Goal: Feedback & Contribution: Contribute content

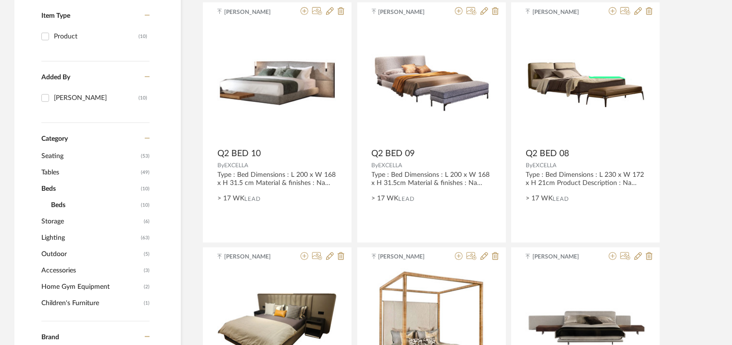
scroll to position [241, 0]
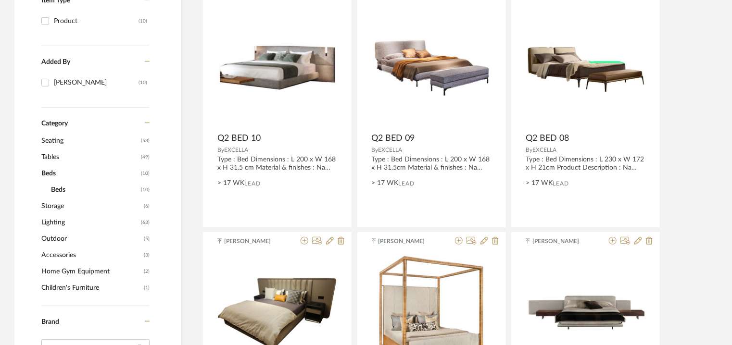
click at [52, 172] on span "Beds" at bounding box center [89, 174] width 97 height 16
click at [50, 153] on span "Tables" at bounding box center [89, 157] width 97 height 16
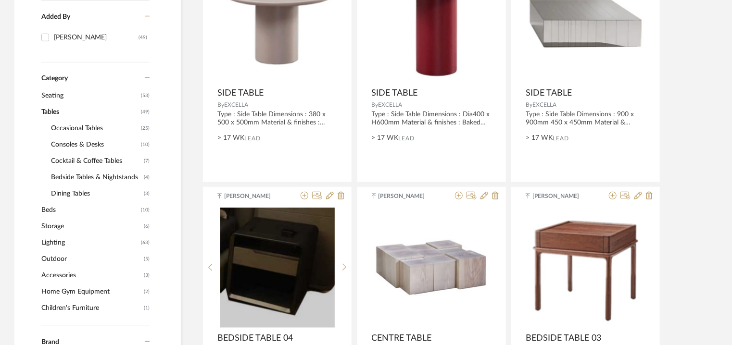
scroll to position [192, 0]
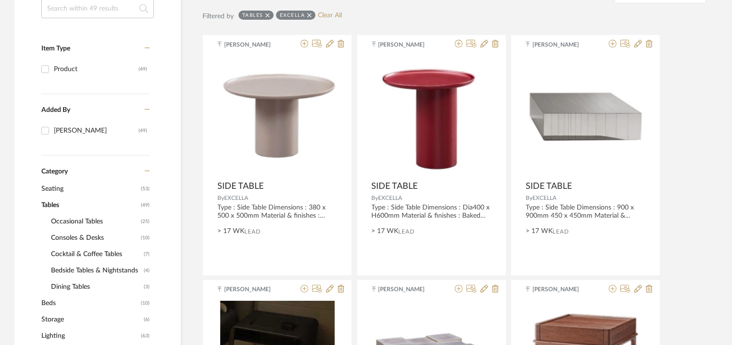
click at [60, 193] on span "Seating" at bounding box center [89, 189] width 97 height 16
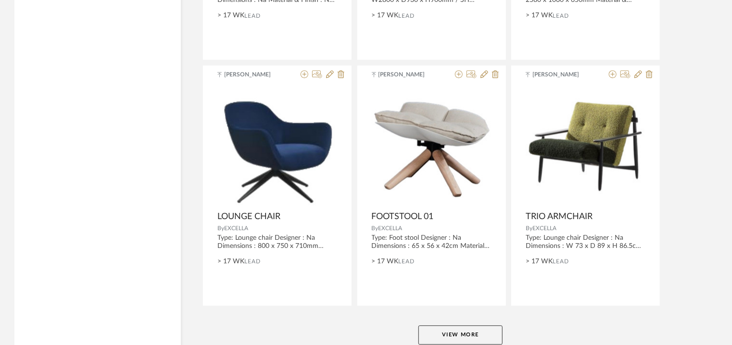
scroll to position [2929, 0]
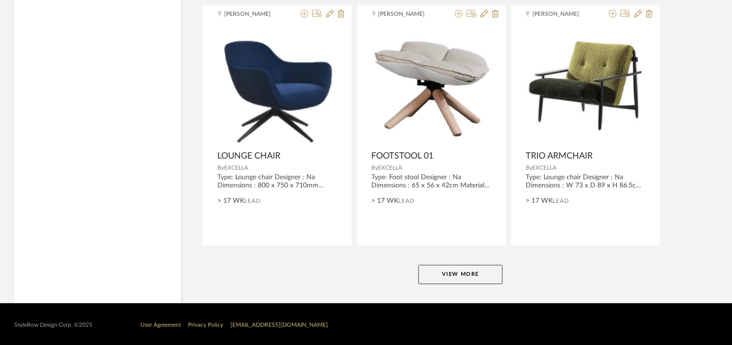
click at [469, 273] on button "View More" at bounding box center [461, 274] width 84 height 19
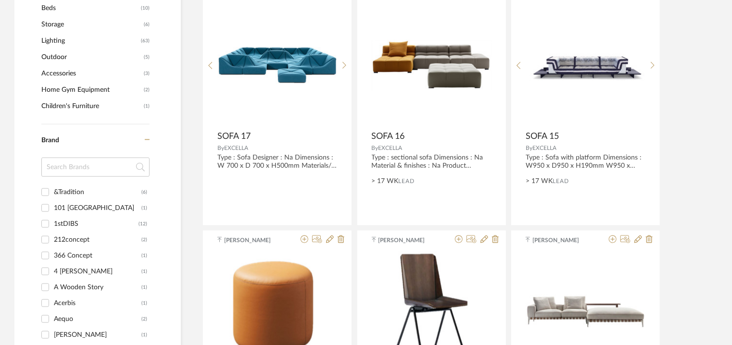
scroll to position [427, 0]
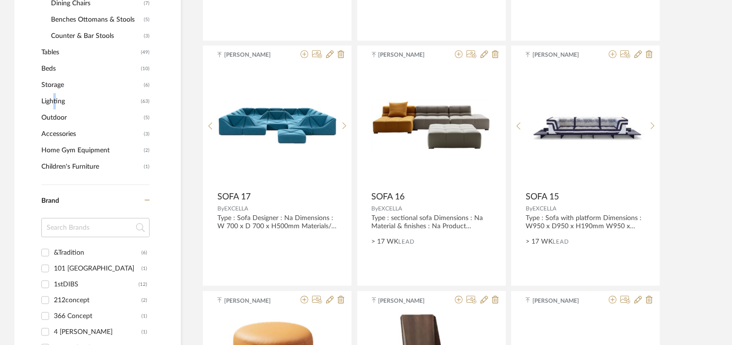
click at [52, 99] on span "Lighting" at bounding box center [89, 101] width 97 height 16
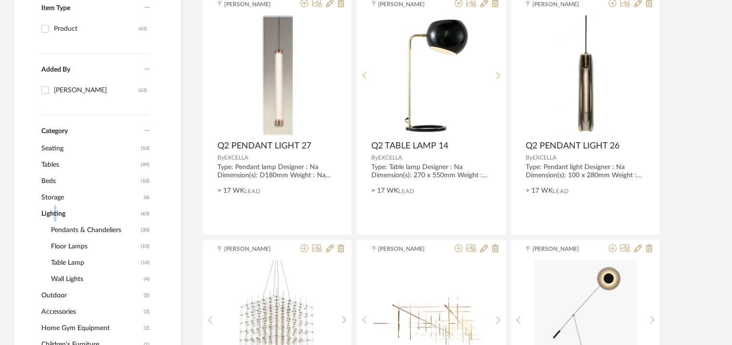
scroll to position [235, 0]
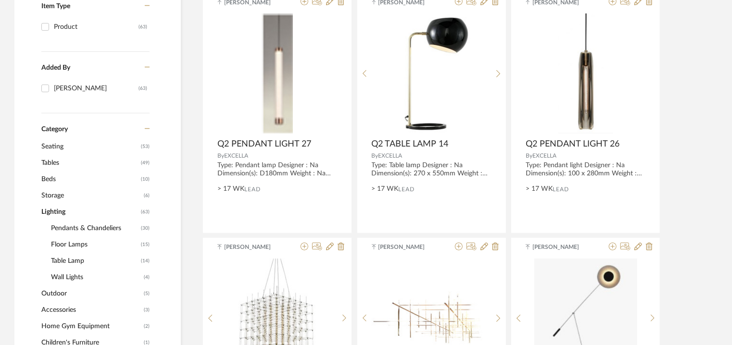
click at [74, 277] on span "Wall Lights" at bounding box center [96, 277] width 90 height 16
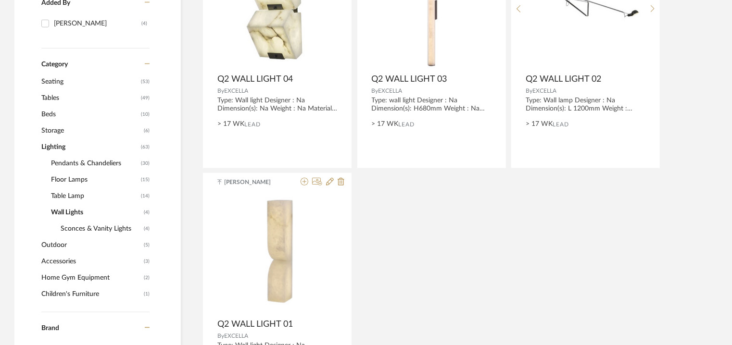
scroll to position [379, 0]
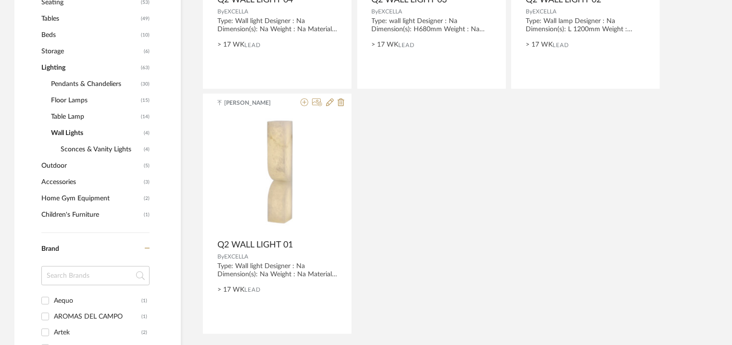
click at [81, 118] on span "Table Lamp" at bounding box center [95, 117] width 88 height 16
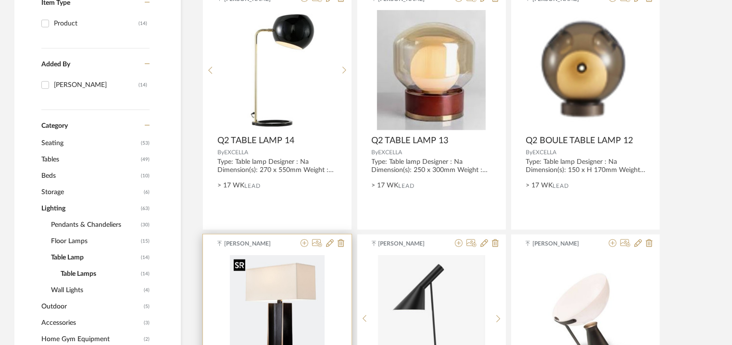
scroll to position [235, 0]
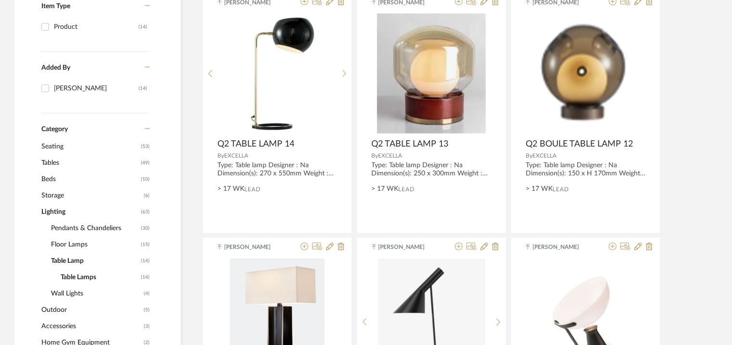
click at [66, 259] on span "Table Lamp" at bounding box center [95, 261] width 88 height 16
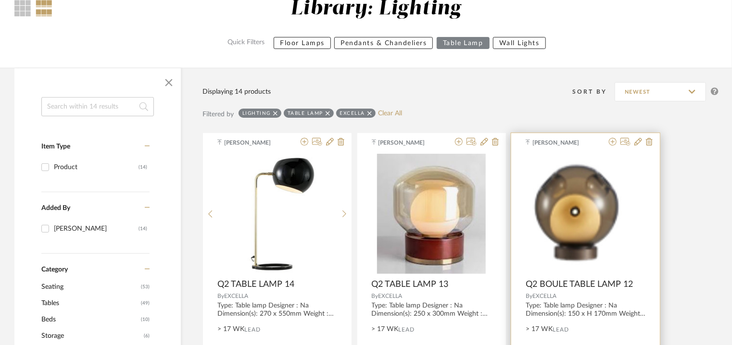
scroll to position [90, 0]
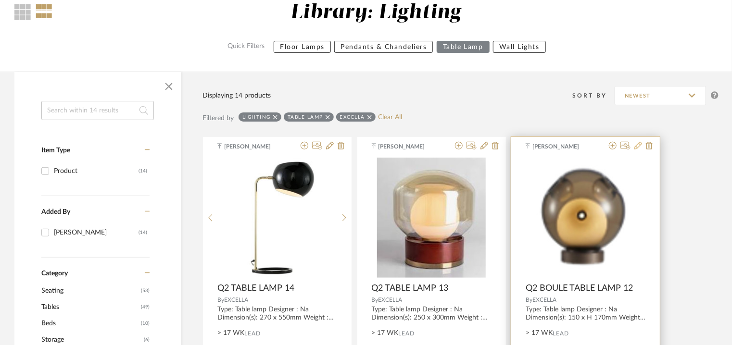
click at [637, 146] on icon at bounding box center [639, 146] width 8 height 8
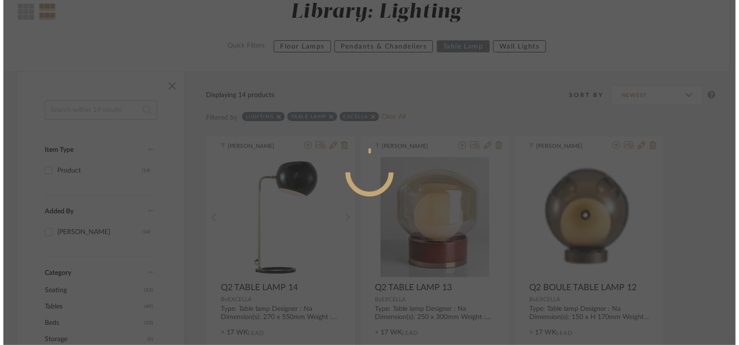
scroll to position [0, 0]
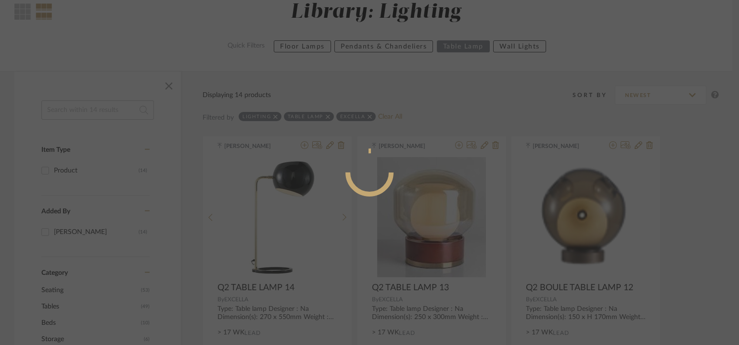
radio input "true"
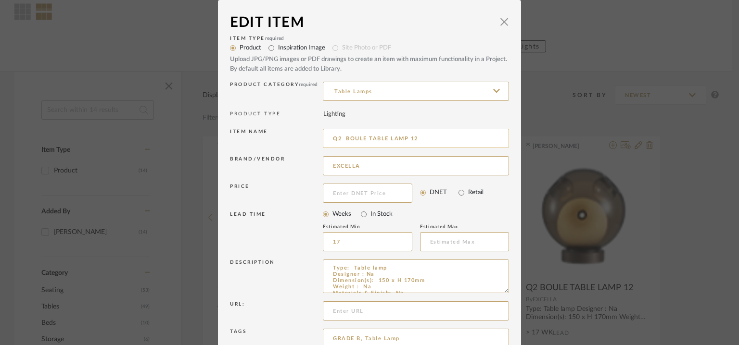
drag, startPoint x: 341, startPoint y: 137, endPoint x: 366, endPoint y: 139, distance: 25.1
click at [366, 139] on input "Q2 BOULE TABLE LAMP 12" at bounding box center [416, 138] width 186 height 19
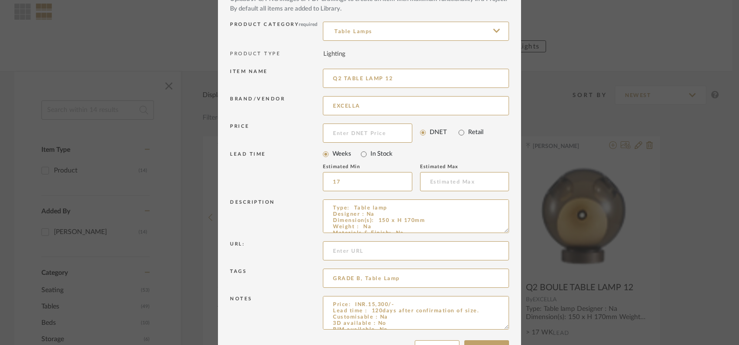
scroll to position [92, 0]
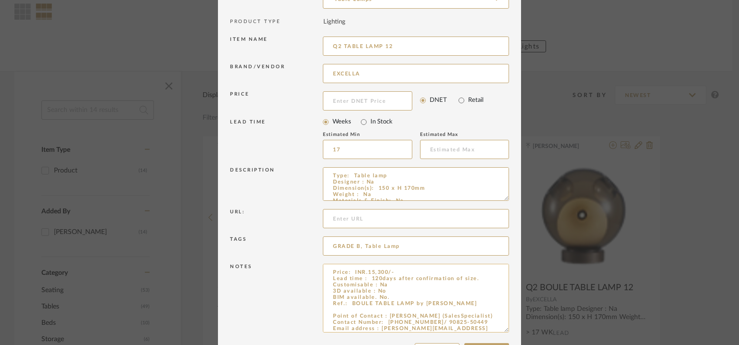
drag, startPoint x: 502, startPoint y: 296, endPoint x: 504, endPoint y: 331, distance: 35.2
click at [504, 331] on textarea "Price: INR.15,300/- Lead time : 120days after confirmation of size. Customisabl…" at bounding box center [416, 298] width 186 height 69
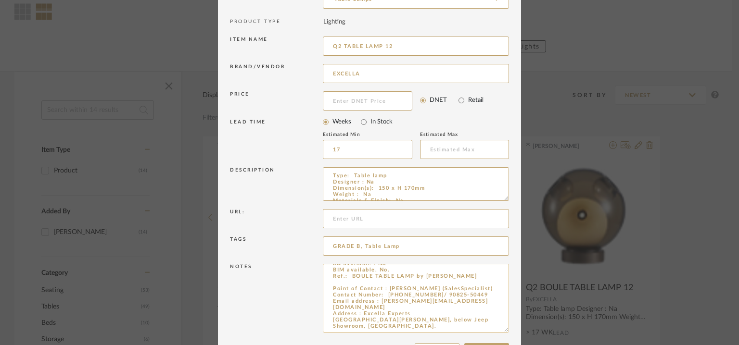
scroll to position [128, 0]
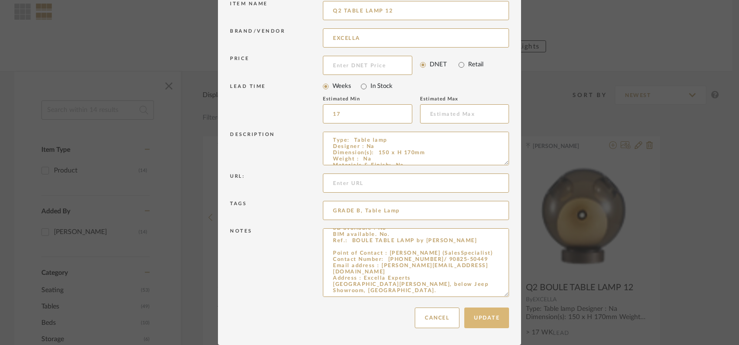
type input "Q2 TABLE LAMP 12"
click at [473, 317] on button "Update" at bounding box center [486, 318] width 45 height 21
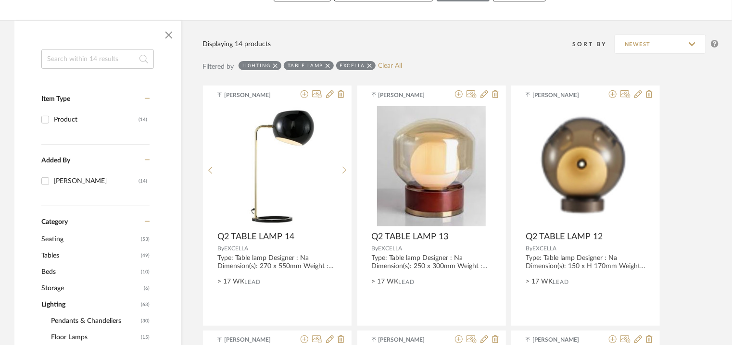
scroll to position [139, 0]
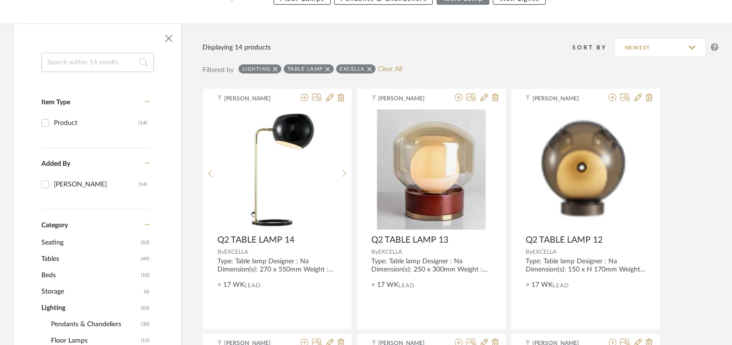
click at [325, 69] on div "Table Lamp" at bounding box center [309, 68] width 50 height 9
click at [328, 69] on icon at bounding box center [328, 69] width 4 height 4
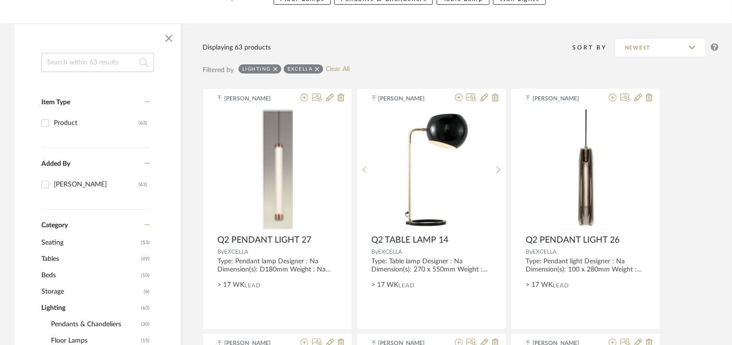
click at [275, 66] on icon at bounding box center [275, 69] width 4 height 7
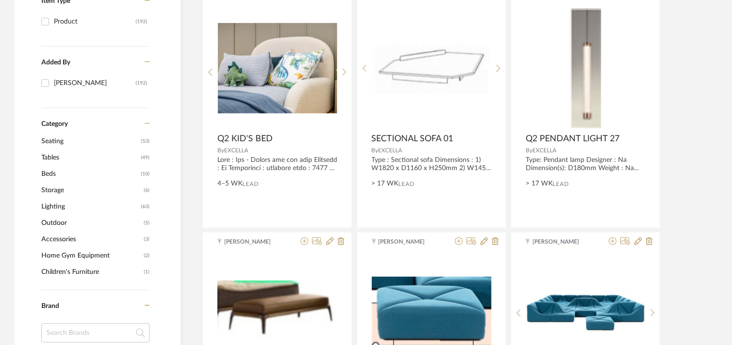
scroll to position [235, 0]
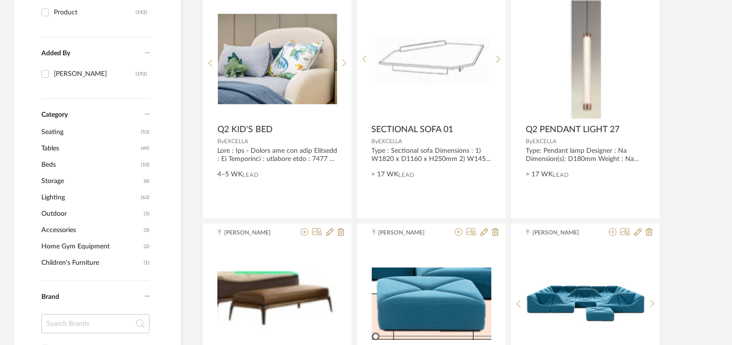
click at [60, 215] on span "Outdoor" at bounding box center [91, 214] width 100 height 16
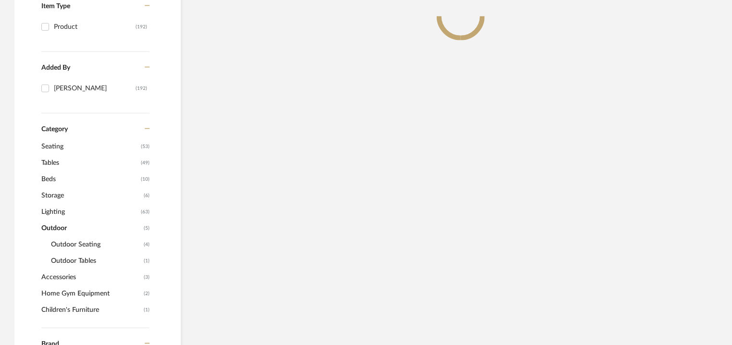
scroll to position [249, 0]
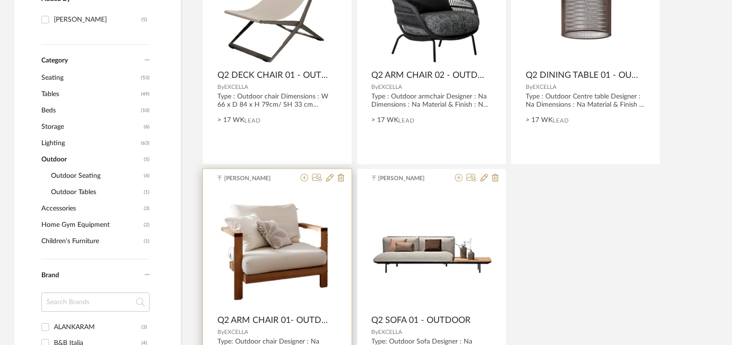
scroll to position [345, 0]
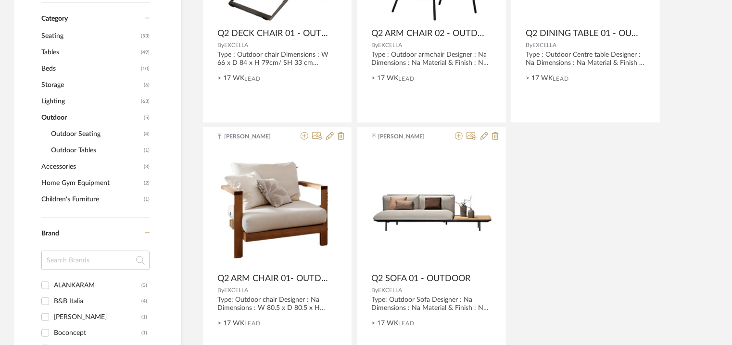
click at [57, 102] on span "Lighting" at bounding box center [89, 101] width 97 height 16
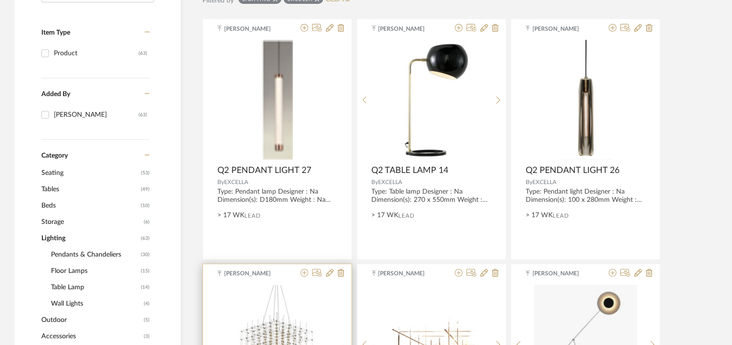
scroll to position [201, 0]
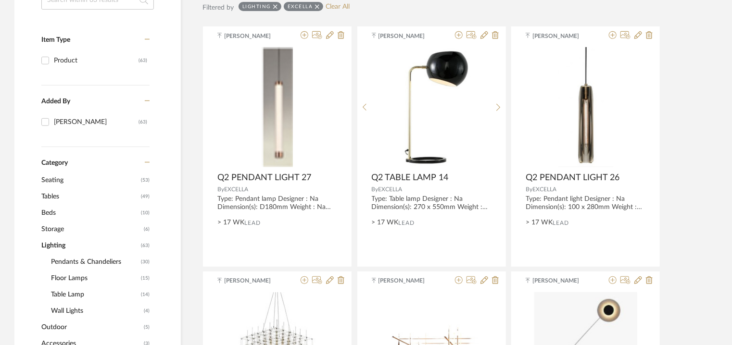
click at [62, 228] on span "Storage" at bounding box center [91, 229] width 100 height 16
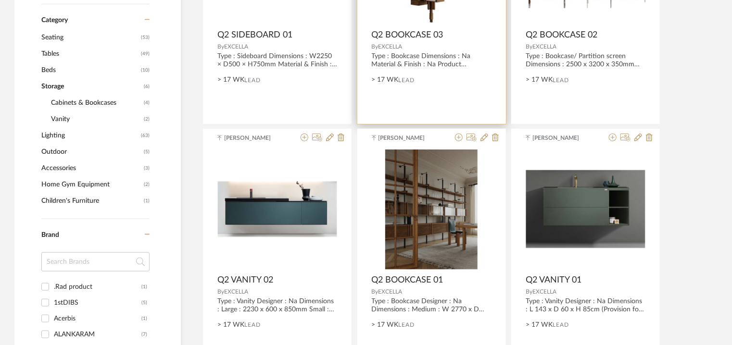
scroll to position [201, 0]
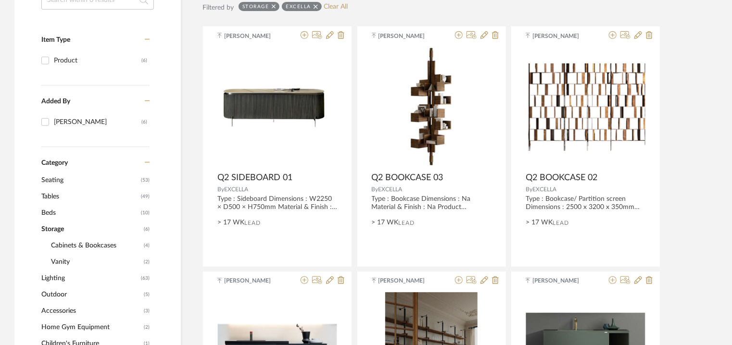
click at [64, 260] on span "Vanity" at bounding box center [96, 262] width 90 height 16
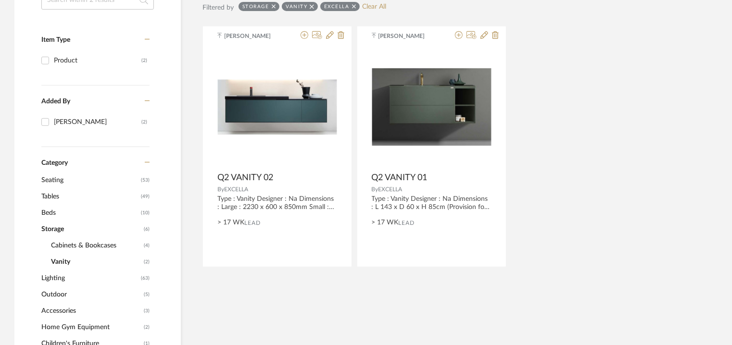
click at [69, 247] on span "Cabinets & Bookcases" at bounding box center [96, 246] width 90 height 16
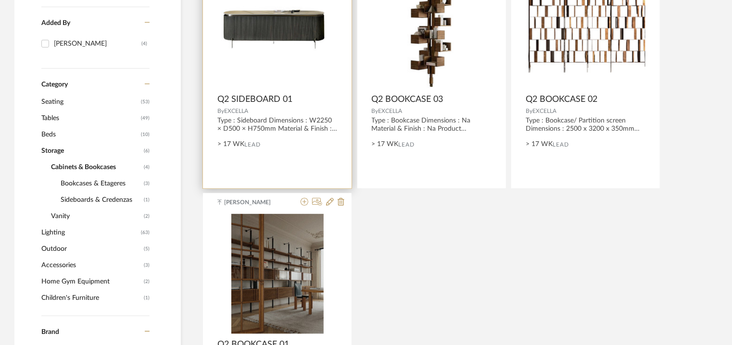
scroll to position [297, 0]
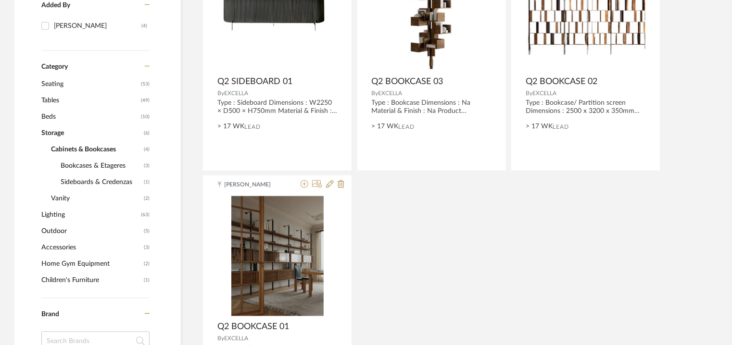
click at [83, 147] on span "Cabinets & Bookcases" at bounding box center [96, 149] width 90 height 16
click at [63, 135] on span "Storage" at bounding box center [91, 133] width 100 height 16
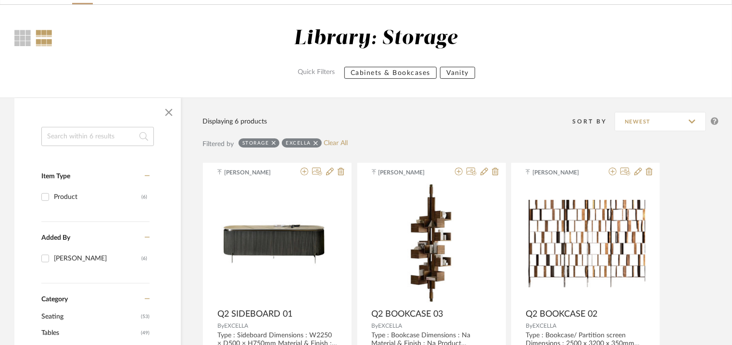
scroll to position [201, 0]
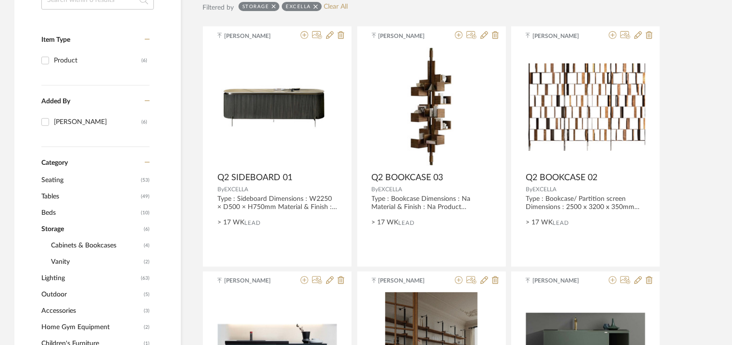
click at [54, 211] on span "Beds" at bounding box center [89, 213] width 97 height 16
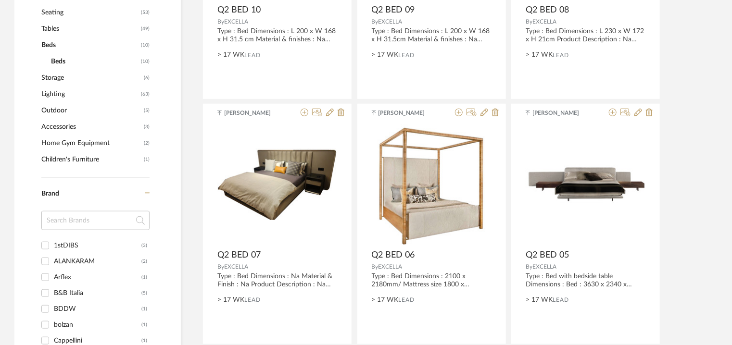
scroll to position [249, 0]
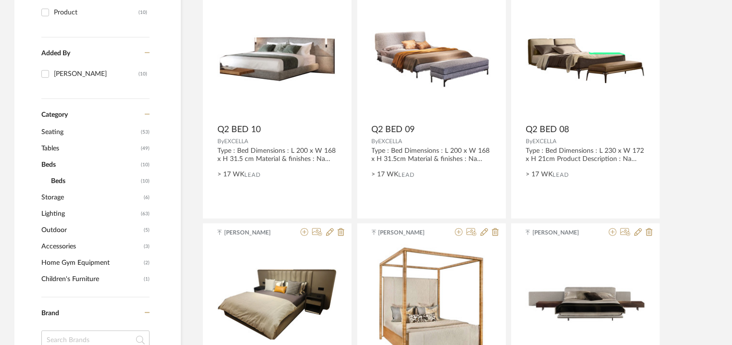
click at [47, 146] on span "Tables" at bounding box center [89, 148] width 97 height 16
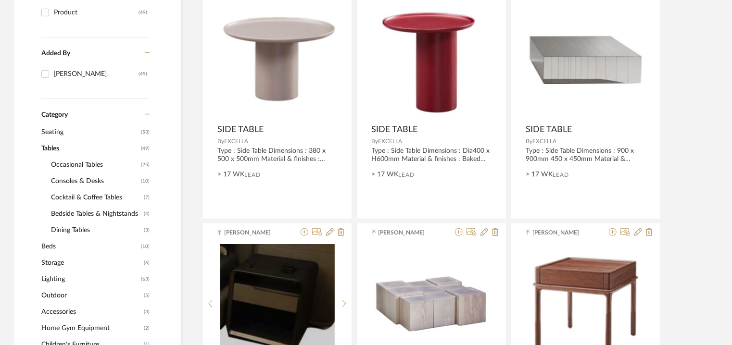
click at [66, 231] on span "Dining Tables" at bounding box center [96, 230] width 90 height 16
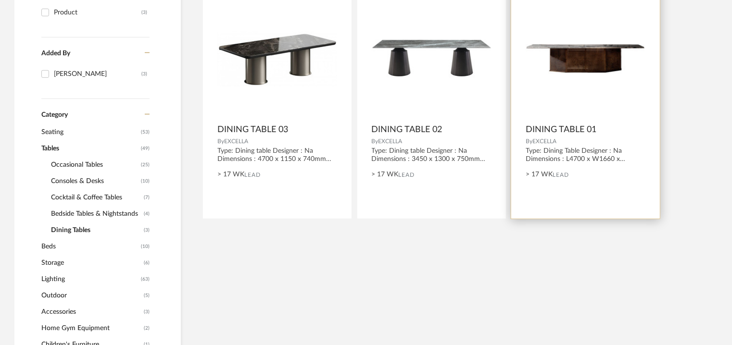
scroll to position [153, 0]
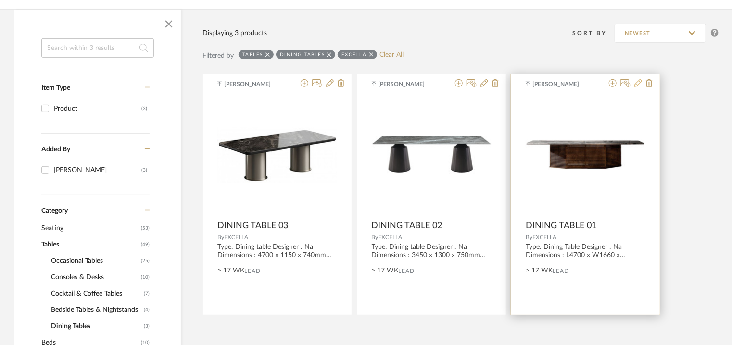
click at [636, 86] on icon at bounding box center [639, 83] width 8 height 8
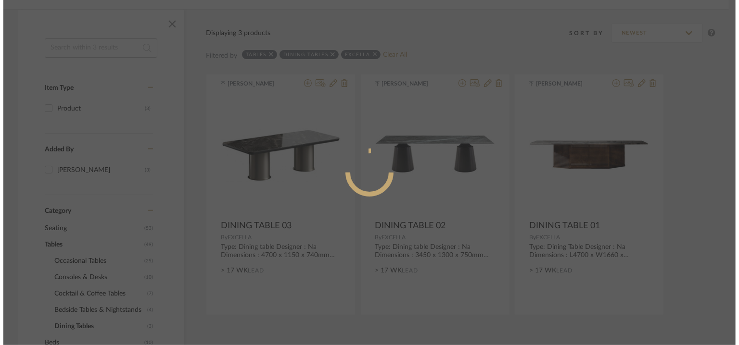
scroll to position [0, 0]
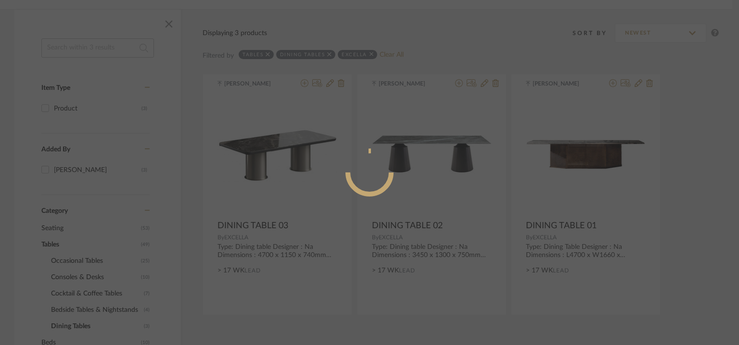
radio input "true"
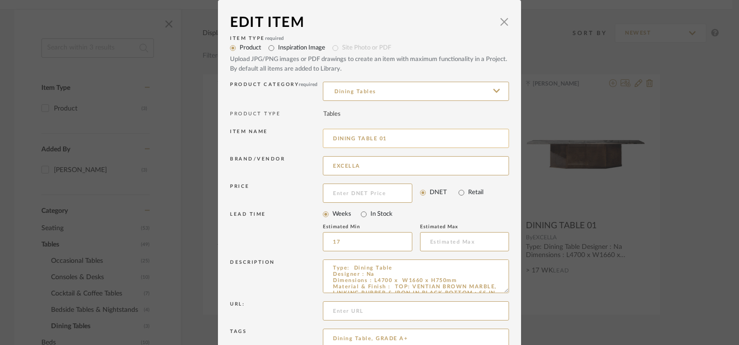
click at [331, 139] on input "DINING TABLE 01" at bounding box center [416, 138] width 186 height 19
drag, startPoint x: 330, startPoint y: 137, endPoint x: 333, endPoint y: 141, distance: 5.2
click at [333, 140] on input "q2 DINING TABLE 01" at bounding box center [416, 138] width 186 height 19
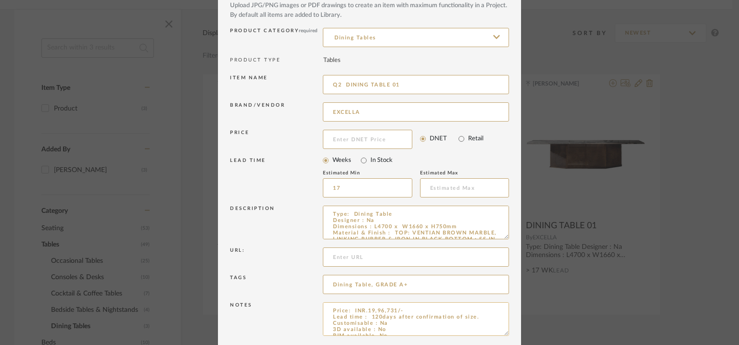
scroll to position [92, 0]
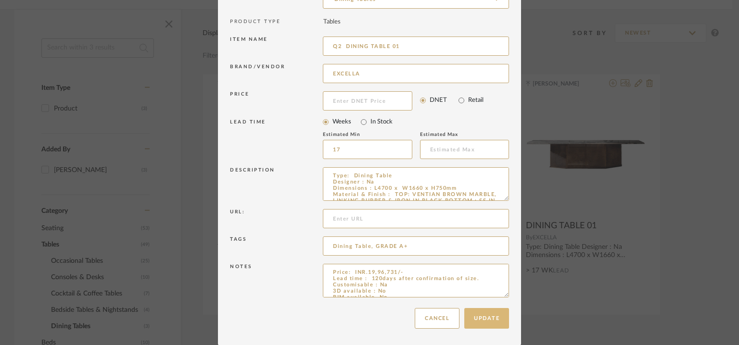
type input "Q2 DINING TABLE 01"
click at [477, 315] on button "Update" at bounding box center [486, 318] width 45 height 21
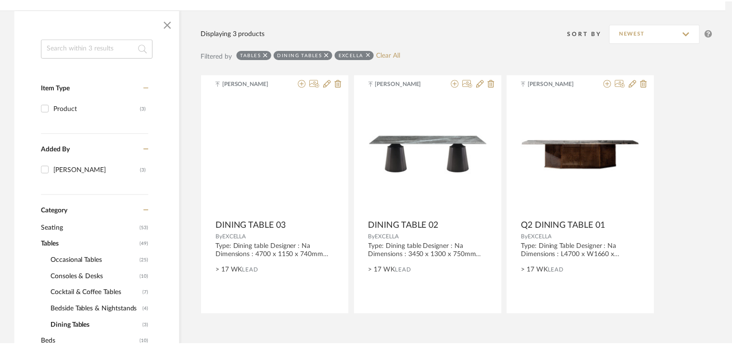
scroll to position [153, 0]
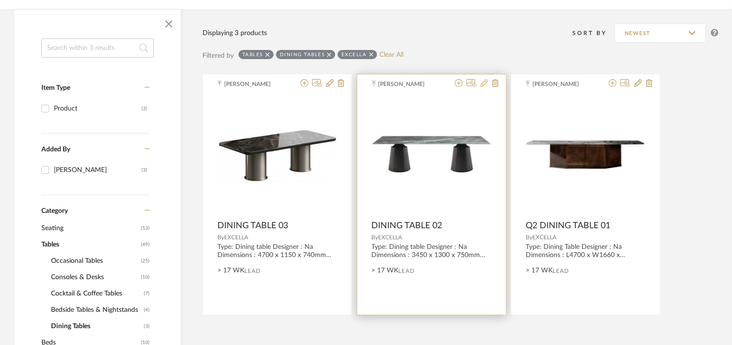
click at [485, 83] on icon at bounding box center [485, 83] width 8 height 8
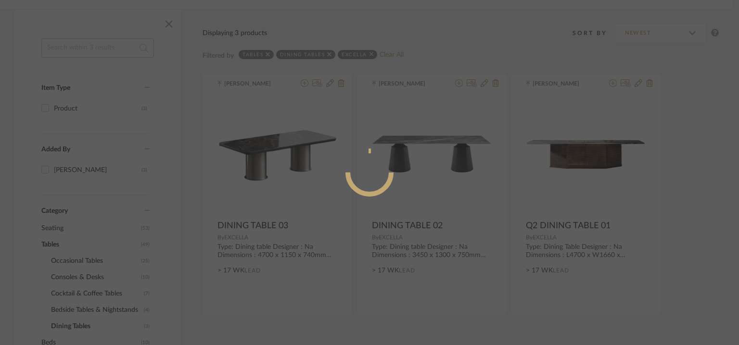
radio input "true"
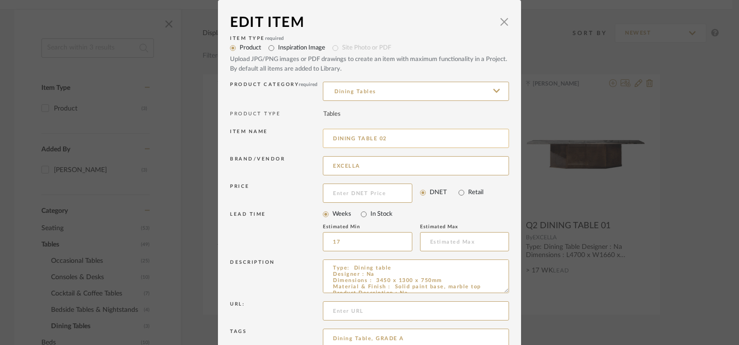
click at [329, 137] on input "DINING TABLE 02" at bounding box center [416, 138] width 186 height 19
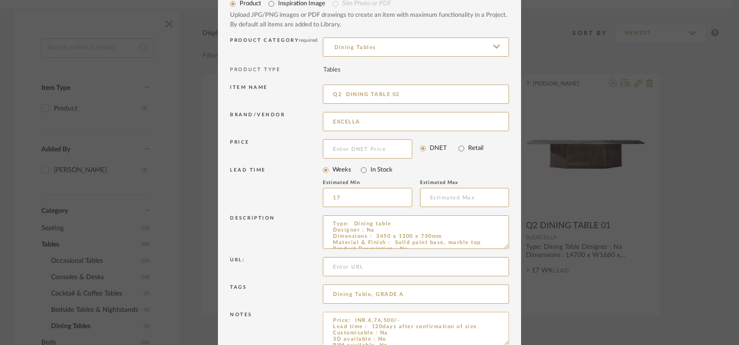
scroll to position [92, 0]
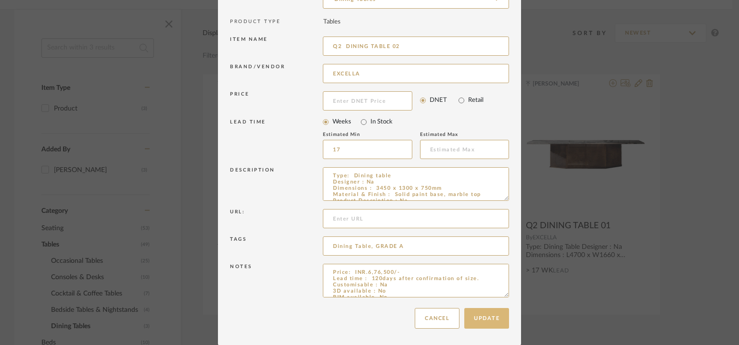
type input "Q2 DINING TABLE 02"
click at [485, 313] on button "Update" at bounding box center [486, 318] width 45 height 21
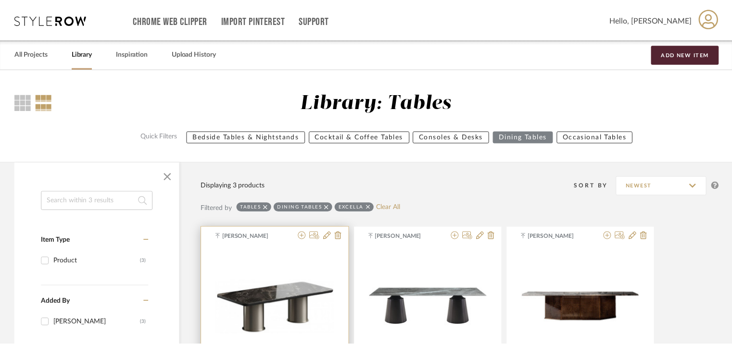
scroll to position [153, 0]
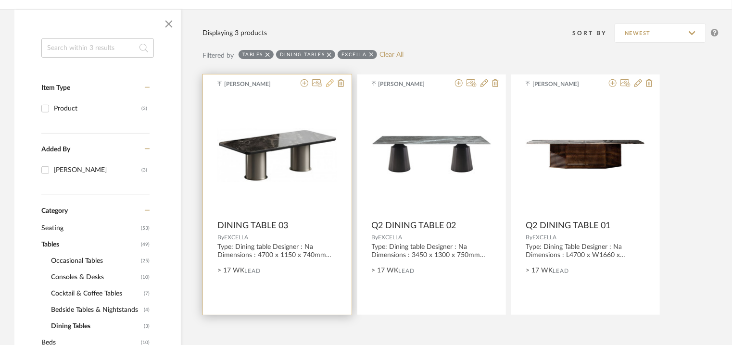
click at [332, 83] on icon at bounding box center [330, 83] width 8 height 8
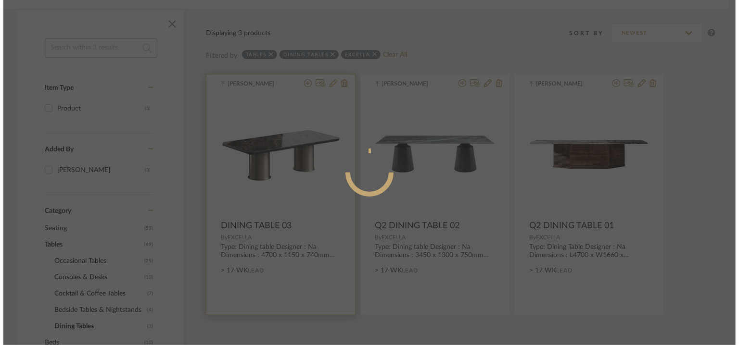
scroll to position [0, 0]
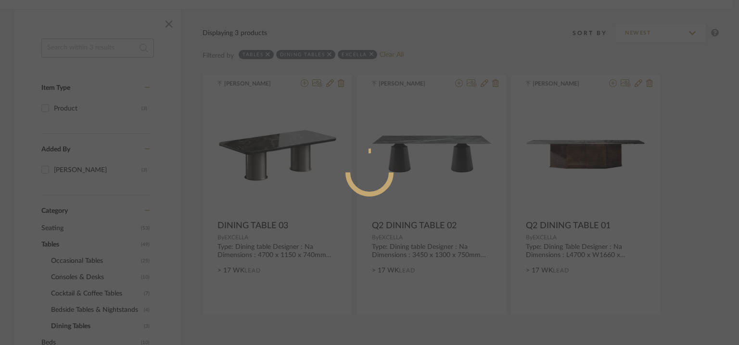
radio input "true"
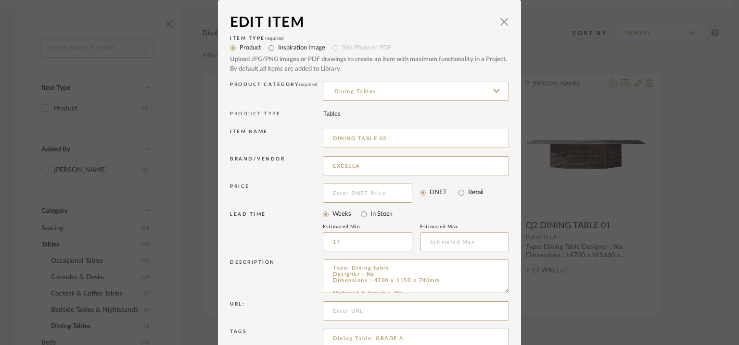
drag, startPoint x: 330, startPoint y: 135, endPoint x: 330, endPoint y: 143, distance: 7.7
click at [330, 135] on input "DINING TABLE 03" at bounding box center [416, 138] width 186 height 19
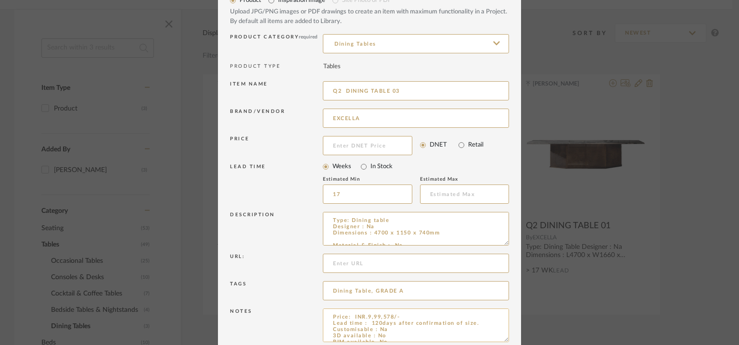
scroll to position [92, 0]
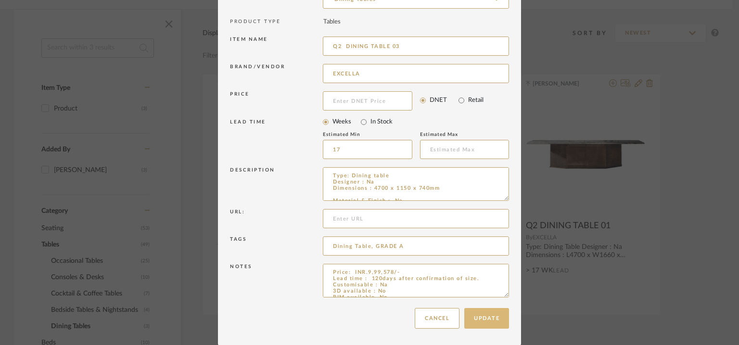
type input "Q2 DINING TABLE 03"
click at [497, 318] on button "Update" at bounding box center [486, 318] width 45 height 21
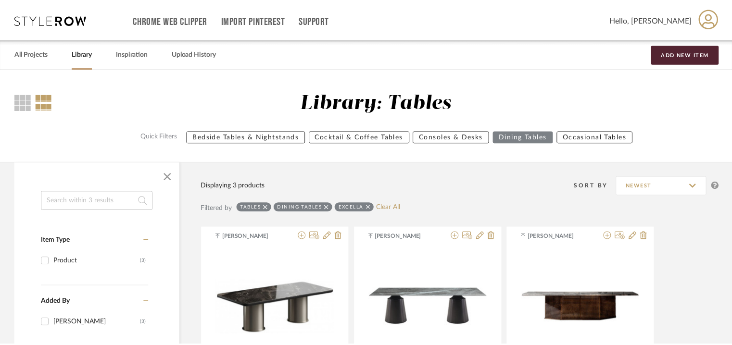
scroll to position [153, 0]
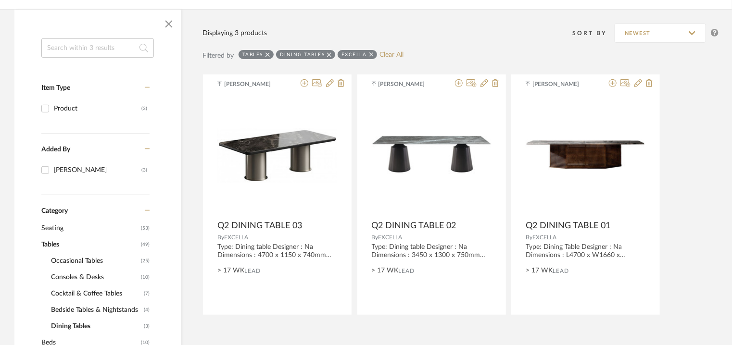
click at [82, 308] on span "Bedside Tables & Nightstands" at bounding box center [96, 310] width 90 height 16
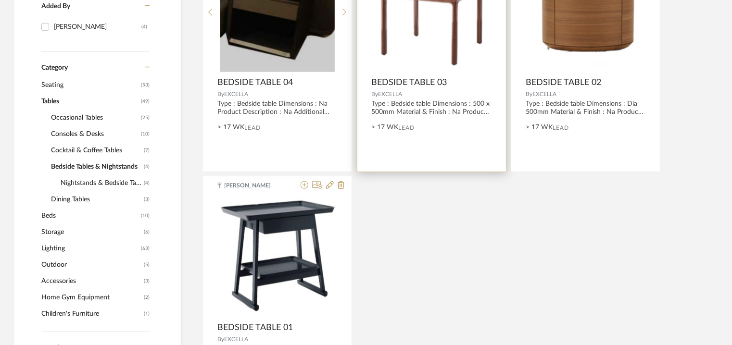
scroll to position [297, 0]
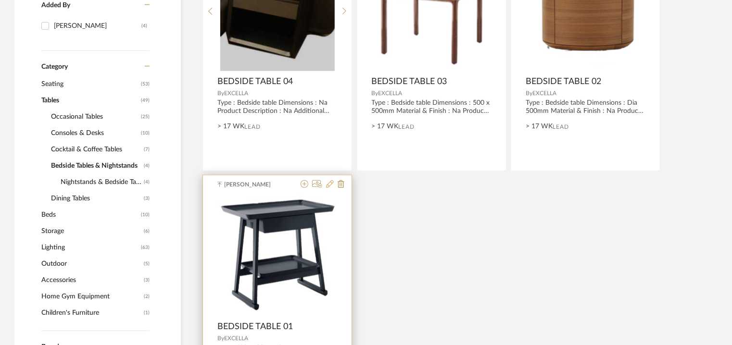
click at [331, 183] on icon at bounding box center [330, 184] width 8 height 8
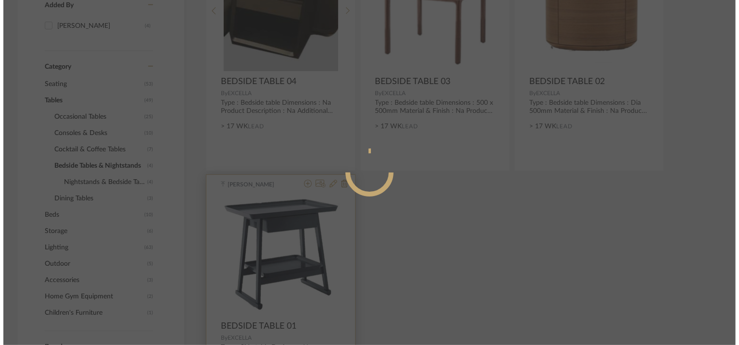
scroll to position [0, 0]
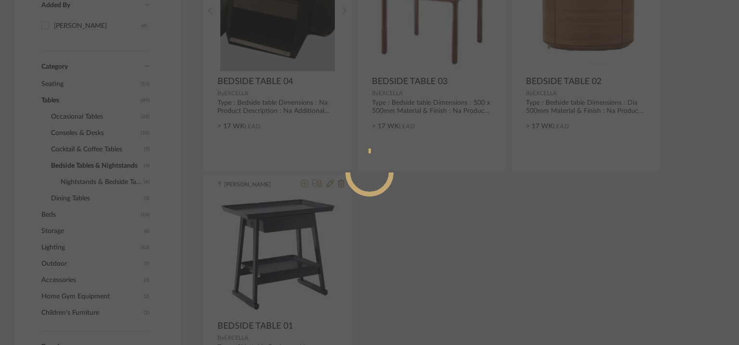
radio input "true"
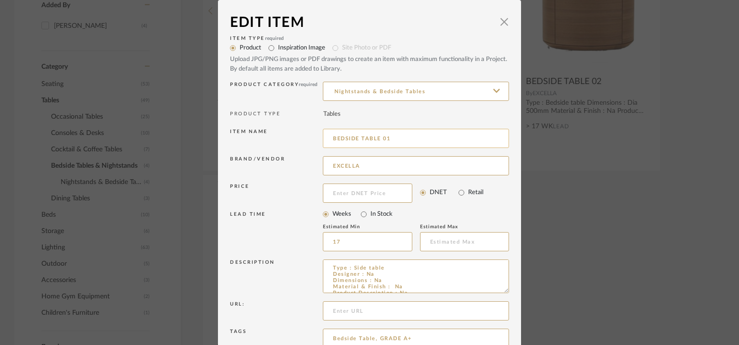
click at [329, 139] on input "BEDSIDE TABLE 01" at bounding box center [416, 138] width 186 height 19
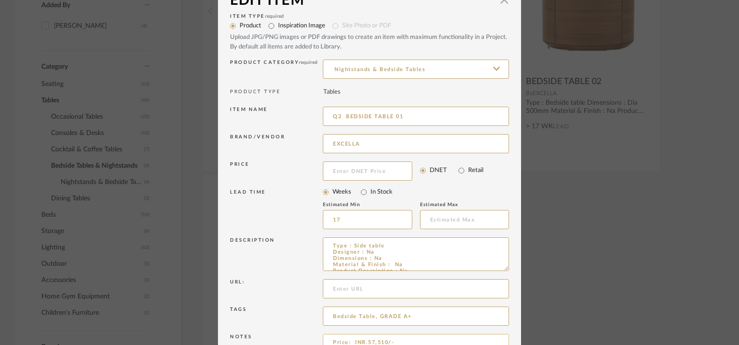
scroll to position [92, 0]
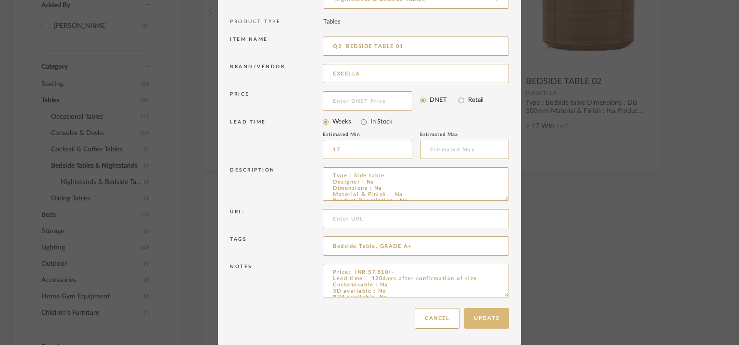
type input "Q2 BEDSIDE TABLE 01"
click at [483, 315] on button "Update" at bounding box center [486, 318] width 45 height 21
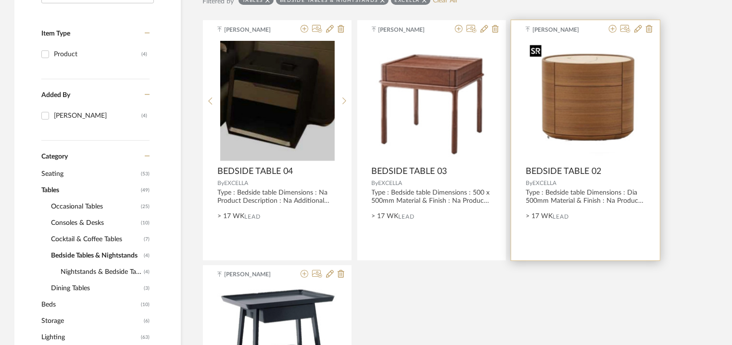
scroll to position [201, 0]
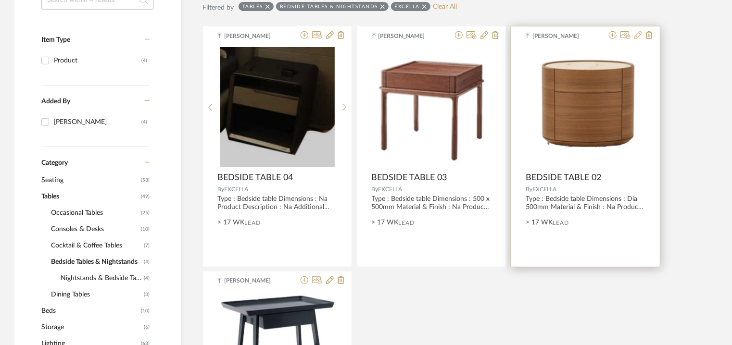
click at [638, 33] on icon at bounding box center [639, 35] width 8 height 8
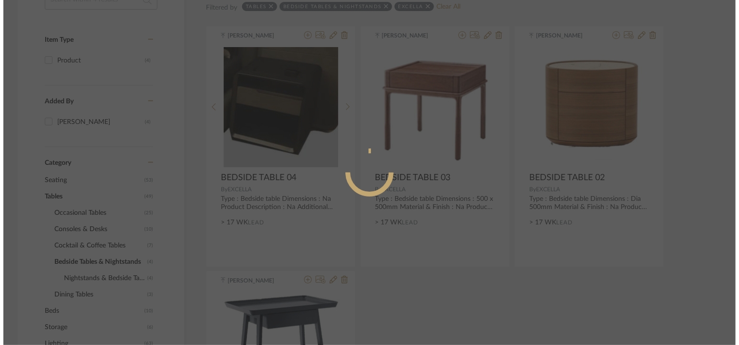
scroll to position [0, 0]
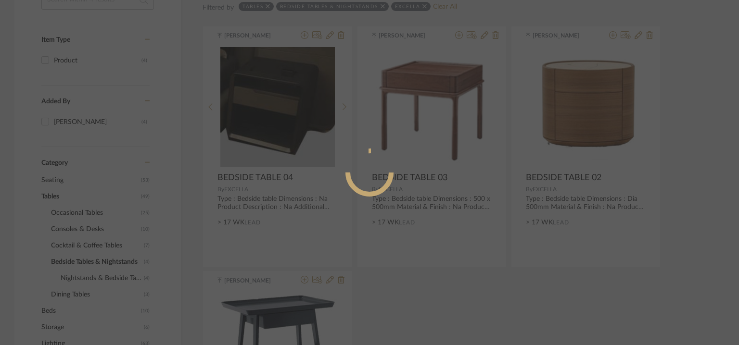
radio input "true"
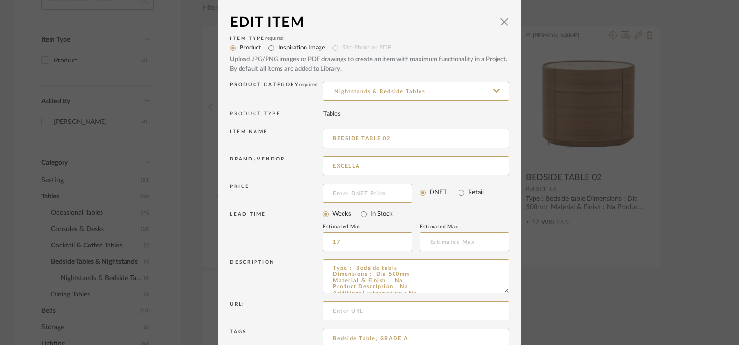
click at [331, 137] on input "BEDSIDE TABLE 02" at bounding box center [416, 138] width 186 height 19
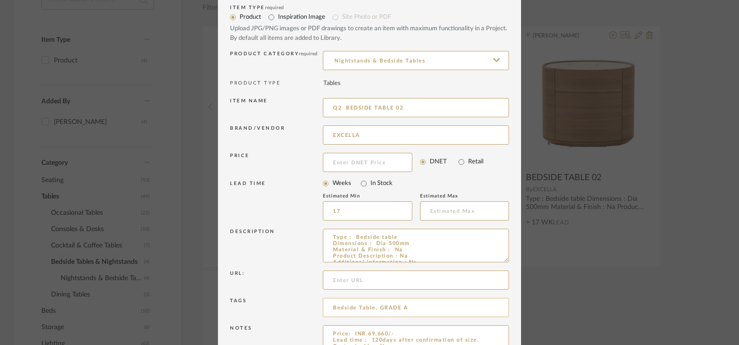
scroll to position [92, 0]
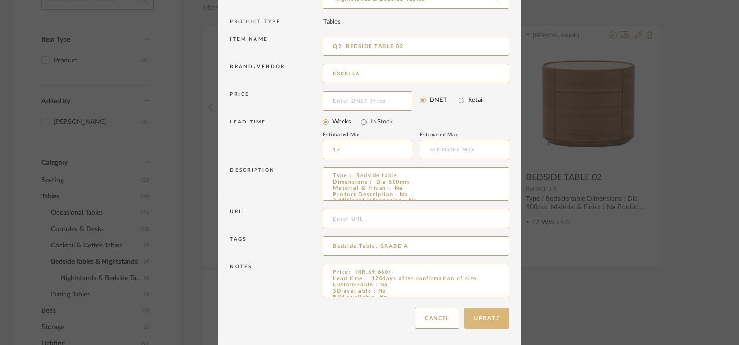
type input "Q2 BEDSIDE TABLE 02"
click at [478, 312] on button "Update" at bounding box center [486, 318] width 45 height 21
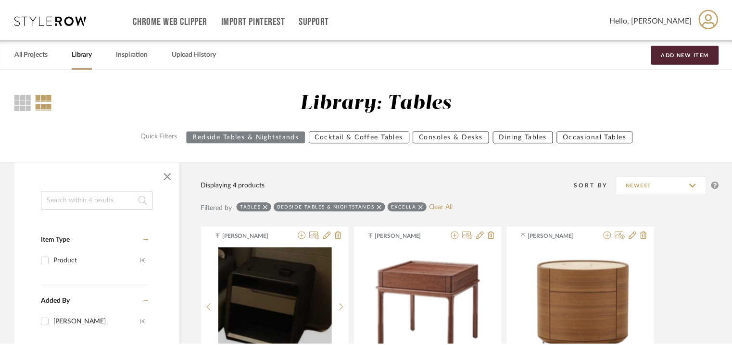
scroll to position [201, 0]
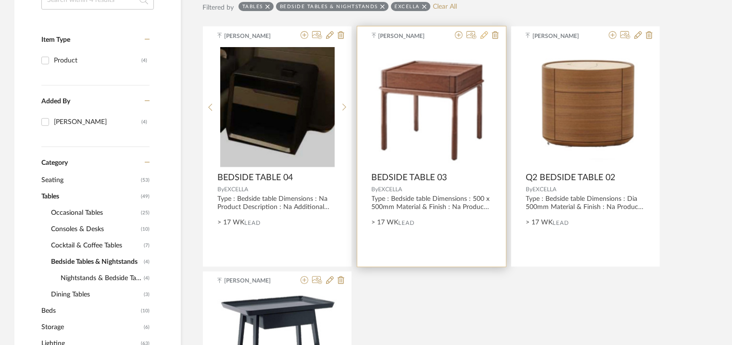
click at [486, 36] on icon at bounding box center [485, 35] width 8 height 8
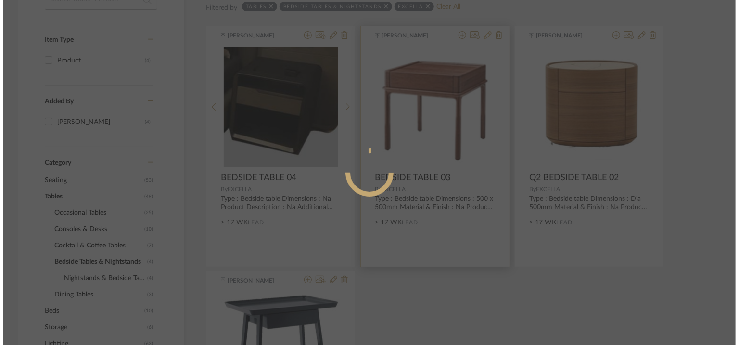
scroll to position [0, 0]
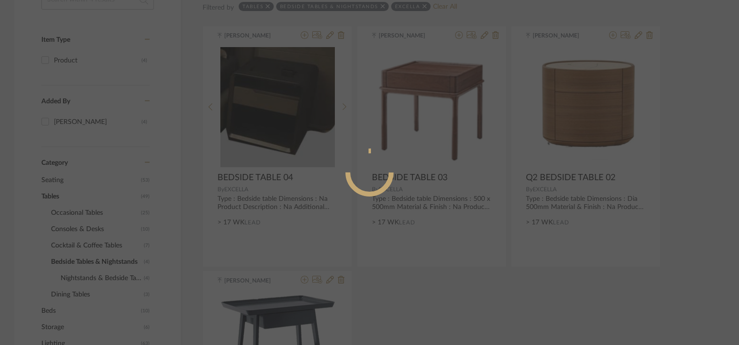
radio input "true"
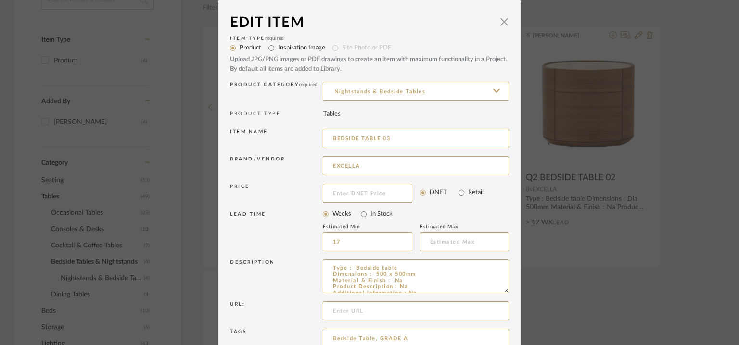
click at [331, 135] on input "BEDSIDE TABLE 03" at bounding box center [416, 138] width 186 height 19
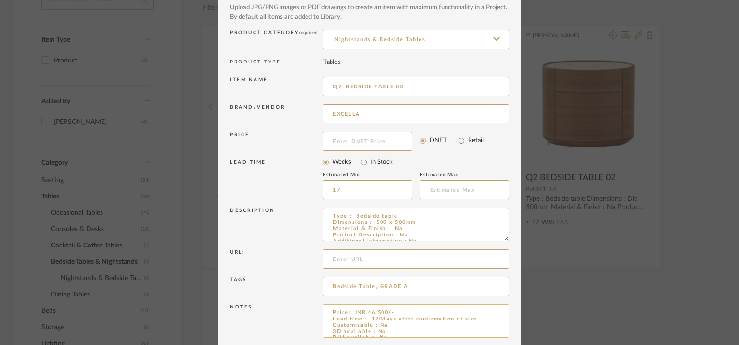
scroll to position [92, 0]
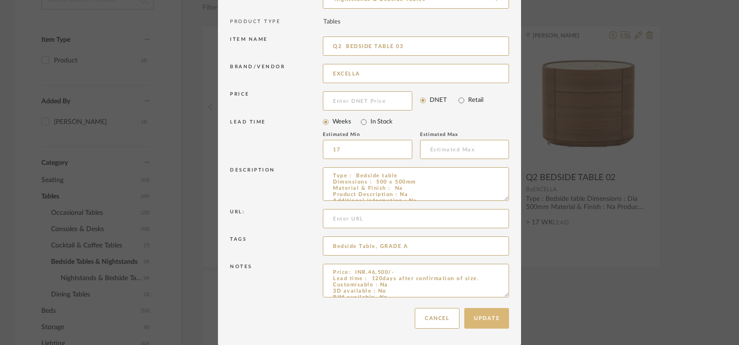
type input "Q2 BEDSIDE TABLE 03"
click at [491, 316] on button "Update" at bounding box center [486, 318] width 45 height 21
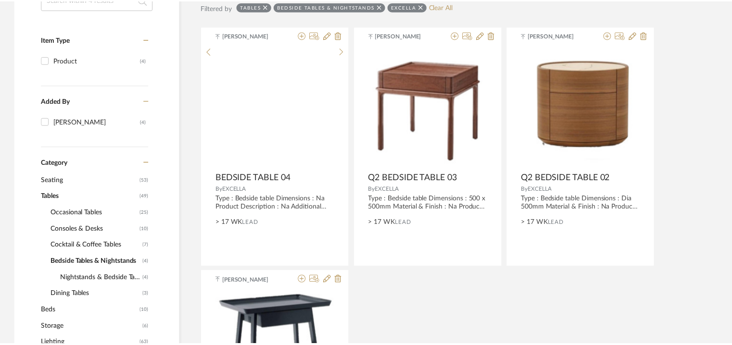
scroll to position [201, 0]
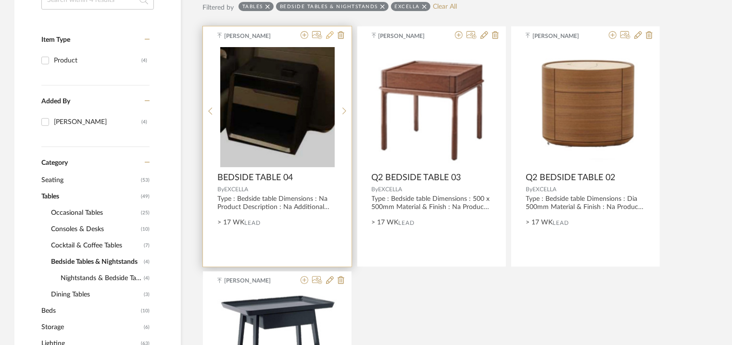
click at [328, 35] on icon at bounding box center [330, 35] width 8 height 8
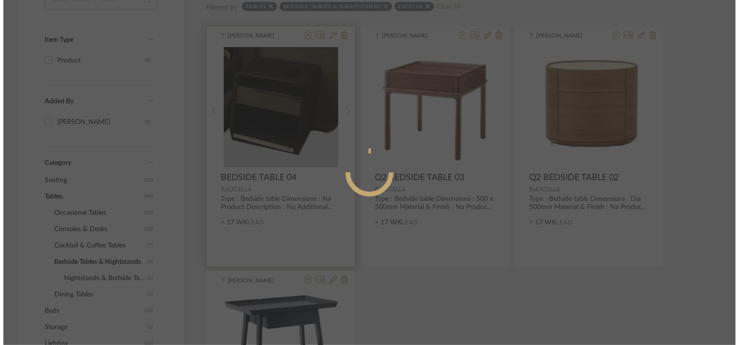
scroll to position [0, 0]
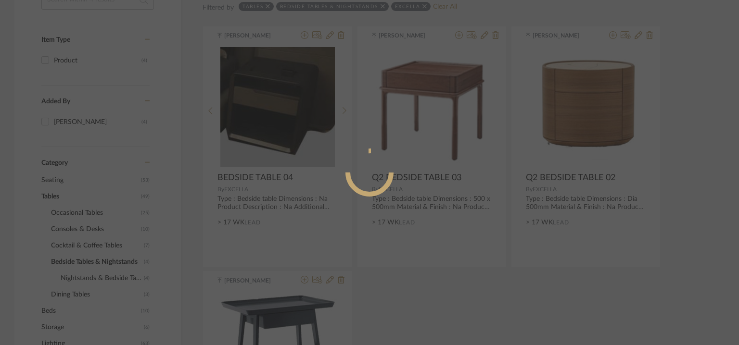
radio input "true"
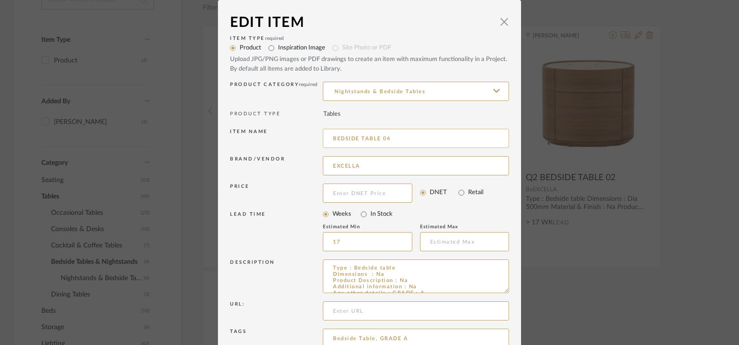
click at [329, 137] on input "BEDSIDE TABLE 04" at bounding box center [416, 138] width 186 height 19
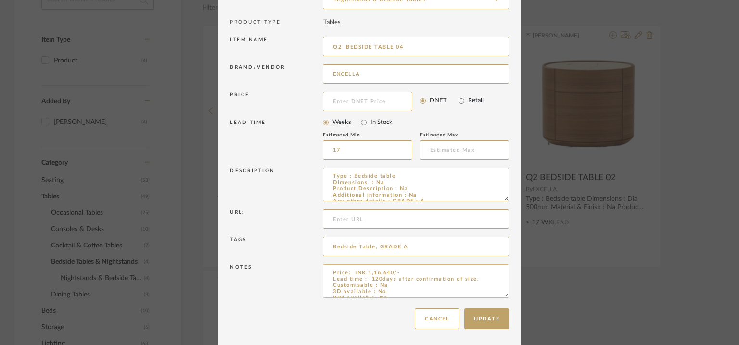
scroll to position [92, 0]
type input "Q2 BEDSIDE TABLE 04"
click at [485, 315] on button "Update" at bounding box center [486, 318] width 45 height 21
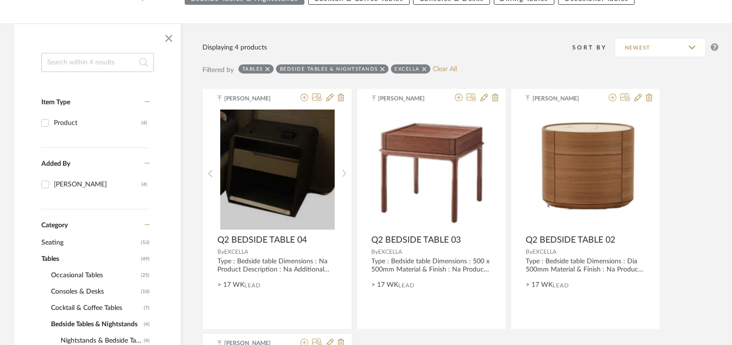
scroll to position [249, 0]
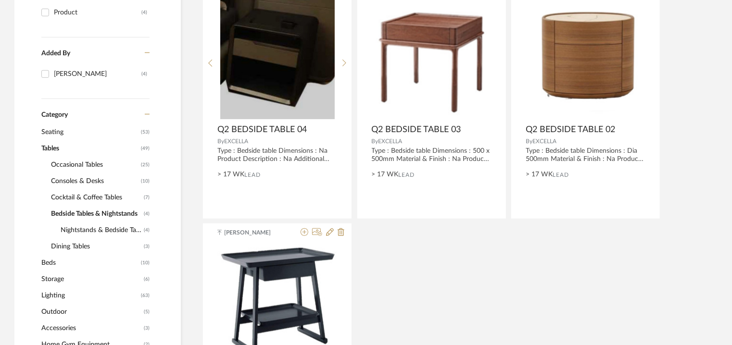
click at [96, 212] on span "Bedside Tables & Nightstands" at bounding box center [96, 214] width 90 height 16
click at [96, 199] on span "Cocktail & Coffee Tables" at bounding box center [96, 198] width 90 height 16
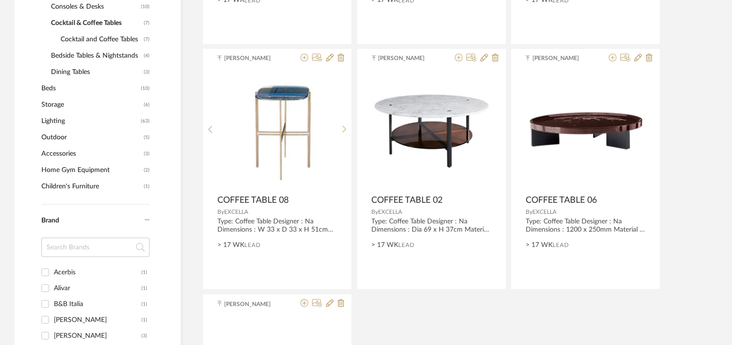
scroll to position [634, 0]
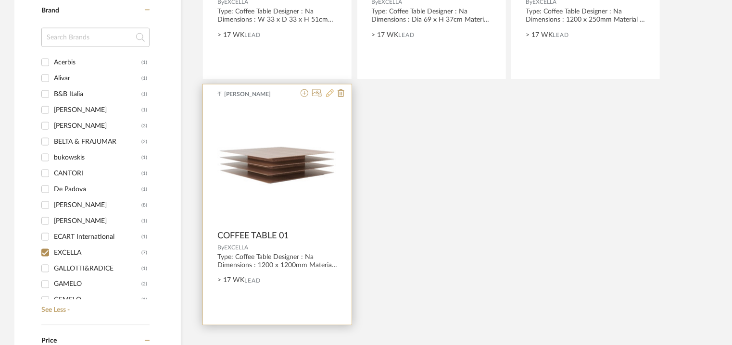
click at [331, 94] on icon at bounding box center [330, 93] width 8 height 8
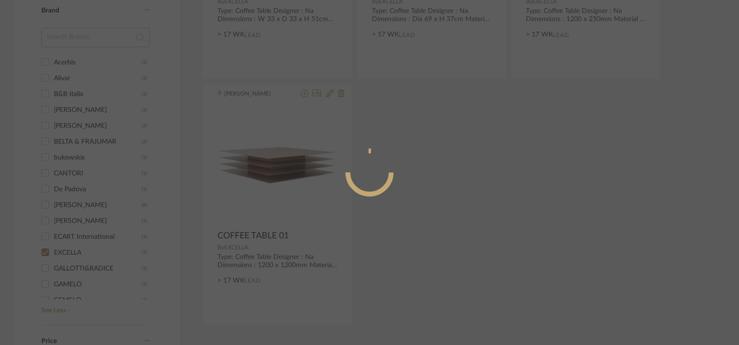
radio input "true"
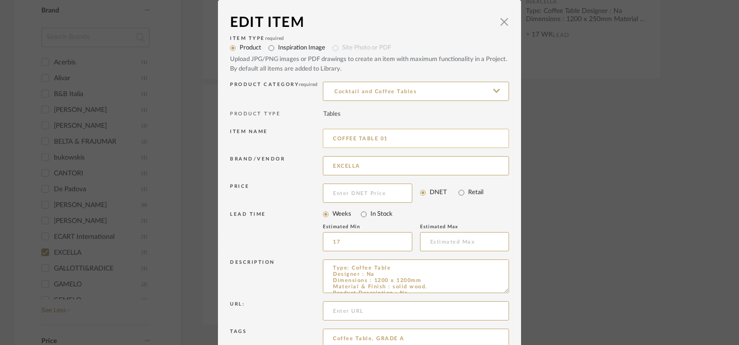
click at [330, 138] on input "COFFEE TABLE 01" at bounding box center [416, 138] width 186 height 19
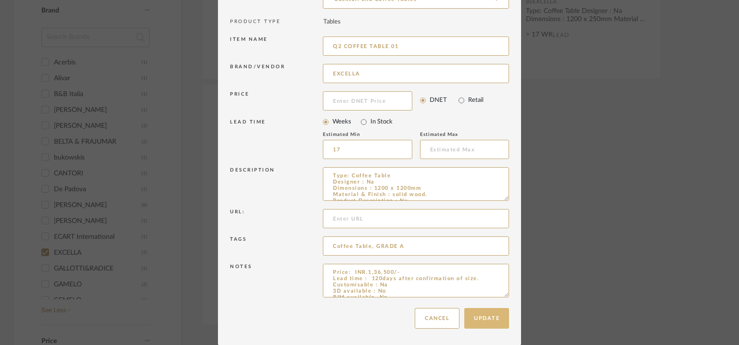
type input "Q2 COFFEE TABLE 01"
click at [489, 312] on button "Update" at bounding box center [486, 318] width 45 height 21
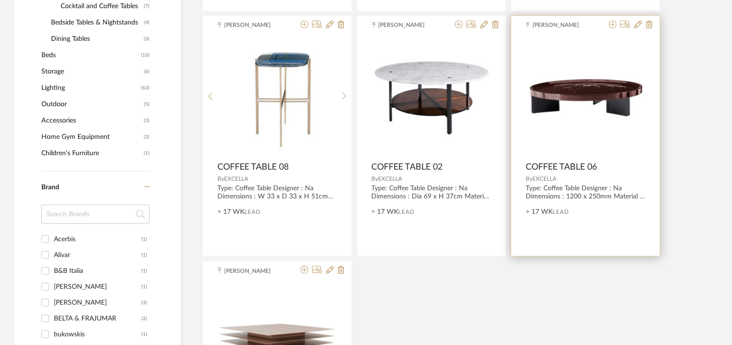
scroll to position [442, 0]
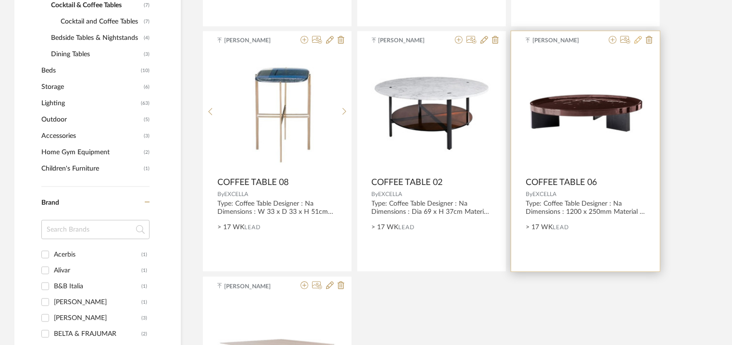
click at [637, 38] on icon at bounding box center [639, 40] width 8 height 8
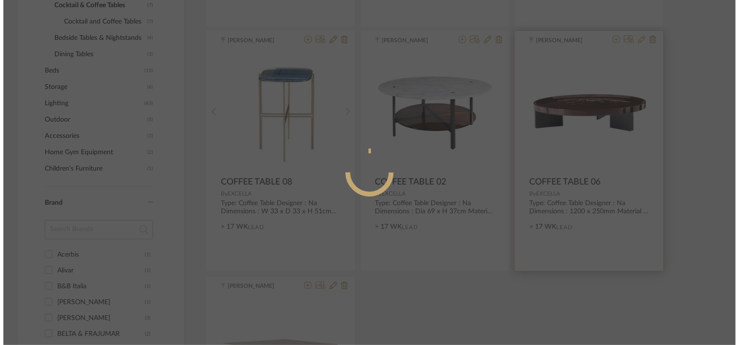
scroll to position [0, 0]
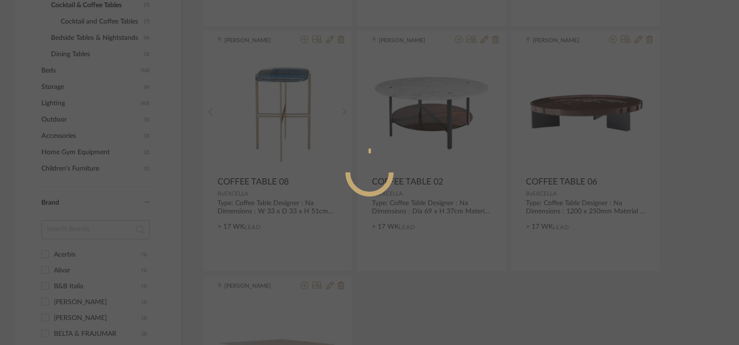
radio input "true"
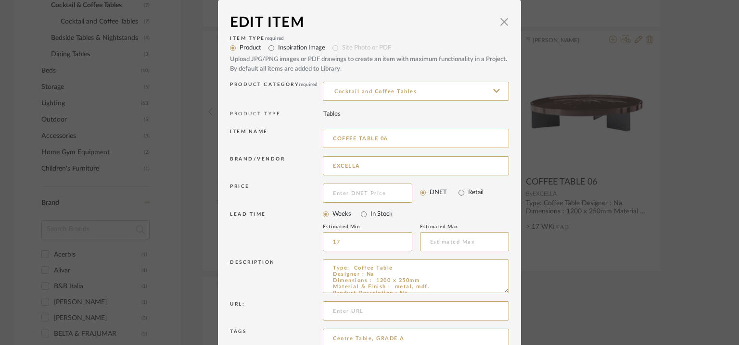
click at [330, 138] on input "COFFEE TABLE 06" at bounding box center [416, 138] width 186 height 19
type input "COFFEE TABLE 06"
drag, startPoint x: 357, startPoint y: 164, endPoint x: 313, endPoint y: 161, distance: 43.9
click at [313, 162] on div "Brand/Vendor q2" at bounding box center [369, 167] width 279 height 27
type input "q2"
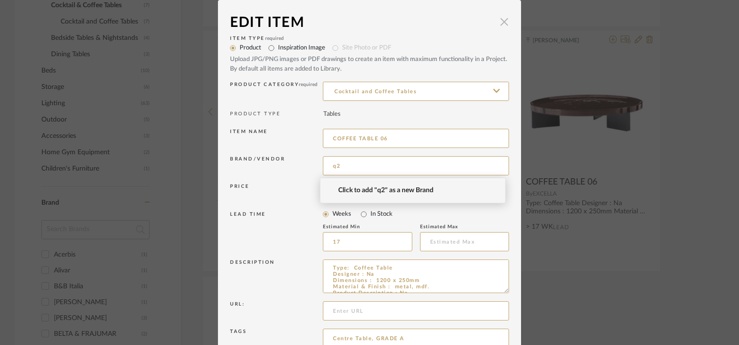
click at [498, 19] on span "button" at bounding box center [504, 21] width 19 height 19
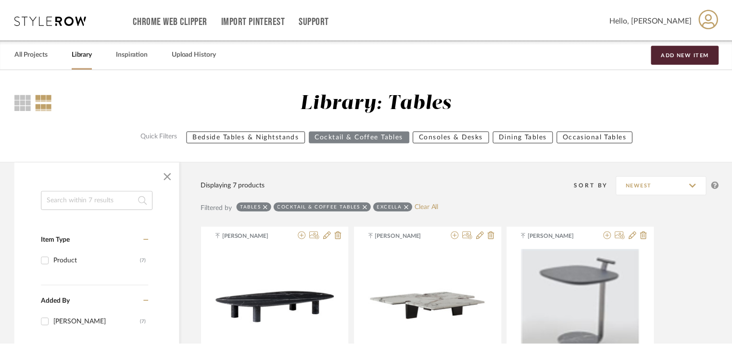
scroll to position [442, 0]
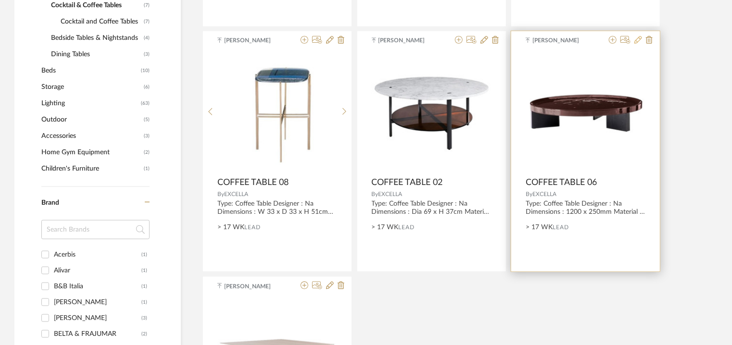
click at [638, 38] on icon at bounding box center [639, 40] width 8 height 8
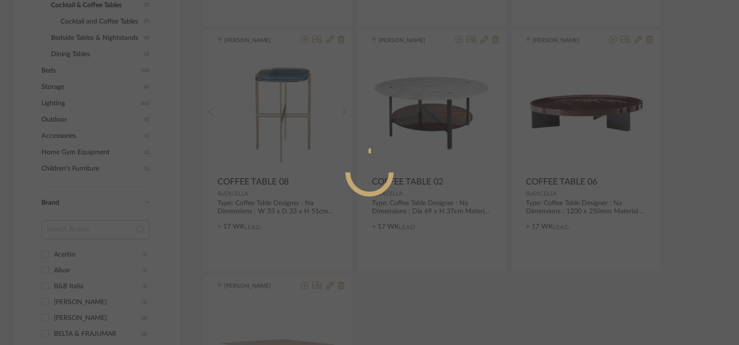
radio input "true"
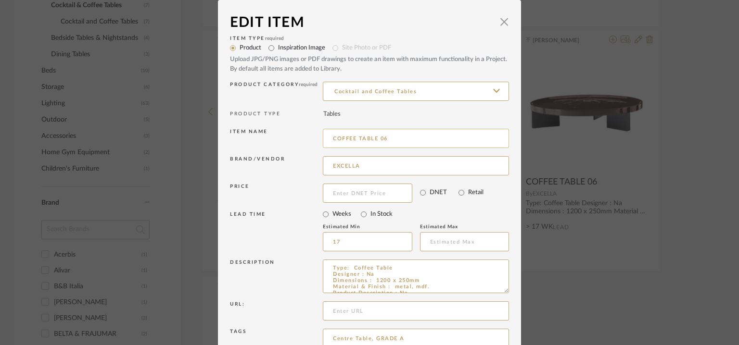
click at [329, 140] on input "COFFEE TABLE 06" at bounding box center [416, 138] width 186 height 19
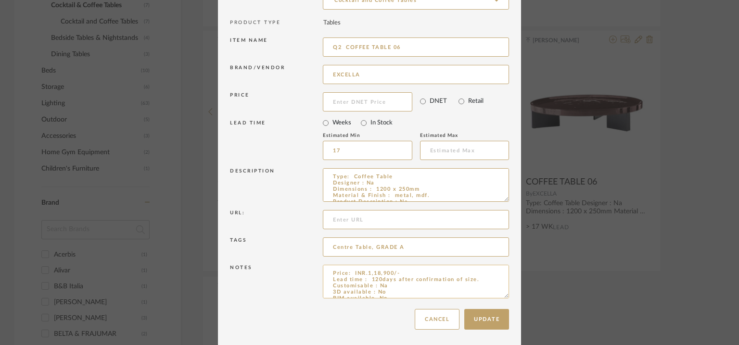
scroll to position [92, 0]
type input "Q2 COFFEE TABLE 06"
click at [482, 318] on button "Update" at bounding box center [486, 318] width 45 height 21
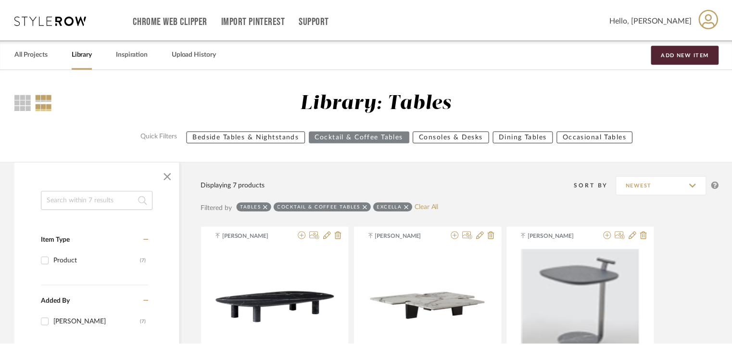
scroll to position [442, 0]
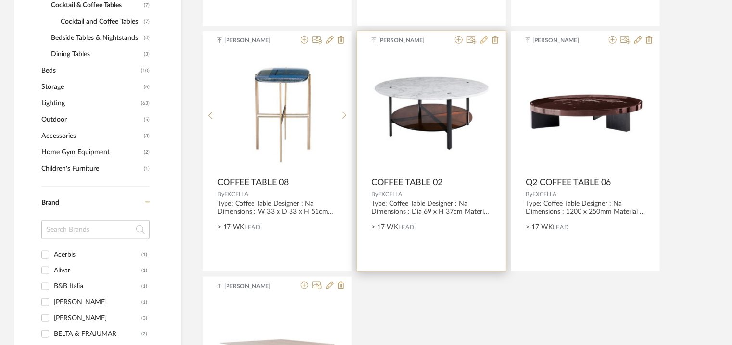
click at [485, 38] on icon at bounding box center [485, 40] width 8 height 8
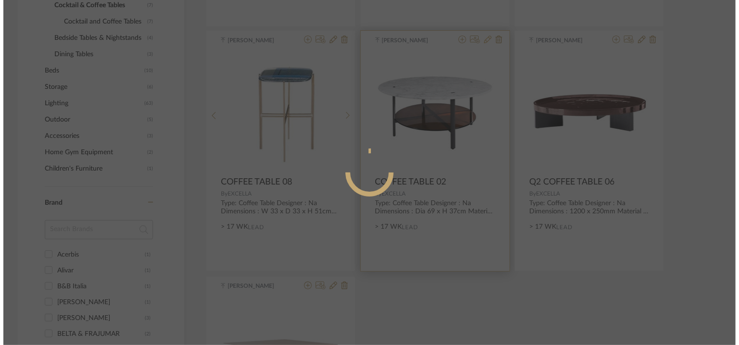
scroll to position [0, 0]
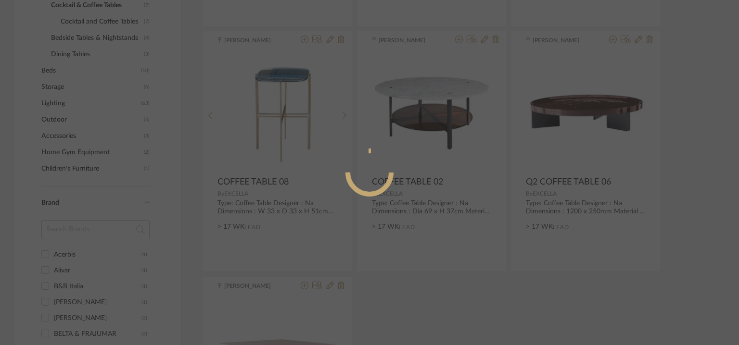
radio input "true"
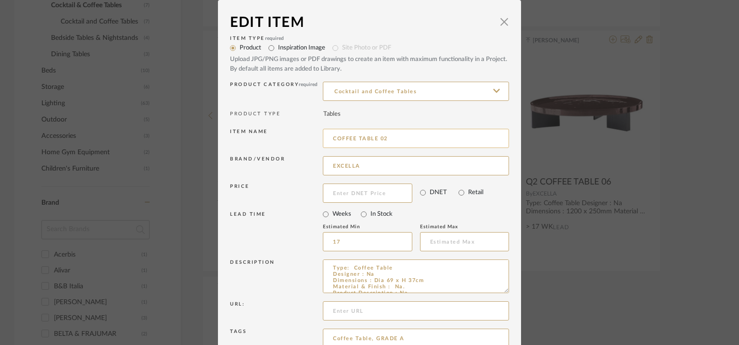
click at [330, 139] on input "COFFEE TABLE 02" at bounding box center [416, 138] width 186 height 19
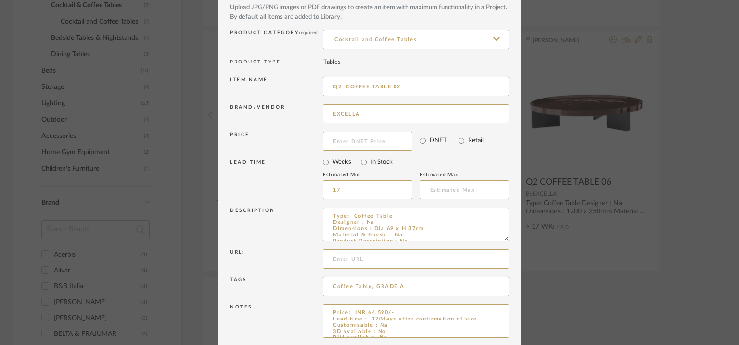
scroll to position [92, 0]
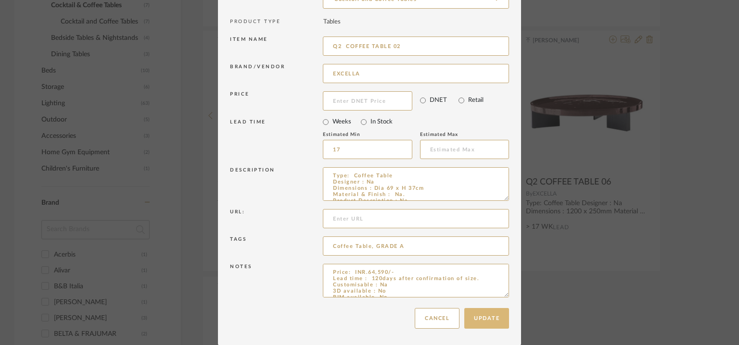
type input "Q2 COFFEE TABLE 02"
click at [481, 322] on button "Update" at bounding box center [486, 318] width 45 height 21
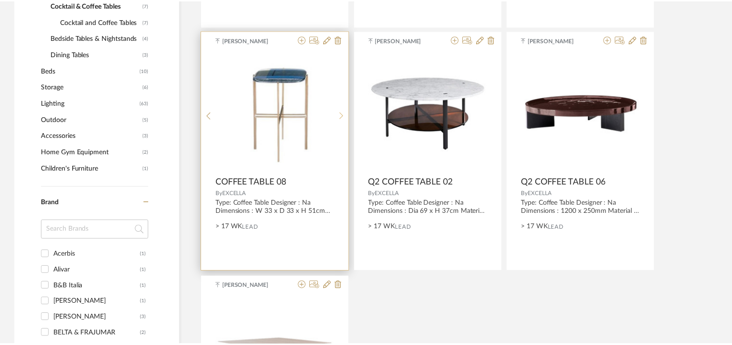
scroll to position [442, 0]
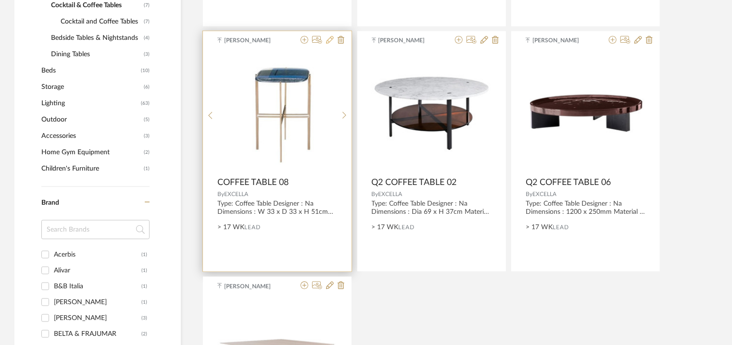
click at [326, 37] on icon at bounding box center [330, 40] width 8 height 8
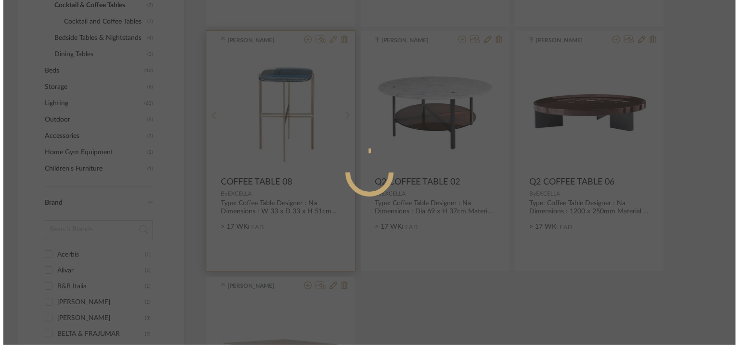
scroll to position [0, 0]
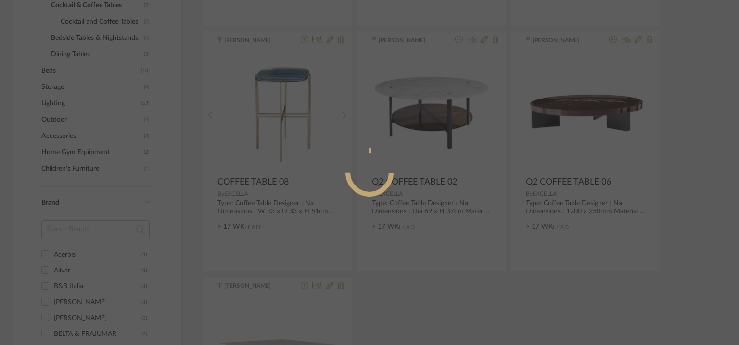
radio input "true"
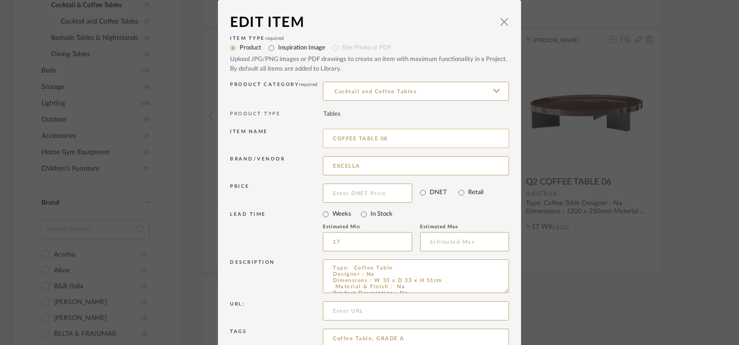
click at [331, 137] on input "COFFEE TABLE 08" at bounding box center [416, 138] width 186 height 19
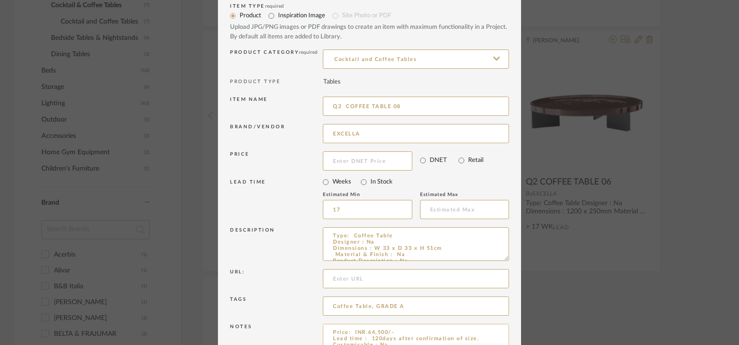
scroll to position [92, 0]
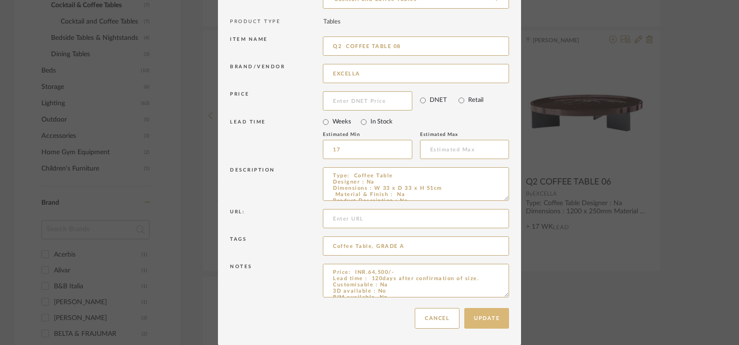
type input "Q2 COFFEE TABLE 08"
click at [493, 325] on button "Update" at bounding box center [486, 318] width 45 height 21
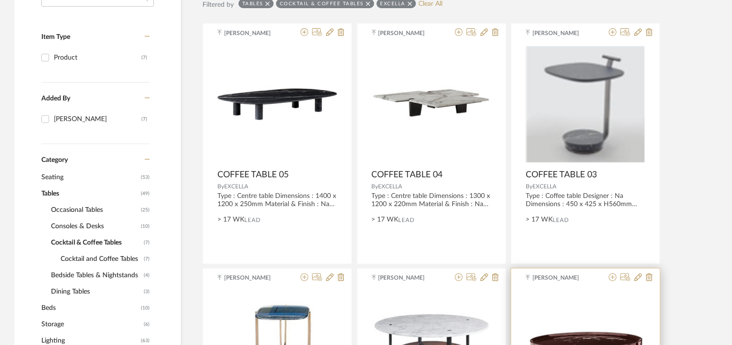
scroll to position [201, 0]
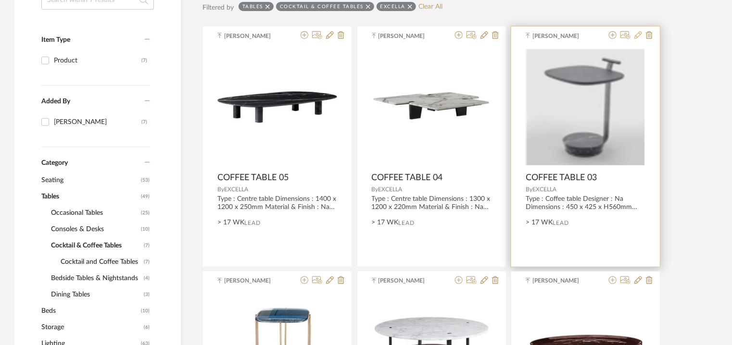
click at [637, 34] on icon at bounding box center [639, 35] width 8 height 8
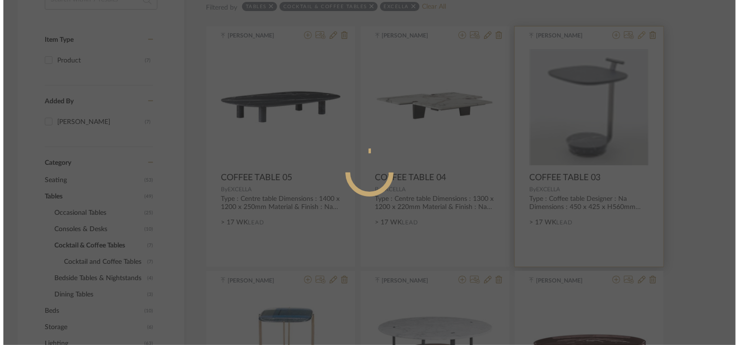
scroll to position [0, 0]
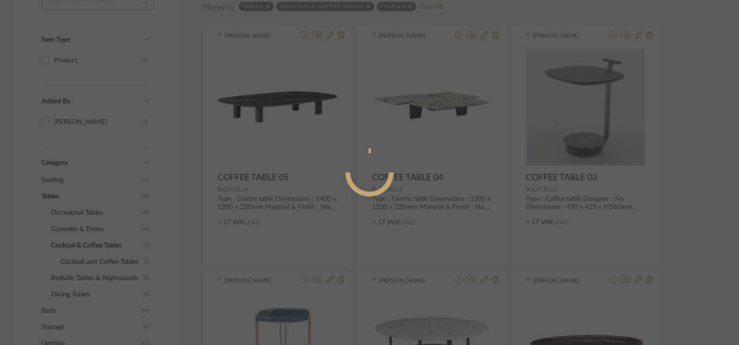
radio input "true"
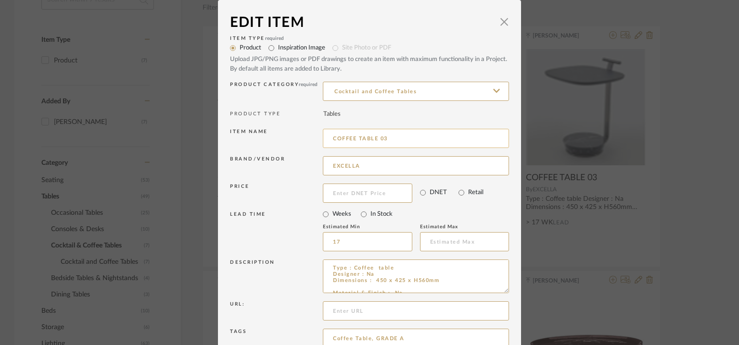
click at [330, 136] on input "COFFEE TABLE 03" at bounding box center [416, 138] width 186 height 19
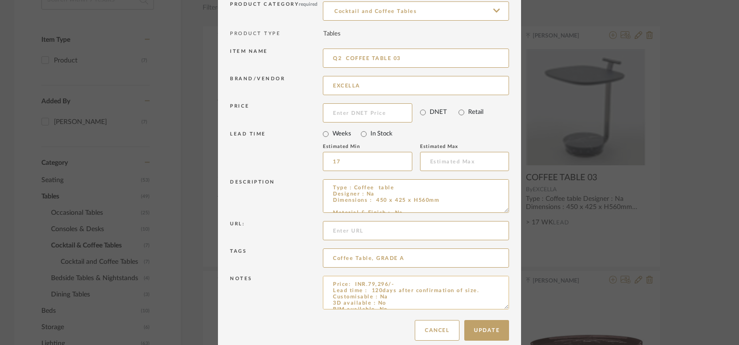
scroll to position [92, 0]
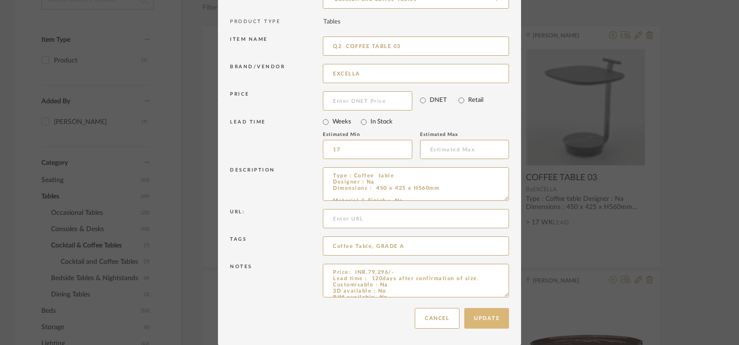
type input "Q2 COFFEE TABLE 03"
click at [484, 320] on button "Update" at bounding box center [486, 318] width 45 height 21
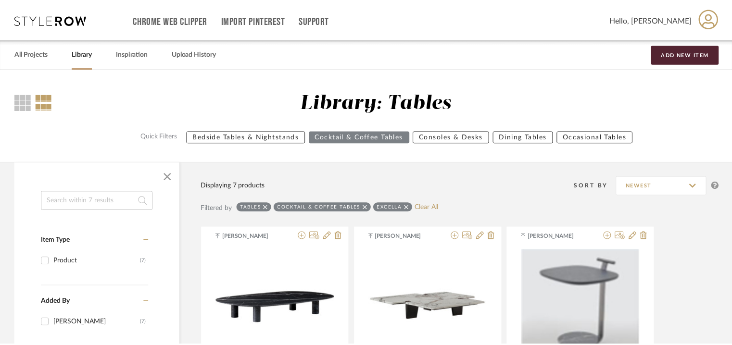
scroll to position [201, 0]
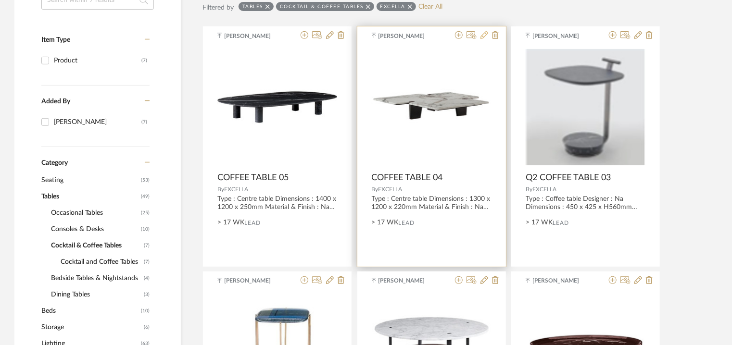
click at [484, 35] on icon at bounding box center [485, 35] width 8 height 8
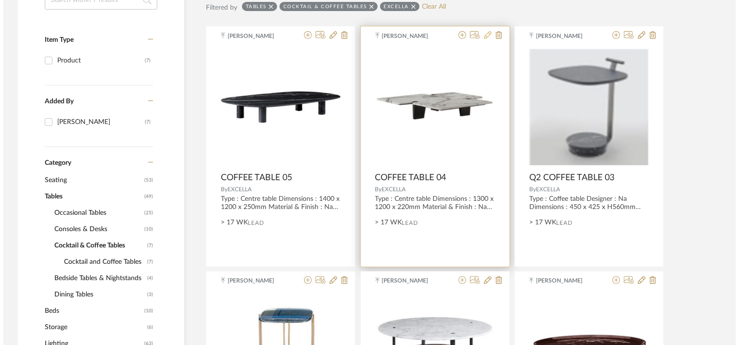
scroll to position [0, 0]
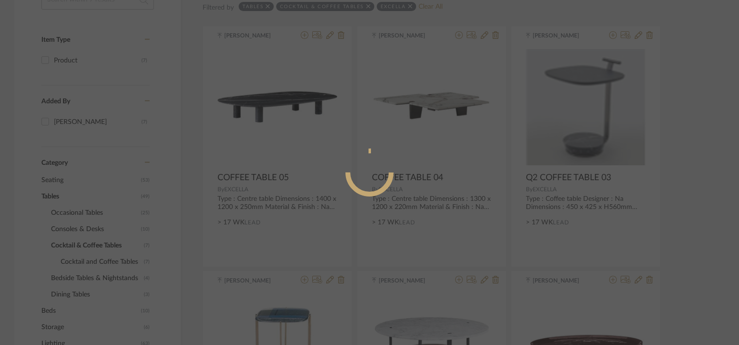
radio input "true"
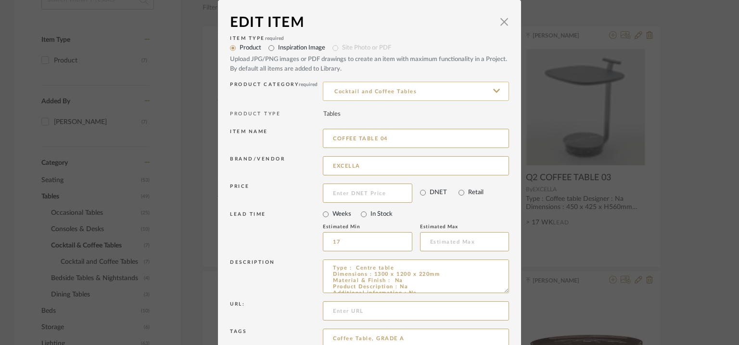
click at [331, 90] on input "Cocktail and Coffee Tables" at bounding box center [416, 91] width 186 height 19
click at [333, 93] on input "Cocktail and Coffee Tables" at bounding box center [416, 91] width 186 height 19
drag, startPoint x: 329, startPoint y: 137, endPoint x: 330, endPoint y: 142, distance: 5.3
click at [330, 137] on input "COFFEE TABLE 04" at bounding box center [416, 138] width 186 height 19
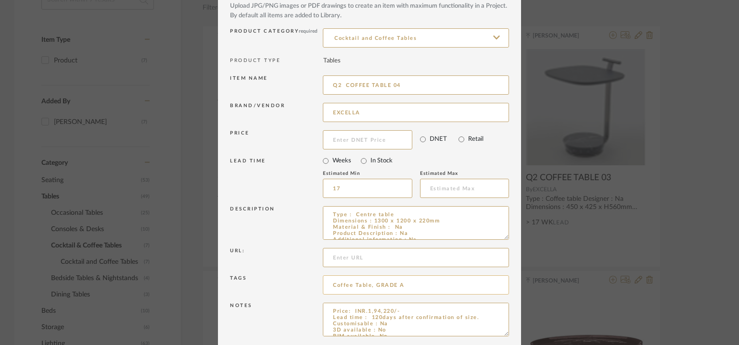
scroll to position [92, 0]
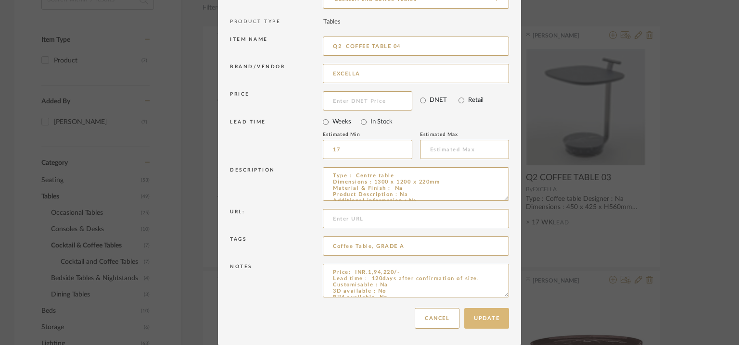
type input "Q2 COFFEE TABLE 04"
click at [473, 316] on button "Update" at bounding box center [486, 318] width 45 height 21
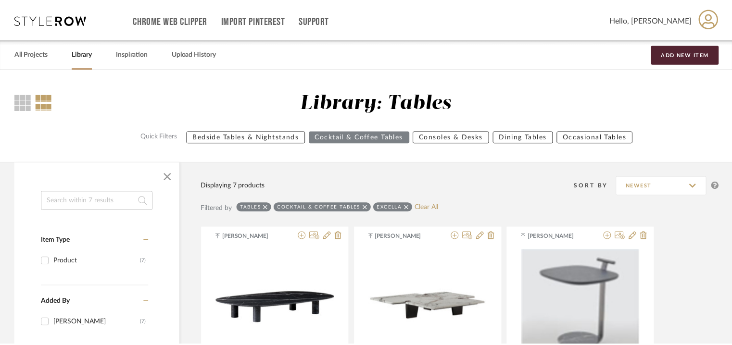
scroll to position [201, 0]
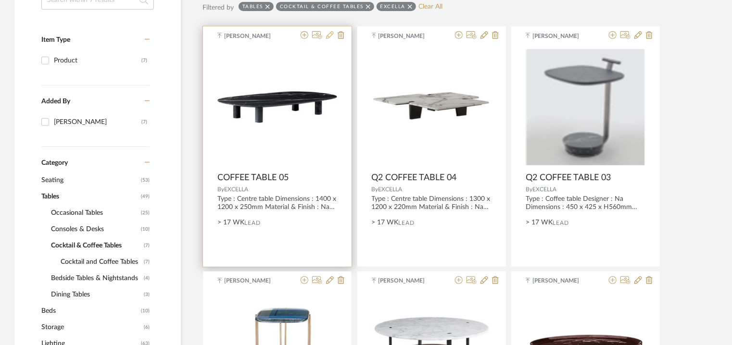
click at [331, 34] on icon at bounding box center [330, 35] width 8 height 8
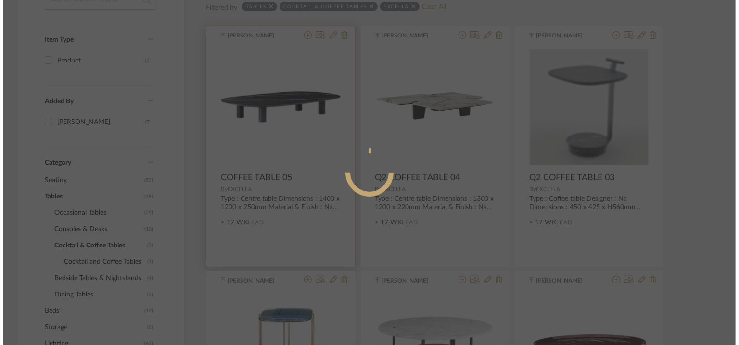
scroll to position [0, 0]
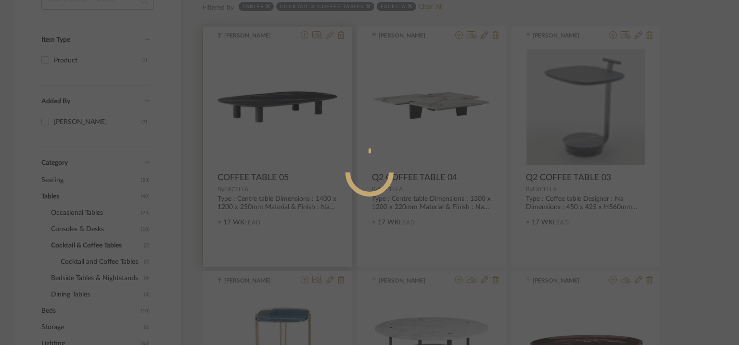
radio input "true"
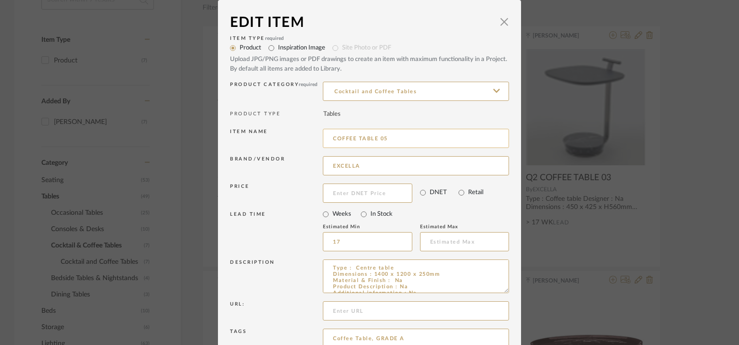
click at [332, 138] on input "COFFEE TABLE 05" at bounding box center [416, 138] width 186 height 19
click at [331, 136] on input "COFFEE TABLE 05" at bounding box center [416, 138] width 186 height 19
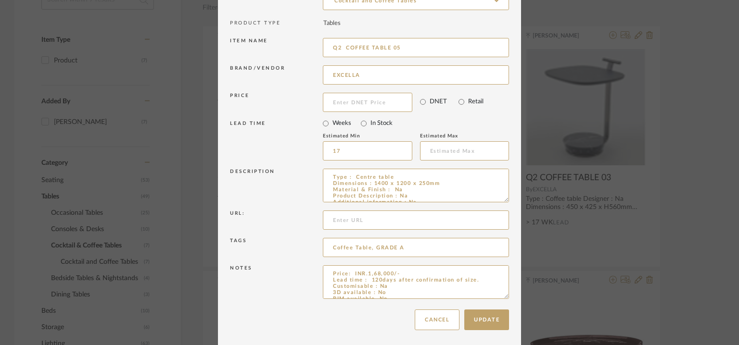
scroll to position [92, 0]
type input "Q2 COFFEE TABLE 05"
click at [495, 320] on button "Update" at bounding box center [486, 318] width 45 height 21
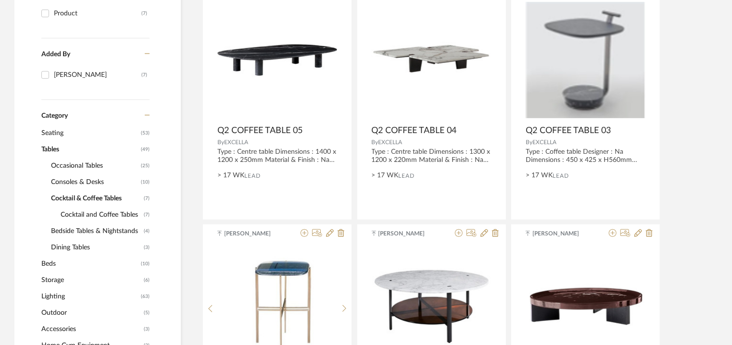
scroll to position [249, 0]
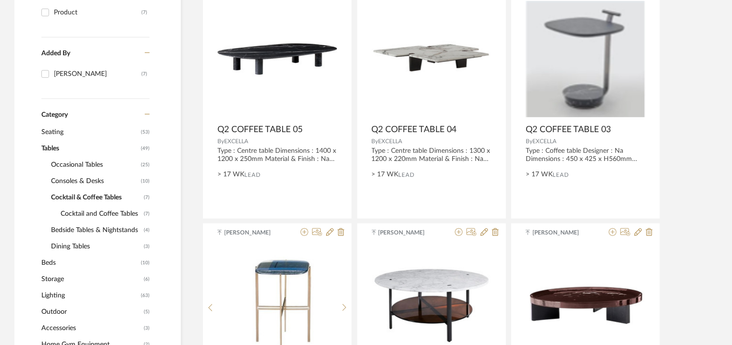
click at [108, 214] on span "Cocktail and Coffee Tables" at bounding box center [101, 214] width 81 height 16
click at [115, 195] on span "Cocktail & Coffee Tables" at bounding box center [96, 198] width 90 height 16
click at [113, 181] on span "Consoles & Desks" at bounding box center [95, 181] width 88 height 16
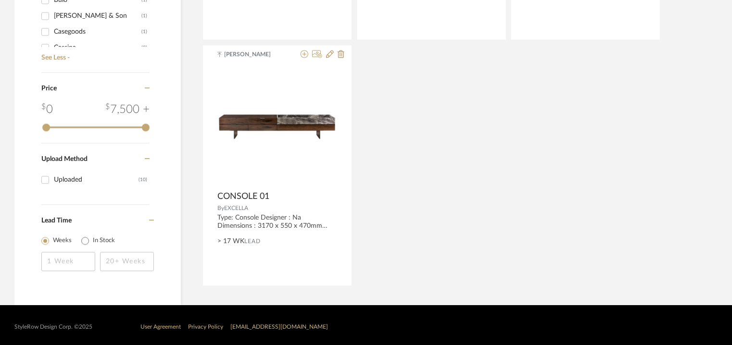
scroll to position [924, 0]
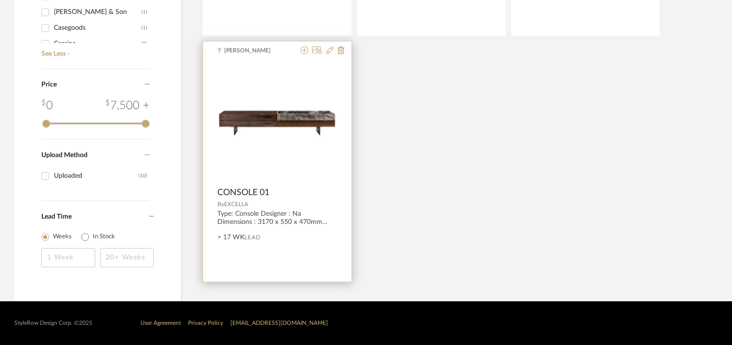
click at [332, 49] on icon at bounding box center [330, 50] width 8 height 8
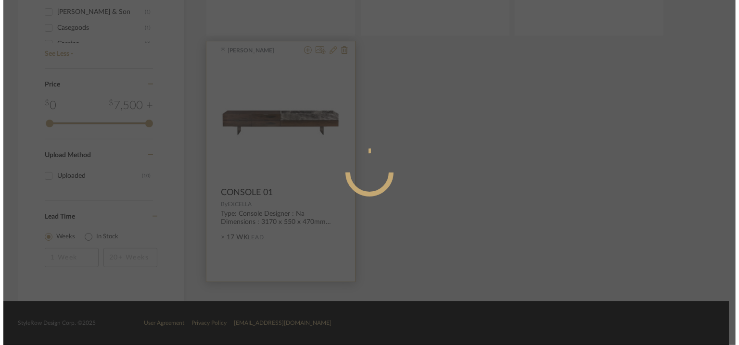
scroll to position [0, 0]
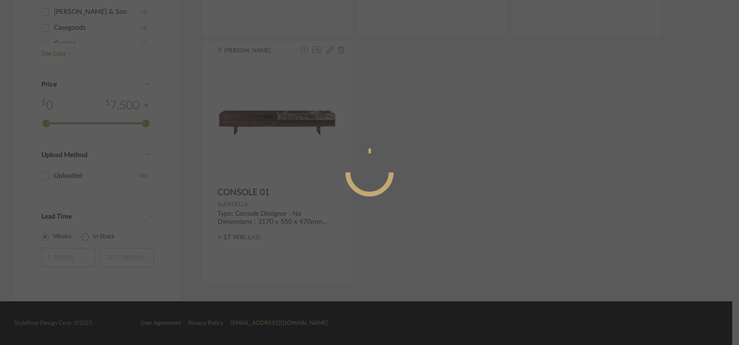
radio input "true"
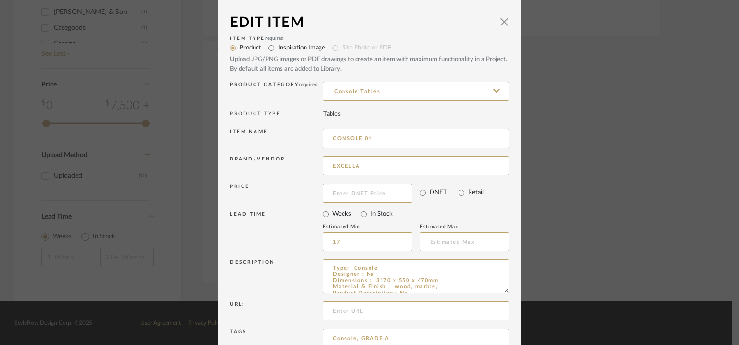
click at [331, 136] on input "CONSOLE 01" at bounding box center [416, 138] width 186 height 19
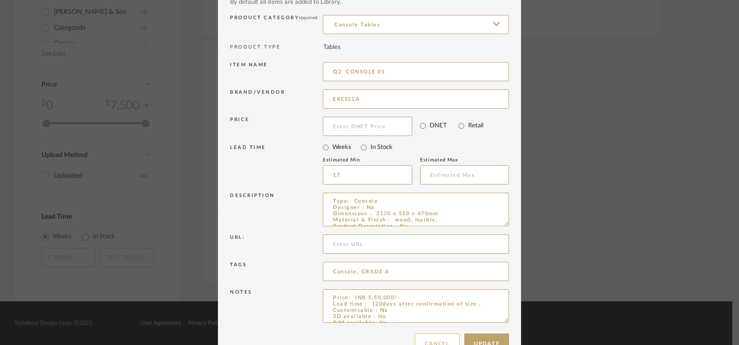
scroll to position [92, 0]
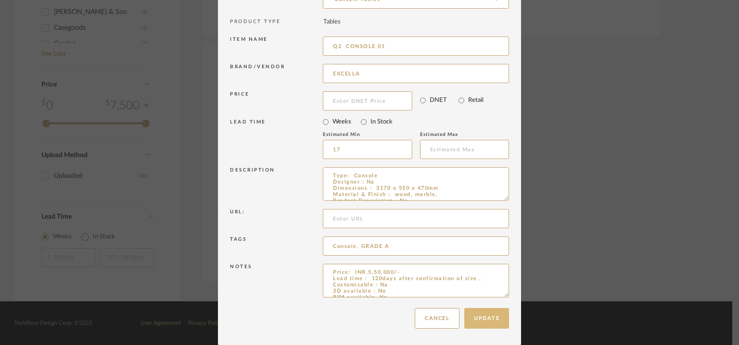
type input "Q2 CONSOLE 01"
click at [481, 315] on button "Update" at bounding box center [486, 318] width 45 height 21
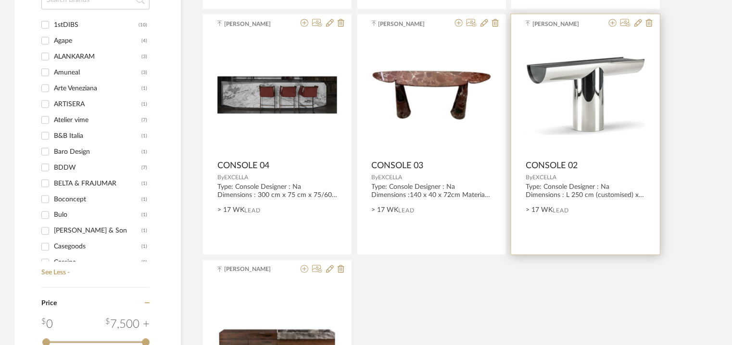
scroll to position [683, 0]
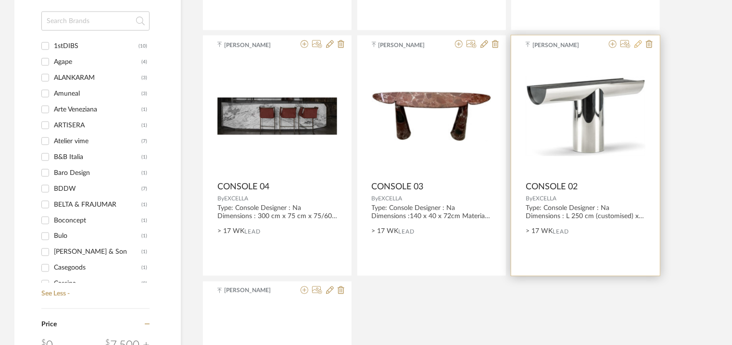
click at [637, 45] on icon at bounding box center [639, 44] width 8 height 8
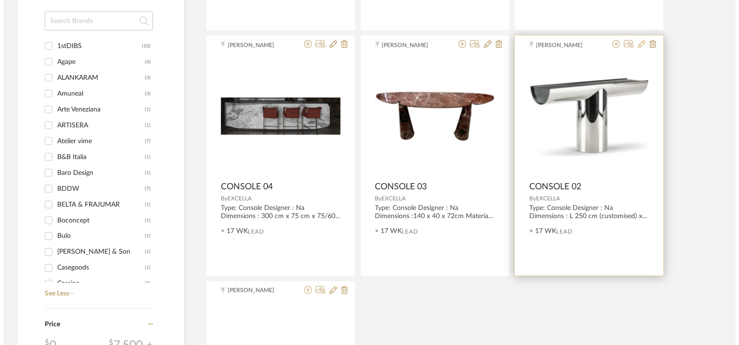
scroll to position [0, 0]
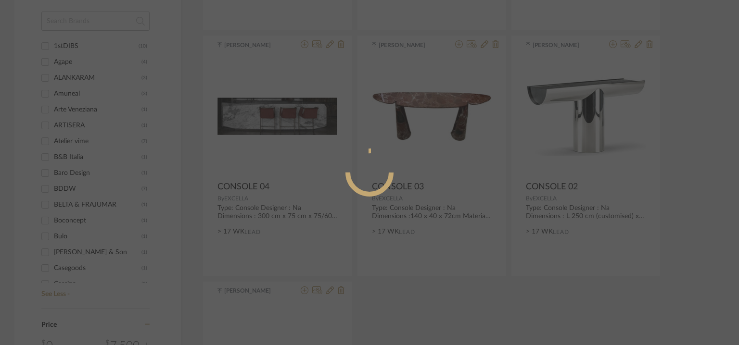
radio input "true"
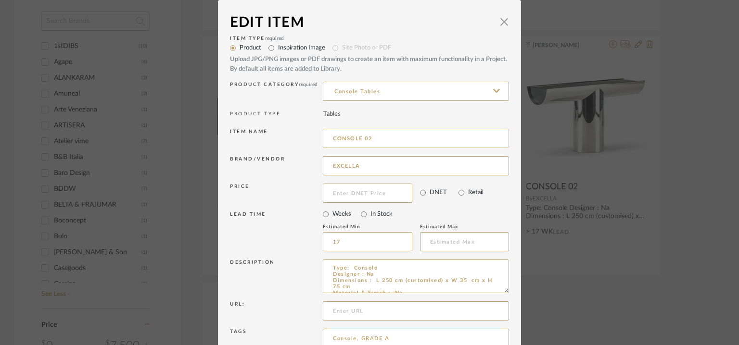
click at [330, 137] on input "CONSOLE 02" at bounding box center [416, 138] width 186 height 19
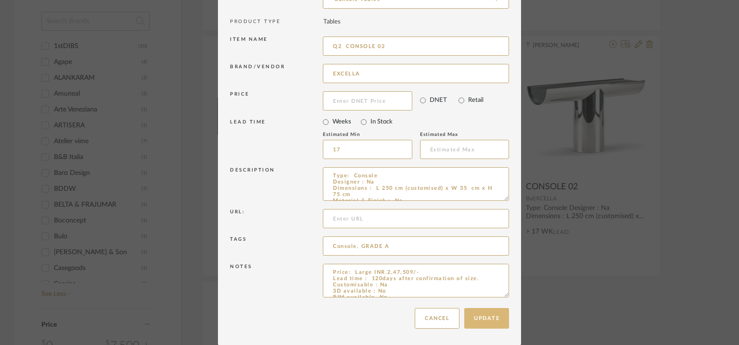
type input "Q2 CONSOLE 02"
click at [498, 322] on button "Update" at bounding box center [486, 318] width 45 height 21
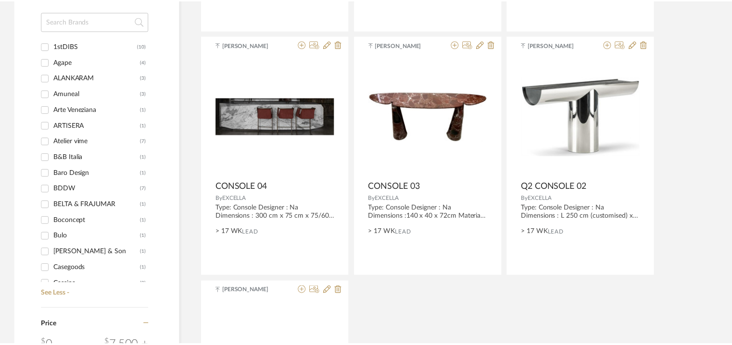
scroll to position [683, 0]
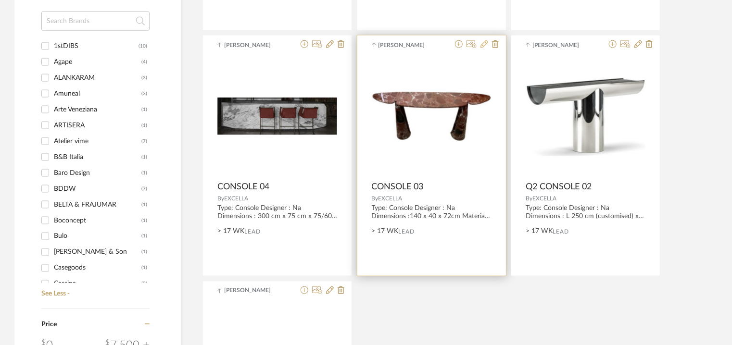
click at [483, 44] on icon at bounding box center [485, 44] width 8 height 8
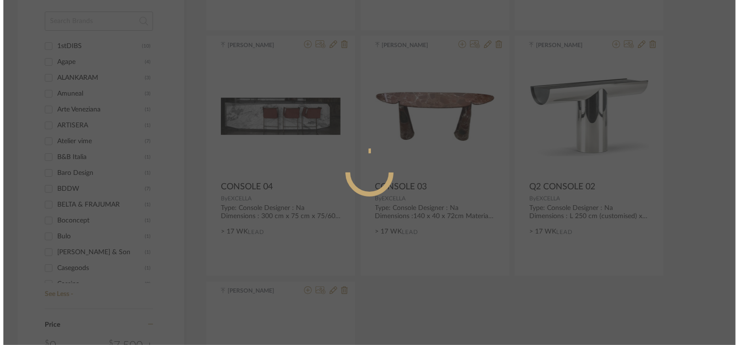
scroll to position [0, 0]
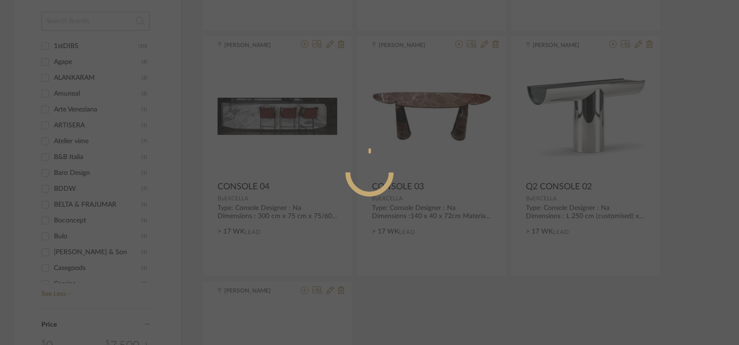
radio input "true"
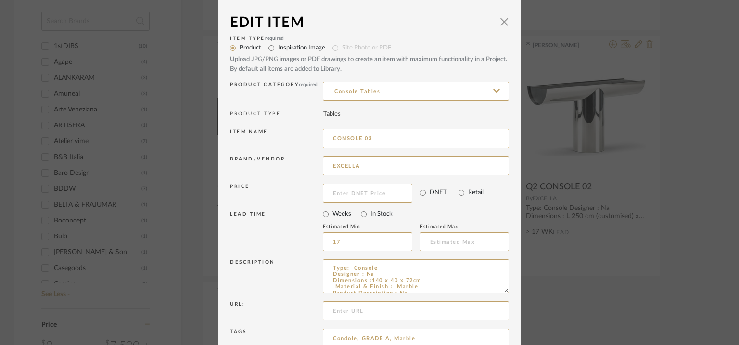
click at [329, 137] on input "CONSOLE 03" at bounding box center [416, 138] width 186 height 19
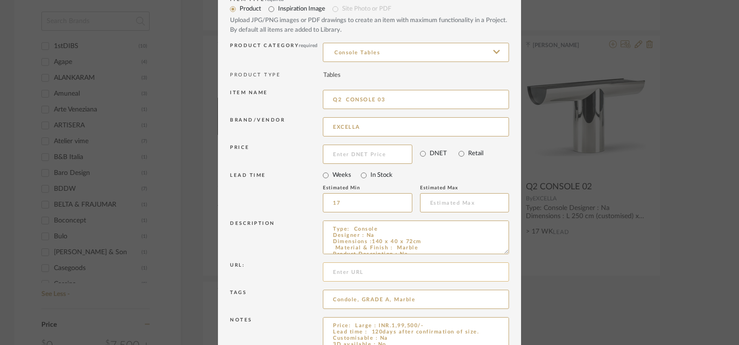
scroll to position [92, 0]
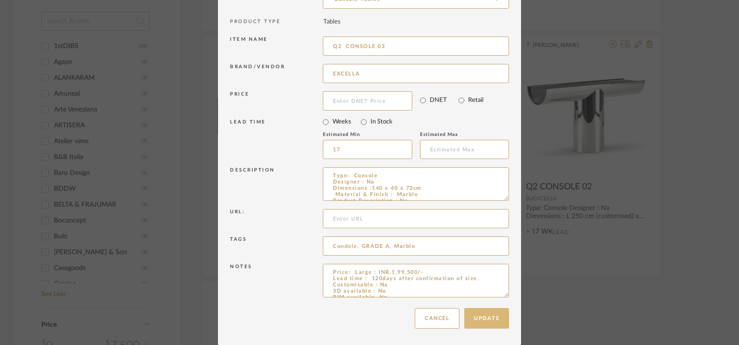
type input "Q2 CONSOLE 03"
click at [489, 320] on button "Update" at bounding box center [486, 318] width 45 height 21
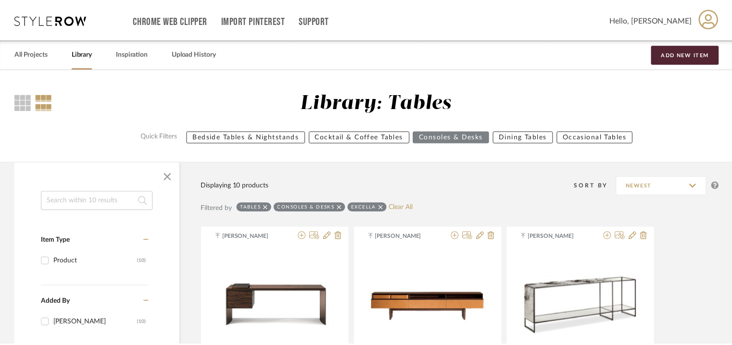
scroll to position [683, 0]
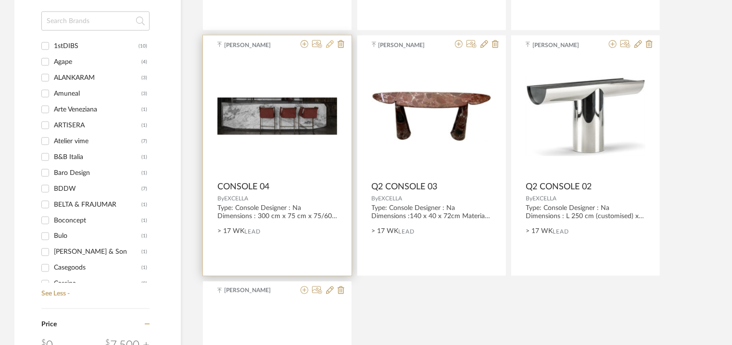
click at [331, 44] on icon at bounding box center [330, 44] width 8 height 8
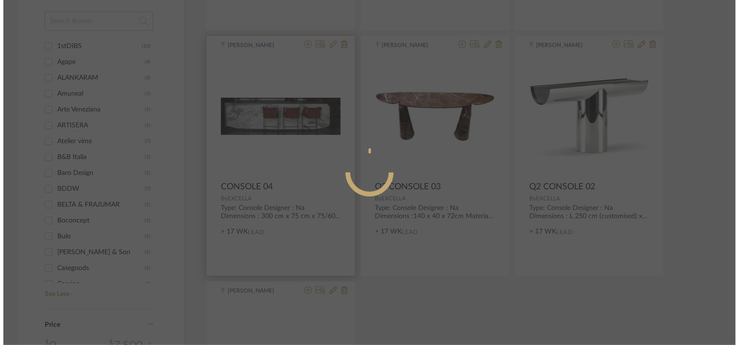
scroll to position [0, 0]
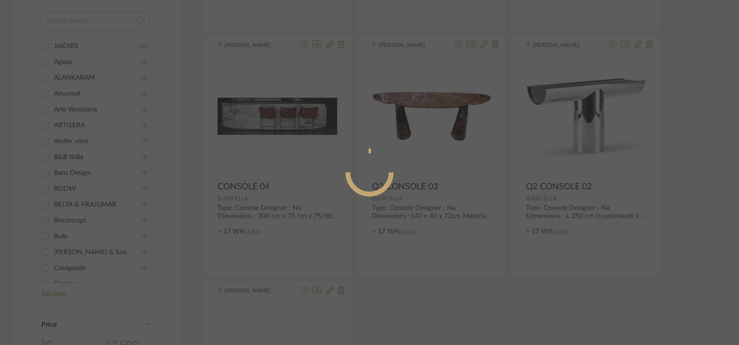
radio input "true"
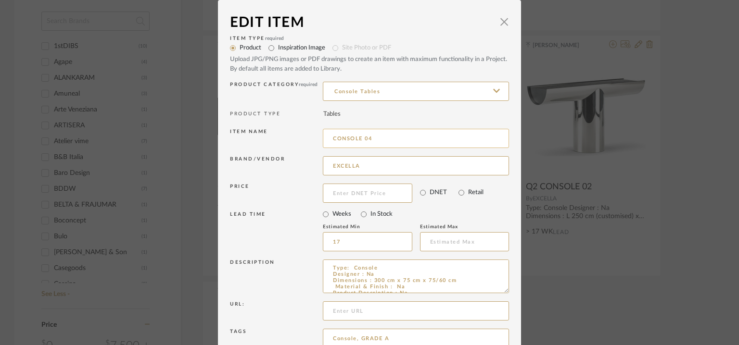
click at [330, 135] on input "CONSOLE 04" at bounding box center [416, 138] width 186 height 19
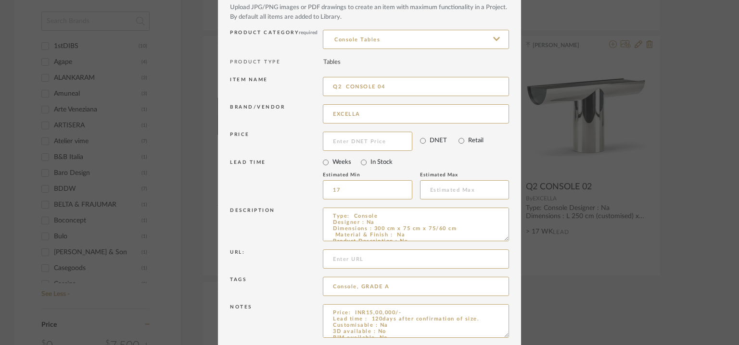
scroll to position [92, 0]
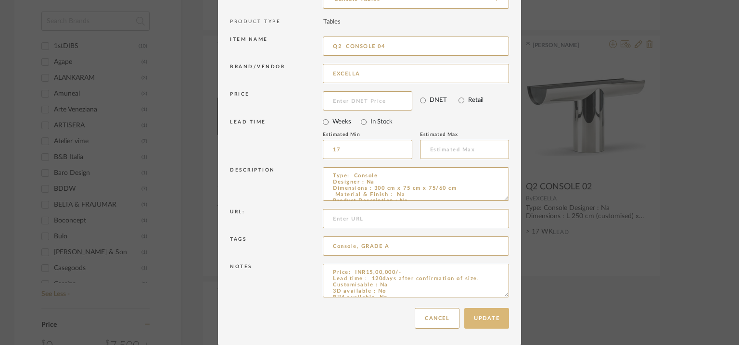
type input "Q2 CONSOLE 04"
click at [481, 321] on button "Update" at bounding box center [486, 318] width 45 height 21
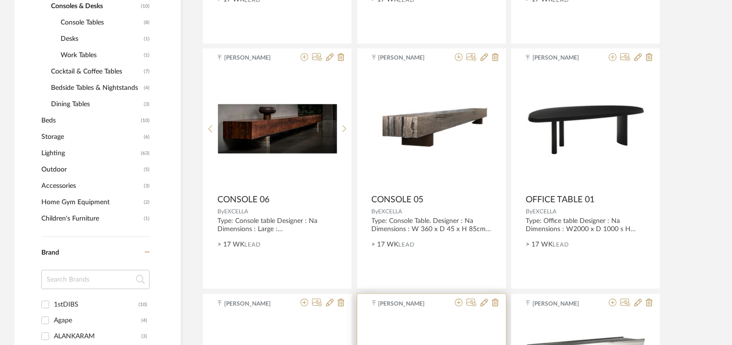
scroll to position [395, 0]
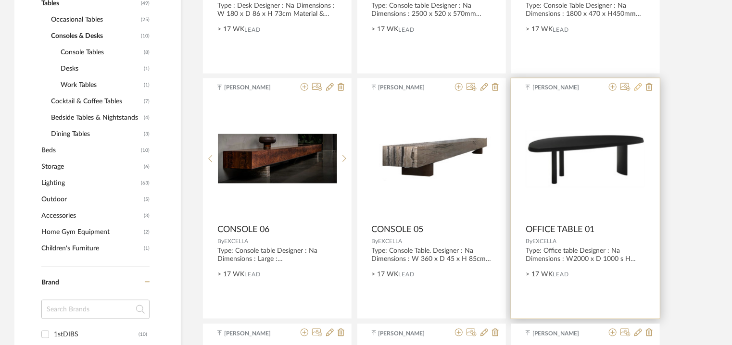
click at [641, 89] on icon at bounding box center [639, 87] width 8 height 8
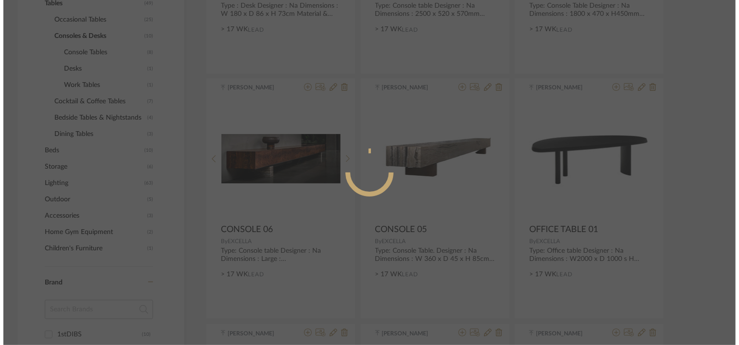
scroll to position [0, 0]
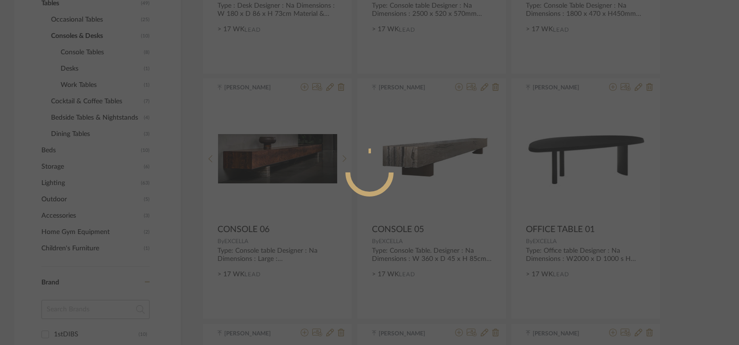
radio input "true"
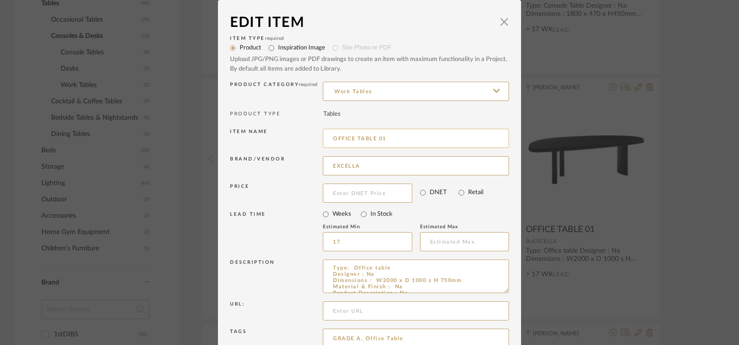
click at [329, 136] on input "OFFICE TABLE 01" at bounding box center [416, 138] width 186 height 19
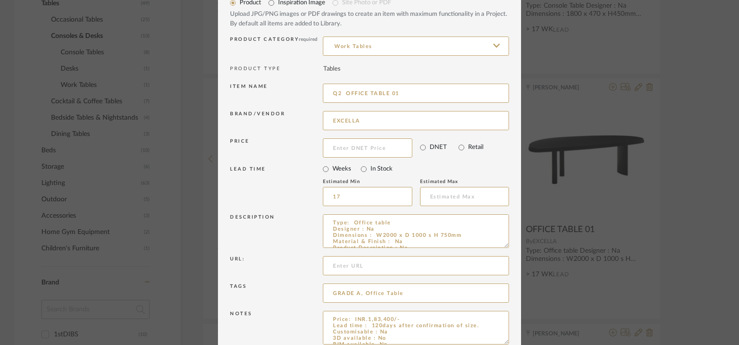
scroll to position [92, 0]
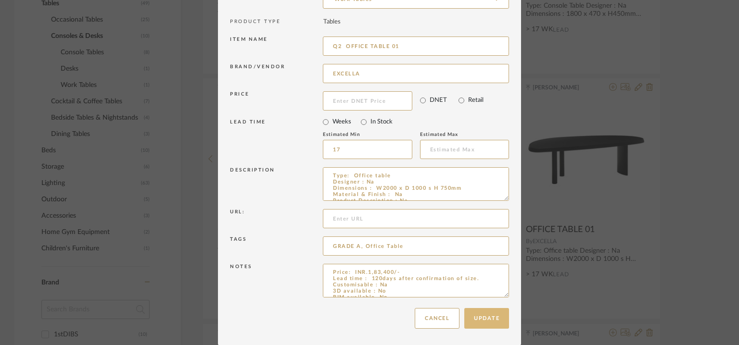
type input "Q2 OFFICE TABLE 01"
click at [479, 316] on button "Update" at bounding box center [486, 318] width 45 height 21
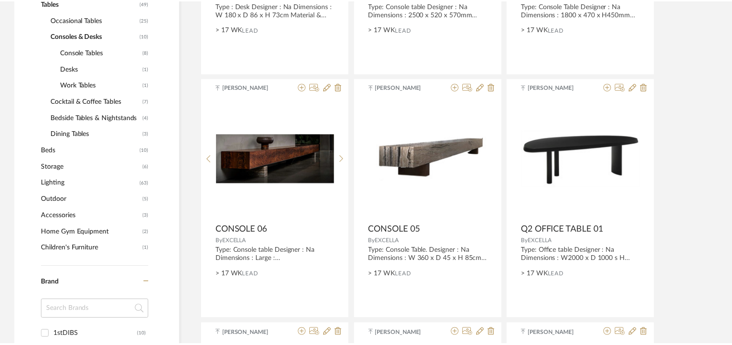
scroll to position [395, 0]
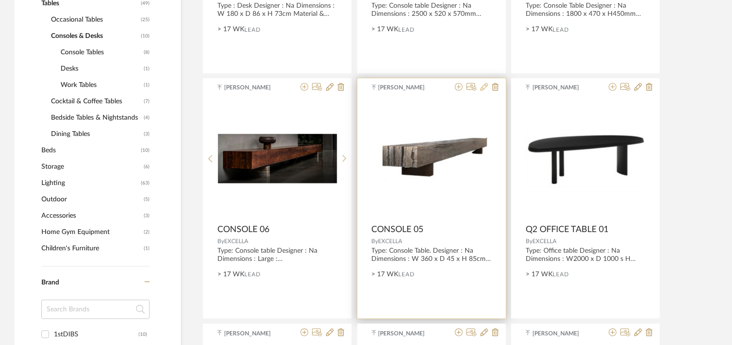
click at [485, 87] on icon at bounding box center [485, 87] width 8 height 8
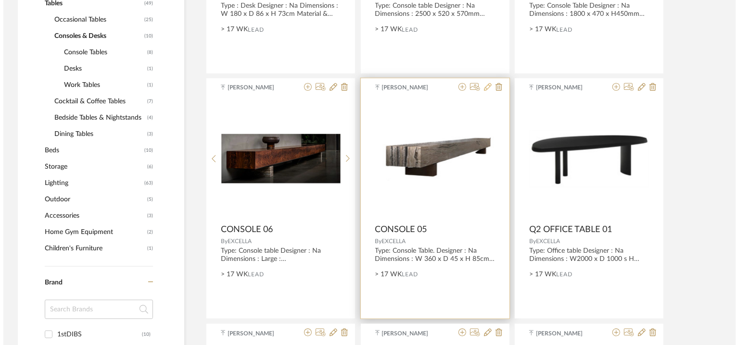
scroll to position [0, 0]
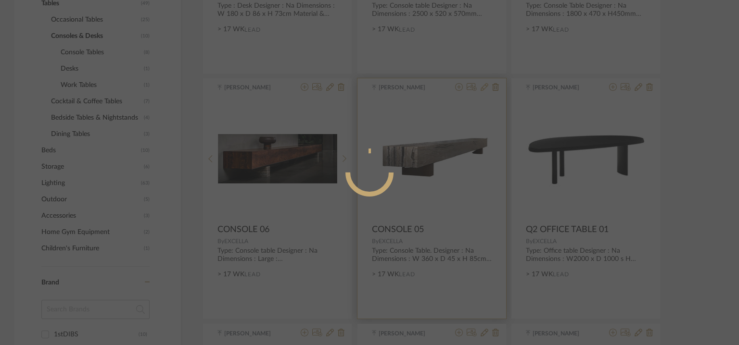
radio input "true"
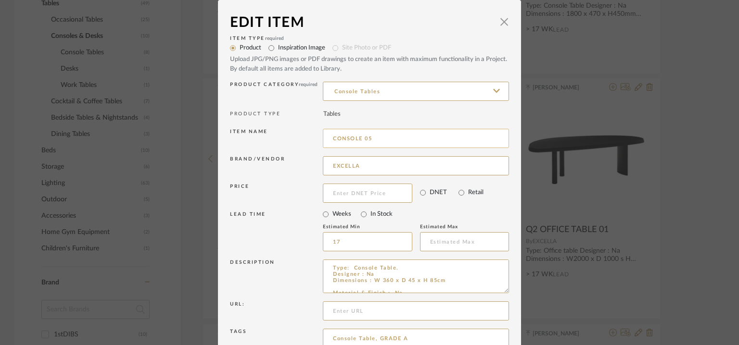
click at [331, 139] on input "CONSOLE 05" at bounding box center [416, 138] width 186 height 19
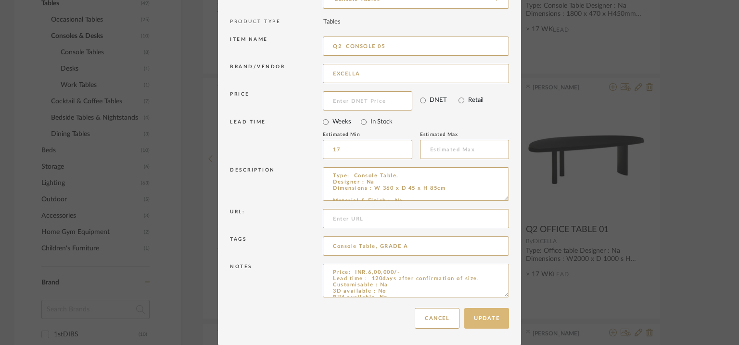
type input "Q2 CONSOLE 05"
click at [473, 316] on button "Update" at bounding box center [486, 318] width 45 height 21
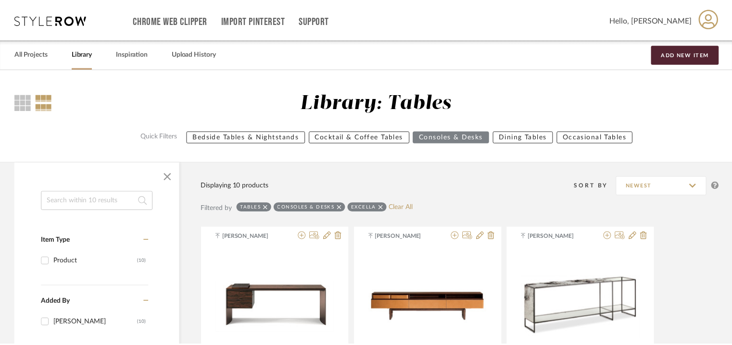
scroll to position [395, 0]
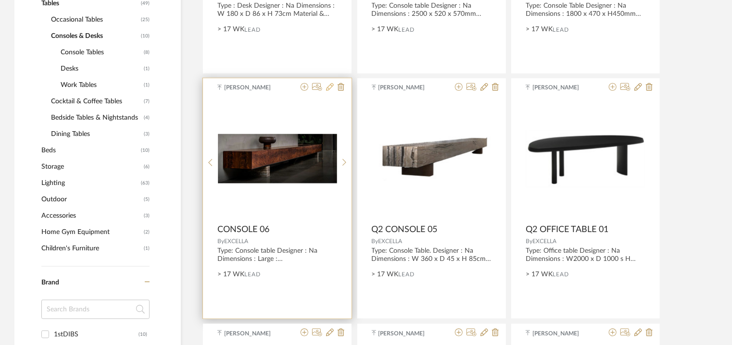
click at [331, 89] on icon at bounding box center [330, 87] width 8 height 8
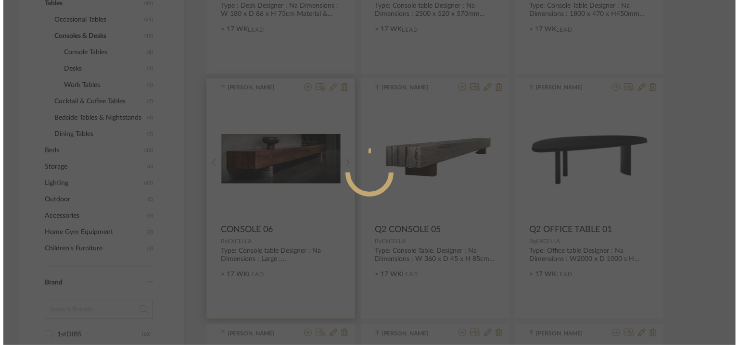
scroll to position [0, 0]
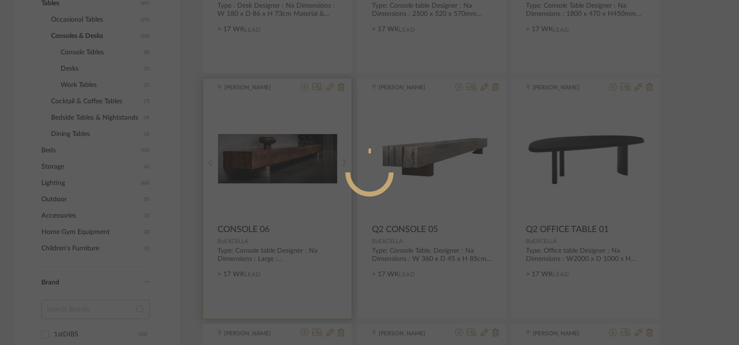
radio input "true"
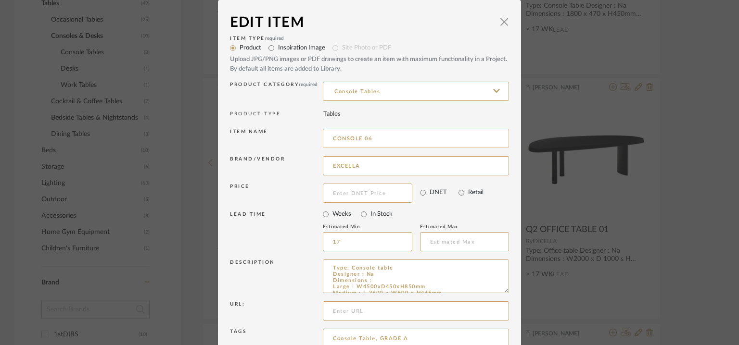
click at [331, 138] on input "CONSOLE 06" at bounding box center [416, 138] width 186 height 19
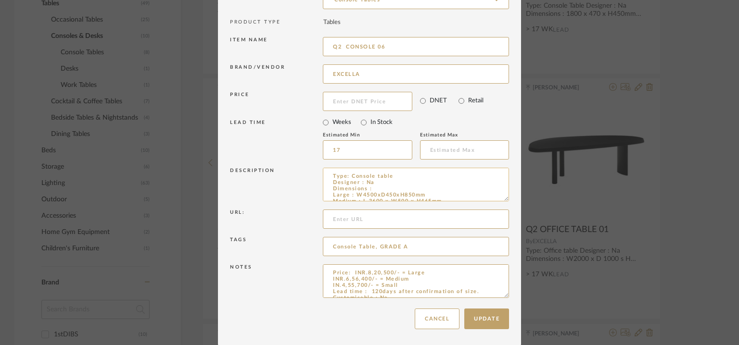
scroll to position [92, 0]
type input "Q2 CONSOLE 06"
click at [484, 322] on button "Update" at bounding box center [486, 318] width 45 height 21
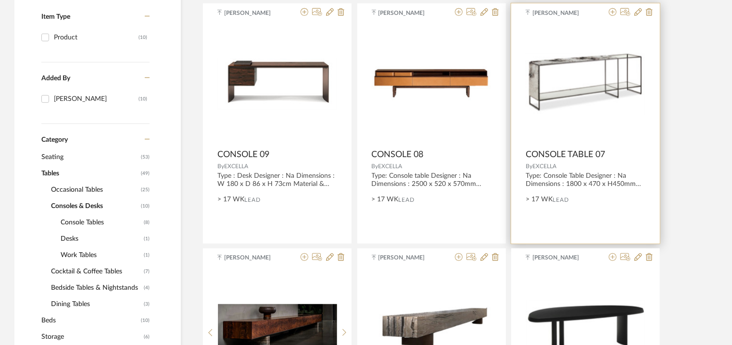
scroll to position [202, 0]
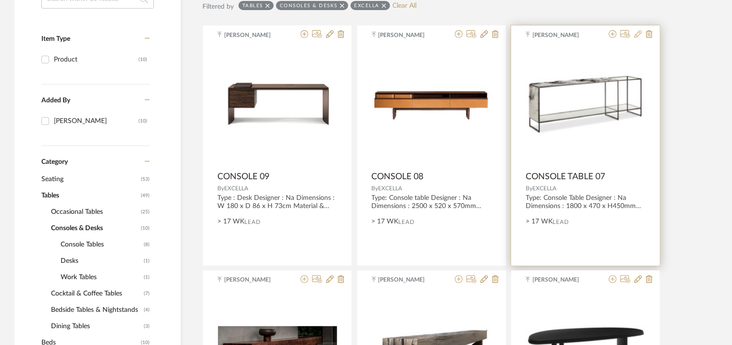
click at [637, 34] on icon at bounding box center [639, 34] width 8 height 8
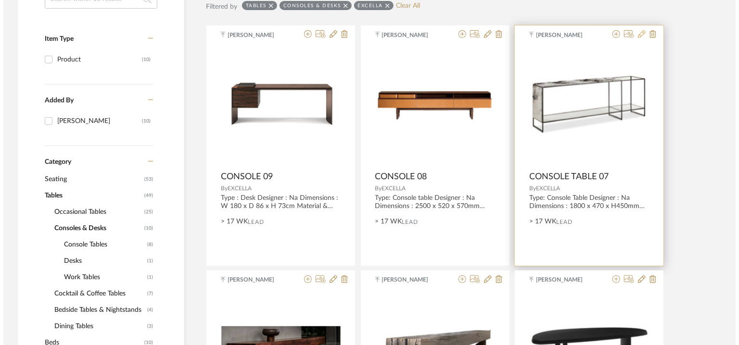
scroll to position [0, 0]
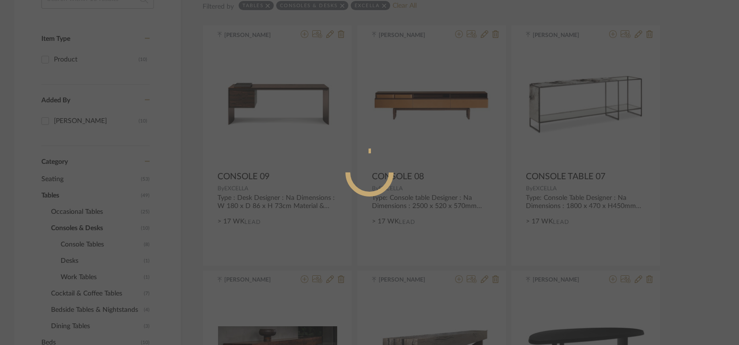
radio input "true"
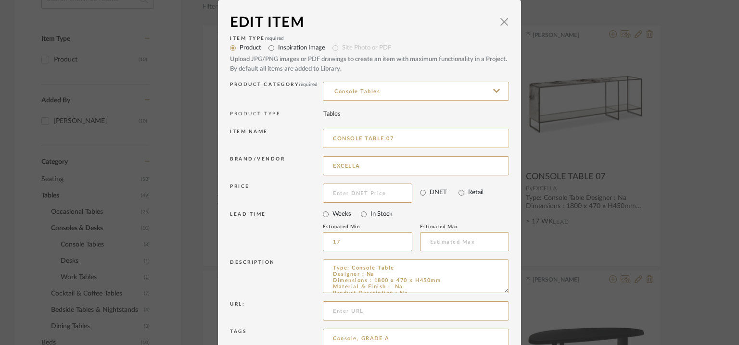
click at [331, 137] on input "CONSOLE TABLE 07" at bounding box center [416, 138] width 186 height 19
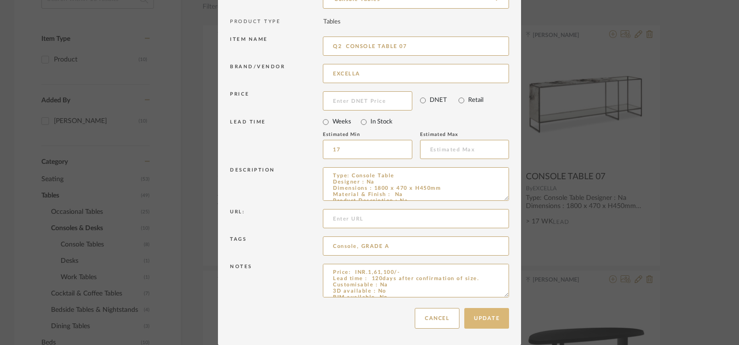
type input "Q2 CONSOLE TABLE 07"
click at [479, 317] on button "Update" at bounding box center [486, 318] width 45 height 21
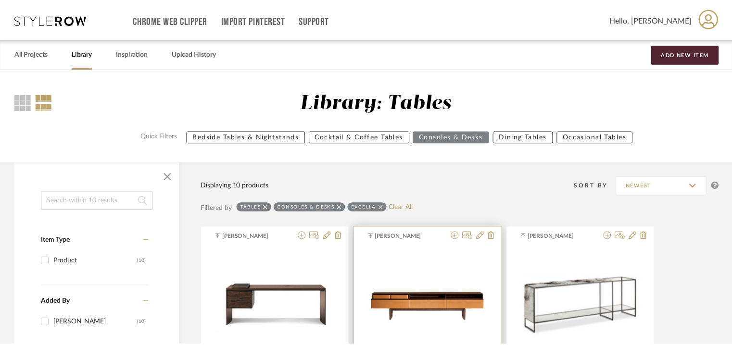
scroll to position [202, 0]
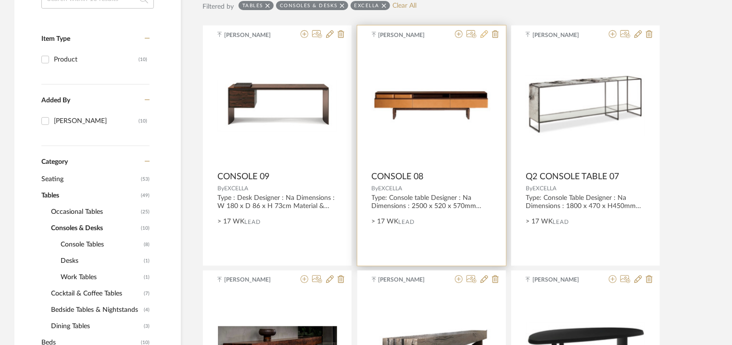
click at [484, 33] on icon at bounding box center [485, 34] width 8 height 8
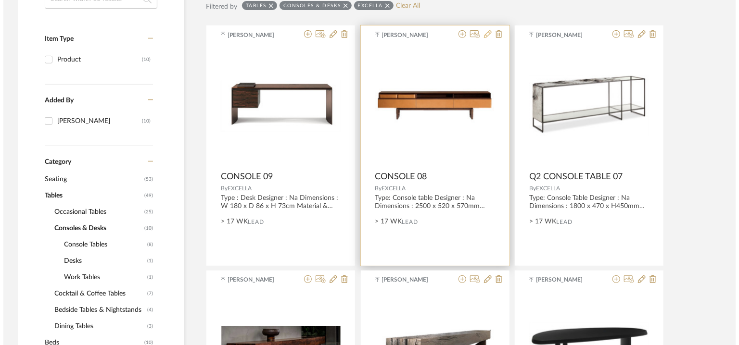
scroll to position [0, 0]
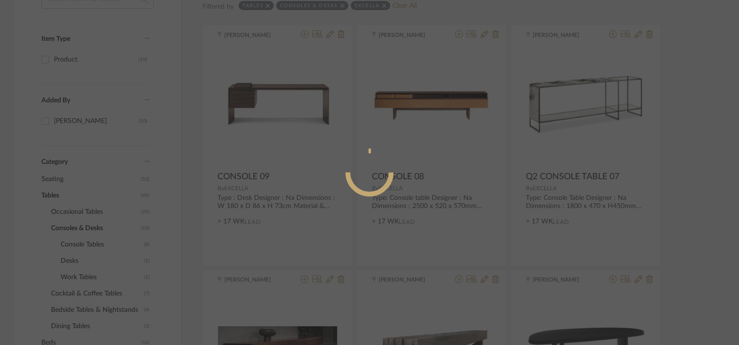
radio input "true"
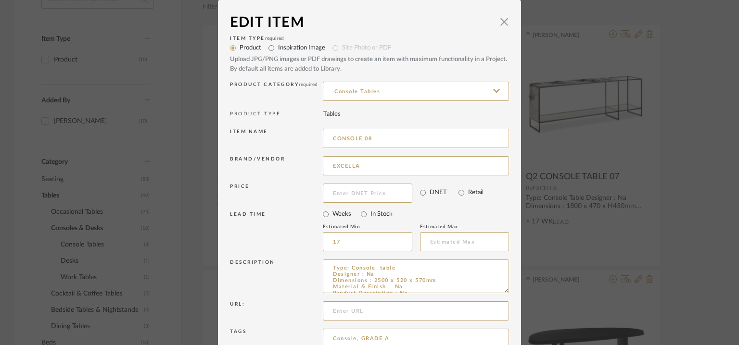
click at [329, 134] on input "CONSOLE 08" at bounding box center [416, 138] width 186 height 19
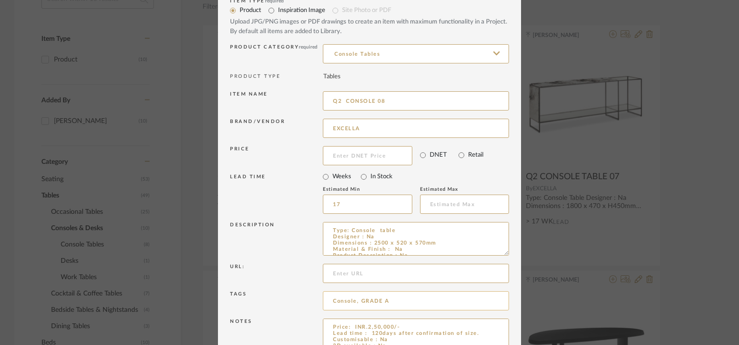
scroll to position [92, 0]
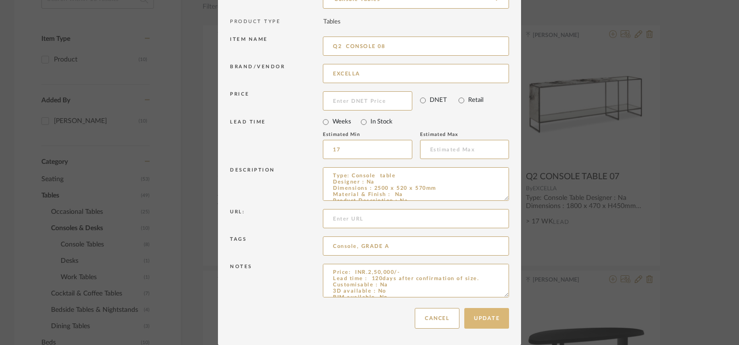
type input "Q2 CONSOLE 08"
click at [485, 326] on button "Update" at bounding box center [486, 318] width 45 height 21
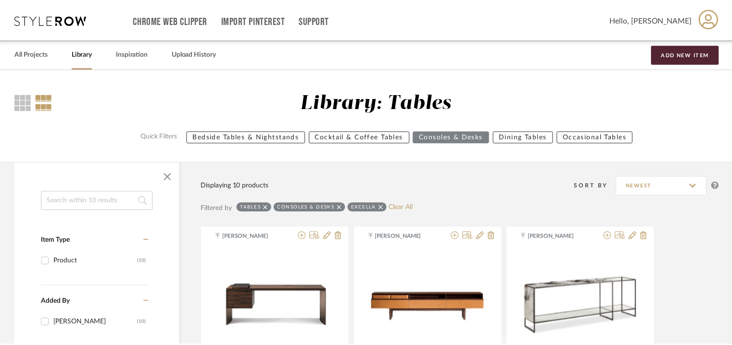
scroll to position [202, 0]
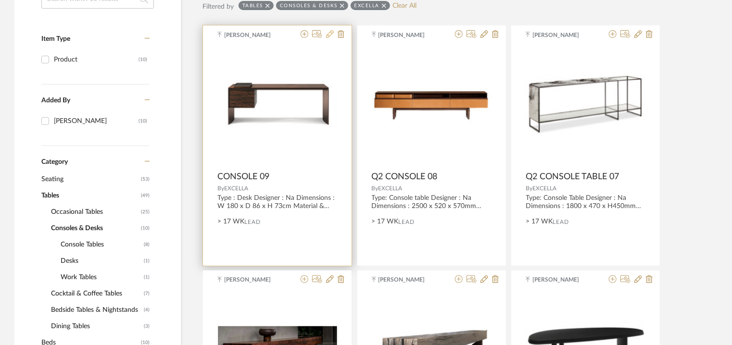
click at [331, 33] on icon at bounding box center [330, 34] width 8 height 8
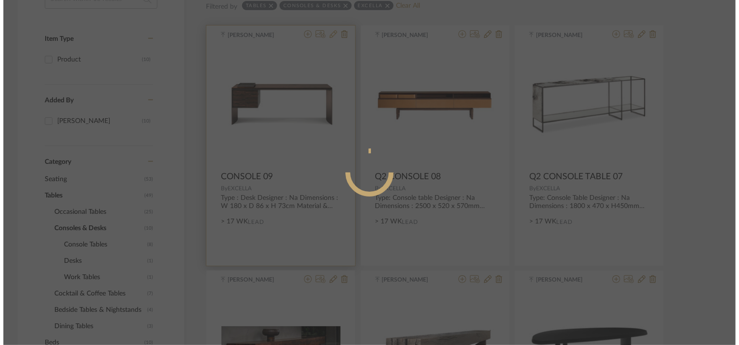
scroll to position [0, 0]
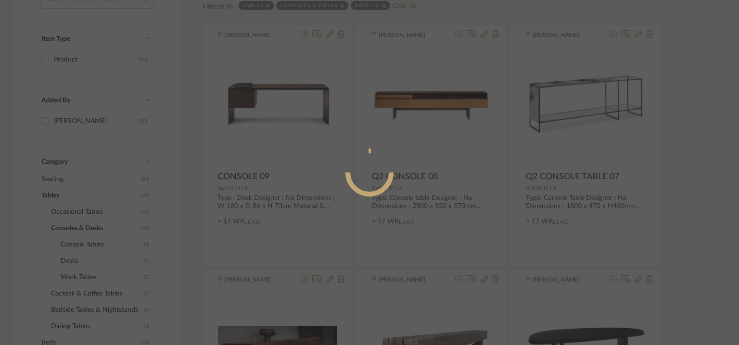
radio input "true"
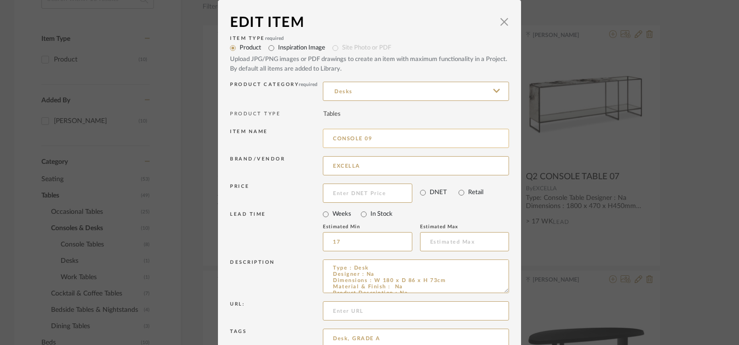
click at [330, 137] on input "CONSOLE 09" at bounding box center [416, 138] width 186 height 19
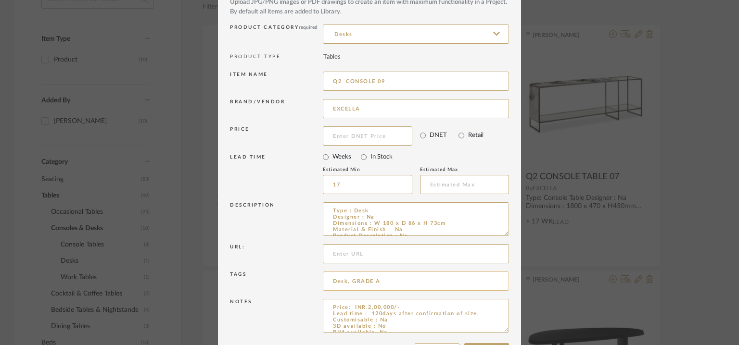
scroll to position [92, 0]
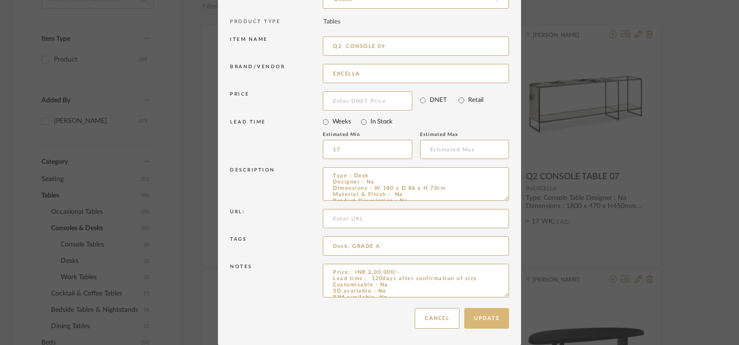
type input "Q2 CONSOLE 09"
click at [484, 317] on button "Update" at bounding box center [486, 318] width 45 height 21
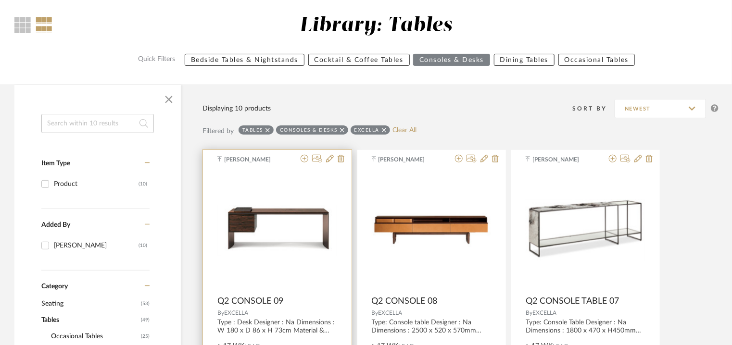
scroll to position [58, 0]
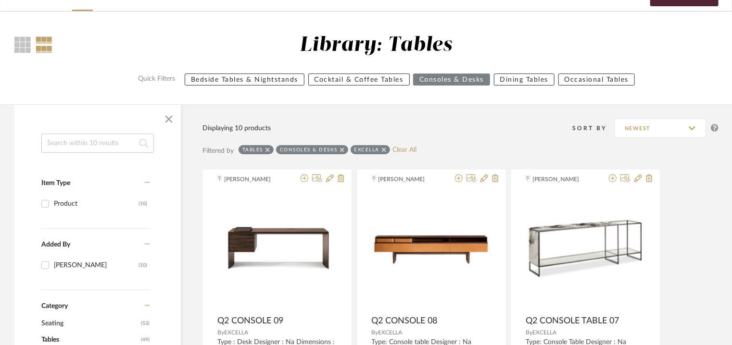
click at [343, 149] on icon at bounding box center [342, 150] width 4 height 4
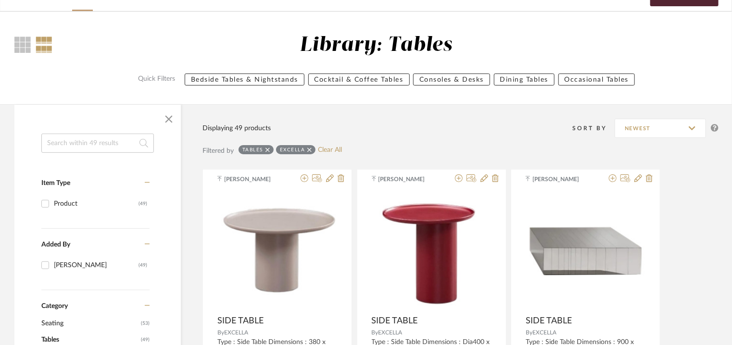
scroll to position [202, 0]
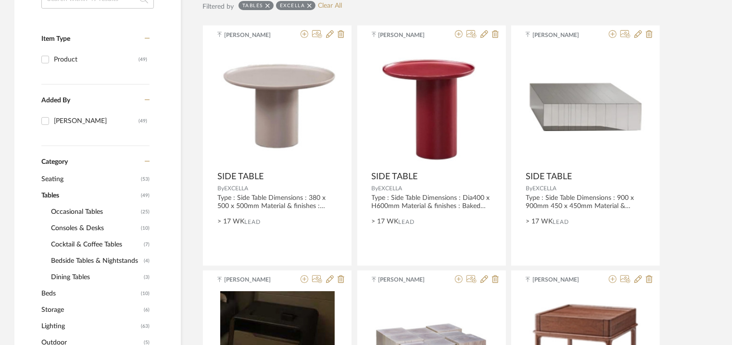
click at [84, 229] on span "Consoles & Desks" at bounding box center [95, 228] width 88 height 16
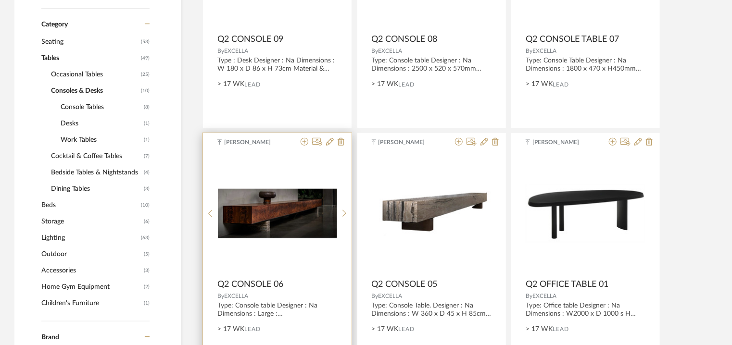
scroll to position [346, 0]
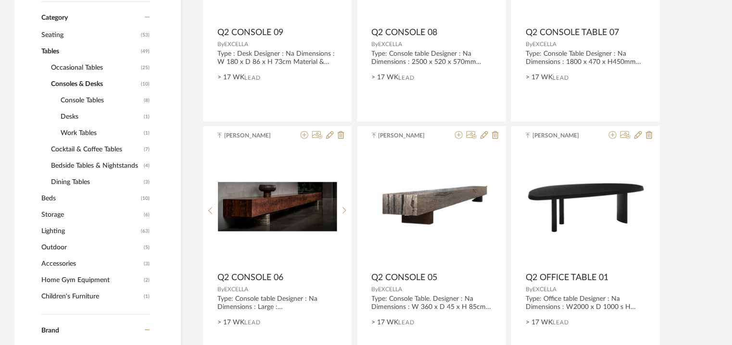
click at [77, 83] on span "Consoles & Desks" at bounding box center [95, 84] width 88 height 16
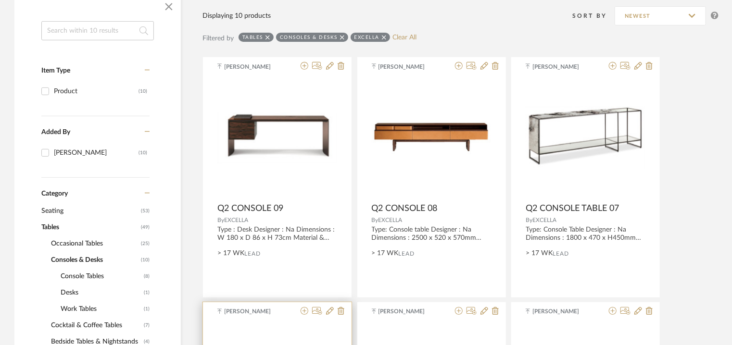
scroll to position [154, 0]
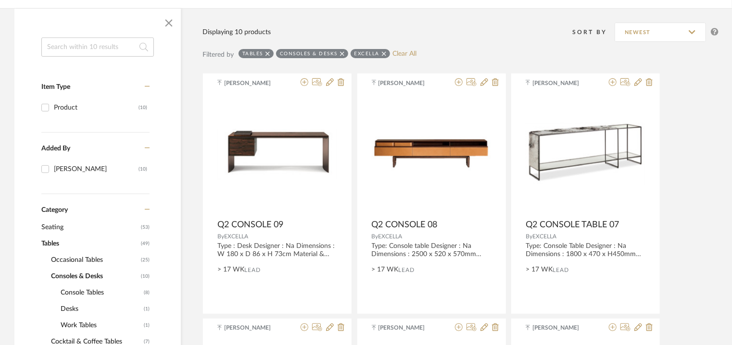
drag, startPoint x: 94, startPoint y: 292, endPoint x: 89, endPoint y: 292, distance: 5.3
click at [93, 292] on span "Console Tables" at bounding box center [101, 293] width 81 height 16
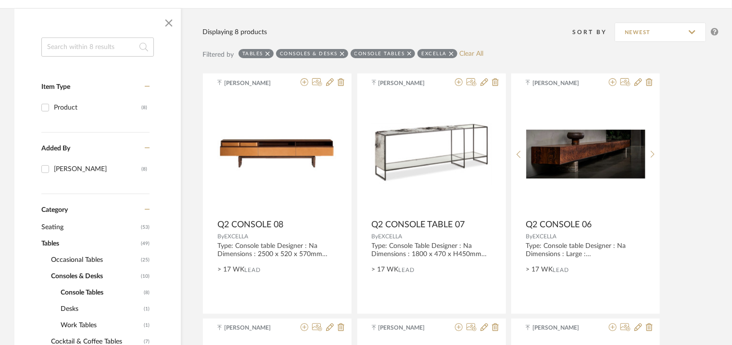
click at [79, 260] on span "Occasional Tables" at bounding box center [95, 260] width 88 height 16
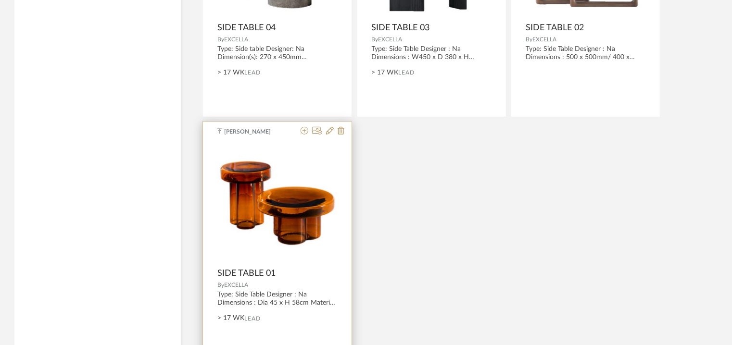
scroll to position [2153, 0]
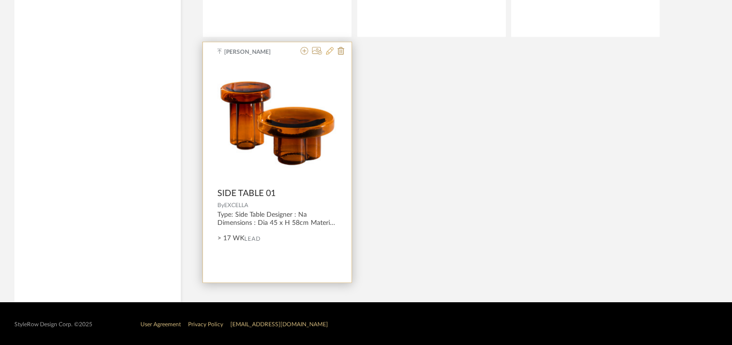
click at [328, 51] on icon at bounding box center [330, 51] width 8 height 8
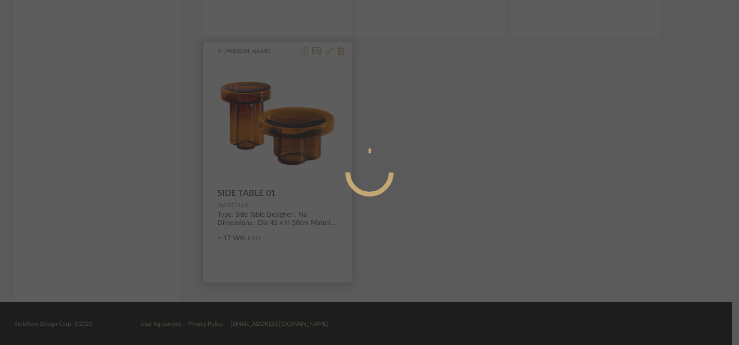
radio input "true"
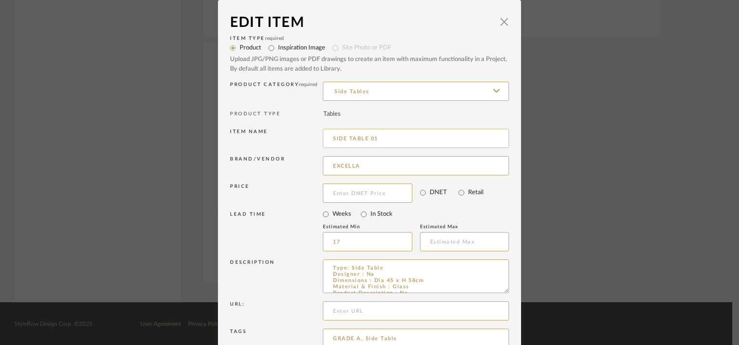
click at [331, 139] on input "SIDE TABLE 01" at bounding box center [416, 138] width 186 height 19
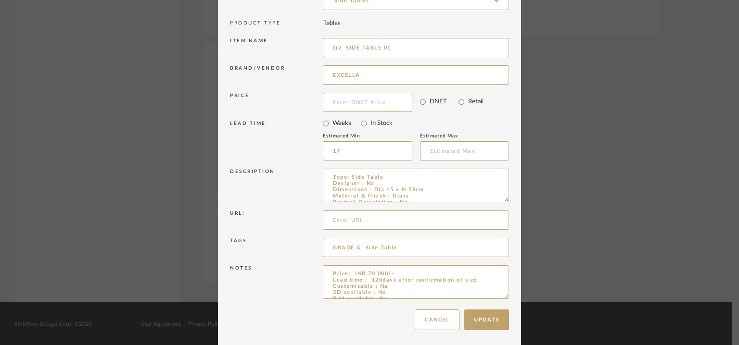
scroll to position [92, 0]
type input "Q2 SIDE TABLE 01"
click at [483, 323] on button "Update" at bounding box center [486, 318] width 45 height 21
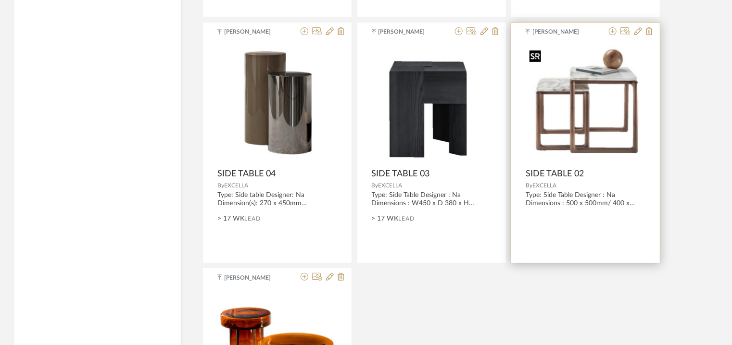
scroll to position [1912, 0]
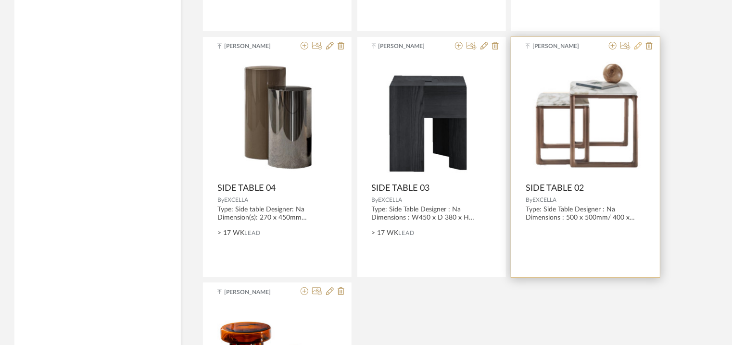
click at [635, 45] on icon at bounding box center [639, 46] width 8 height 8
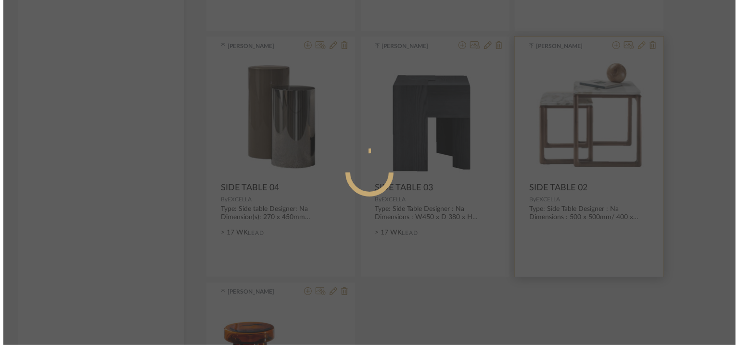
scroll to position [0, 0]
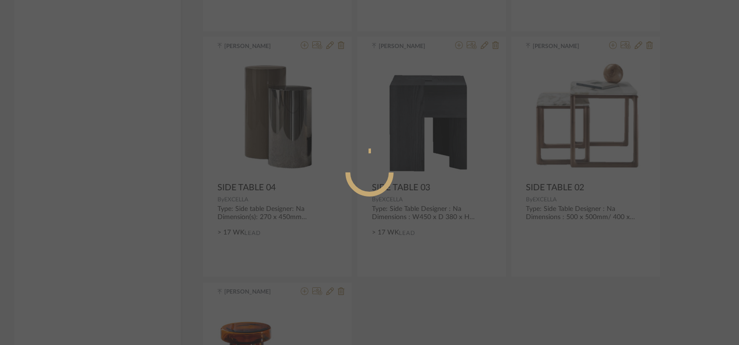
radio input "true"
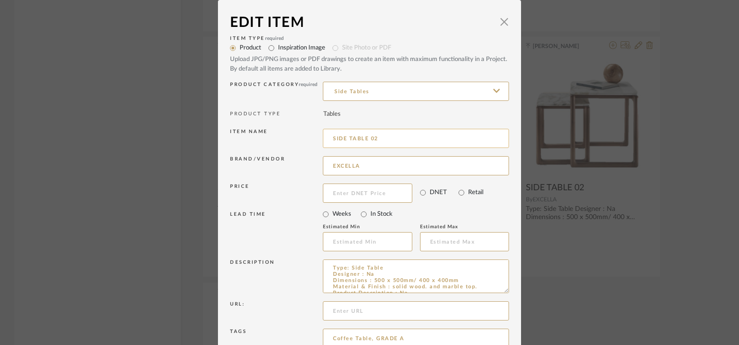
click at [330, 138] on input "SIDE TABLE 02" at bounding box center [416, 138] width 186 height 19
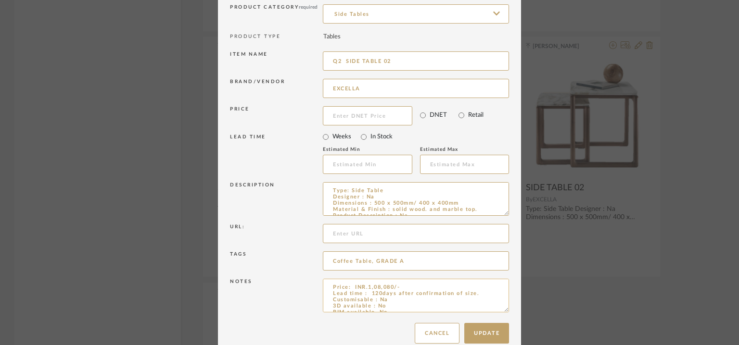
scroll to position [92, 0]
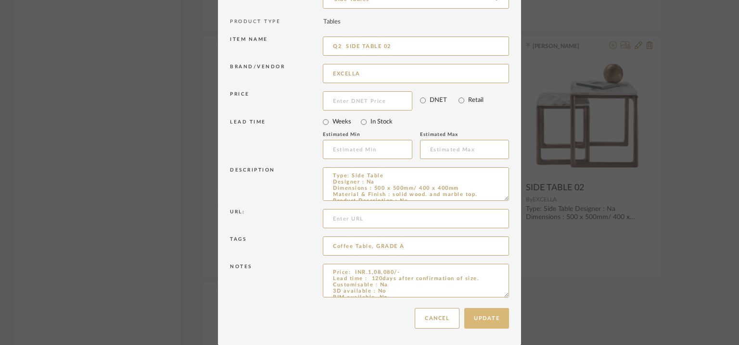
type input "Q2 SIDE TABLE 02"
click at [489, 317] on button "Update" at bounding box center [486, 318] width 45 height 21
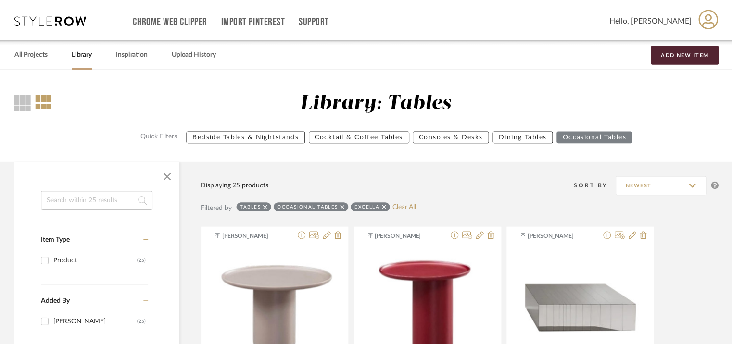
scroll to position [1912, 0]
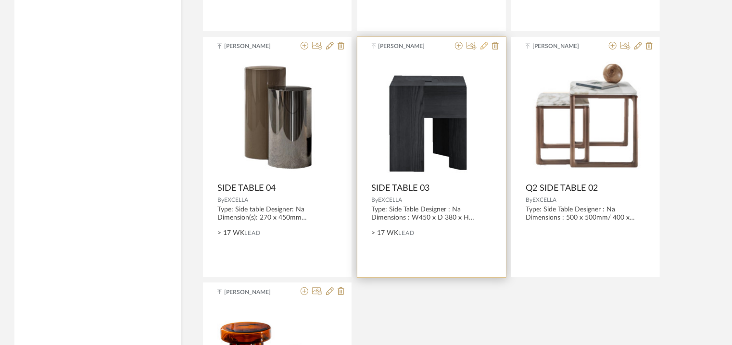
click at [484, 42] on icon at bounding box center [485, 46] width 8 height 8
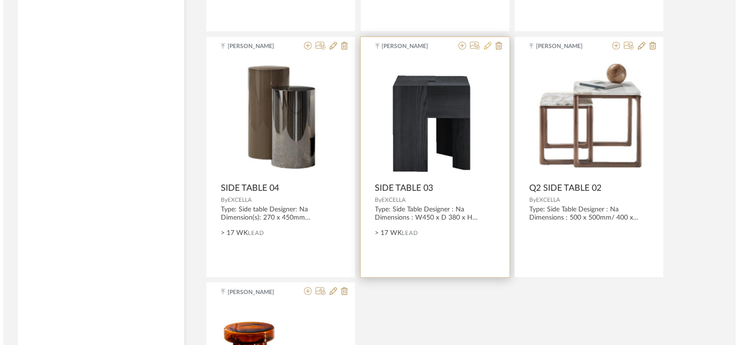
scroll to position [0, 0]
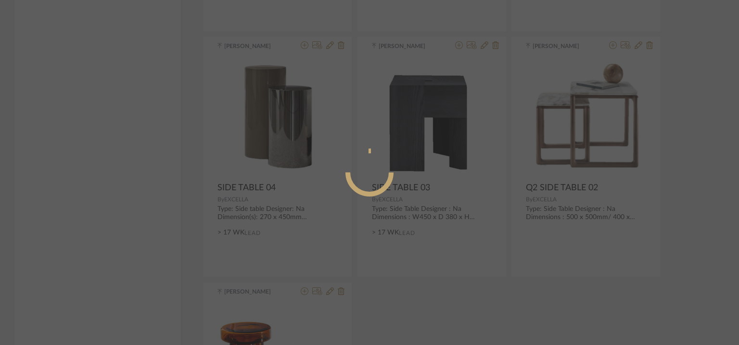
radio input "true"
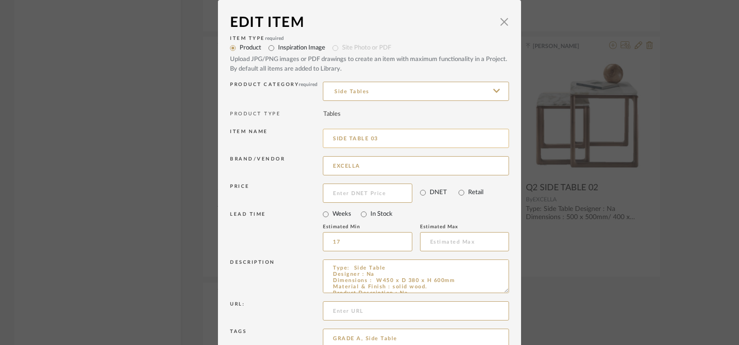
click at [331, 136] on input "SIDE TABLE 03" at bounding box center [416, 138] width 186 height 19
click at [331, 139] on input "SIDE TABLE 03" at bounding box center [416, 138] width 186 height 19
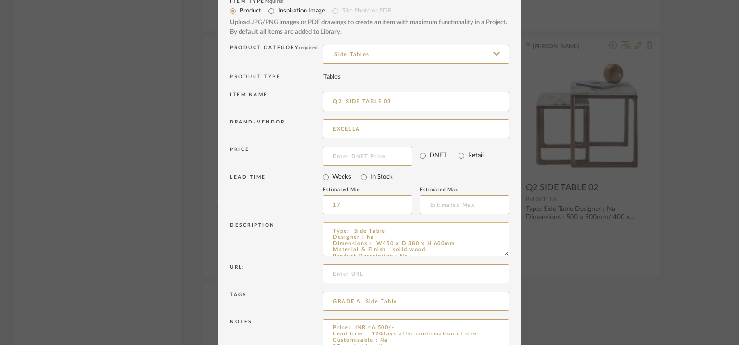
scroll to position [92, 0]
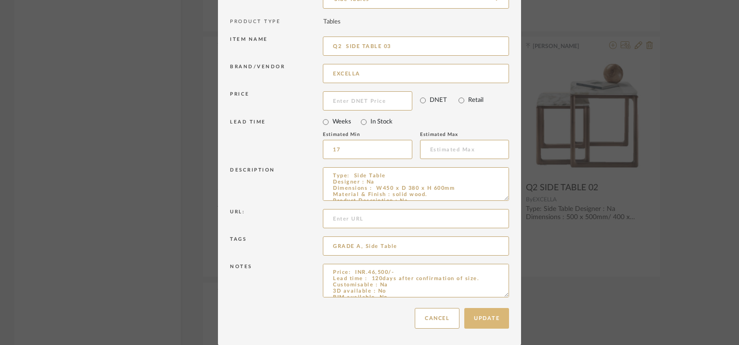
type input "Q2 SIDE TABLE 03"
click at [480, 325] on button "Update" at bounding box center [486, 318] width 45 height 21
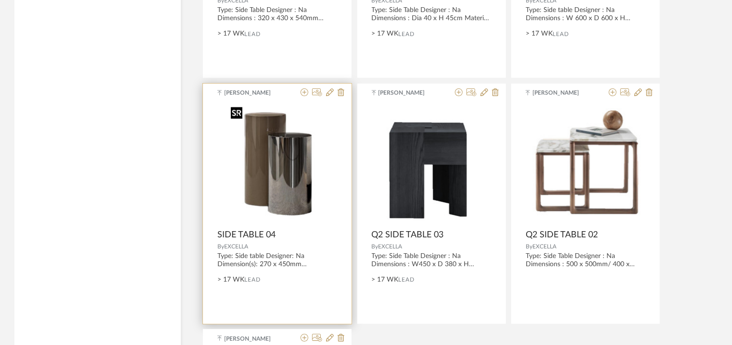
scroll to position [1864, 0]
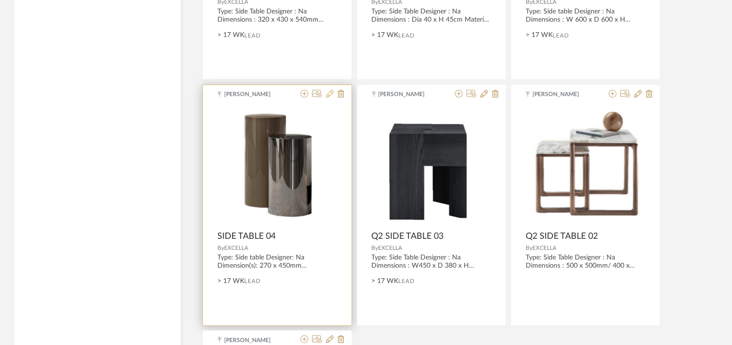
click at [328, 91] on icon at bounding box center [330, 94] width 8 height 8
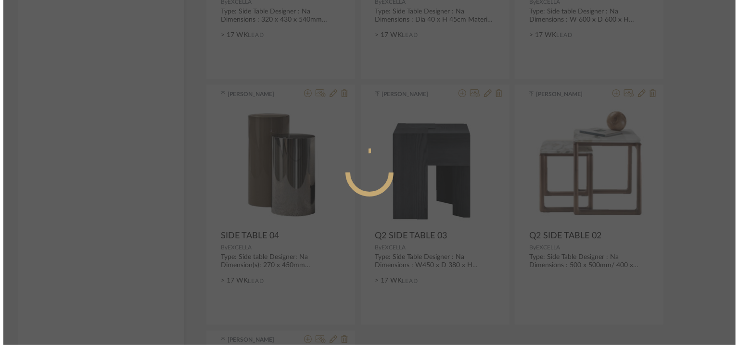
scroll to position [0, 0]
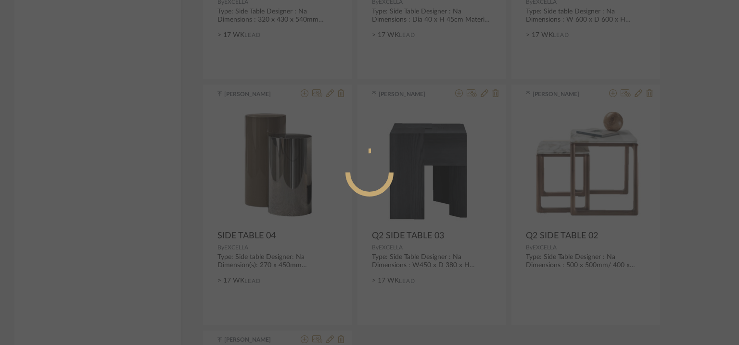
radio input "true"
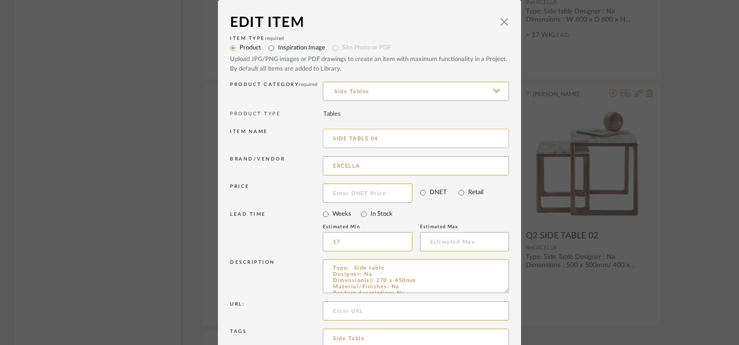
click at [330, 137] on input "SIDE TABLE 04" at bounding box center [416, 138] width 186 height 19
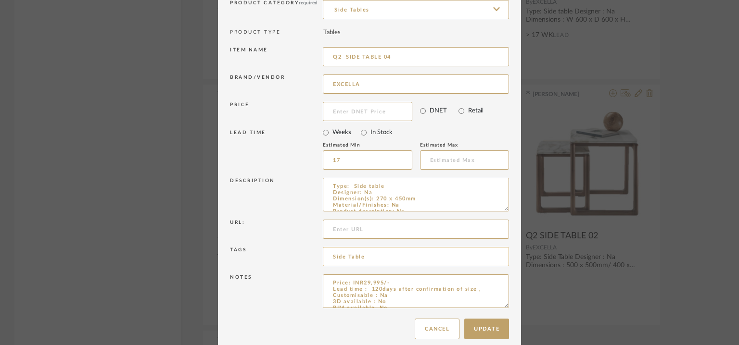
scroll to position [92, 0]
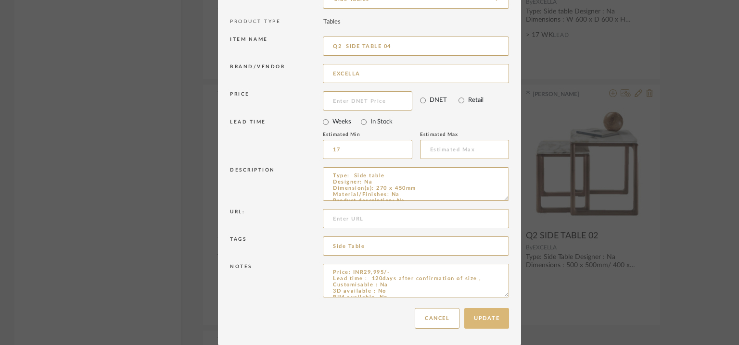
type input "Q2 SIDE TABLE 04"
click at [493, 316] on button "Update" at bounding box center [486, 318] width 45 height 21
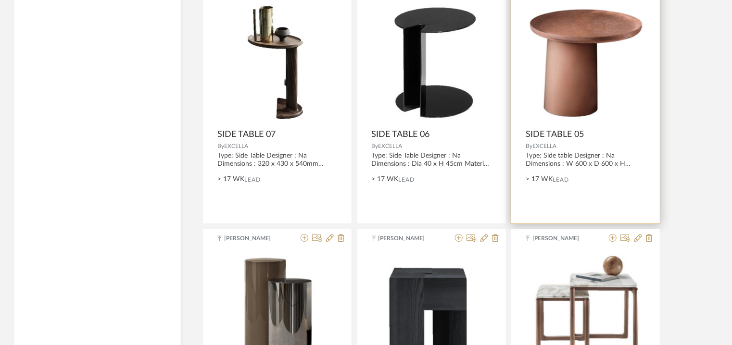
scroll to position [1672, 0]
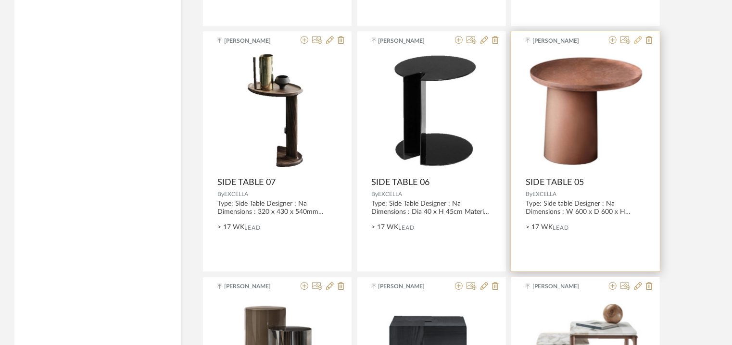
click at [638, 38] on icon at bounding box center [639, 40] width 8 height 8
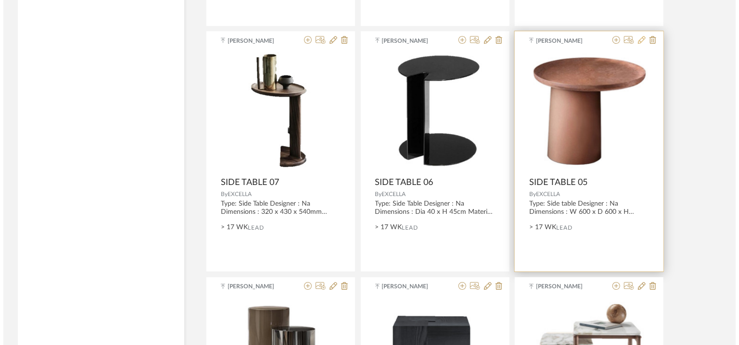
scroll to position [0, 0]
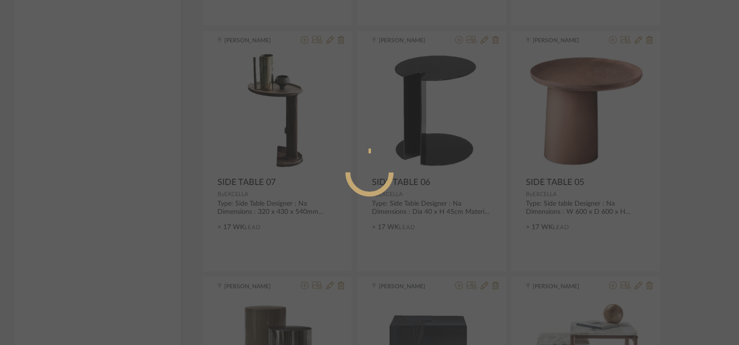
radio input "true"
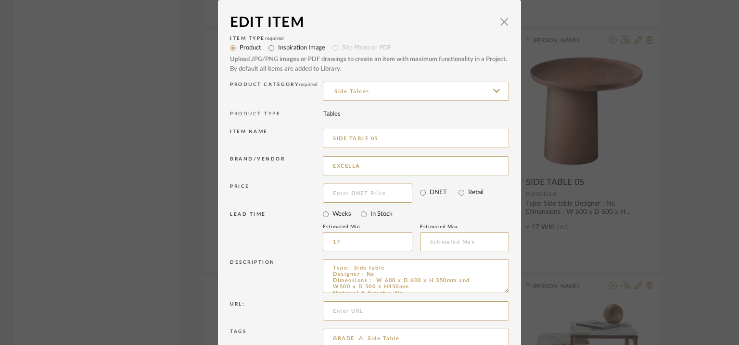
drag, startPoint x: 330, startPoint y: 136, endPoint x: 332, endPoint y: 143, distance: 7.6
click at [330, 138] on input "SIDE TABLE 05" at bounding box center [416, 138] width 186 height 19
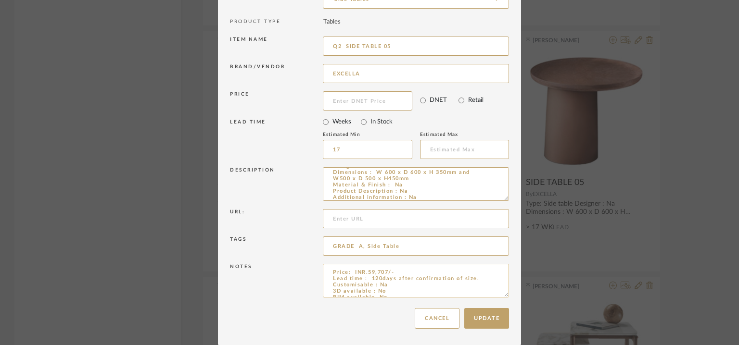
scroll to position [25, 0]
type input "Q2 SIDE TABLE 05"
click at [484, 317] on button "Update" at bounding box center [486, 318] width 45 height 21
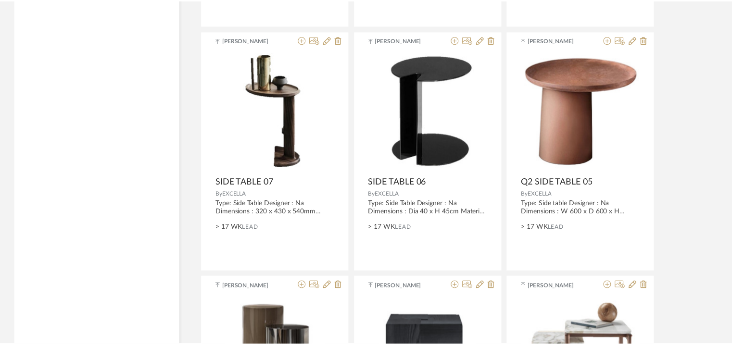
scroll to position [1672, 0]
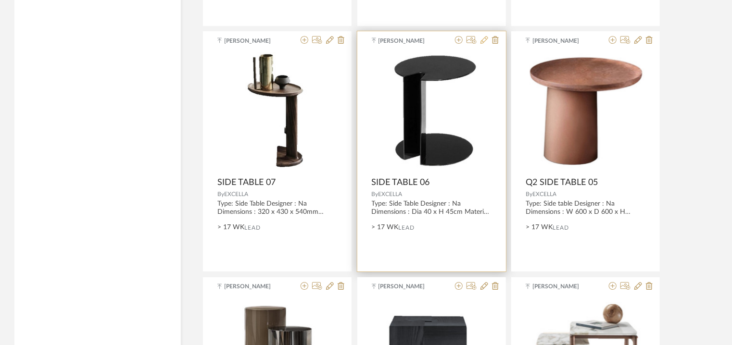
click at [486, 36] on icon at bounding box center [485, 40] width 8 height 8
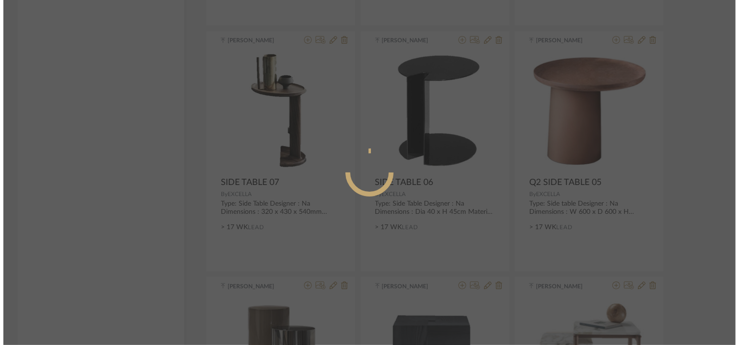
scroll to position [0, 0]
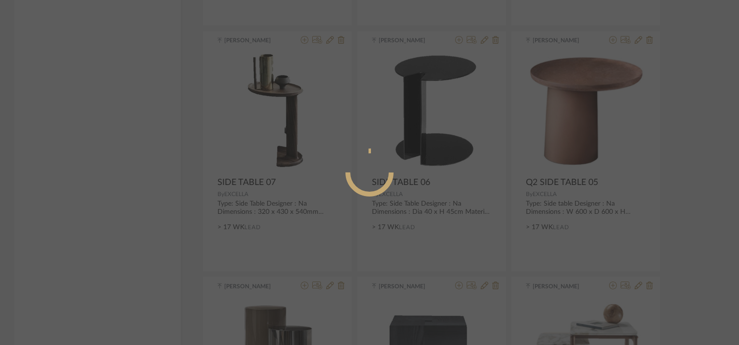
radio input "true"
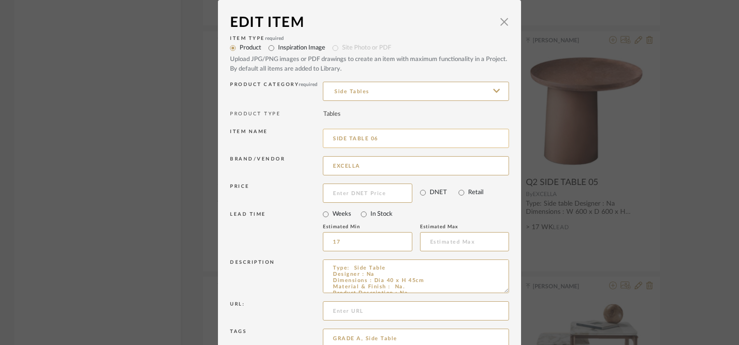
click at [330, 137] on input "SIDE TABLE 06" at bounding box center [416, 138] width 186 height 19
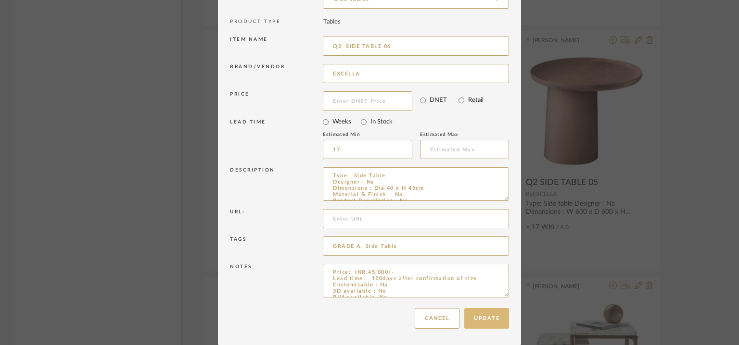
type input "Q2 SIDE TABLE 06"
click at [472, 318] on button "Update" at bounding box center [486, 318] width 45 height 21
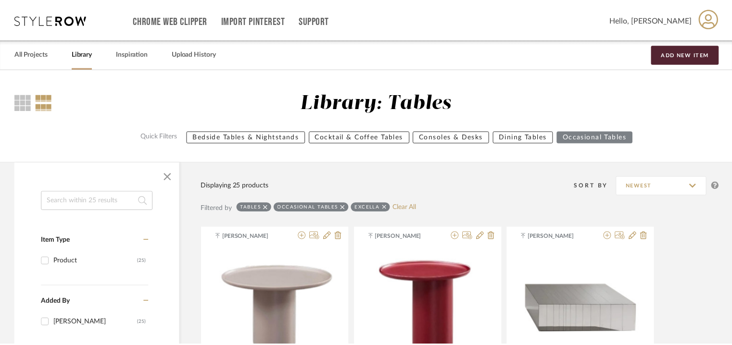
scroll to position [1672, 0]
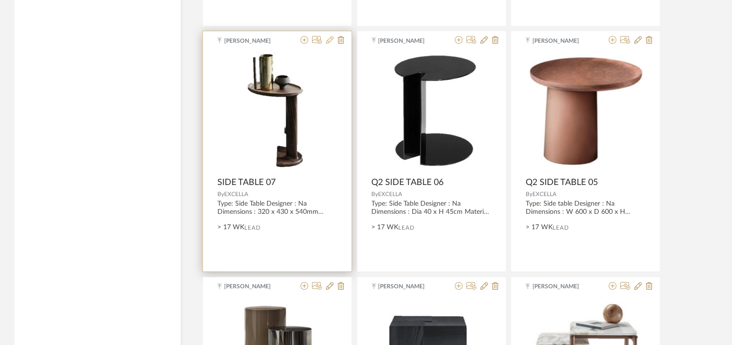
click at [331, 40] on icon at bounding box center [330, 40] width 8 height 8
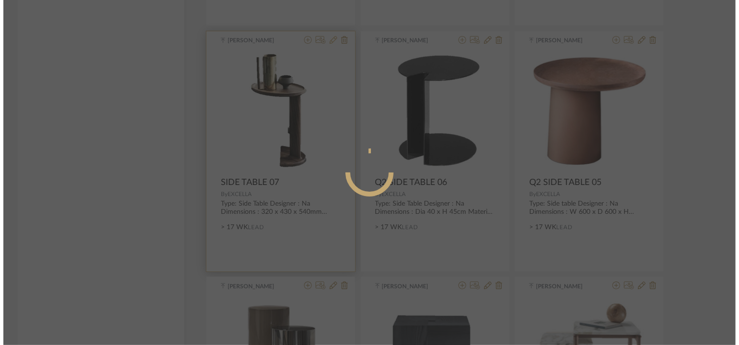
scroll to position [0, 0]
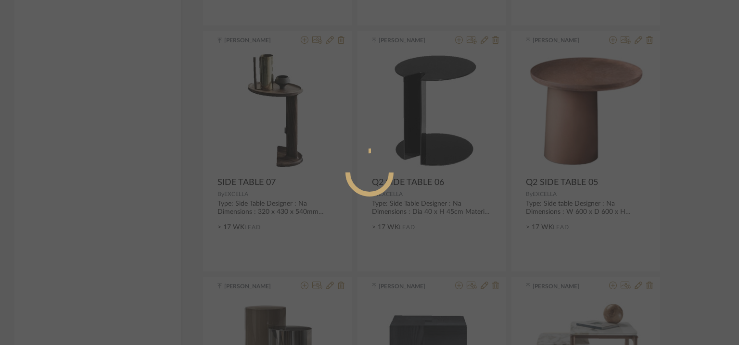
radio input "true"
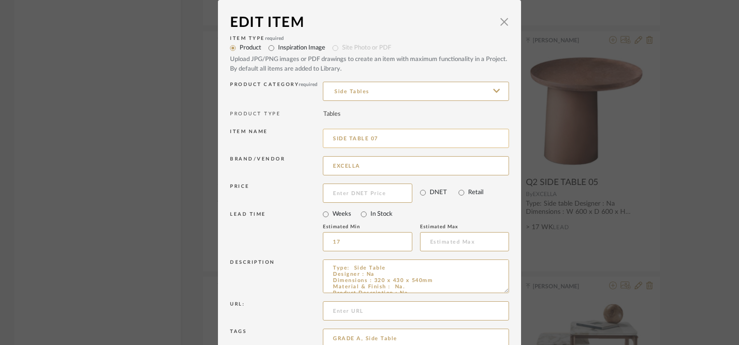
click at [329, 137] on input "SIDE TABLE 07" at bounding box center [416, 138] width 186 height 19
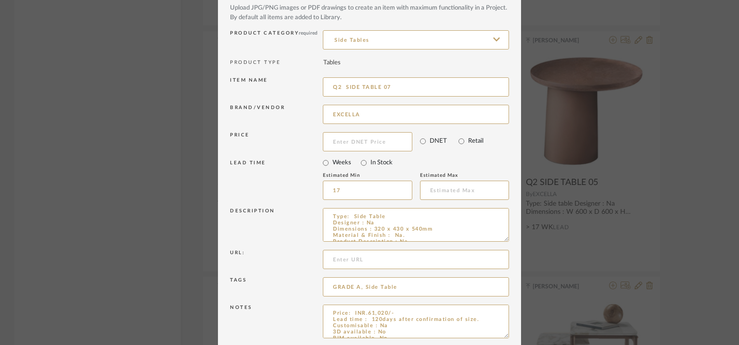
scroll to position [92, 0]
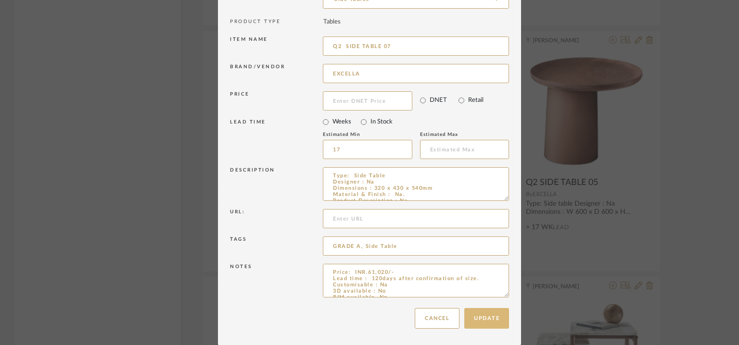
type input "Q2 SIDE TABLE 07"
click at [491, 317] on button "Update" at bounding box center [486, 318] width 45 height 21
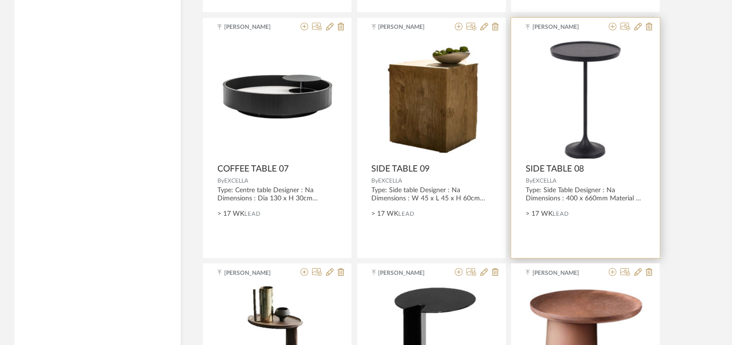
scroll to position [1431, 0]
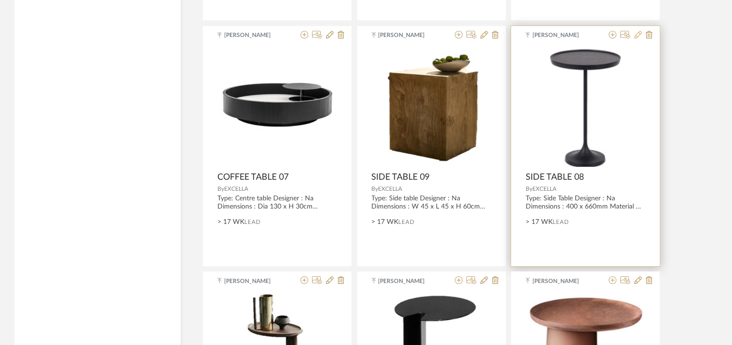
click at [641, 34] on icon at bounding box center [639, 35] width 8 height 8
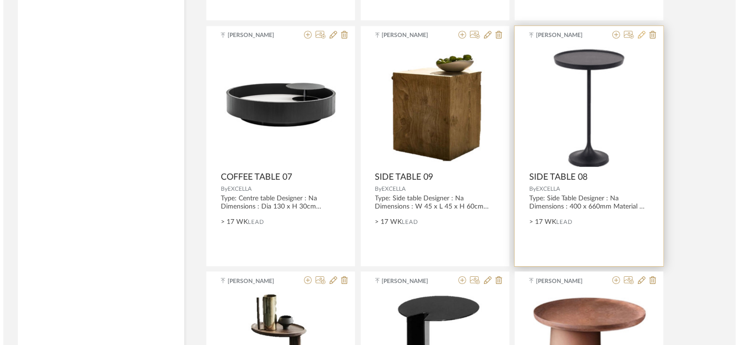
scroll to position [0, 0]
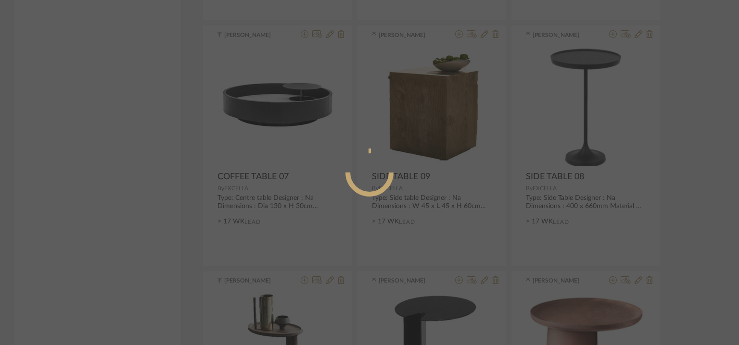
radio input "true"
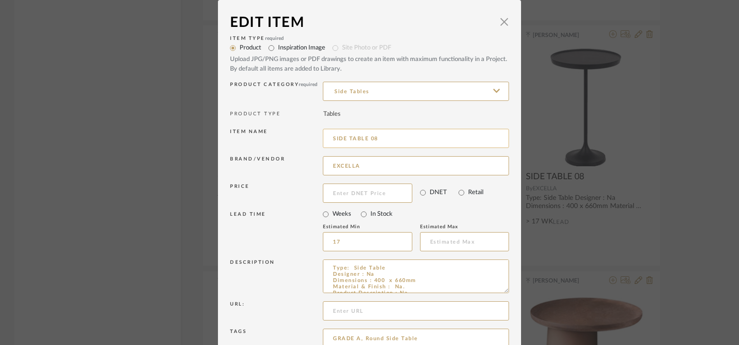
click at [331, 137] on input "SIDE TABLE 08" at bounding box center [416, 138] width 186 height 19
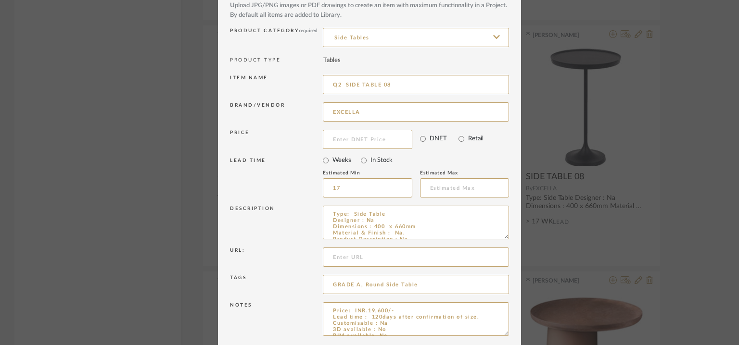
scroll to position [92, 0]
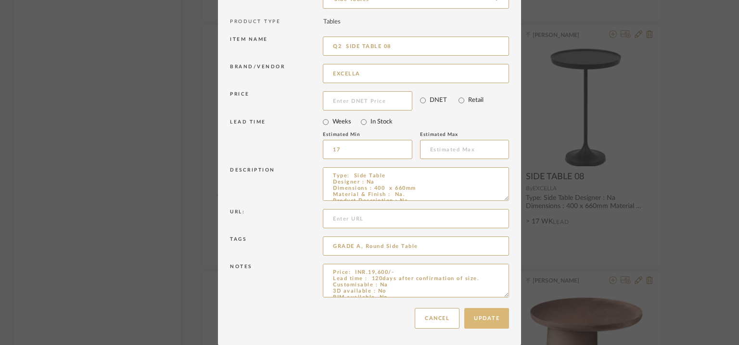
type input "Q2 SIDE TABLE 08"
click at [494, 321] on button "Update" at bounding box center [486, 318] width 45 height 21
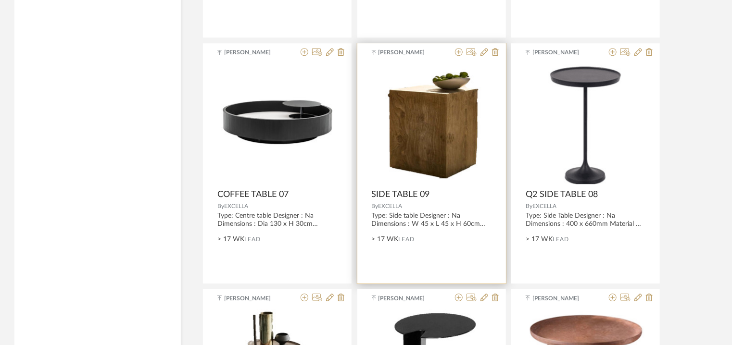
scroll to position [1383, 0]
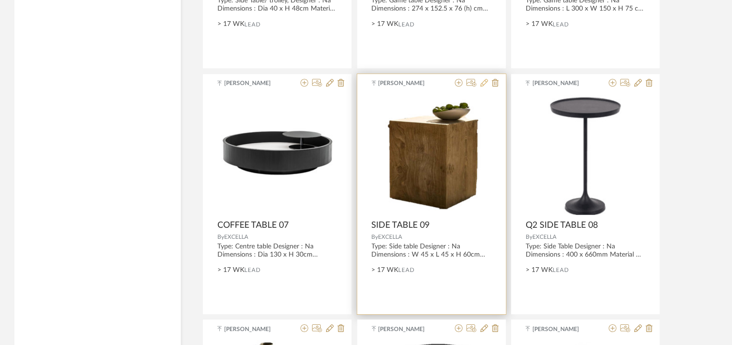
click at [486, 81] on icon at bounding box center [485, 83] width 8 height 8
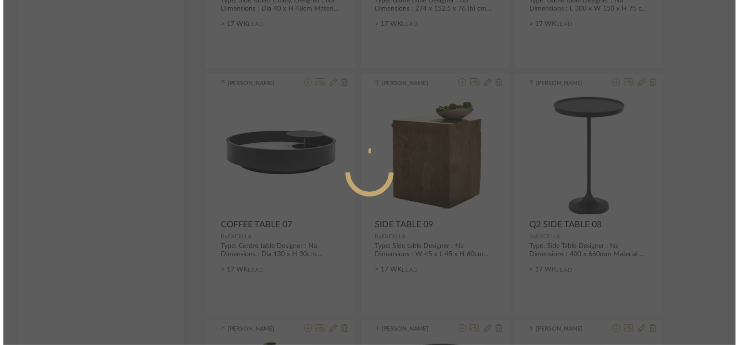
scroll to position [0, 0]
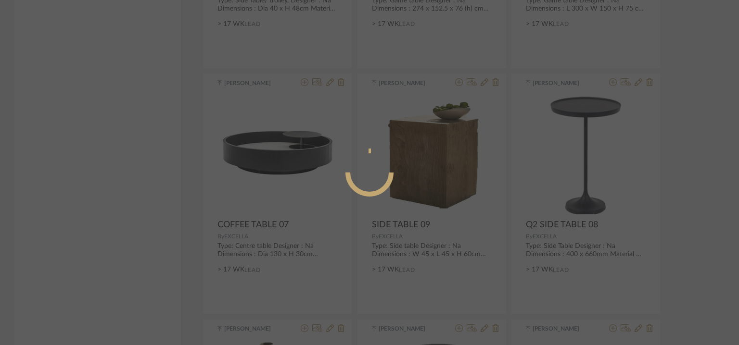
radio input "true"
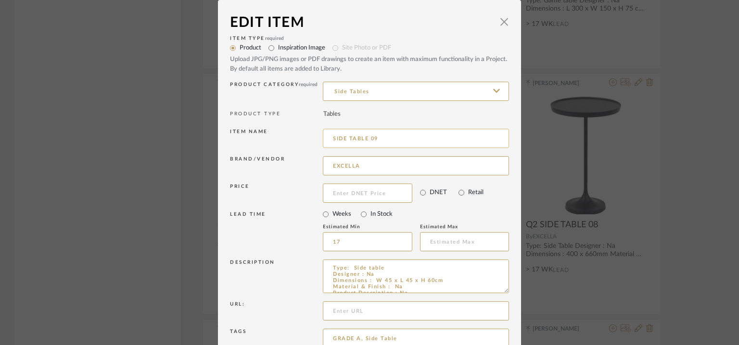
click at [329, 139] on input "SIDE TABLE 09" at bounding box center [416, 138] width 186 height 19
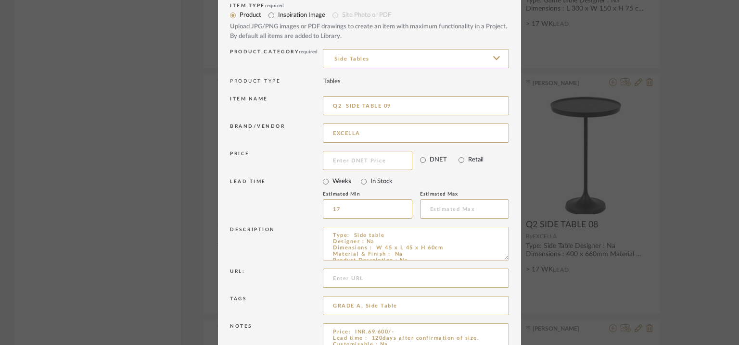
scroll to position [92, 0]
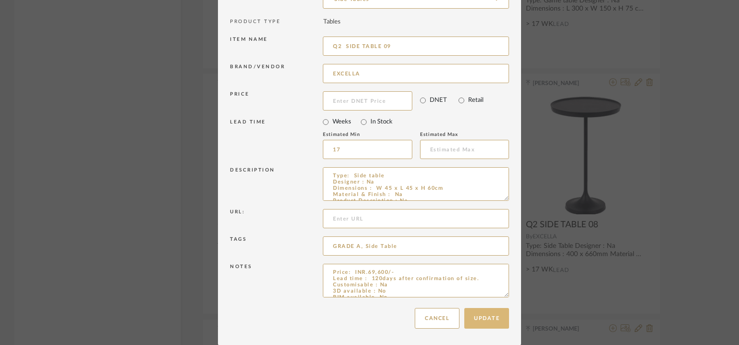
type input "Q2 SIDE TABLE 09"
click at [496, 315] on button "Update" at bounding box center [486, 318] width 45 height 21
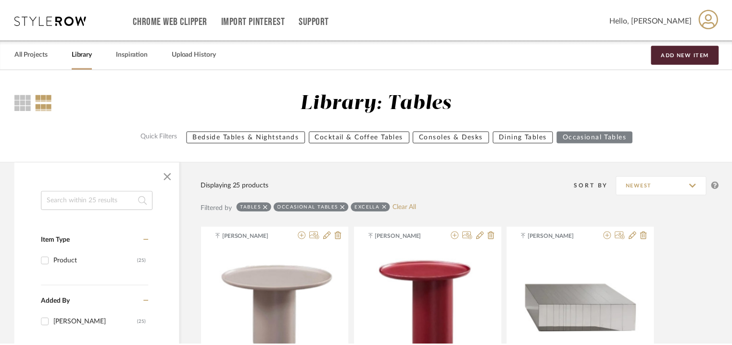
scroll to position [1383, 0]
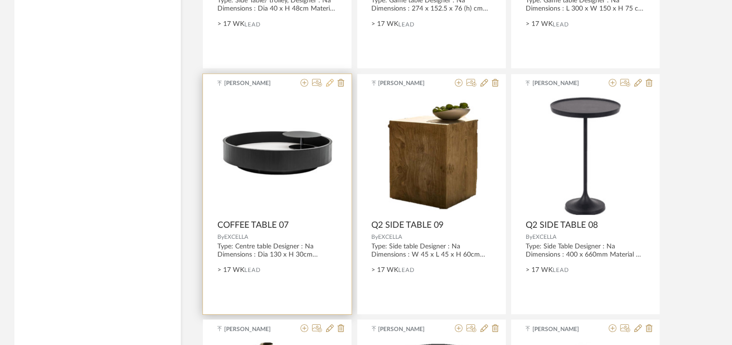
click at [328, 83] on icon at bounding box center [330, 83] width 8 height 8
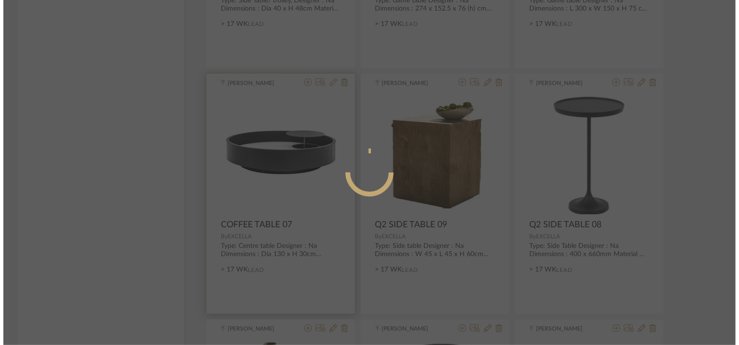
scroll to position [0, 0]
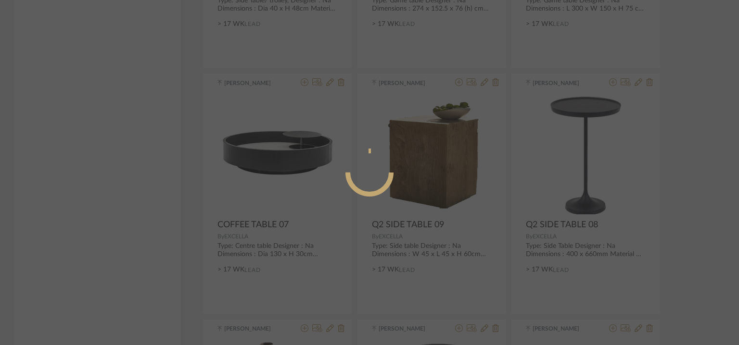
radio input "true"
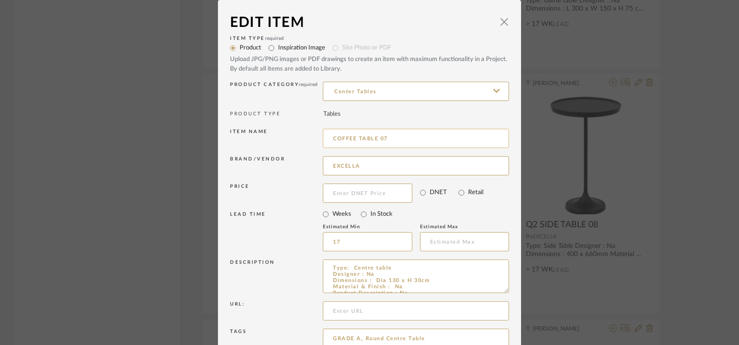
click at [330, 137] on input "COFFEE TABLE 07" at bounding box center [416, 138] width 186 height 19
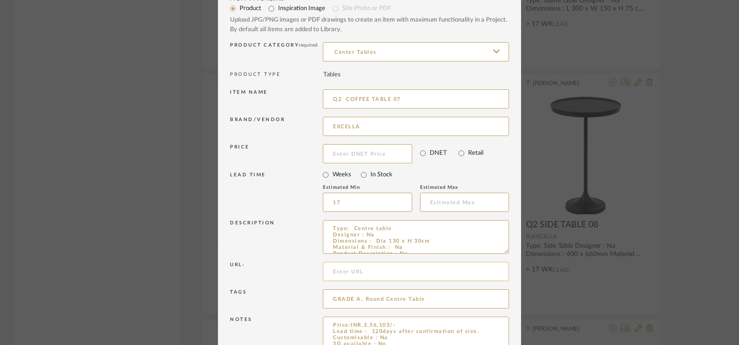
scroll to position [92, 0]
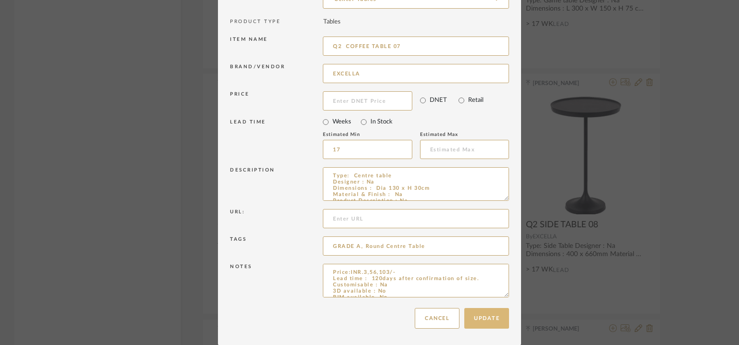
type input "Q2 COFFEE TABLE 07"
click at [495, 319] on button "Update" at bounding box center [486, 318] width 45 height 21
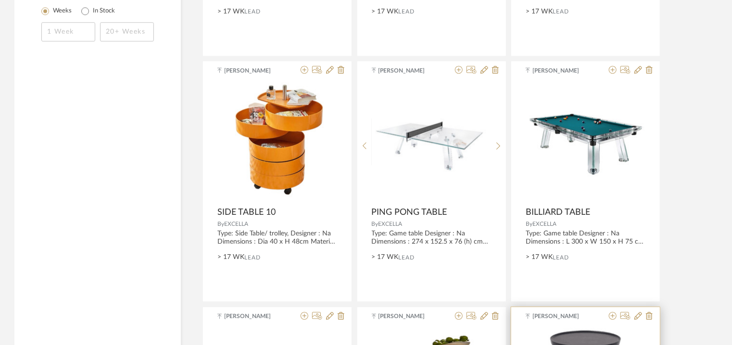
scroll to position [1143, 0]
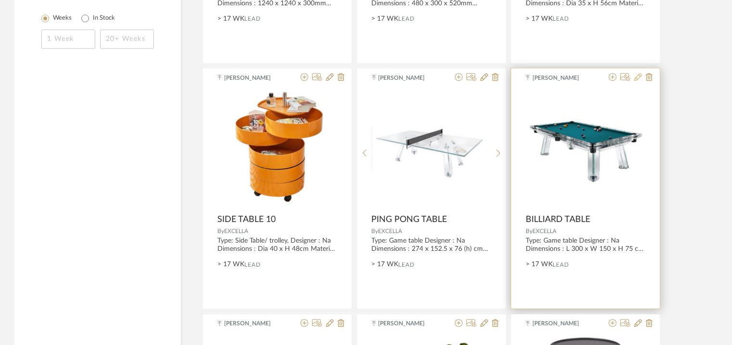
click at [637, 76] on icon at bounding box center [639, 77] width 8 height 8
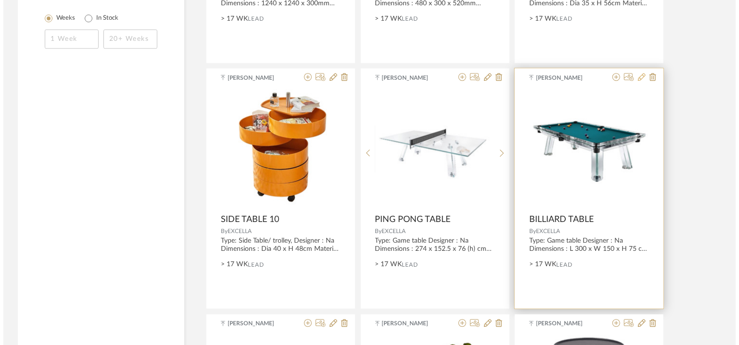
scroll to position [0, 0]
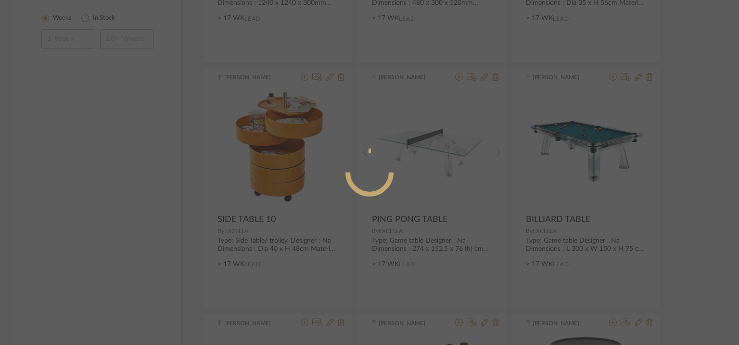
radio input "true"
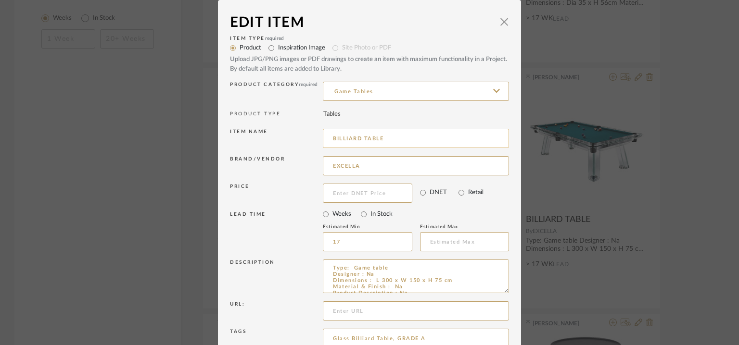
click at [331, 136] on input "BILLIARD TABLE" at bounding box center [416, 138] width 186 height 19
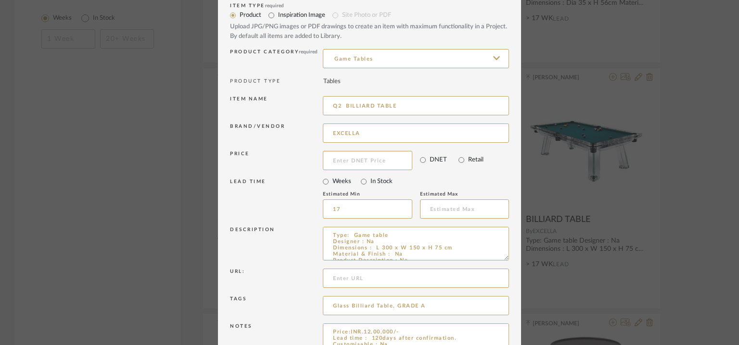
scroll to position [92, 0]
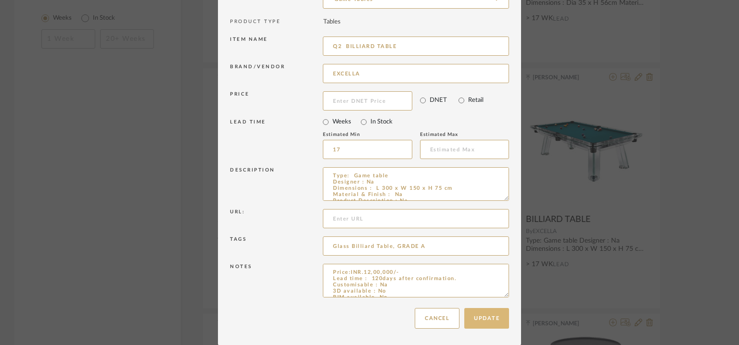
type input "Q2 BILLIARD TABLE"
click at [492, 318] on button "Update" at bounding box center [486, 318] width 45 height 21
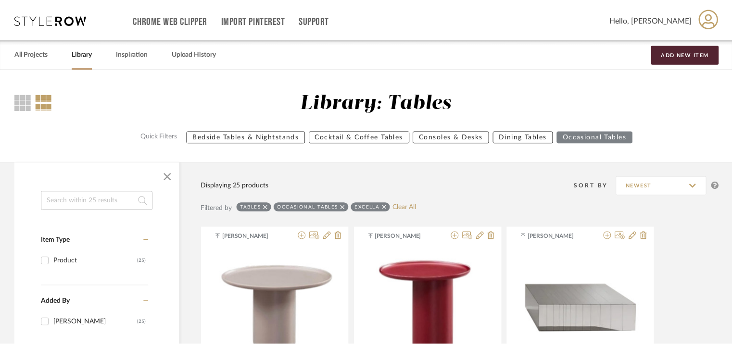
scroll to position [1143, 0]
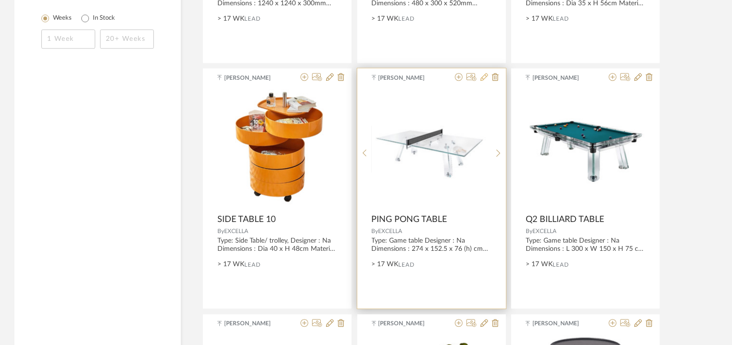
click at [484, 76] on icon at bounding box center [485, 77] width 8 height 8
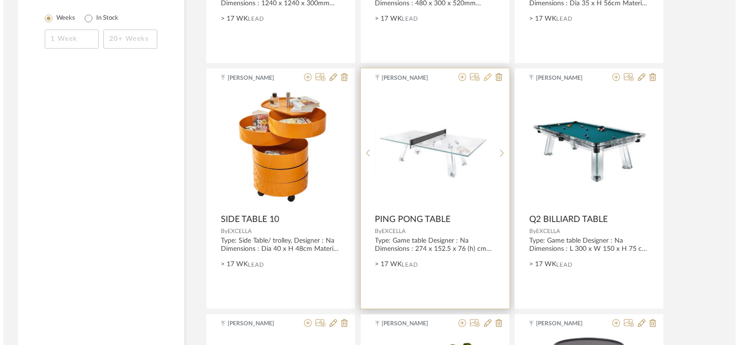
scroll to position [0, 0]
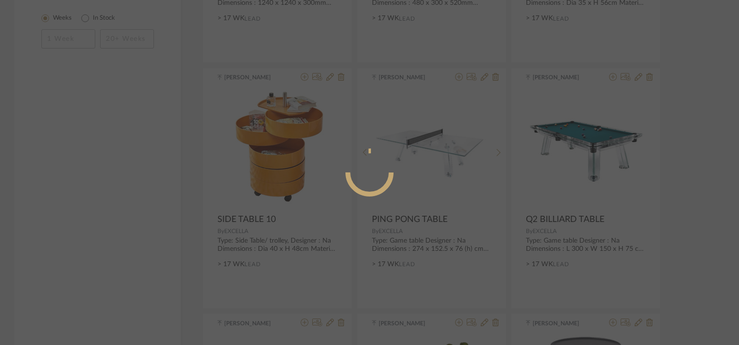
radio input "true"
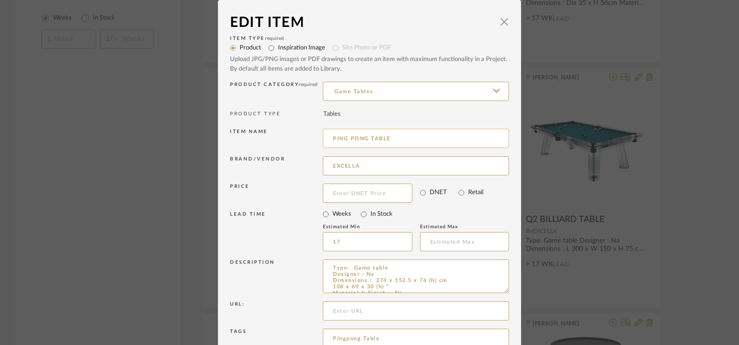
click at [330, 137] on input "PING PONG TABLE" at bounding box center [416, 138] width 186 height 19
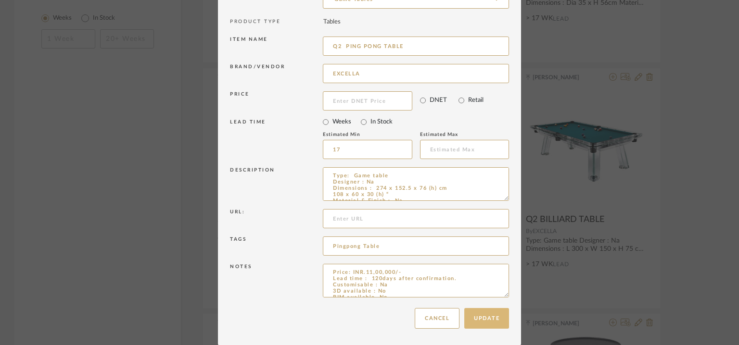
type input "Q2 PING PONG TABLE"
click at [475, 316] on button "Update" at bounding box center [486, 318] width 45 height 21
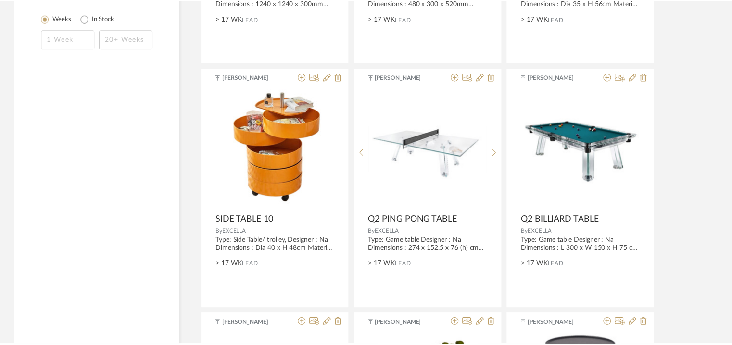
scroll to position [1143, 0]
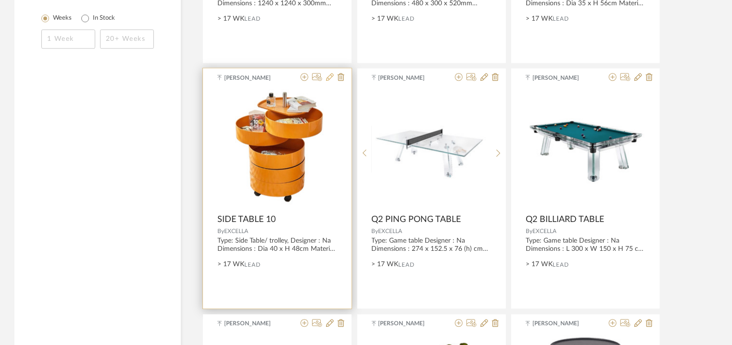
click at [326, 76] on icon at bounding box center [330, 77] width 8 height 8
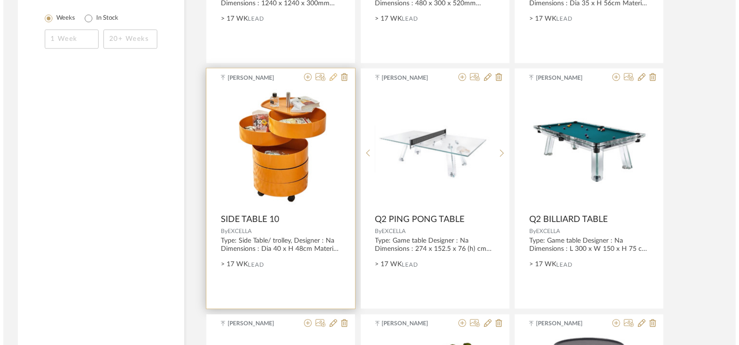
scroll to position [0, 0]
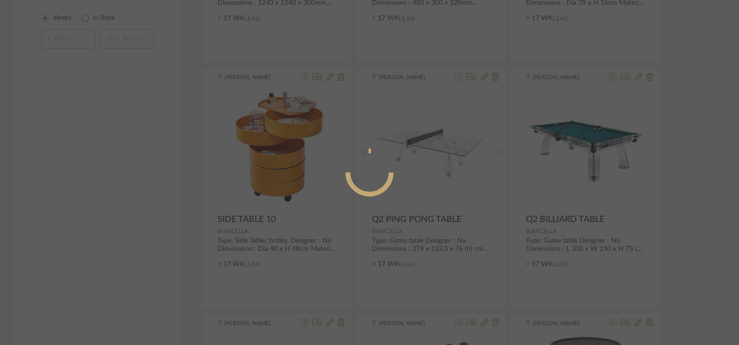
radio input "true"
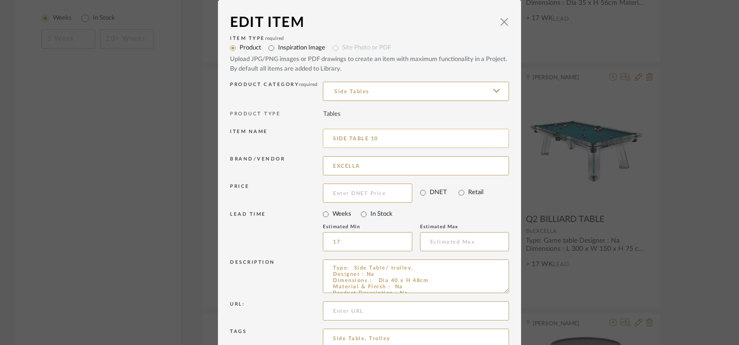
drag, startPoint x: 329, startPoint y: 136, endPoint x: 331, endPoint y: 141, distance: 5.8
click at [330, 136] on input "SIDE TABLE 10" at bounding box center [416, 138] width 186 height 19
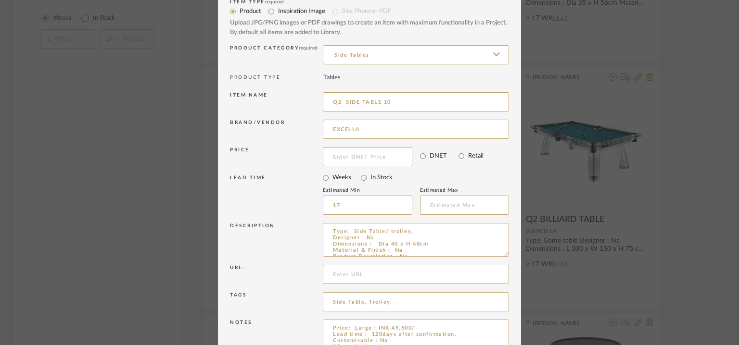
scroll to position [92, 0]
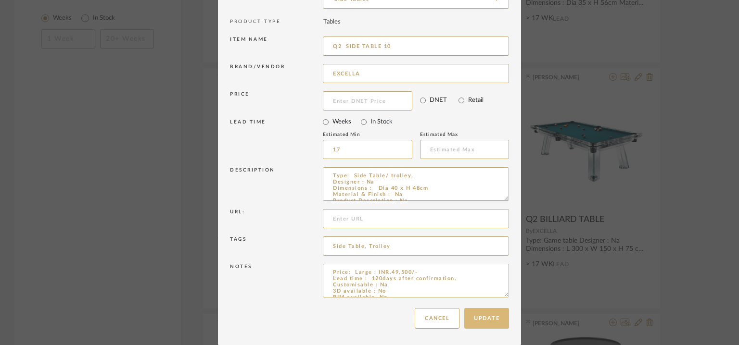
type input "Q2 SIDE TABLE 10"
click at [487, 316] on button "Update" at bounding box center [486, 318] width 45 height 21
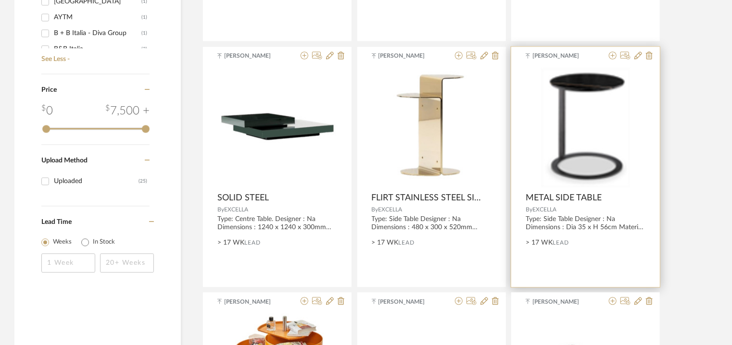
scroll to position [902, 0]
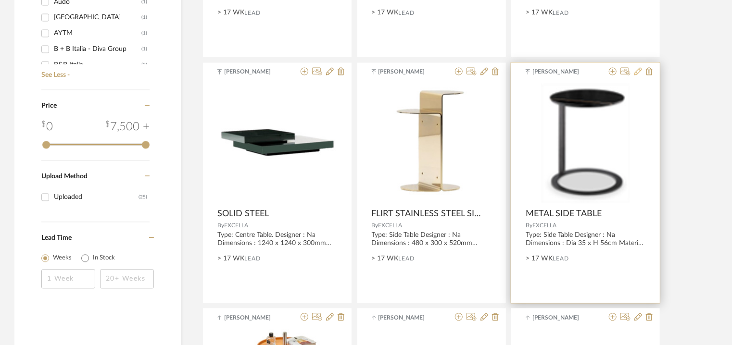
click at [635, 72] on icon at bounding box center [639, 72] width 8 height 8
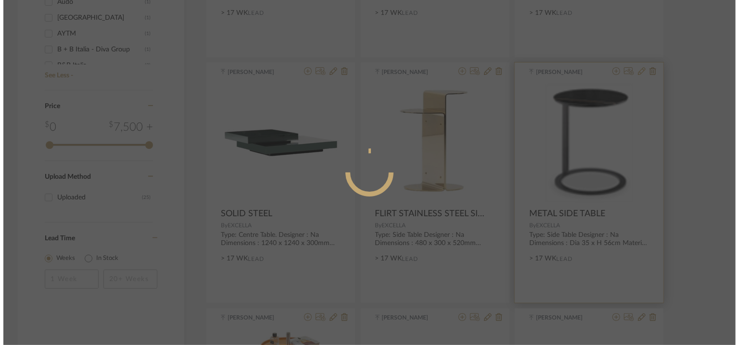
scroll to position [0, 0]
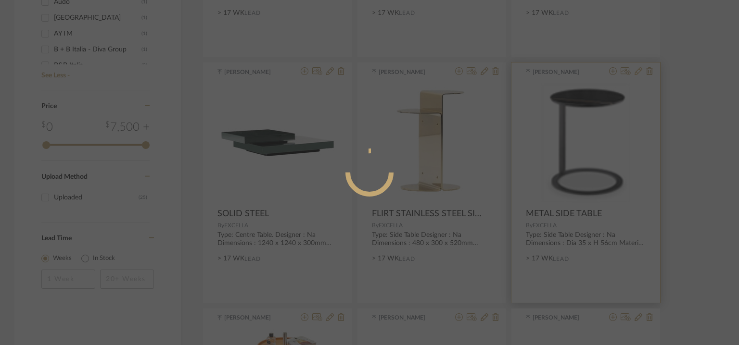
radio input "true"
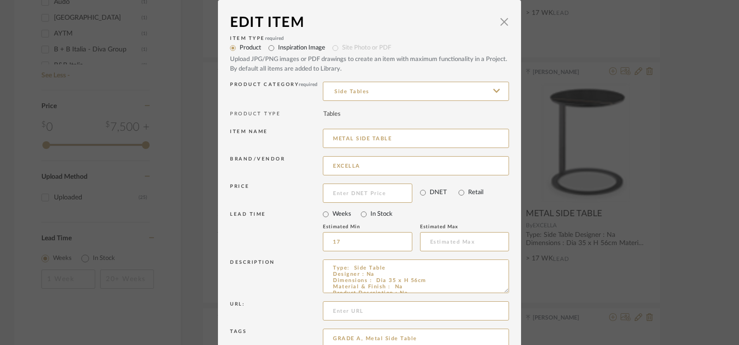
drag, startPoint x: 402, startPoint y: 135, endPoint x: 312, endPoint y: 135, distance: 90.5
click at [312, 135] on div "Item name METAL SIDE TABLE" at bounding box center [369, 140] width 279 height 27
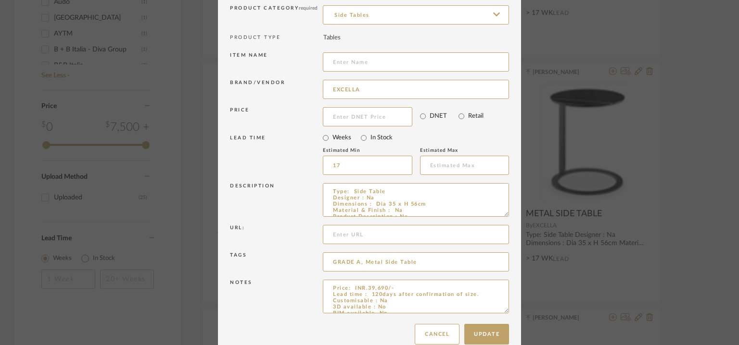
scroll to position [92, 0]
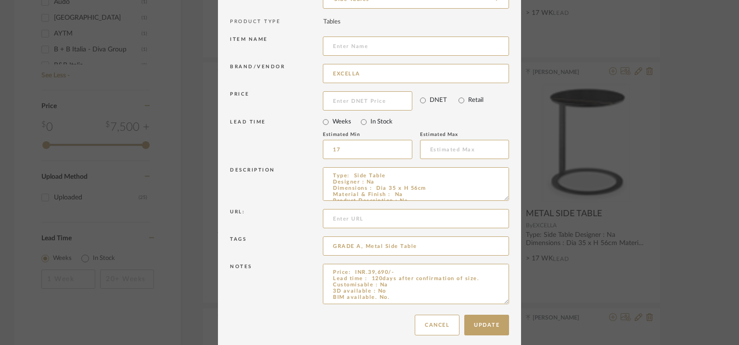
drag, startPoint x: 502, startPoint y: 293, endPoint x: 515, endPoint y: 346, distance: 53.9
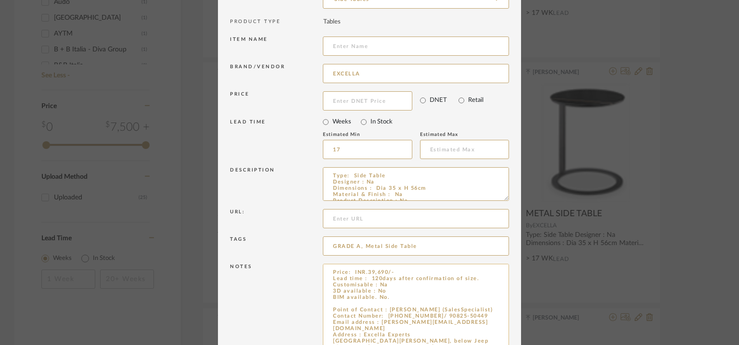
click at [330, 302] on textarea "Price: INR.39,690/- Lead time : 120days after confirmation of size. Customisabl…" at bounding box center [416, 307] width 186 height 86
paste textarea "METAL SIDE TABLE"
type textarea "Price: INR.39,690/- Lead time : 120days after confirmation of size. Customisabl…"
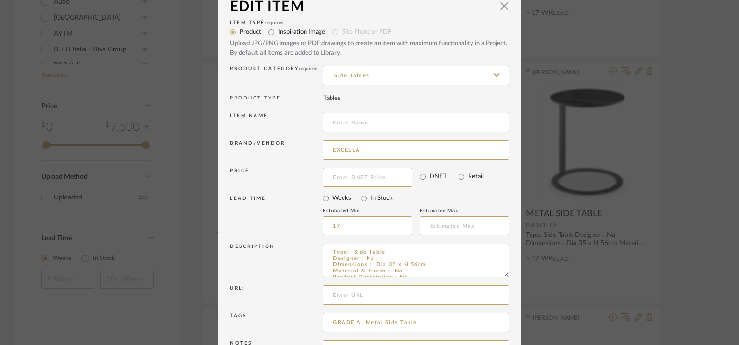
scroll to position [0, 0]
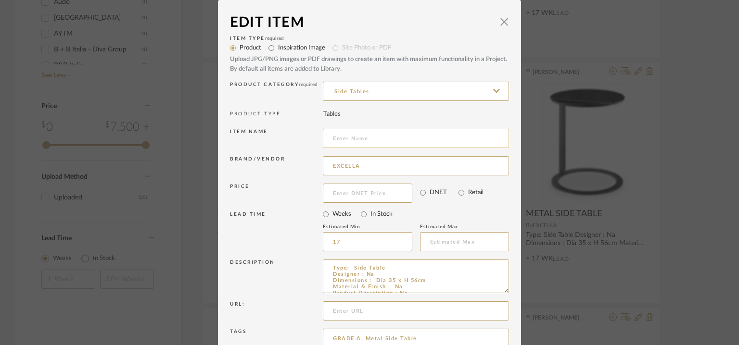
click at [366, 139] on input at bounding box center [416, 138] width 186 height 19
click at [500, 20] on span "button" at bounding box center [504, 21] width 19 height 19
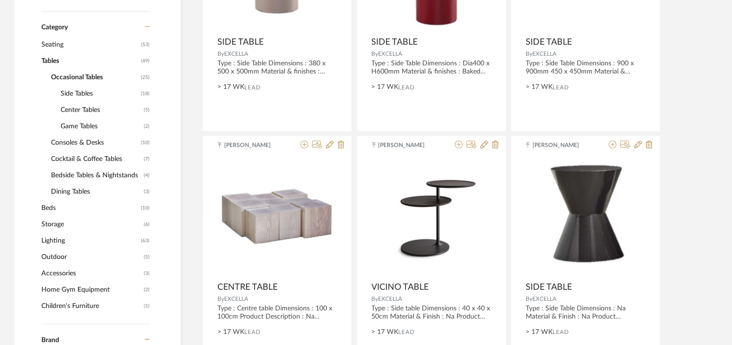
scroll to position [277, 0]
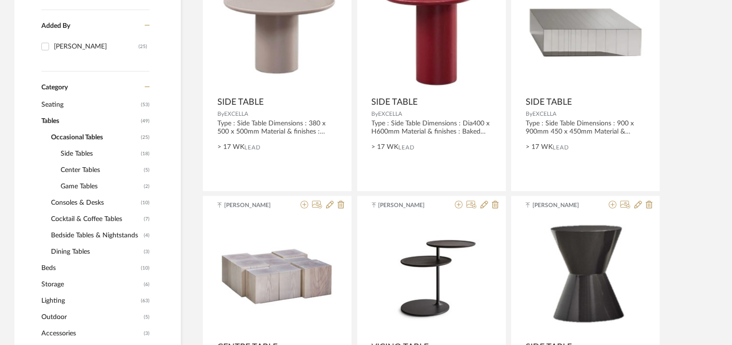
click at [80, 153] on span "Side Tables" at bounding box center [100, 154] width 78 height 16
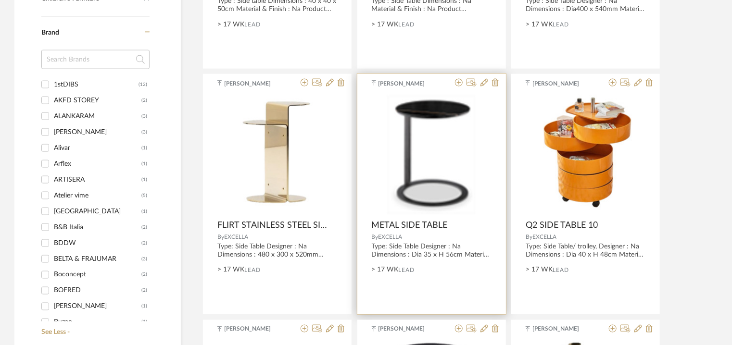
scroll to position [662, 0]
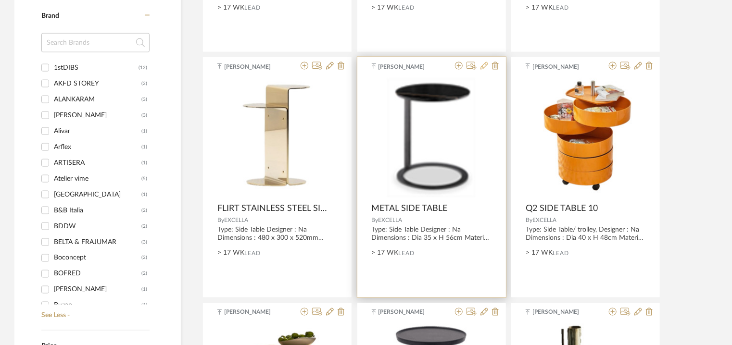
click at [485, 65] on icon at bounding box center [485, 66] width 8 height 8
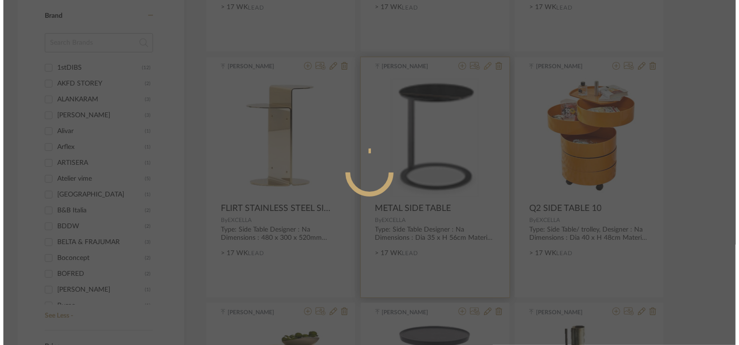
scroll to position [0, 0]
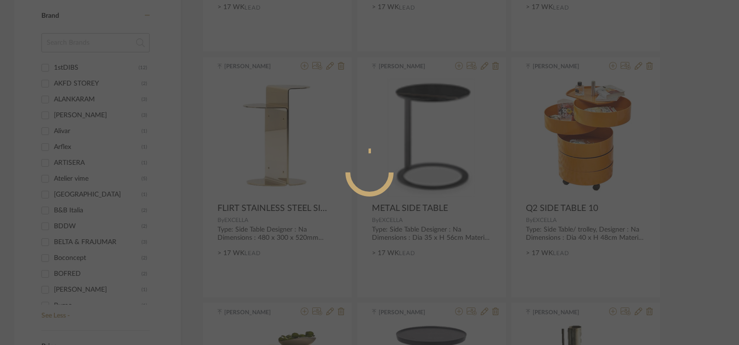
radio input "true"
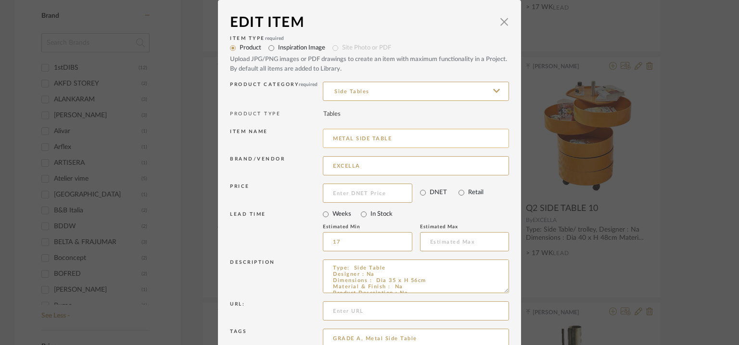
click at [396, 139] on input "METAL SIDE TABLE" at bounding box center [416, 138] width 186 height 19
drag, startPoint x: 354, startPoint y: 137, endPoint x: 301, endPoint y: 139, distance: 52.9
click at [301, 139] on div "Item name METAL SIDE TABLE 11" at bounding box center [369, 140] width 279 height 27
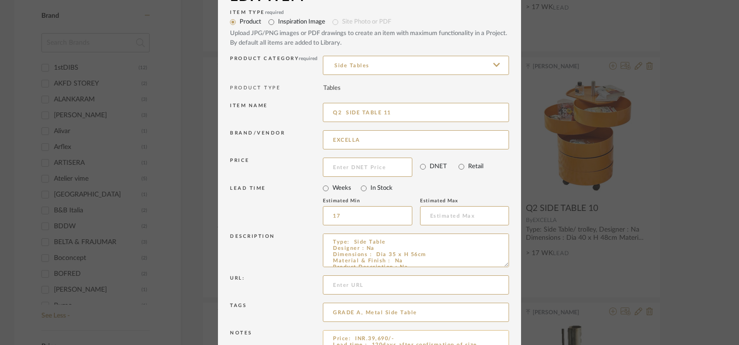
scroll to position [92, 0]
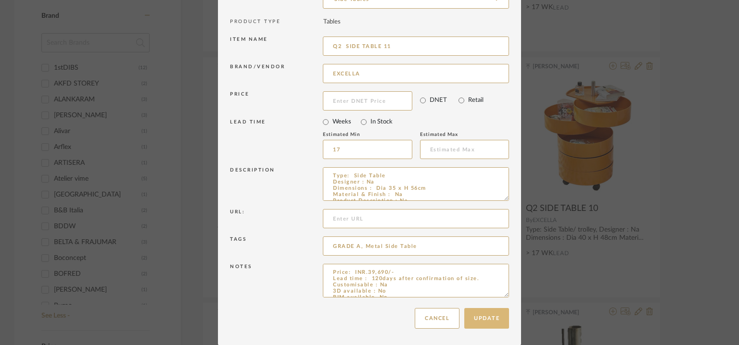
type input "Q2 SIDE TABLE 11"
click at [485, 313] on button "Update" at bounding box center [486, 318] width 45 height 21
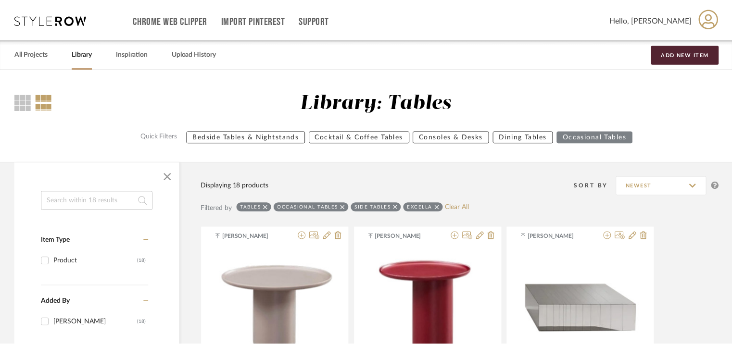
scroll to position [662, 0]
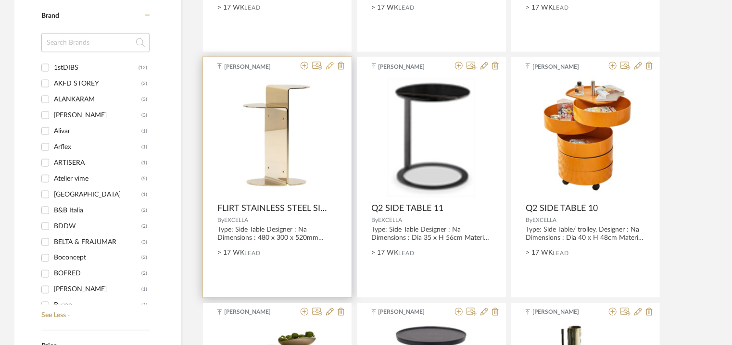
click at [330, 65] on icon at bounding box center [330, 66] width 8 height 8
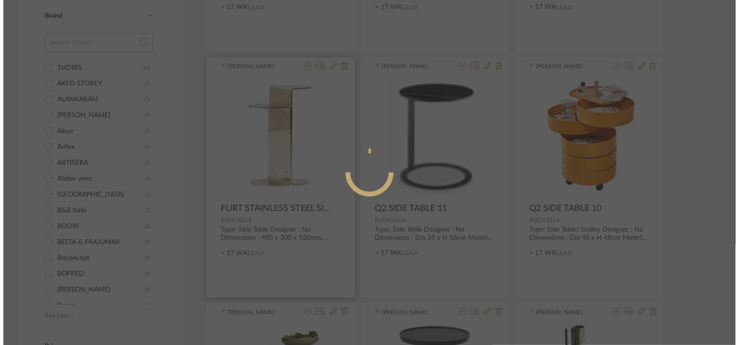
scroll to position [0, 0]
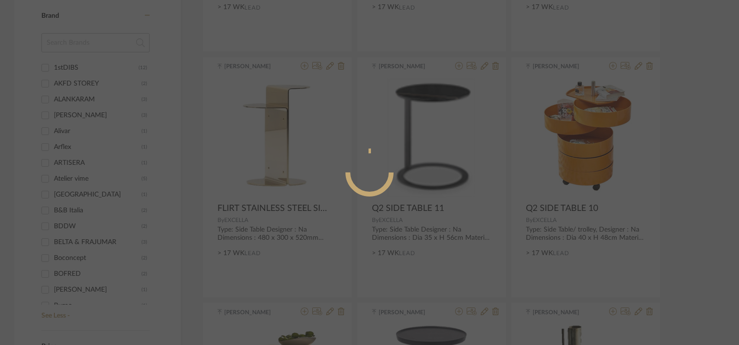
radio input "true"
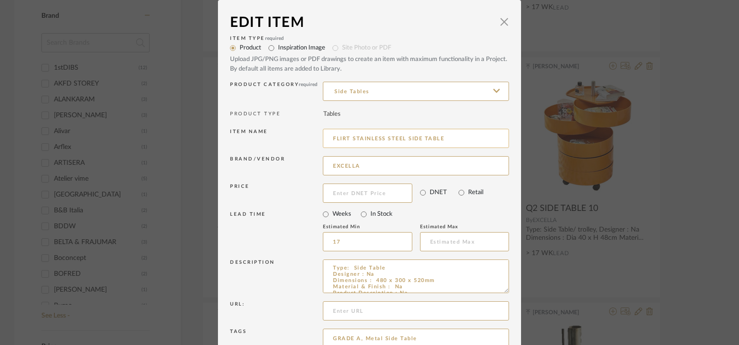
drag, startPoint x: 446, startPoint y: 139, endPoint x: 353, endPoint y: 133, distance: 93.5
click at [323, 134] on input "FLIRT STAINLESS STEEL SIDE TABLE" at bounding box center [416, 138] width 186 height 19
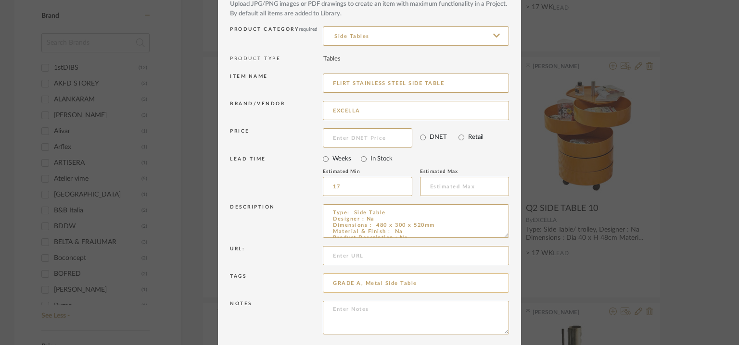
scroll to position [92, 0]
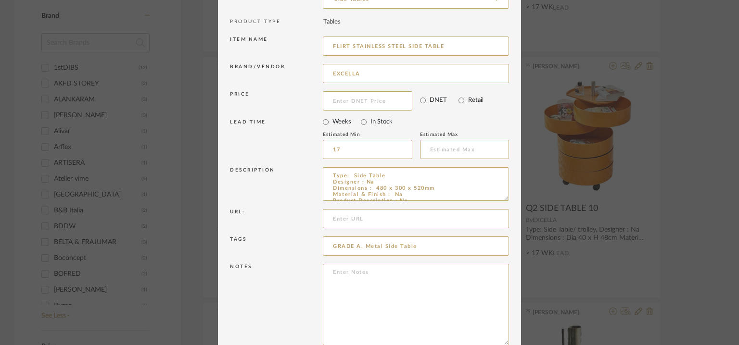
drag, startPoint x: 504, startPoint y: 292, endPoint x: 506, endPoint y: 350, distance: 57.8
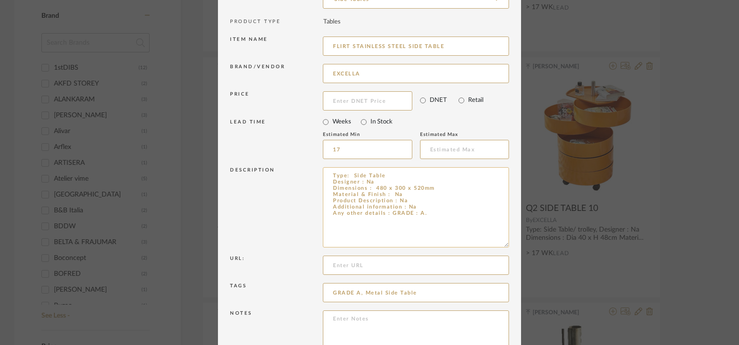
drag, startPoint x: 503, startPoint y: 197, endPoint x: 477, endPoint y: 188, distance: 27.3
click at [478, 193] on textarea "Type: Side Table Designer : Na Dimensions : 480 x 300 x 520mm Material & Finish…" at bounding box center [416, 207] width 186 height 80
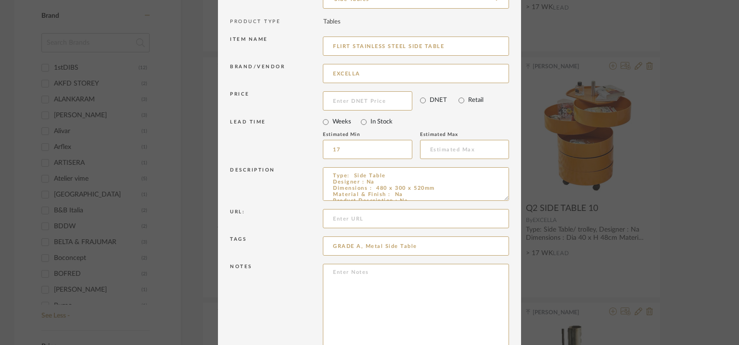
click at [574, 274] on div "Edit Item × Item Type required Product Inspiration Image Site Photo or PDF Uplo…" at bounding box center [369, 172] width 739 height 345
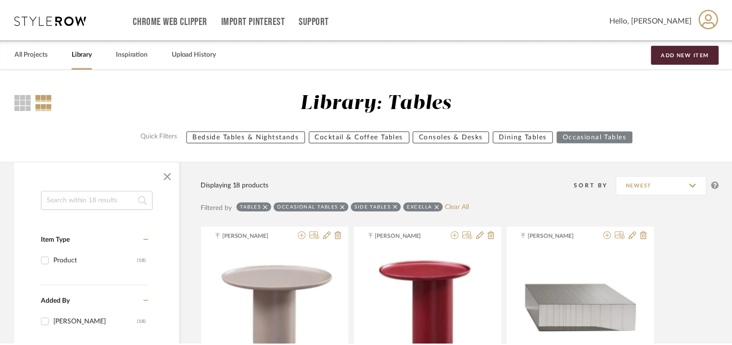
scroll to position [662, 0]
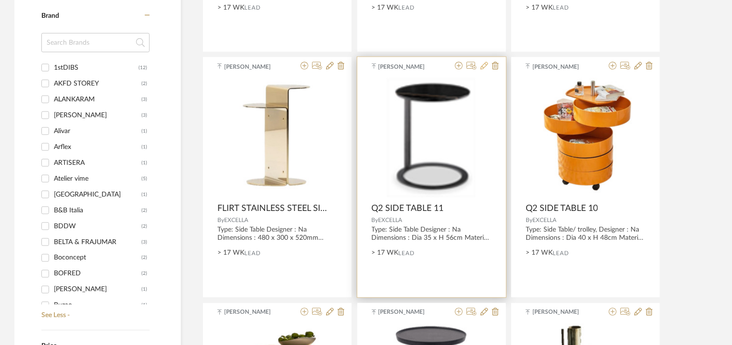
click at [483, 66] on icon at bounding box center [485, 66] width 8 height 8
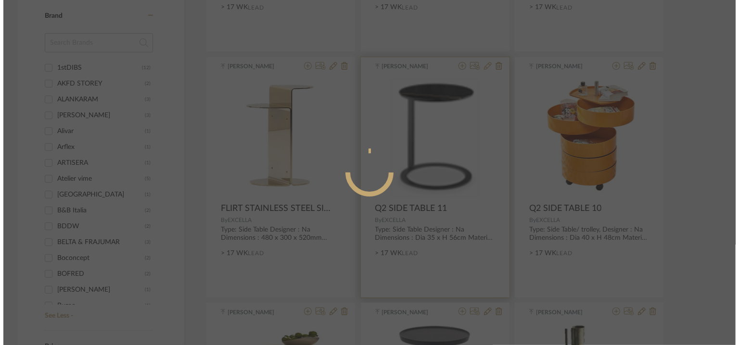
scroll to position [0, 0]
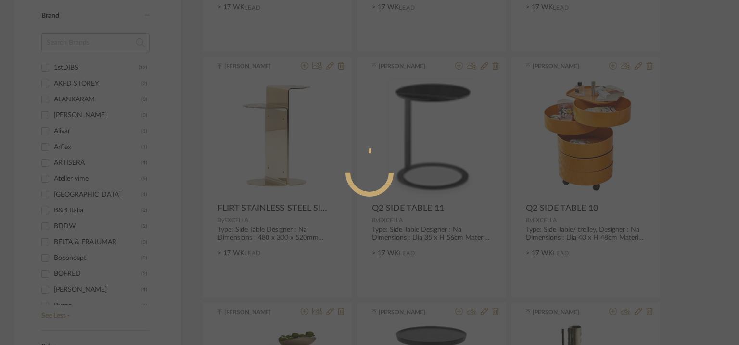
radio input "true"
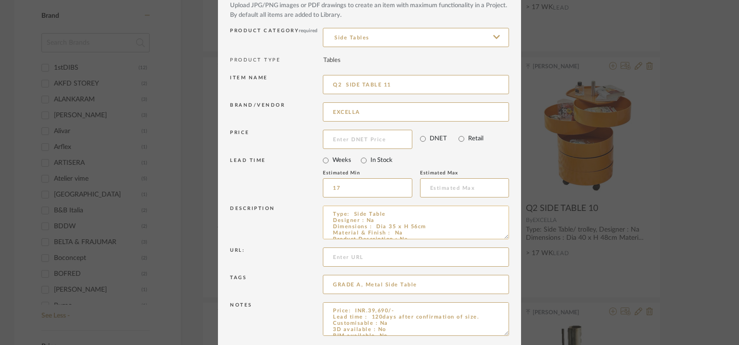
scroll to position [92, 0]
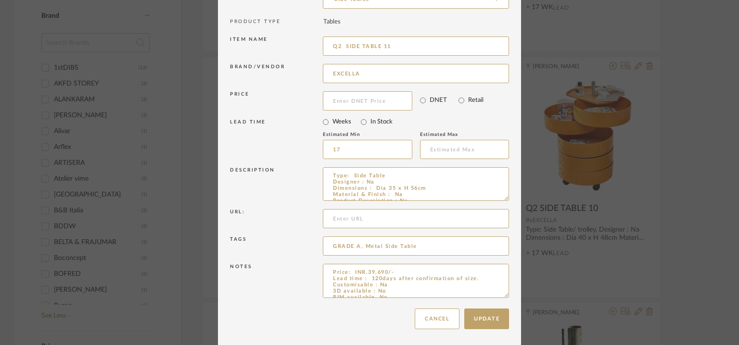
drag, startPoint x: 502, startPoint y: 293, endPoint x: 530, endPoint y: 373, distance: 84.4
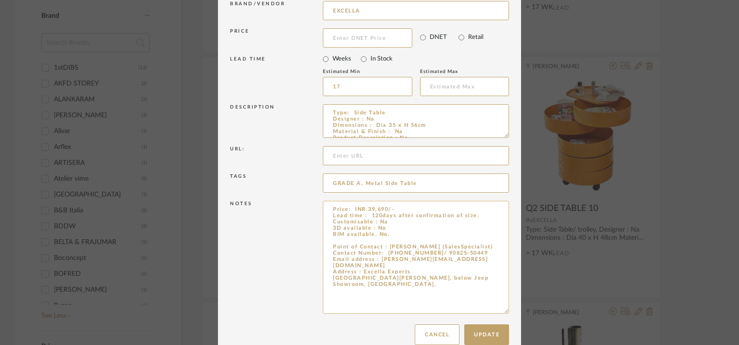
scroll to position [172, 0]
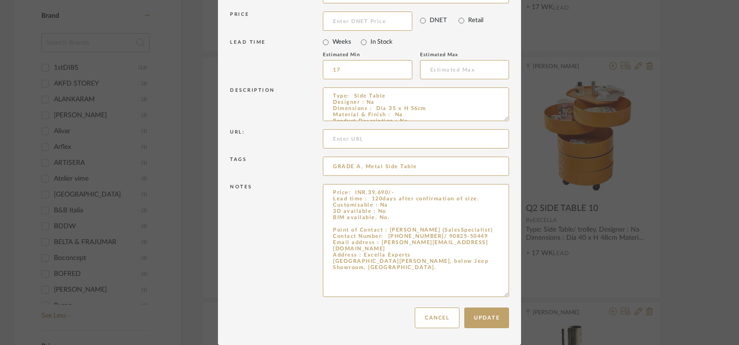
drag, startPoint x: 389, startPoint y: 268, endPoint x: 312, endPoint y: 193, distance: 107.5
click at [312, 193] on div "Notes Price: INR.39,690/- Lead time : 120days after confirmation of size. Custo…" at bounding box center [369, 242] width 279 height 121
click at [439, 324] on button "Cancel" at bounding box center [437, 318] width 45 height 21
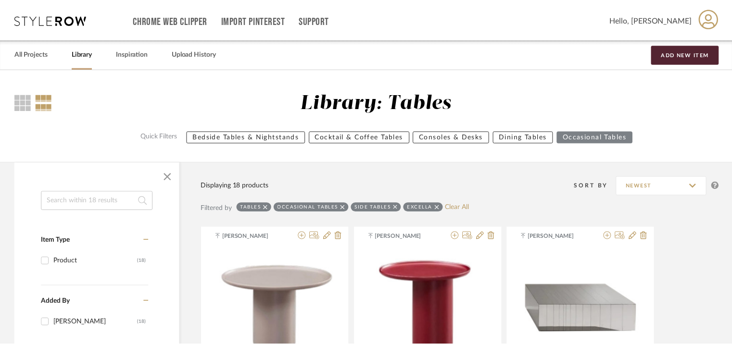
scroll to position [662, 0]
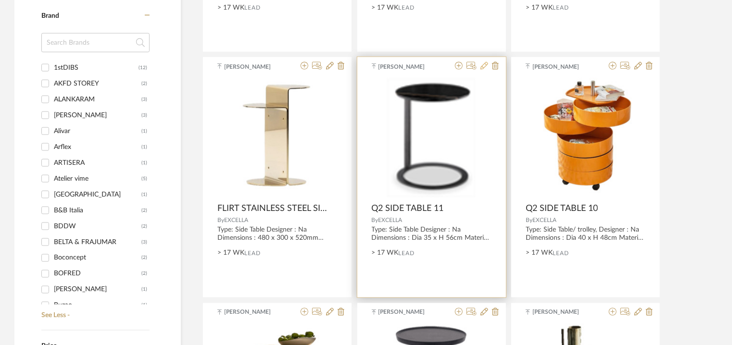
click at [485, 66] on icon at bounding box center [485, 66] width 8 height 8
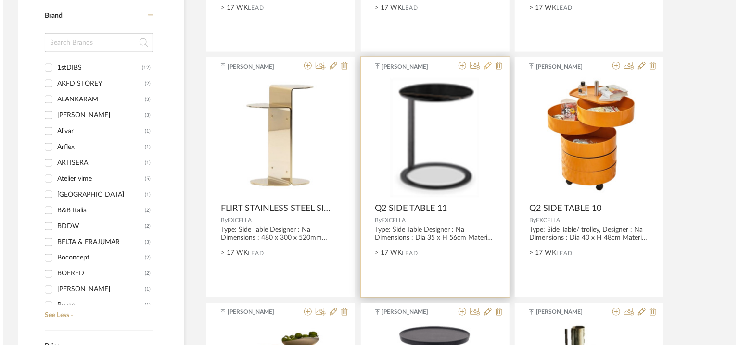
scroll to position [0, 0]
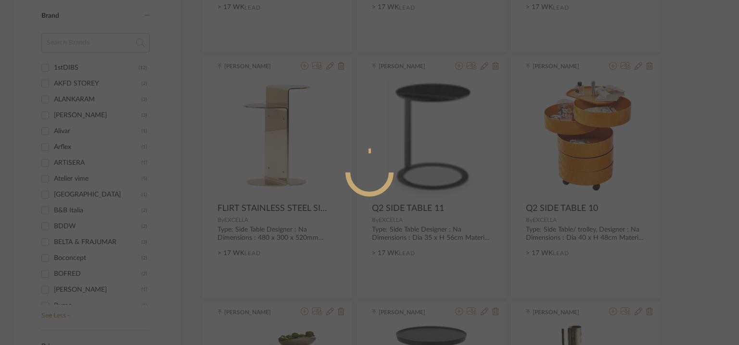
radio input "true"
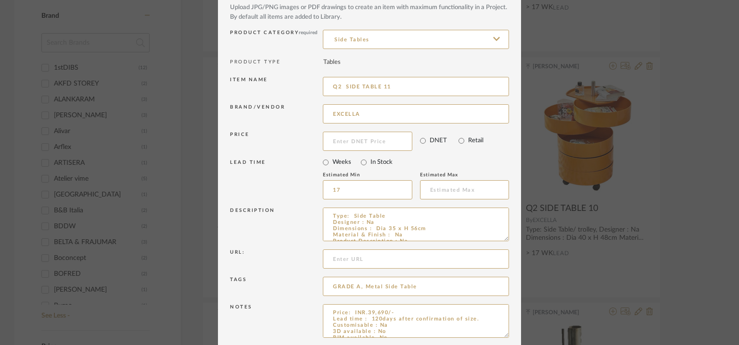
scroll to position [92, 0]
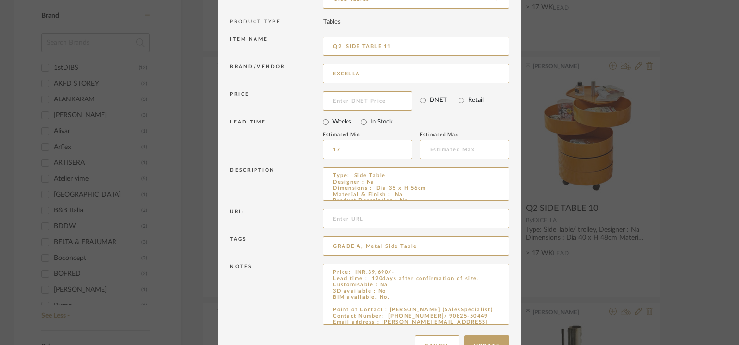
drag, startPoint x: 502, startPoint y: 295, endPoint x: 494, endPoint y: 373, distance: 78.4
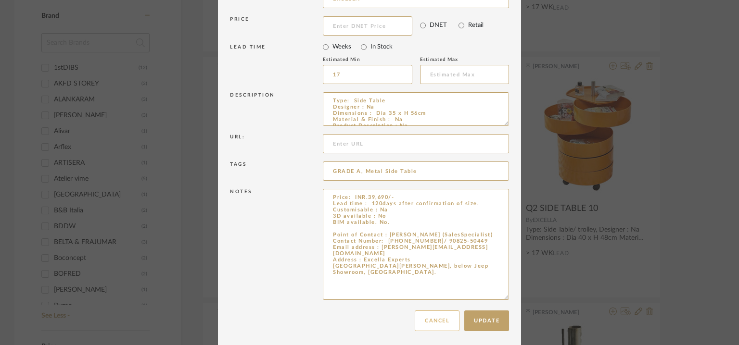
scroll to position [170, 0]
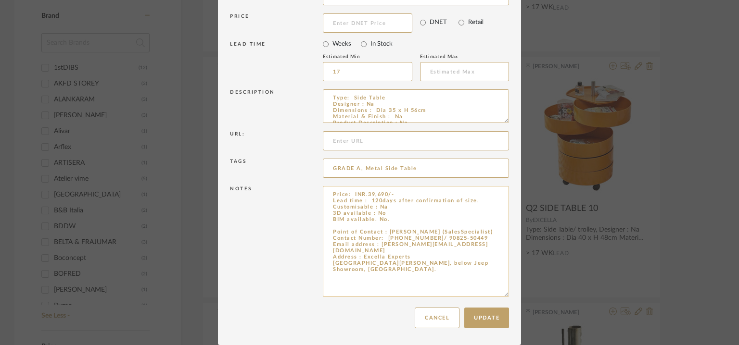
drag, startPoint x: 397, startPoint y: 270, endPoint x: 327, endPoint y: 200, distance: 99.0
click at [319, 182] on div "Item Type required Product Inspiration Image Site Photo or PDF Upload JPG/PNG i…" at bounding box center [369, 83] width 279 height 440
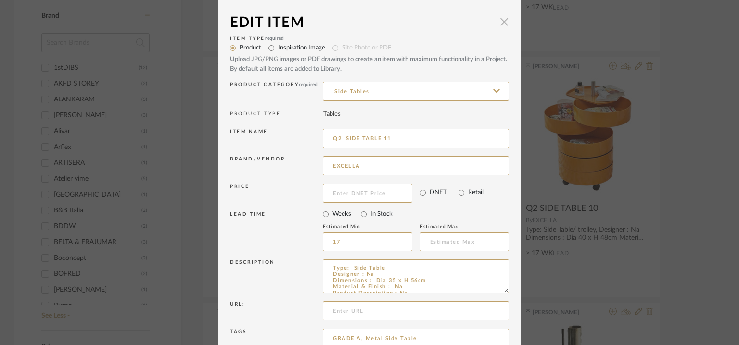
click at [501, 18] on span "button" at bounding box center [504, 21] width 19 height 19
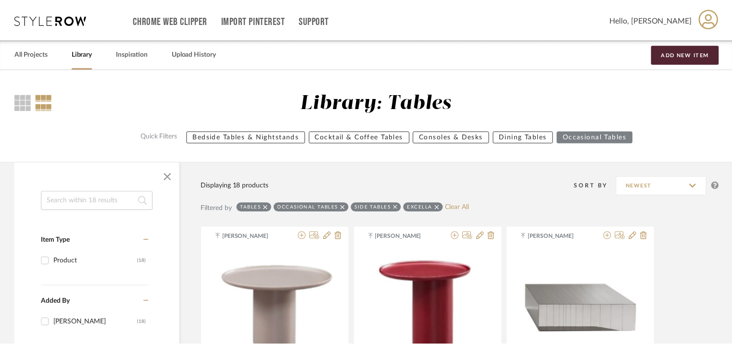
scroll to position [662, 0]
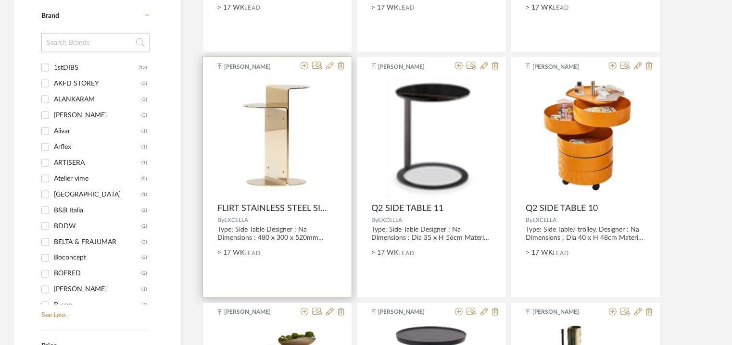
click at [331, 64] on icon at bounding box center [330, 66] width 8 height 8
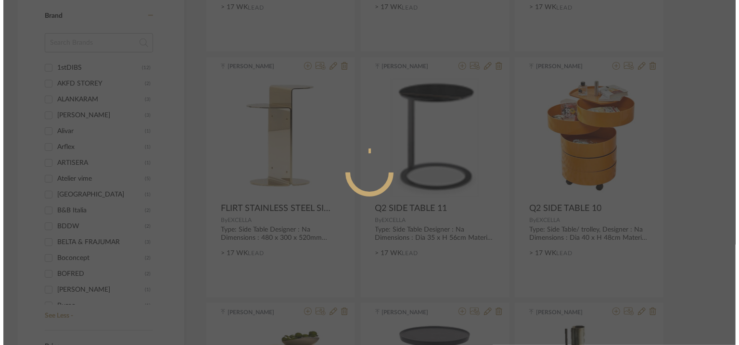
scroll to position [0, 0]
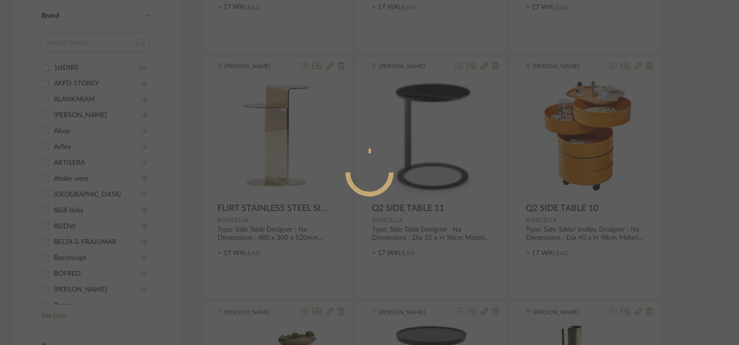
radio input "true"
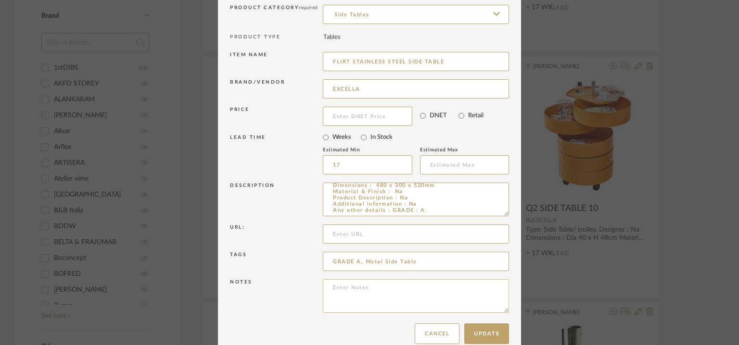
scroll to position [92, 0]
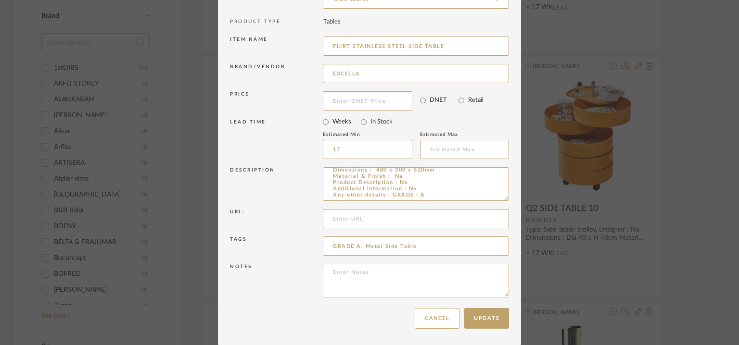
paste textarea "Price: INR.39,690/- Lead time : 120days after confirmation of size. Customisabl…"
drag, startPoint x: 364, startPoint y: 273, endPoint x: 383, endPoint y: 275, distance: 19.9
click at [383, 274] on textarea "Price: INR.39,690/- Lead time : 120days after confirmation of size. Customisabl…" at bounding box center [416, 281] width 186 height 34
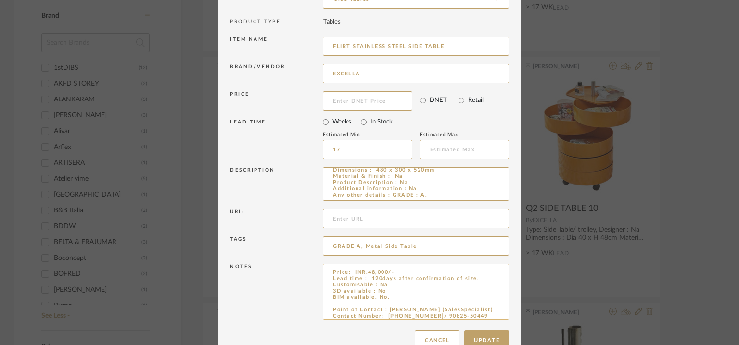
drag, startPoint x: 501, startPoint y: 295, endPoint x: 500, endPoint y: 320, distance: 25.1
click at [500, 319] on textarea "Price: INR.48,000/- Lead time : 120days after confirmation of size. Customisabl…" at bounding box center [416, 292] width 186 height 56
drag, startPoint x: 460, startPoint y: 44, endPoint x: 325, endPoint y: 45, distance: 134.7
click at [325, 45] on input "FLIRT STAINLESS STEEL SIDE TABLE" at bounding box center [416, 46] width 186 height 19
click at [336, 301] on textarea "Price: INR.48,000/- Lead time : 120days after confirmation of size. Customisabl…" at bounding box center [416, 292] width 186 height 57
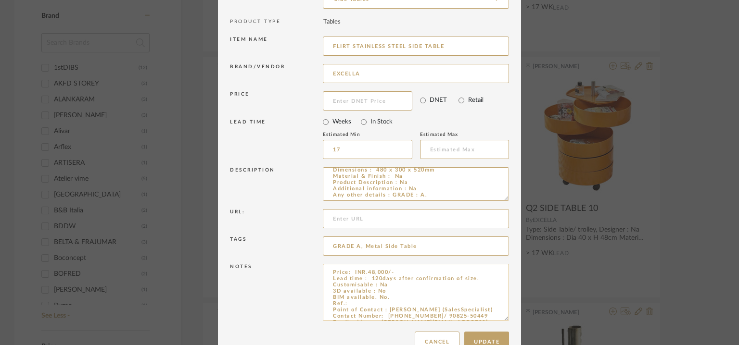
paste textarea "FLIRT STAINLESS STEEL SIDE TABLE"
type textarea "Price: INR.48,000/- Lead time : 120days after confirmation of size. Customisabl…"
click at [459, 47] on input "FLIRT STAINLESS STEEL SIDE TABLE" at bounding box center [416, 46] width 186 height 19
drag, startPoint x: 404, startPoint y: 46, endPoint x: 257, endPoint y: 51, distance: 147.3
click at [258, 51] on div "Item name FLIRT STAINLESS STEEL SIDE TABLE" at bounding box center [369, 47] width 279 height 27
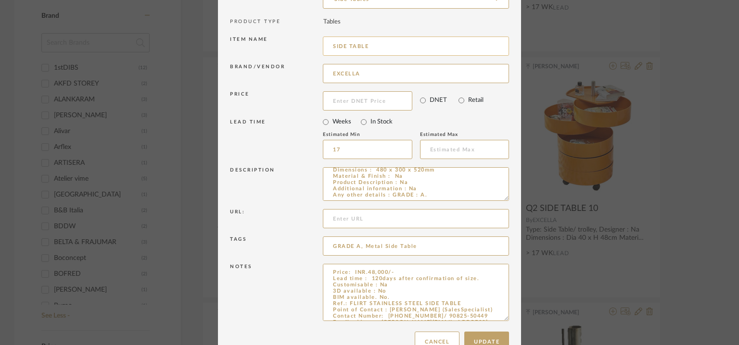
click at [392, 54] on input "SIDE TABLE" at bounding box center [416, 46] width 186 height 19
type input "SIDE TABLE 12"
click at [470, 335] on button "Update" at bounding box center [486, 342] width 45 height 21
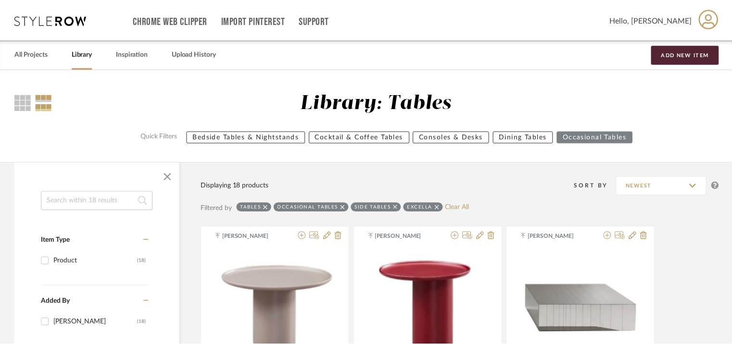
scroll to position [662, 0]
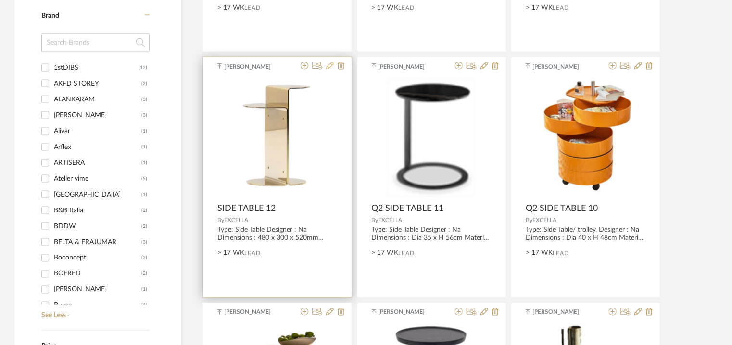
click at [330, 64] on icon at bounding box center [330, 66] width 8 height 8
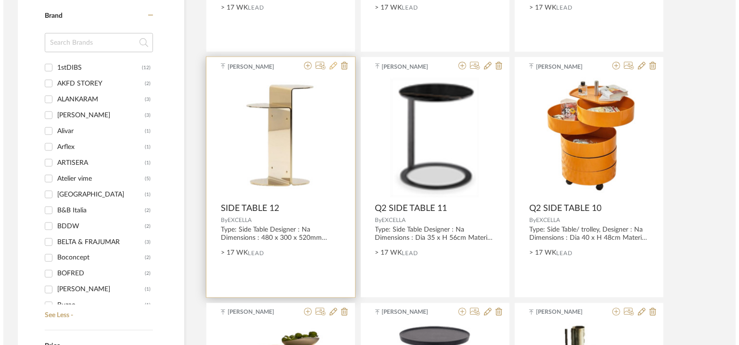
scroll to position [0, 0]
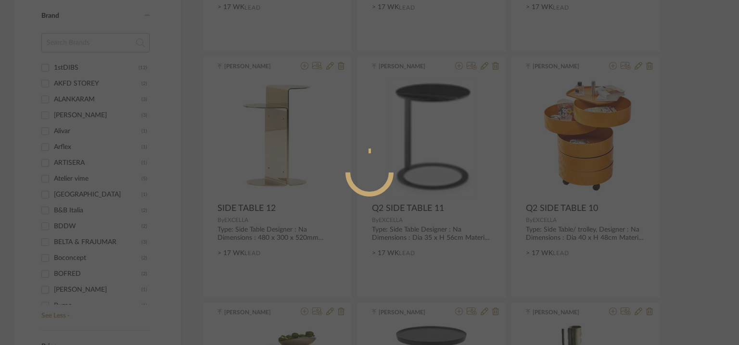
radio input "true"
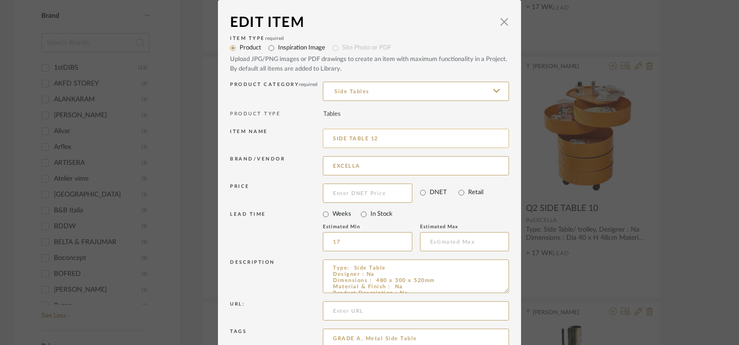
click at [329, 136] on input "SIDE TABLE 12" at bounding box center [416, 138] width 186 height 19
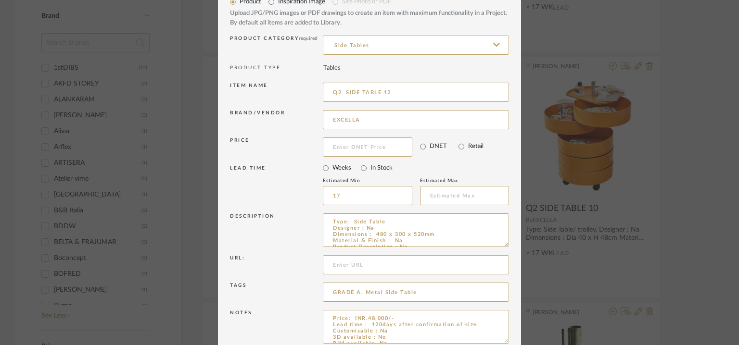
scroll to position [92, 0]
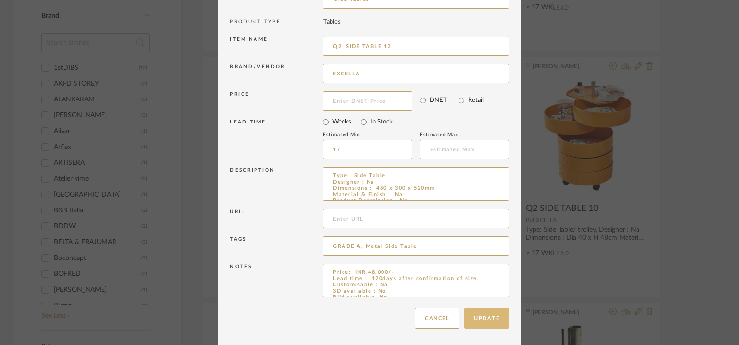
type input "Q2 SIDE TABLE 12"
click at [485, 319] on button "Update" at bounding box center [486, 318] width 45 height 21
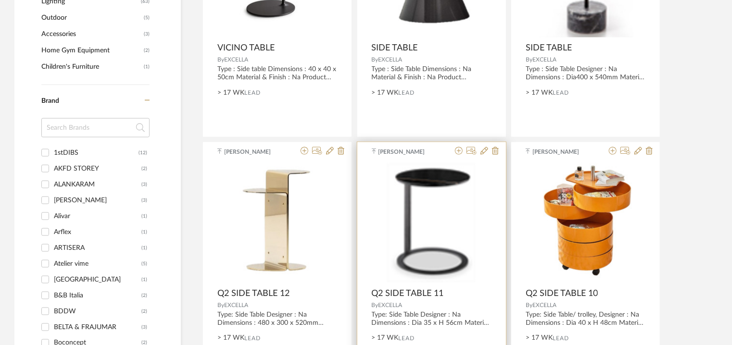
scroll to position [469, 0]
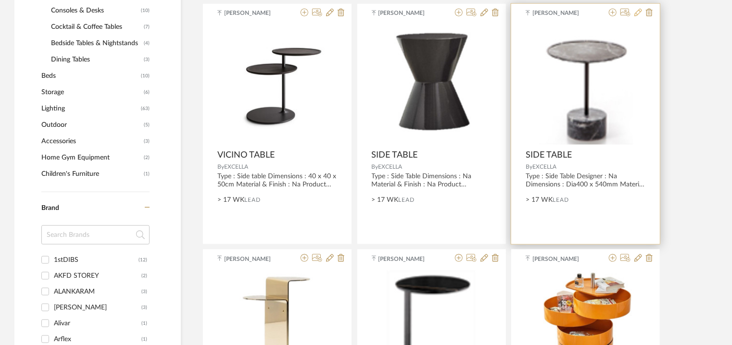
click at [638, 12] on icon at bounding box center [639, 13] width 8 height 8
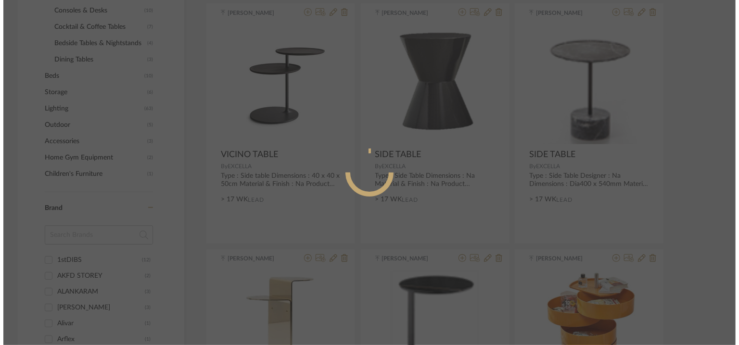
scroll to position [0, 0]
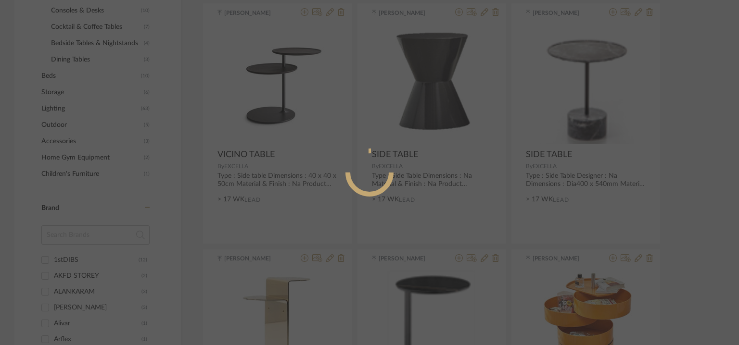
radio input "true"
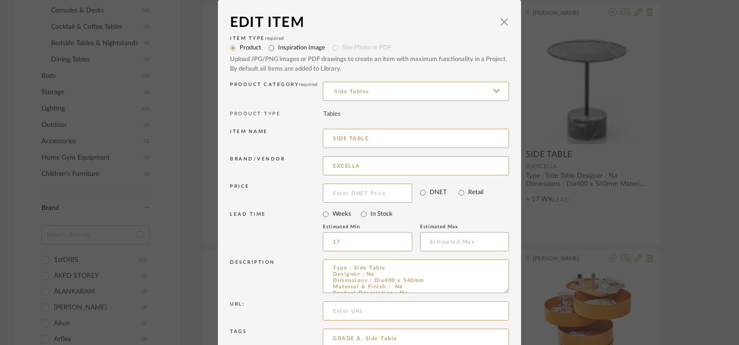
click at [506, 23] on dialog-content "Edit Item × Item Type required Product Inspiration Image Site Photo or PDF Uplo…" at bounding box center [369, 219] width 303 height 438
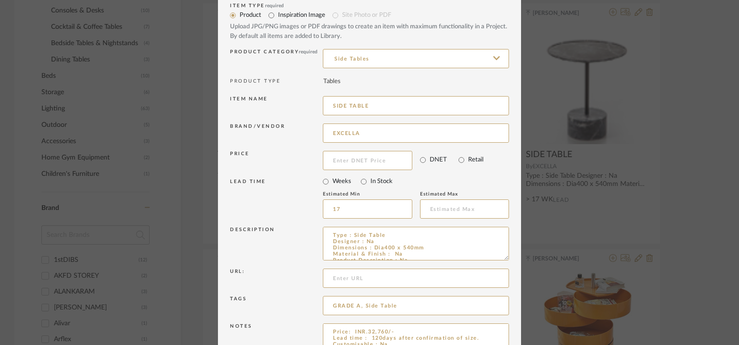
scroll to position [92, 0]
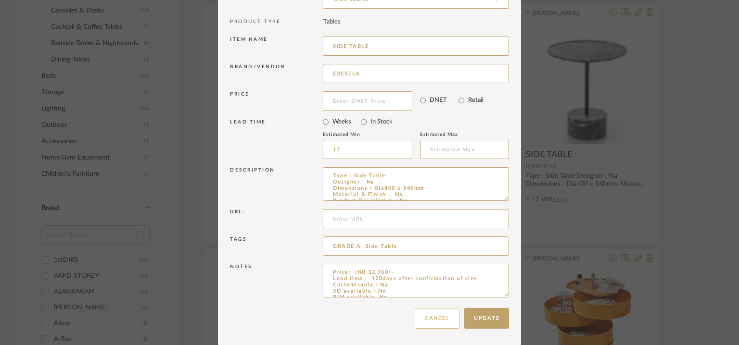
click at [448, 316] on button "Cancel" at bounding box center [437, 318] width 45 height 21
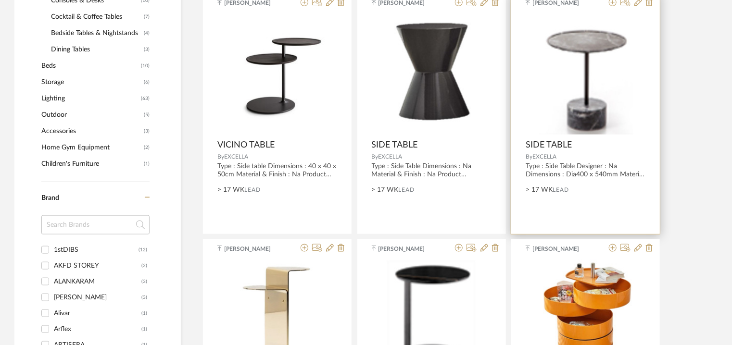
scroll to position [469, 0]
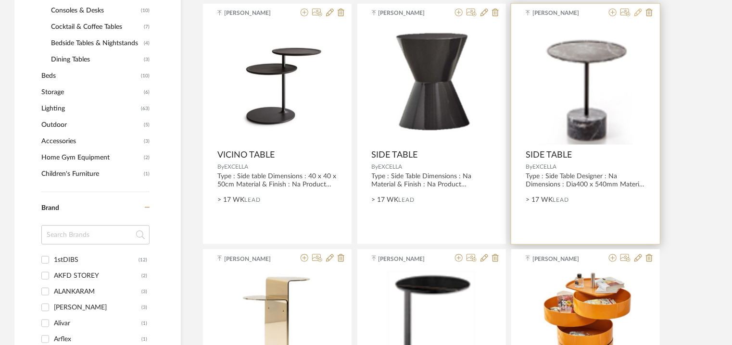
click at [638, 10] on icon at bounding box center [639, 13] width 8 height 8
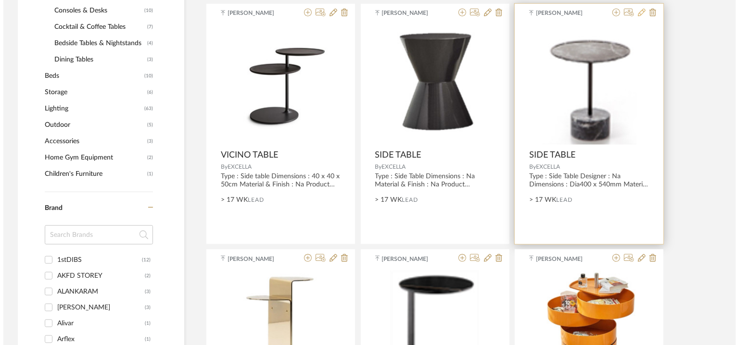
scroll to position [0, 0]
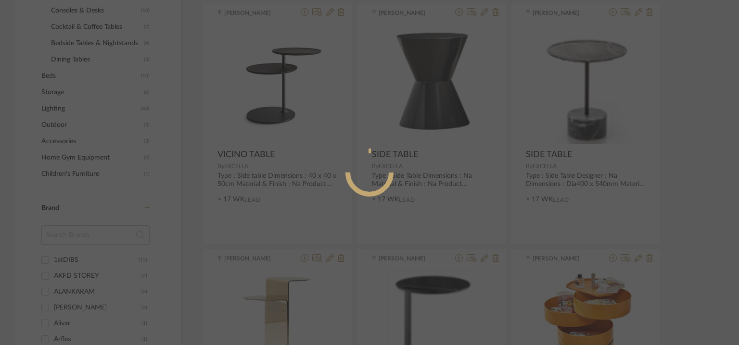
radio input "true"
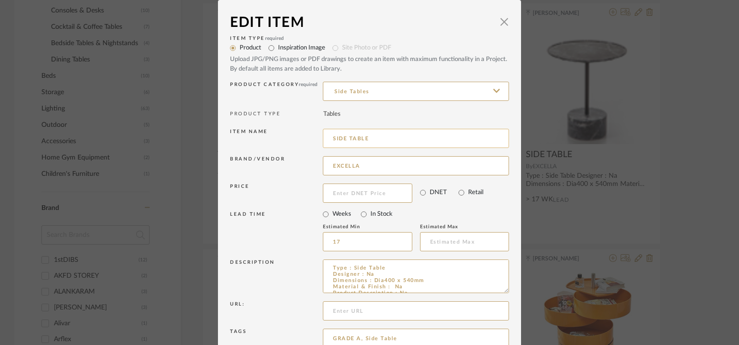
click at [330, 138] on input "SIDE TABLE" at bounding box center [416, 138] width 186 height 19
click at [396, 138] on input "Q2 SIDE TABLE" at bounding box center [416, 138] width 186 height 19
type input "Q2 SIDE TABLE 13"
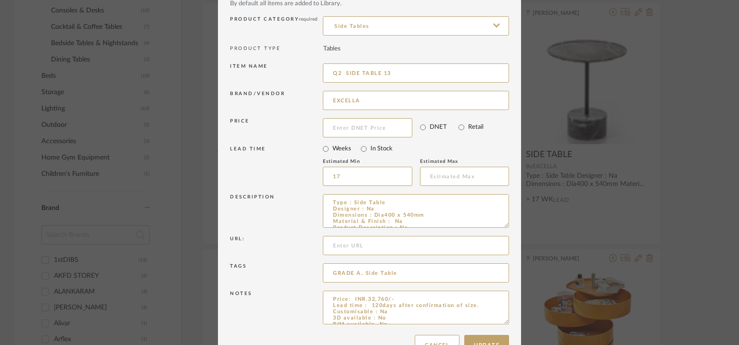
scroll to position [92, 0]
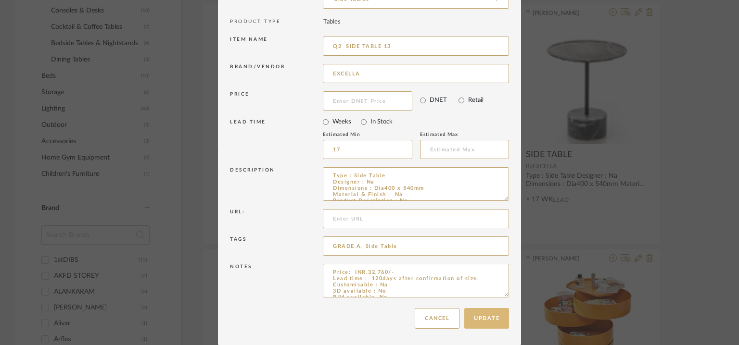
click at [475, 316] on button "Update" at bounding box center [486, 318] width 45 height 21
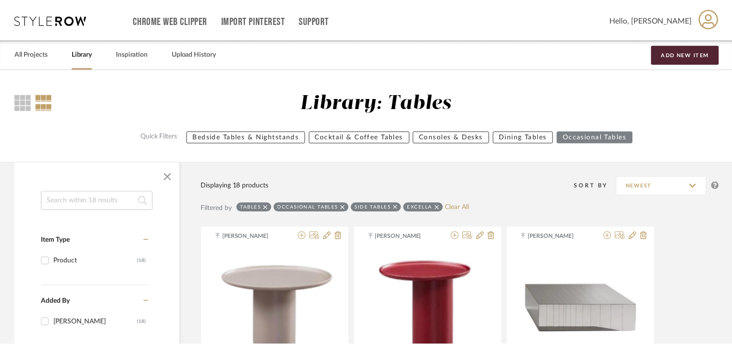
scroll to position [469, 0]
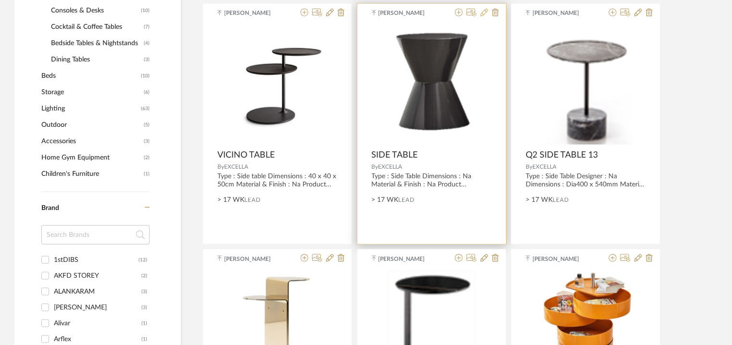
click at [482, 12] on icon at bounding box center [485, 13] width 8 height 8
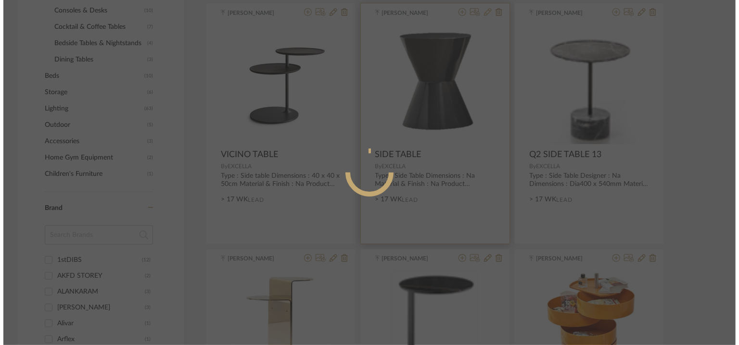
scroll to position [0, 0]
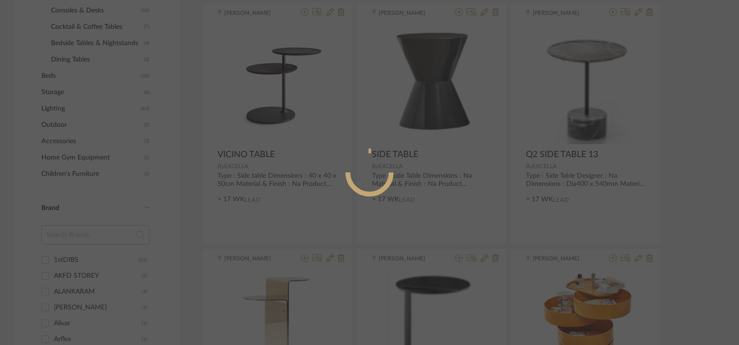
radio input "true"
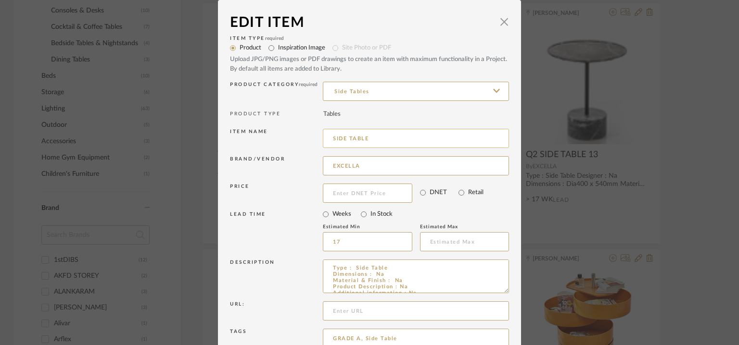
click at [330, 137] on input "SIDE TABLE" at bounding box center [416, 138] width 186 height 19
click at [392, 140] on input "Q2 SIDE TABLE" at bounding box center [416, 138] width 186 height 19
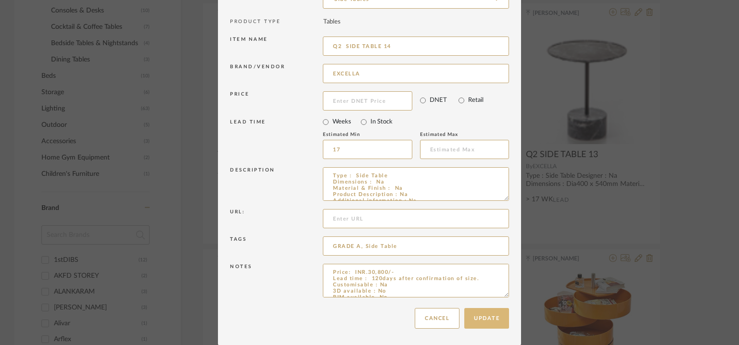
type input "Q2 SIDE TABLE 14"
click at [481, 310] on button "Update" at bounding box center [486, 318] width 45 height 21
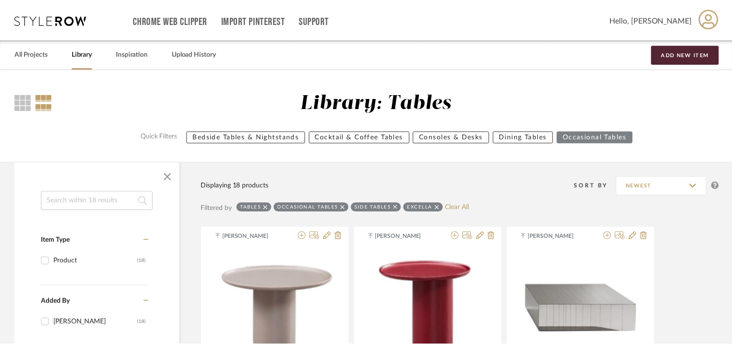
scroll to position [469, 0]
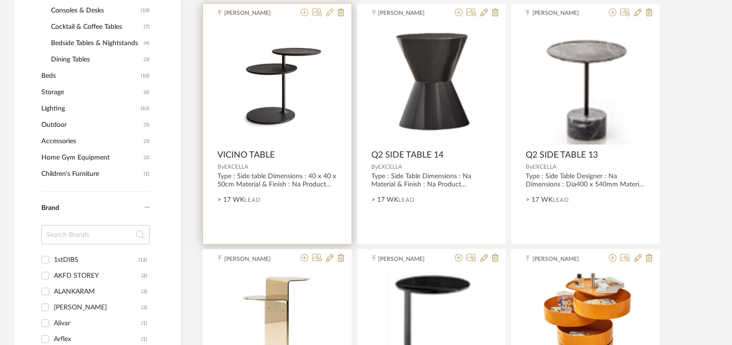
click at [331, 14] on icon at bounding box center [330, 13] width 8 height 8
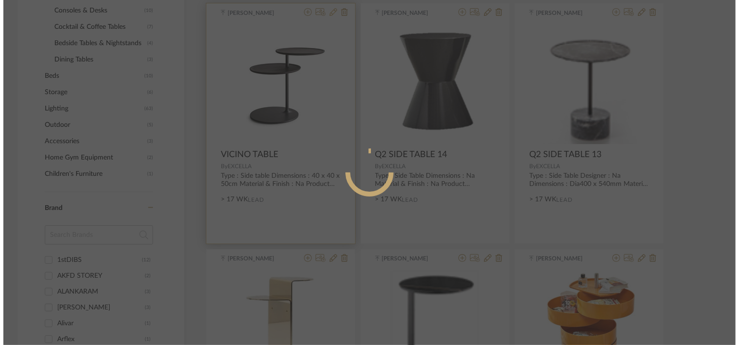
scroll to position [0, 0]
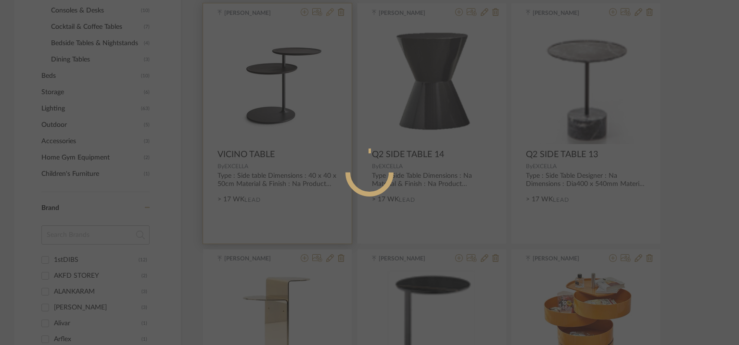
radio input "true"
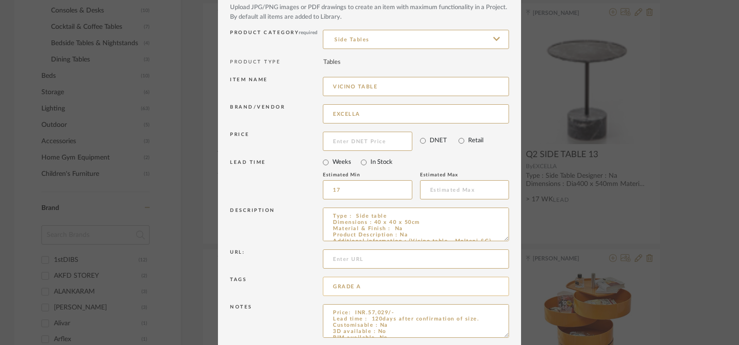
scroll to position [92, 0]
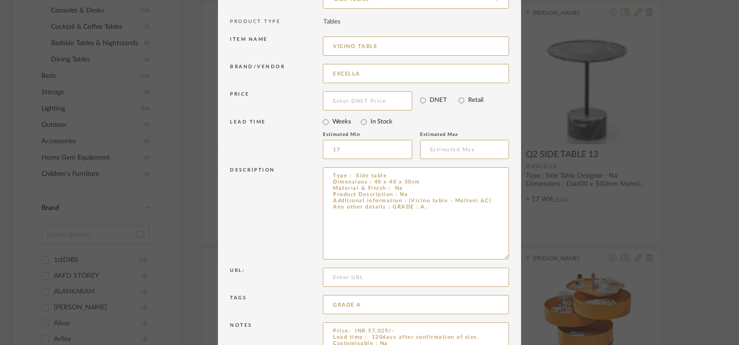
drag, startPoint x: 503, startPoint y: 198, endPoint x: 507, endPoint y: 253, distance: 54.5
click at [509, 255] on dialog-content "Edit Item × Item Type required Product Inspiration Image Site Photo or PDF Uplo…" at bounding box center [369, 156] width 303 height 497
drag, startPoint x: 489, startPoint y: 200, endPoint x: 403, endPoint y: 197, distance: 86.2
click at [403, 197] on textarea "Type : Side table Dimensions : 40 x 40 x 50cm Material & Finish : Na Product De…" at bounding box center [416, 212] width 186 height 90
click at [404, 198] on textarea "Type : Side table Dimensions : 40 x 40 x 50cm Material & Finish : Na Product De…" at bounding box center [416, 212] width 186 height 90
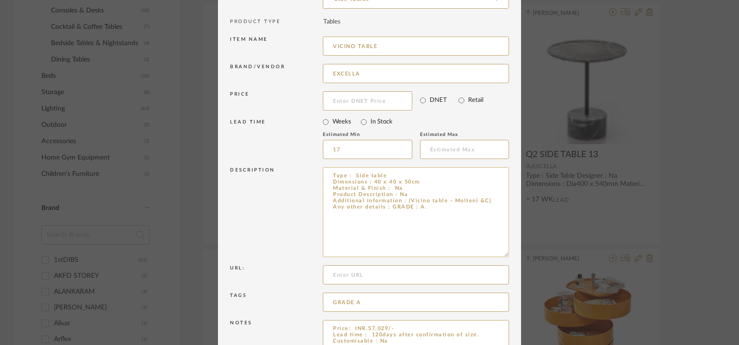
click at [404, 198] on textarea "Type : Side table Dimensions : 40 x 40 x 50cm Material & Finish : Na Product De…" at bounding box center [416, 212] width 186 height 90
drag, startPoint x: 404, startPoint y: 198, endPoint x: 490, endPoint y: 201, distance: 85.7
click at [490, 201] on textarea "Type : Side table Dimensions : 40 x 40 x 50cm Material & Finish : Na Product De…" at bounding box center [416, 212] width 186 height 90
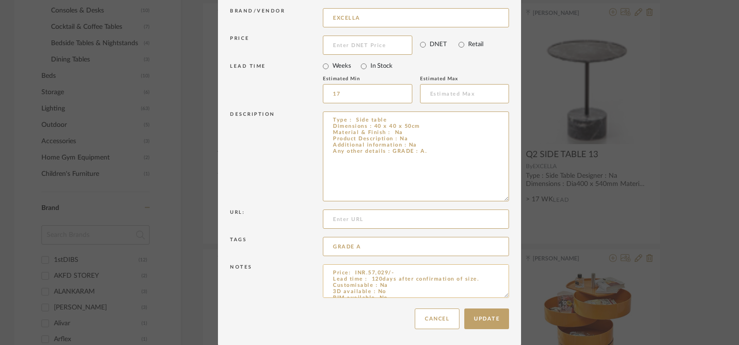
scroll to position [149, 0]
drag, startPoint x: 501, startPoint y: 298, endPoint x: 496, endPoint y: 373, distance: 75.8
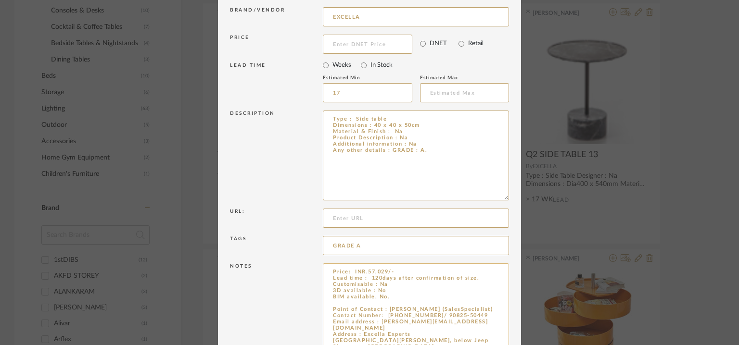
type textarea "Type : Side table Dimensions : 40 x 40 x 50cm Material & Finish : Na Product De…"
click at [387, 296] on textarea "Price: INR.57,029/- Lead time : 120days after confirmation of size. Customisabl…" at bounding box center [416, 320] width 186 height 113
paste textarea "(Vicino table - Molteni &C)"
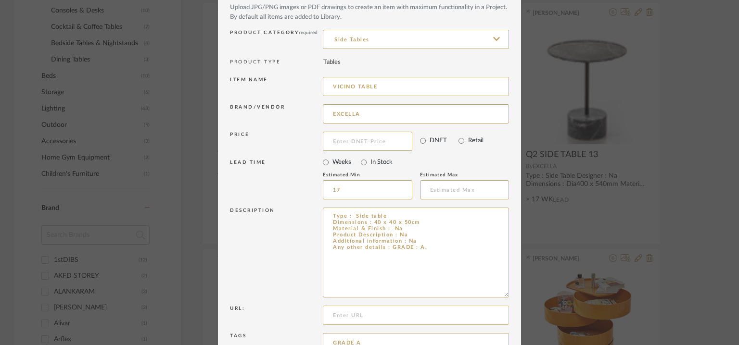
scroll to position [5, 0]
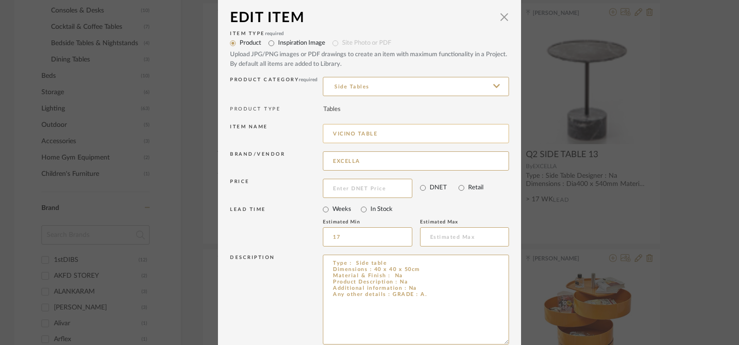
type textarea "Price: INR.57,029/- Lead time : 120days after confirmation of size. Customisabl…"
click at [339, 131] on input "VICINO TABLE" at bounding box center [416, 133] width 186 height 19
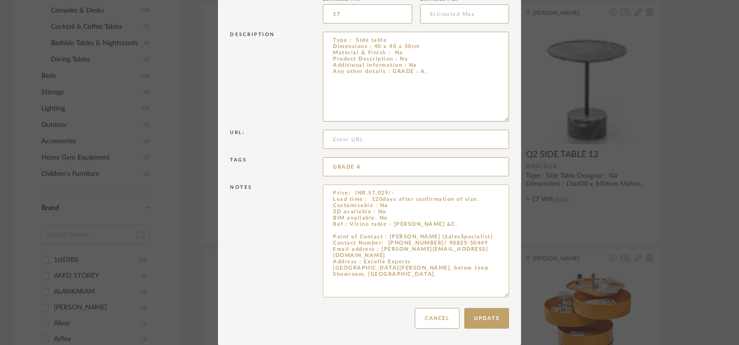
scroll to position [229, 0]
type input "Q2 SIDE TABLE 14"
click at [496, 320] on button "Update" at bounding box center [486, 318] width 45 height 21
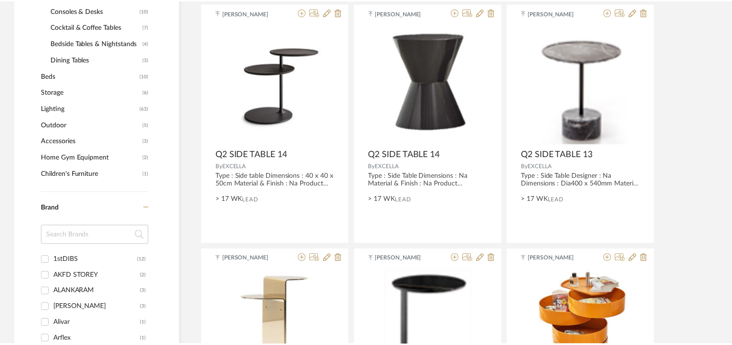
scroll to position [469, 0]
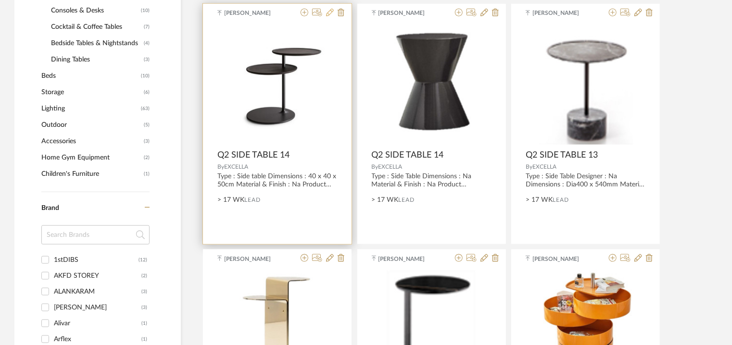
click at [333, 11] on icon at bounding box center [330, 13] width 8 height 8
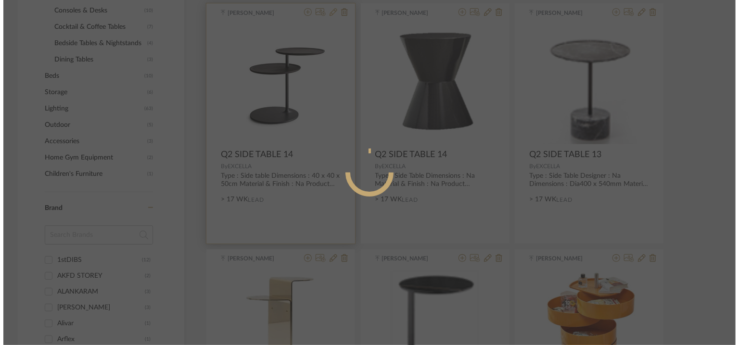
scroll to position [0, 0]
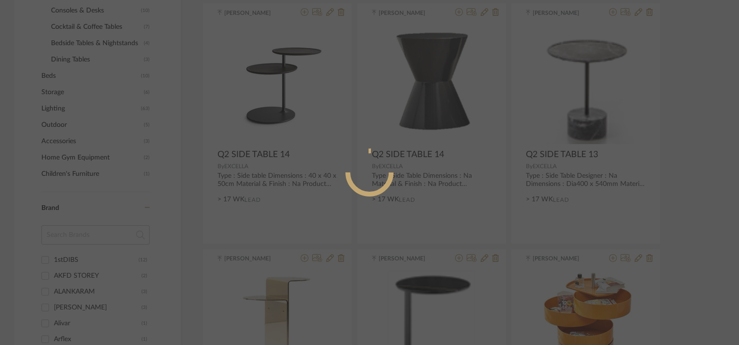
radio input "true"
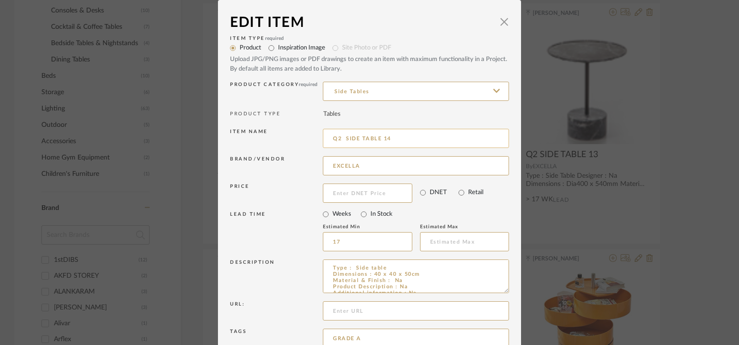
click at [386, 138] on input "Q2 SIDE TABLE 14" at bounding box center [416, 138] width 186 height 19
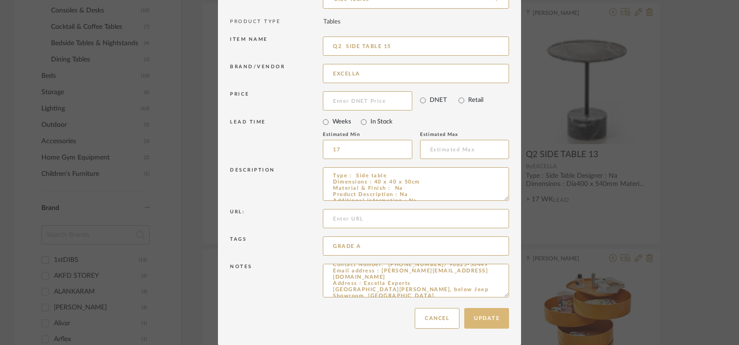
scroll to position [62, 0]
type input "Q2 SIDE TABLE 15"
click at [497, 316] on button "Update" at bounding box center [486, 318] width 45 height 21
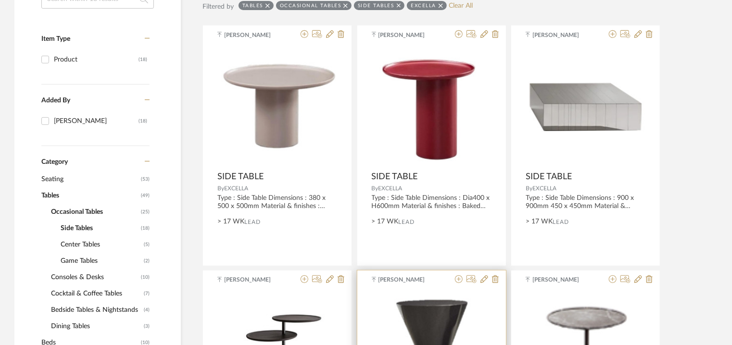
scroll to position [180, 0]
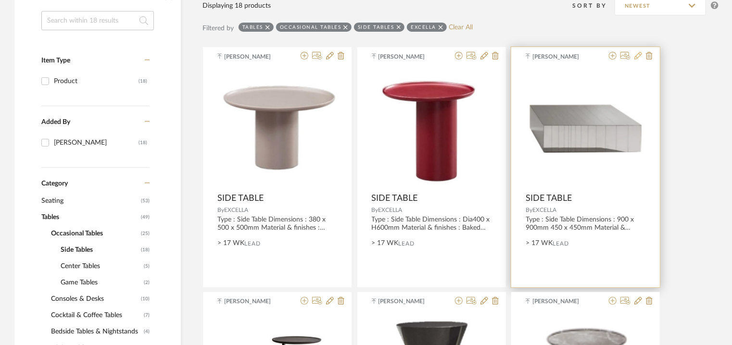
click at [639, 55] on icon at bounding box center [639, 56] width 8 height 8
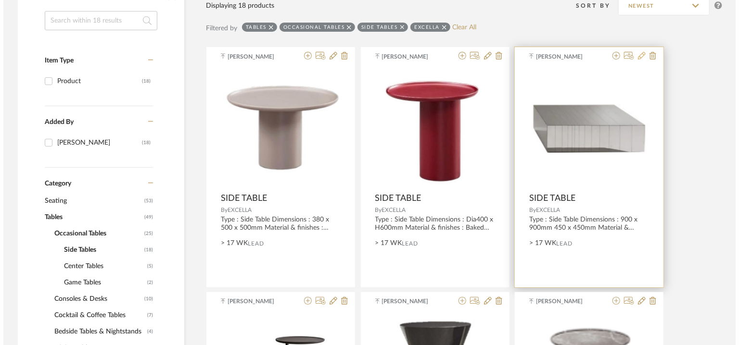
scroll to position [0, 0]
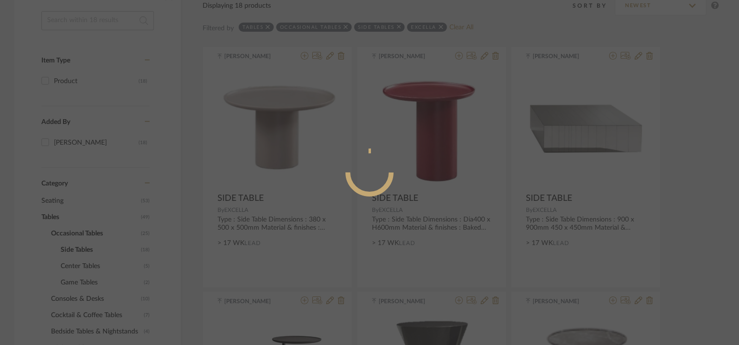
radio input "true"
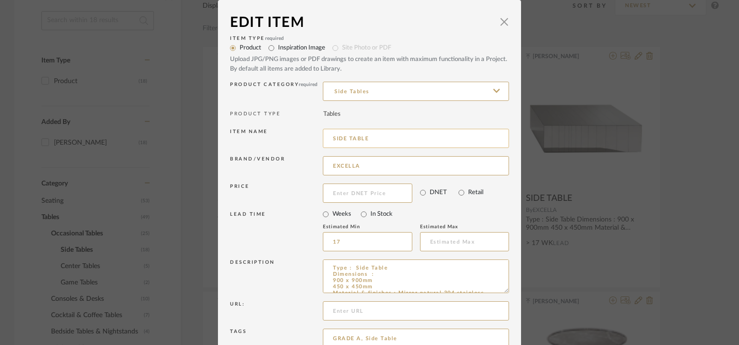
drag, startPoint x: 330, startPoint y: 134, endPoint x: 329, endPoint y: 139, distance: 4.9
click at [330, 137] on input "SIDE TABLE" at bounding box center [416, 138] width 186 height 19
click at [409, 139] on input "Q2 SIDE TABLE" at bounding box center [416, 138] width 186 height 19
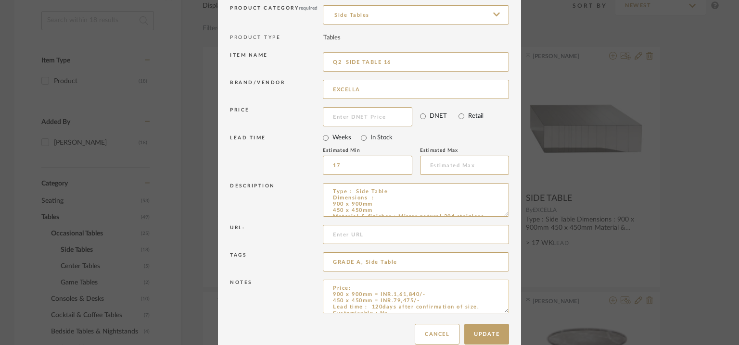
scroll to position [92, 0]
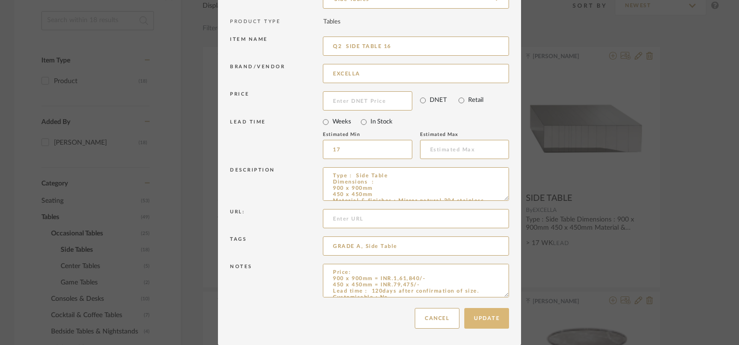
type input "Q2 SIDE TABLE 16"
click at [487, 320] on button "Update" at bounding box center [486, 318] width 45 height 21
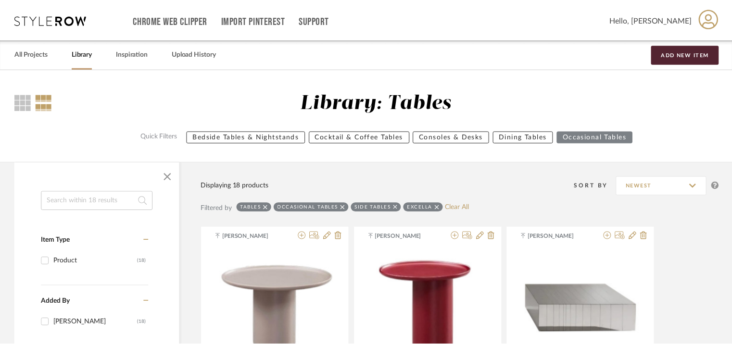
scroll to position [180, 0]
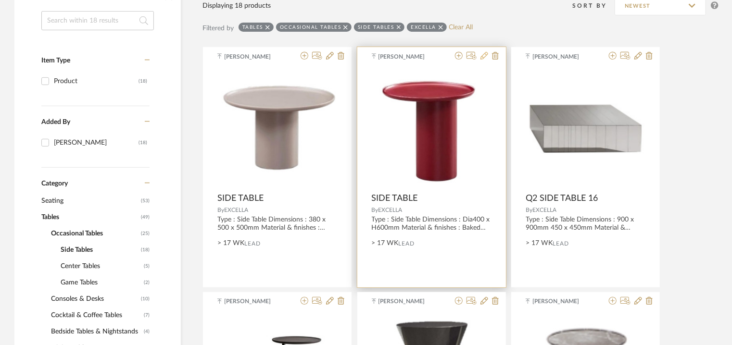
click at [485, 55] on icon at bounding box center [485, 56] width 8 height 8
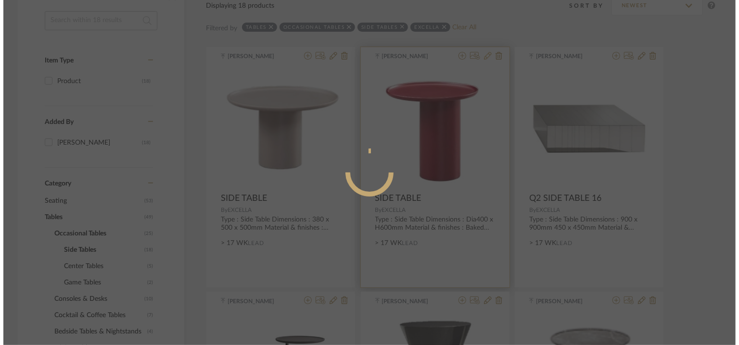
scroll to position [0, 0]
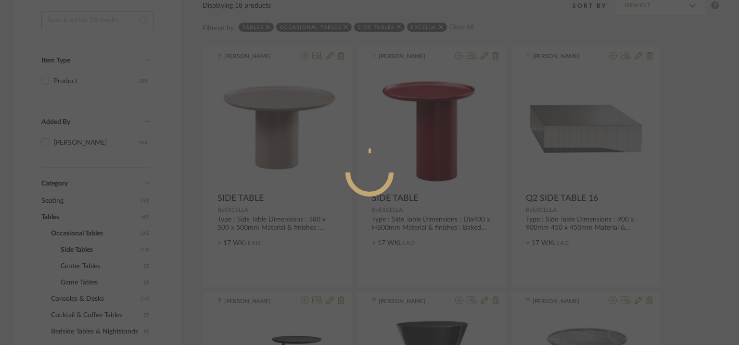
radio input "true"
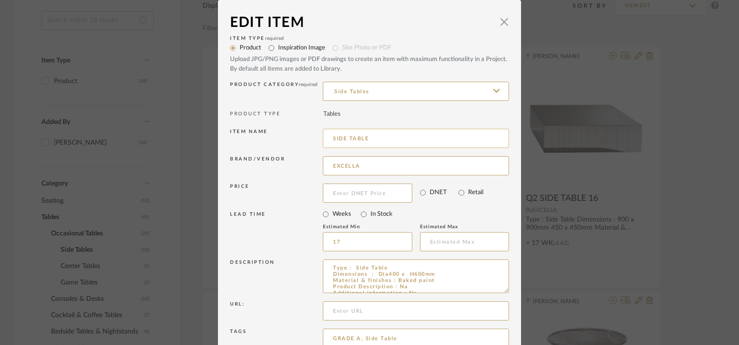
click at [374, 133] on input "SIDE TABLE" at bounding box center [416, 138] width 186 height 19
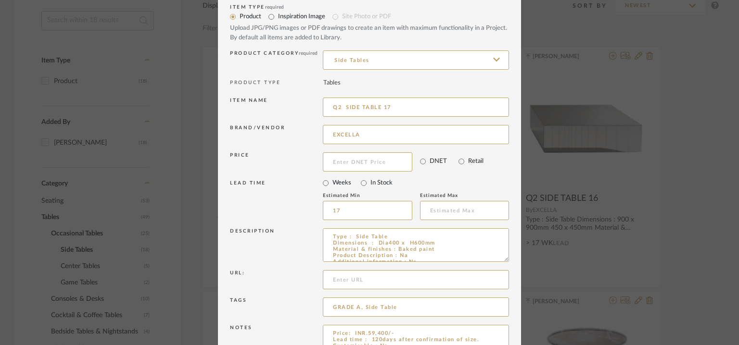
scroll to position [92, 0]
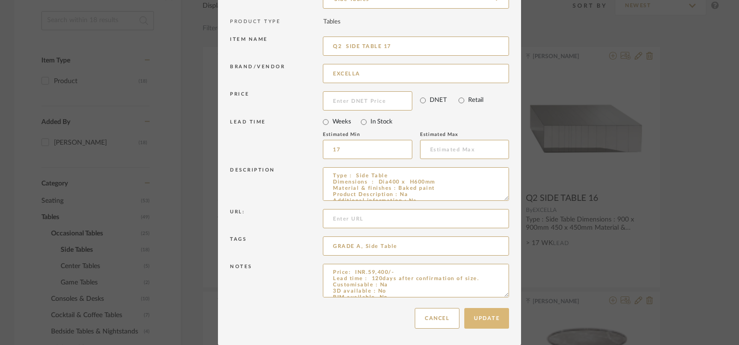
type input "Q2 SIDE TABLE 17"
click at [493, 315] on button "Update" at bounding box center [486, 318] width 45 height 21
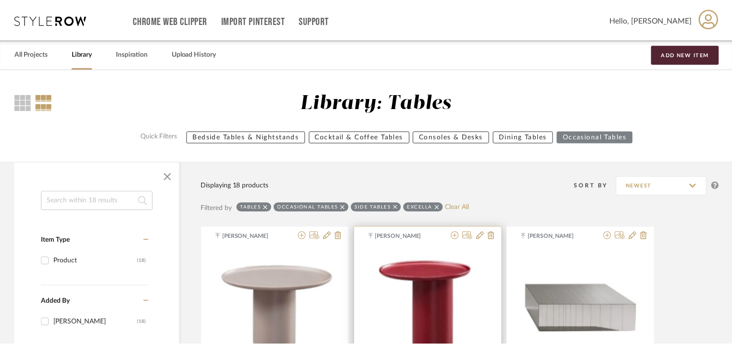
scroll to position [180, 0]
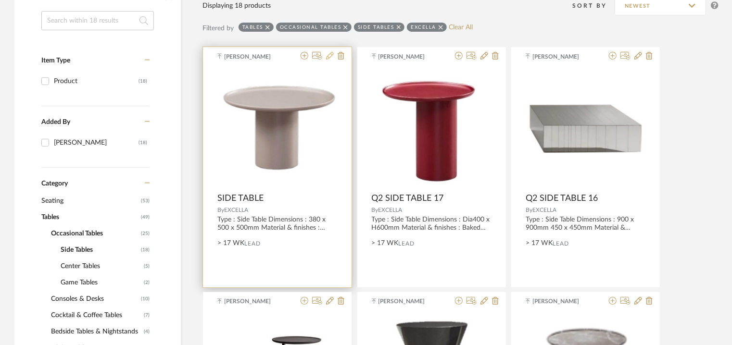
click at [332, 58] on icon at bounding box center [330, 56] width 8 height 8
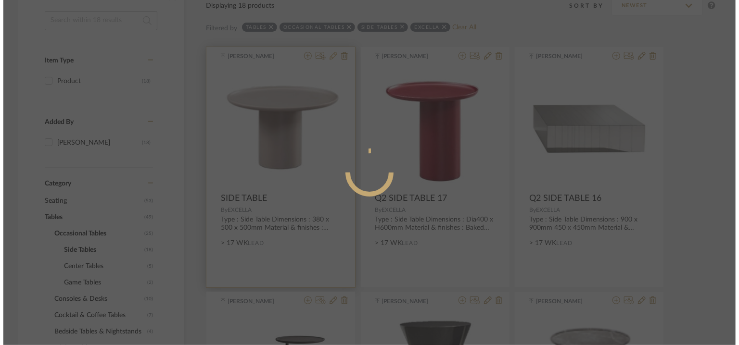
scroll to position [0, 0]
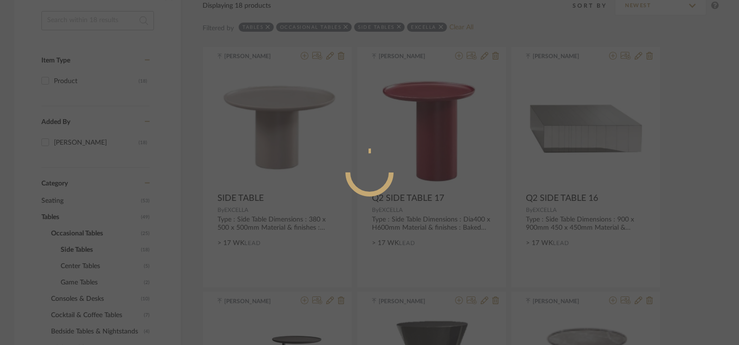
radio input "true"
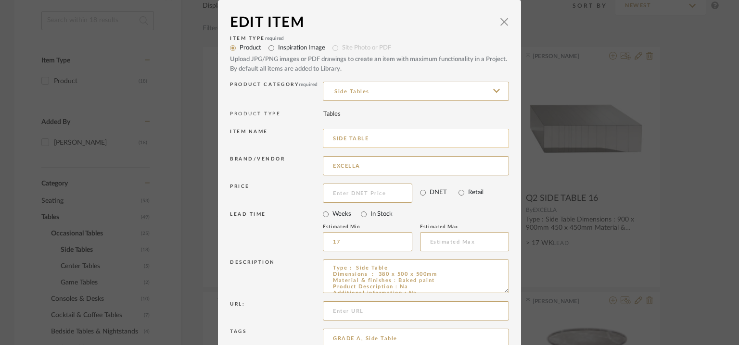
click at [331, 137] on input "SIDE TABLE" at bounding box center [416, 138] width 186 height 19
click at [395, 136] on input "Q2 SIDE TABLE" at bounding box center [416, 138] width 186 height 19
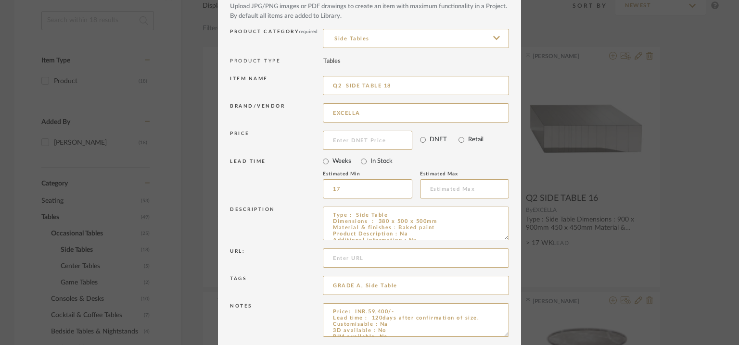
scroll to position [92, 0]
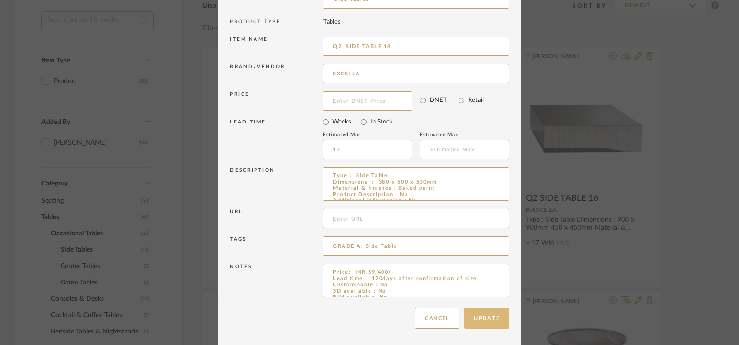
type input "Q2 SIDE TABLE 18"
click at [480, 316] on button "Update" at bounding box center [486, 318] width 45 height 21
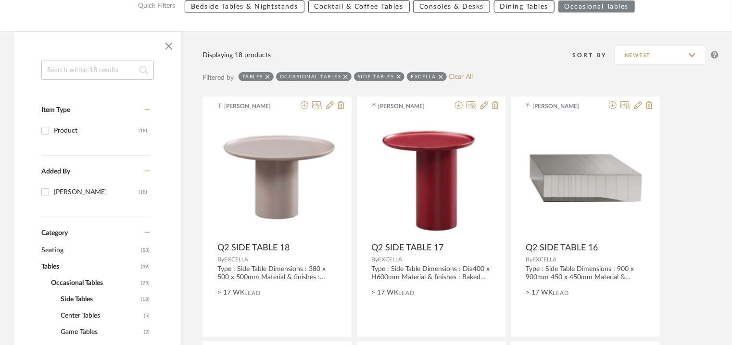
scroll to position [144, 0]
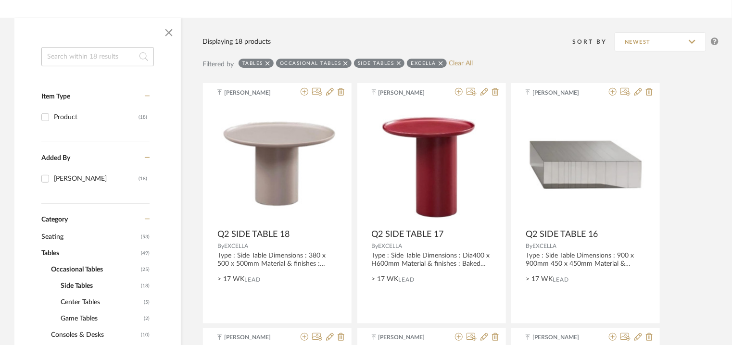
click at [87, 317] on span "Game Tables" at bounding box center [101, 319] width 81 height 16
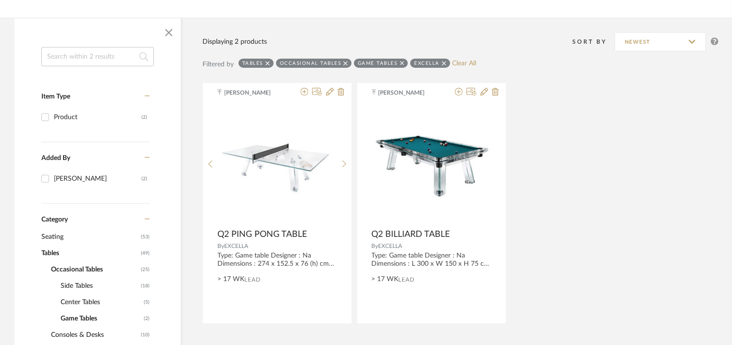
click at [90, 303] on span "Center Tables" at bounding box center [101, 302] width 81 height 16
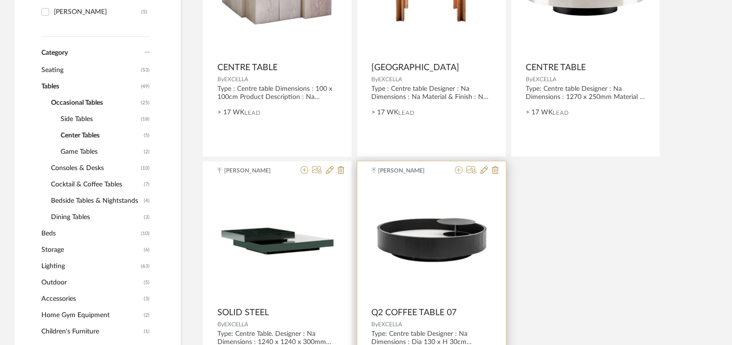
scroll to position [385, 0]
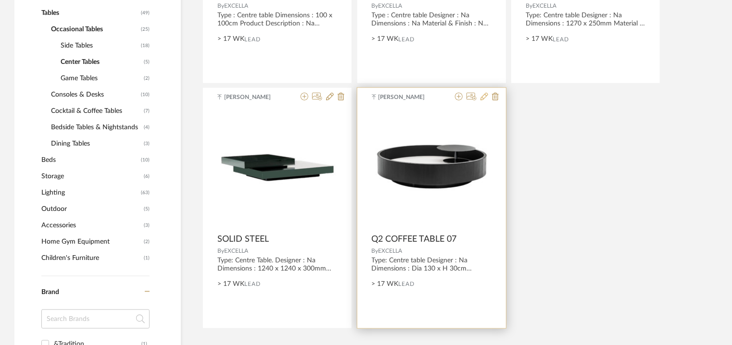
click at [485, 94] on icon at bounding box center [485, 97] width 8 height 8
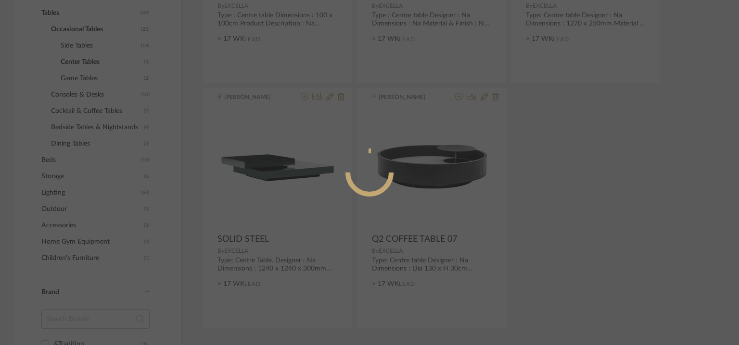
radio input "true"
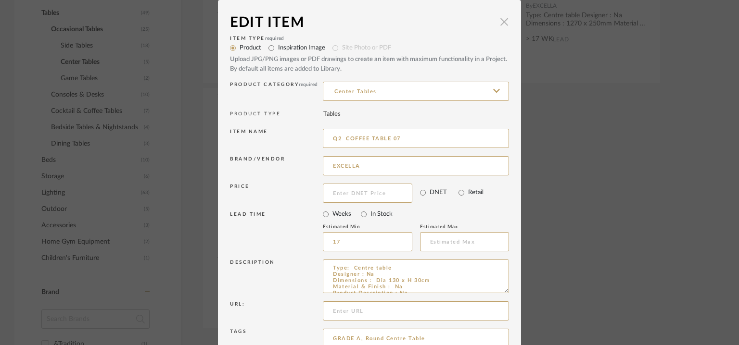
click at [504, 24] on span "button" at bounding box center [504, 21] width 19 height 19
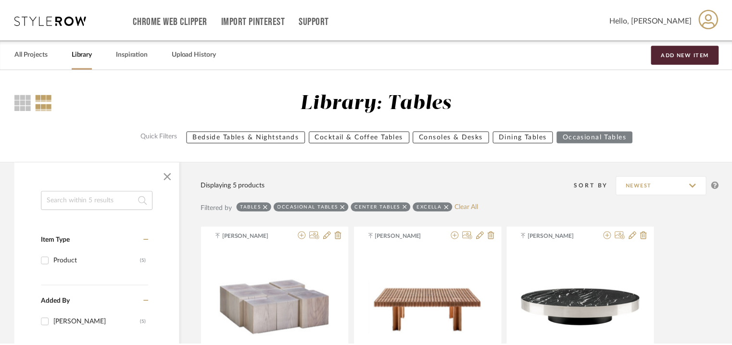
scroll to position [385, 0]
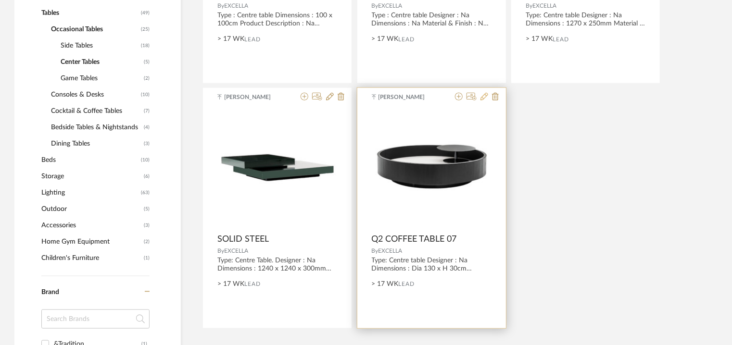
click at [484, 95] on icon at bounding box center [485, 97] width 8 height 8
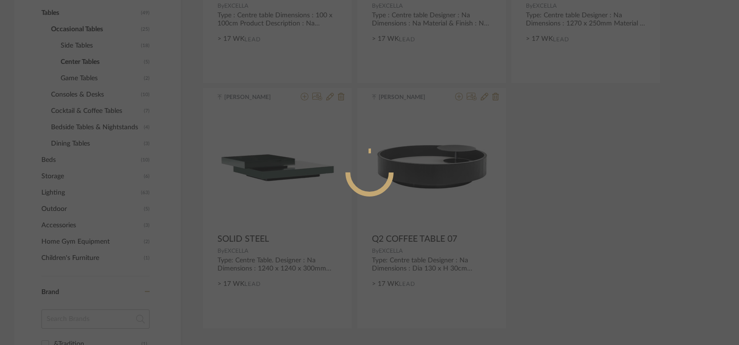
radio input "true"
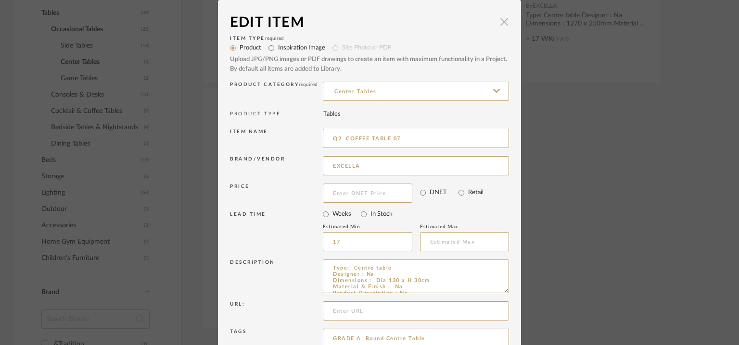
click at [501, 19] on span "button" at bounding box center [504, 21] width 19 height 19
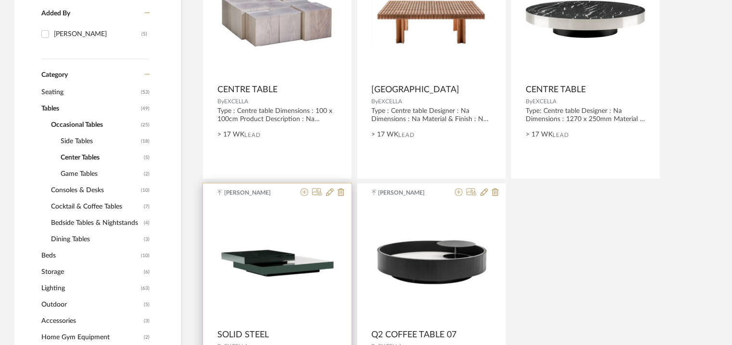
scroll to position [289, 0]
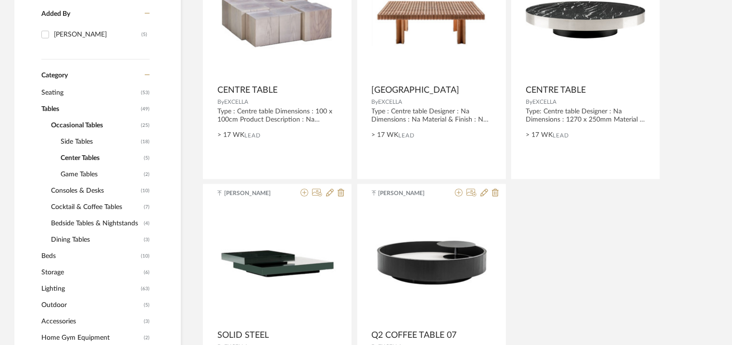
click at [82, 206] on span "Cocktail & Coffee Tables" at bounding box center [96, 207] width 90 height 16
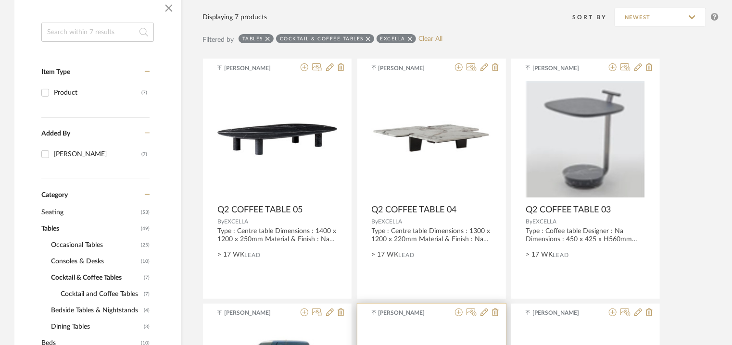
scroll to position [192, 0]
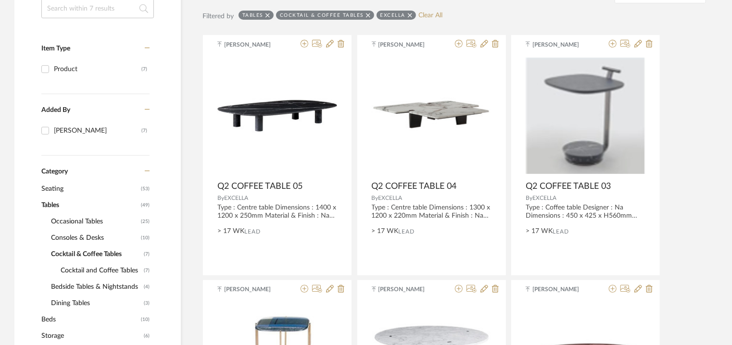
click at [70, 251] on span "Cocktail & Coffee Tables" at bounding box center [96, 254] width 90 height 16
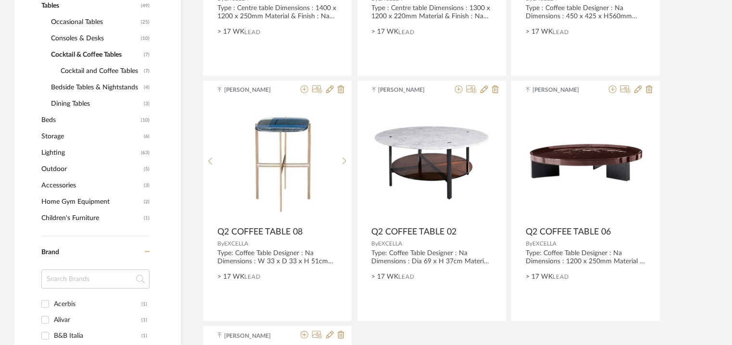
scroll to position [337, 0]
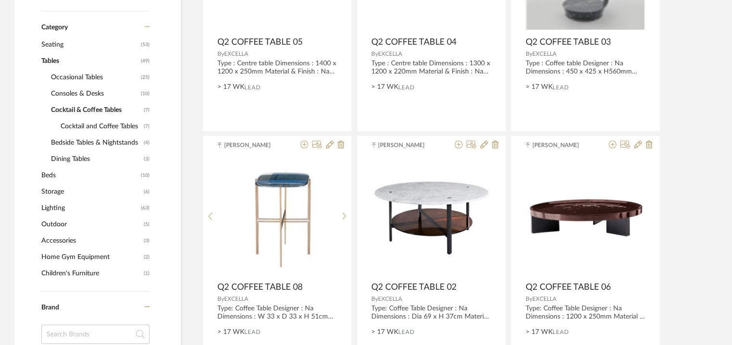
click at [86, 78] on span "Occasional Tables" at bounding box center [95, 77] width 88 height 16
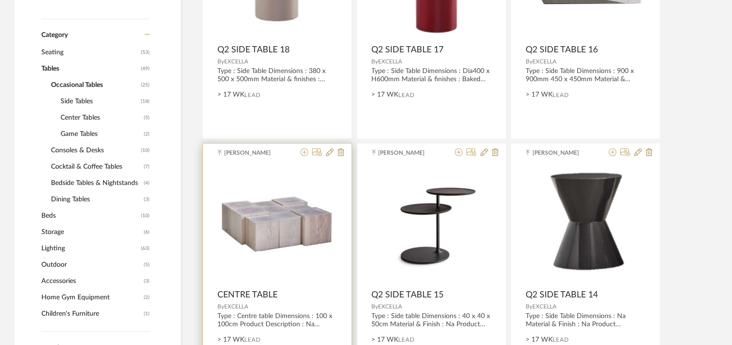
scroll to position [337, 0]
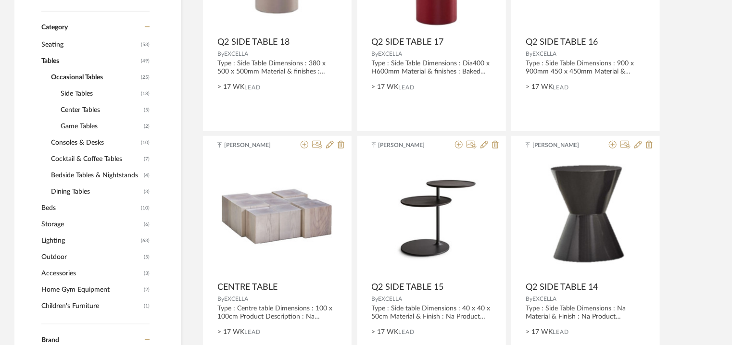
click at [78, 76] on span "Occasional Tables" at bounding box center [95, 77] width 88 height 16
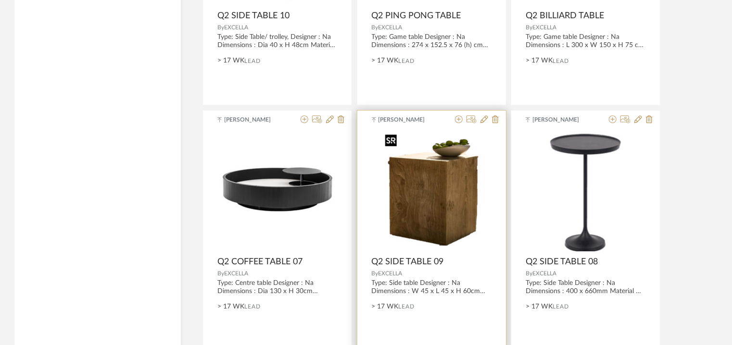
scroll to position [1347, 0]
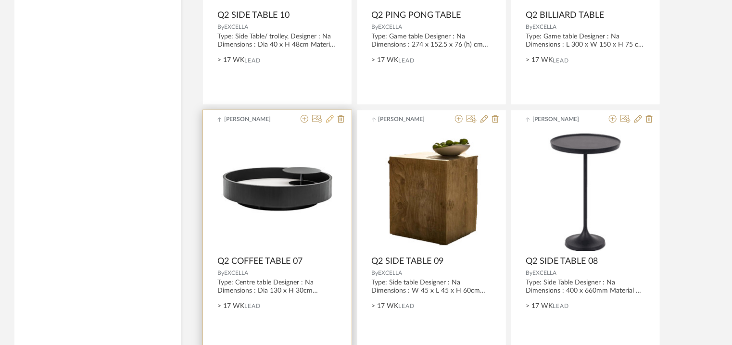
click at [331, 118] on icon at bounding box center [330, 119] width 8 height 8
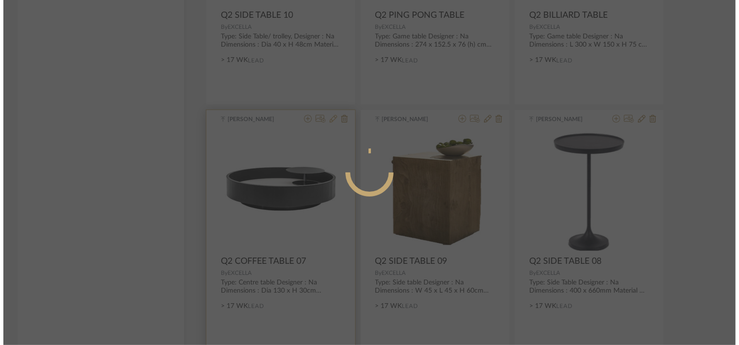
scroll to position [0, 0]
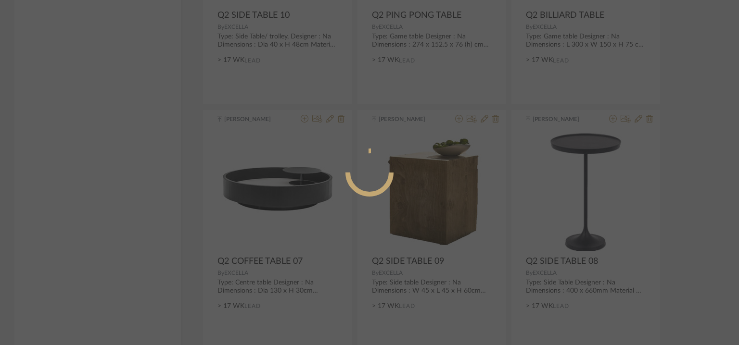
radio input "true"
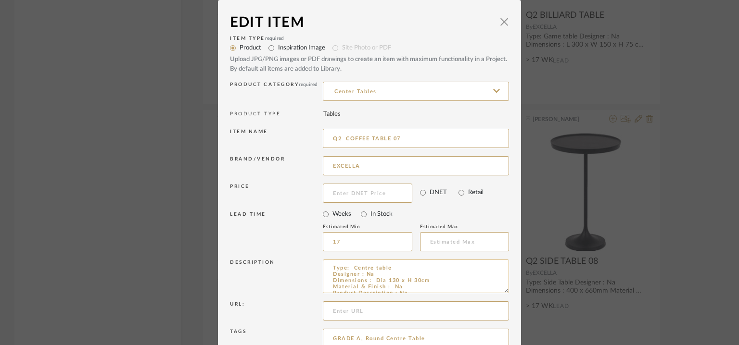
click at [357, 267] on textarea "Type: Centre table Designer : Na Dimensions : Dia 130 x H 30cm Material & Finis…" at bounding box center [416, 277] width 186 height 34
type textarea "Type: Coffee table Designer : Na Dimensions : Dia 130 x H 30cm Material & Finis…"
click at [493, 91] on icon at bounding box center [496, 91] width 7 height 8
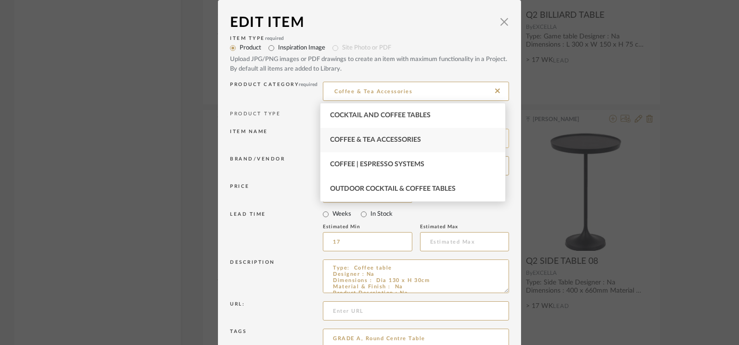
type input "Coffee & Tea Accessories"
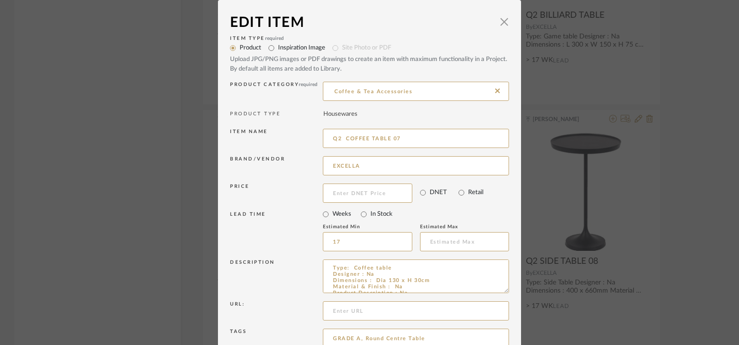
click at [495, 87] on icon at bounding box center [497, 91] width 5 height 8
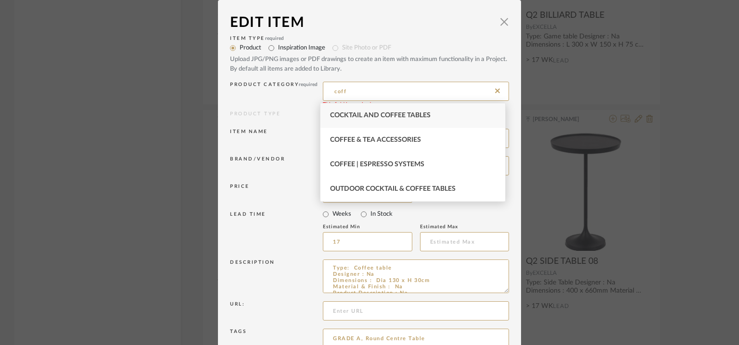
click at [394, 118] on div "Cocktail and Coffee Tables" at bounding box center [412, 115] width 185 height 25
type input "Cocktail and Coffee Tables"
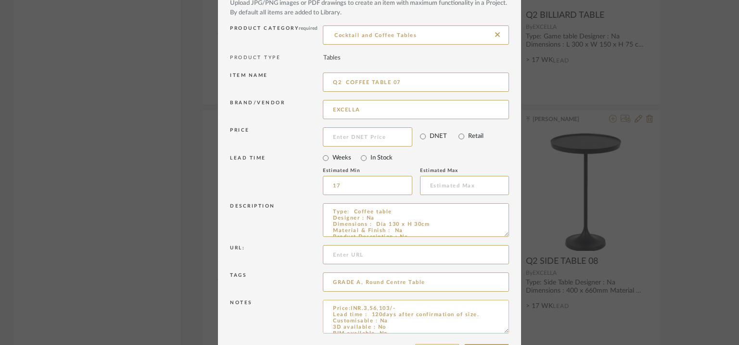
scroll to position [92, 0]
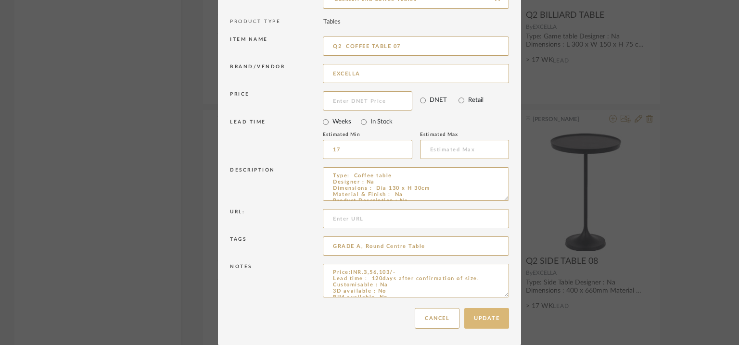
click at [486, 313] on button "Update" at bounding box center [486, 318] width 45 height 21
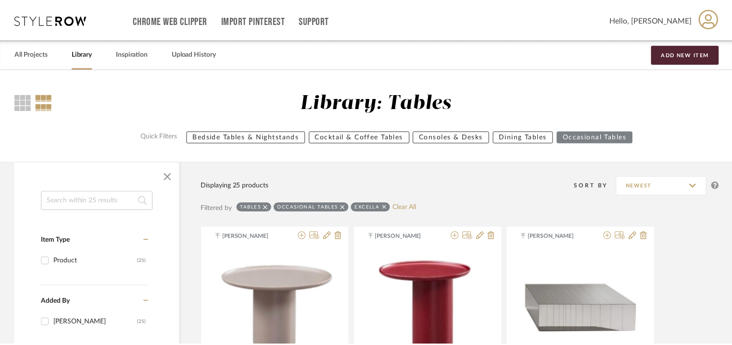
scroll to position [1347, 0]
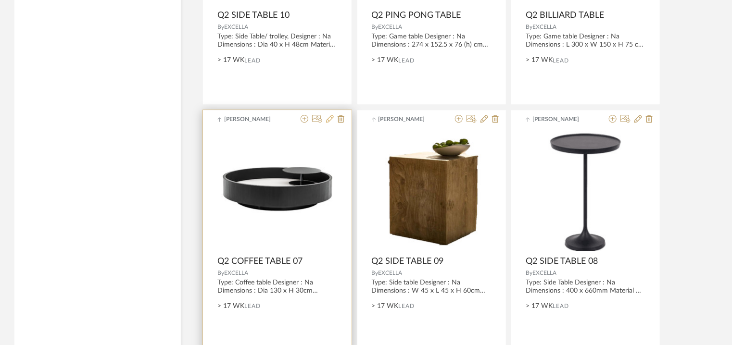
click at [329, 120] on icon at bounding box center [330, 119] width 8 height 8
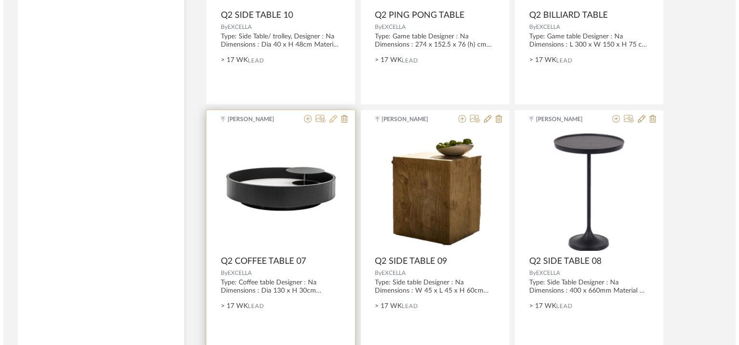
scroll to position [0, 0]
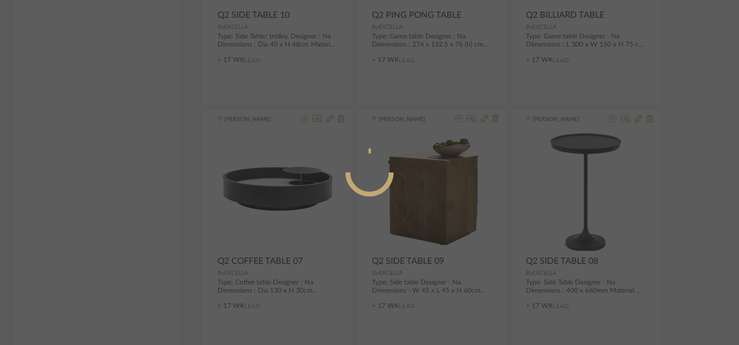
radio input "true"
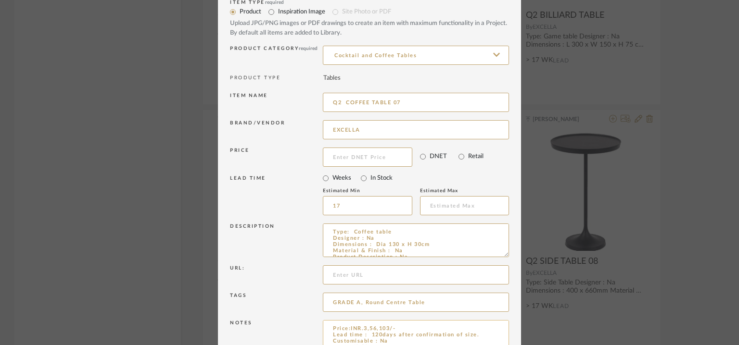
scroll to position [92, 0]
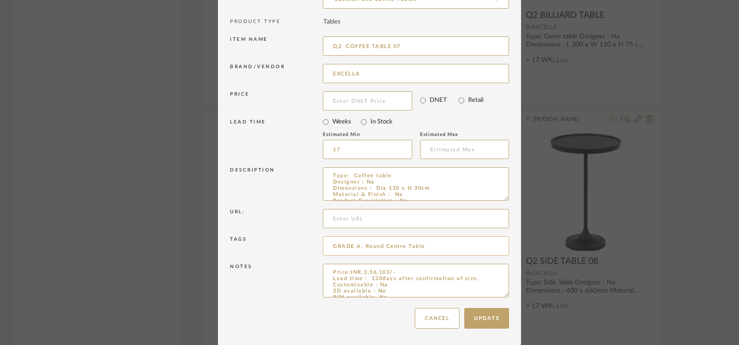
click at [401, 247] on input "GRADE A, Round Centre Table" at bounding box center [416, 246] width 186 height 19
type input "GRADE A, Round Centre, coffee Table"
click at [485, 320] on button "Update" at bounding box center [486, 318] width 45 height 21
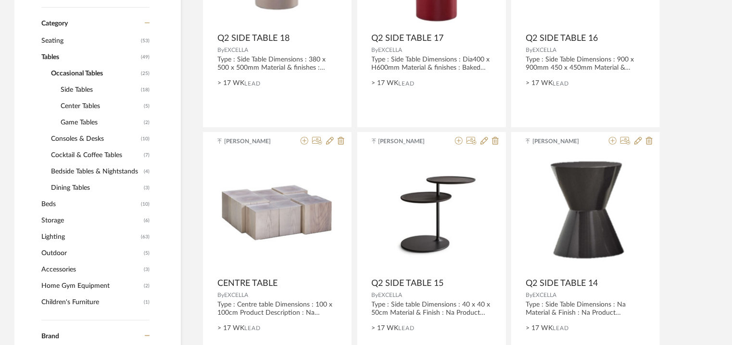
scroll to position [337, 0]
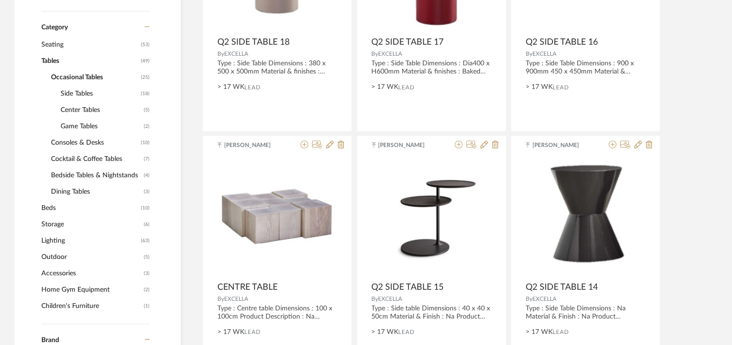
click at [83, 107] on span "Center Tables" at bounding box center [101, 110] width 81 height 16
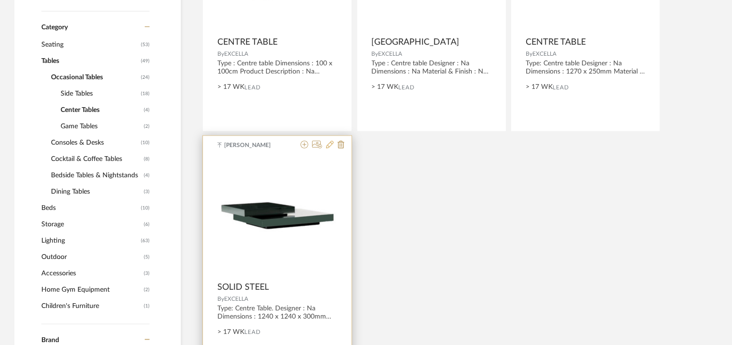
click at [329, 143] on icon at bounding box center [330, 145] width 8 height 8
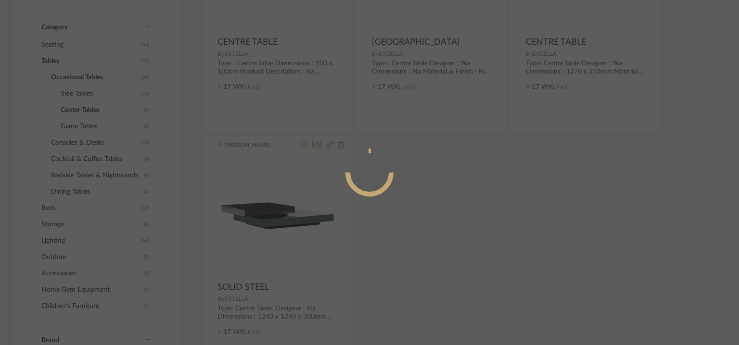
radio input "true"
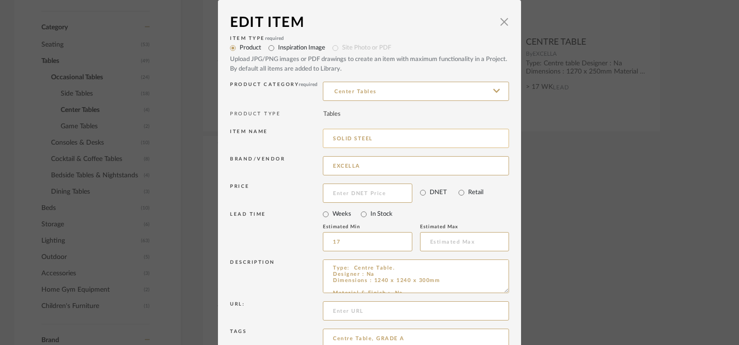
drag, startPoint x: 370, startPoint y: 137, endPoint x: 321, endPoint y: 136, distance: 49.1
click at [323, 136] on input "SOLID STEEL" at bounding box center [416, 138] width 186 height 19
type input "c"
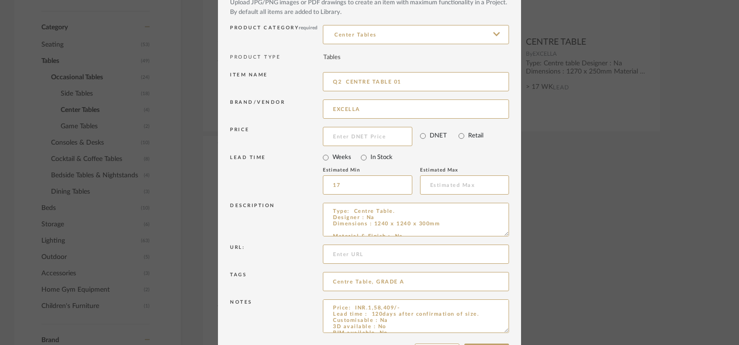
scroll to position [92, 0]
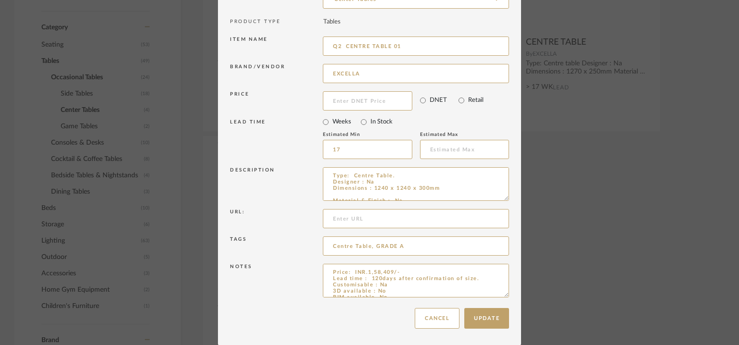
drag, startPoint x: 504, startPoint y: 296, endPoint x: 508, endPoint y: 351, distance: 55.4
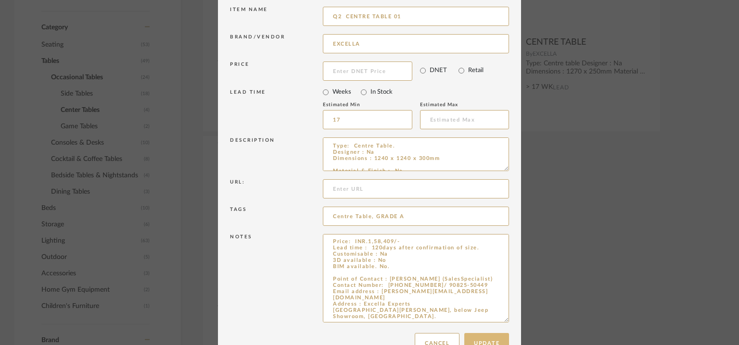
scroll to position [148, 0]
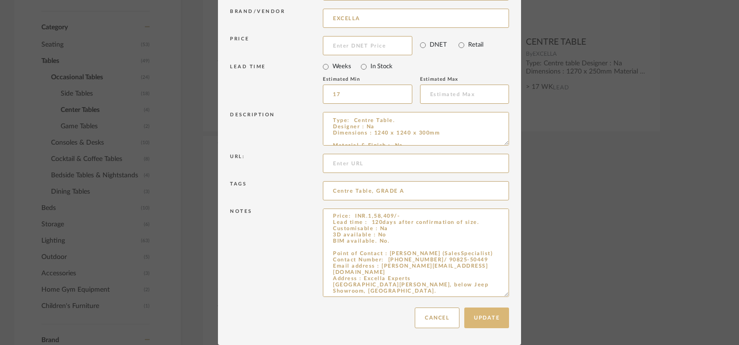
type input "Q2 CENTRE TABLE 01"
click at [487, 310] on button "Update" at bounding box center [486, 318] width 45 height 21
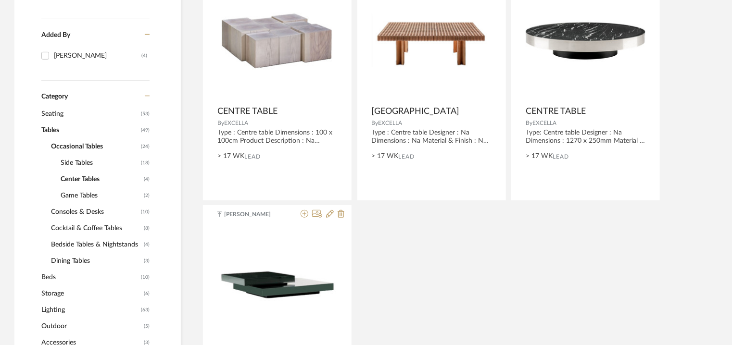
scroll to position [192, 0]
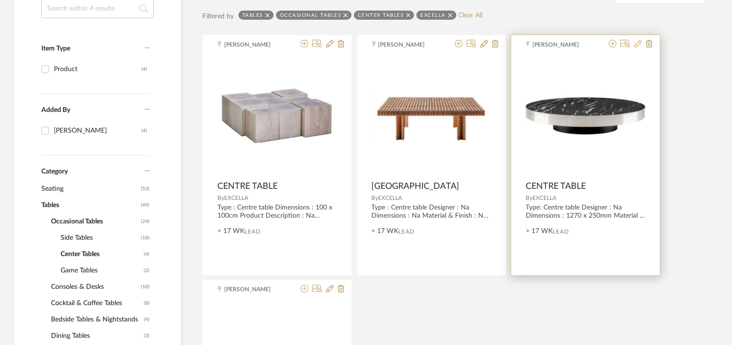
click at [640, 43] on icon at bounding box center [639, 44] width 8 height 8
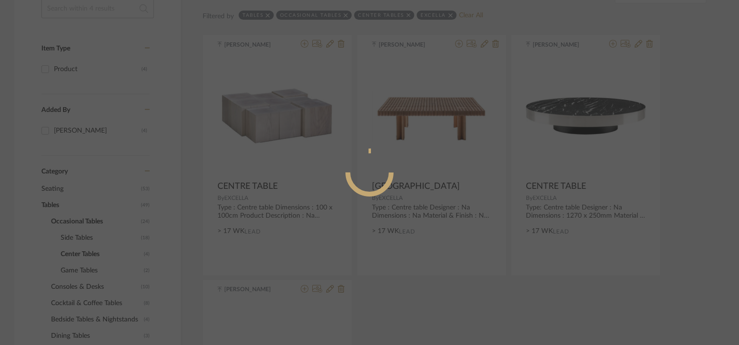
radio input "true"
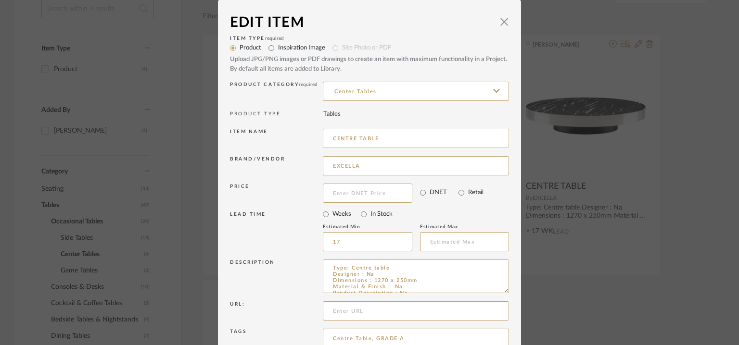
click at [412, 141] on input "CENTRE TABLE" at bounding box center [416, 138] width 186 height 19
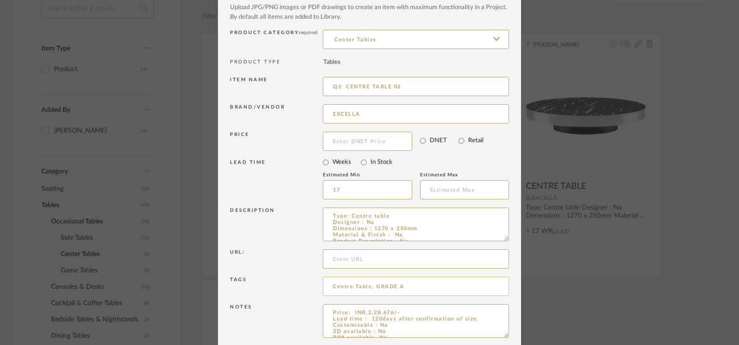
scroll to position [92, 0]
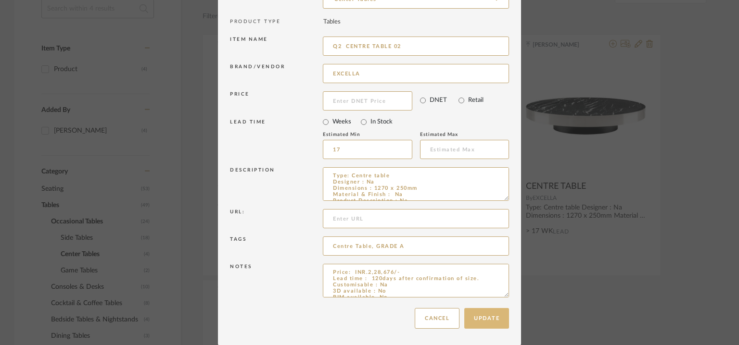
type input "Q2 CENTRE TABLE 02"
click at [501, 313] on button "Update" at bounding box center [486, 318] width 45 height 21
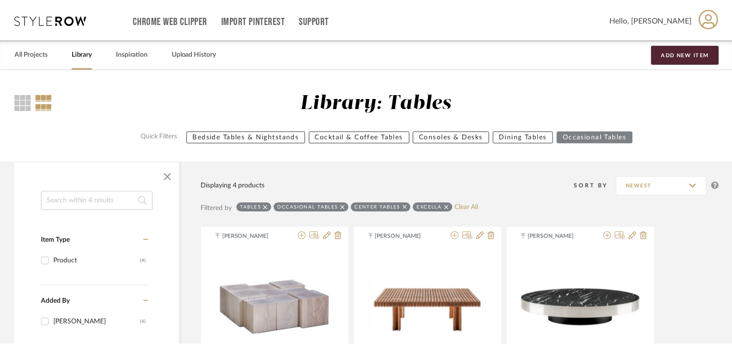
scroll to position [192, 0]
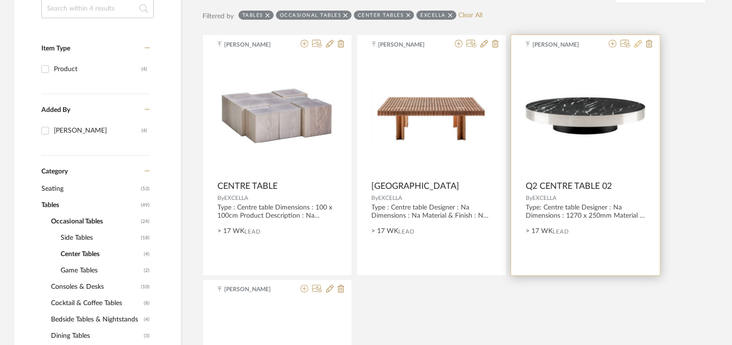
click at [642, 41] on icon at bounding box center [639, 44] width 8 height 8
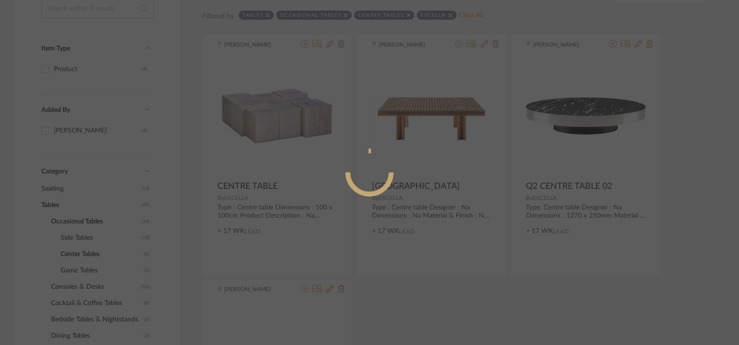
radio input "true"
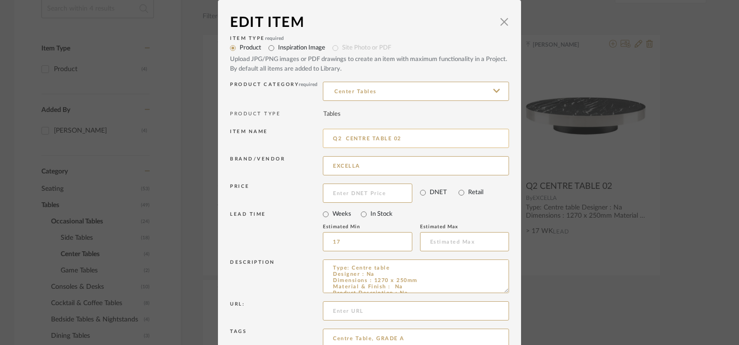
click at [337, 139] on input "Q2 CENTRE TABLE 02" at bounding box center [416, 138] width 186 height 19
type input "Q2 CENTRE TABLE 02"
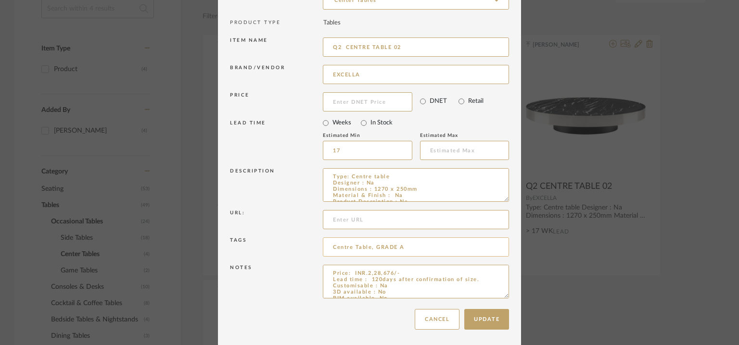
scroll to position [92, 0]
click at [487, 316] on button "Update" at bounding box center [486, 318] width 45 height 21
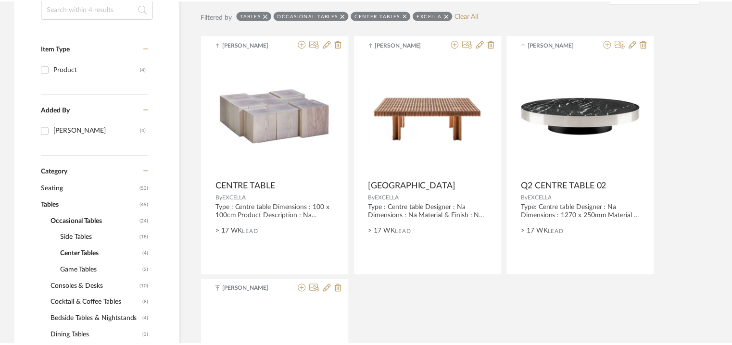
scroll to position [192, 0]
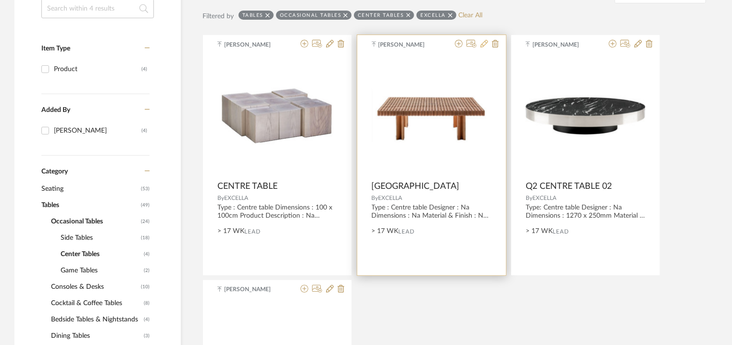
click at [488, 44] on icon at bounding box center [485, 44] width 8 height 8
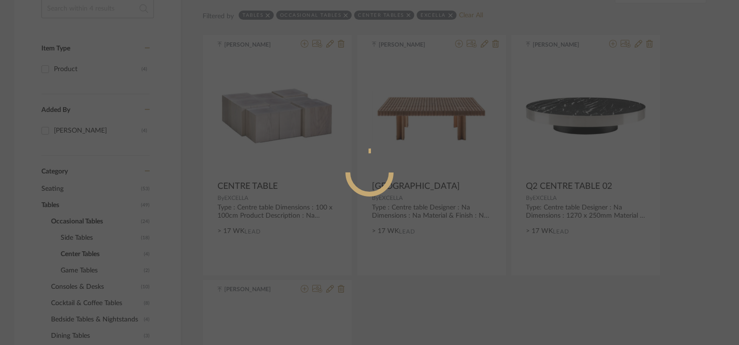
radio input "true"
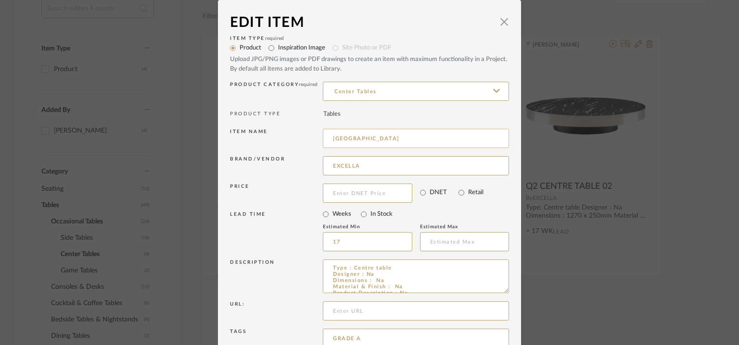
drag, startPoint x: 356, startPoint y: 137, endPoint x: 324, endPoint y: 138, distance: 31.8
click at [324, 138] on input "[GEOGRAPHIC_DATA]" at bounding box center [416, 138] width 186 height 19
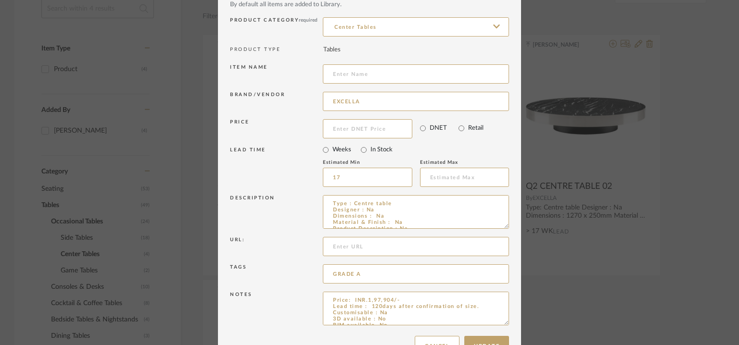
scroll to position [92, 0]
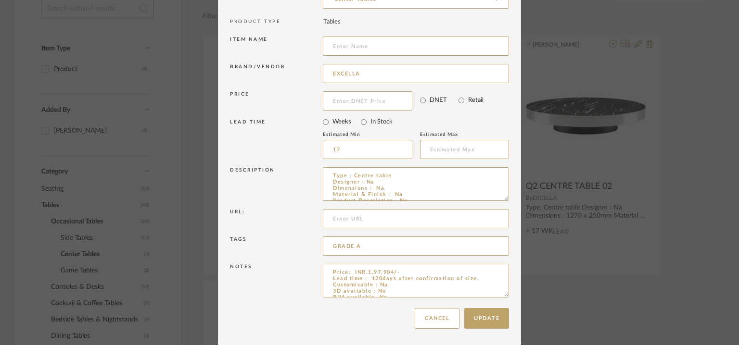
drag, startPoint x: 502, startPoint y: 294, endPoint x: 497, endPoint y: 373, distance: 79.1
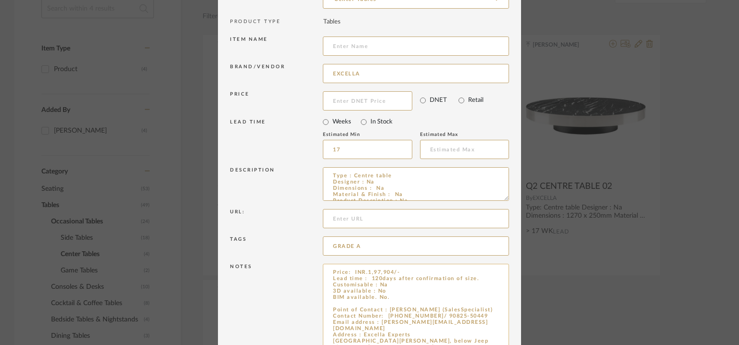
click at [368, 303] on textarea "Price: INR.1,97,904/- Lead time : 120days after confirmation of size. Customisa…" at bounding box center [416, 320] width 186 height 112
paste textarea "[GEOGRAPHIC_DATA]"
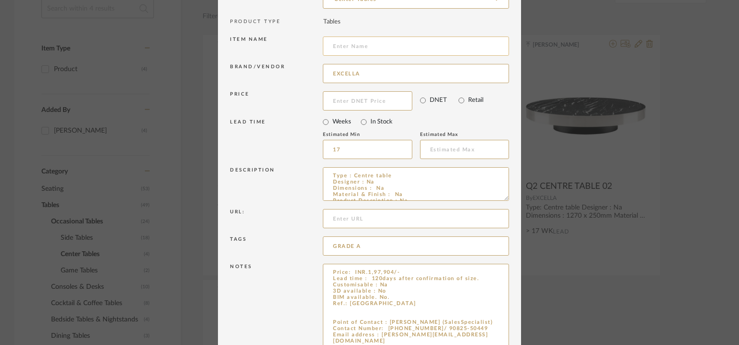
type textarea "Price: INR.1,97,904/- Lead time : 120days after confirmation of size. Customisa…"
click at [371, 46] on input at bounding box center [416, 46] width 186 height 19
type input "q"
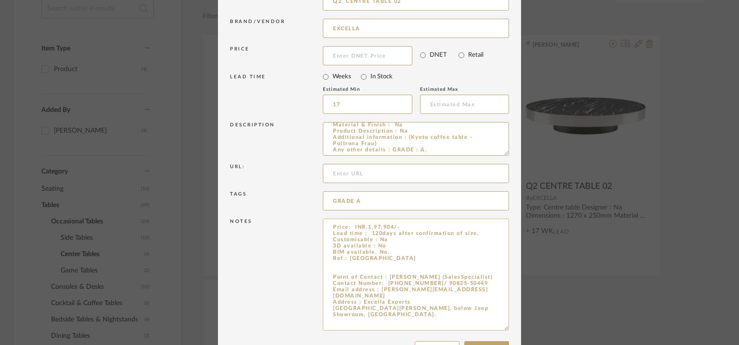
scroll to position [171, 0]
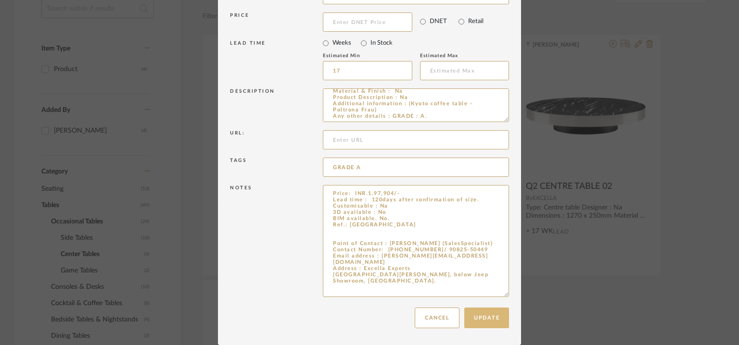
type input "Q2 CENTRE TABLE 02"
click at [490, 317] on button "Update" at bounding box center [486, 318] width 45 height 21
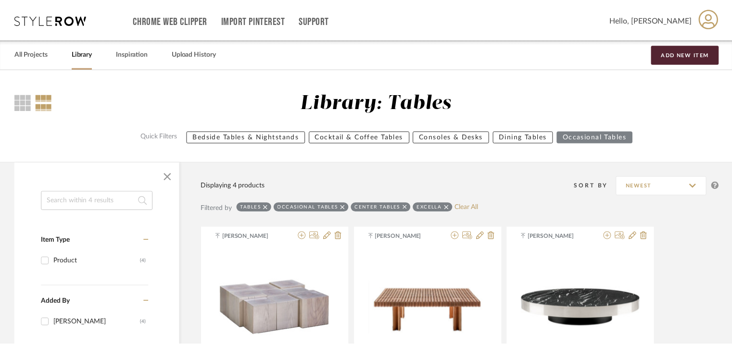
scroll to position [192, 0]
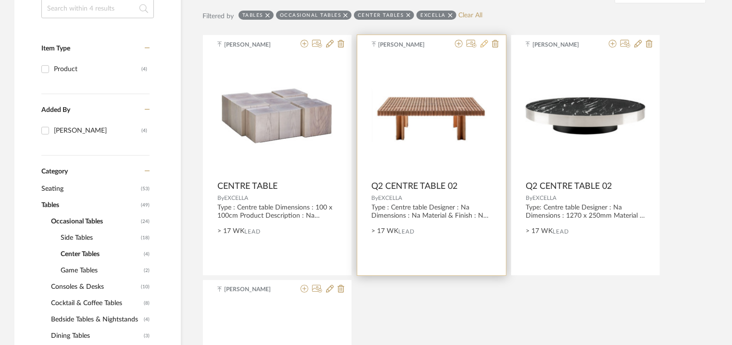
click at [486, 44] on icon at bounding box center [485, 44] width 8 height 8
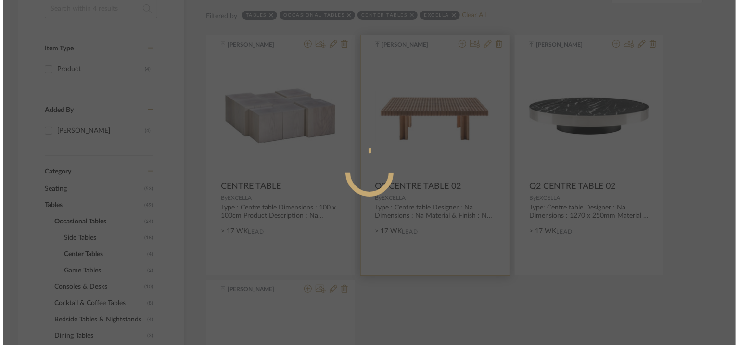
scroll to position [0, 0]
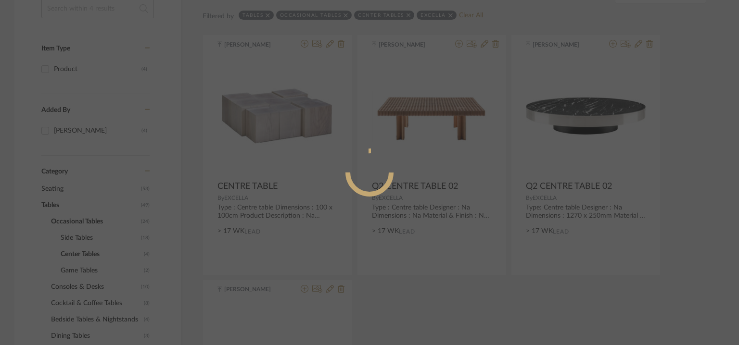
radio input "true"
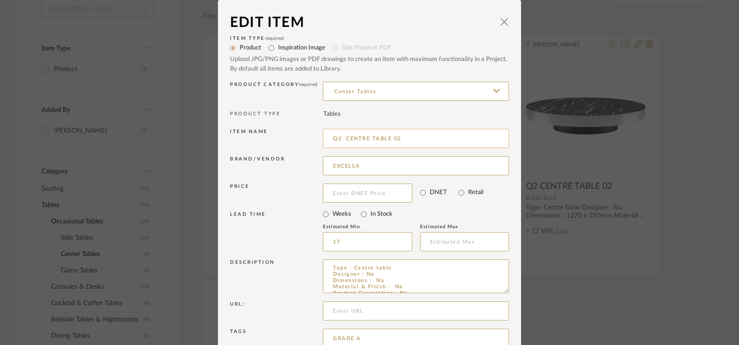
click at [397, 139] on input "Q2 CENTRE TABLE 02" at bounding box center [416, 138] width 186 height 19
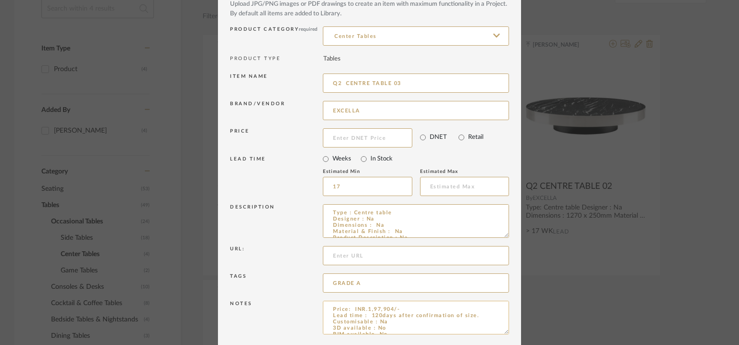
scroll to position [92, 0]
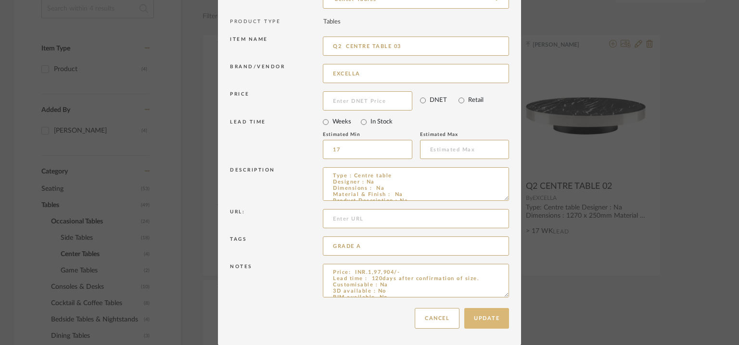
type input "Q2 CENTRE TABLE 03"
click at [494, 313] on button "Update" at bounding box center [486, 318] width 45 height 21
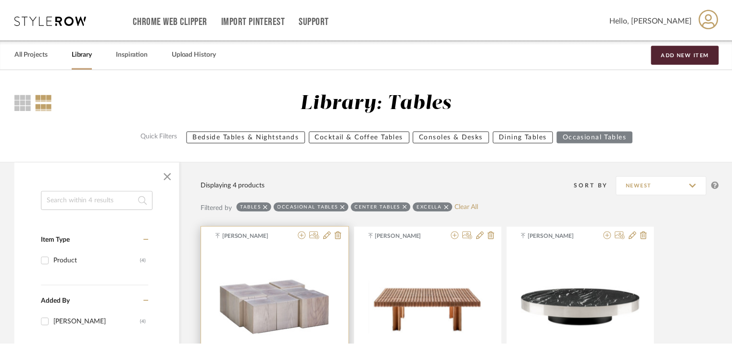
scroll to position [192, 0]
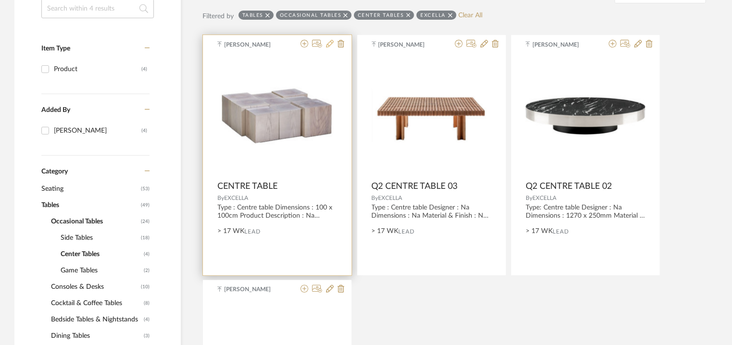
click at [329, 43] on icon at bounding box center [330, 44] width 8 height 8
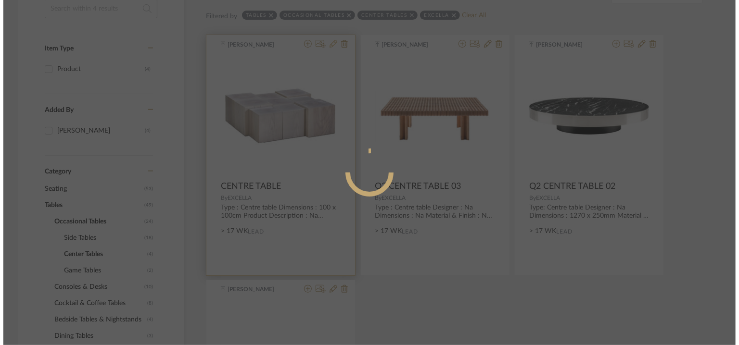
scroll to position [0, 0]
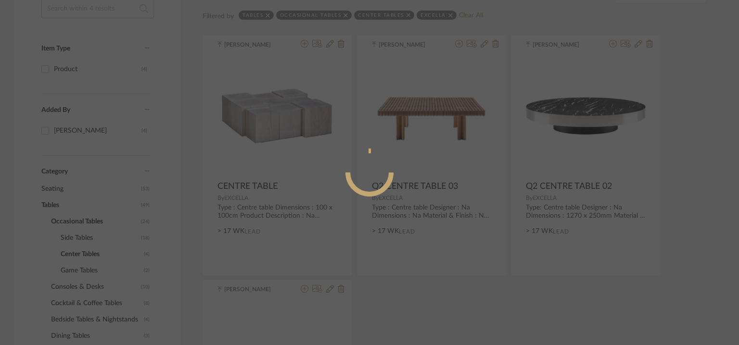
radio input "true"
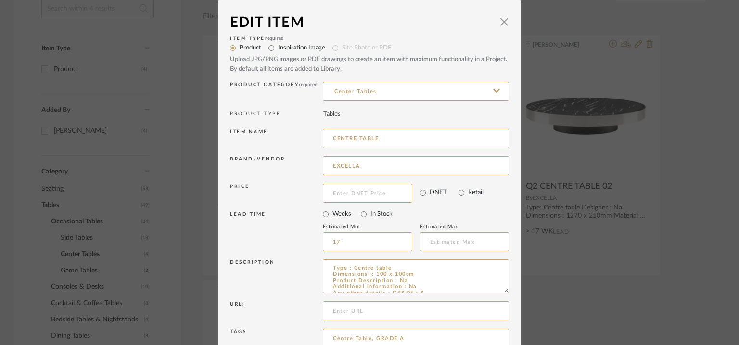
click at [330, 138] on input "CENTRE TABLE" at bounding box center [416, 138] width 186 height 19
click at [400, 139] on input "Q2 CENTRE TABLE" at bounding box center [416, 138] width 186 height 19
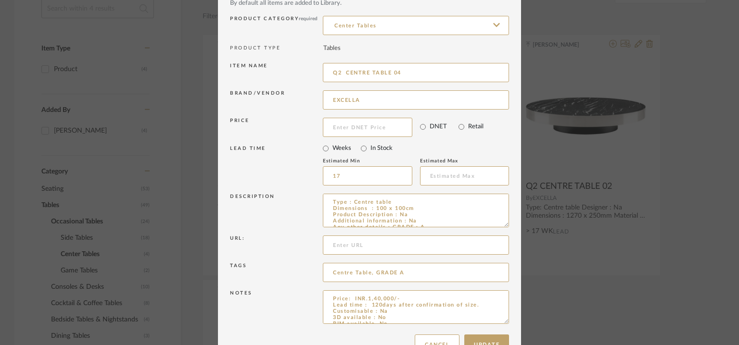
scroll to position [92, 0]
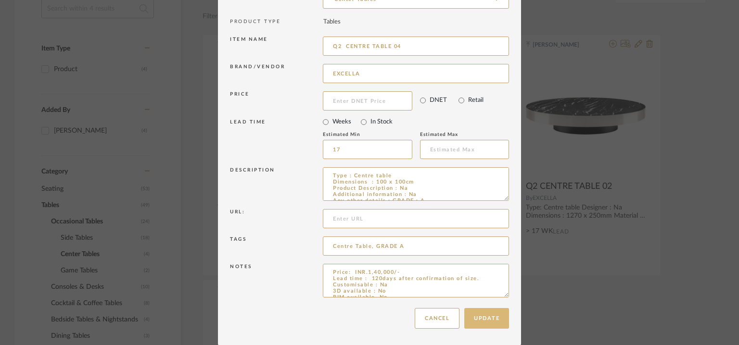
type input "Q2 CENTRE TABLE 04"
click at [481, 320] on button "Update" at bounding box center [486, 318] width 45 height 21
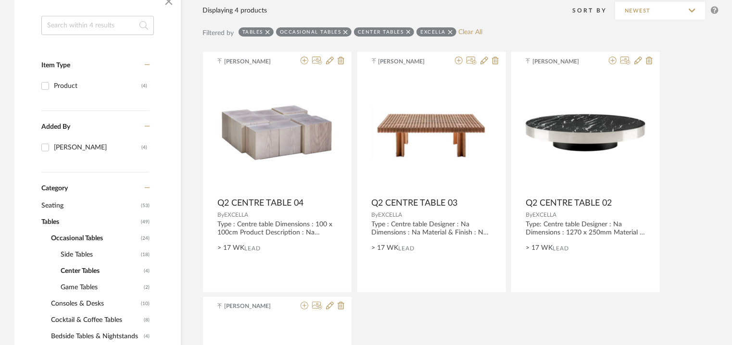
scroll to position [192, 0]
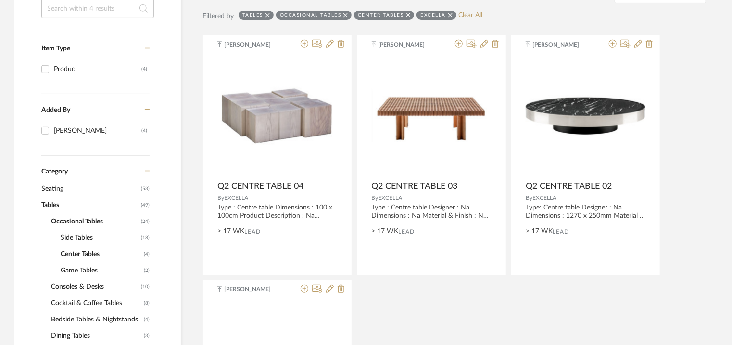
click at [74, 239] on span "Side Tables" at bounding box center [100, 238] width 78 height 16
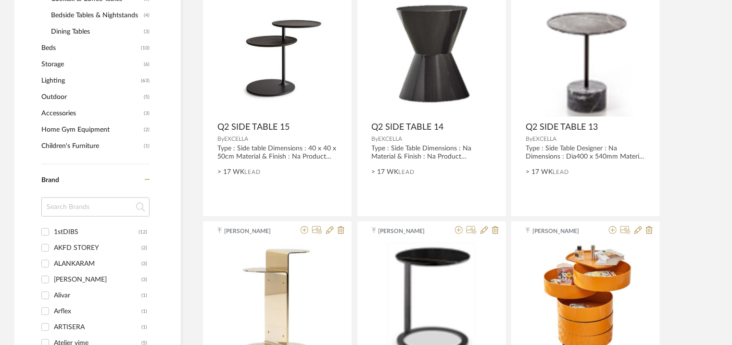
scroll to position [385, 0]
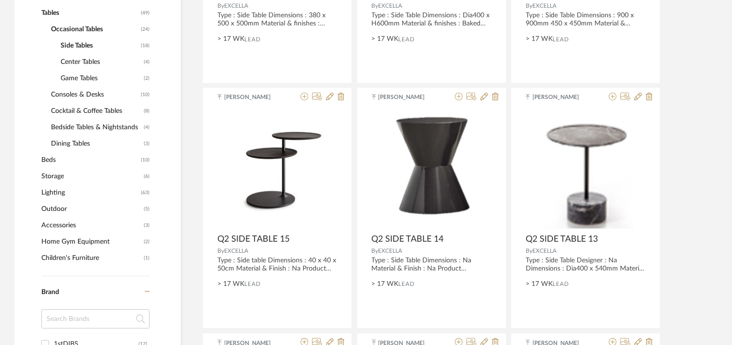
click at [94, 27] on span "Occasional Tables" at bounding box center [95, 29] width 88 height 16
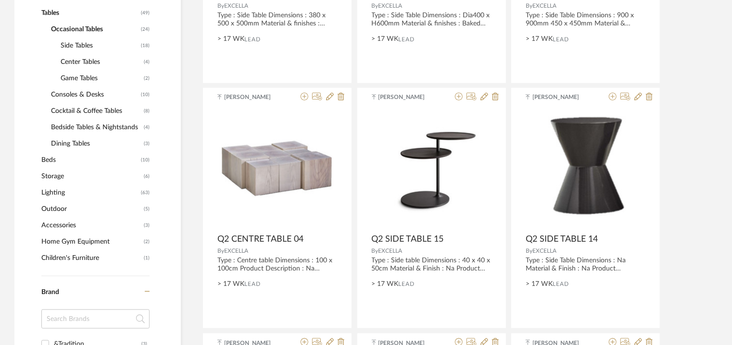
click at [49, 13] on span "Tables" at bounding box center [89, 13] width 97 height 16
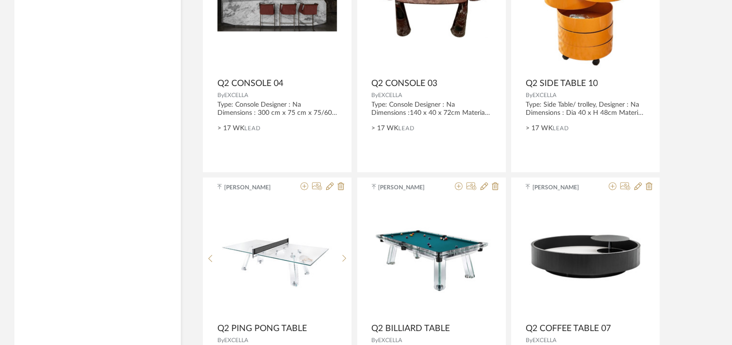
scroll to position [2929, 0]
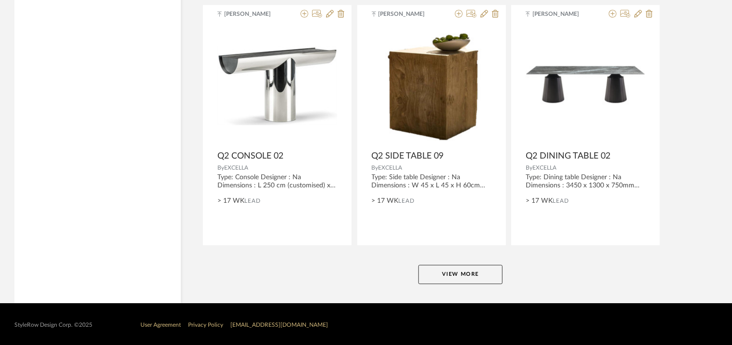
click at [461, 279] on button "View More" at bounding box center [461, 274] width 84 height 19
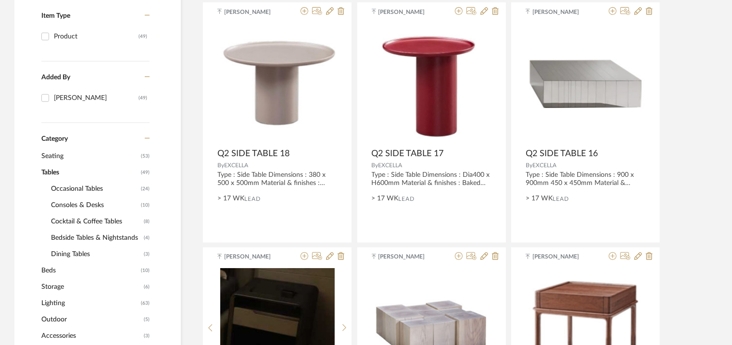
scroll to position [223, 0]
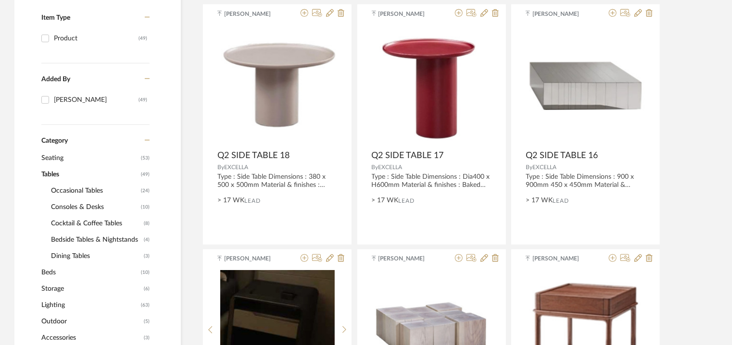
click at [46, 156] on span "Seating" at bounding box center [89, 158] width 97 height 16
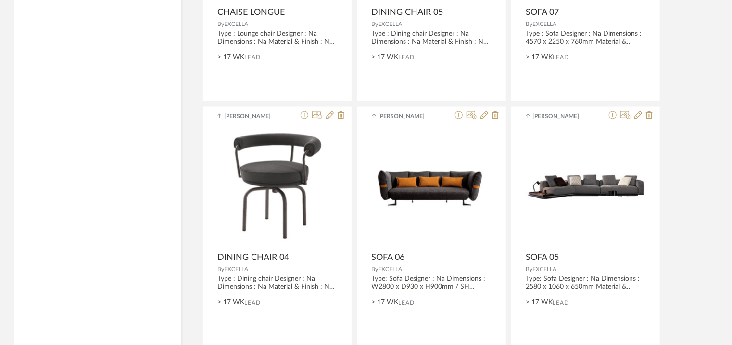
scroll to position [2918, 0]
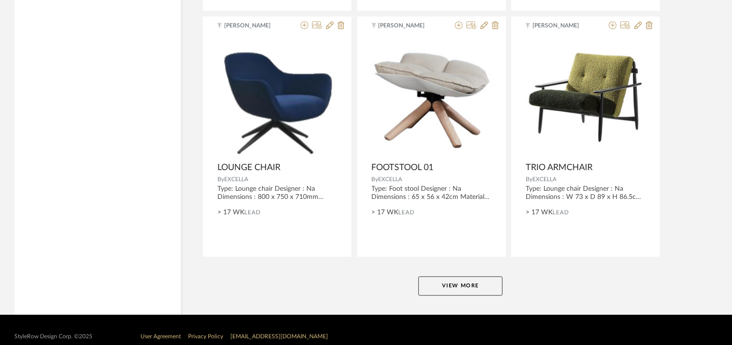
click at [464, 288] on button "View More" at bounding box center [461, 286] width 84 height 19
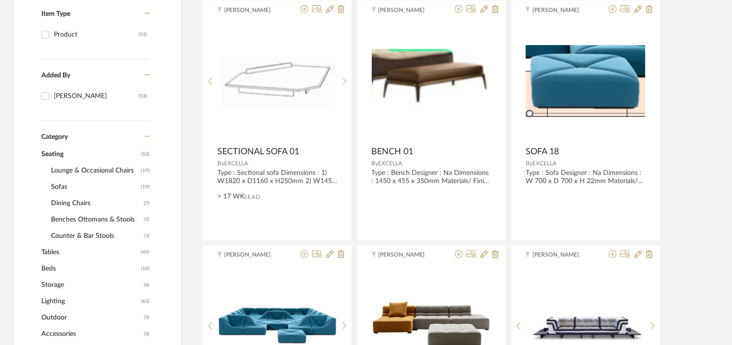
scroll to position [223, 0]
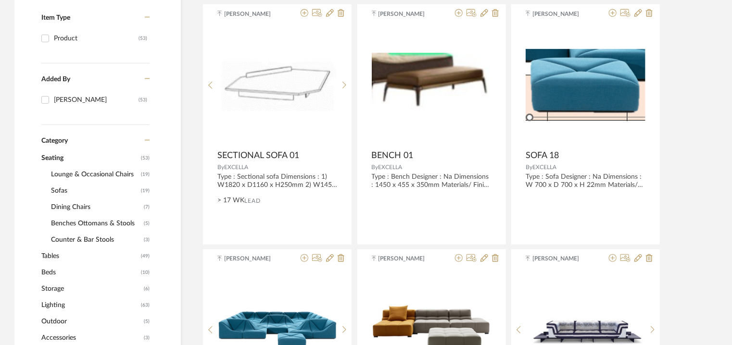
click at [76, 241] on span "Counter & Bar Stools" at bounding box center [96, 240] width 90 height 16
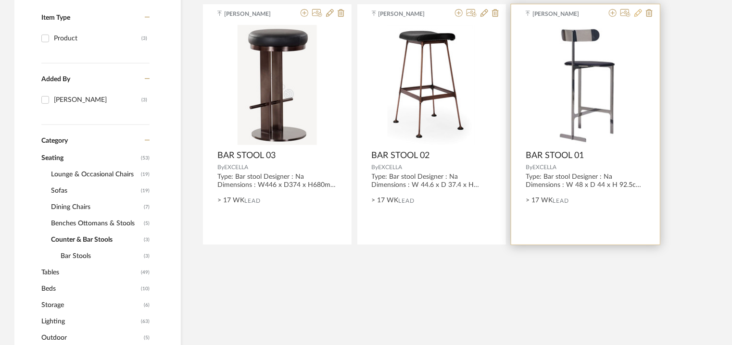
click at [641, 9] on button at bounding box center [639, 13] width 8 height 9
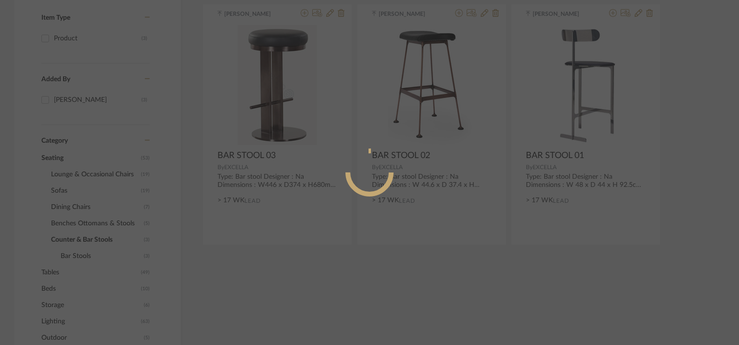
radio input "true"
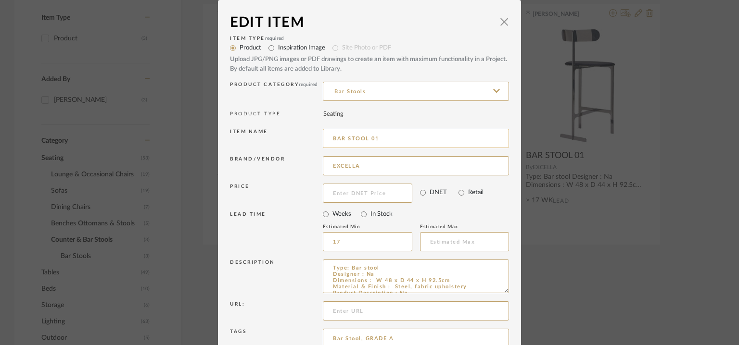
click at [331, 140] on input "BAR STOOL 01" at bounding box center [416, 138] width 186 height 19
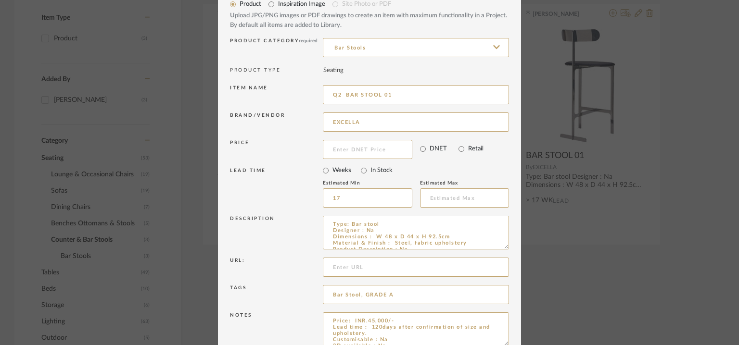
scroll to position [92, 0]
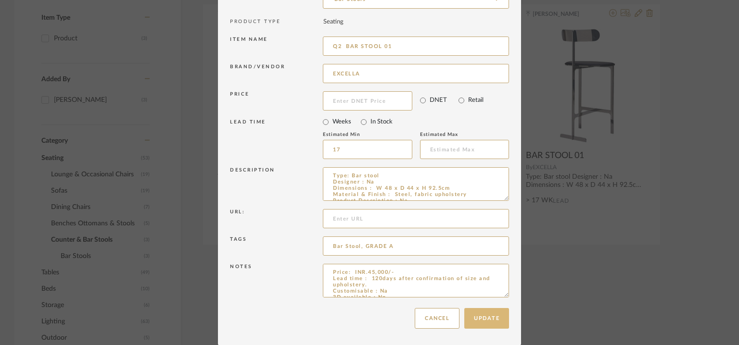
type input "Q2 BAR STOOL 01"
click at [484, 317] on button "Update" at bounding box center [486, 318] width 45 height 21
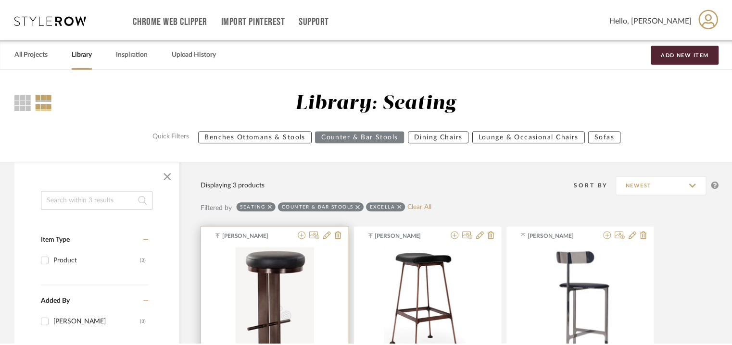
scroll to position [223, 0]
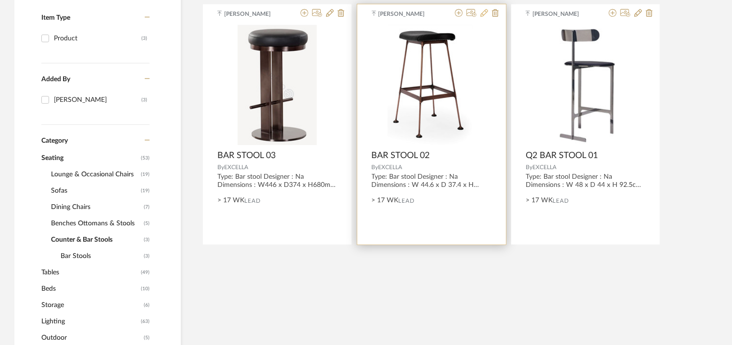
click at [481, 17] on fa-icon at bounding box center [485, 14] width 8 height 8
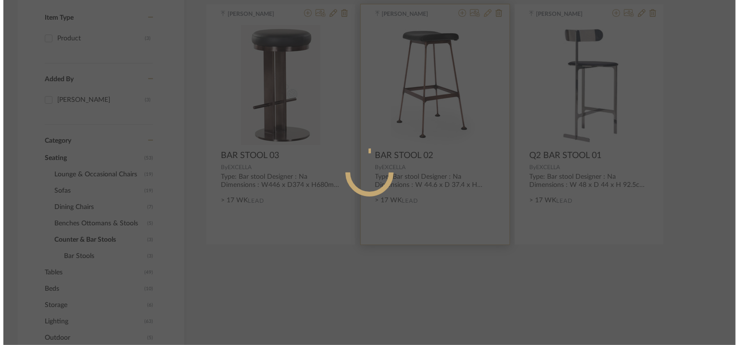
scroll to position [0, 0]
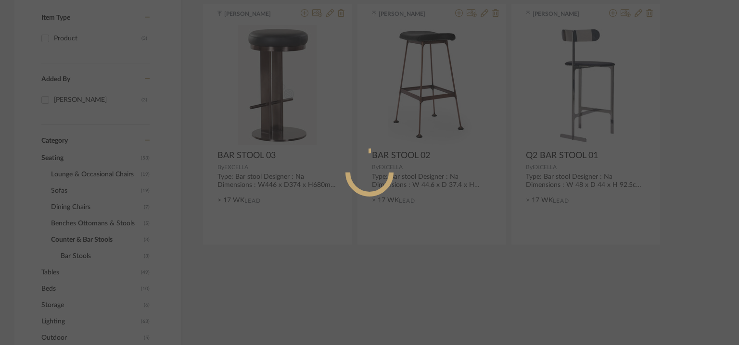
radio input "true"
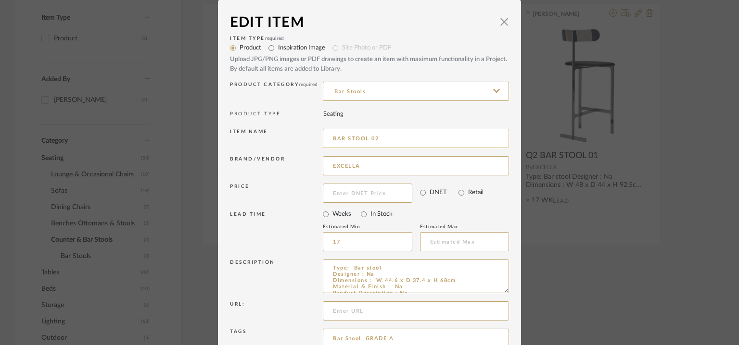
click at [331, 138] on input "BAR STOOL 02" at bounding box center [416, 138] width 186 height 19
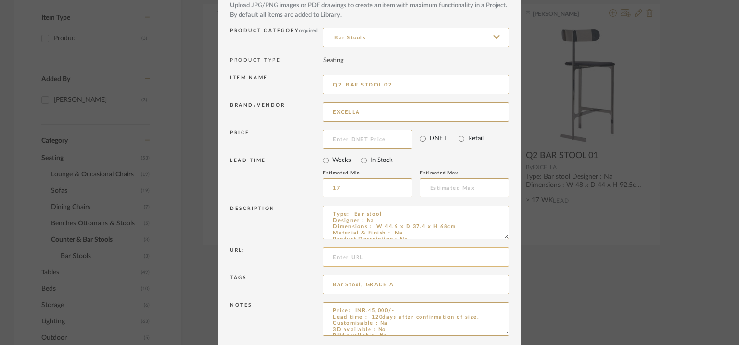
scroll to position [92, 0]
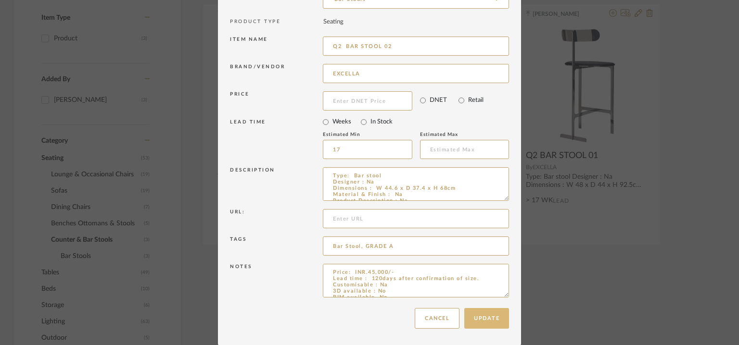
type input "Q2 BAR STOOL 02"
click at [487, 312] on button "Update" at bounding box center [486, 318] width 45 height 21
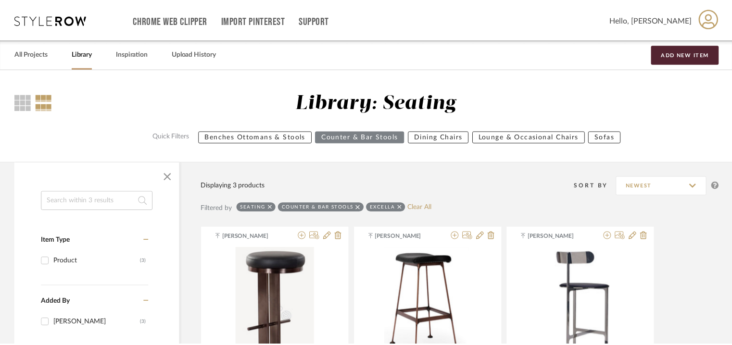
scroll to position [223, 0]
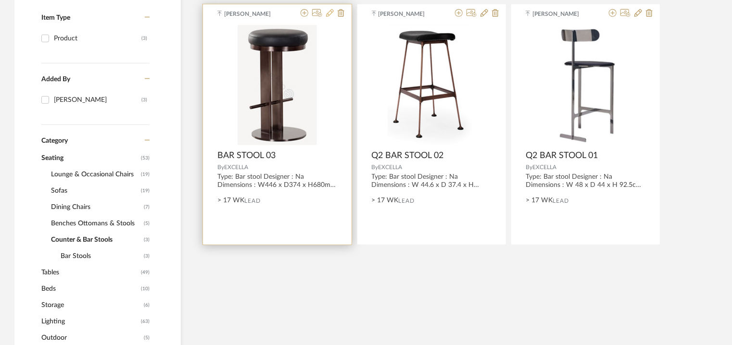
click at [331, 16] on icon at bounding box center [330, 13] width 8 height 8
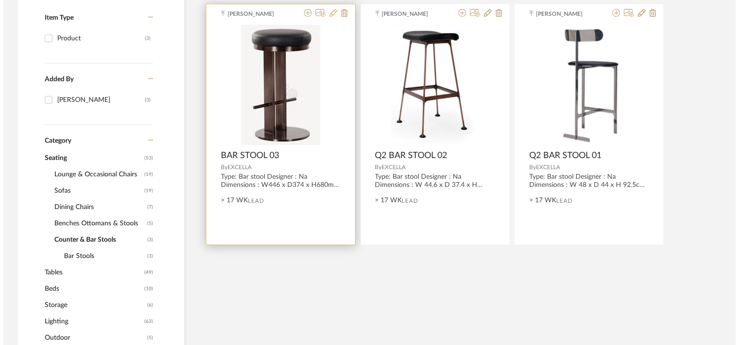
scroll to position [0, 0]
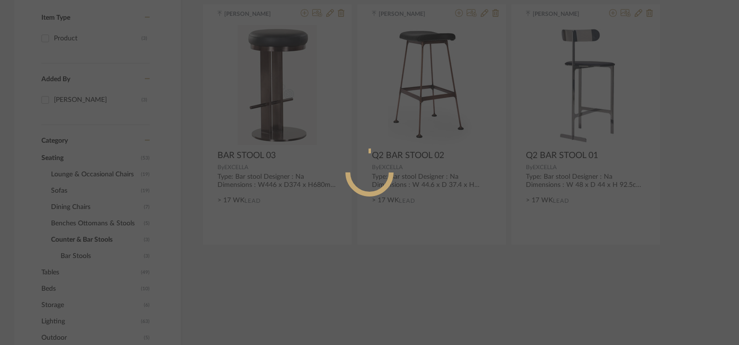
radio input "true"
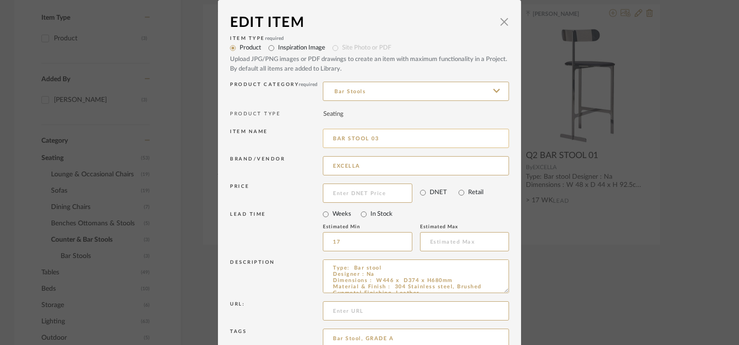
click at [331, 136] on input "BAR STOOL 03" at bounding box center [416, 138] width 186 height 19
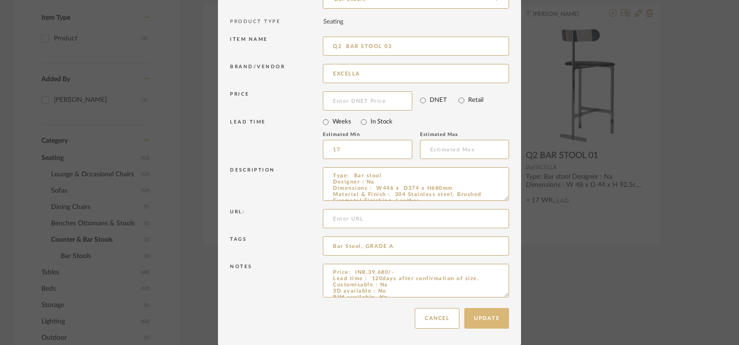
type input "Q2 BAR STOOL 03"
click at [486, 320] on button "Update" at bounding box center [486, 318] width 45 height 21
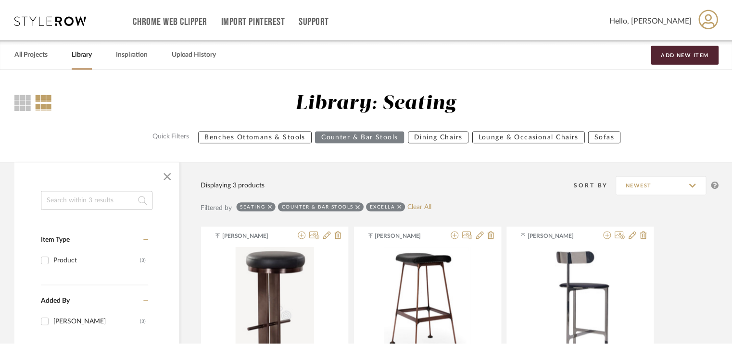
scroll to position [223, 0]
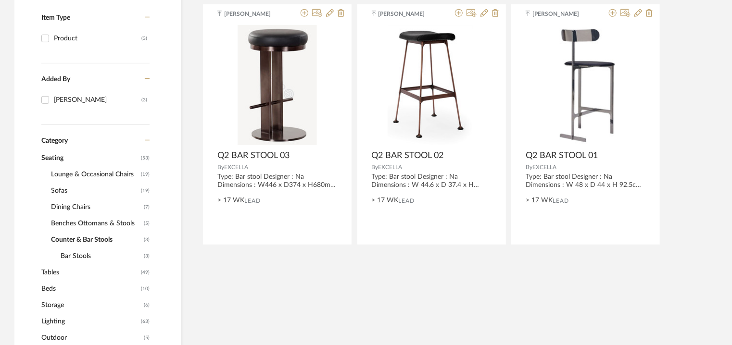
click at [103, 223] on span "Benches Ottomans & Stools" at bounding box center [96, 224] width 90 height 16
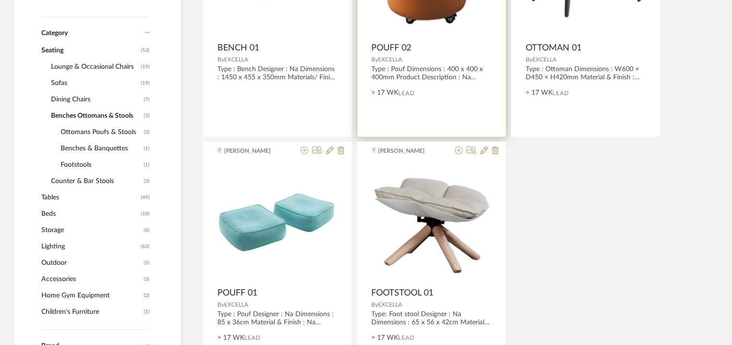
scroll to position [416, 0]
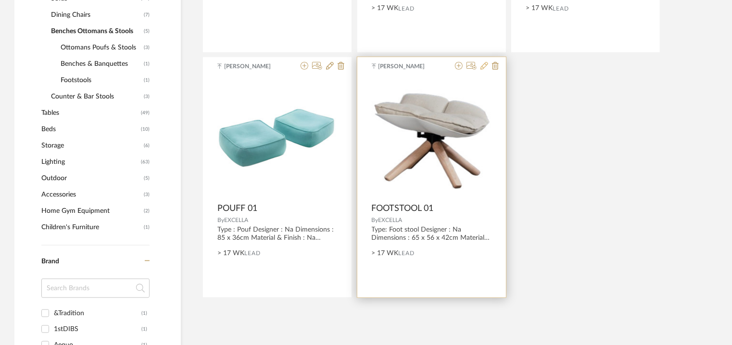
click at [485, 66] on icon at bounding box center [485, 66] width 8 height 8
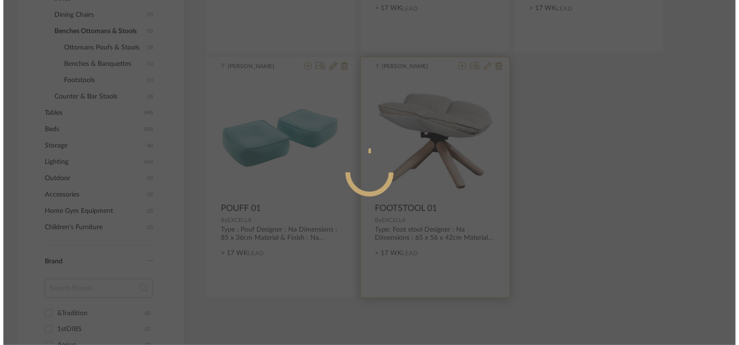
scroll to position [0, 0]
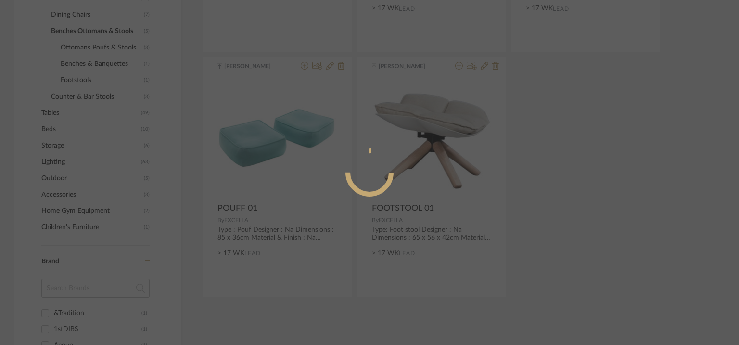
radio input "true"
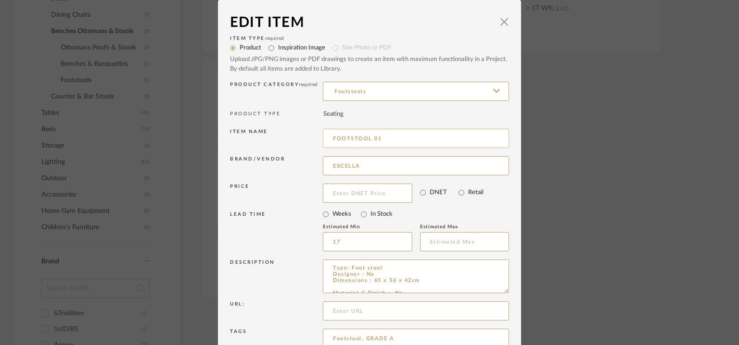
click at [331, 138] on input "FOOTSTOOL 01" at bounding box center [416, 138] width 186 height 19
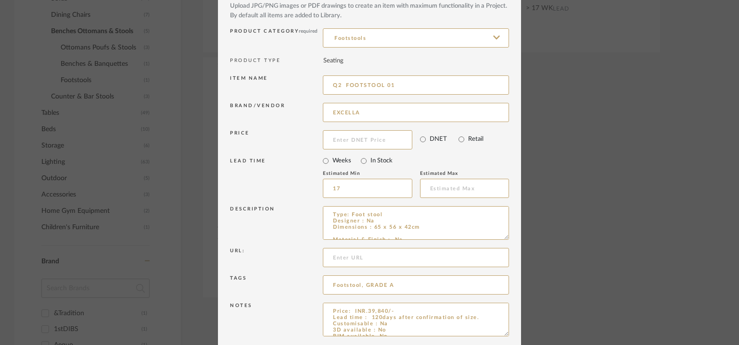
scroll to position [92, 0]
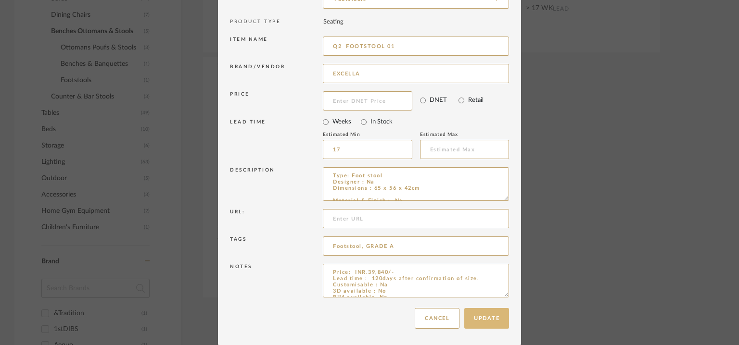
type input "Q2 FOOTSTOOL 01"
click at [489, 313] on button "Update" at bounding box center [486, 318] width 45 height 21
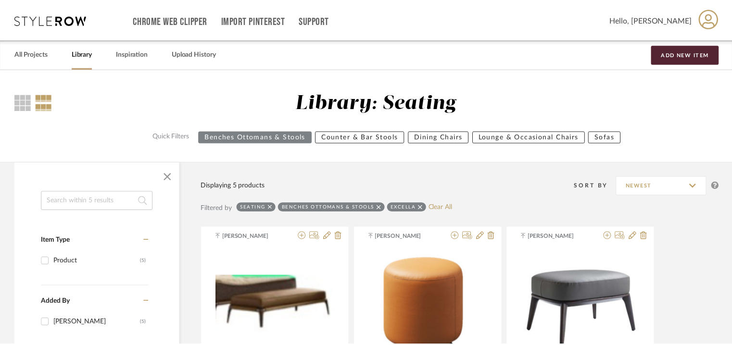
scroll to position [416, 0]
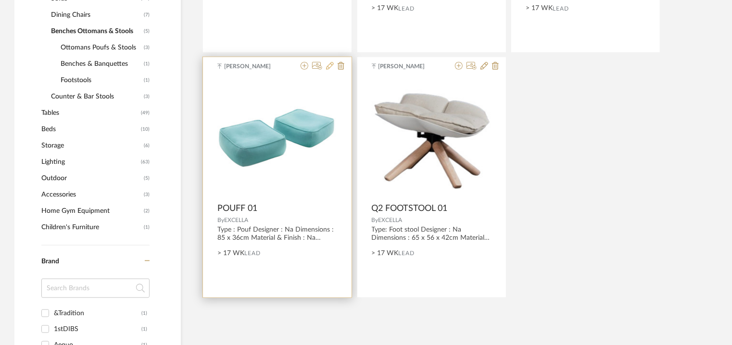
click at [331, 68] on icon at bounding box center [330, 66] width 8 height 8
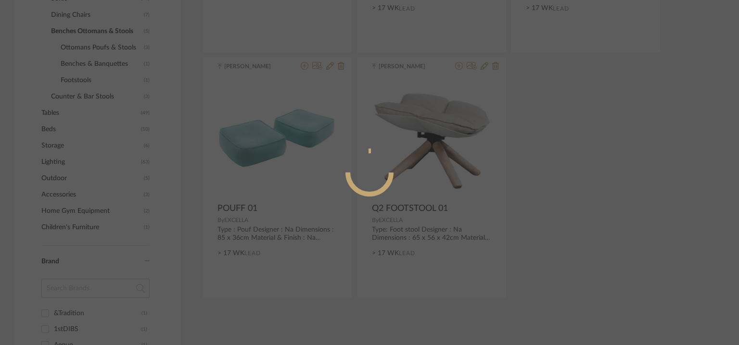
radio input "true"
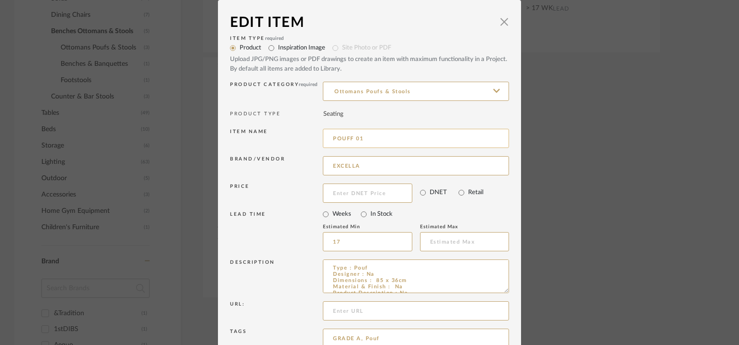
click at [330, 135] on input "POUFF 01" at bounding box center [416, 138] width 186 height 19
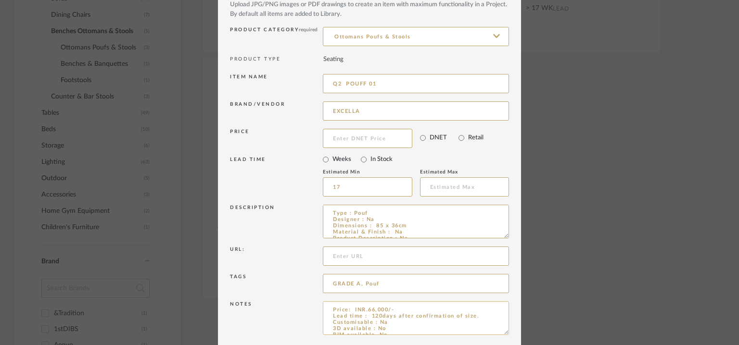
scroll to position [92, 0]
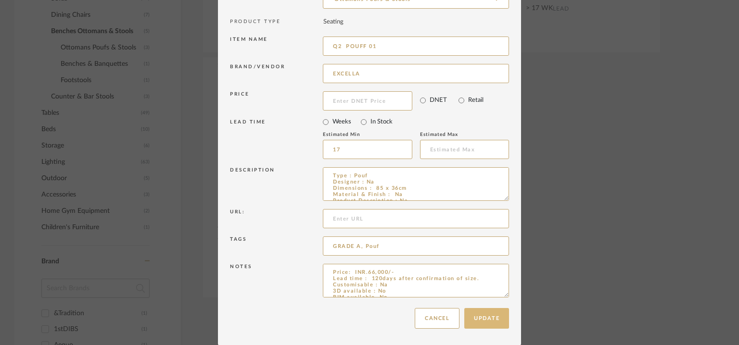
type input "Q2 POUFF 01"
click at [495, 319] on button "Update" at bounding box center [486, 318] width 45 height 21
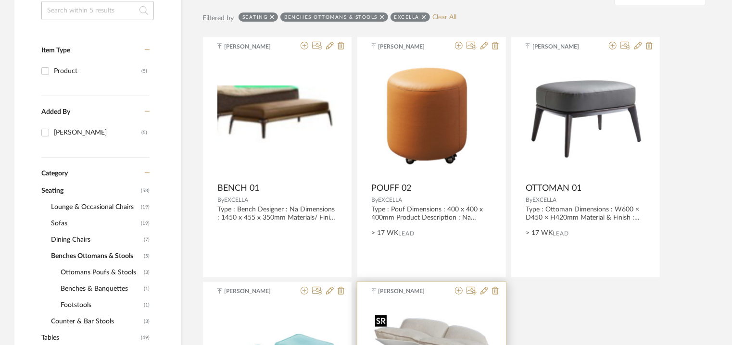
scroll to position [175, 0]
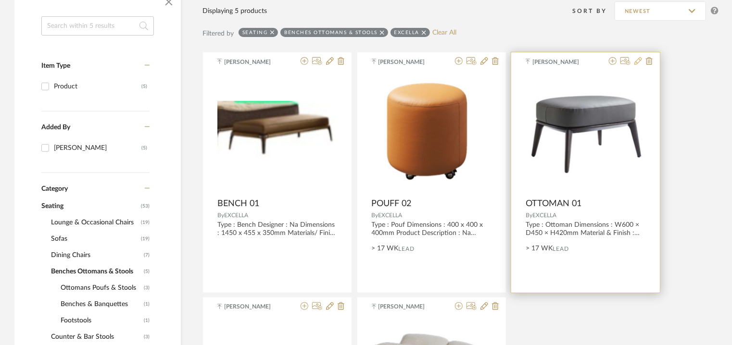
click at [639, 61] on icon at bounding box center [639, 61] width 8 height 8
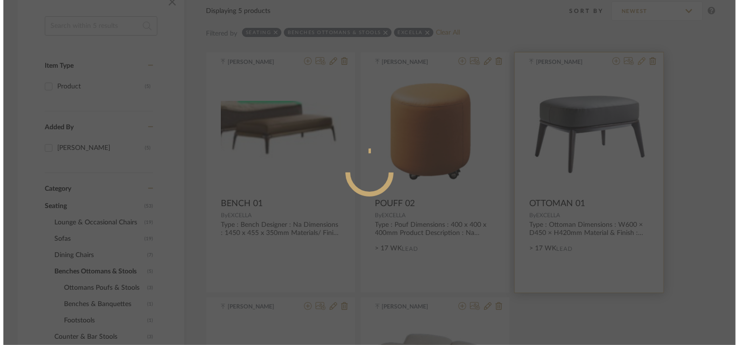
scroll to position [0, 0]
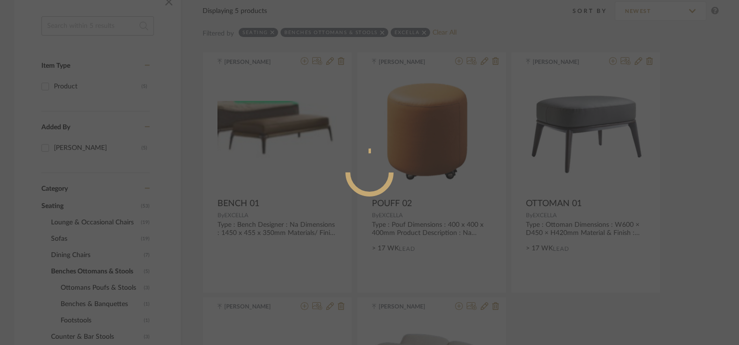
radio input "true"
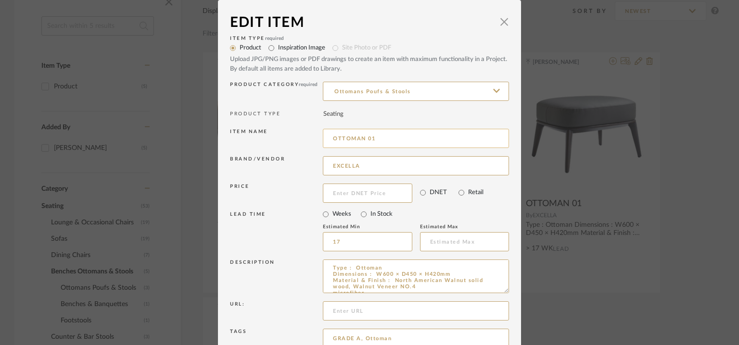
click at [329, 138] on input "OTTOMAN 01" at bounding box center [416, 138] width 186 height 19
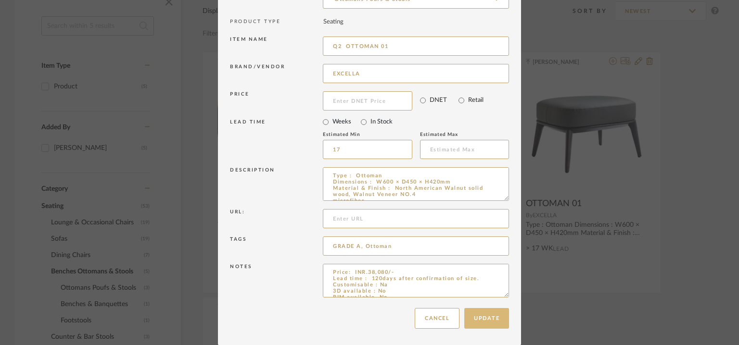
type input "Q2 OTTOMAN 01"
click at [493, 317] on button "Update" at bounding box center [486, 318] width 45 height 21
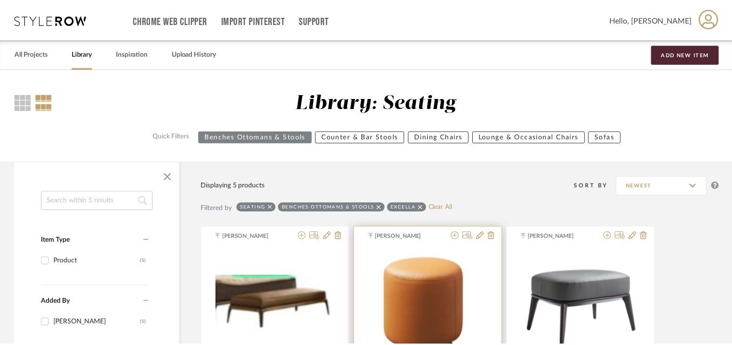
scroll to position [175, 0]
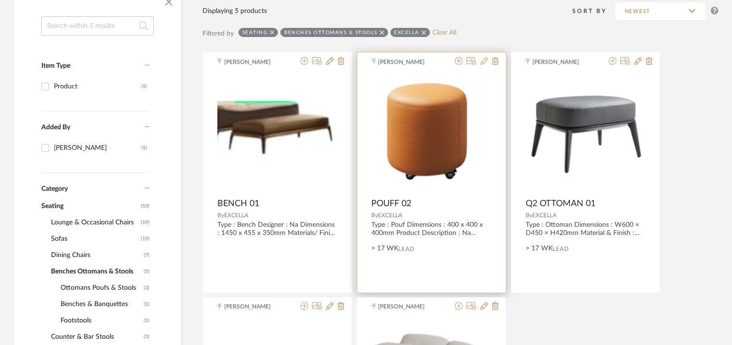
click at [483, 61] on icon at bounding box center [485, 61] width 8 height 8
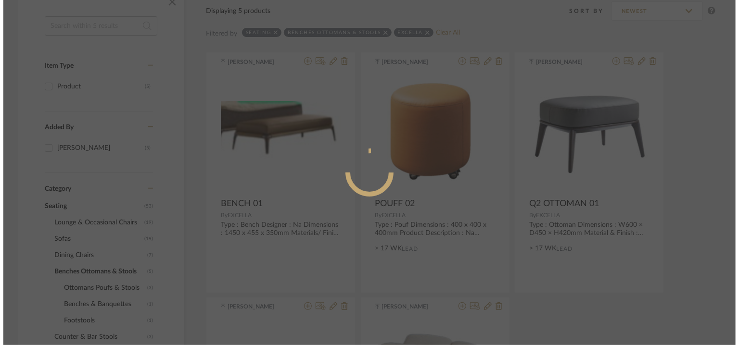
scroll to position [0, 0]
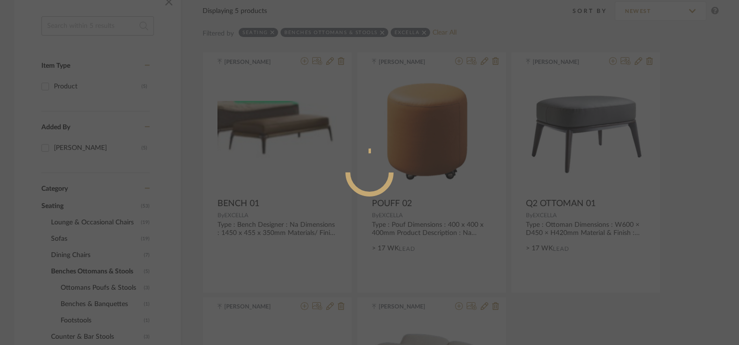
radio input "true"
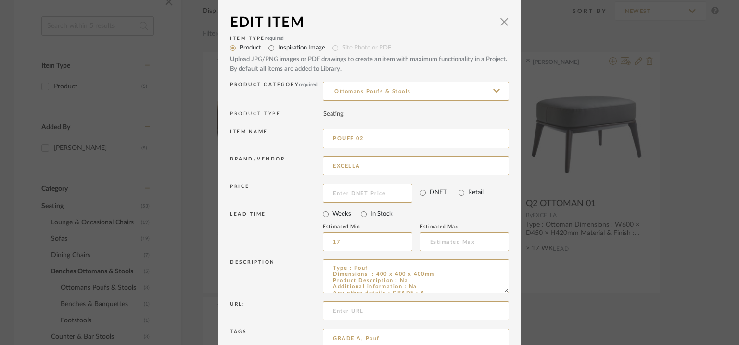
click at [331, 137] on input "POUFF 02" at bounding box center [416, 138] width 186 height 19
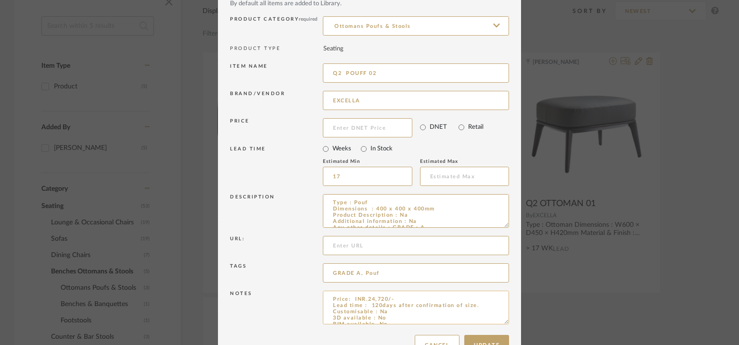
scroll to position [92, 0]
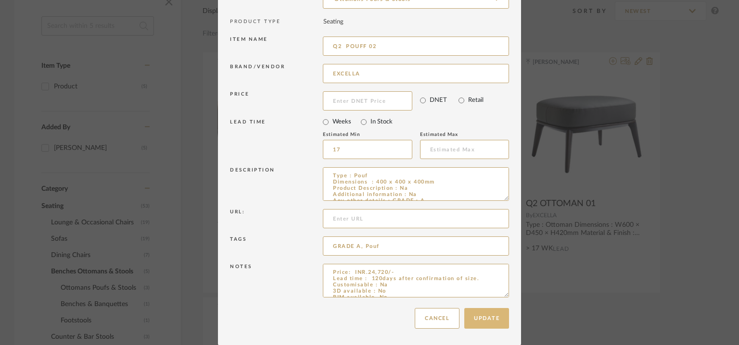
type input "Q2 POUFF 02"
click at [486, 318] on button "Update" at bounding box center [486, 318] width 45 height 21
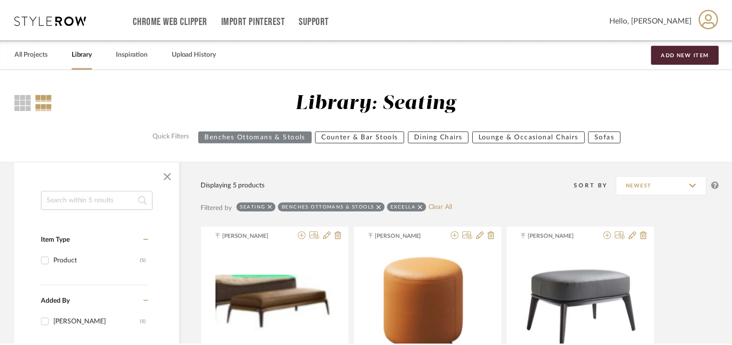
scroll to position [175, 0]
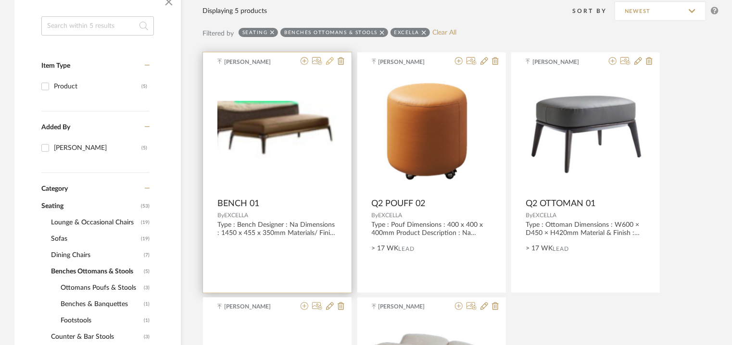
click at [328, 59] on icon at bounding box center [330, 61] width 8 height 8
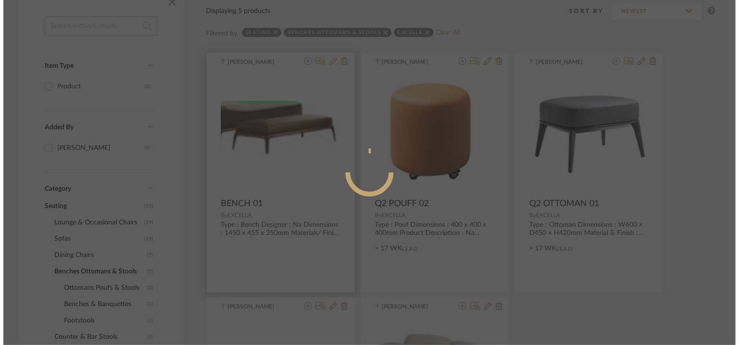
scroll to position [0, 0]
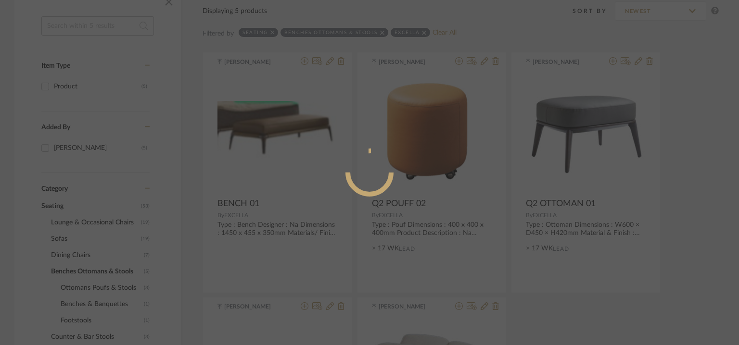
radio input "true"
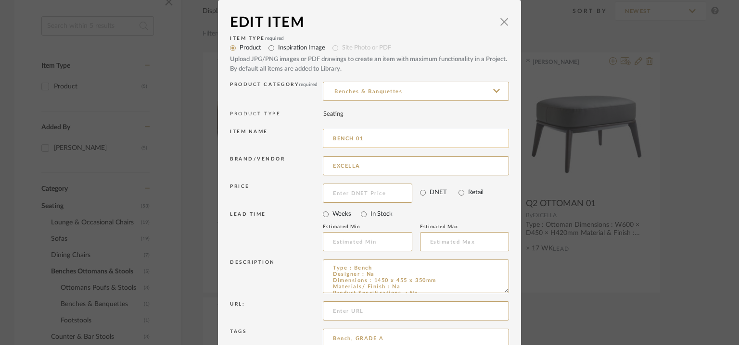
click at [329, 137] on input "BENCH 01" at bounding box center [416, 138] width 186 height 19
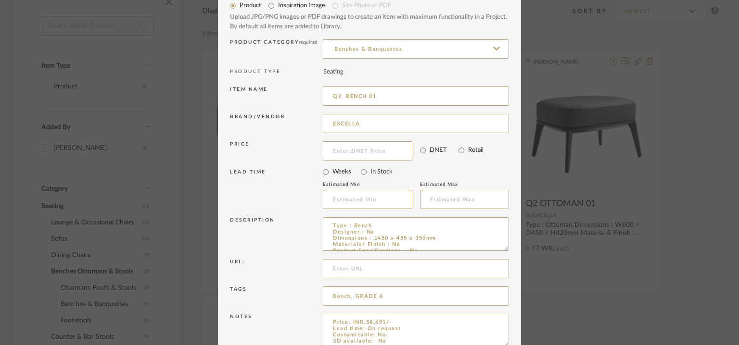
scroll to position [92, 0]
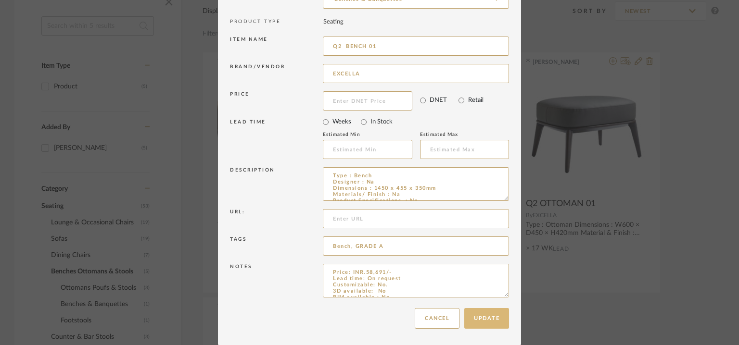
type input "Q2 BENCH 01"
click at [476, 321] on button "Update" at bounding box center [486, 318] width 45 height 21
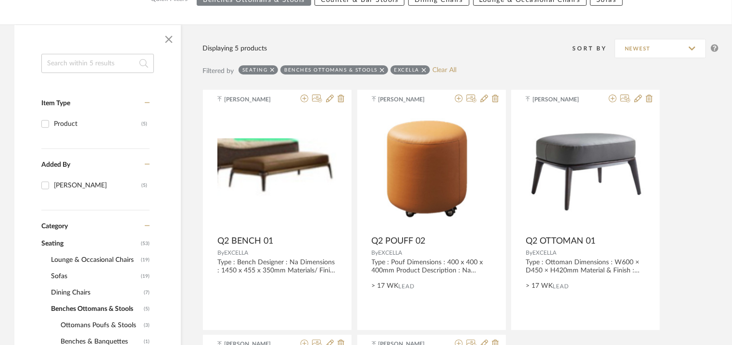
scroll to position [223, 0]
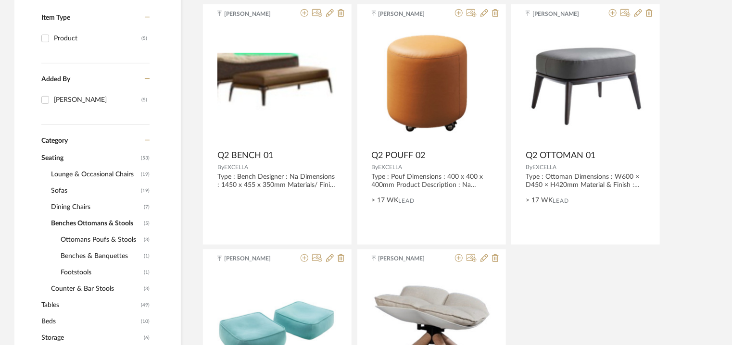
click at [70, 205] on span "Dining Chairs" at bounding box center [96, 207] width 90 height 16
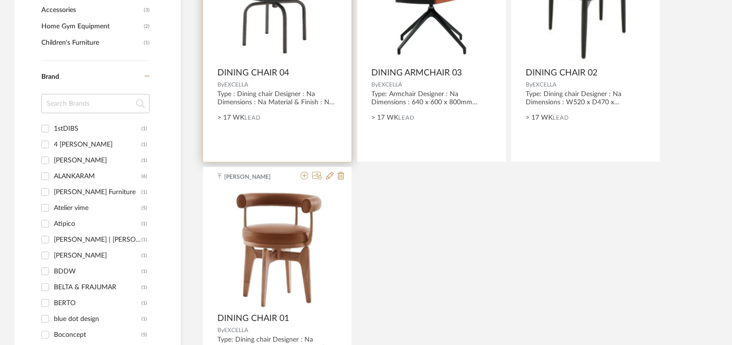
scroll to position [608, 0]
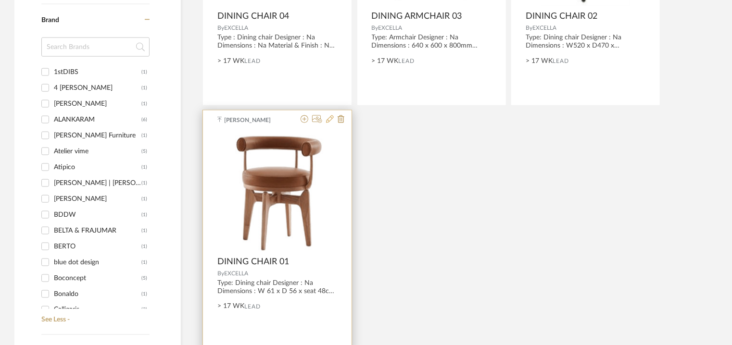
click at [329, 120] on icon at bounding box center [330, 119] width 8 height 8
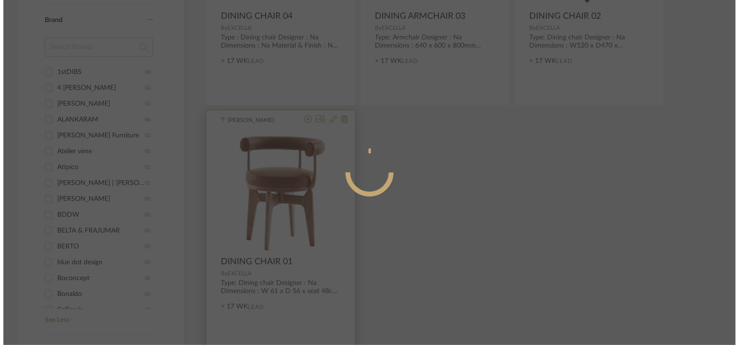
scroll to position [0, 0]
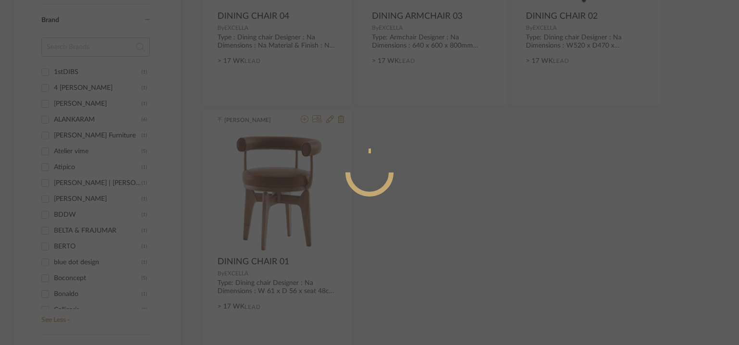
radio input "true"
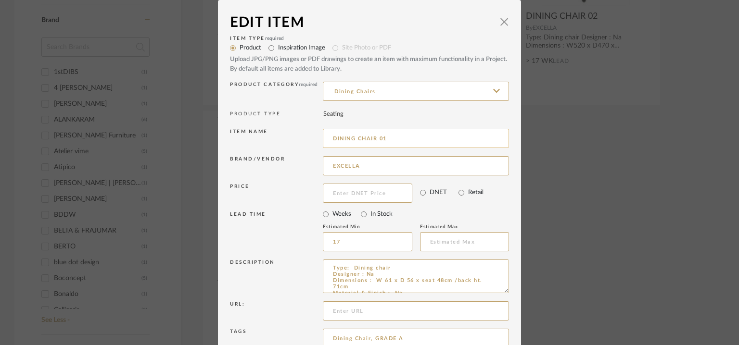
click at [330, 137] on input "DINING CHAIR 01" at bounding box center [416, 138] width 186 height 19
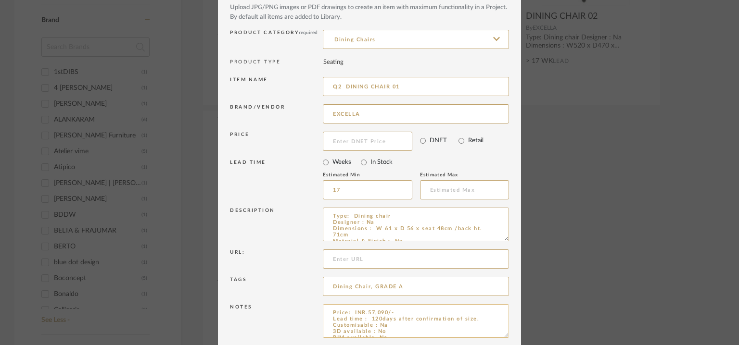
scroll to position [92, 0]
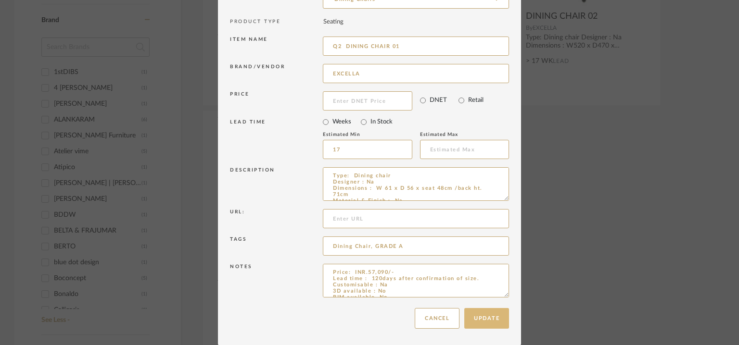
type input "Q2 DINING CHAIR 01"
click at [483, 315] on button "Update" at bounding box center [486, 318] width 45 height 21
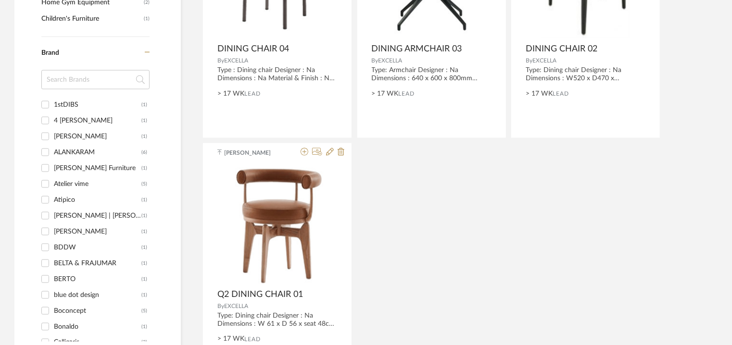
scroll to position [464, 0]
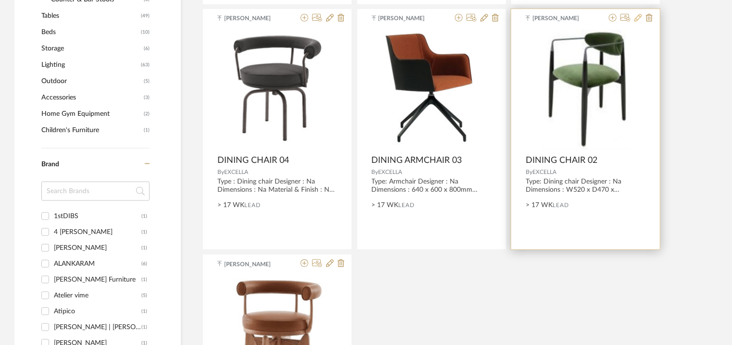
click at [639, 18] on icon at bounding box center [639, 18] width 8 height 8
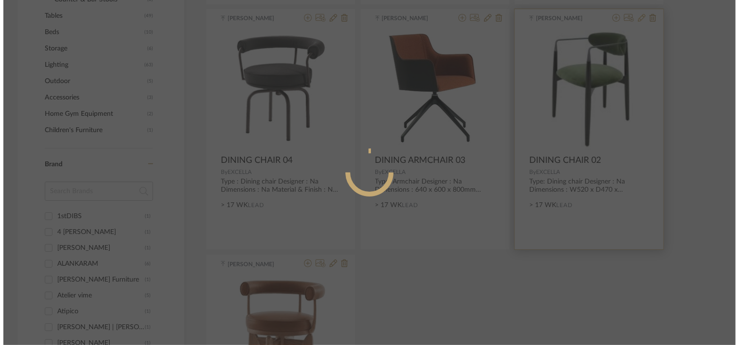
scroll to position [0, 0]
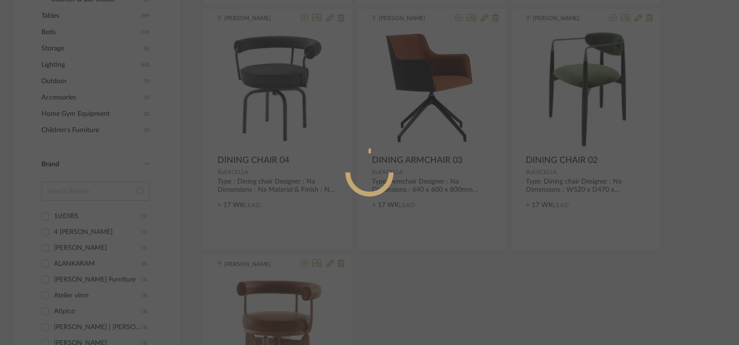
radio input "true"
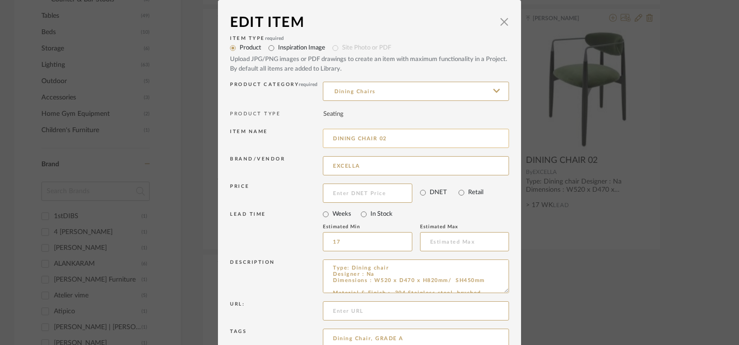
click at [330, 137] on input "DINING CHAIR 02" at bounding box center [416, 138] width 186 height 19
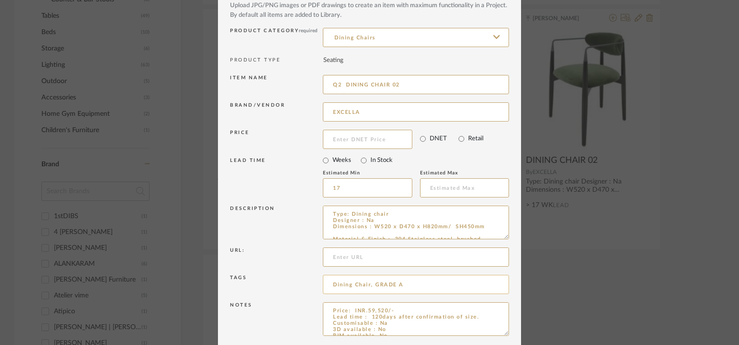
scroll to position [92, 0]
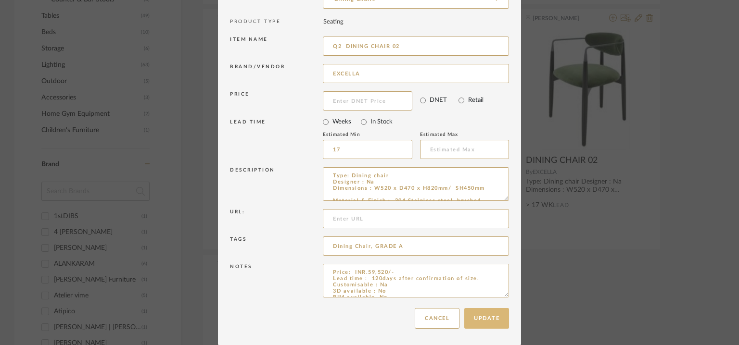
type input "Q2 DINING CHAIR 02"
click at [486, 316] on button "Update" at bounding box center [486, 318] width 45 height 21
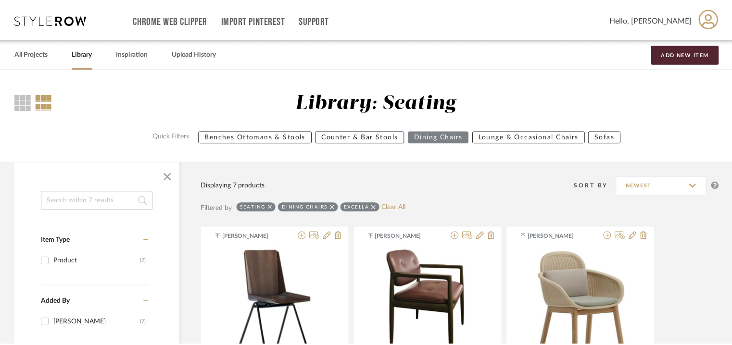
scroll to position [464, 0]
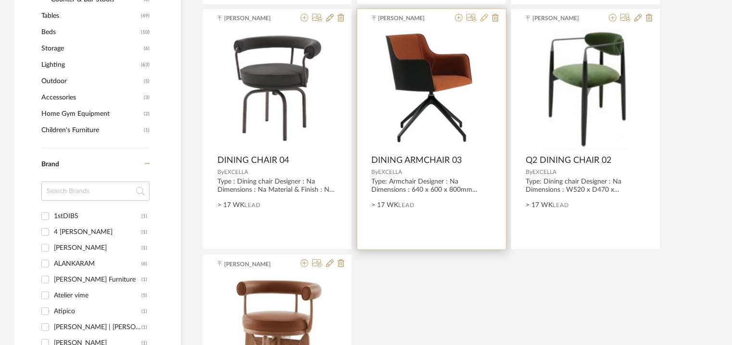
click at [486, 18] on icon at bounding box center [485, 18] width 8 height 8
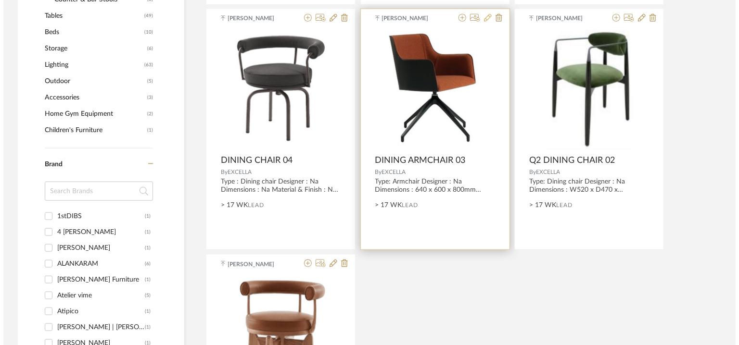
scroll to position [0, 0]
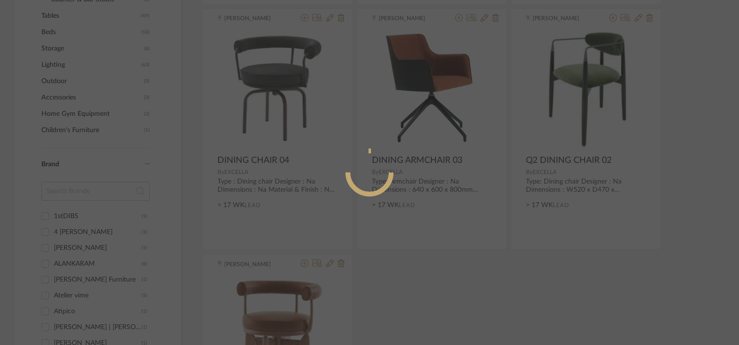
radio input "true"
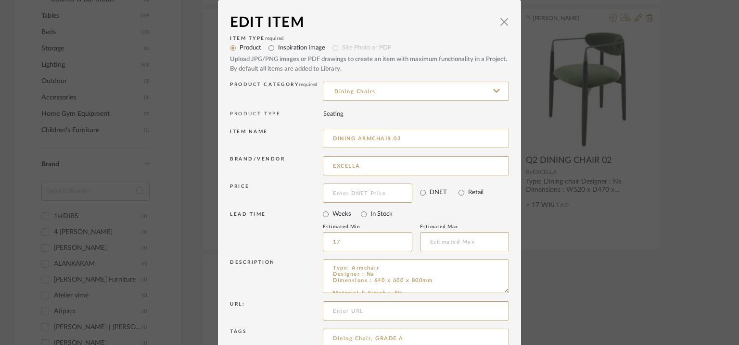
click at [329, 138] on input "DINING ARMCHAIR 03" at bounding box center [416, 138] width 186 height 19
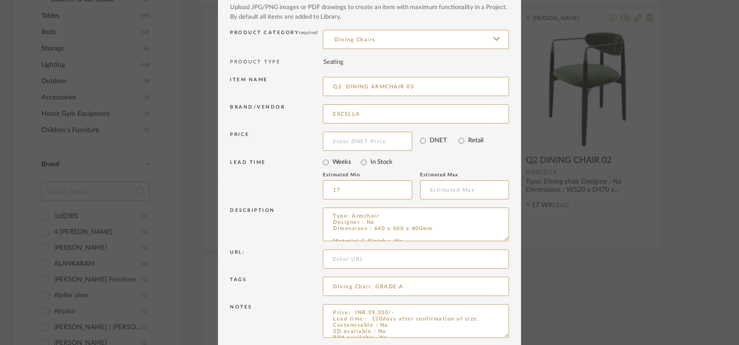
scroll to position [92, 0]
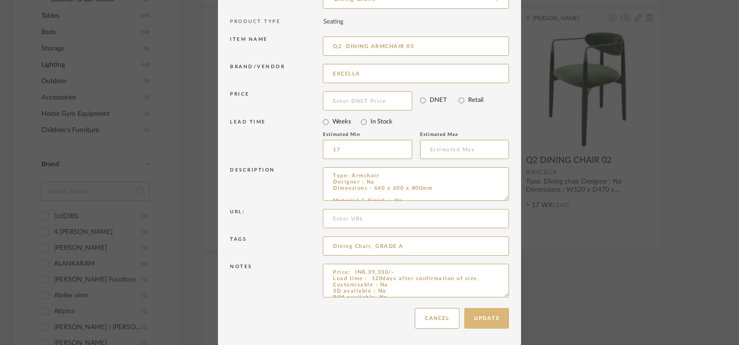
type input "Q2 DINING ARMCHAIR 03"
click at [483, 324] on button "Update" at bounding box center [486, 318] width 45 height 21
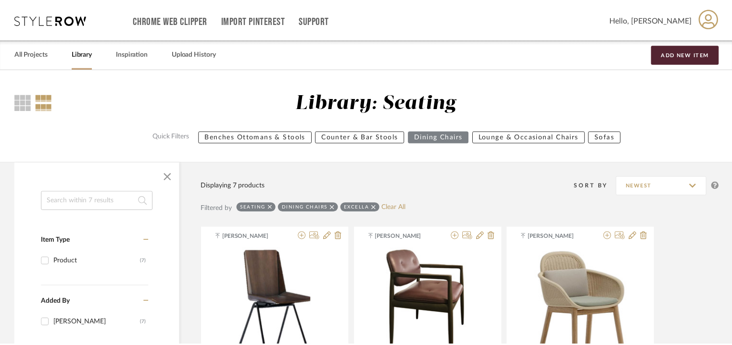
scroll to position [464, 0]
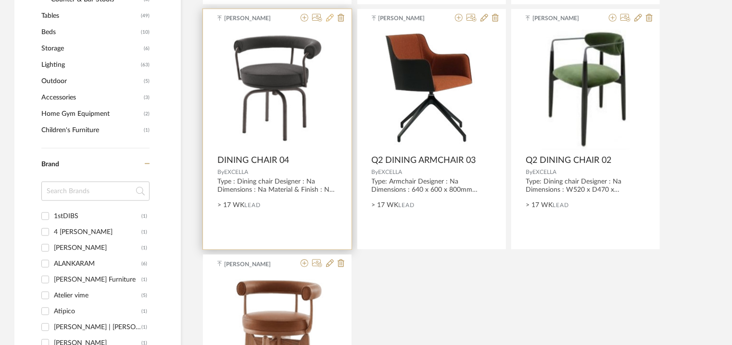
click at [331, 16] on icon at bounding box center [330, 18] width 8 height 8
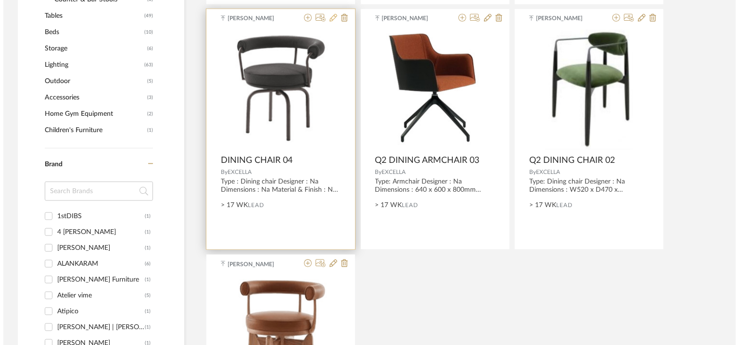
scroll to position [0, 0]
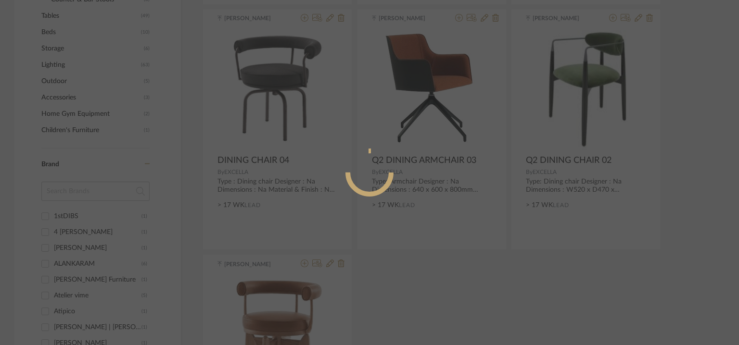
radio input "true"
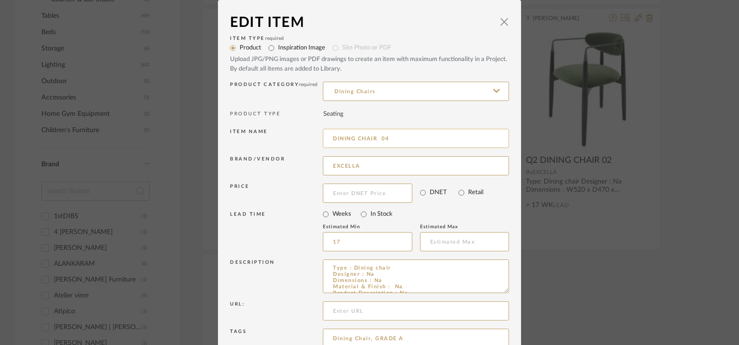
click at [329, 136] on input "DINING CHAIR 04" at bounding box center [416, 138] width 186 height 19
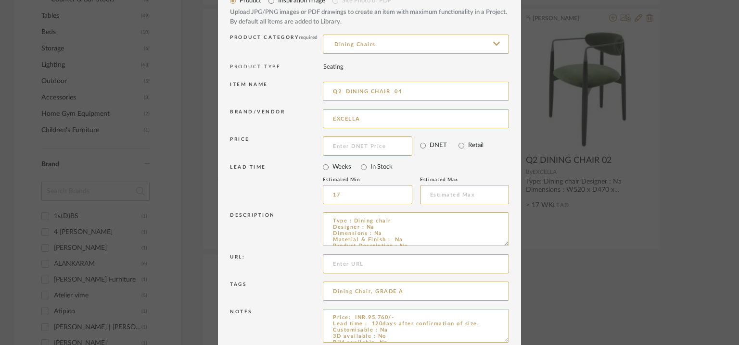
scroll to position [92, 0]
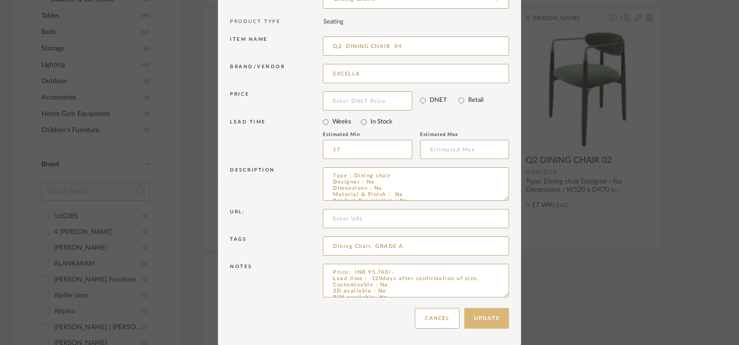
type input "Q2 DINING CHAIR 04"
click at [484, 316] on button "Update" at bounding box center [486, 318] width 45 height 21
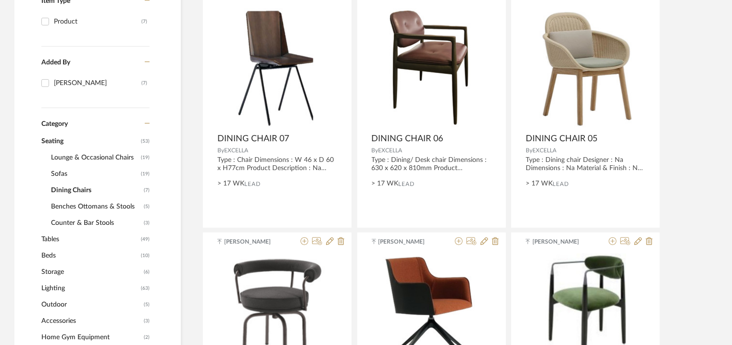
scroll to position [223, 0]
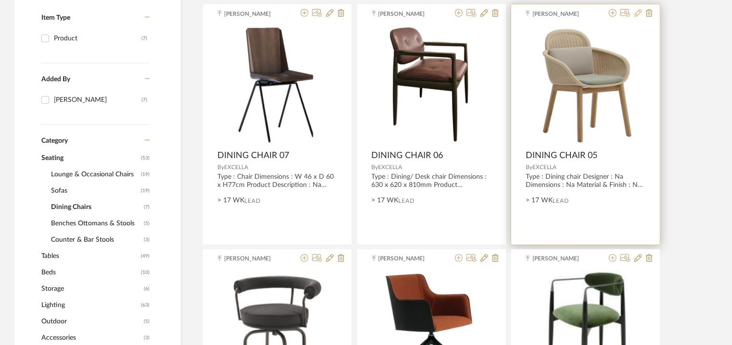
click at [639, 14] on icon at bounding box center [639, 13] width 8 height 8
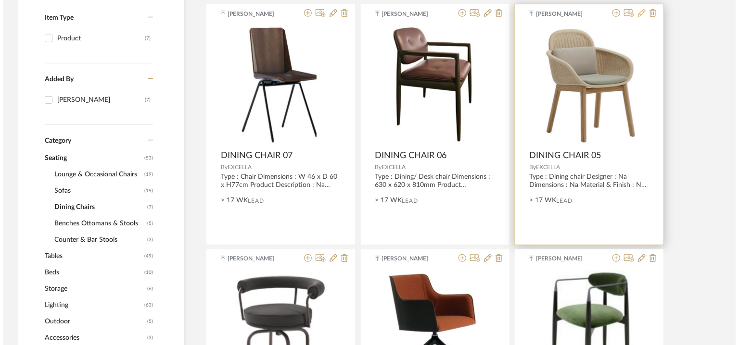
scroll to position [0, 0]
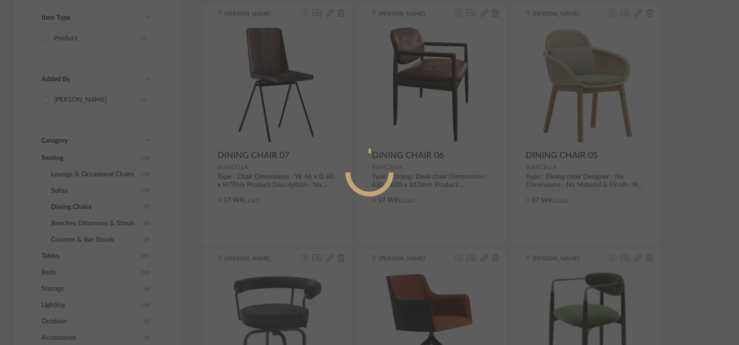
radio input "true"
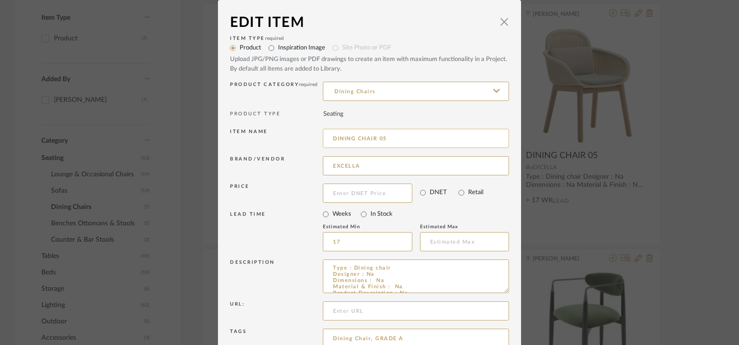
click at [329, 139] on input "DINING CHAIR 05" at bounding box center [416, 138] width 186 height 19
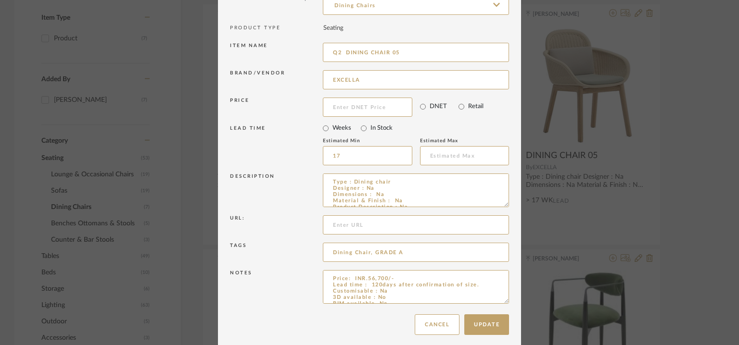
scroll to position [92, 0]
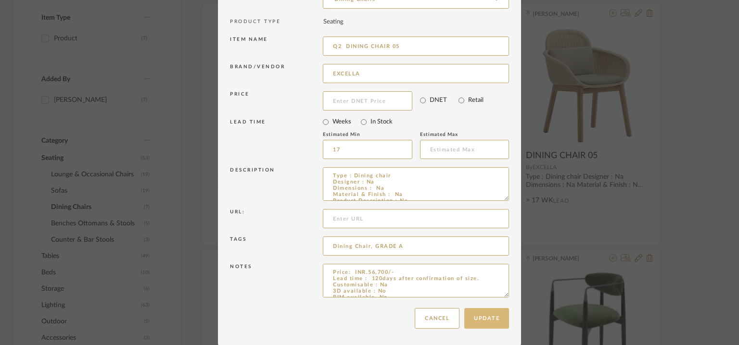
type input "Q2 DINING CHAIR 05"
click at [489, 319] on button "Update" at bounding box center [486, 318] width 45 height 21
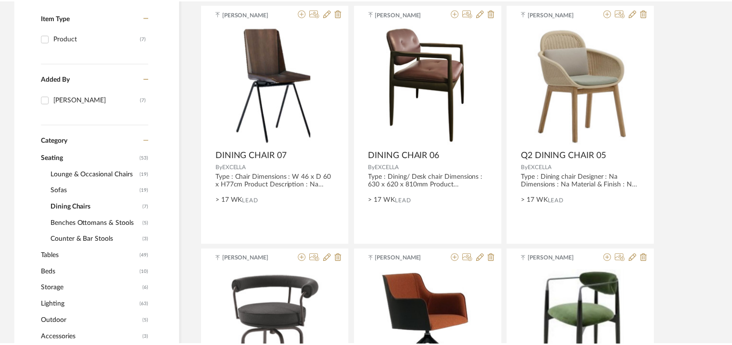
scroll to position [223, 0]
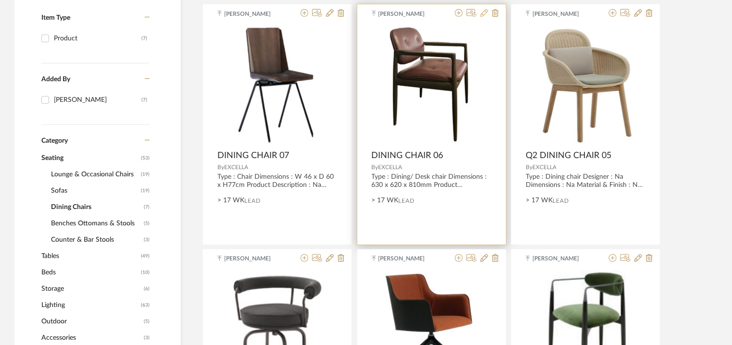
click at [487, 12] on icon at bounding box center [485, 13] width 8 height 8
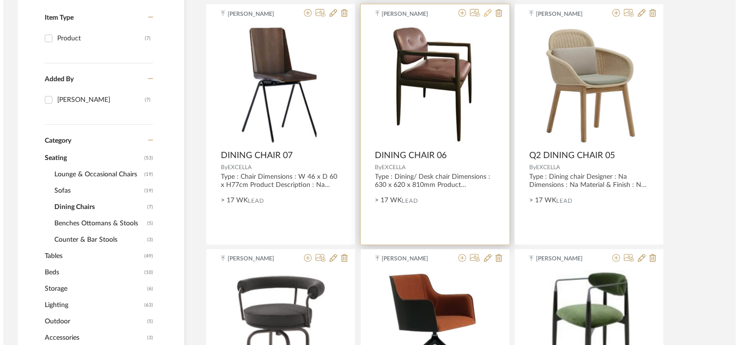
scroll to position [0, 0]
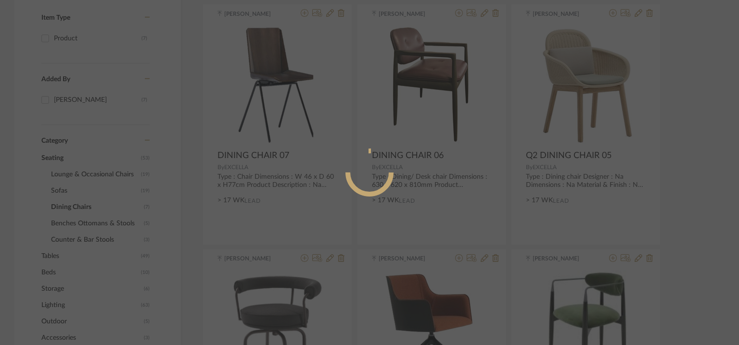
radio input "true"
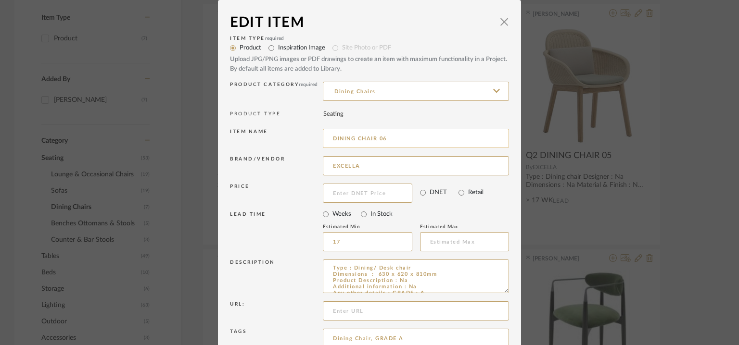
click at [330, 137] on input "DINING CHAIR 06" at bounding box center [416, 138] width 186 height 19
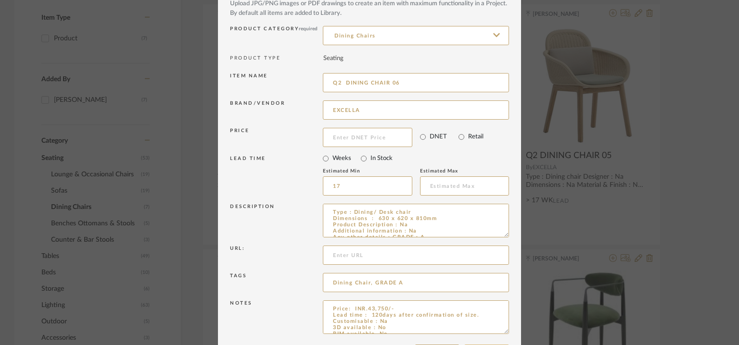
scroll to position [92, 0]
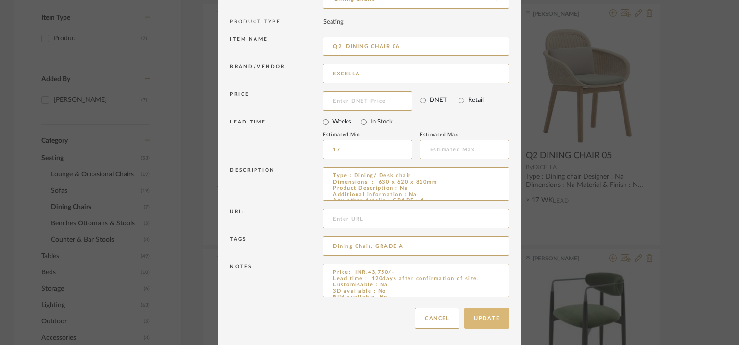
type input "Q2 DINING CHAIR 06"
click at [476, 322] on button "Update" at bounding box center [486, 318] width 45 height 21
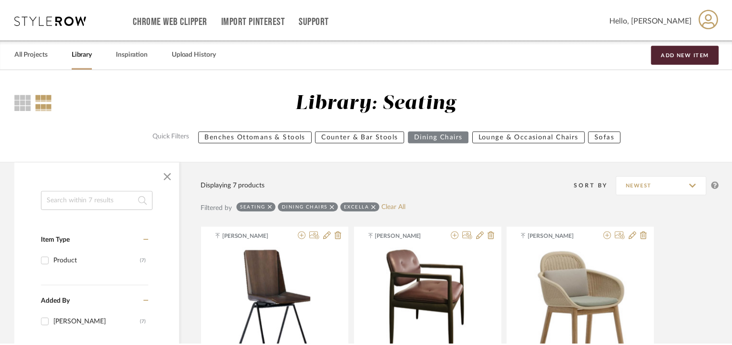
scroll to position [223, 0]
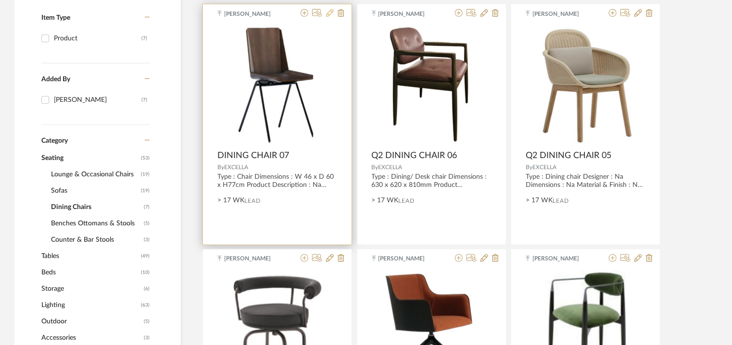
click at [329, 13] on icon at bounding box center [330, 13] width 8 height 8
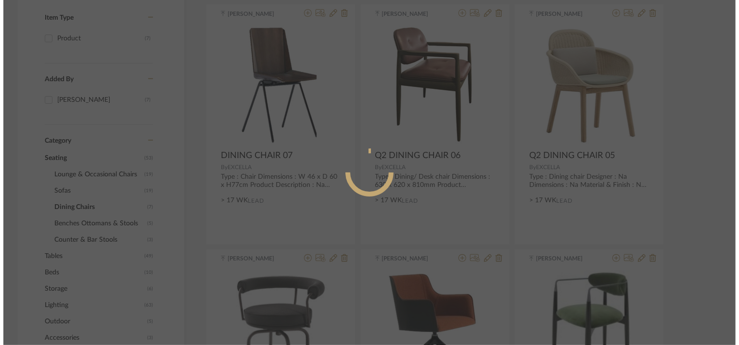
scroll to position [0, 0]
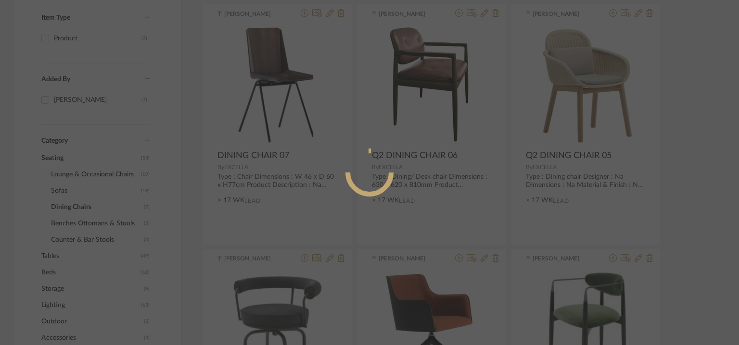
radio input "true"
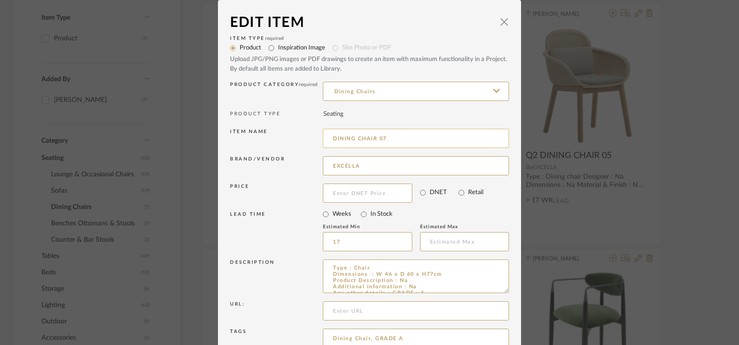
click at [331, 137] on input "DINING CHAIR 07" at bounding box center [416, 138] width 186 height 19
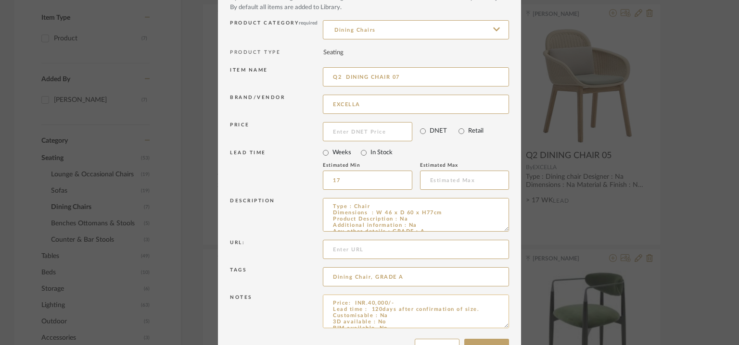
scroll to position [92, 0]
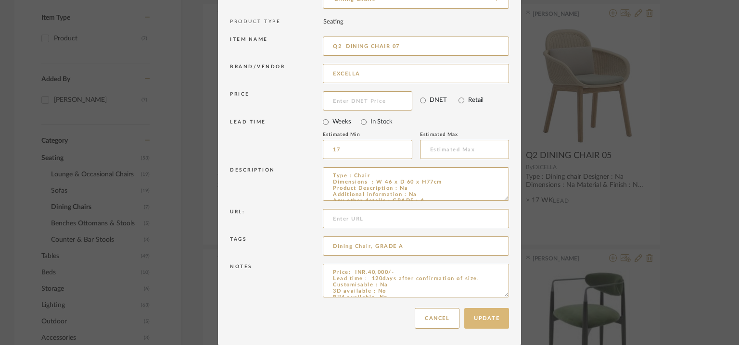
type input "Q2 DINING CHAIR 07"
click at [487, 313] on button "Update" at bounding box center [486, 318] width 45 height 21
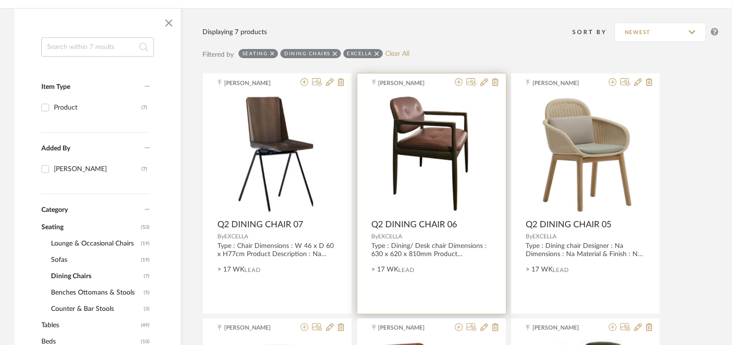
scroll to position [271, 0]
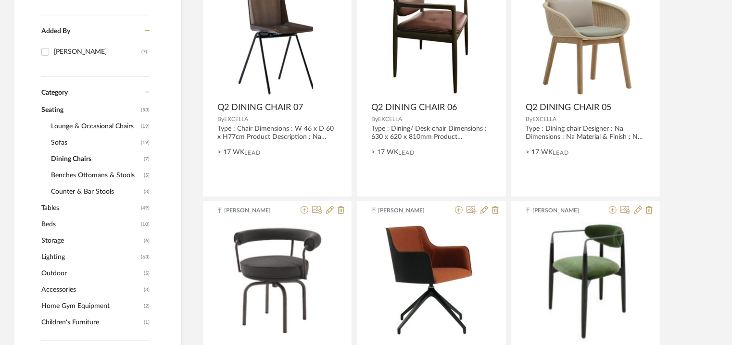
click at [56, 139] on span "Sofas" at bounding box center [95, 143] width 88 height 16
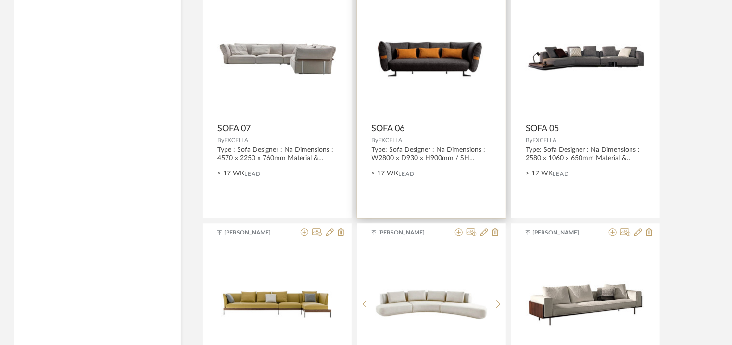
scroll to position [1619, 0]
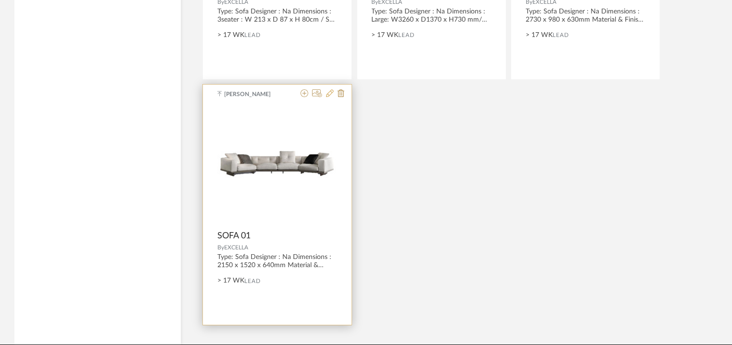
click at [330, 95] on icon at bounding box center [330, 93] width 8 height 8
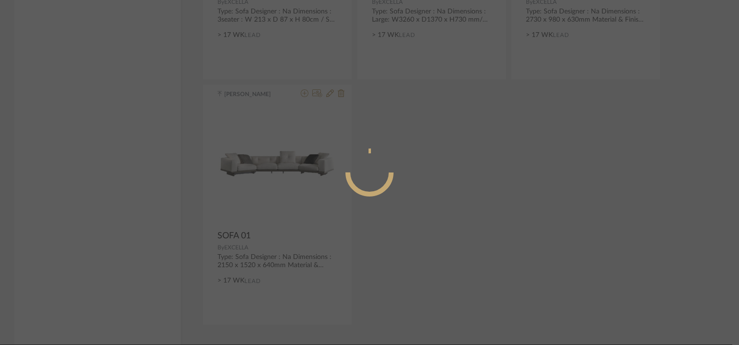
radio input "true"
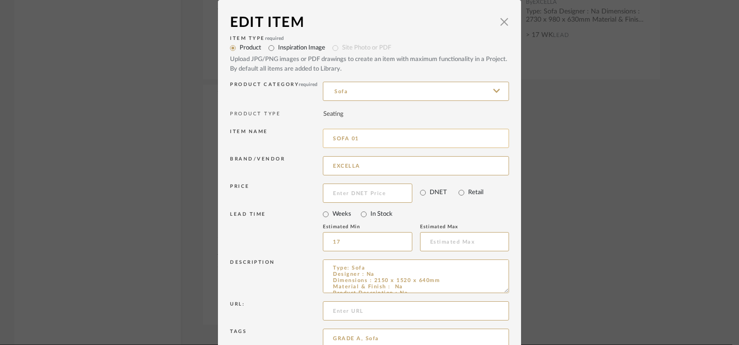
click at [329, 137] on input "SOFA 01" at bounding box center [416, 138] width 186 height 19
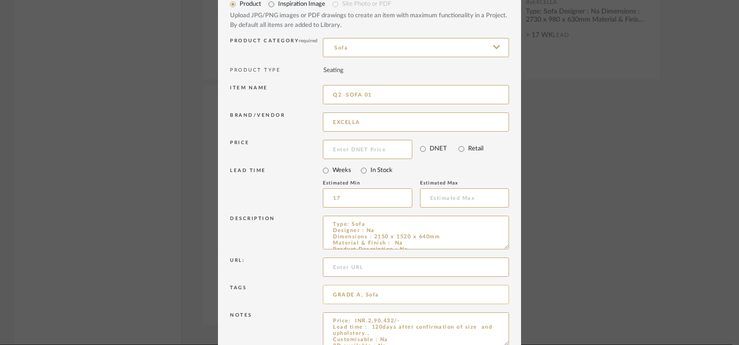
scroll to position [92, 0]
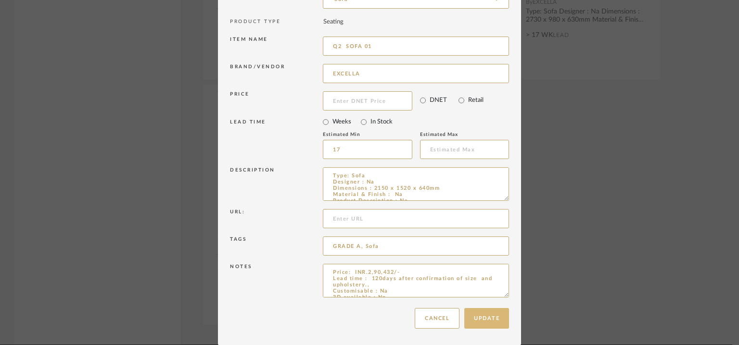
type input "Q2 SOFA 01"
click at [493, 311] on button "Update" at bounding box center [486, 318] width 45 height 21
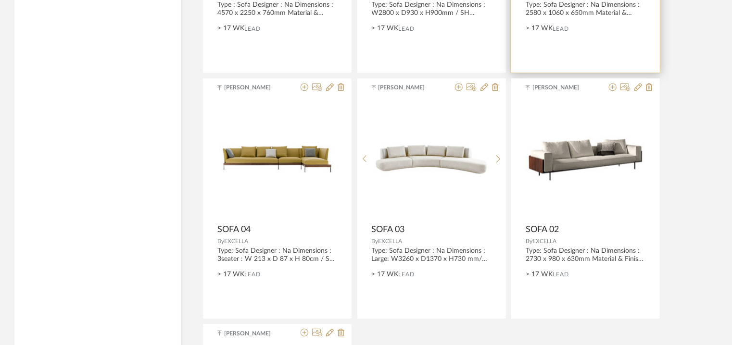
scroll to position [1378, 0]
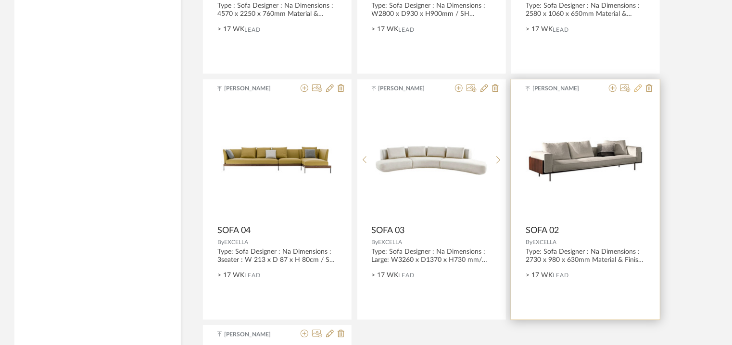
click at [638, 85] on icon at bounding box center [639, 88] width 8 height 8
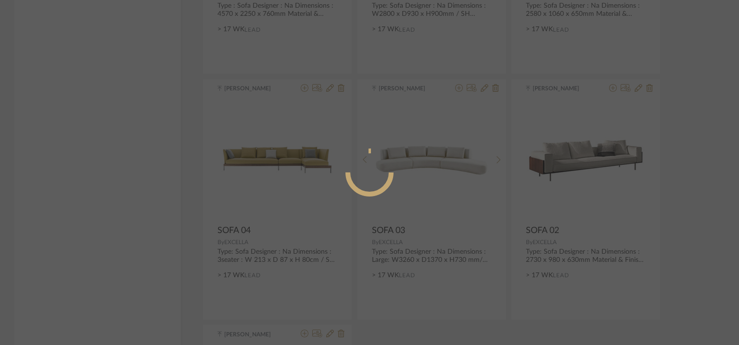
radio input "true"
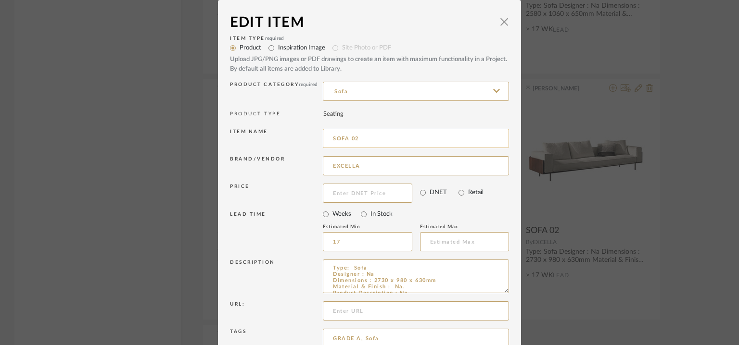
click at [329, 138] on input "SOFA 02" at bounding box center [416, 138] width 186 height 19
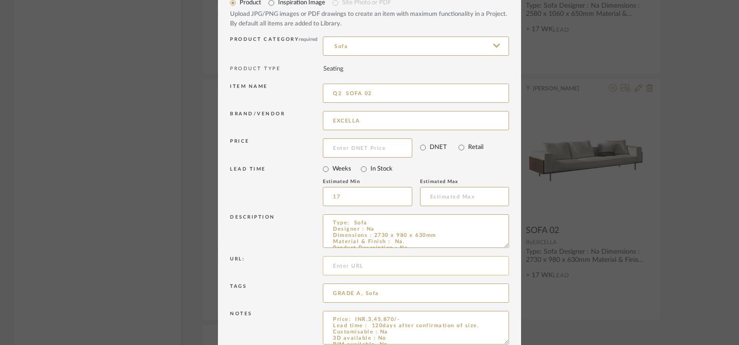
scroll to position [92, 0]
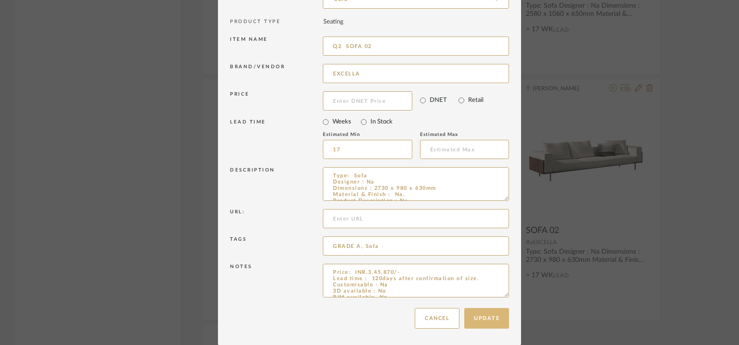
type input "Q2 SOFA 02"
click at [487, 322] on button "Update" at bounding box center [486, 318] width 45 height 21
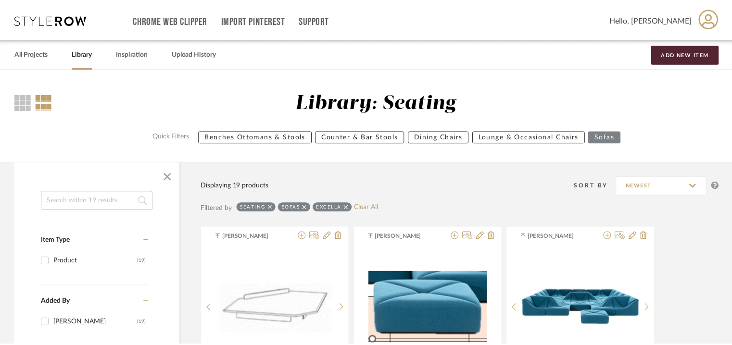
scroll to position [1378, 0]
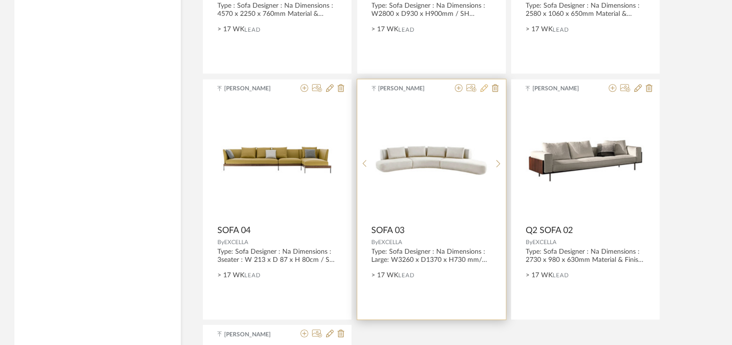
click at [484, 86] on icon at bounding box center [485, 88] width 8 height 8
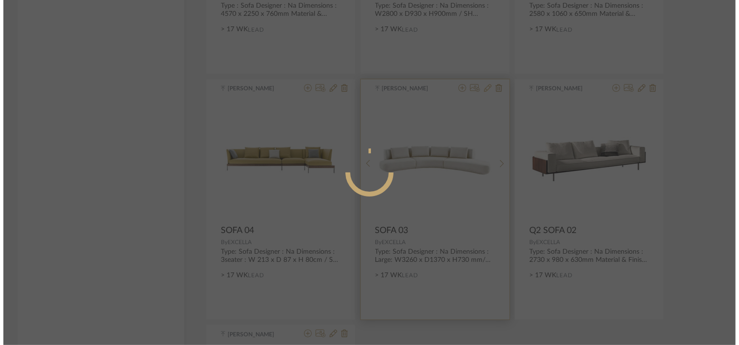
scroll to position [0, 0]
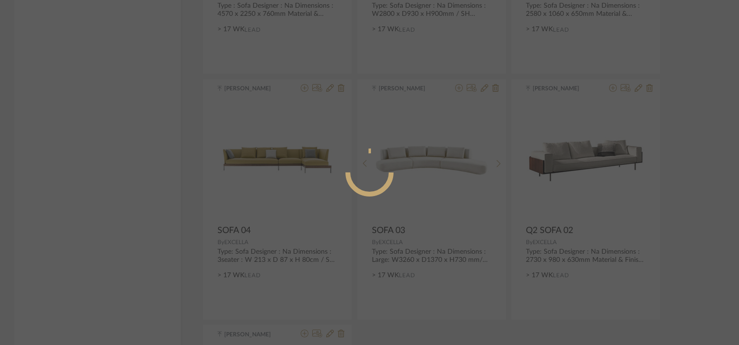
radio input "true"
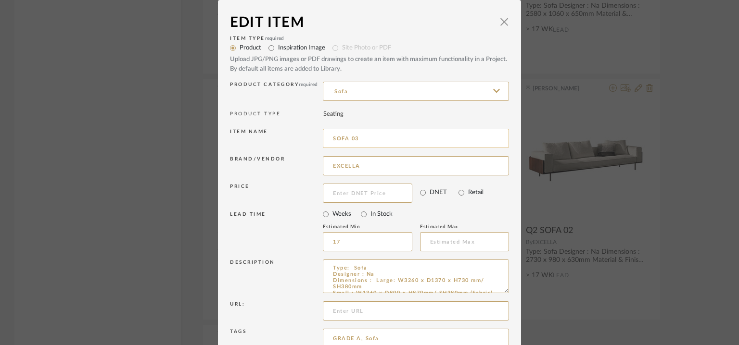
click at [330, 137] on input "SOFA 03" at bounding box center [416, 138] width 186 height 19
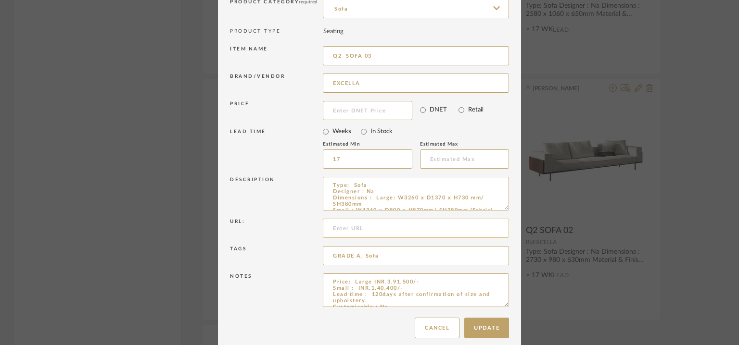
scroll to position [92, 0]
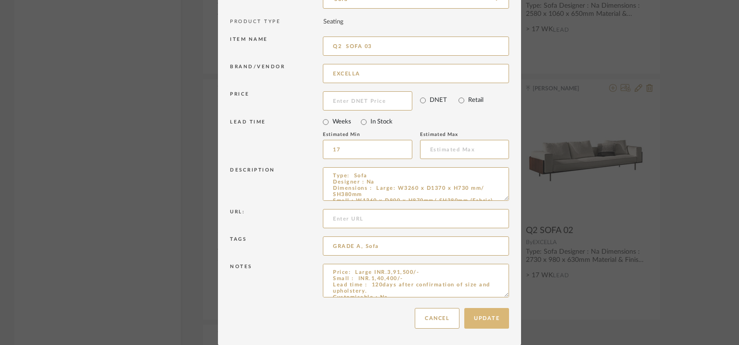
type input "Q2 SOFA 03"
click at [476, 317] on button "Update" at bounding box center [486, 318] width 45 height 21
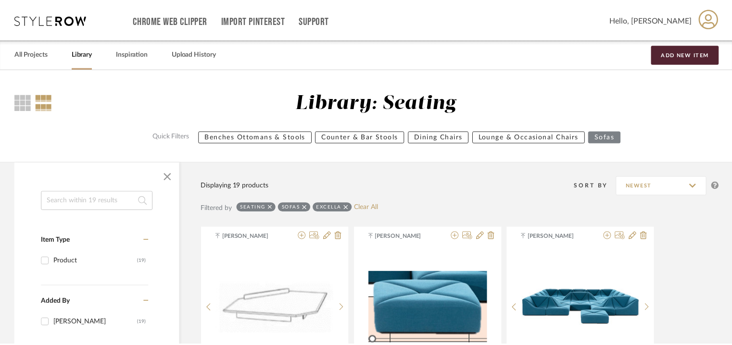
scroll to position [1378, 0]
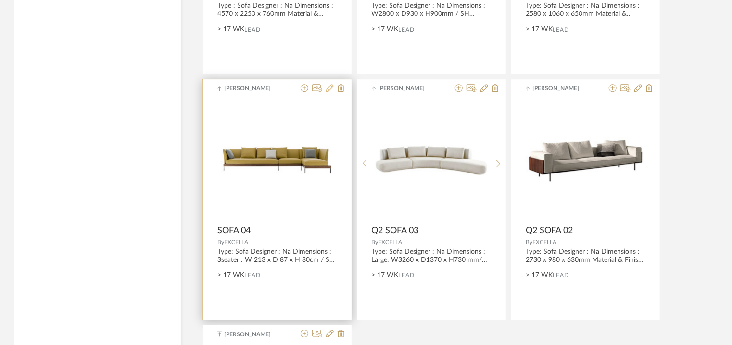
click at [329, 88] on icon at bounding box center [330, 88] width 8 height 8
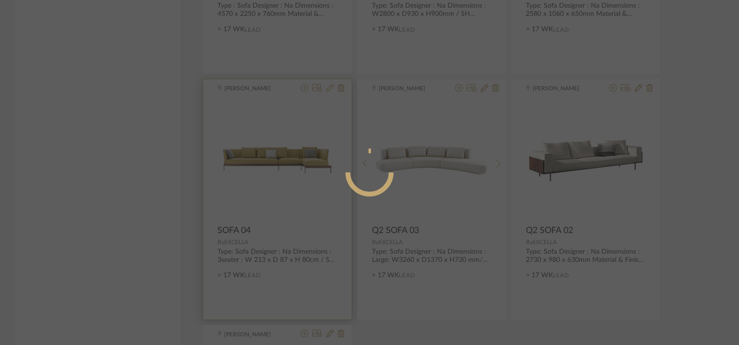
radio input "true"
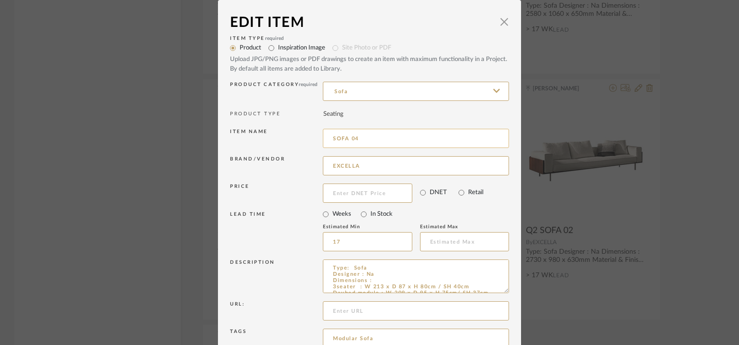
click at [330, 137] on input "SOFA 04" at bounding box center [416, 138] width 186 height 19
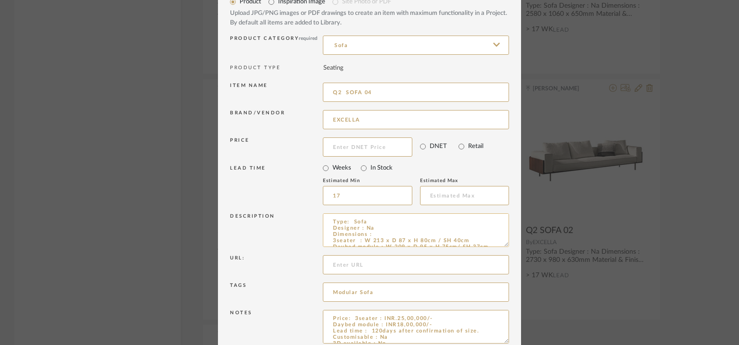
scroll to position [92, 0]
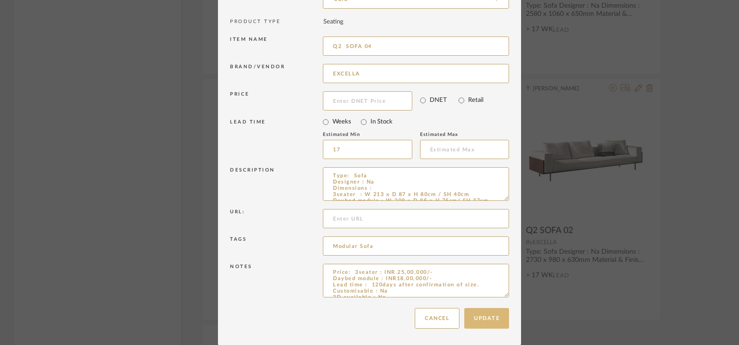
type input "Q2 SOFA 04"
click at [478, 318] on button "Update" at bounding box center [486, 318] width 45 height 21
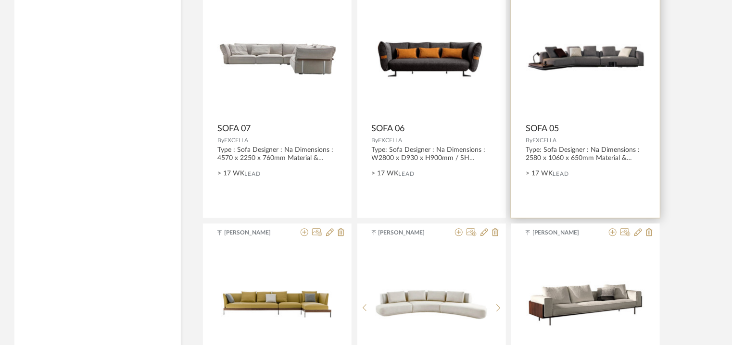
scroll to position [1185, 0]
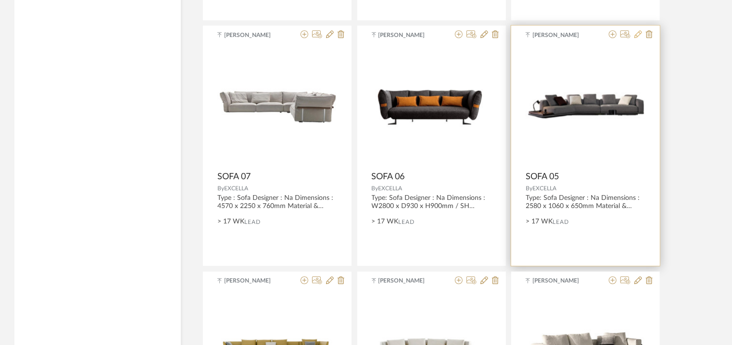
click at [637, 32] on icon at bounding box center [639, 34] width 8 height 8
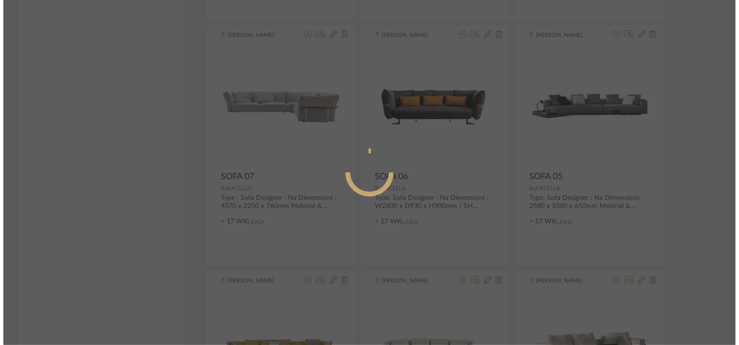
scroll to position [0, 0]
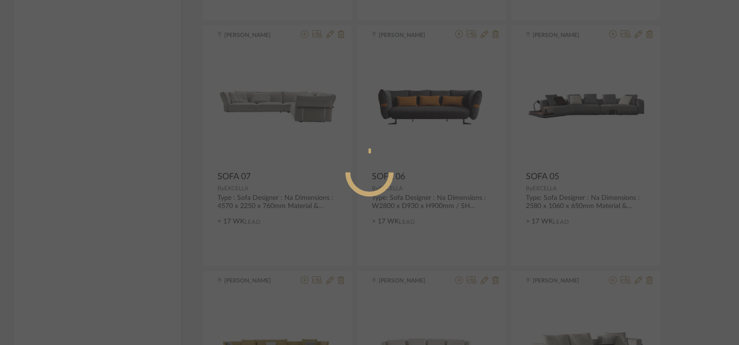
radio input "true"
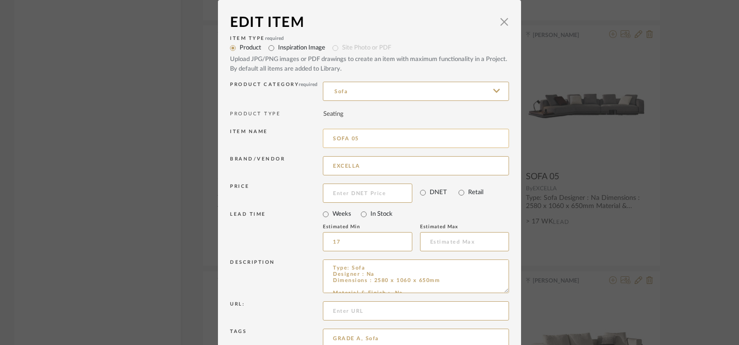
click at [331, 137] on input "SOFA 05" at bounding box center [416, 138] width 186 height 19
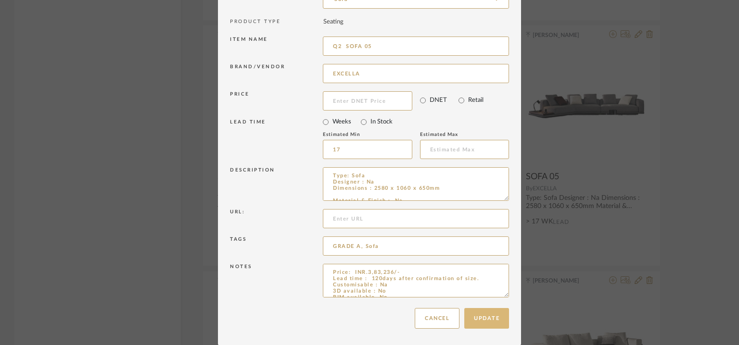
type input "Q2 SOFA 05"
click at [486, 318] on button "Update" at bounding box center [486, 318] width 45 height 21
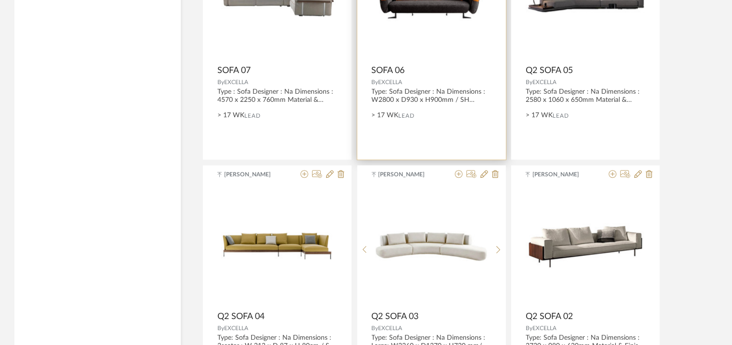
scroll to position [1185, 0]
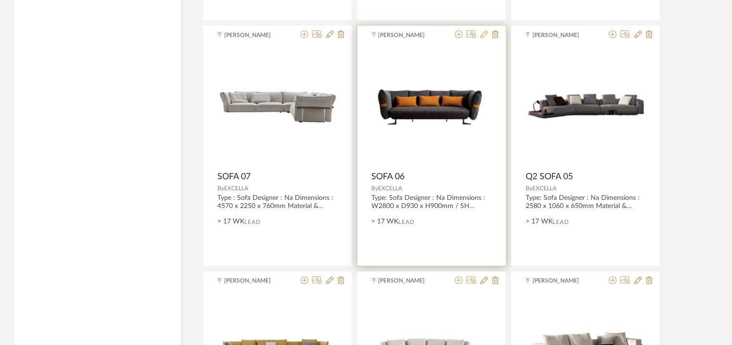
click at [483, 32] on icon at bounding box center [485, 34] width 8 height 8
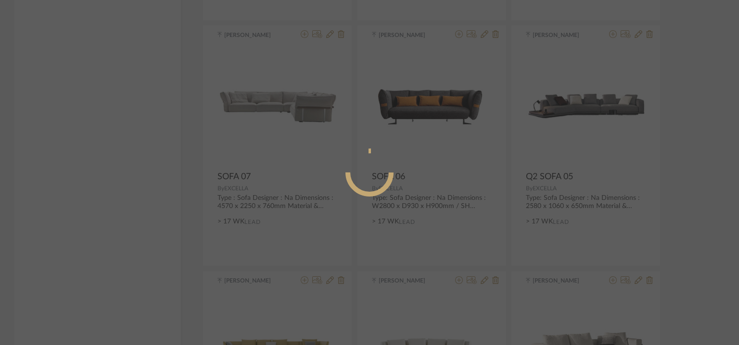
radio input "true"
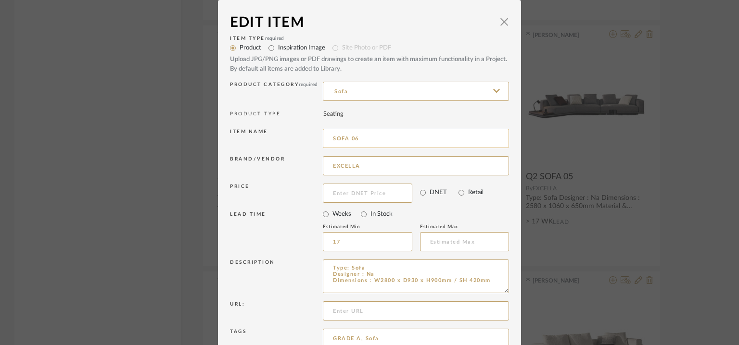
click at [331, 136] on input "SOFA 06" at bounding box center [416, 138] width 186 height 19
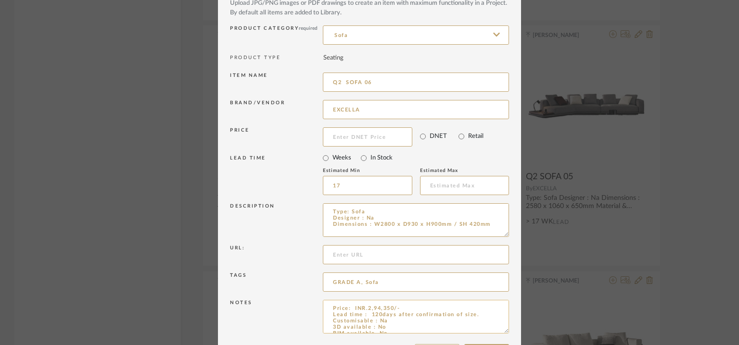
scroll to position [92, 0]
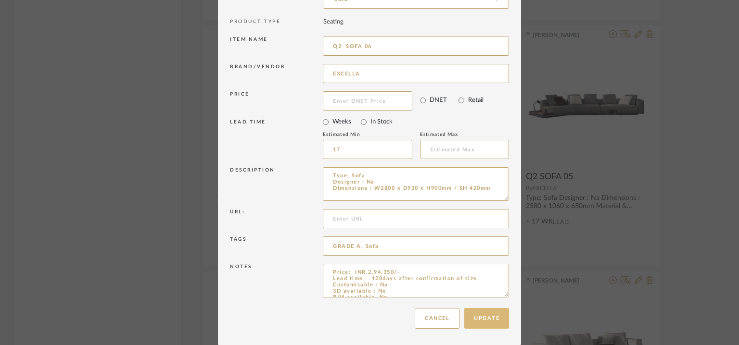
type input "Q2 SOFA 06"
click at [498, 312] on button "Update" at bounding box center [486, 318] width 45 height 21
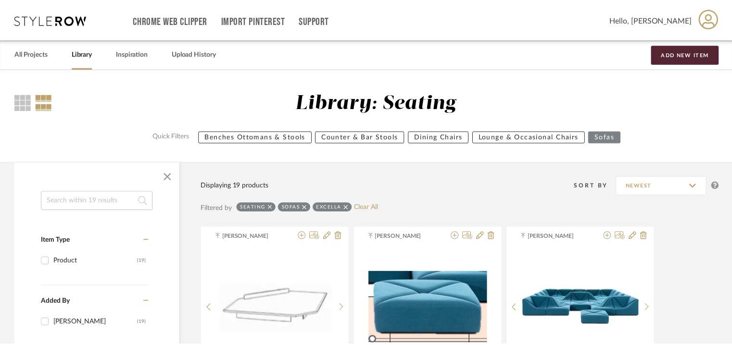
scroll to position [1185, 0]
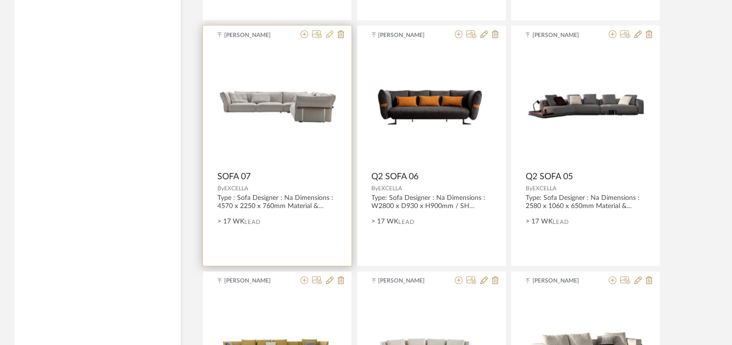
click at [330, 36] on icon at bounding box center [330, 34] width 8 height 8
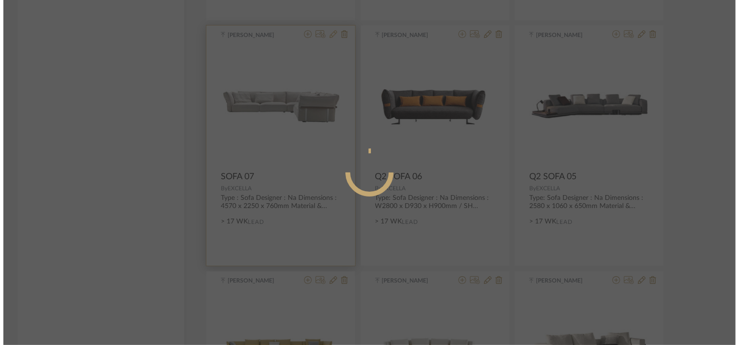
scroll to position [0, 0]
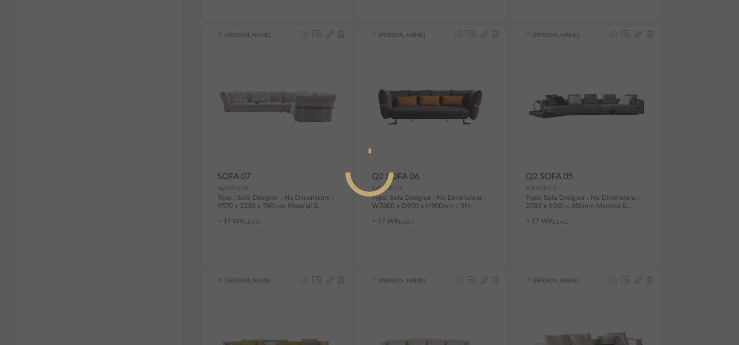
radio input "true"
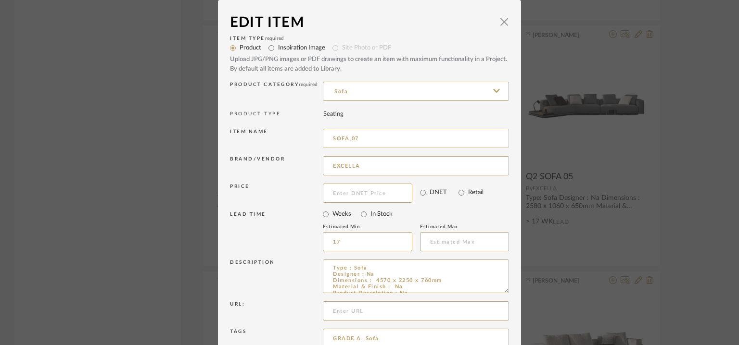
click at [330, 134] on input "SOFA 07" at bounding box center [416, 138] width 186 height 19
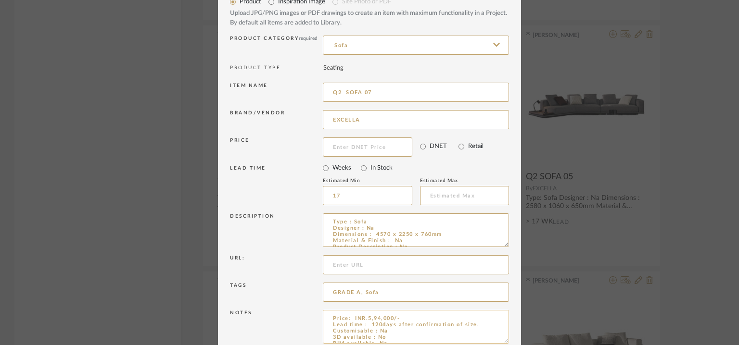
scroll to position [92, 0]
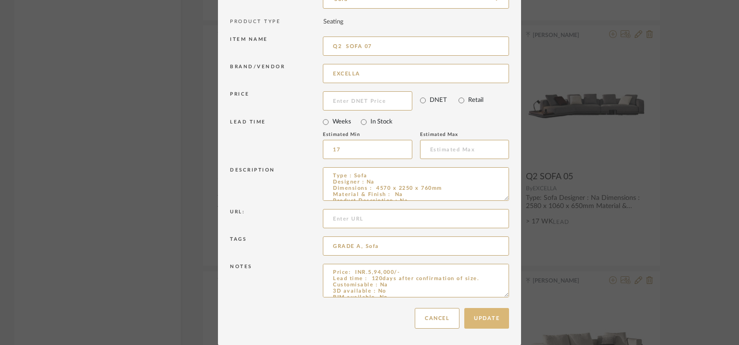
type input "Q2 SOFA 07"
click at [488, 319] on button "Update" at bounding box center [486, 318] width 45 height 21
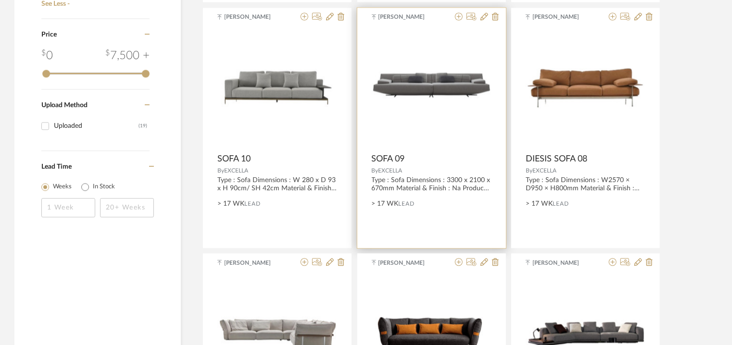
scroll to position [945, 0]
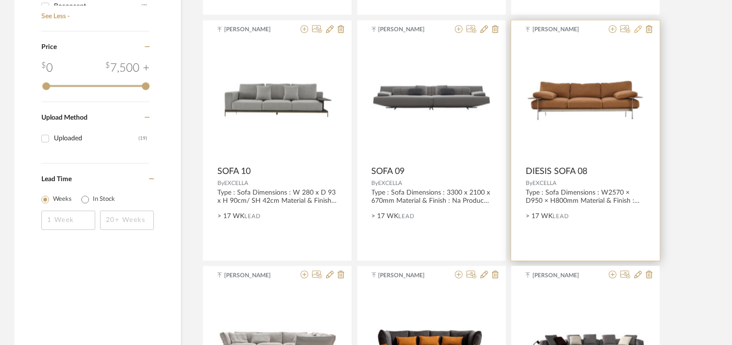
click at [638, 25] on icon at bounding box center [639, 29] width 8 height 8
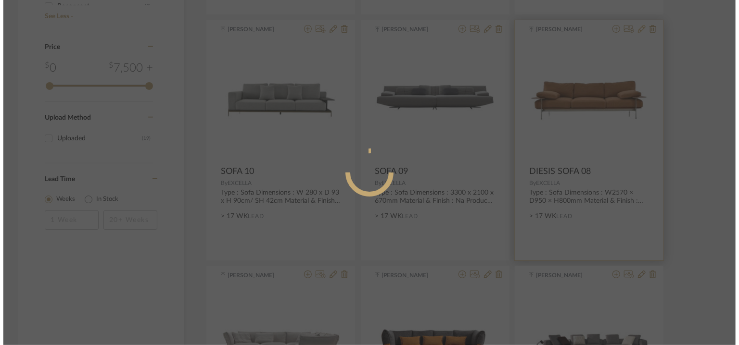
scroll to position [0, 0]
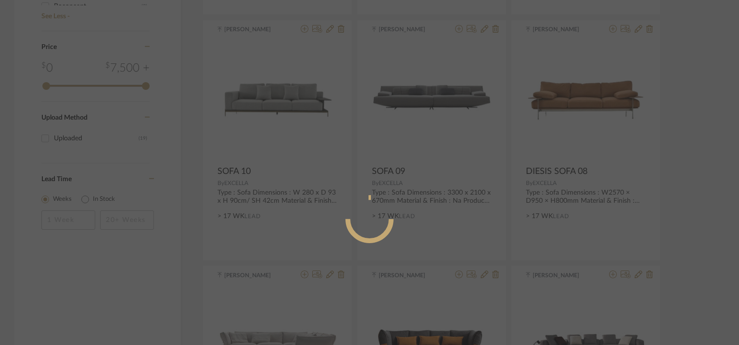
radio input "true"
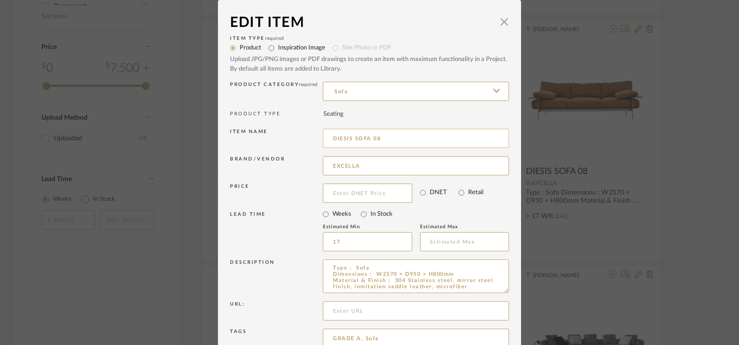
click at [331, 138] on input "DIESIS SOFA 08" at bounding box center [416, 138] width 186 height 19
click at [352, 139] on input "Q2 DIESIS SOFA 08" at bounding box center [416, 138] width 186 height 19
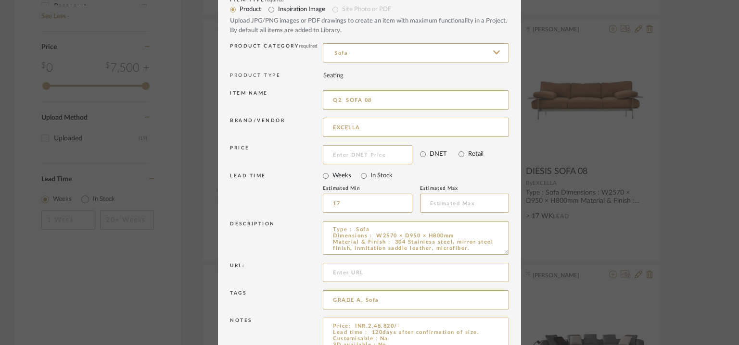
scroll to position [92, 0]
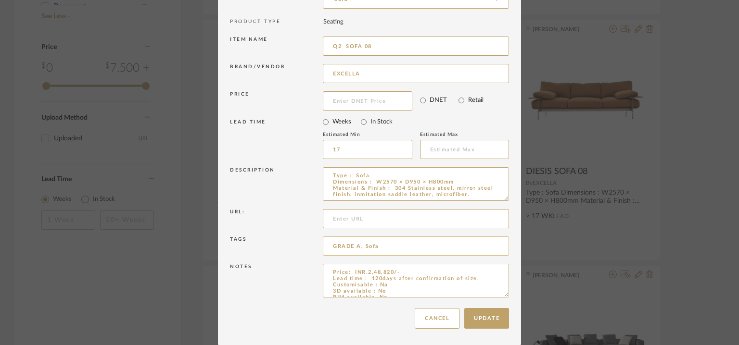
drag, startPoint x: 504, startPoint y: 293, endPoint x: 470, endPoint y: 237, distance: 65.4
click at [470, 237] on div "Item Type required Product Inspiration Image Site Photo or PDF Upload JPG/PNG i…" at bounding box center [369, 122] width 279 height 363
type input "Q2 SOFA 08"
click at [488, 316] on button "Update" at bounding box center [486, 318] width 45 height 21
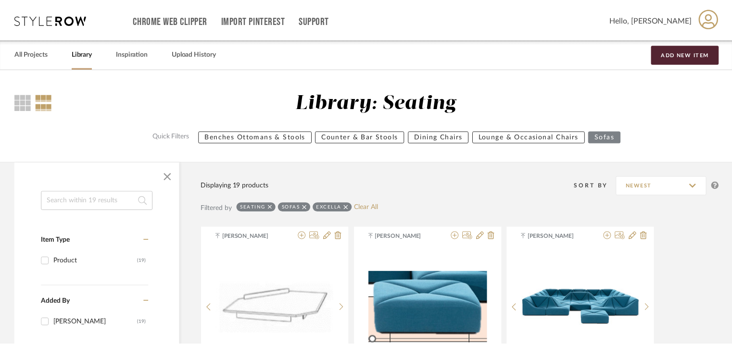
scroll to position [945, 0]
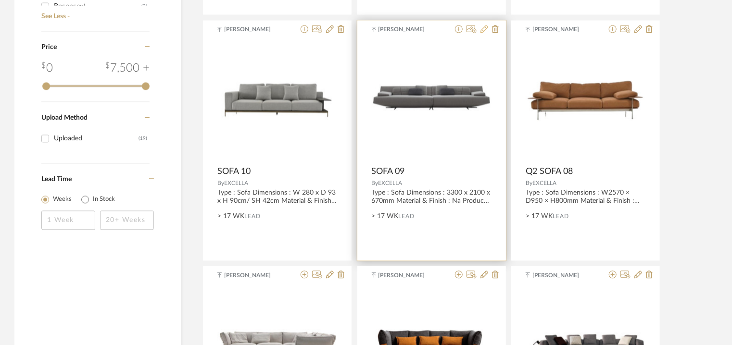
click at [487, 27] on icon at bounding box center [485, 29] width 8 height 8
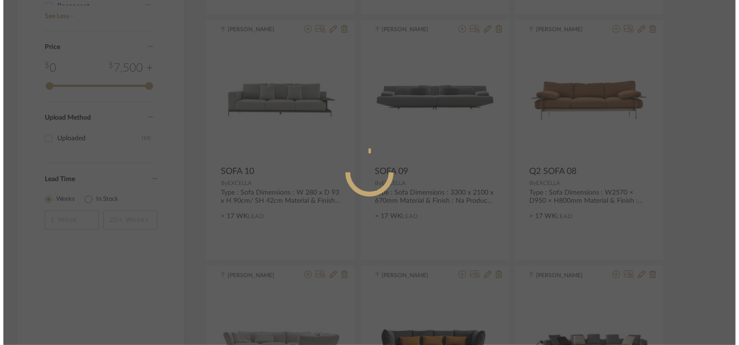
scroll to position [0, 0]
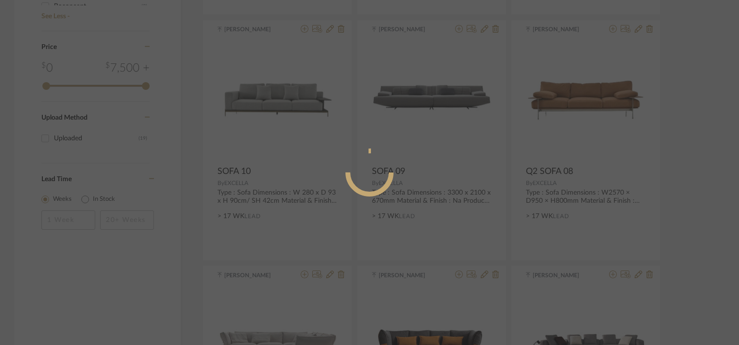
radio input "true"
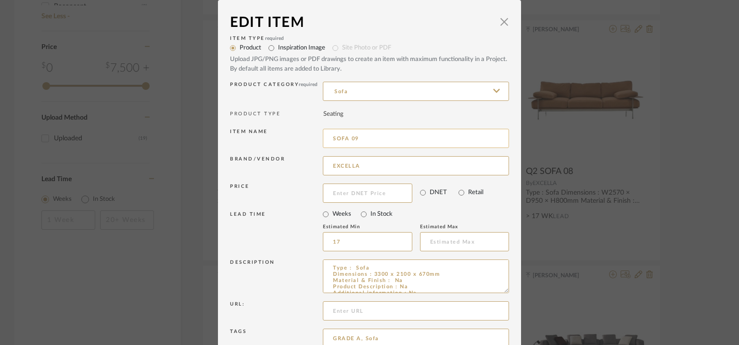
click at [330, 138] on input "SOFA 09" at bounding box center [416, 138] width 186 height 19
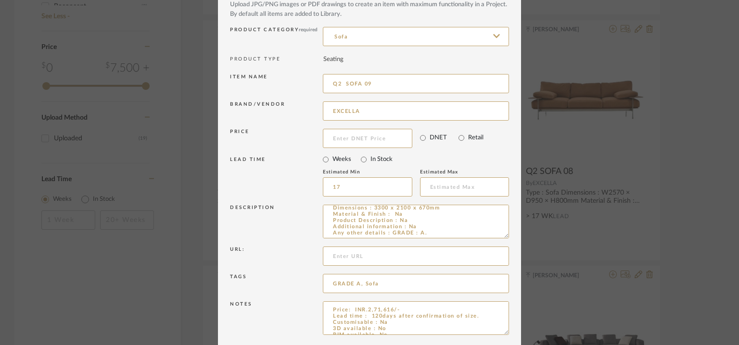
scroll to position [92, 0]
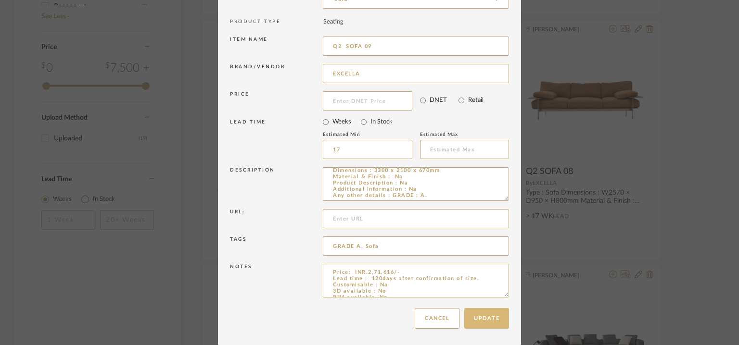
type input "Q2 SOFA 09"
click at [483, 319] on button "Update" at bounding box center [486, 318] width 45 height 21
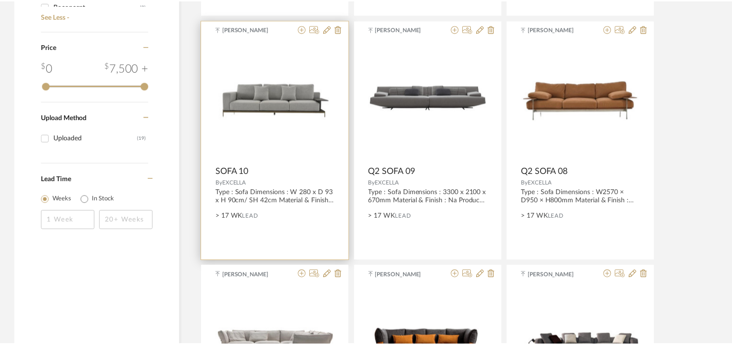
scroll to position [945, 0]
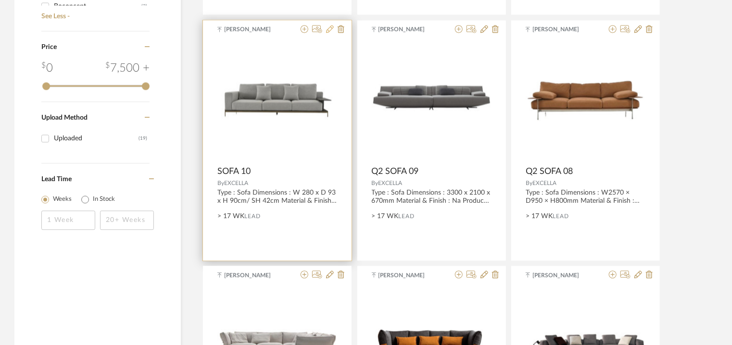
click at [330, 28] on icon at bounding box center [330, 29] width 8 height 8
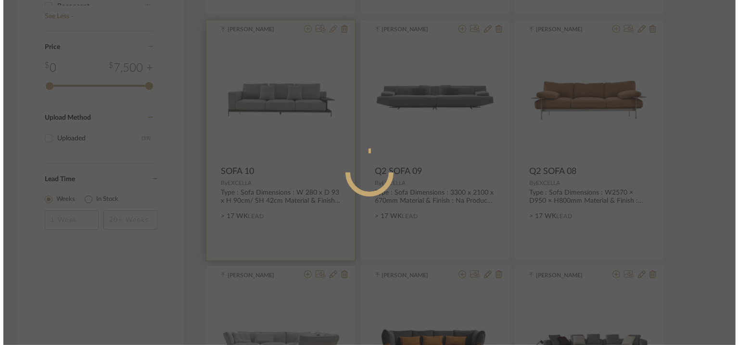
scroll to position [0, 0]
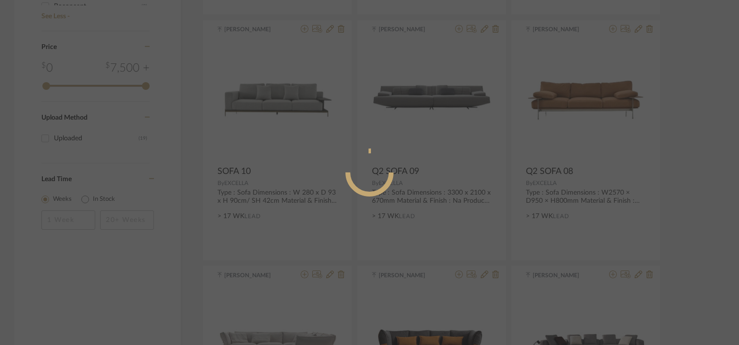
radio input "true"
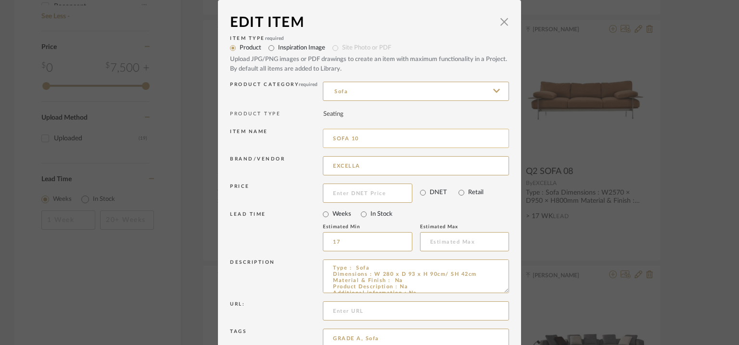
drag, startPoint x: 330, startPoint y: 135, endPoint x: 332, endPoint y: 143, distance: 7.9
click at [330, 136] on input "SOFA 10" at bounding box center [416, 138] width 186 height 19
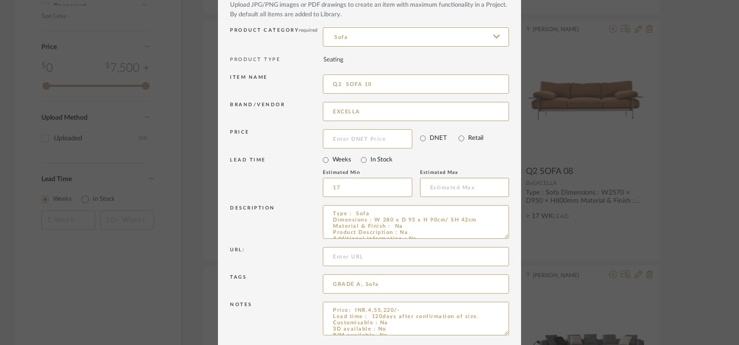
scroll to position [92, 0]
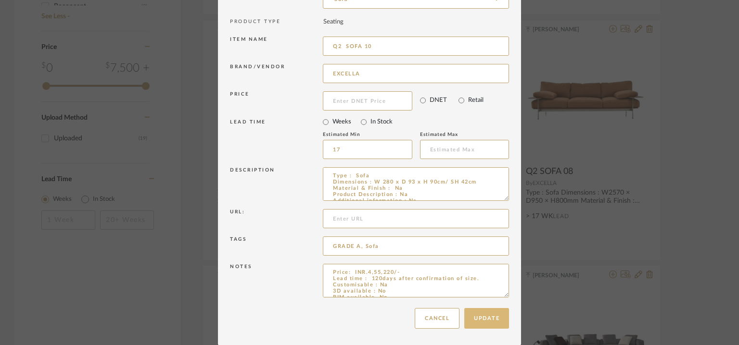
type input "Q2 SOFA 10"
click at [489, 318] on button "Update" at bounding box center [486, 318] width 45 height 21
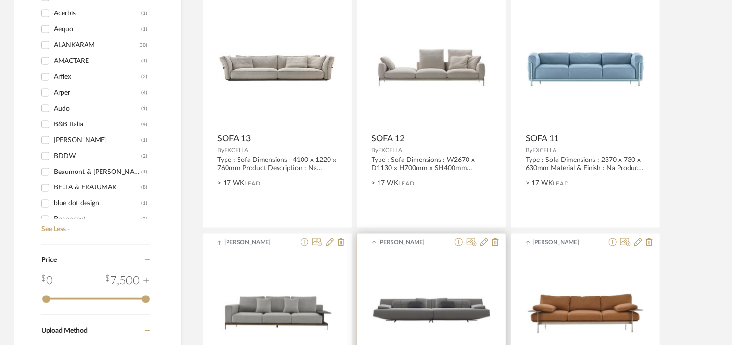
scroll to position [704, 0]
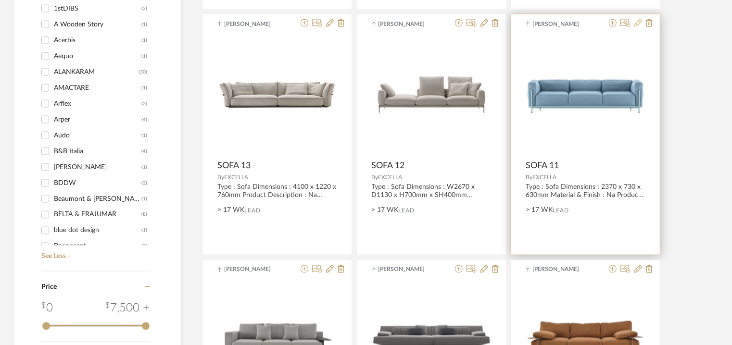
click at [639, 22] on icon at bounding box center [639, 23] width 8 height 8
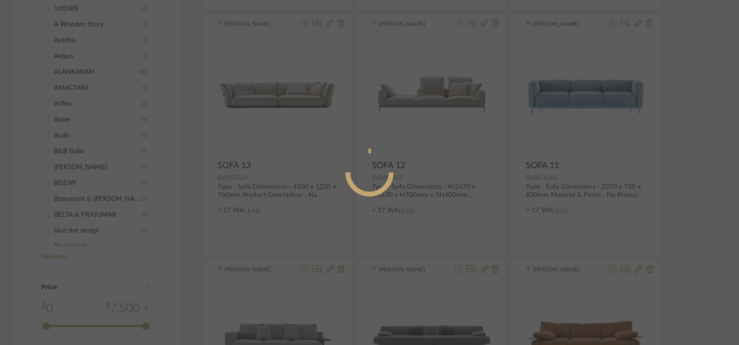
radio input "true"
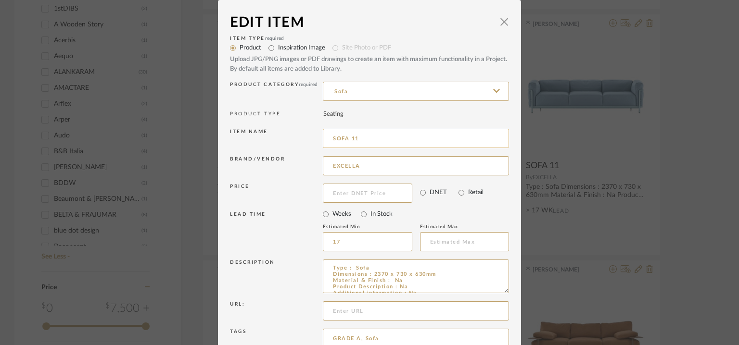
click at [331, 136] on input "SOFA 11" at bounding box center [416, 138] width 186 height 19
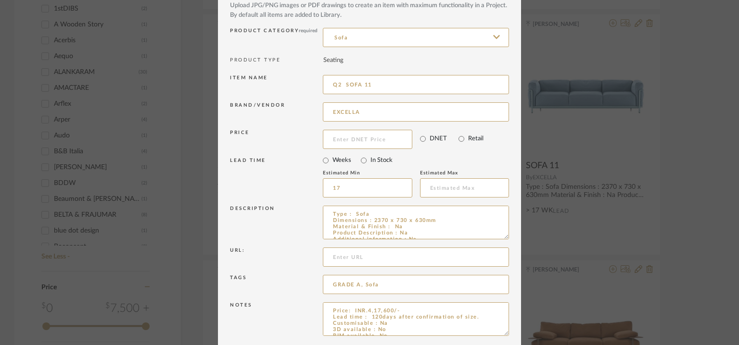
scroll to position [92, 0]
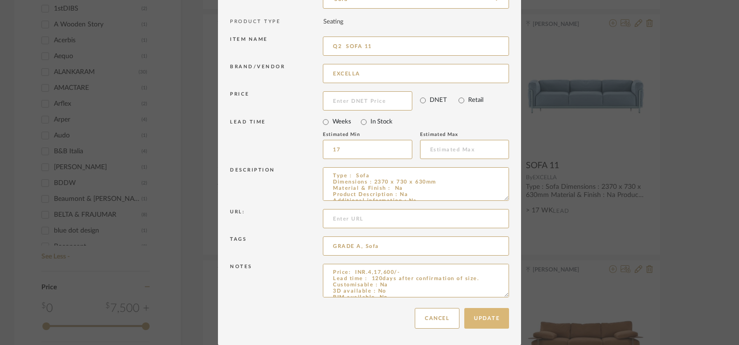
type input "Q2 SOFA 11"
click at [481, 314] on button "Update" at bounding box center [486, 318] width 45 height 21
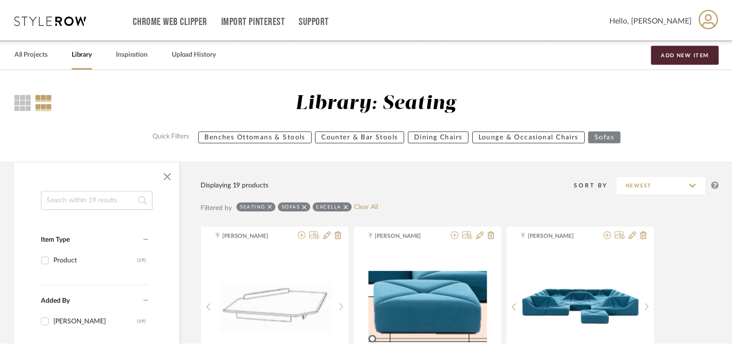
scroll to position [704, 0]
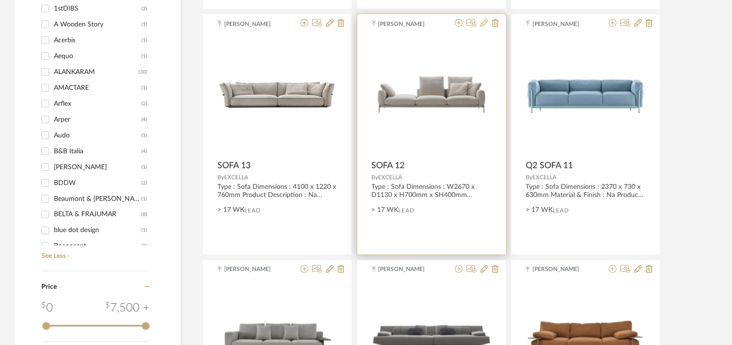
click at [482, 24] on icon at bounding box center [485, 23] width 8 height 8
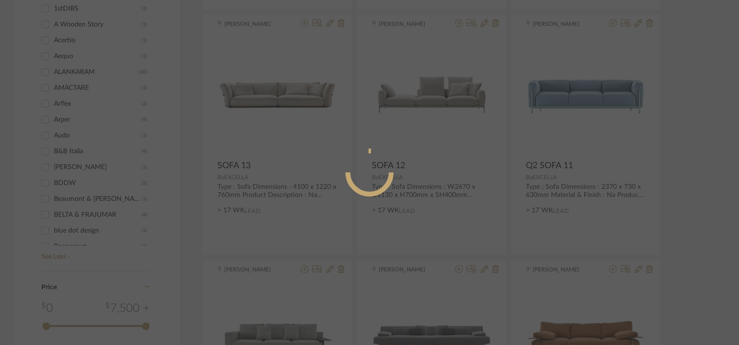
radio input "true"
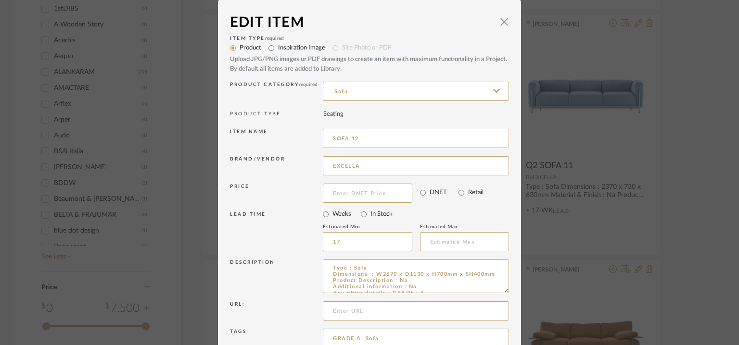
click at [330, 137] on input "SOFA 12" at bounding box center [416, 138] width 186 height 19
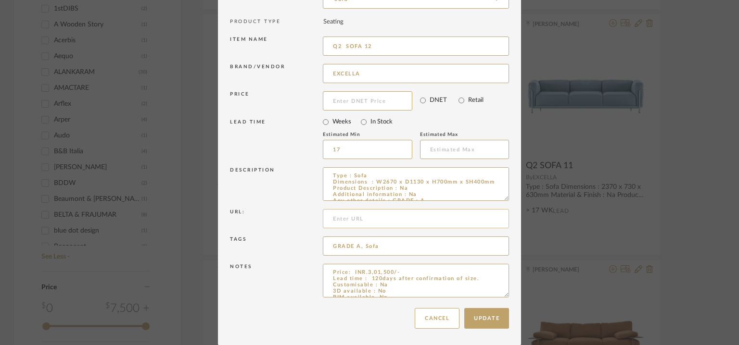
scroll to position [92, 0]
drag, startPoint x: 501, startPoint y: 292, endPoint x: 498, endPoint y: 332, distance: 40.5
click at [499, 299] on textarea "Price: INR.3,01,500/- Lead time : 120days after confirmation of size. Customisa…" at bounding box center [416, 281] width 186 height 35
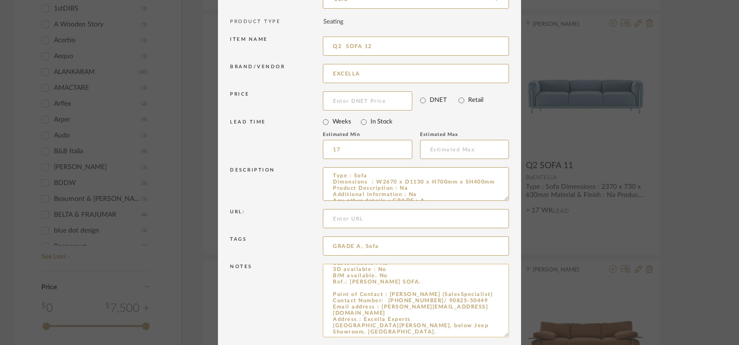
scroll to position [133, 0]
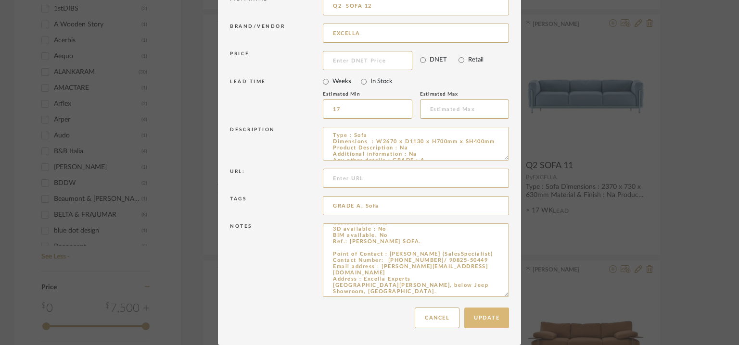
type input "Q2 SOFA 12"
click at [490, 319] on button "Update" at bounding box center [486, 318] width 45 height 21
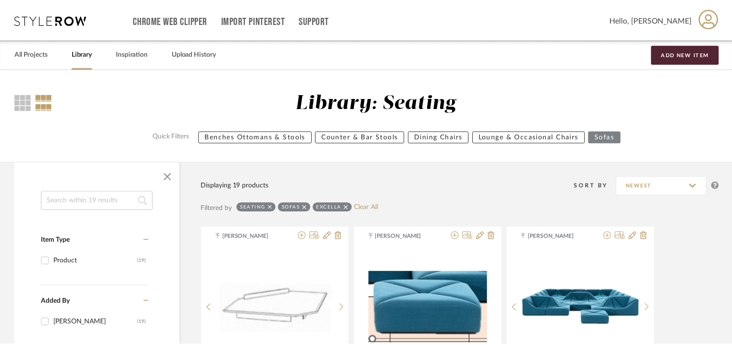
scroll to position [704, 0]
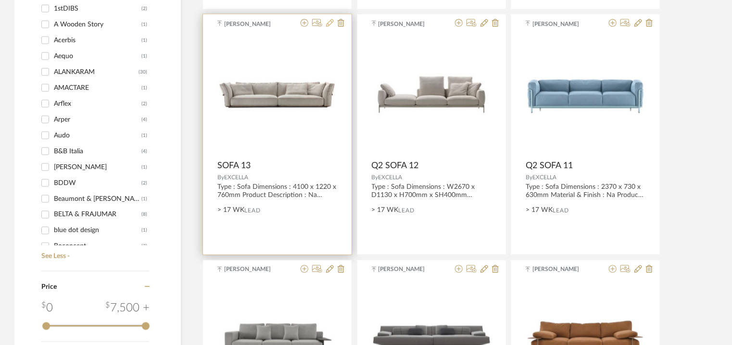
click at [331, 20] on icon at bounding box center [330, 23] width 8 height 8
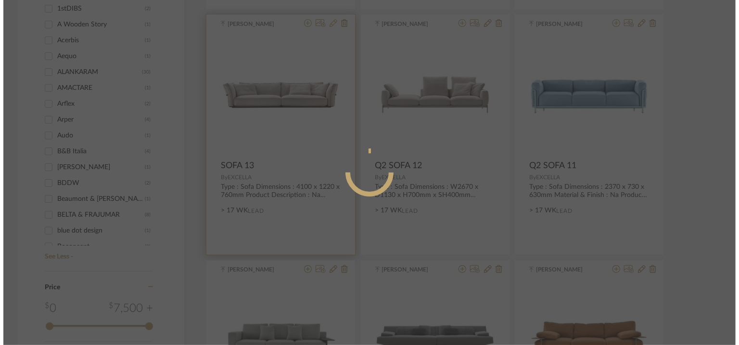
scroll to position [0, 0]
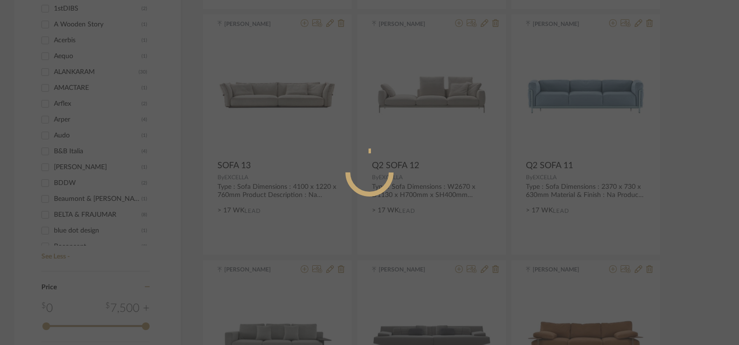
radio input "true"
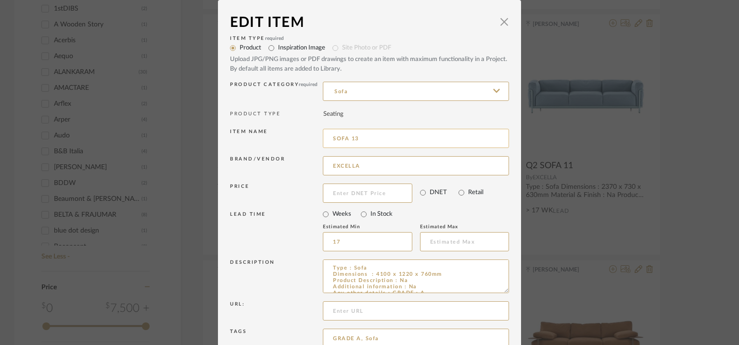
click at [330, 138] on input "SOFA 13" at bounding box center [416, 138] width 186 height 19
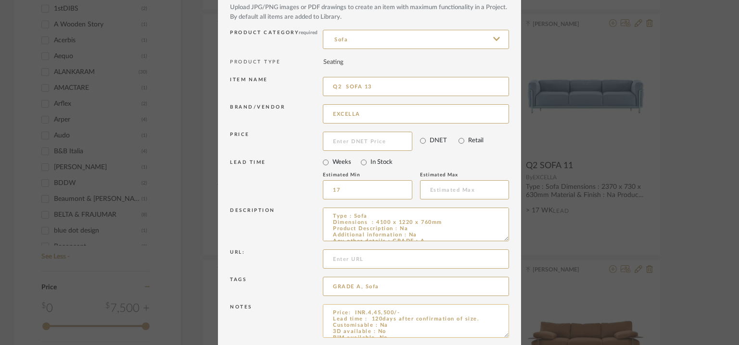
scroll to position [92, 0]
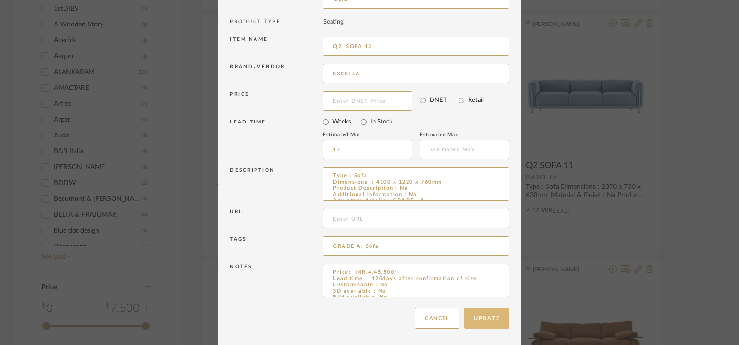
type input "Q2 SOFA 13"
click at [493, 318] on button "Update" at bounding box center [486, 318] width 45 height 21
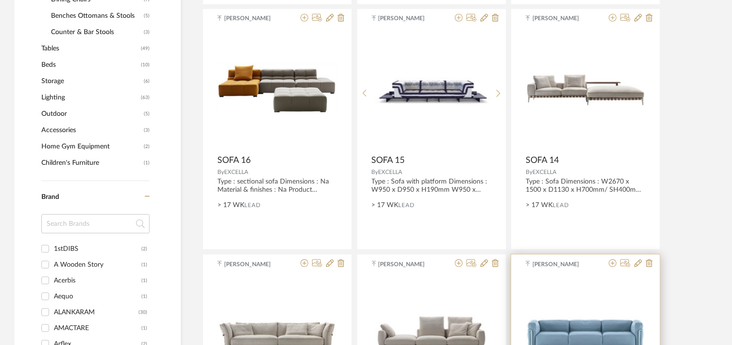
scroll to position [464, 0]
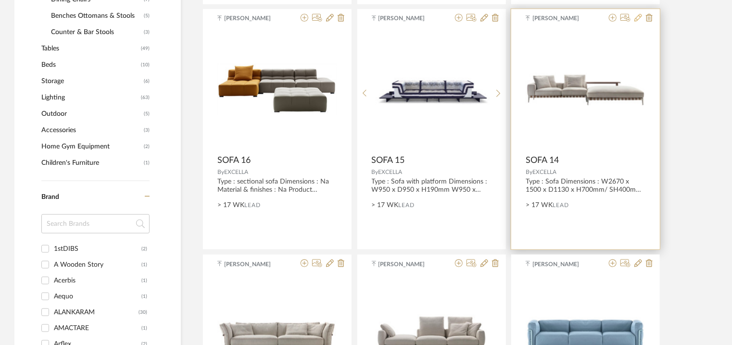
click at [640, 18] on icon at bounding box center [639, 18] width 8 height 8
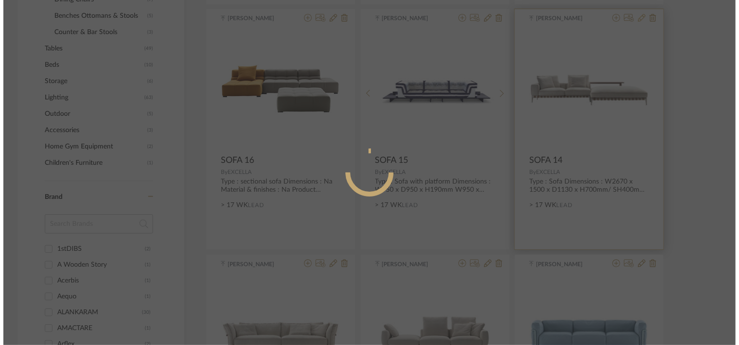
scroll to position [0, 0]
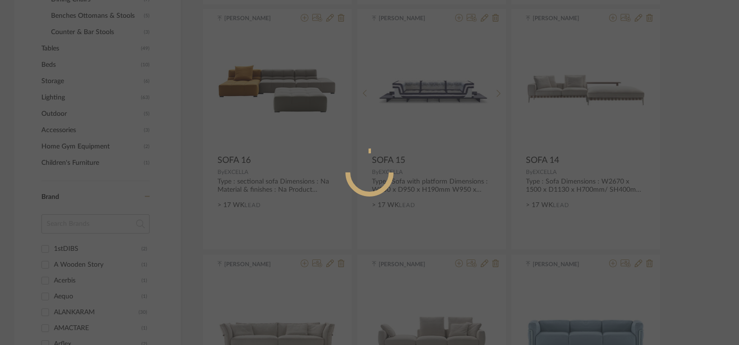
radio input "true"
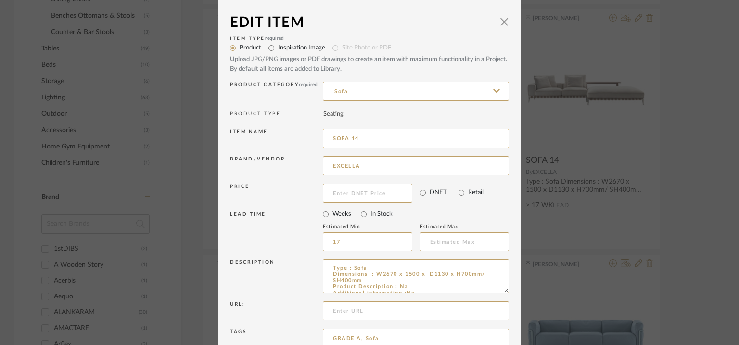
click at [331, 137] on input "SOFA 14" at bounding box center [416, 138] width 186 height 19
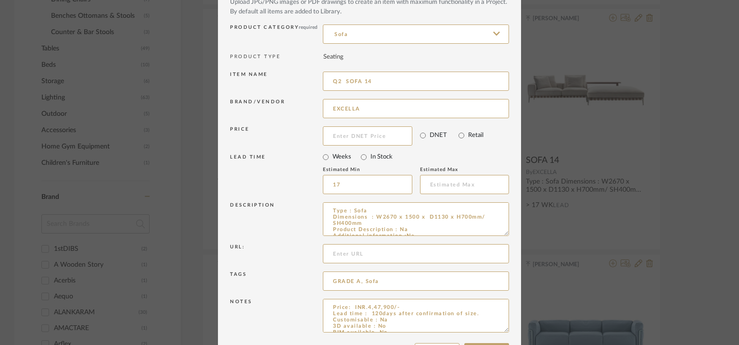
scroll to position [92, 0]
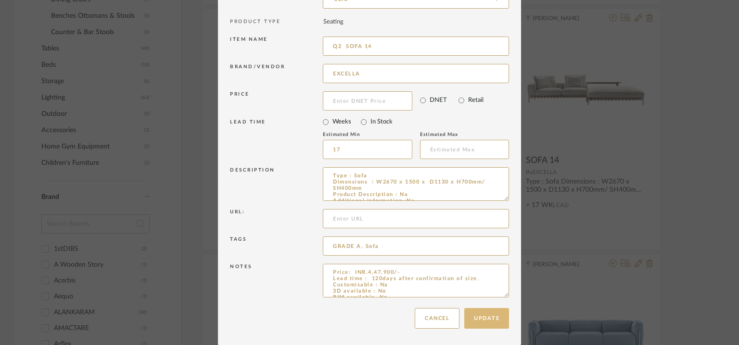
type input "Q2 SOFA 14"
click at [478, 314] on button "Update" at bounding box center [486, 318] width 45 height 21
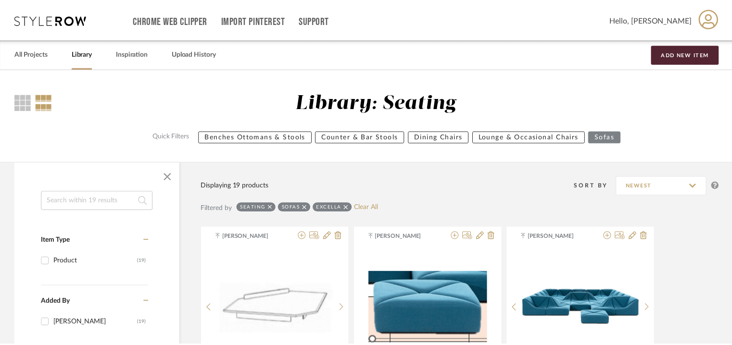
scroll to position [464, 0]
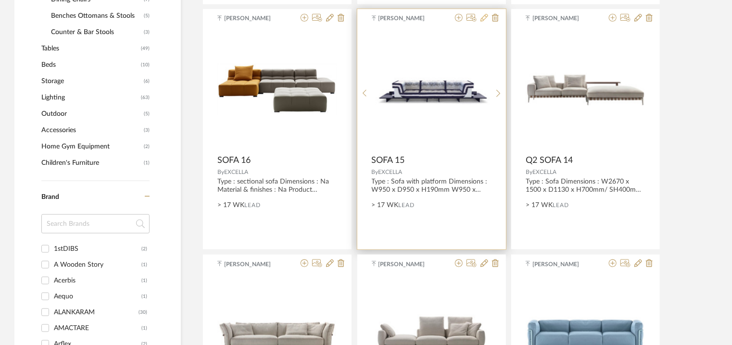
click at [483, 18] on icon at bounding box center [485, 18] width 8 height 8
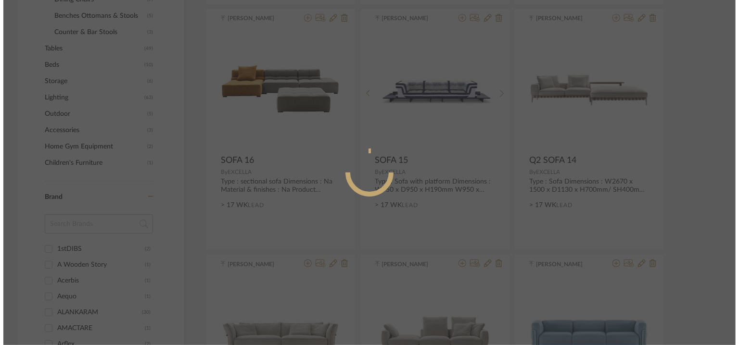
scroll to position [0, 0]
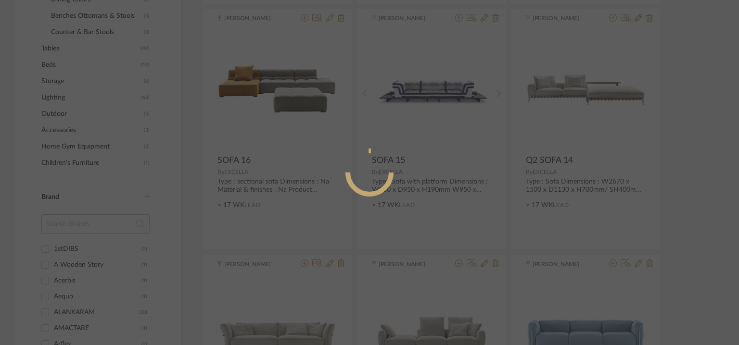
radio input "true"
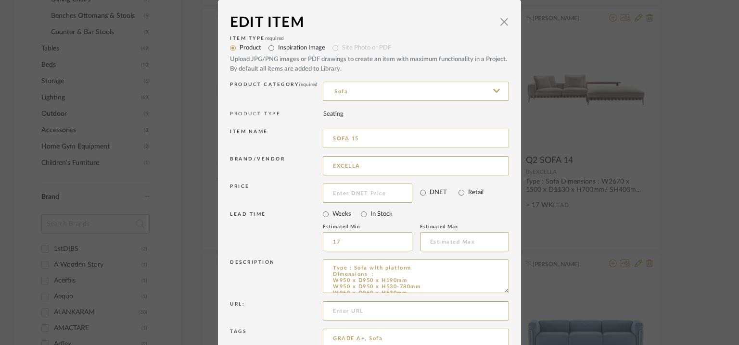
click at [331, 136] on input "SOFA 15" at bounding box center [416, 138] width 186 height 19
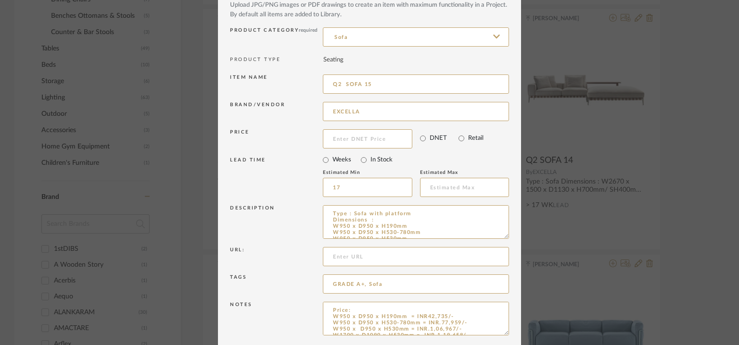
scroll to position [92, 0]
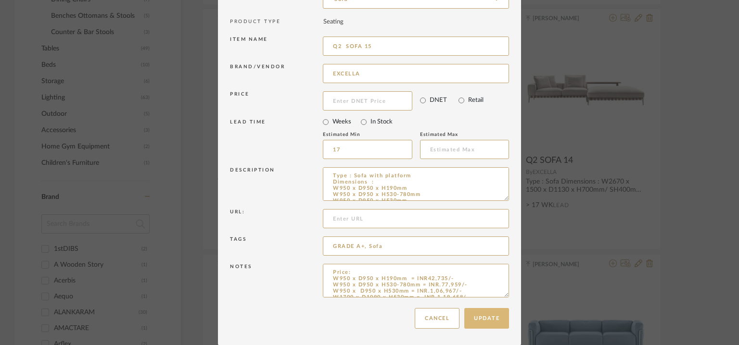
type input "Q2 SOFA 15"
click at [492, 323] on button "Update" at bounding box center [486, 318] width 45 height 21
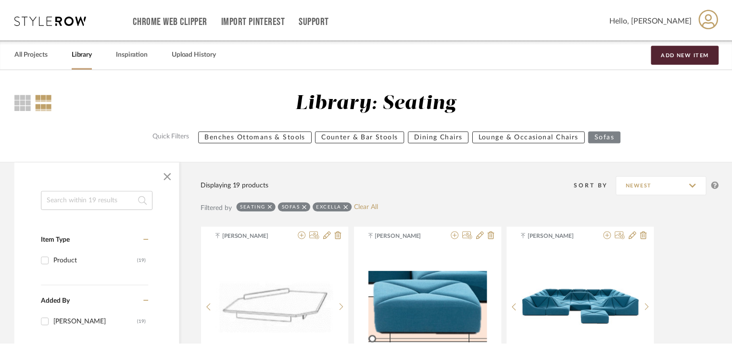
scroll to position [464, 0]
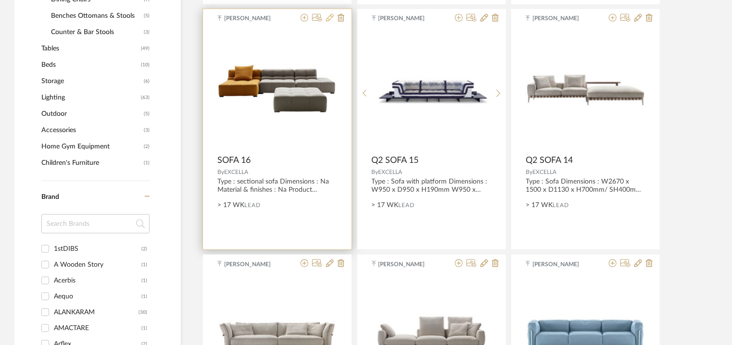
click at [331, 17] on icon at bounding box center [330, 18] width 8 height 8
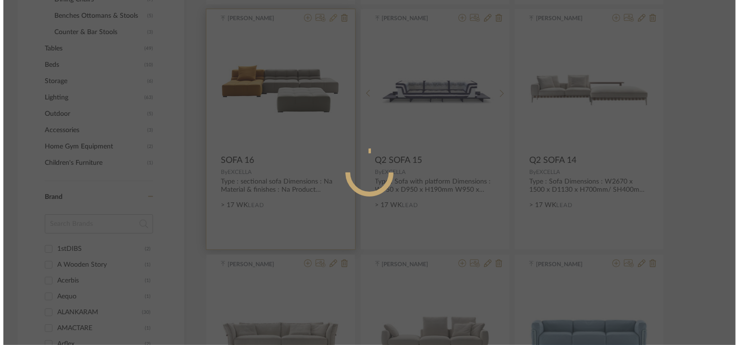
scroll to position [0, 0]
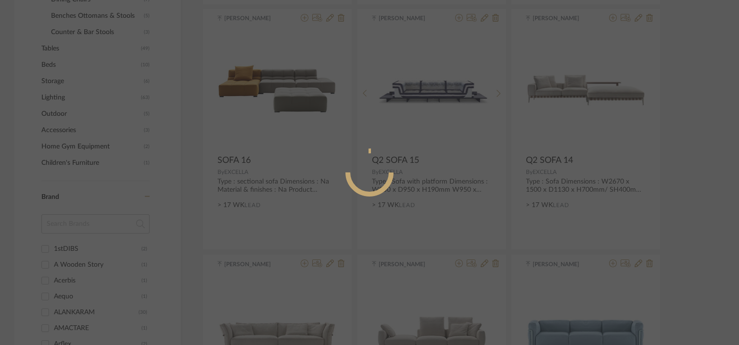
radio input "true"
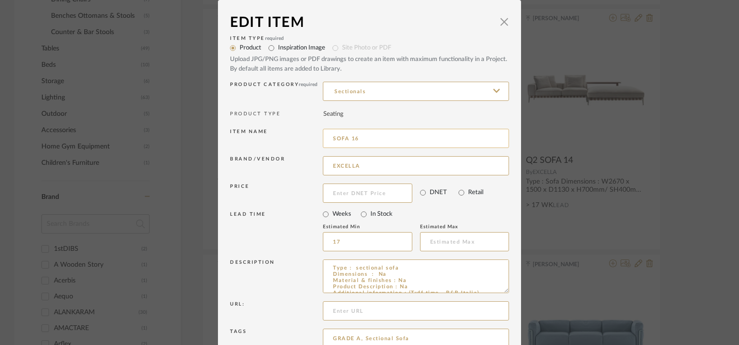
click at [330, 137] on input "SOFA 16" at bounding box center [416, 138] width 186 height 19
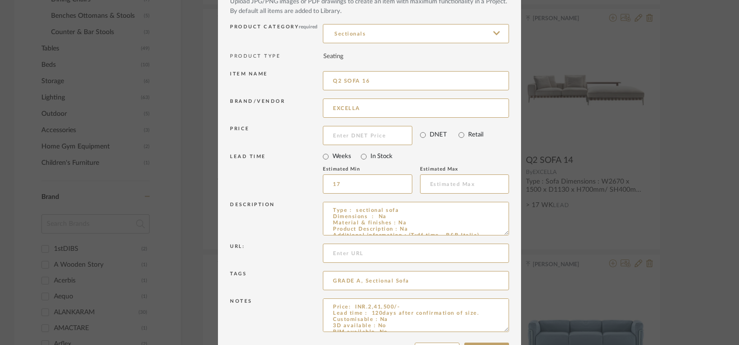
scroll to position [92, 0]
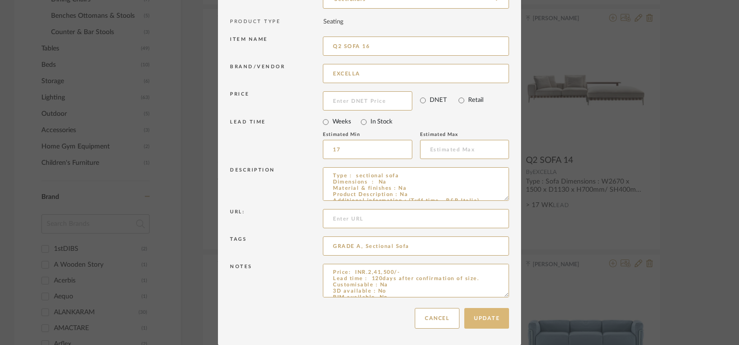
type input "Q2 SOFA 16"
click at [486, 324] on button "Update" at bounding box center [486, 318] width 45 height 21
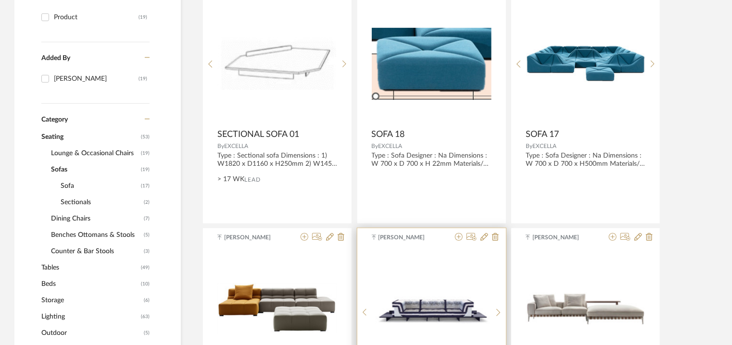
scroll to position [223, 0]
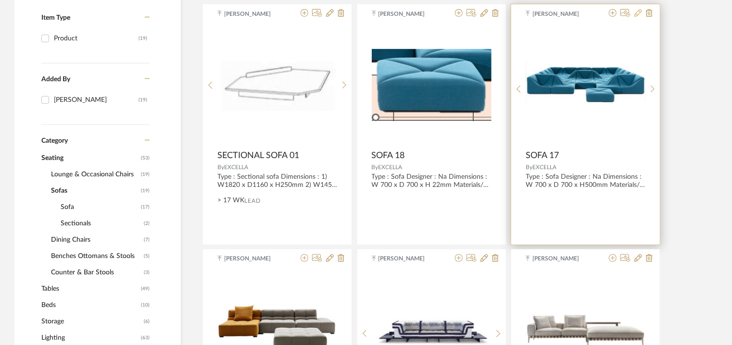
click at [639, 14] on icon at bounding box center [639, 13] width 8 height 8
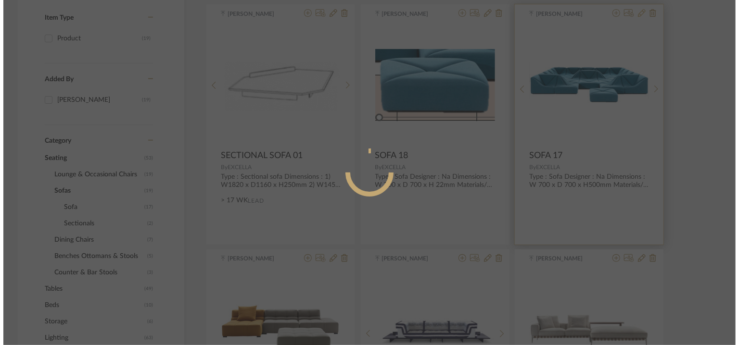
scroll to position [0, 0]
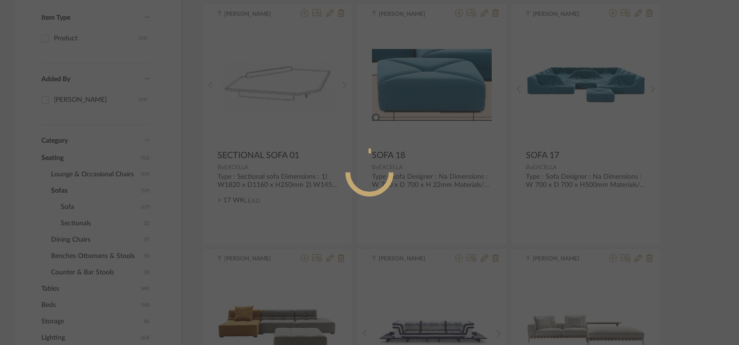
radio input "true"
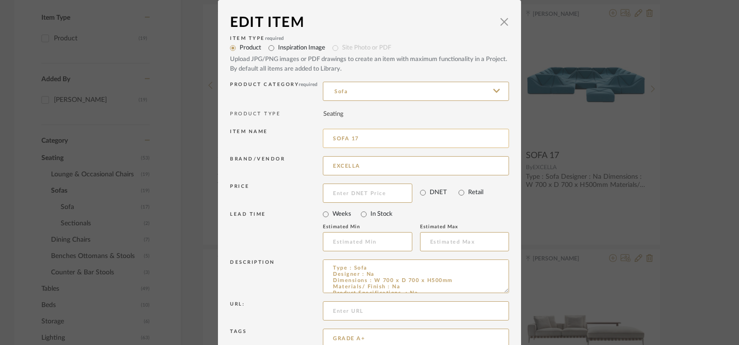
click at [330, 136] on input "SOFA 17" at bounding box center [416, 138] width 186 height 19
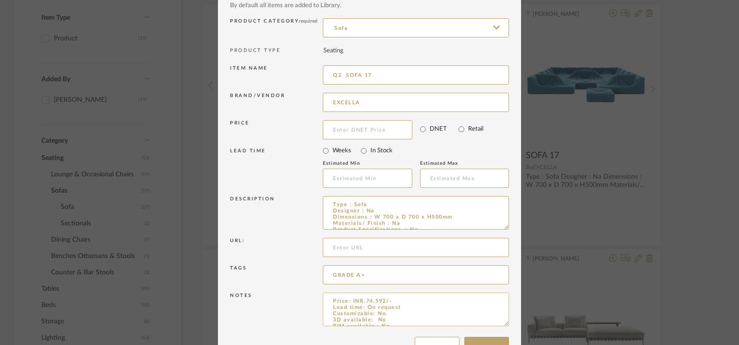
scroll to position [92, 0]
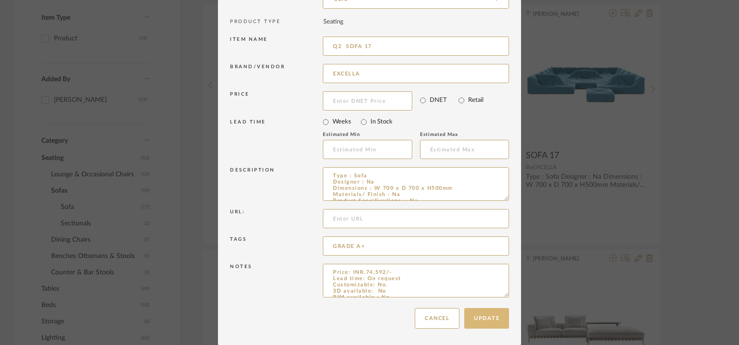
type input "Q2 SOFA 17"
click at [490, 308] on button "Update" at bounding box center [486, 318] width 45 height 21
click at [489, 311] on sr-spinner at bounding box center [369, 127] width 303 height 438
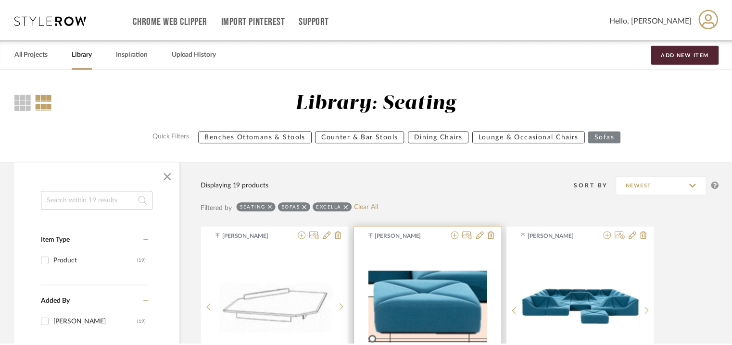
scroll to position [223, 0]
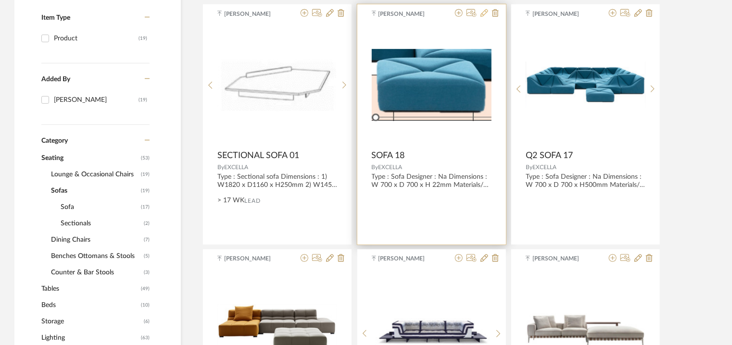
click at [485, 12] on icon at bounding box center [485, 13] width 8 height 8
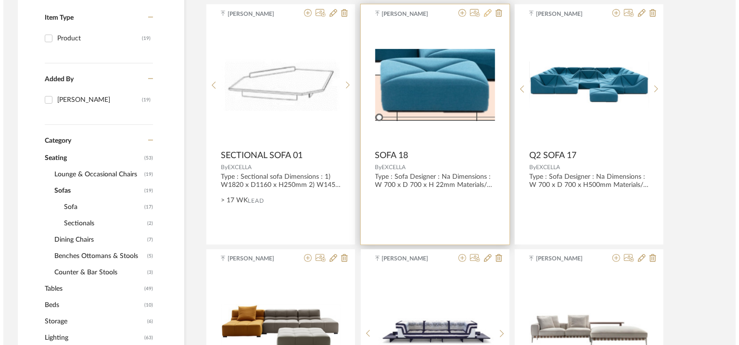
scroll to position [0, 0]
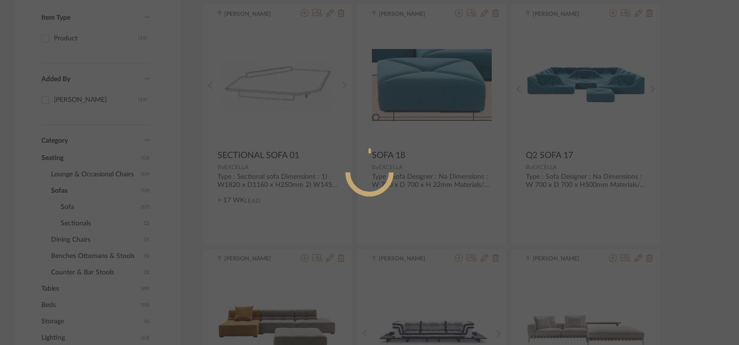
radio input "true"
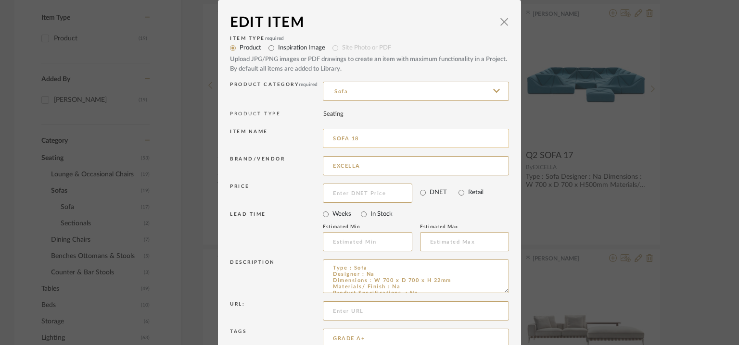
click at [330, 134] on input "SOFA 18" at bounding box center [416, 138] width 186 height 19
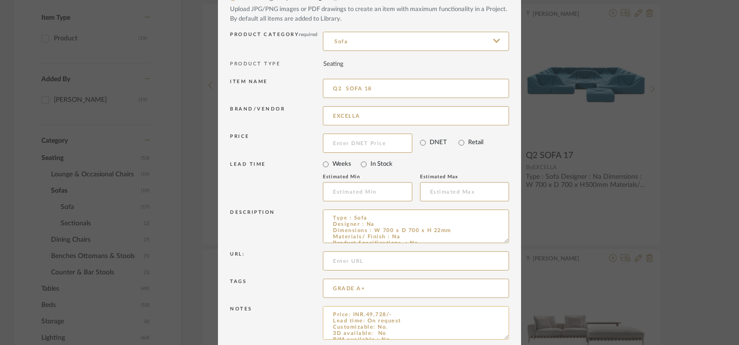
scroll to position [92, 0]
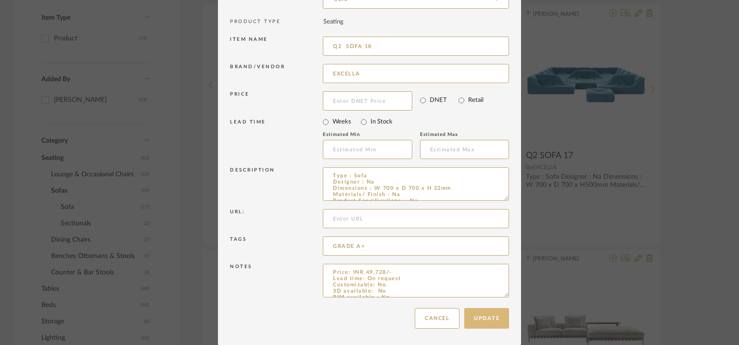
type input "Q2 SOFA 18"
click at [490, 321] on button "Update" at bounding box center [486, 318] width 45 height 21
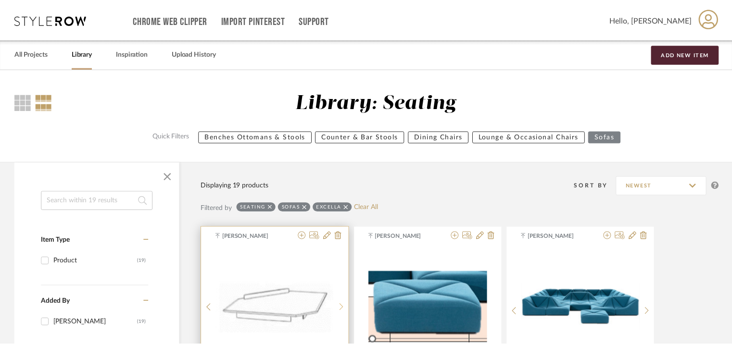
scroll to position [223, 0]
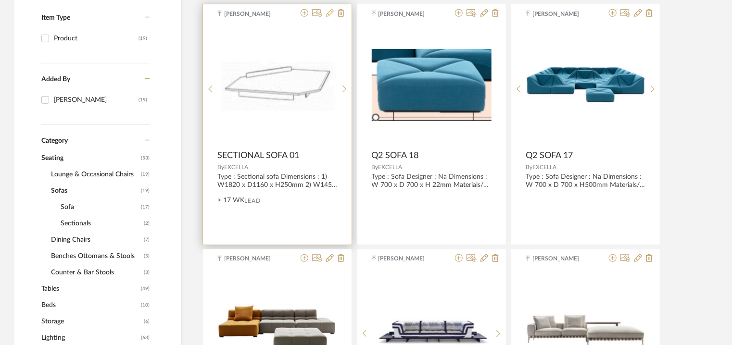
click at [330, 9] on icon at bounding box center [330, 13] width 8 height 8
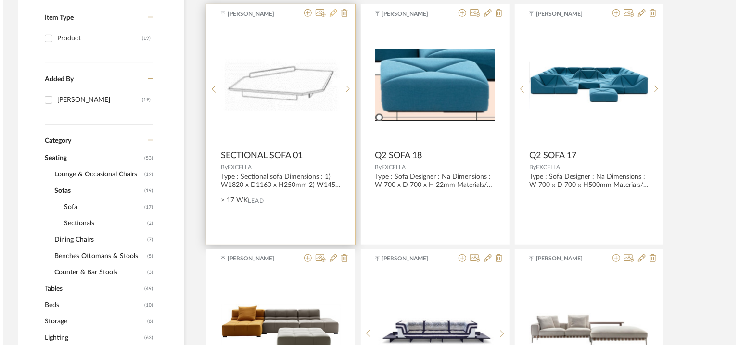
scroll to position [0, 0]
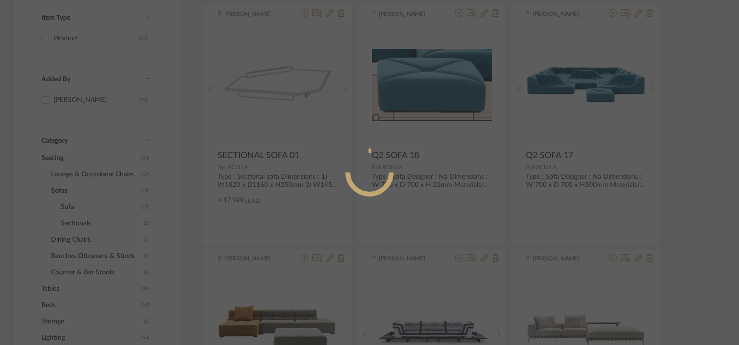
radio input "true"
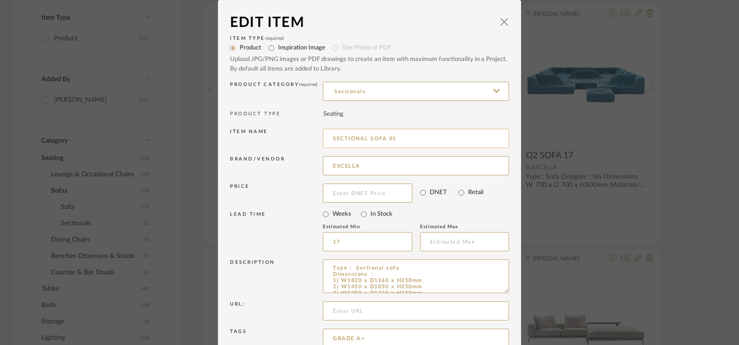
click at [328, 137] on input "SECTIONAL SOFA 01" at bounding box center [416, 138] width 186 height 19
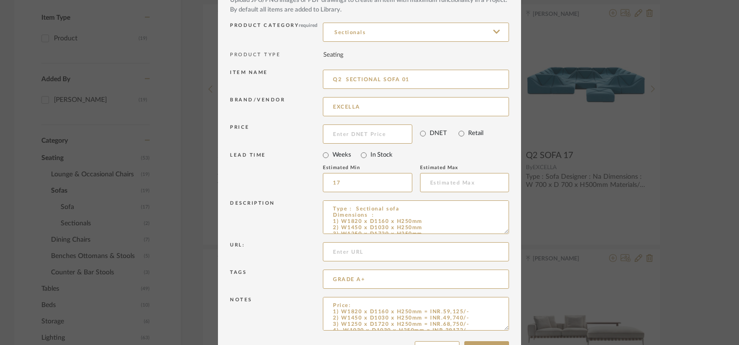
scroll to position [92, 0]
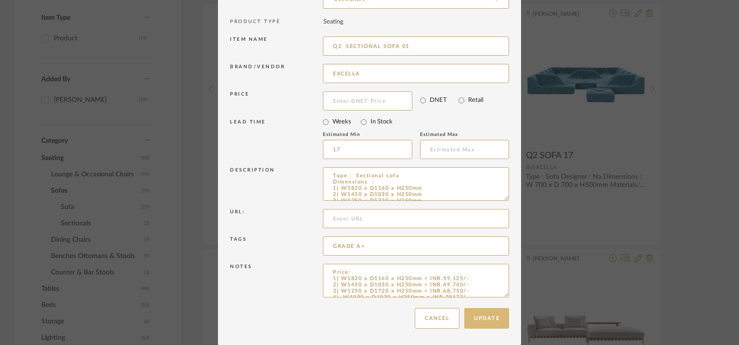
click at [489, 317] on button "Update" at bounding box center [486, 318] width 45 height 21
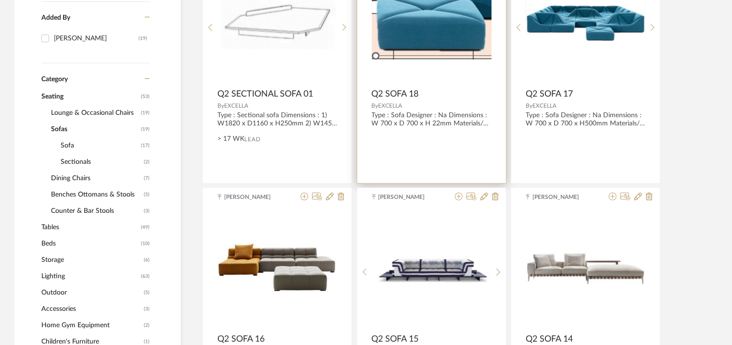
scroll to position [319, 0]
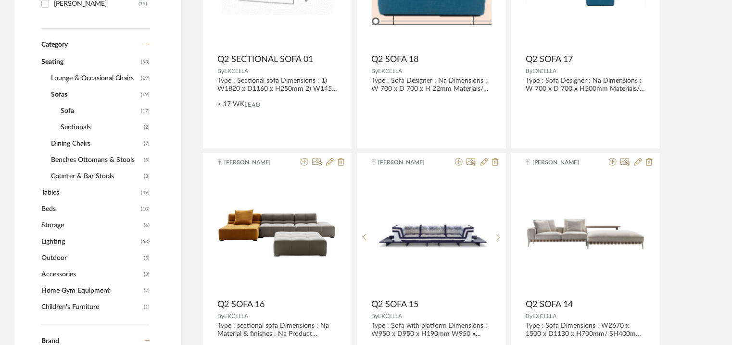
click at [77, 141] on span "Dining Chairs" at bounding box center [96, 144] width 90 height 16
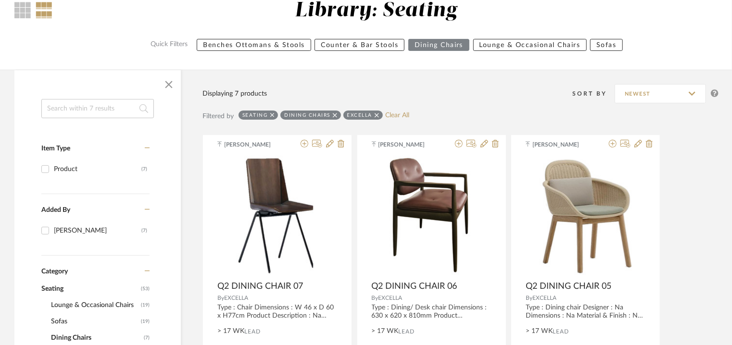
scroll to position [192, 0]
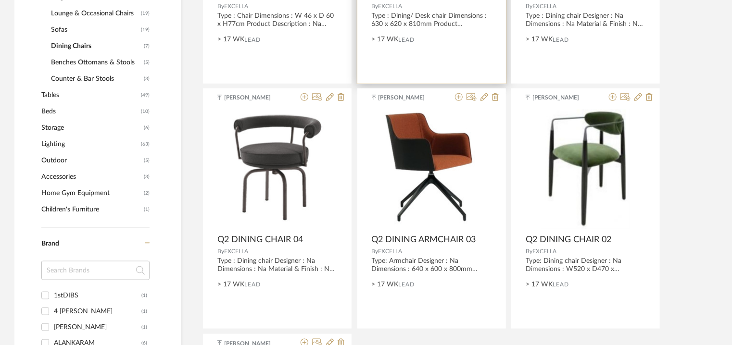
scroll to position [385, 0]
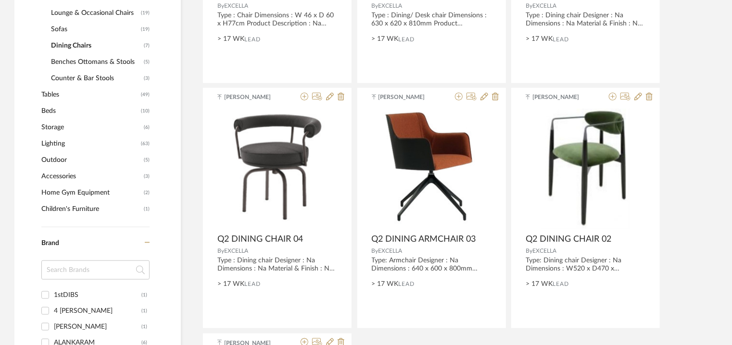
click at [56, 27] on span "Sofas" at bounding box center [95, 29] width 88 height 16
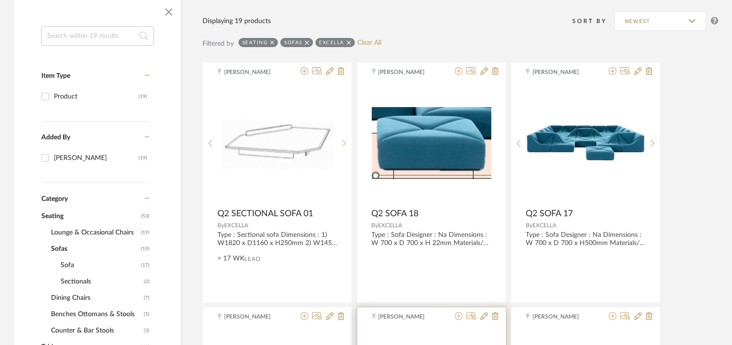
scroll to position [144, 0]
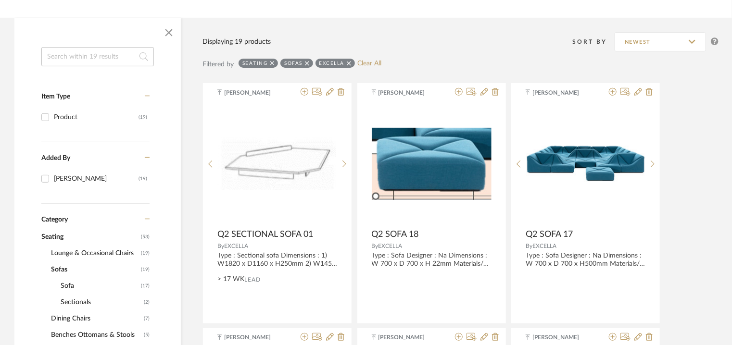
click at [70, 252] on span "Lounge & Occasional Chairs" at bounding box center [95, 253] width 88 height 16
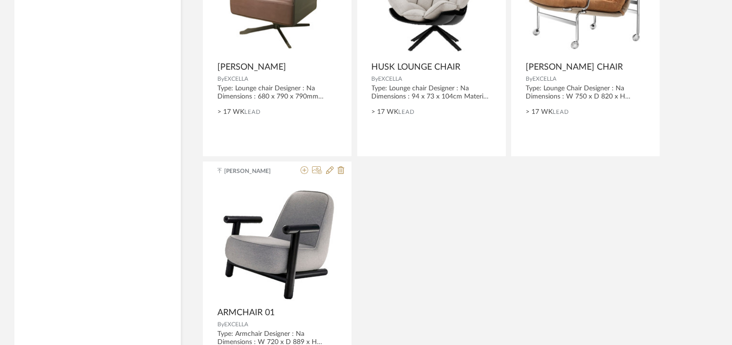
scroll to position [1636, 0]
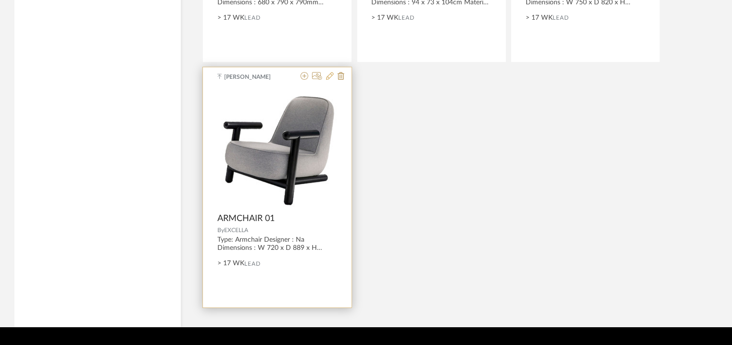
click at [331, 76] on icon at bounding box center [330, 76] width 8 height 8
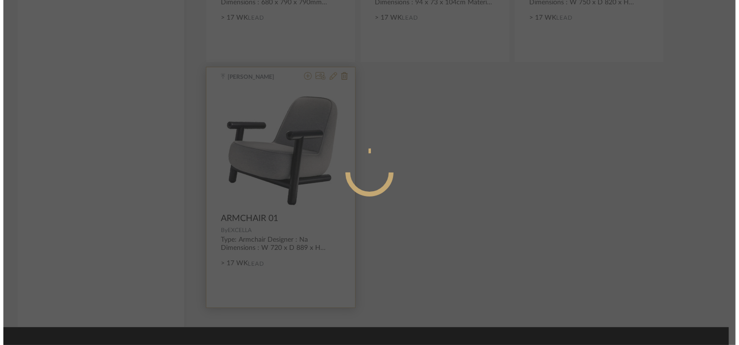
scroll to position [0, 0]
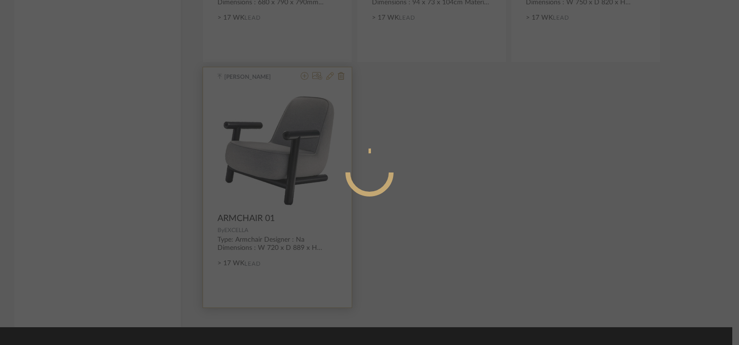
radio input "true"
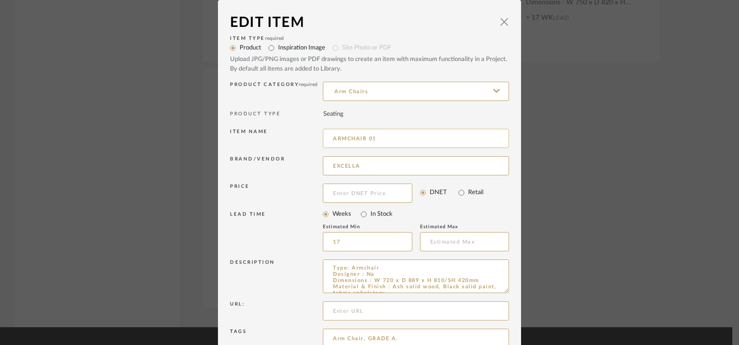
click at [332, 139] on input "ARMCHAIR 01" at bounding box center [416, 138] width 186 height 19
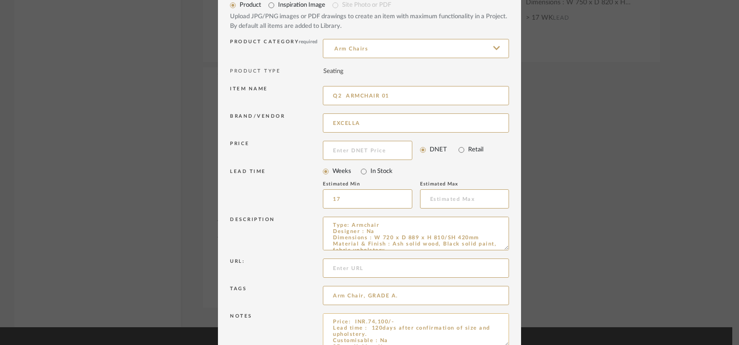
scroll to position [92, 0]
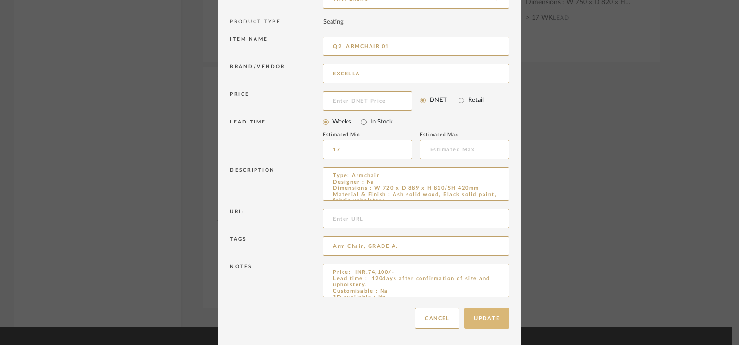
type input "Q2 ARMCHAIR 01"
click at [477, 318] on button "Update" at bounding box center [486, 318] width 45 height 21
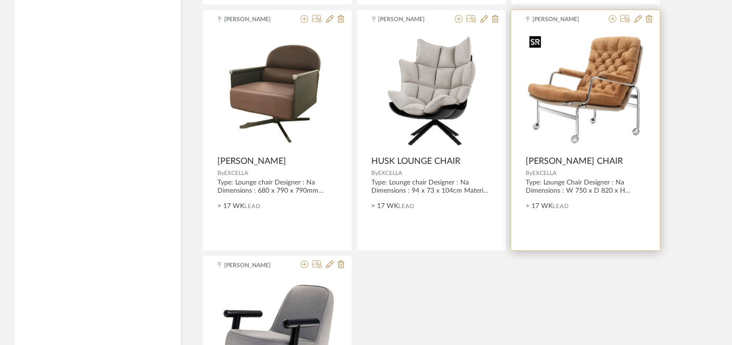
scroll to position [1395, 0]
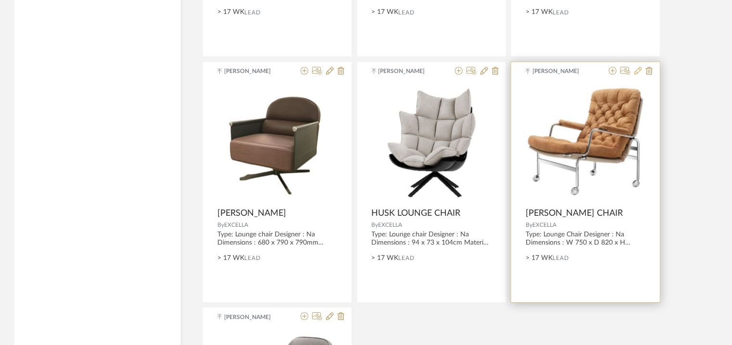
click at [636, 72] on icon at bounding box center [639, 71] width 8 height 8
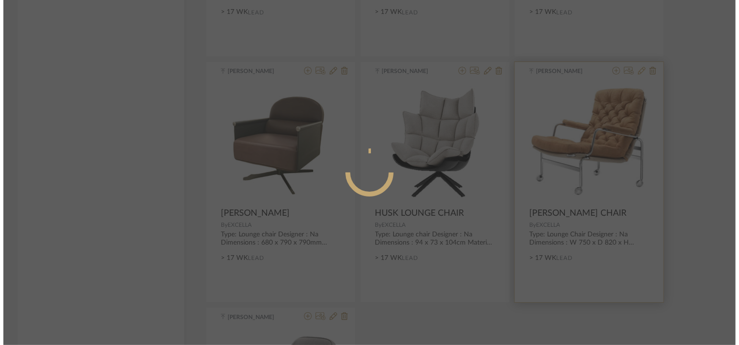
scroll to position [0, 0]
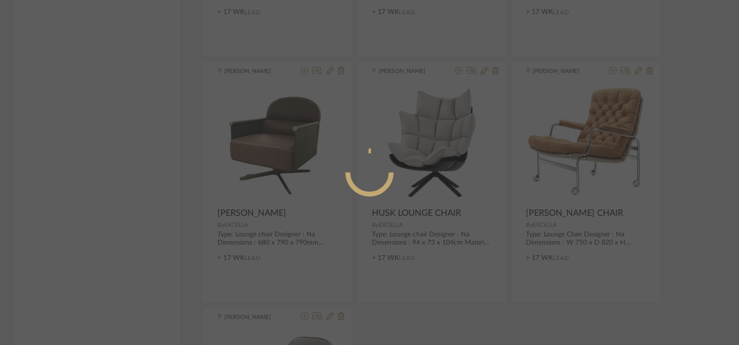
radio input "true"
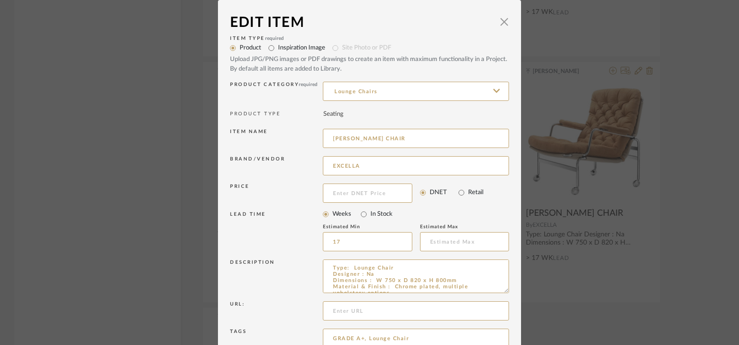
drag, startPoint x: 379, startPoint y: 136, endPoint x: 271, endPoint y: 132, distance: 107.4
click at [271, 132] on div "Item name KARIN LOUNGE CHAIR" at bounding box center [369, 140] width 279 height 27
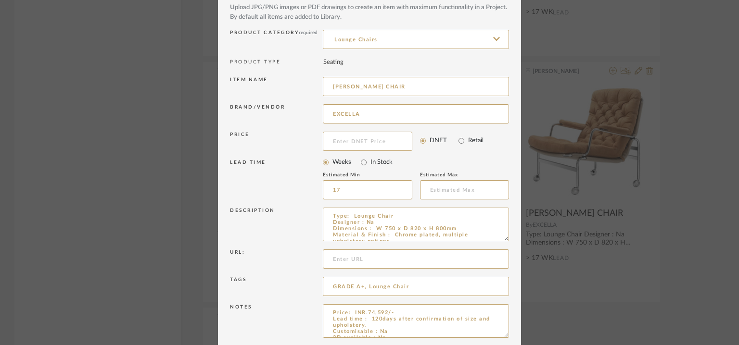
scroll to position [92, 0]
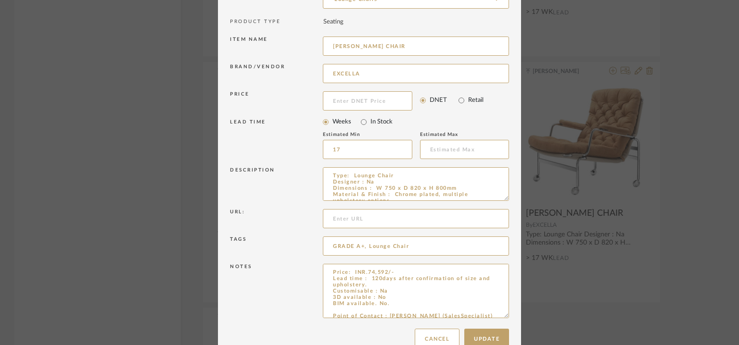
drag, startPoint x: 502, startPoint y: 293, endPoint x: 493, endPoint y: 364, distance: 71.9
click at [360, 308] on textarea "Price: INR.74,592/- Lead time : 120days after confirmation of size and upholste…" at bounding box center [416, 316] width 186 height 104
paste textarea "[PERSON_NAME] CHAIR"
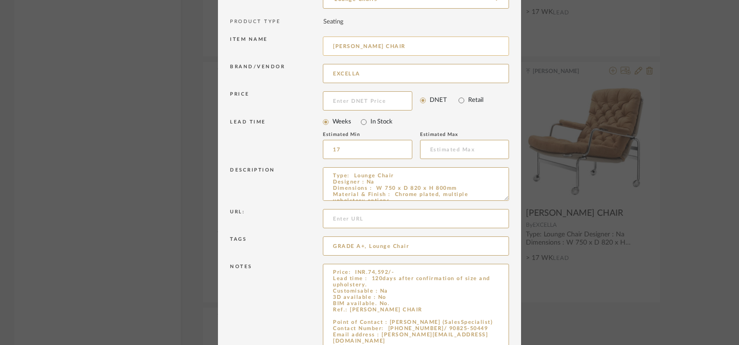
type textarea "Price: INR.74,592/- Lead time : 120days after confirmation of size and upholste…"
drag, startPoint x: 352, startPoint y: 44, endPoint x: 279, endPoint y: 44, distance: 73.1
click at [288, 46] on div "Item name KARIN LOUNGE CHAIR" at bounding box center [369, 47] width 279 height 27
click at [400, 44] on input "Q2 LOUNGE CHAIR" at bounding box center [416, 46] width 186 height 19
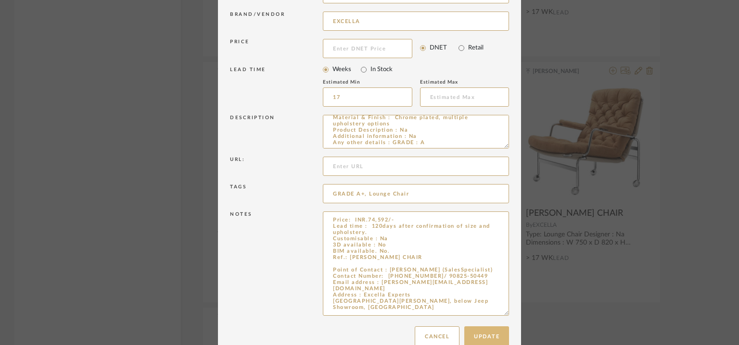
scroll to position [164, 0]
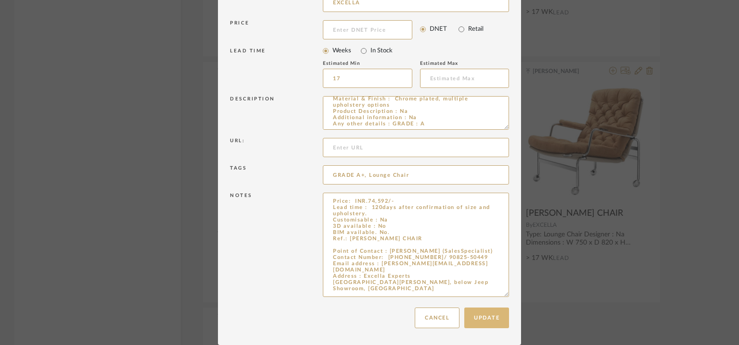
type input "Q2 LOUNGE CHAIR 01"
click at [493, 322] on button "Update" at bounding box center [486, 318] width 45 height 21
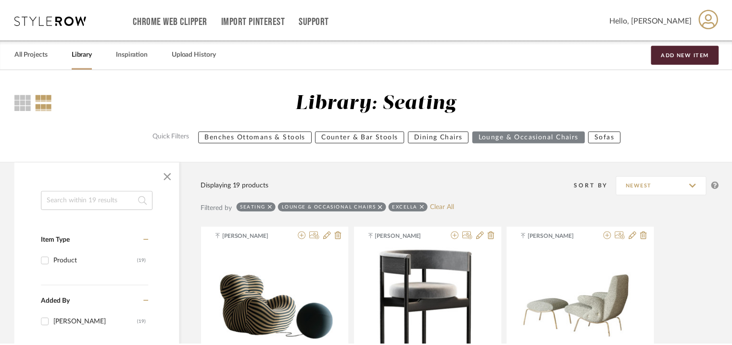
scroll to position [1395, 0]
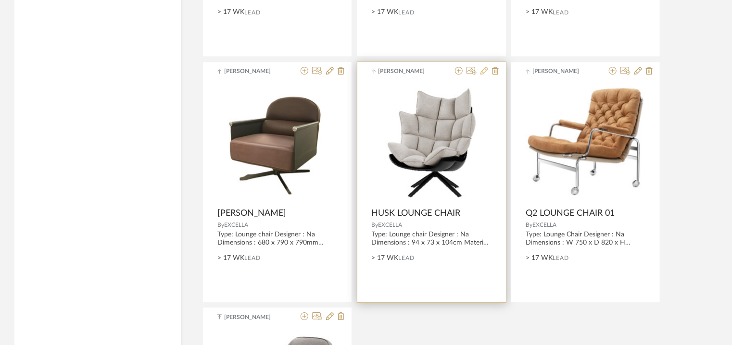
click at [483, 70] on icon at bounding box center [485, 71] width 8 height 8
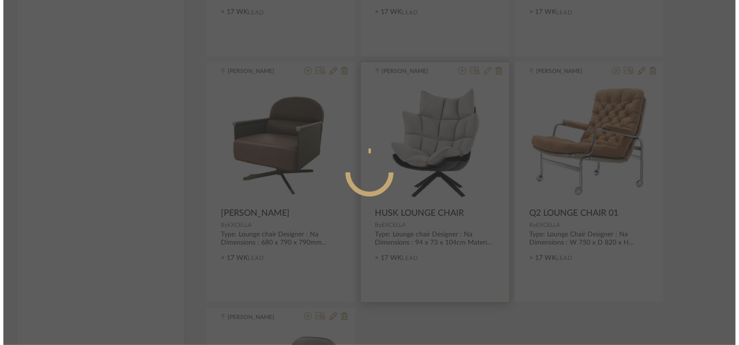
scroll to position [0, 0]
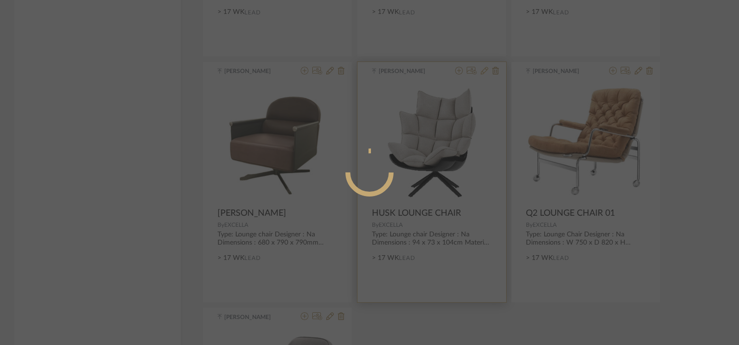
radio input "true"
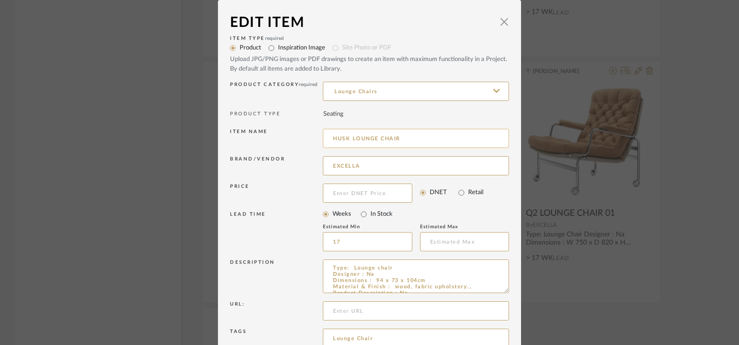
drag, startPoint x: 404, startPoint y: 139, endPoint x: 322, endPoint y: 135, distance: 82.4
click at [323, 135] on input "HUSK LOUNGE CHAIR" at bounding box center [416, 138] width 186 height 19
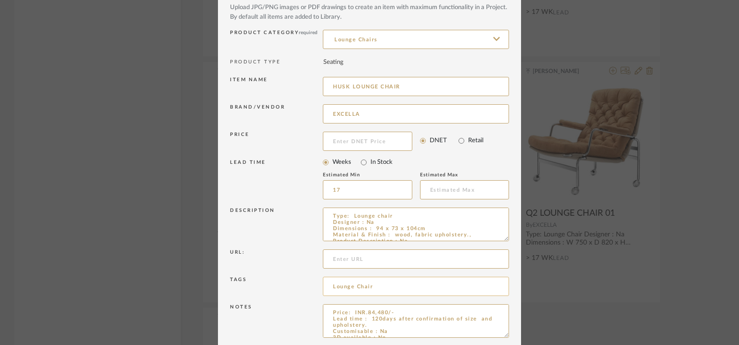
scroll to position [92, 0]
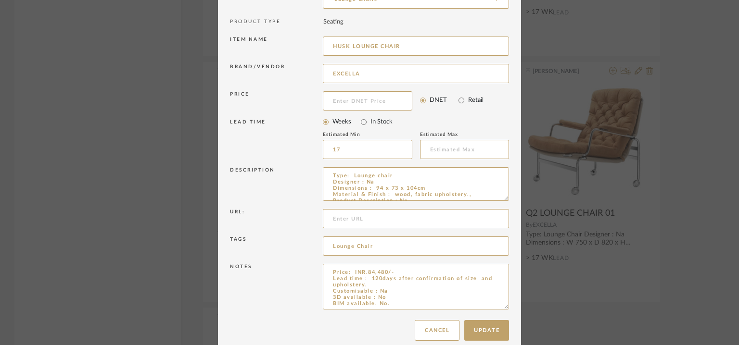
drag, startPoint x: 503, startPoint y: 295, endPoint x: 486, endPoint y: 341, distance: 48.5
click at [498, 310] on textarea "Price: INR.84,480/- Lead time : 120days after confirmation of size and upholste…" at bounding box center [416, 287] width 186 height 46
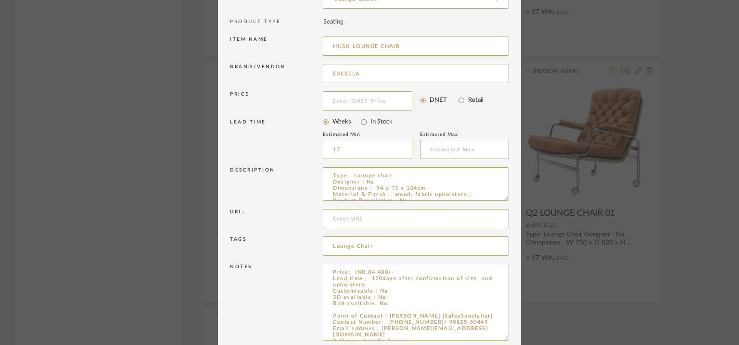
click at [395, 307] on textarea "Price: INR.84,480/- Lead time : 120days after confirmation of size and upholste…" at bounding box center [416, 302] width 186 height 77
drag, startPoint x: 406, startPoint y: 48, endPoint x: 325, endPoint y: 45, distance: 80.9
click at [325, 45] on input "HUSK LOUNGE CHAIR" at bounding box center [416, 46] width 186 height 19
click at [354, 308] on textarea "Price: INR.84,480/- Lead time : 120days after confirmation of size and upholste…" at bounding box center [416, 302] width 186 height 77
paste textarea "HUSK LOUNGE CHAIR"
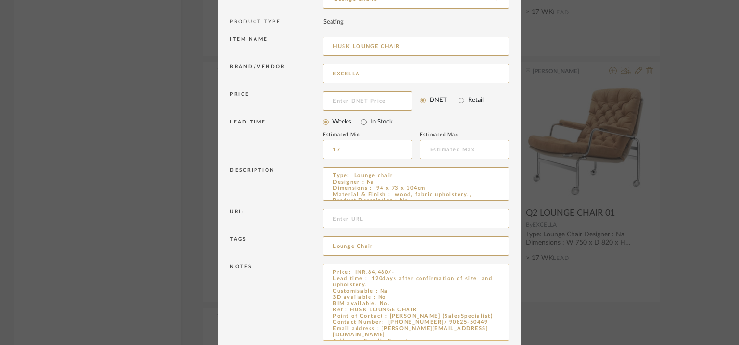
click at [421, 310] on textarea "Price: INR.84,480/- Lead time : 120days after confirmation of size and upholste…" at bounding box center [416, 302] width 186 height 77
type textarea "Price: INR.84,480/- Lead time : 120days after confirmation of size and upholste…"
drag, startPoint x: 350, startPoint y: 45, endPoint x: 285, endPoint y: 50, distance: 64.7
click at [285, 50] on div "Item name HUSK LOUNGE CHAIR" at bounding box center [369, 47] width 279 height 27
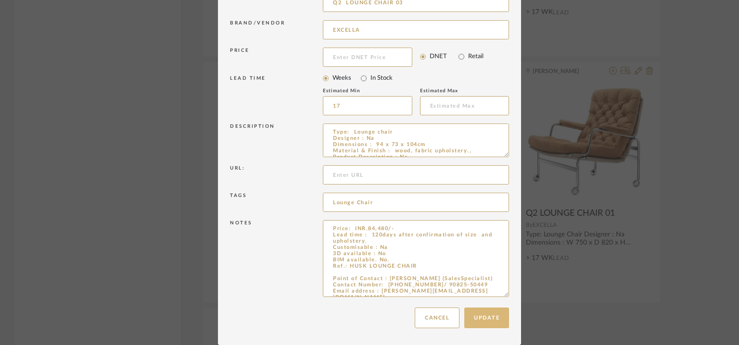
type input "Q2 LOUNGE CHAIR 03"
click at [484, 318] on button "Update" at bounding box center [486, 318] width 45 height 21
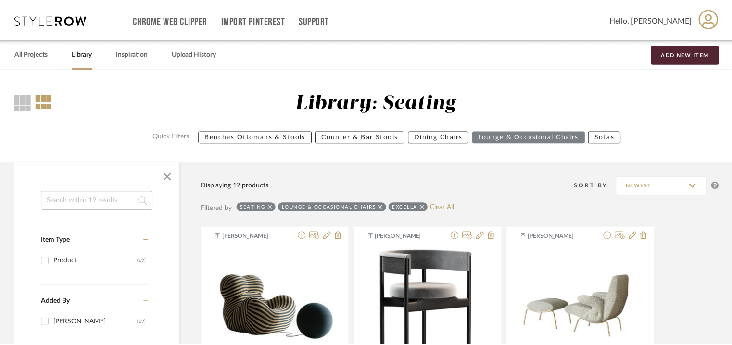
scroll to position [1395, 0]
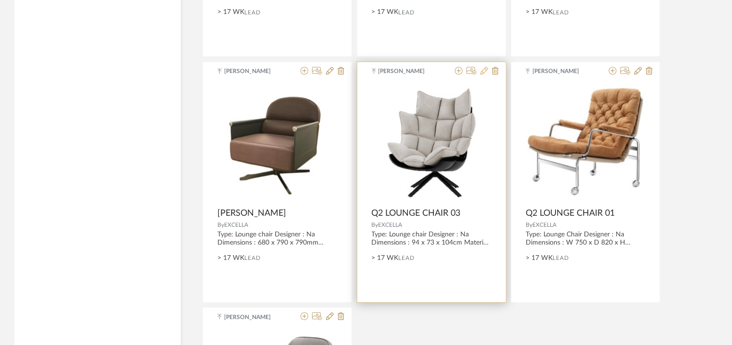
click at [484, 70] on icon at bounding box center [485, 71] width 8 height 8
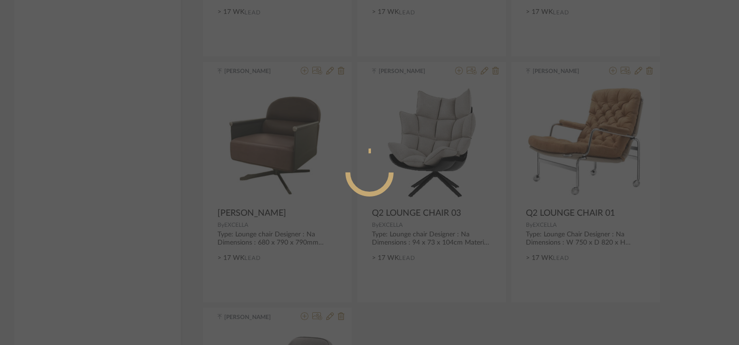
radio input "true"
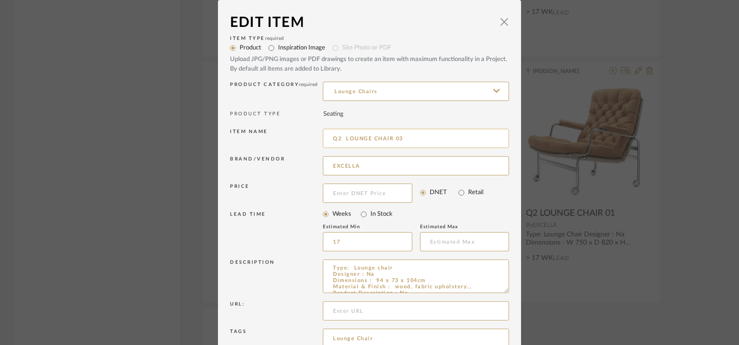
click at [401, 137] on input "Q2 LOUNGE CHAIR 03" at bounding box center [416, 138] width 186 height 19
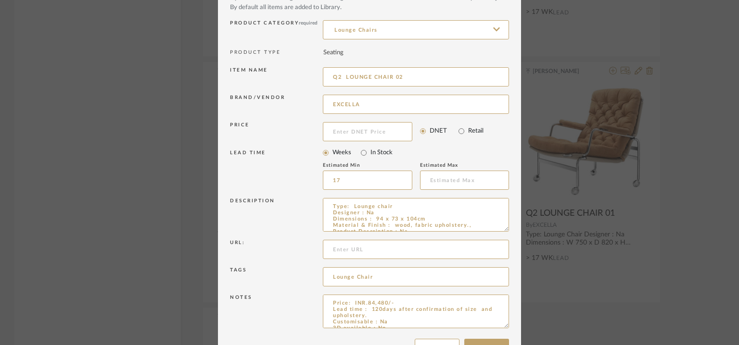
scroll to position [92, 0]
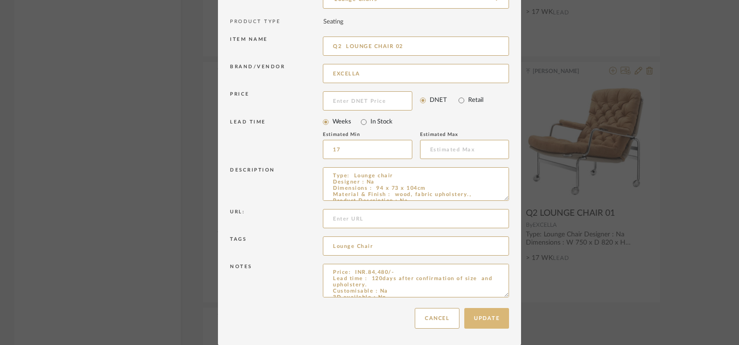
type input "Q2 LOUNGE CHAIR 02"
click at [490, 322] on button "Update" at bounding box center [486, 318] width 45 height 21
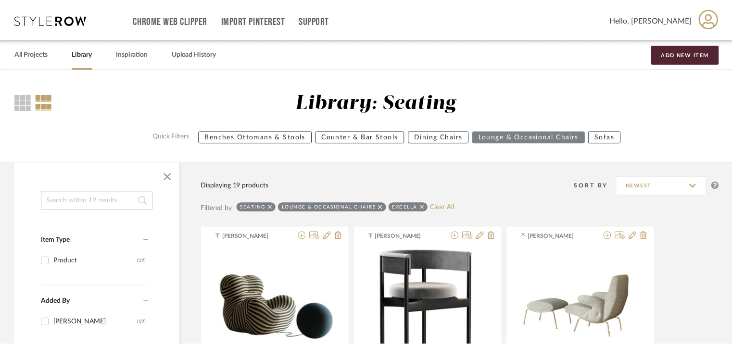
scroll to position [1395, 0]
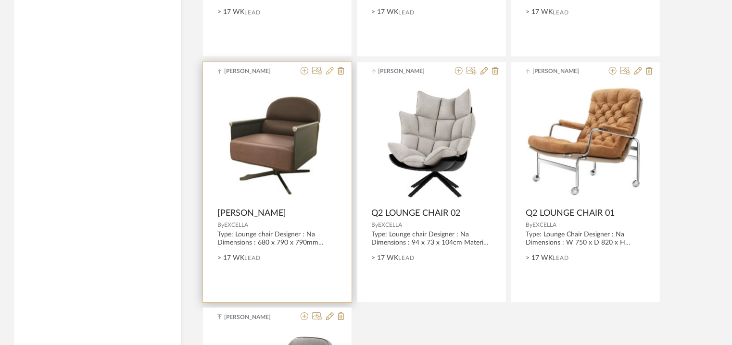
click at [331, 68] on icon at bounding box center [330, 71] width 8 height 8
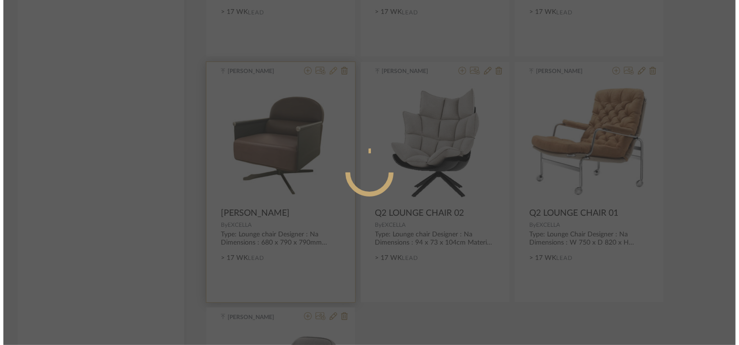
scroll to position [0, 0]
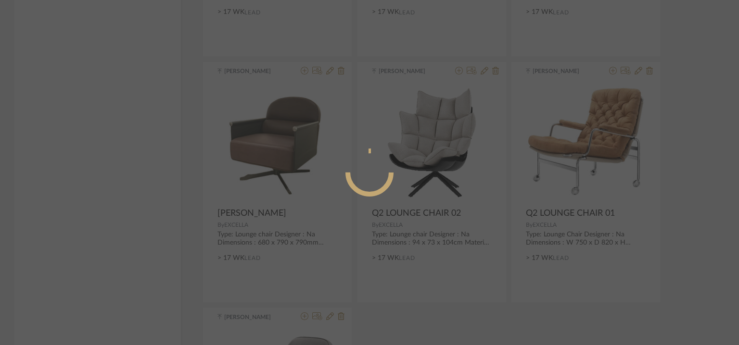
radio input "true"
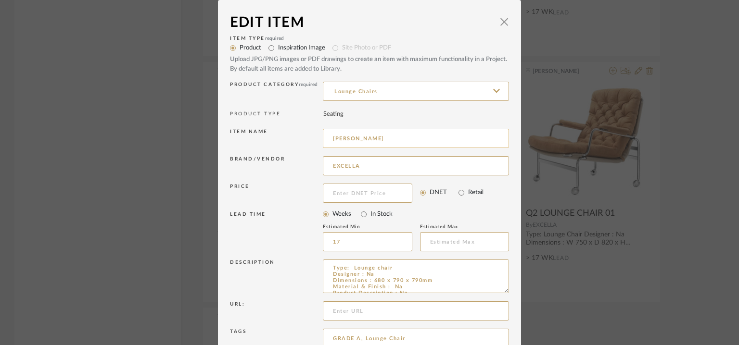
drag, startPoint x: 330, startPoint y: 139, endPoint x: 343, endPoint y: 137, distance: 13.1
click at [343, 137] on input "[PERSON_NAME]" at bounding box center [416, 138] width 186 height 19
drag, startPoint x: 348, startPoint y: 137, endPoint x: 329, endPoint y: 134, distance: 19.5
click at [329, 134] on input "[PERSON_NAME]" at bounding box center [416, 138] width 186 height 19
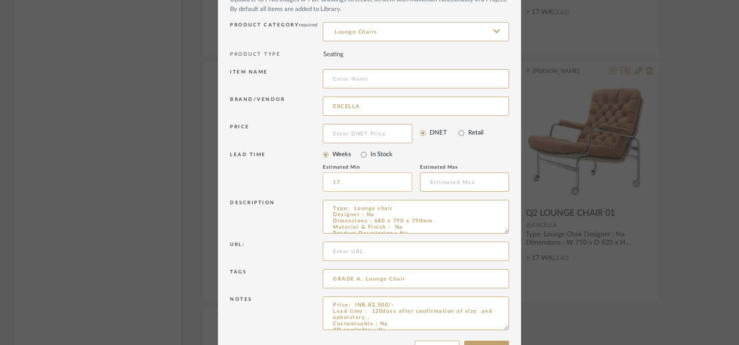
scroll to position [92, 0]
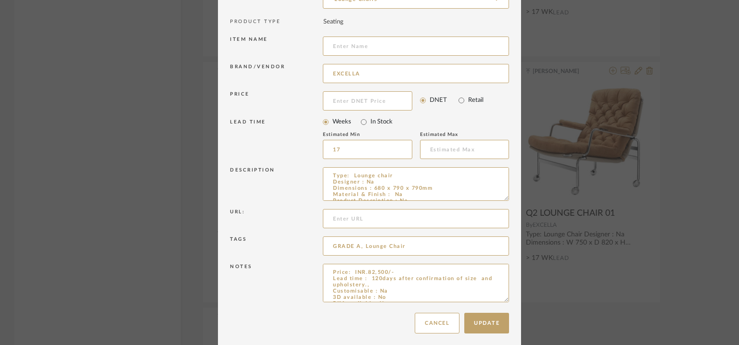
drag, startPoint x: 504, startPoint y: 299, endPoint x: 502, endPoint y: 349, distance: 50.6
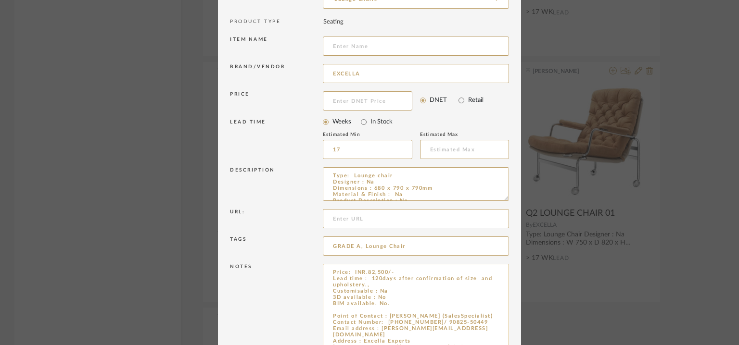
click at [388, 306] on textarea "Price: INR.82,500/- Lead time : 120days after confirmation of size and upholste…" at bounding box center [416, 308] width 186 height 89
paste textarea "[PERSON_NAME]"
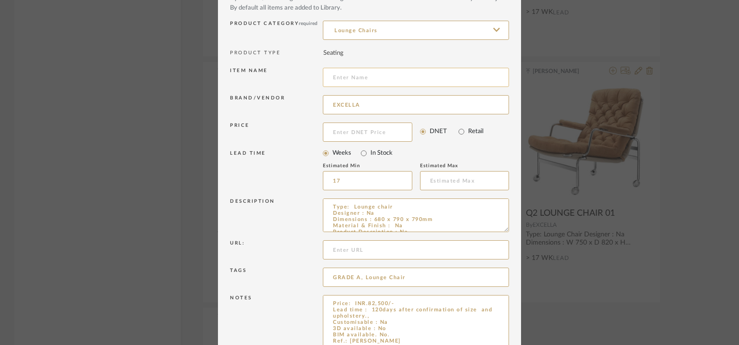
scroll to position [44, 0]
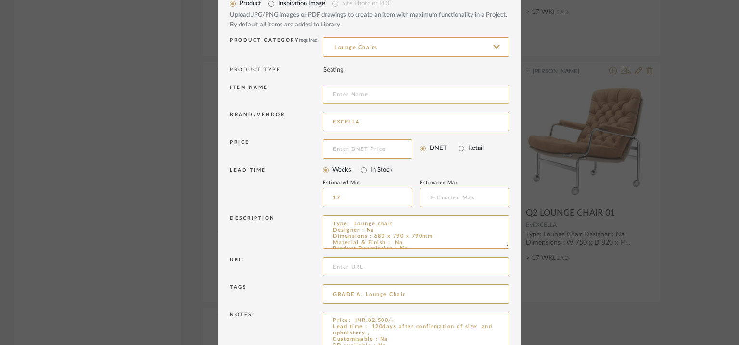
type textarea "Price: INR.82,500/- Lead time : 120days after confirmation of size and upholste…"
click at [361, 94] on input at bounding box center [416, 94] width 186 height 19
type input "q"
click at [341, 93] on input "Q2 LOUNGE CHAIR 03" at bounding box center [416, 94] width 186 height 19
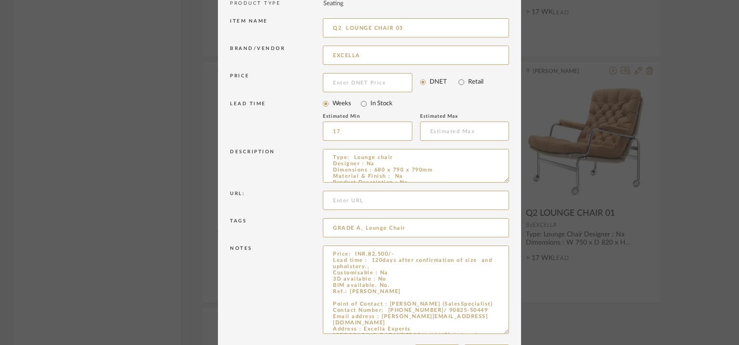
scroll to position [148, 0]
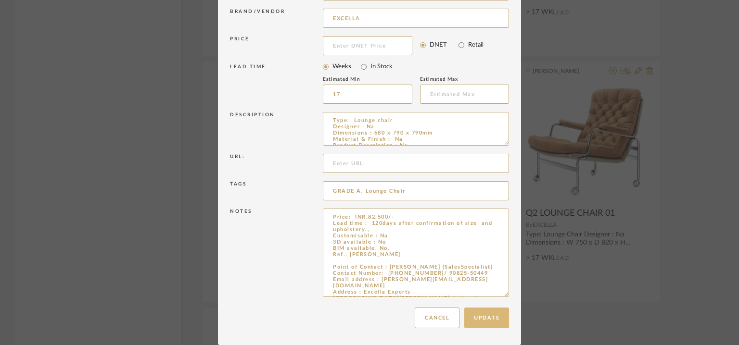
type input "Q2 LOUNGE CHAIR 03"
click at [464, 314] on button "Update" at bounding box center [486, 318] width 45 height 21
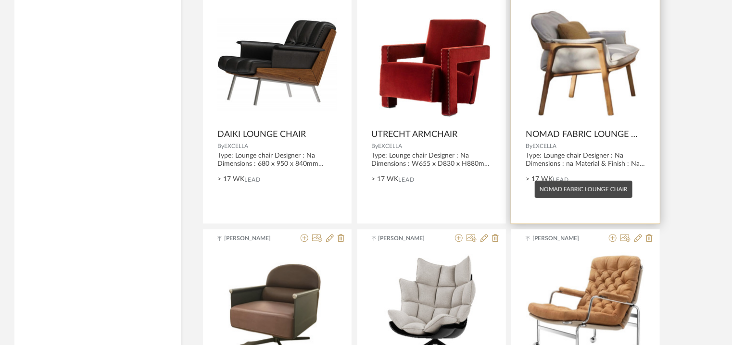
scroll to position [1155, 0]
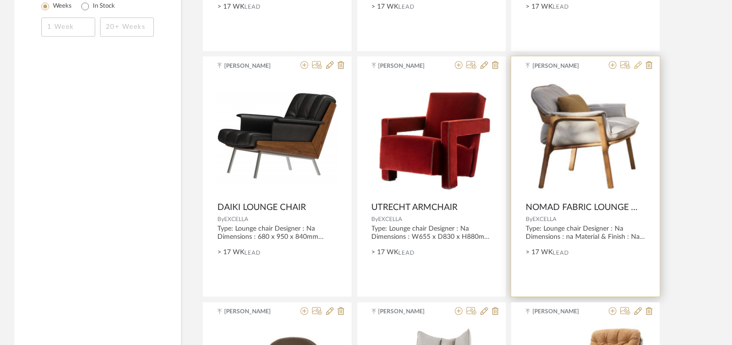
click at [641, 62] on icon at bounding box center [639, 65] width 8 height 8
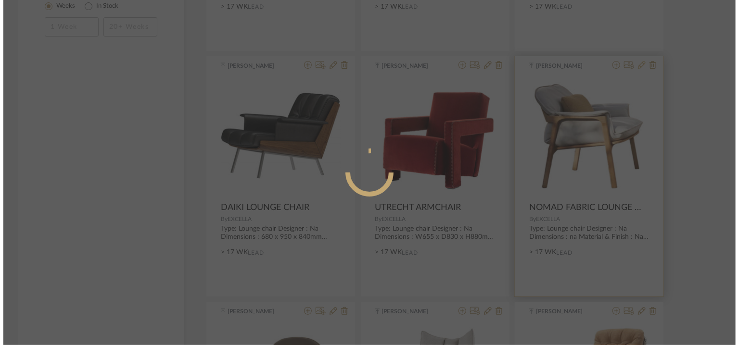
scroll to position [0, 0]
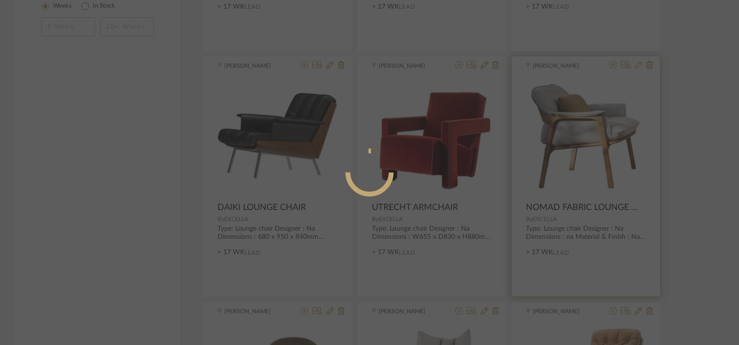
radio input "true"
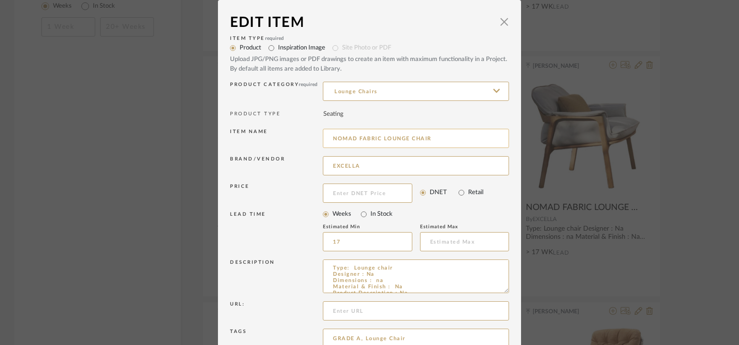
drag, startPoint x: 444, startPoint y: 136, endPoint x: 330, endPoint y: 138, distance: 114.0
click at [330, 138] on input "NOMAD FABRIC LOUNGE CHAIR" at bounding box center [416, 138] width 186 height 19
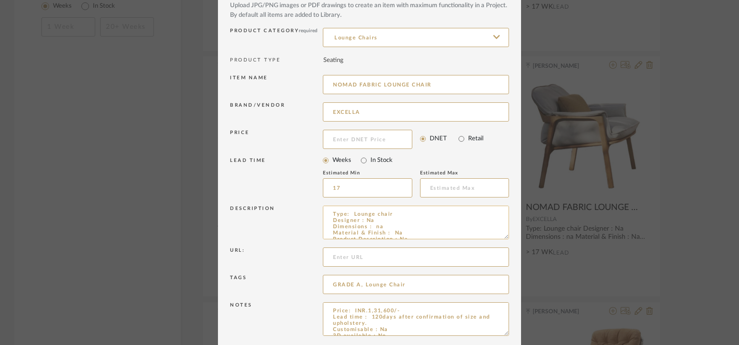
scroll to position [92, 0]
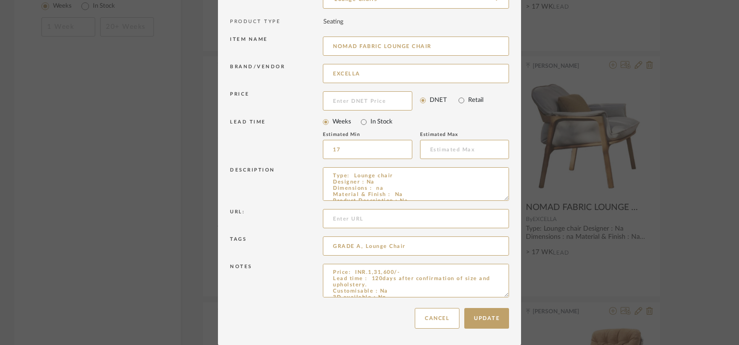
drag, startPoint x: 501, startPoint y: 293, endPoint x: 518, endPoint y: 363, distance: 71.3
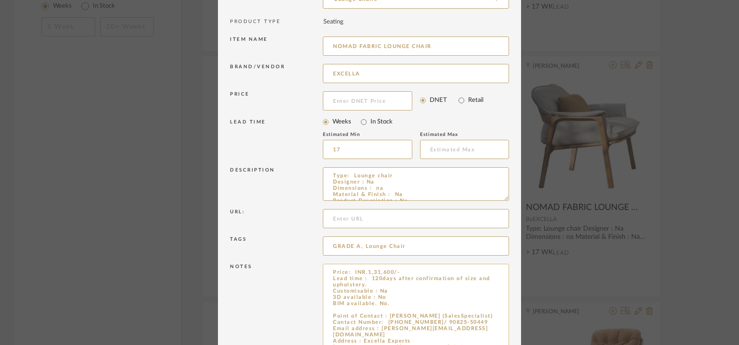
click at [347, 308] on textarea "Price: INR.1,31,600/- Lead time : 120days after confirmation of size and uphols…" at bounding box center [416, 315] width 186 height 102
paste textarea "NOMAD FABRIC LOUNGE CHAIR"
click at [331, 308] on textarea "Price: INR.1,31,600/- Lead time : 120days after confirmation of size and uphols…" at bounding box center [416, 315] width 186 height 102
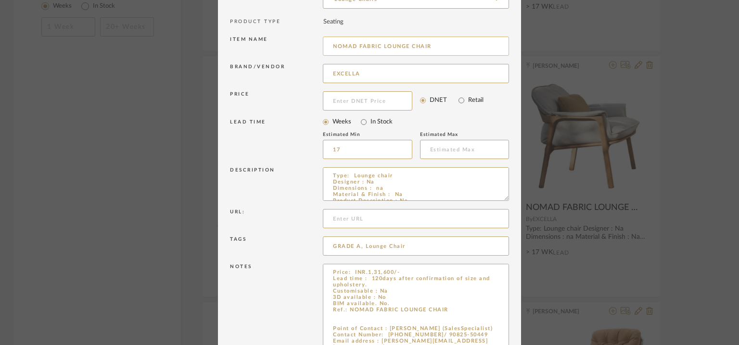
type textarea "Price: INR.1,31,600/- Lead time : 120days after confirmation of size and uphols…"
drag, startPoint x: 382, startPoint y: 45, endPoint x: 239, endPoint y: 37, distance: 143.6
click at [241, 37] on div "Item name NOMAD FABRIC LOUNGE CHAIR" at bounding box center [369, 47] width 279 height 27
type input "q2LOUNGE CHAIR"
type input "q"
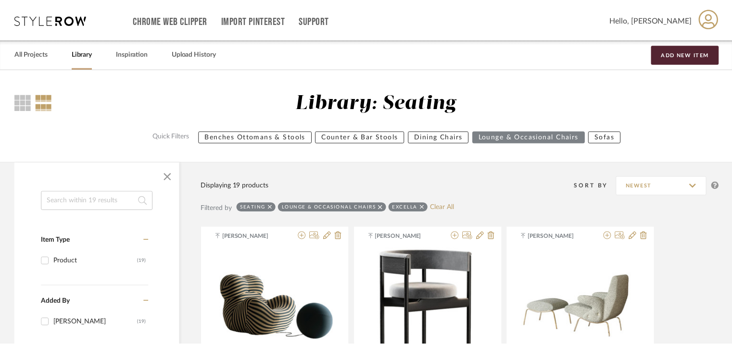
scroll to position [1155, 0]
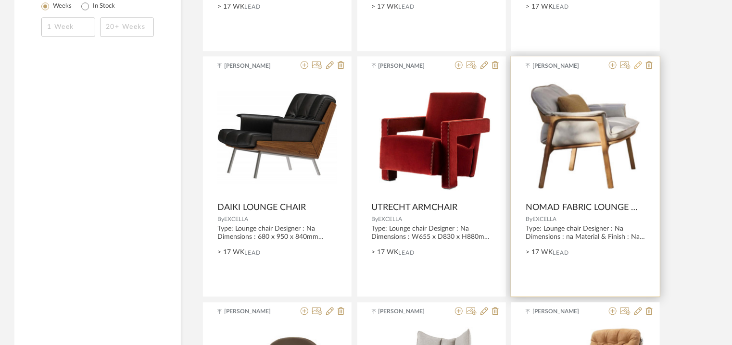
click at [640, 66] on icon at bounding box center [639, 65] width 8 height 8
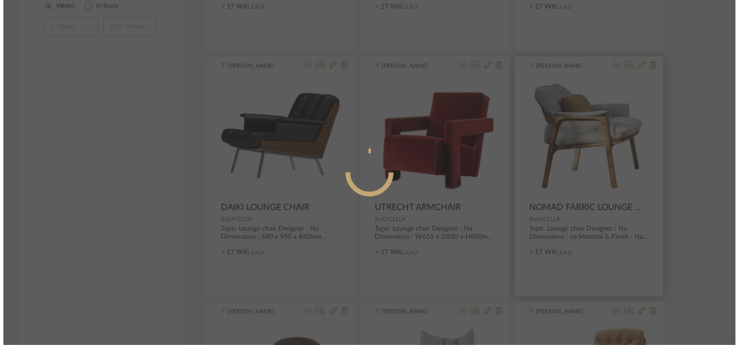
scroll to position [0, 0]
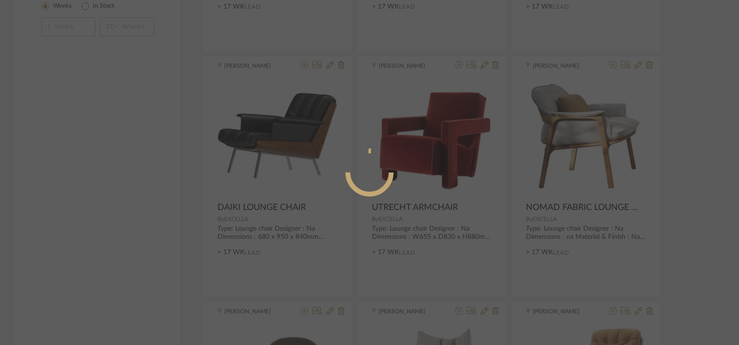
radio input "true"
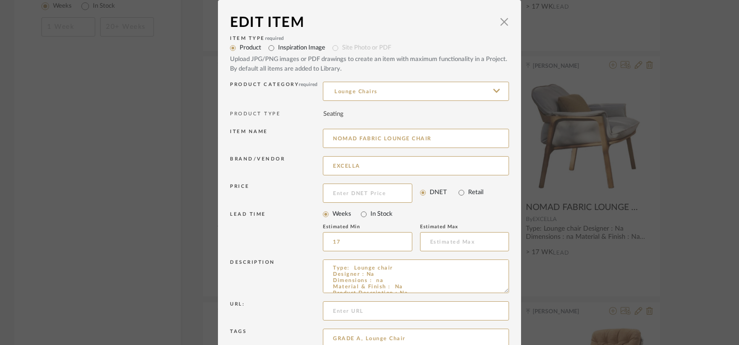
drag, startPoint x: 381, startPoint y: 136, endPoint x: 293, endPoint y: 136, distance: 88.5
click at [293, 136] on div "Item name NOMAD FABRIC LOUNGE CHAIR" at bounding box center [369, 140] width 279 height 27
type input "q"
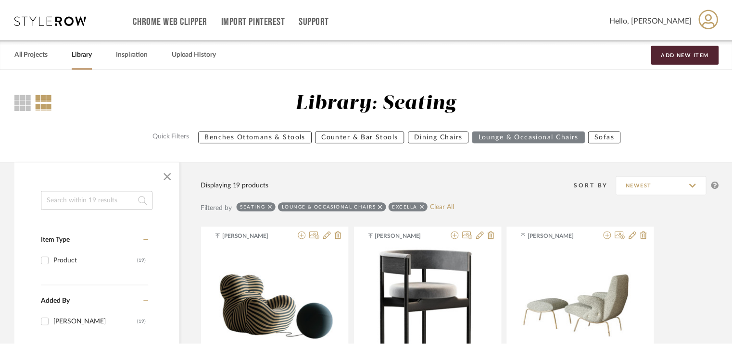
scroll to position [1155, 0]
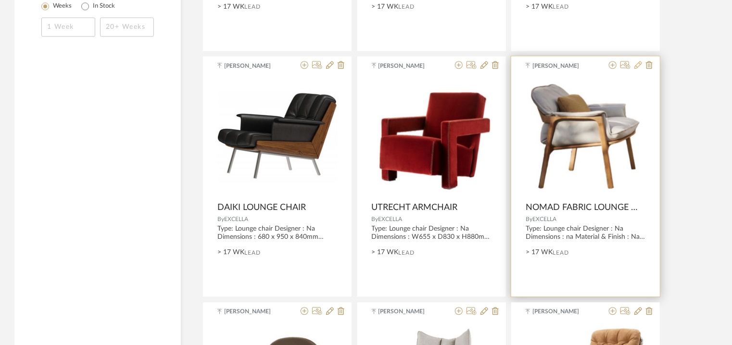
click at [635, 66] on icon at bounding box center [639, 65] width 8 height 8
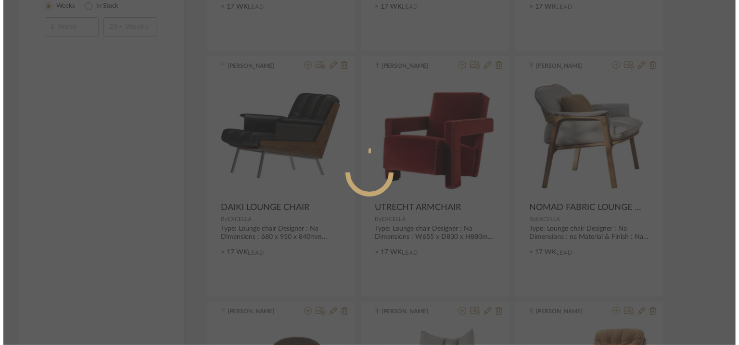
scroll to position [0, 0]
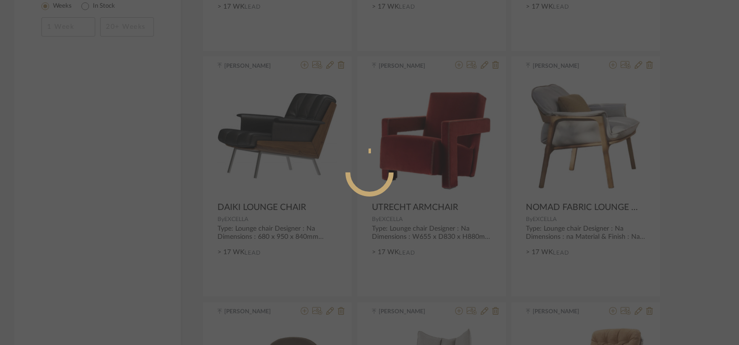
radio input "true"
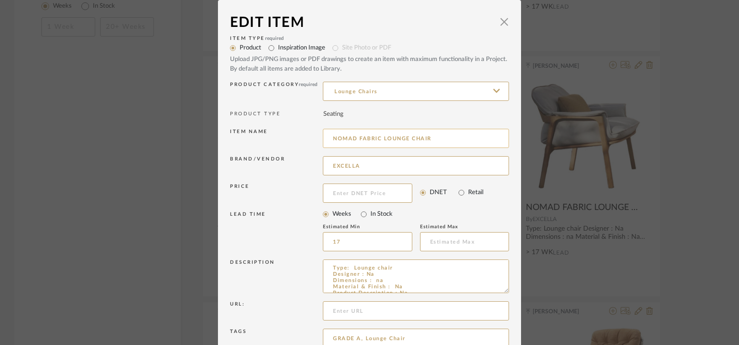
click at [331, 137] on input "NOMAD FABRIC LOUNGE CHAIR" at bounding box center [416, 138] width 186 height 19
drag, startPoint x: 339, startPoint y: 138, endPoint x: 388, endPoint y: 135, distance: 49.2
click at [388, 135] on input "Q2 NOMAD FABRIC LOUNGE CHAIR" at bounding box center [416, 138] width 186 height 19
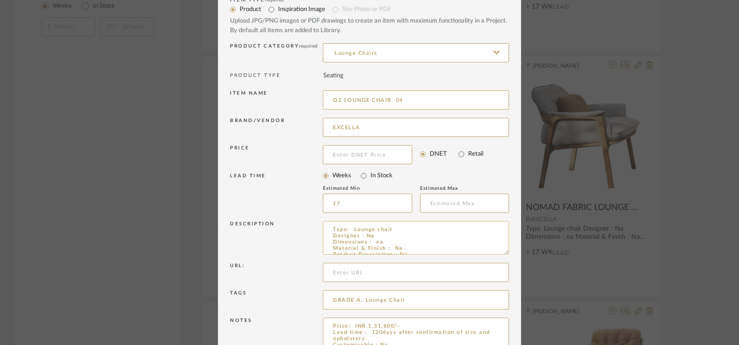
scroll to position [92, 0]
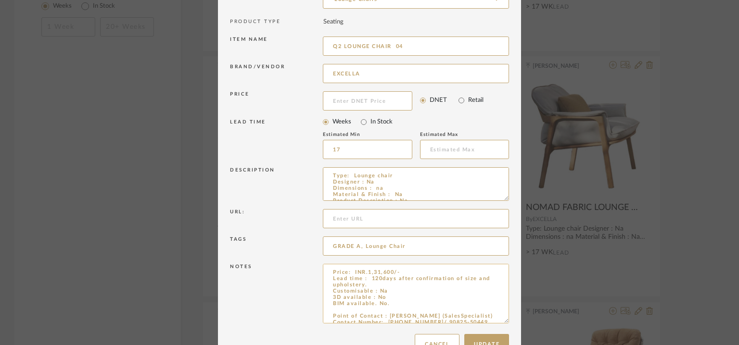
drag, startPoint x: 502, startPoint y: 293, endPoint x: 493, endPoint y: 295, distance: 9.3
click at [495, 299] on textarea "Price: INR.1,31,600/- Lead time : 120days after confirmation of size and uphols…" at bounding box center [416, 294] width 186 height 60
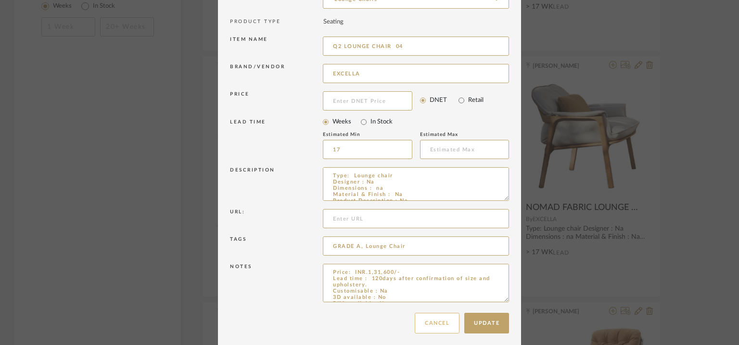
type input "Q2 LOUNGE CHAIR 04"
click at [434, 322] on button "Cancel" at bounding box center [437, 323] width 45 height 21
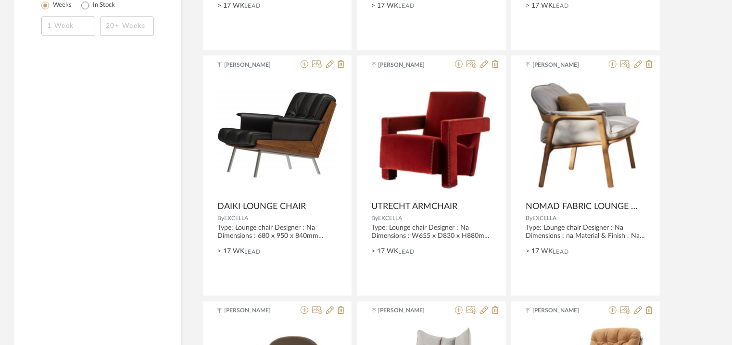
scroll to position [1155, 0]
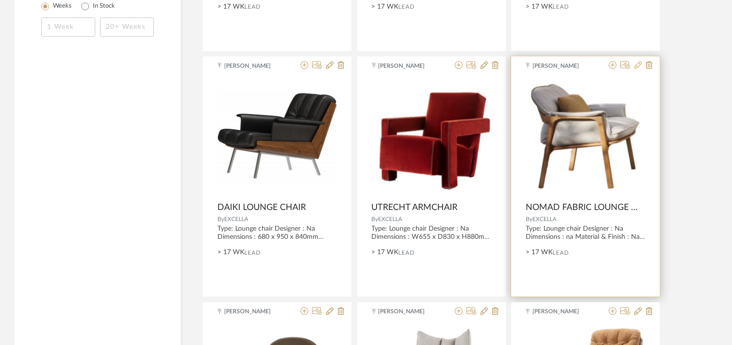
click at [639, 64] on icon at bounding box center [639, 65] width 8 height 8
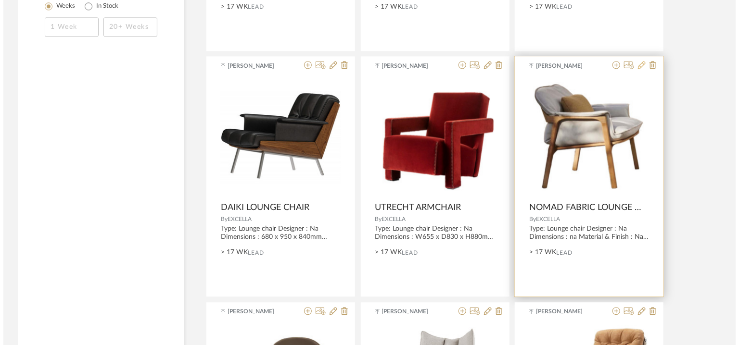
scroll to position [0, 0]
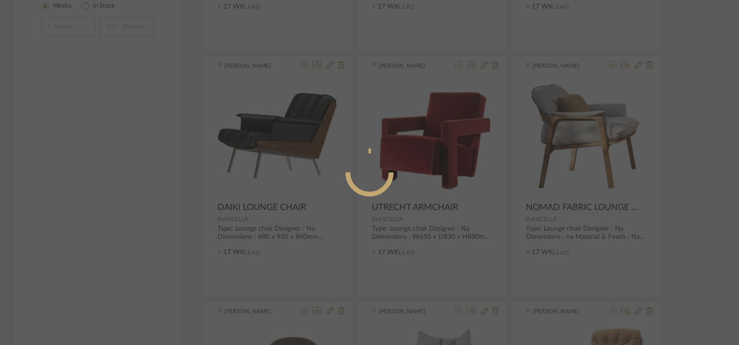
radio input "true"
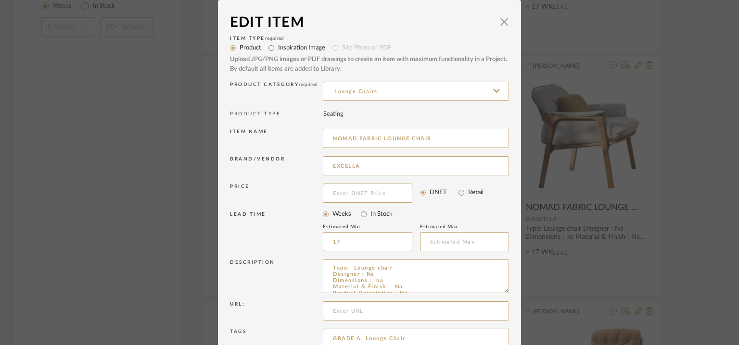
drag, startPoint x: 407, startPoint y: 138, endPoint x: 295, endPoint y: 138, distance: 112.1
click at [295, 138] on div "Item name NOMAD FABRIC LOUNGE CHAIR" at bounding box center [369, 140] width 279 height 27
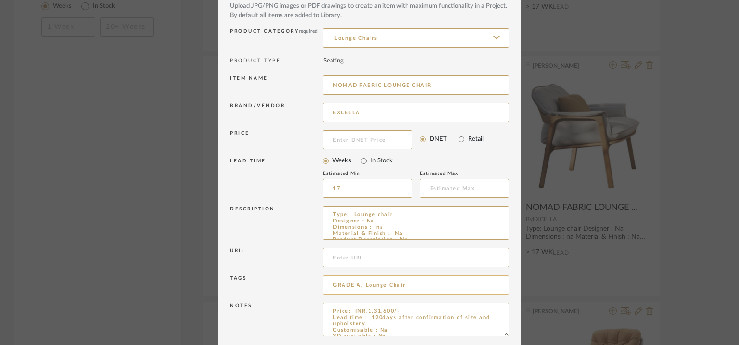
scroll to position [92, 0]
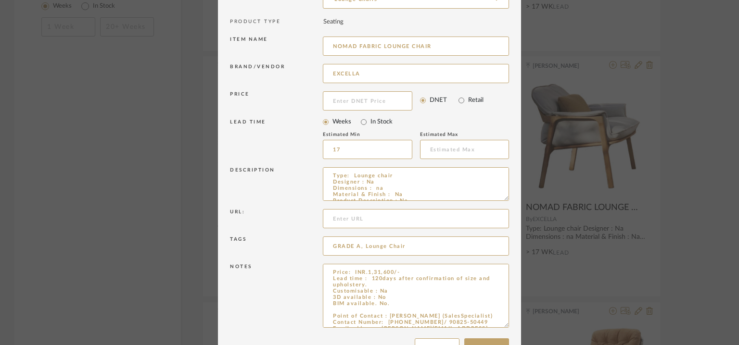
drag, startPoint x: 502, startPoint y: 295, endPoint x: 506, endPoint y: 373, distance: 78.5
click at [342, 309] on textarea "Price: INR.1,31,600/- Lead time : 120days after confirmation of size and uphols…" at bounding box center [416, 320] width 186 height 112
paste textarea "NOMAD FABRIC LOUNGE CHAIR"
type textarea "Price: INR.1,31,600/- Lead time : 120days after confirmation of size and uphols…"
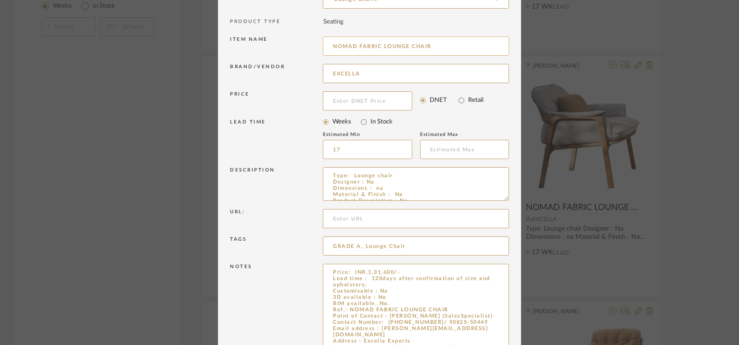
click at [445, 46] on input "NOMAD FABRIC LOUNGE CHAIR" at bounding box center [416, 46] width 186 height 19
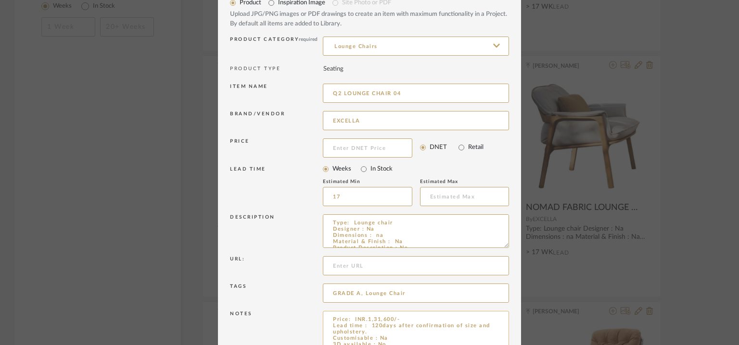
scroll to position [171, 0]
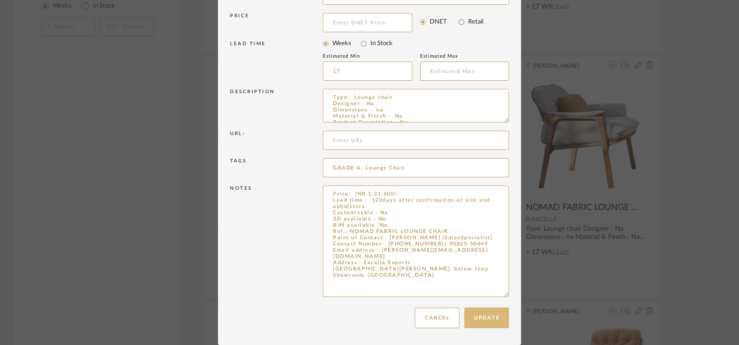
type input "Q2 LOUNGE CHAIR 04"
click at [497, 314] on button "Update" at bounding box center [486, 318] width 45 height 21
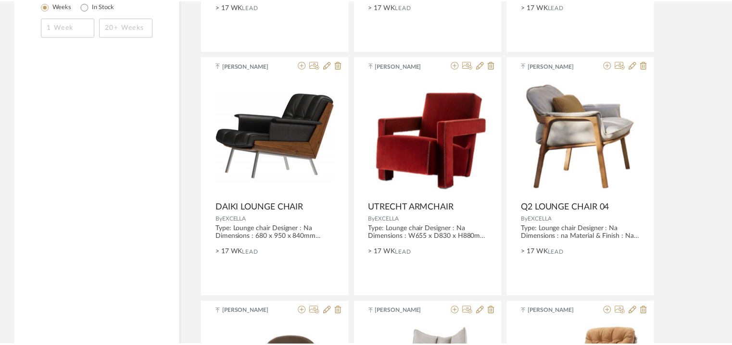
scroll to position [1155, 0]
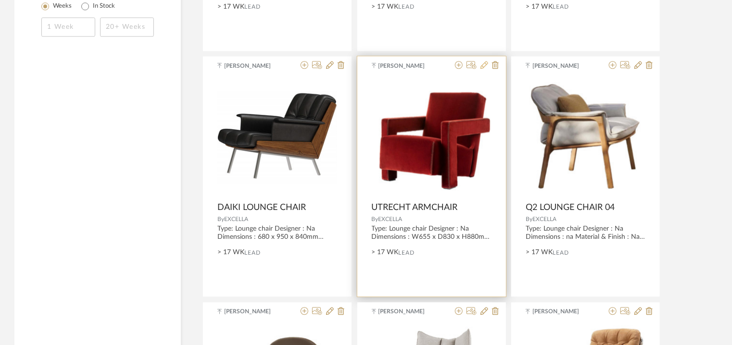
click at [481, 63] on icon at bounding box center [485, 65] width 8 height 8
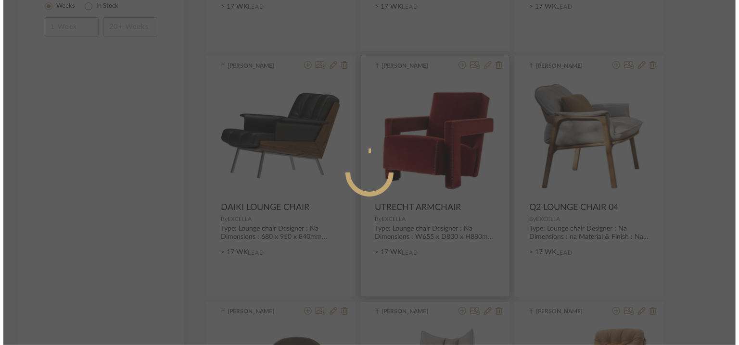
scroll to position [0, 0]
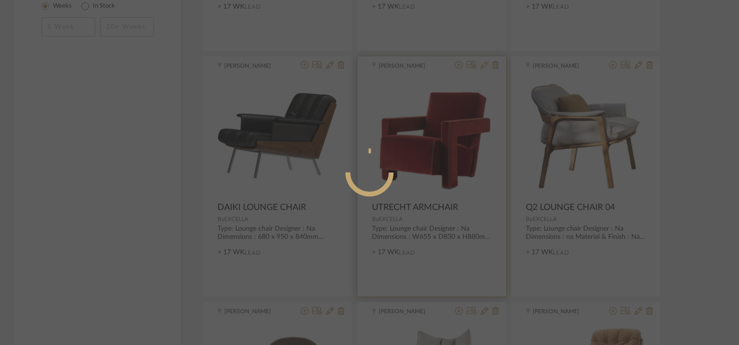
radio input "true"
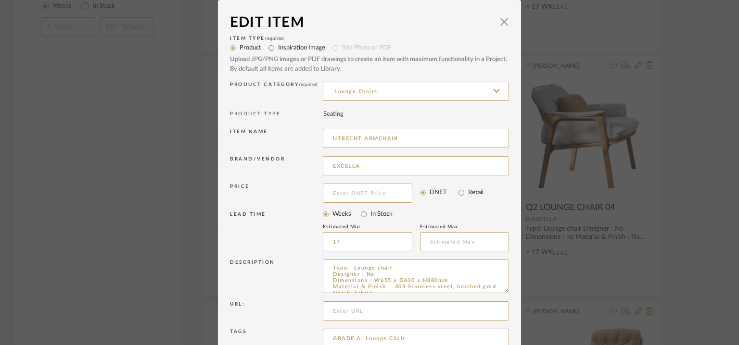
click at [621, 93] on div "Edit Item × Item Type required Product Inspiration Image Site Photo or PDF Uplo…" at bounding box center [369, 172] width 739 height 345
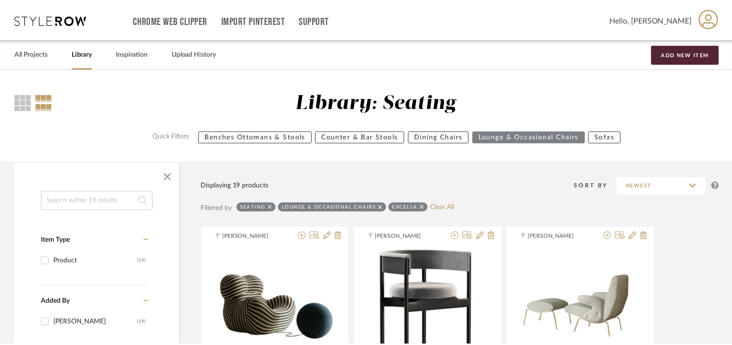
scroll to position [1155, 0]
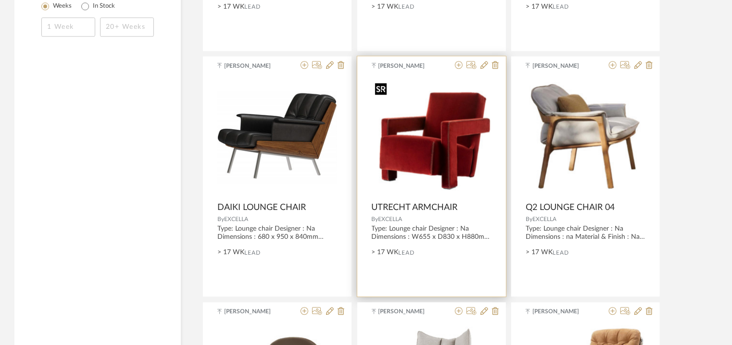
click at [446, 178] on img "0" at bounding box center [432, 136] width 120 height 115
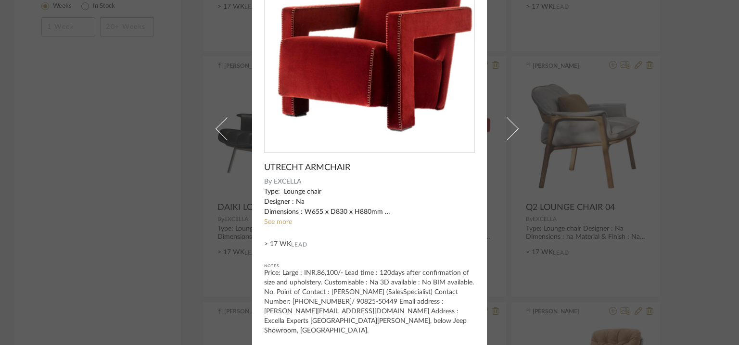
scroll to position [92, 0]
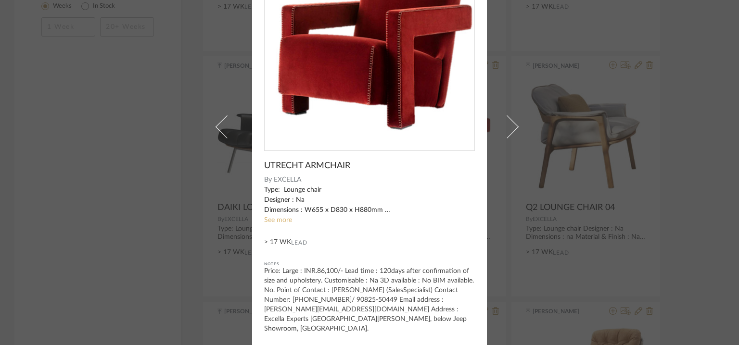
click at [273, 218] on link "See more" at bounding box center [278, 220] width 28 height 7
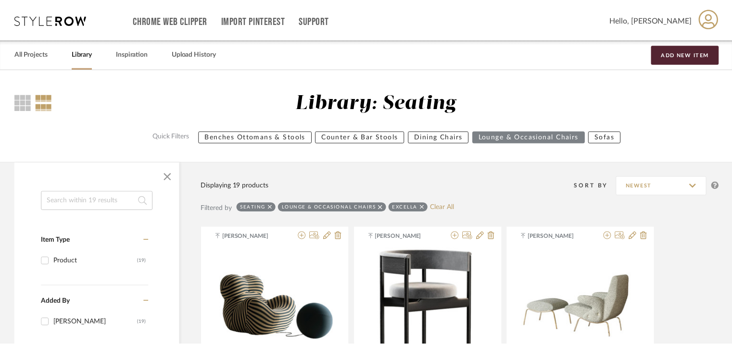
scroll to position [1155, 0]
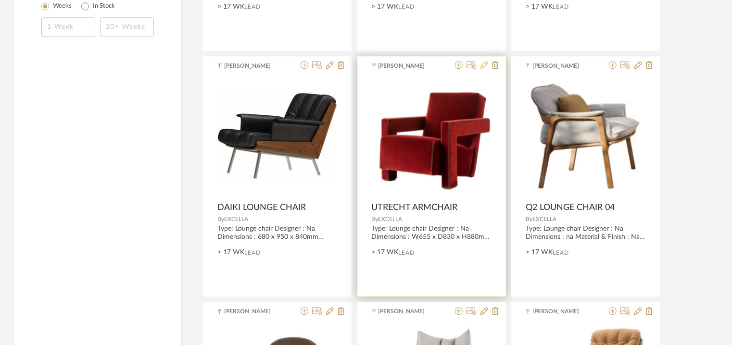
click at [483, 64] on icon at bounding box center [485, 65] width 8 height 8
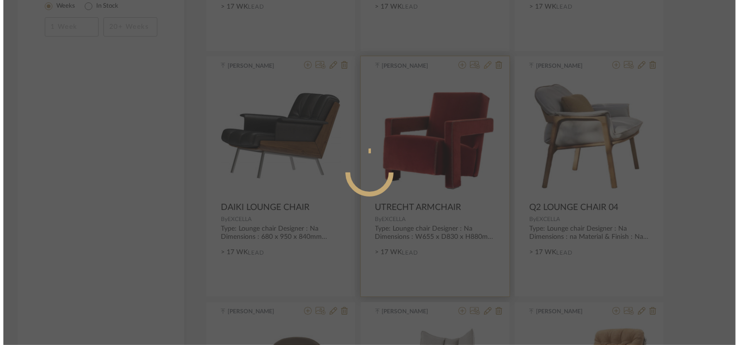
scroll to position [0, 0]
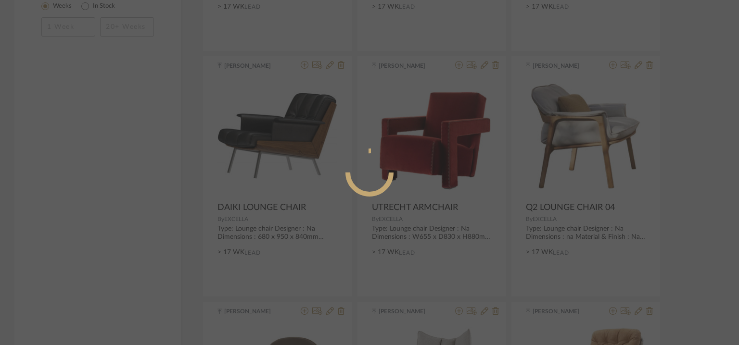
radio input "true"
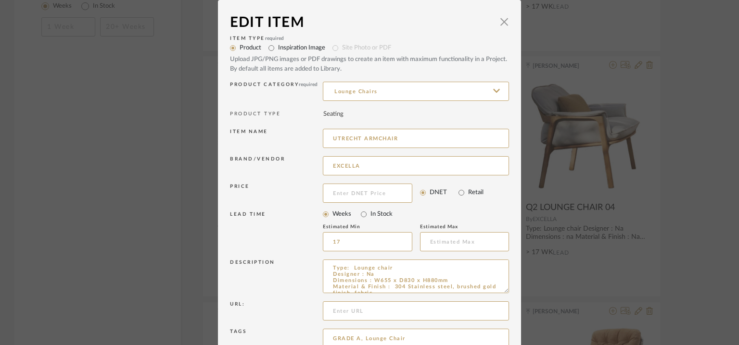
drag, startPoint x: 428, startPoint y: 133, endPoint x: 260, endPoint y: 135, distance: 168.4
click at [260, 135] on div "Item name UTRECHT ARMCHAIR" at bounding box center [369, 140] width 279 height 27
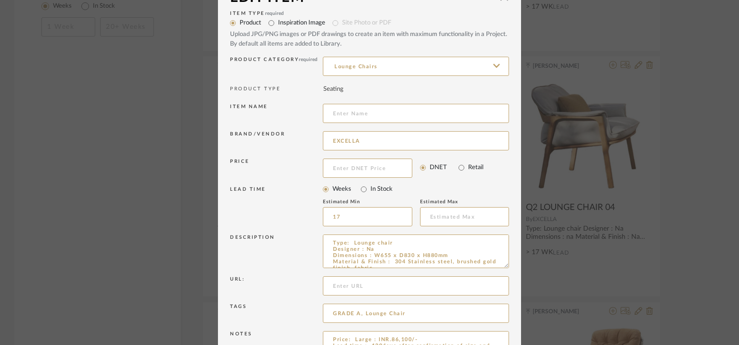
scroll to position [92, 0]
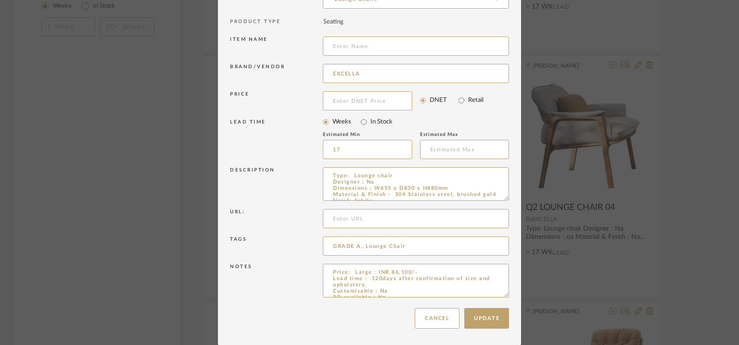
drag, startPoint x: 503, startPoint y: 294, endPoint x: 523, endPoint y: 366, distance: 74.4
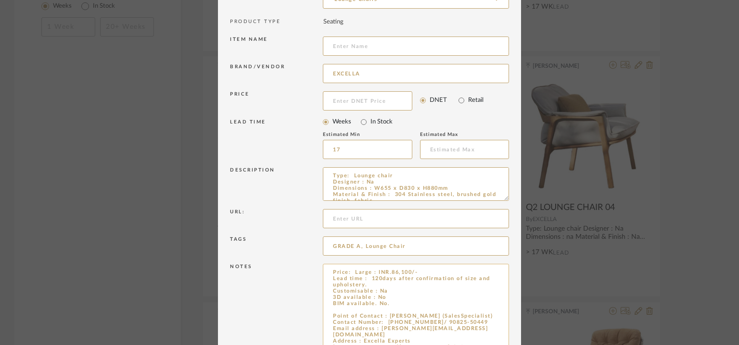
click at [341, 311] on textarea "Price: Large : INR.86,100/- Lead time : 120days after confirmation of size and …" at bounding box center [416, 316] width 186 height 105
paste textarea "UTRECHT ARMCHAIR"
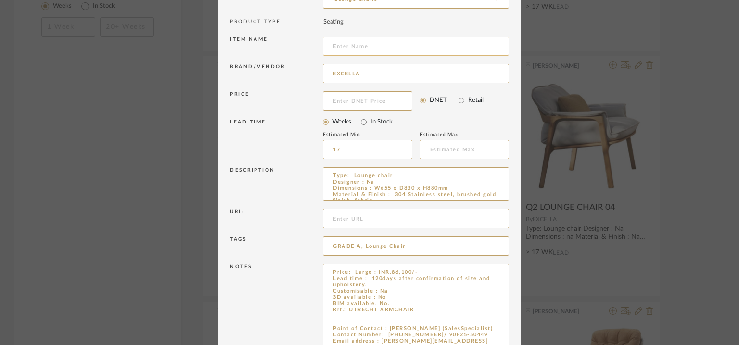
type textarea "Price: Large : INR.86,100/- Lead time : 120days after confirmation of size and …"
click at [371, 44] on input at bounding box center [416, 46] width 186 height 19
type input "q"
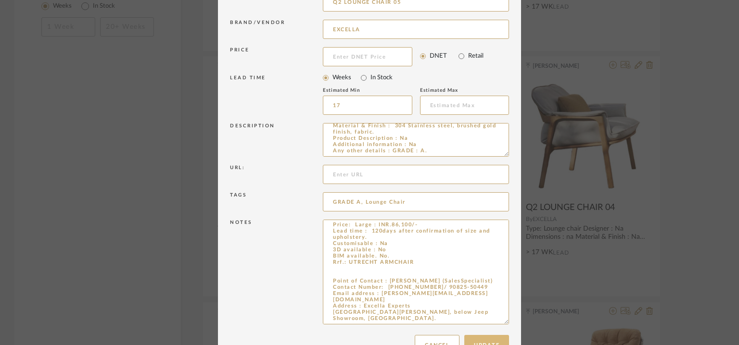
scroll to position [164, 0]
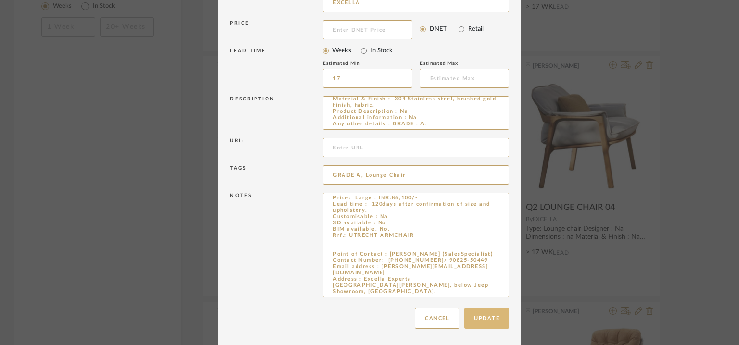
type input "Q2 LOUNGE CHAIR 05"
click at [485, 316] on button "Update" at bounding box center [486, 318] width 45 height 21
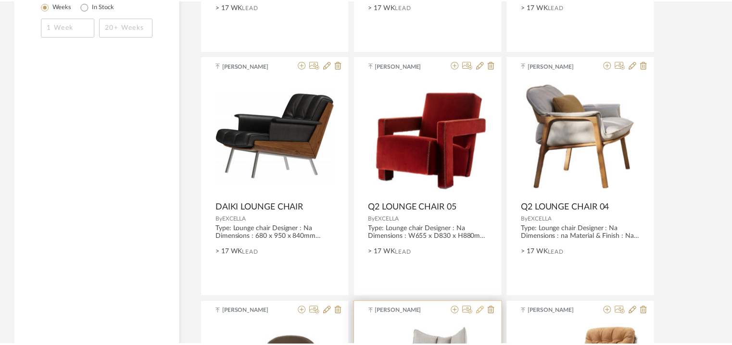
scroll to position [1155, 0]
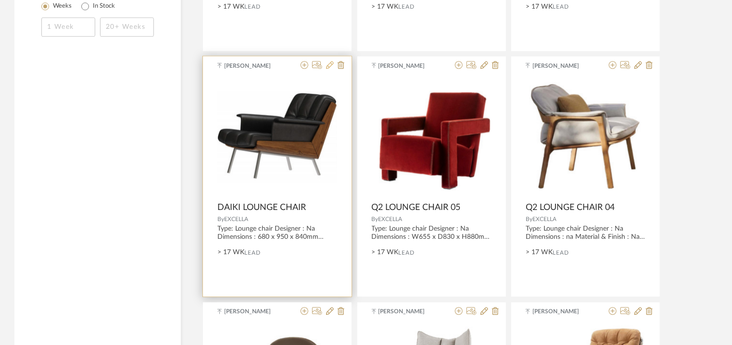
click at [331, 64] on icon at bounding box center [330, 65] width 8 height 8
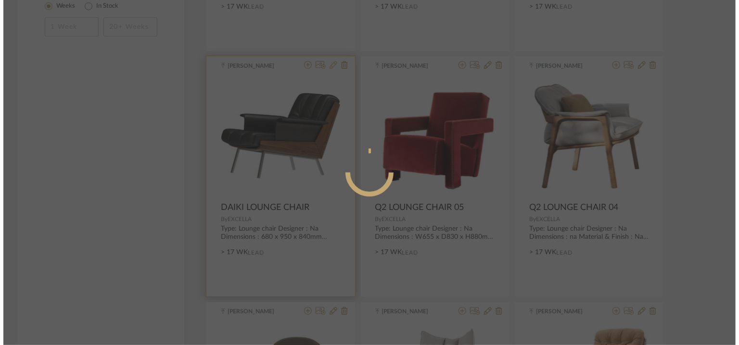
scroll to position [0, 0]
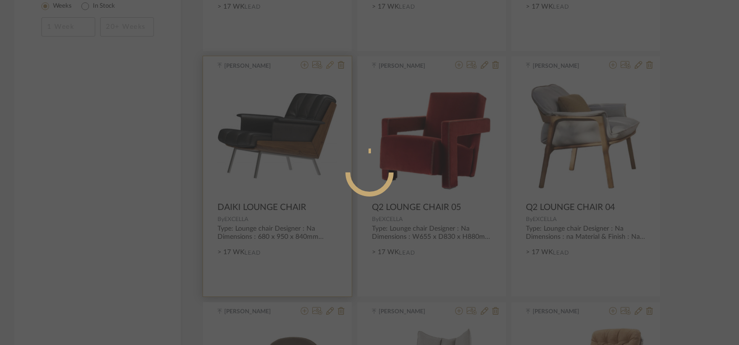
radio input "true"
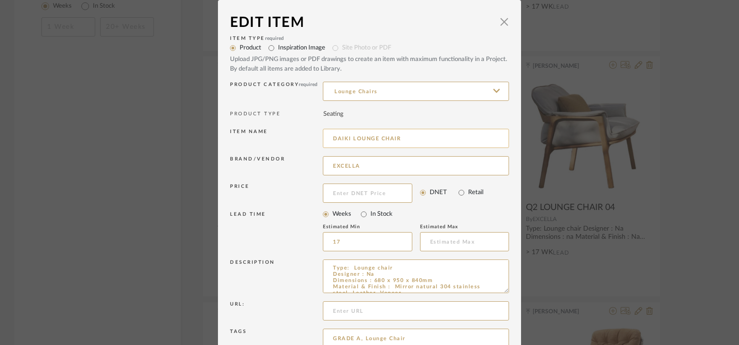
click at [413, 138] on input "DAIKI LOUNGE CHAIR" at bounding box center [416, 138] width 186 height 19
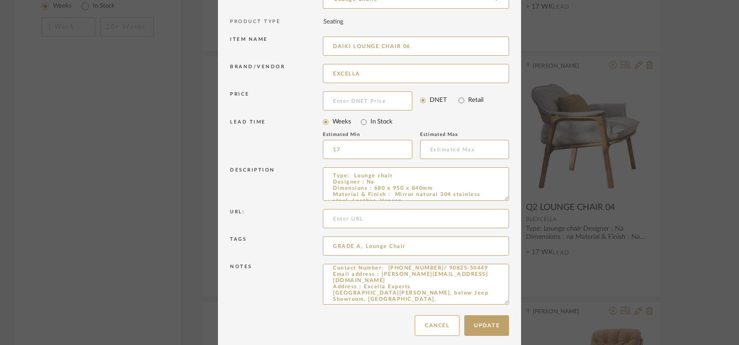
scroll to position [1, 0]
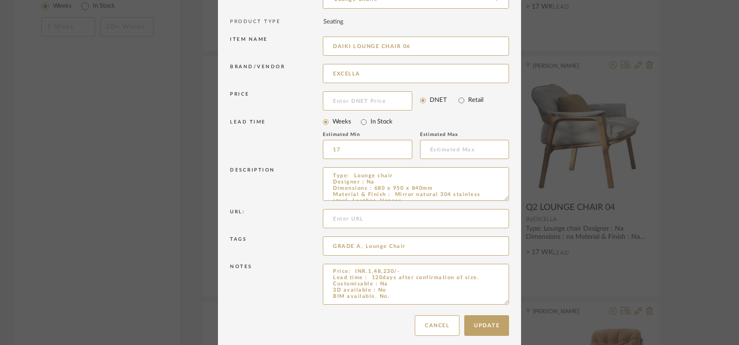
drag, startPoint x: 502, startPoint y: 296, endPoint x: 516, endPoint y: 351, distance: 56.6
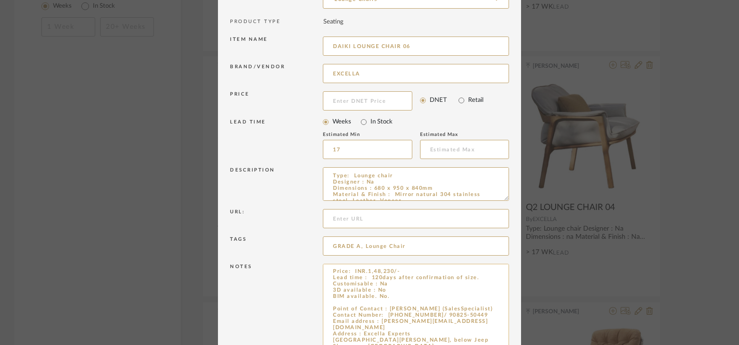
type input "DAIKI LOUNGE CHAIR 06"
click at [372, 301] on textarea "Price: INR.1,48,230/- Lead time : 120days after confirmation of size. Customisa…" at bounding box center [416, 308] width 186 height 89
paste textarea "DAIKI LOUNGE CHAIR"
type textarea "Price: INR.1,48,230/- Lead time : 120days after confirmation of size. Customisa…"
drag, startPoint x: 350, startPoint y: 44, endPoint x: 296, endPoint y: 50, distance: 54.2
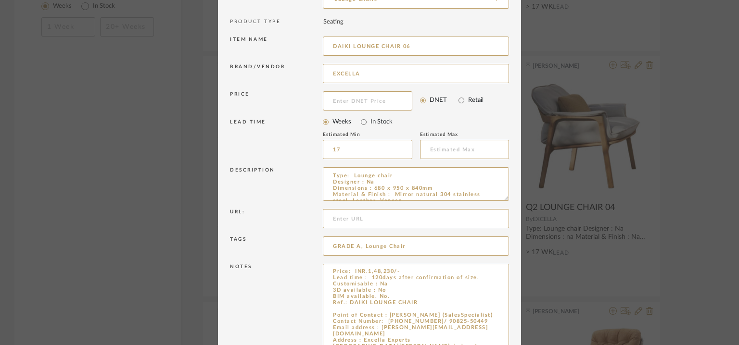
click at [297, 50] on div "Item name DAIKI LOUNGE CHAIR 06" at bounding box center [369, 47] width 279 height 27
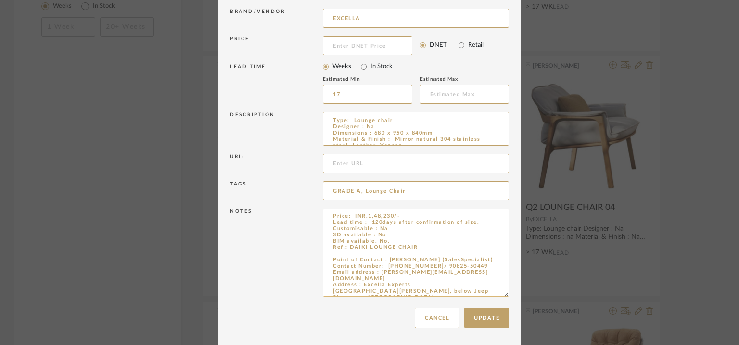
scroll to position [135, 0]
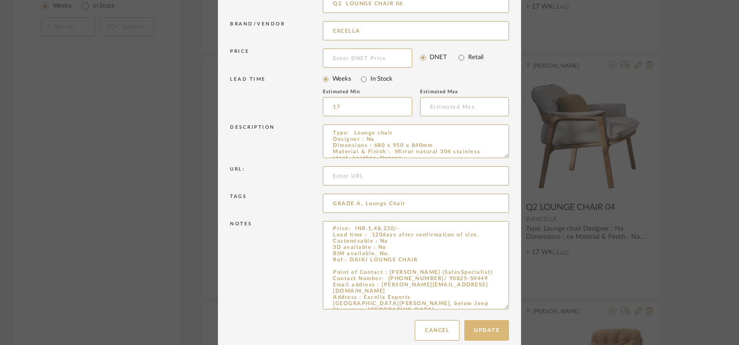
type input "Q2 LOUNGE CHAIR 06"
click at [483, 329] on button "Update" at bounding box center [486, 330] width 45 height 21
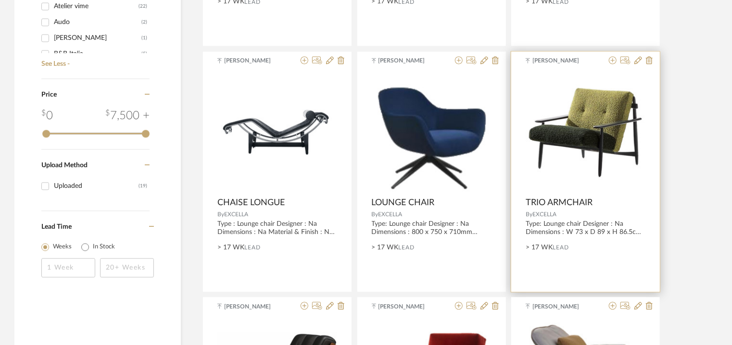
scroll to position [866, 0]
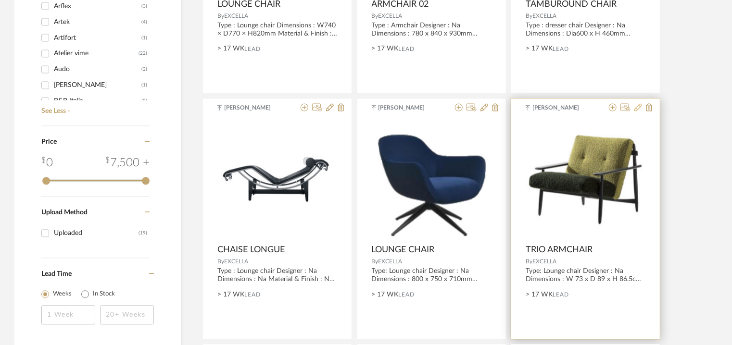
click at [640, 106] on icon at bounding box center [639, 108] width 8 height 8
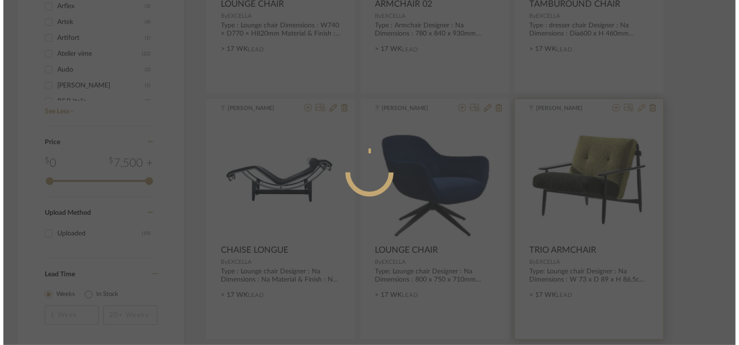
scroll to position [0, 0]
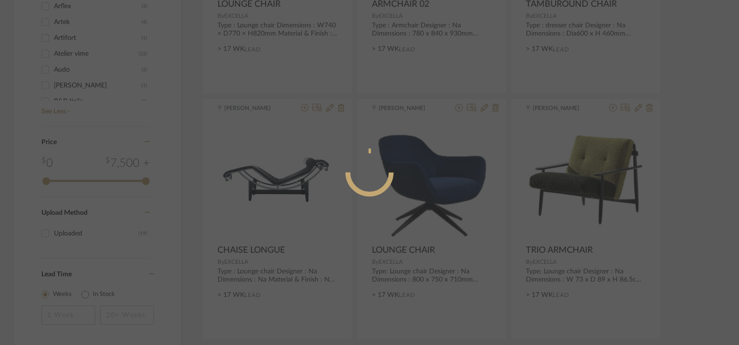
radio input "true"
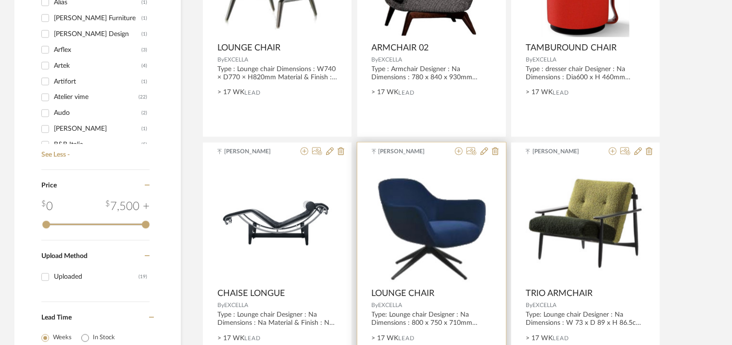
scroll to position [818, 0]
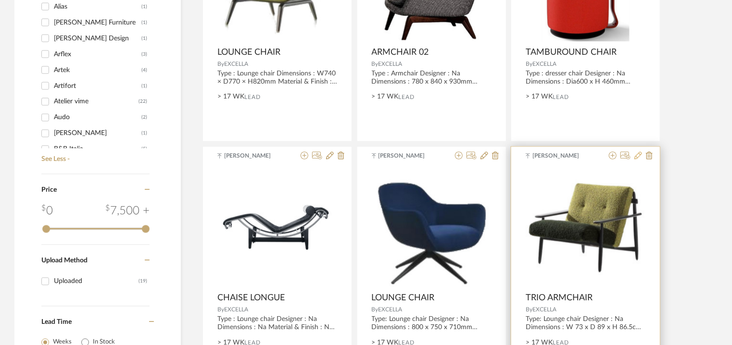
click at [638, 156] on icon at bounding box center [639, 156] width 8 height 8
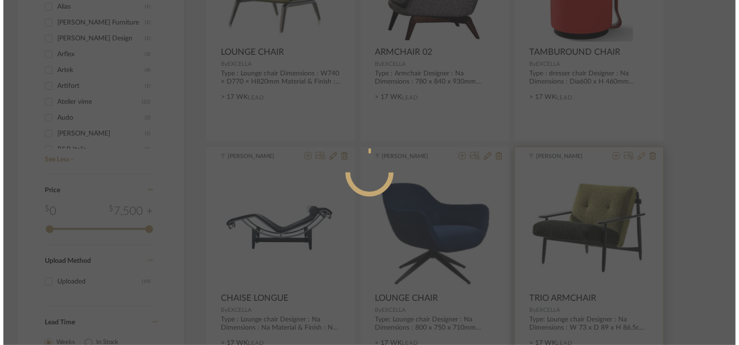
scroll to position [0, 0]
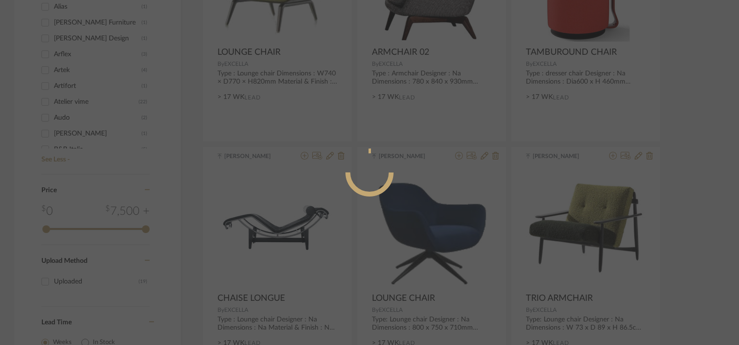
radio input "true"
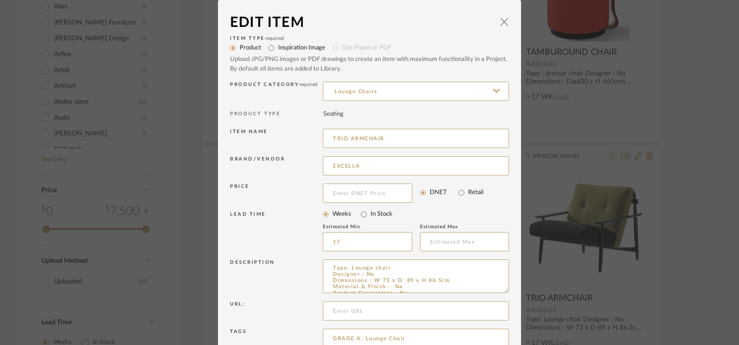
drag, startPoint x: 376, startPoint y: 136, endPoint x: 158, endPoint y: 129, distance: 217.6
click at [162, 130] on div "Edit Item × Item Type required Product Inspiration Image Site Photo or PDF Uplo…" at bounding box center [369, 172] width 739 height 345
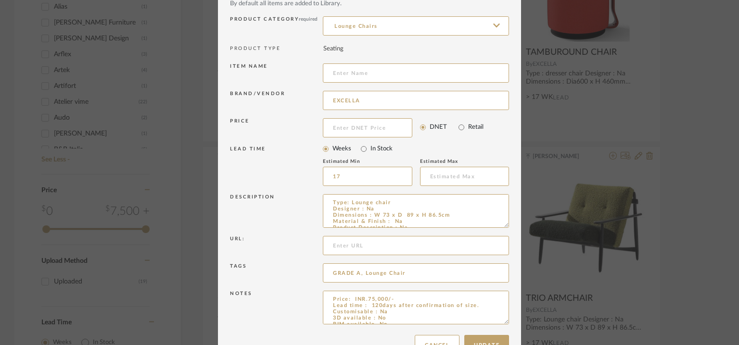
scroll to position [92, 0]
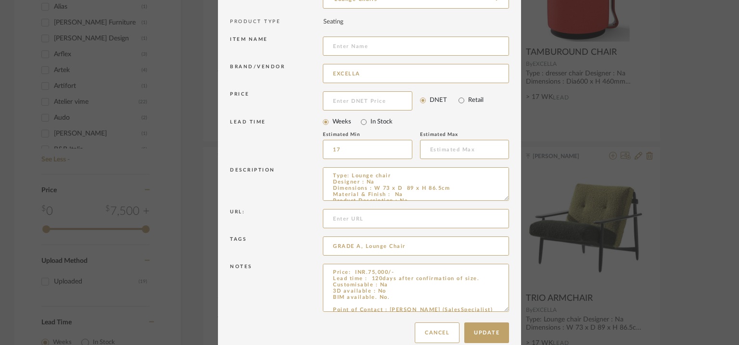
drag, startPoint x: 501, startPoint y: 294, endPoint x: 511, endPoint y: 350, distance: 57.2
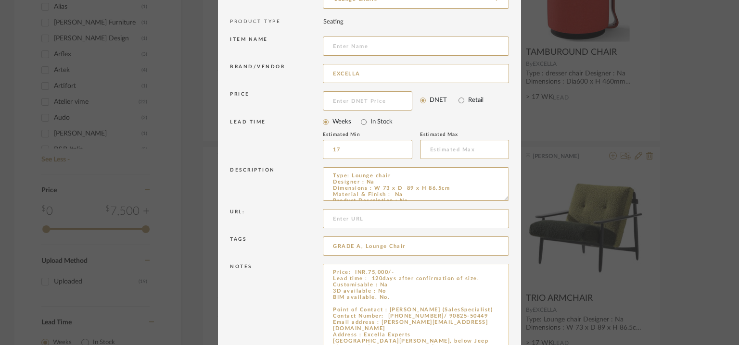
click at [380, 304] on textarea "Price: INR.75,000/- Lead time : 120days after confirmation of size. Customisabl…" at bounding box center [416, 308] width 186 height 89
paste textarea "TRIO ARMCHAIR"
type textarea "Price: INR.75,000/- Lead time : 120days after confirmation of size. Customisabl…"
click at [359, 49] on input at bounding box center [416, 46] width 186 height 19
type input "q"
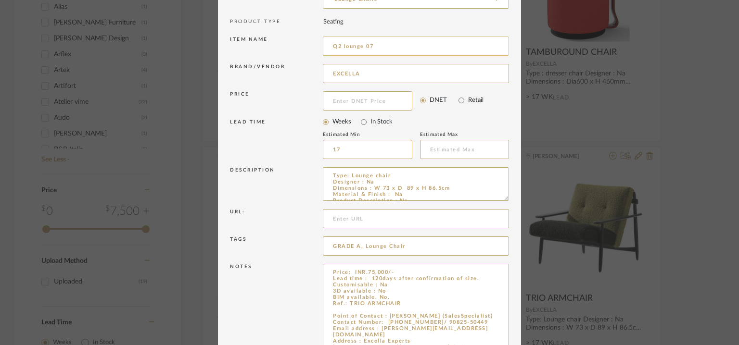
click at [343, 44] on input "Q2 lounge 07" at bounding box center [416, 46] width 186 height 19
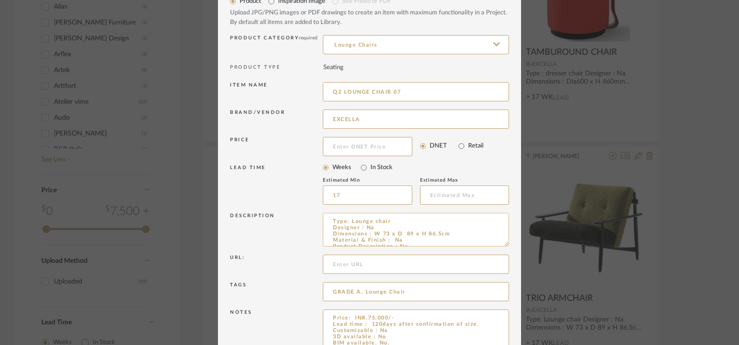
scroll to position [44, 0]
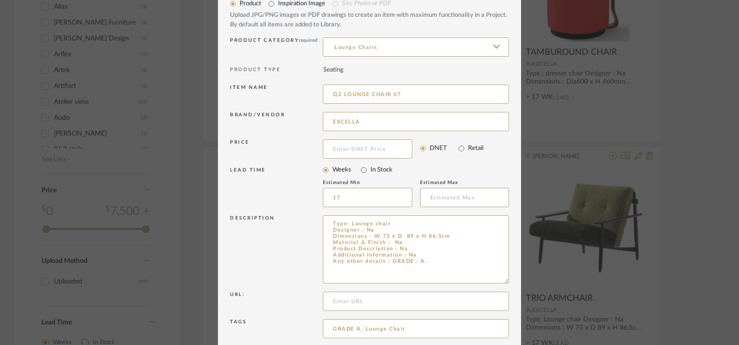
drag, startPoint x: 499, startPoint y: 246, endPoint x: 506, endPoint y: 281, distance: 35.8
click at [506, 281] on dialog-content "Edit Item × Item Type required Product Inspiration Image Site Photo or PDF Uplo…" at bounding box center [369, 220] width 303 height 529
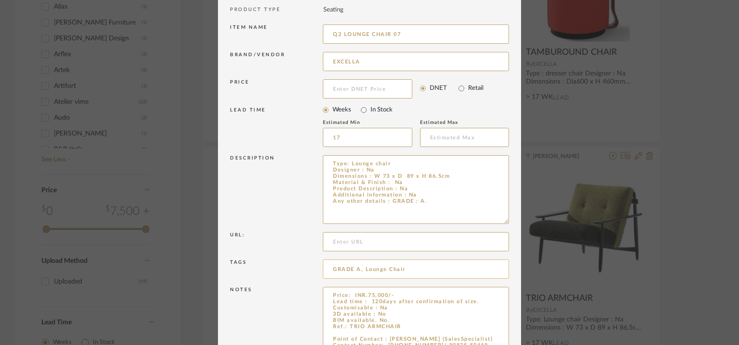
scroll to position [184, 0]
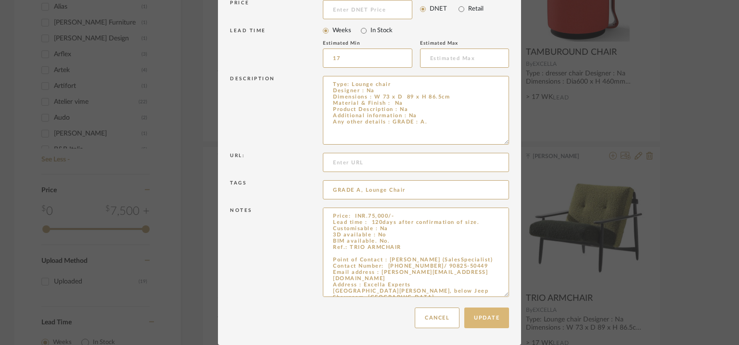
type input "Q2 LOUNGE CHAIR 07"
click at [497, 315] on button "Update" at bounding box center [486, 318] width 45 height 21
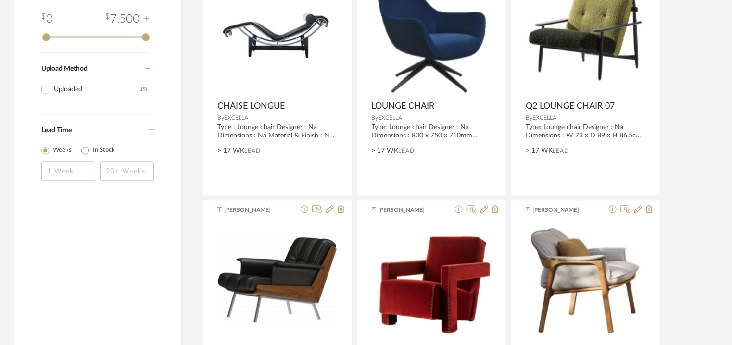
scroll to position [962, 0]
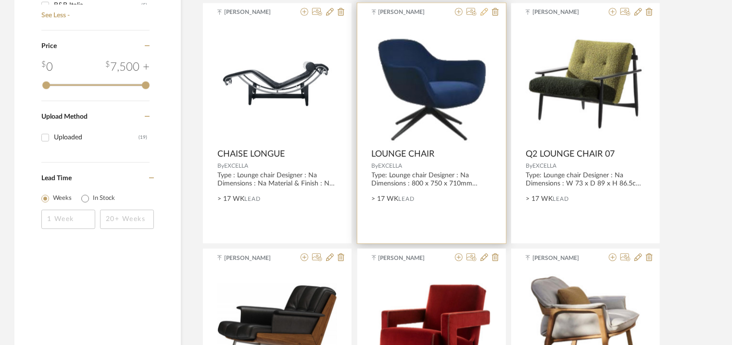
click at [483, 12] on icon at bounding box center [485, 12] width 8 height 8
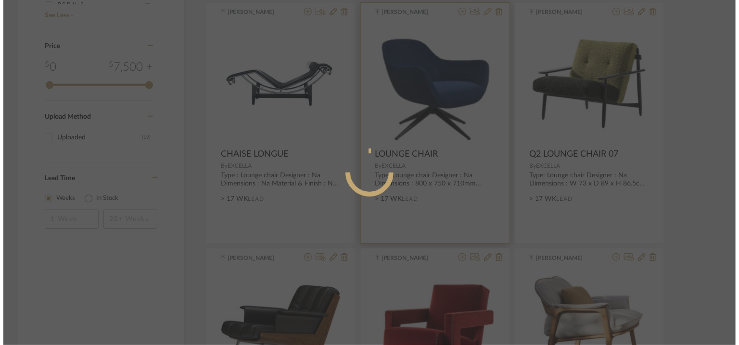
scroll to position [0, 0]
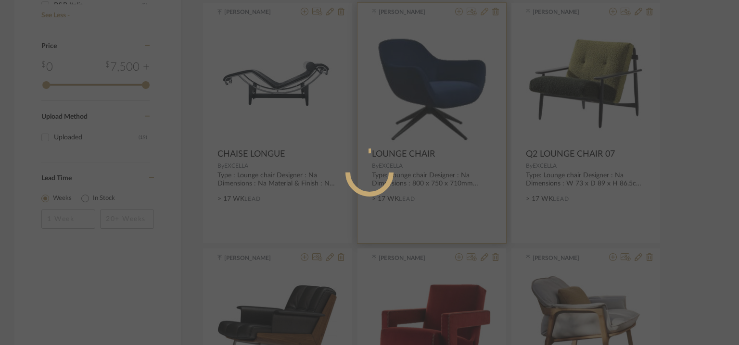
radio input "true"
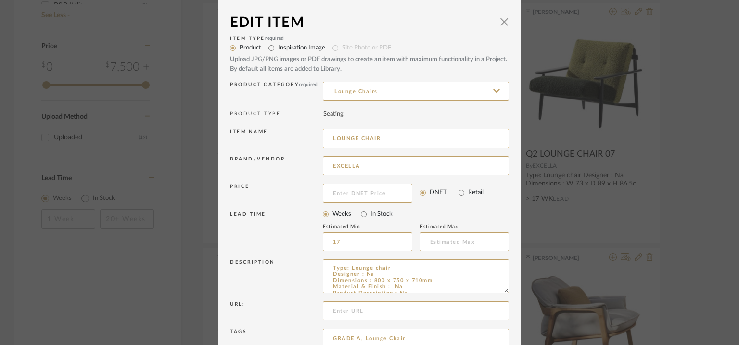
click at [331, 136] on input "LOUNGE CHAIR" at bounding box center [416, 138] width 186 height 19
click at [406, 139] on input "Q2 LOUNGE CHAIR" at bounding box center [416, 138] width 186 height 19
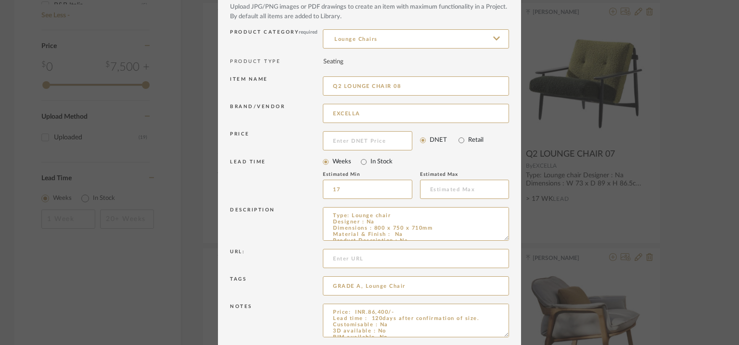
scroll to position [92, 0]
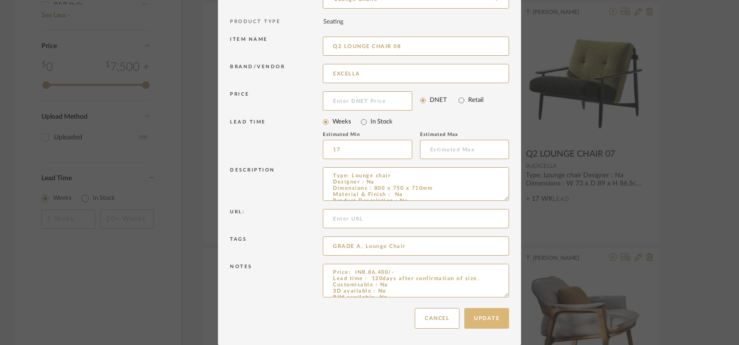
type input "Q2 LOUNGE CHAIR 08"
click at [488, 317] on button "Update" at bounding box center [486, 318] width 45 height 21
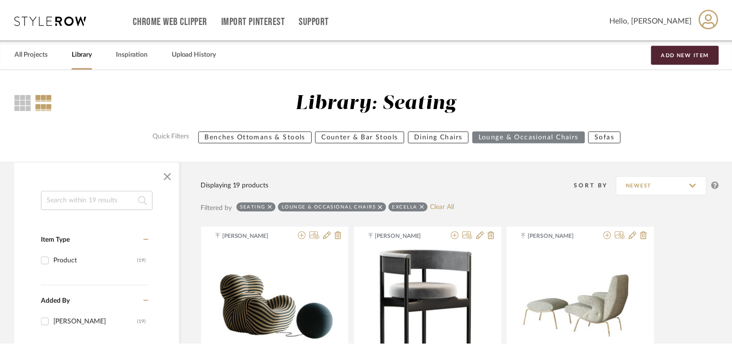
scroll to position [962, 0]
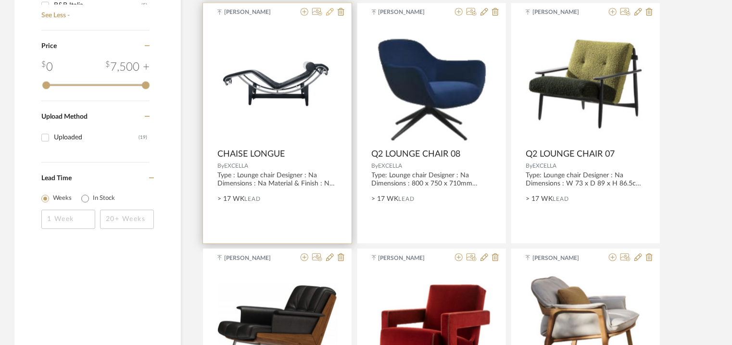
click at [329, 10] on icon at bounding box center [330, 12] width 8 height 8
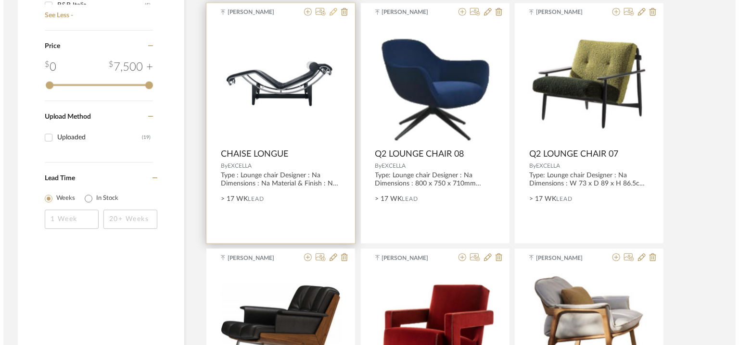
scroll to position [0, 0]
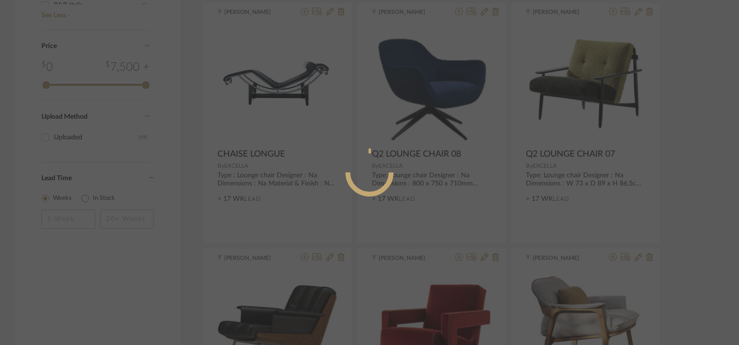
radio input "true"
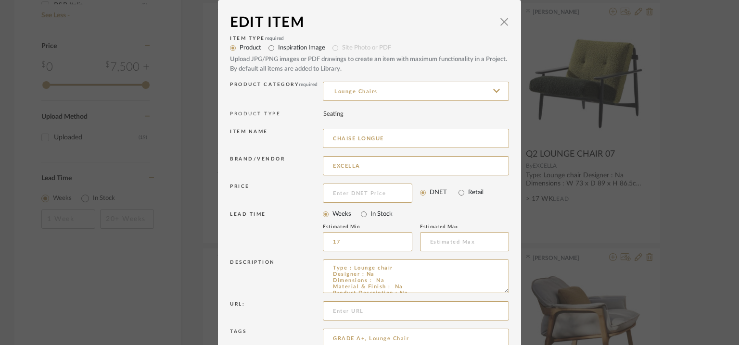
drag, startPoint x: 398, startPoint y: 139, endPoint x: 310, endPoint y: 139, distance: 88.0
click at [310, 139] on div "Item name CHAISE LONGUE" at bounding box center [369, 140] width 279 height 27
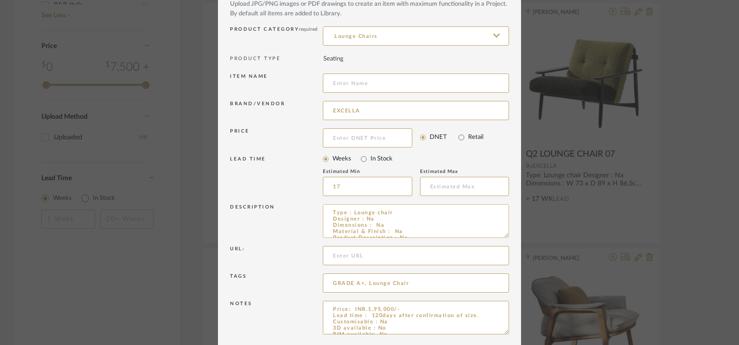
scroll to position [92, 0]
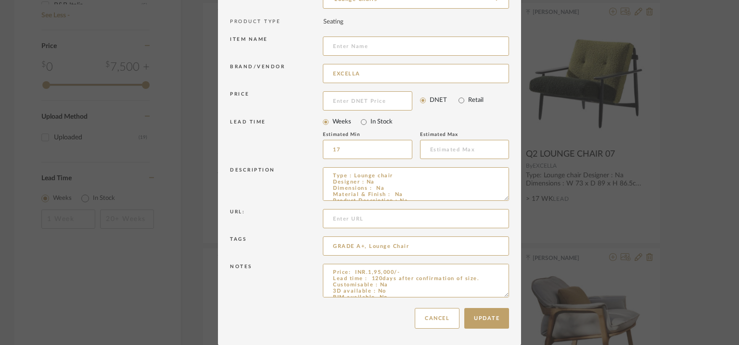
drag, startPoint x: 501, startPoint y: 296, endPoint x: 512, endPoint y: 343, distance: 47.9
click at [512, 343] on dialog-content "Edit Item × Item Type required Product Inspiration Image Site Photo or PDF Uplo…" at bounding box center [369, 127] width 303 height 438
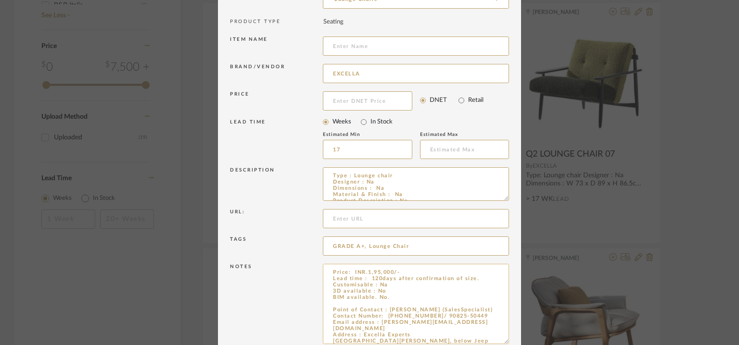
click at [401, 299] on textarea "Price: INR.1,95,000/- Lead time : 120days after confirmation of size. Customisa…" at bounding box center [416, 304] width 186 height 80
paste textarea "CHAISE LONGUE"
type textarea "Price: INR.1,95,000/- Lead time : 120days after confirmation of size. Customisa…"
click at [362, 47] on input at bounding box center [416, 46] width 186 height 19
drag, startPoint x: 360, startPoint y: 47, endPoint x: 331, endPoint y: 40, distance: 30.0
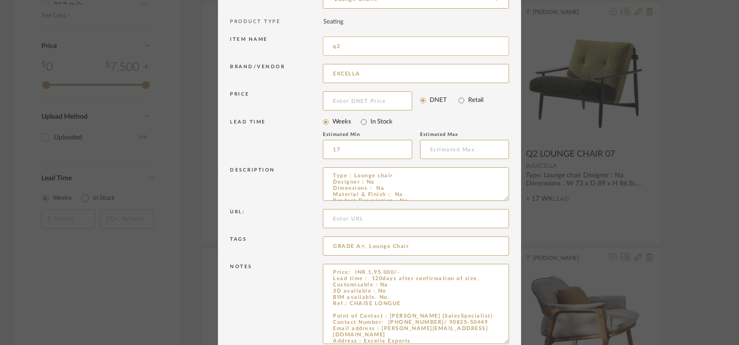
click at [331, 40] on input "q2" at bounding box center [416, 46] width 186 height 19
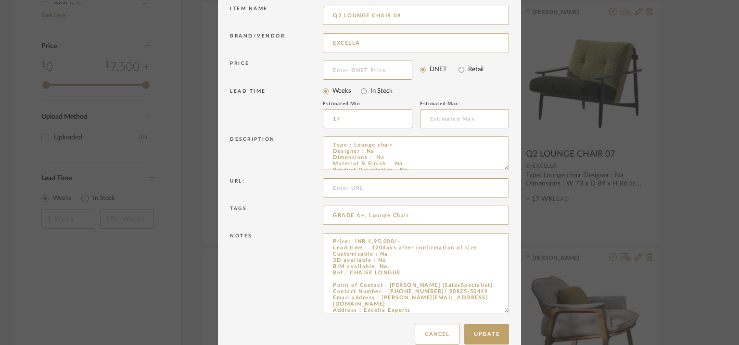
scroll to position [140, 0]
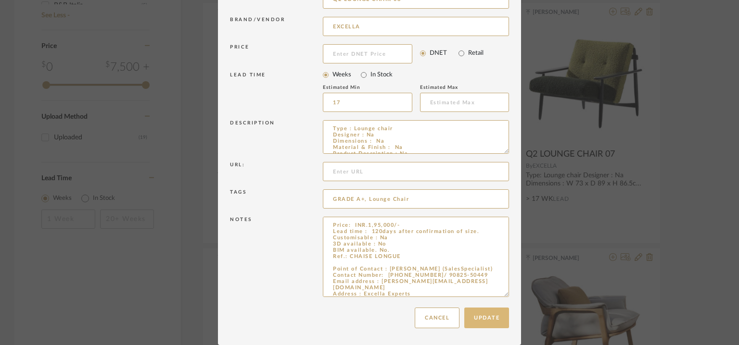
type input "Q2 LOUNGE CHAIR 08"
click at [481, 319] on button "Update" at bounding box center [486, 318] width 45 height 21
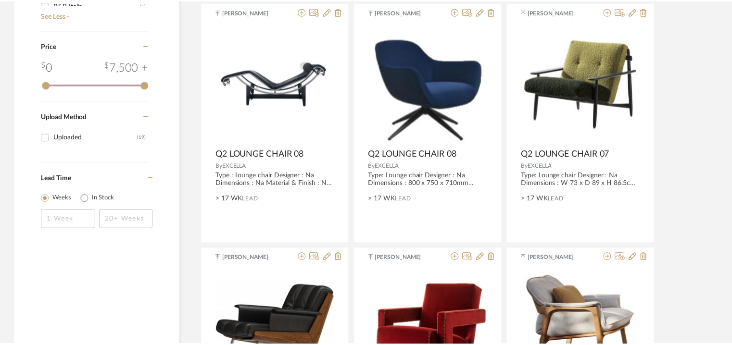
scroll to position [962, 0]
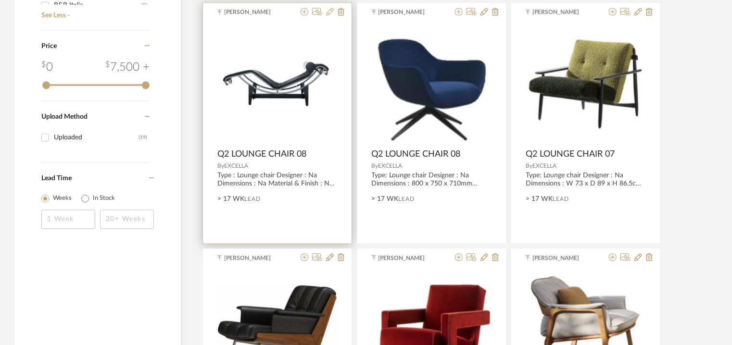
click at [331, 12] on icon at bounding box center [330, 12] width 8 height 8
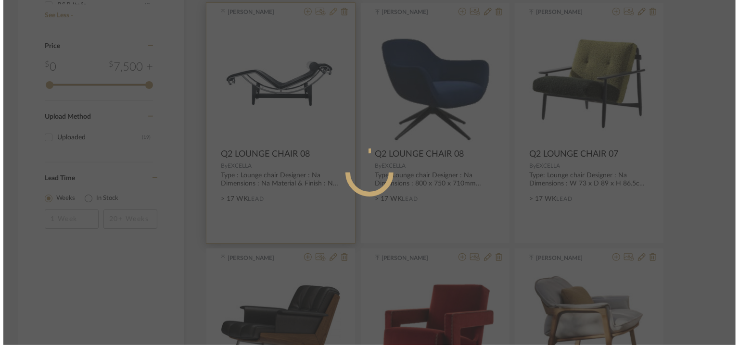
scroll to position [0, 0]
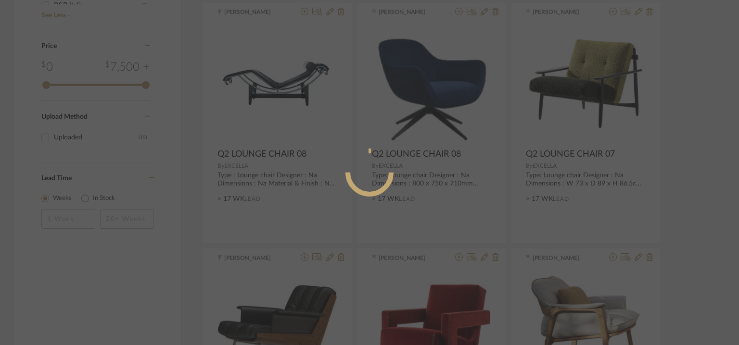
radio input "true"
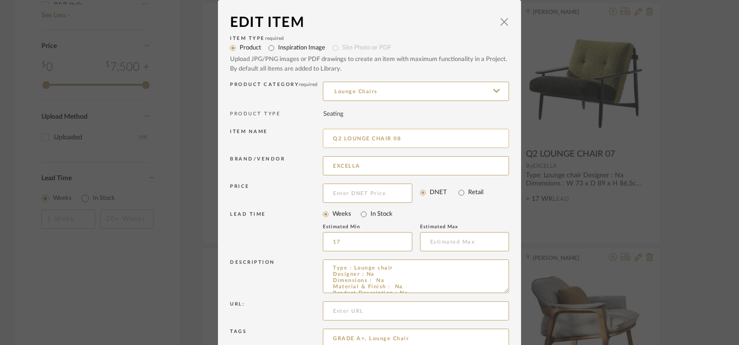
drag, startPoint x: 394, startPoint y: 136, endPoint x: 400, endPoint y: 141, distance: 8.5
click at [400, 141] on input "Q2 LOUNGE CHAIR 08" at bounding box center [416, 138] width 186 height 19
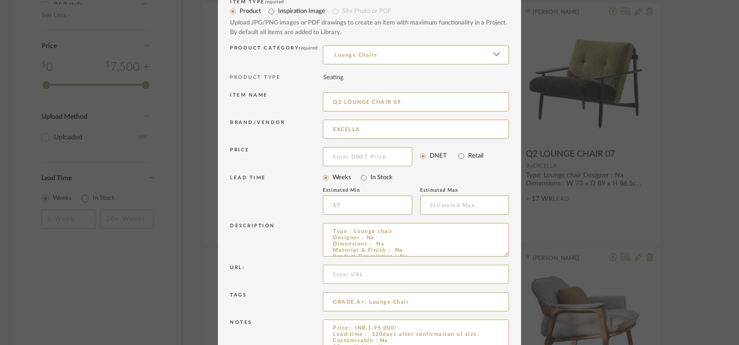
scroll to position [92, 0]
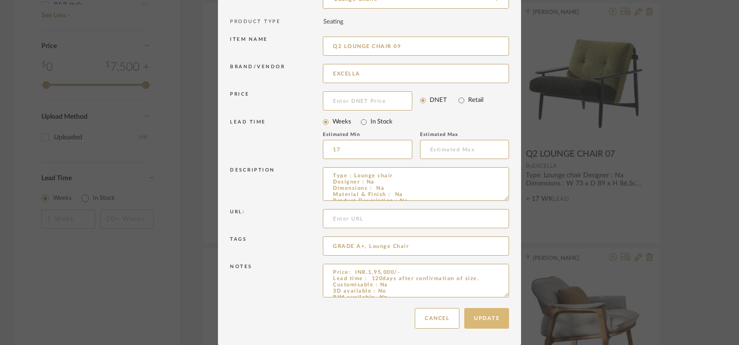
type input "Q2 LOUNGE CHAIR 09"
click at [485, 316] on button "Update" at bounding box center [486, 318] width 45 height 21
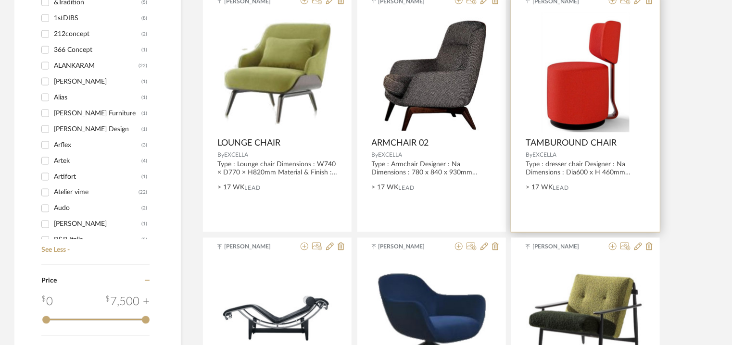
scroll to position [722, 0]
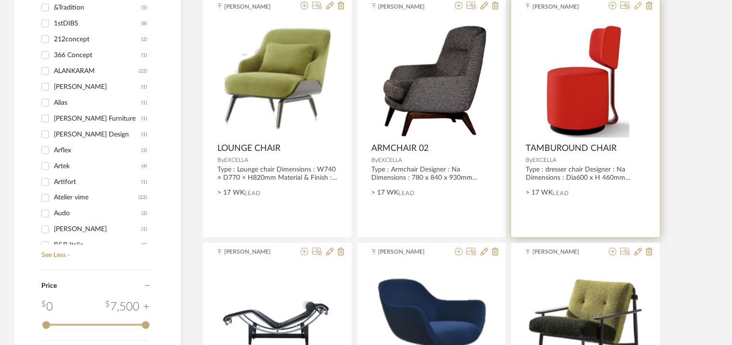
click at [637, 7] on icon at bounding box center [639, 6] width 8 height 8
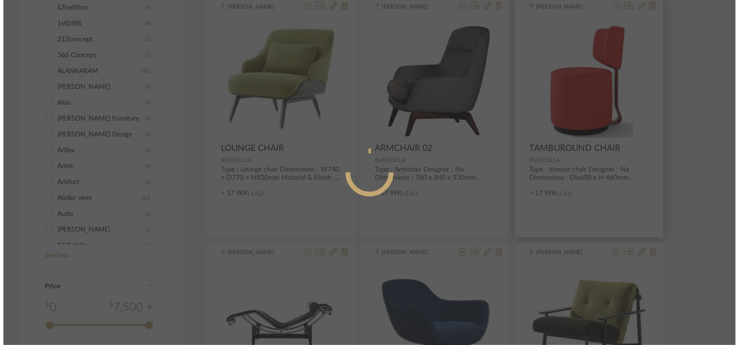
scroll to position [0, 0]
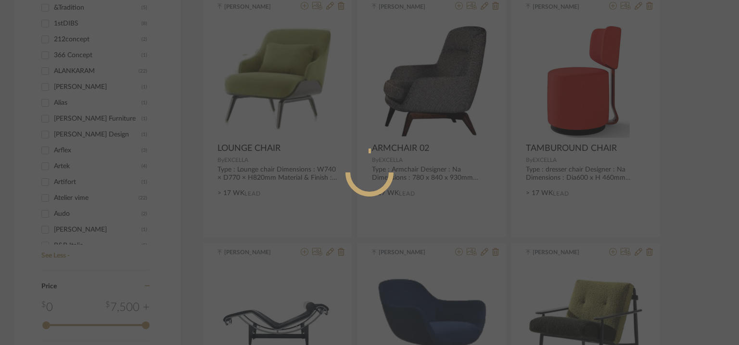
radio input "true"
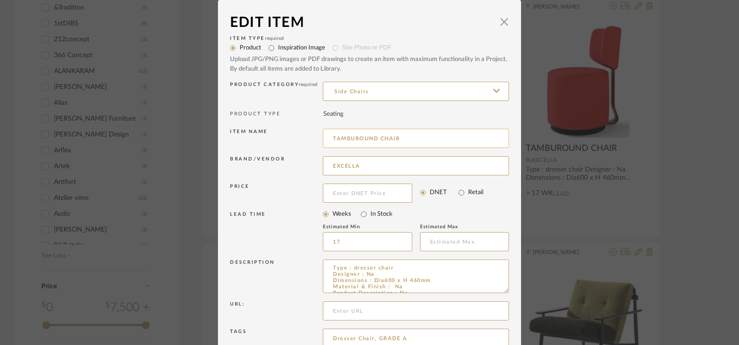
click at [330, 135] on input "TAMBUROUND CHAIR" at bounding box center [416, 138] width 186 height 19
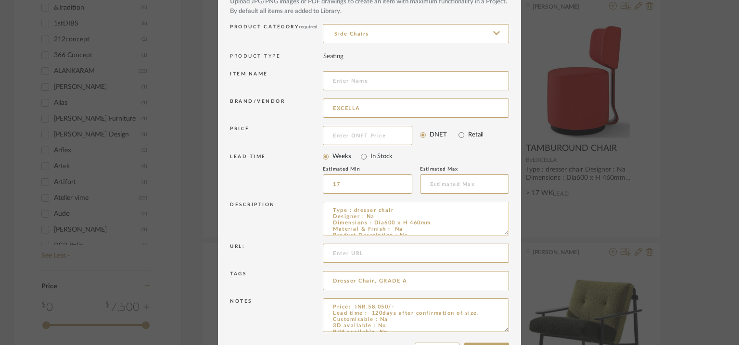
scroll to position [92, 0]
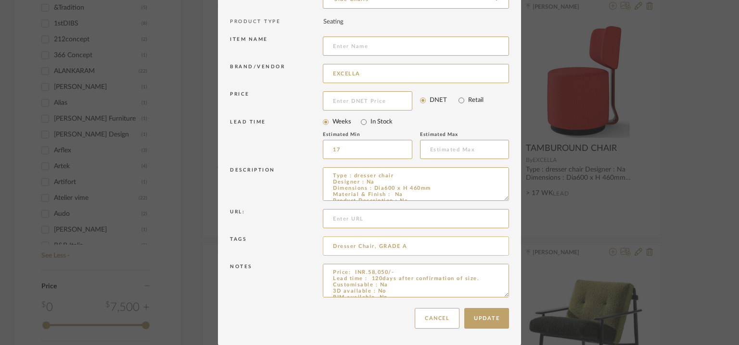
click at [417, 246] on input "Dresser Chair, GRADE A" at bounding box center [416, 246] width 186 height 19
drag, startPoint x: 502, startPoint y: 296, endPoint x: 508, endPoint y: 348, distance: 52.7
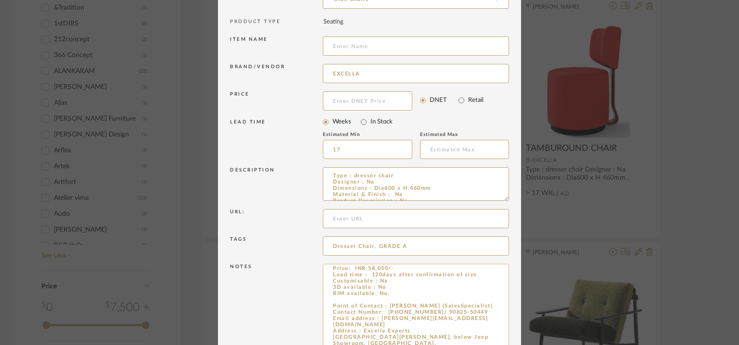
click at [344, 297] on textarea "Price: INR.58,050/- Lead time : 120days after confirmation of size. Customisabl…" at bounding box center [416, 307] width 186 height 86
paste textarea "TAMBUROUND CHAIR"
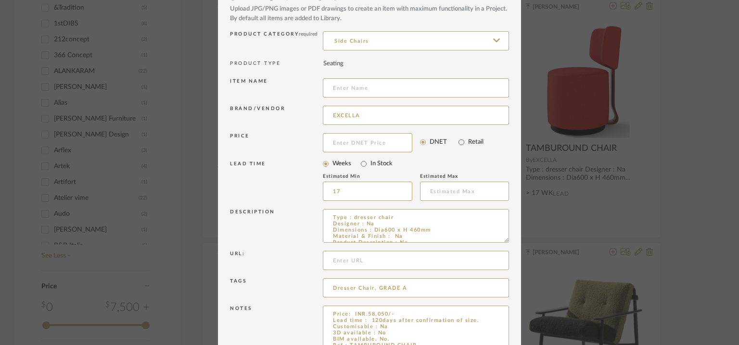
scroll to position [48, 0]
type textarea "Price: INR.58,050/- Lead time : 120days after confirmation of size. Customisabl…"
click at [348, 93] on input at bounding box center [416, 90] width 186 height 19
click at [349, 87] on input at bounding box center [416, 90] width 186 height 19
type input "d"
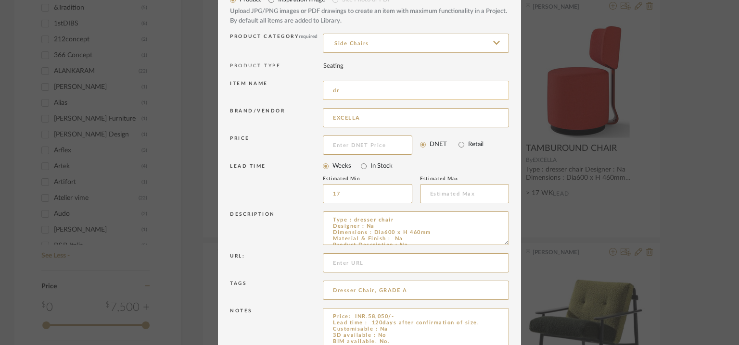
type input "d"
type input "l"
type input "S"
type input "q"
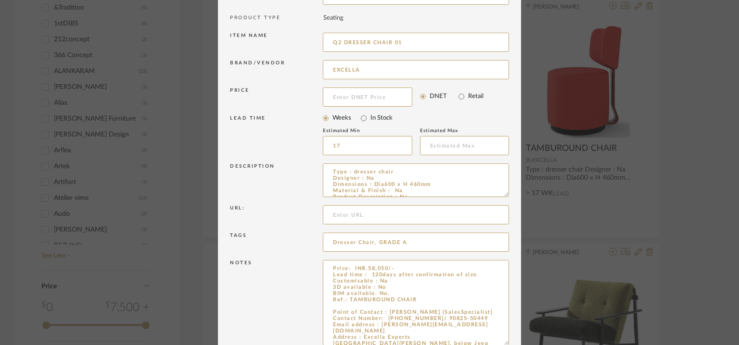
scroll to position [144, 0]
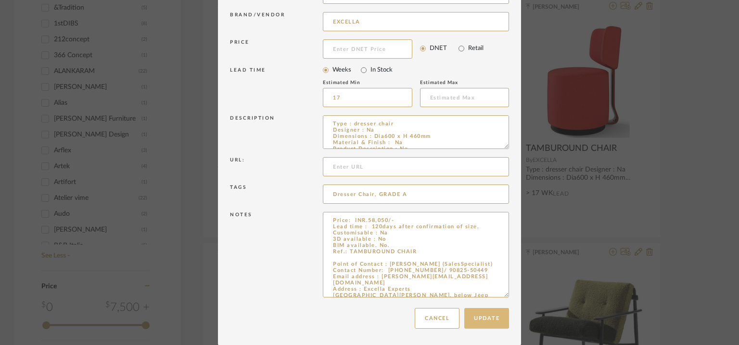
type input "Q2 DRESSER CHAIR 01"
click at [468, 322] on button "Update" at bounding box center [486, 318] width 45 height 21
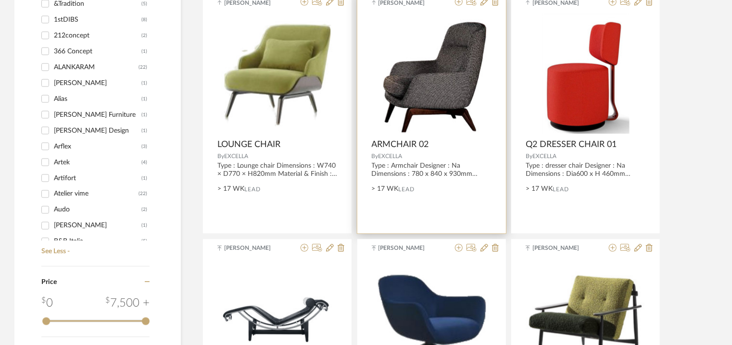
scroll to position [674, 0]
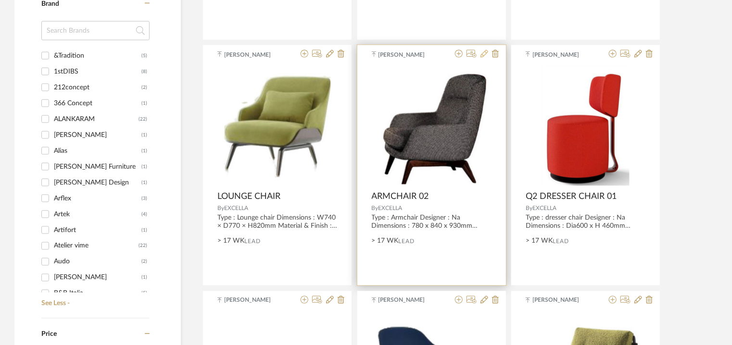
click at [483, 54] on icon at bounding box center [485, 54] width 8 height 8
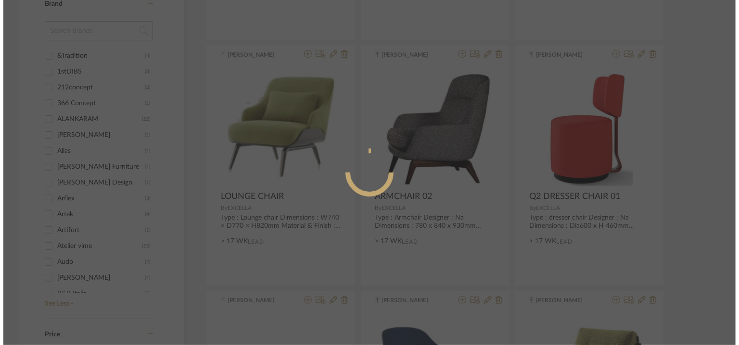
scroll to position [0, 0]
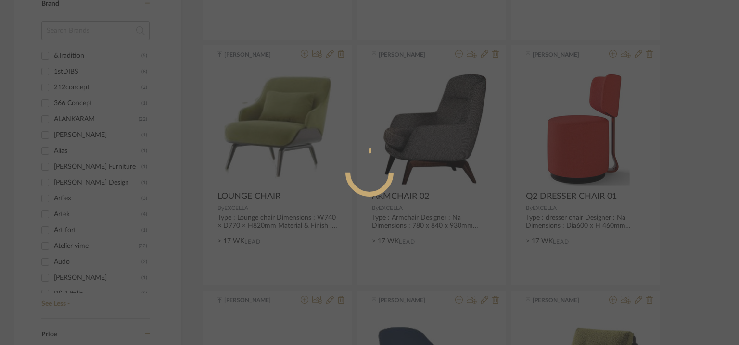
radio input "true"
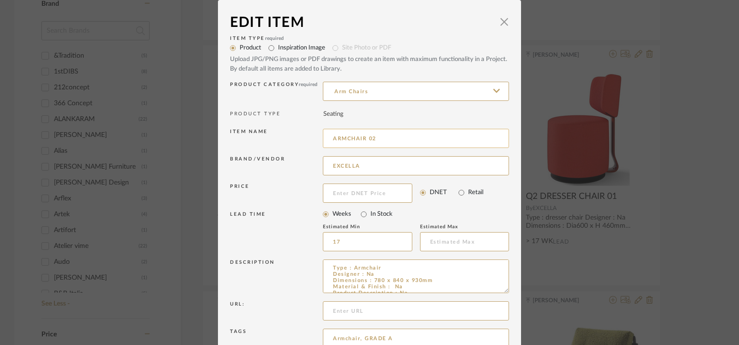
click at [331, 137] on input "ARMCHAIR 02" at bounding box center [416, 138] width 186 height 19
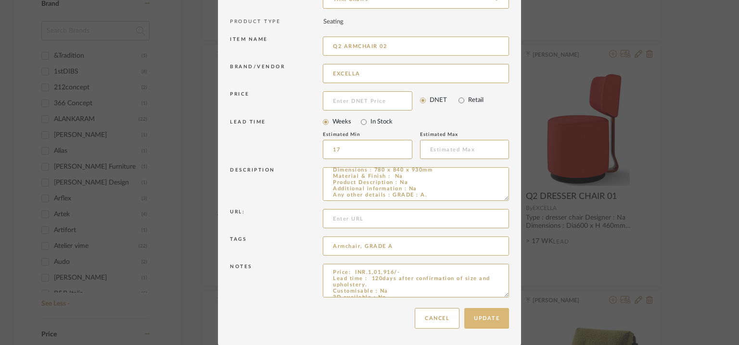
type input "Q2 ARMCHAIR 02"
click at [482, 316] on button "Update" at bounding box center [486, 318] width 45 height 21
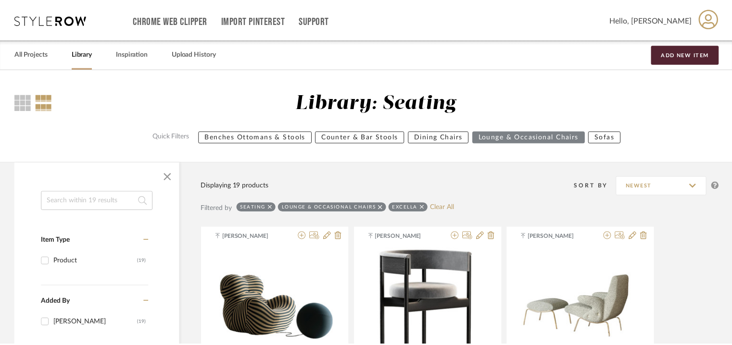
scroll to position [674, 0]
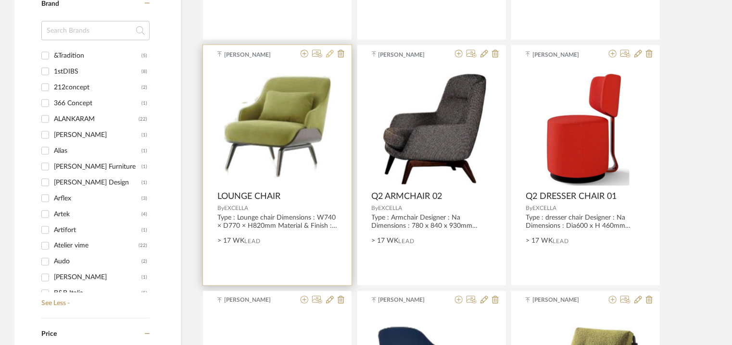
click at [330, 54] on icon at bounding box center [330, 54] width 8 height 8
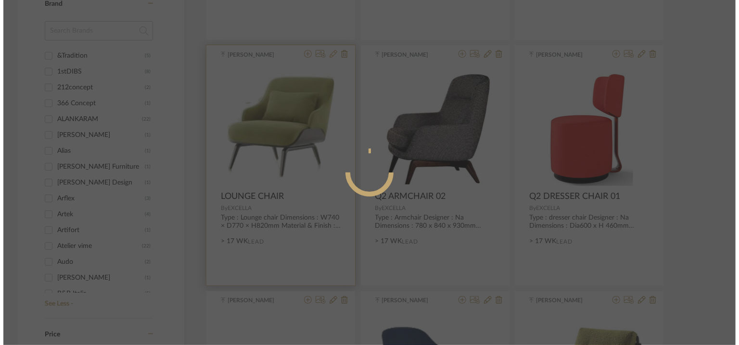
scroll to position [0, 0]
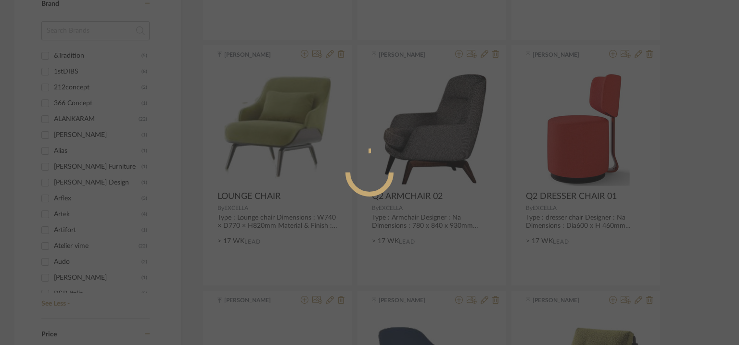
radio input "true"
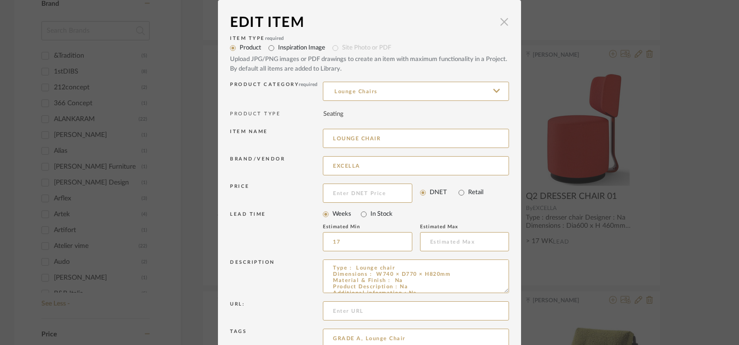
click at [504, 22] on span "button" at bounding box center [504, 21] width 19 height 19
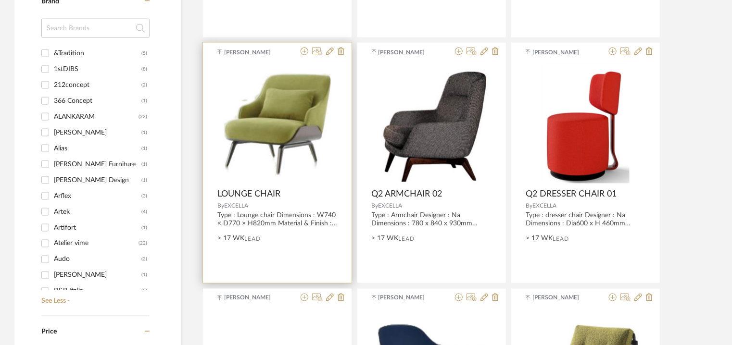
scroll to position [674, 0]
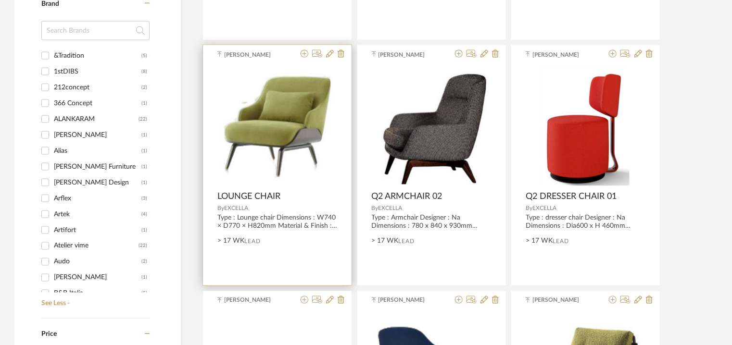
click at [334, 51] on div at bounding box center [321, 54] width 48 height 9
click at [332, 52] on icon at bounding box center [330, 54] width 8 height 8
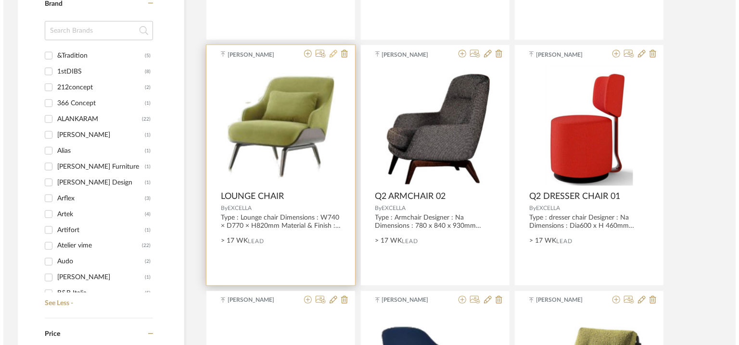
scroll to position [0, 0]
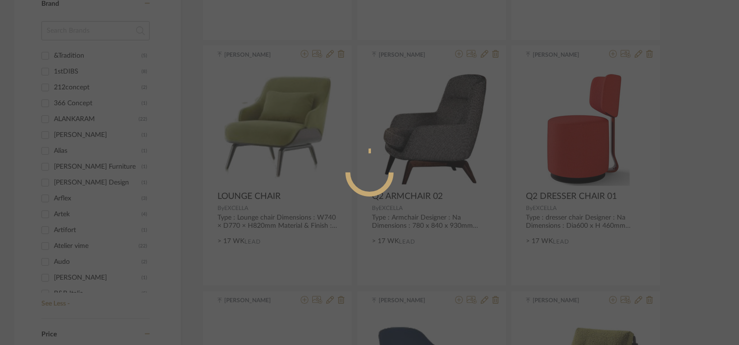
radio input "true"
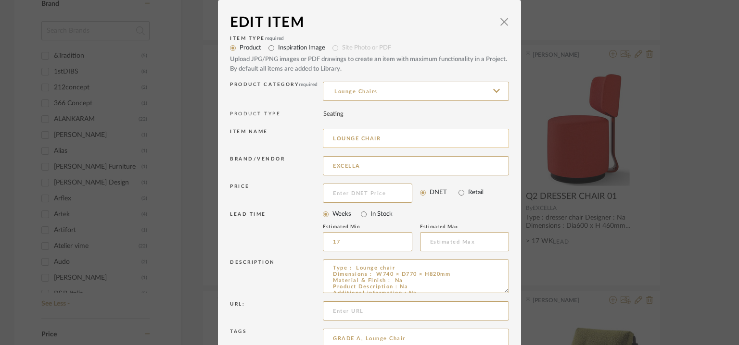
click at [396, 135] on input "LOUNGE CHAIR" at bounding box center [416, 138] width 186 height 19
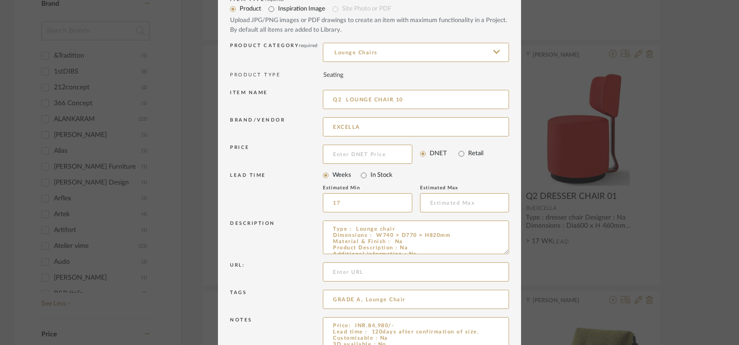
scroll to position [92, 0]
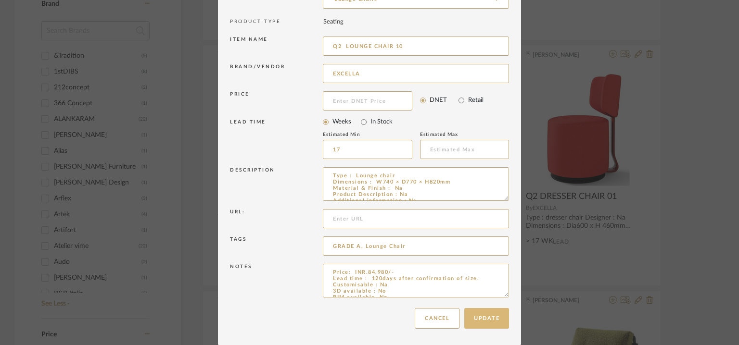
type input "Q2 LOUNGE CHAIR 10"
click at [487, 318] on button "Update" at bounding box center [486, 318] width 45 height 21
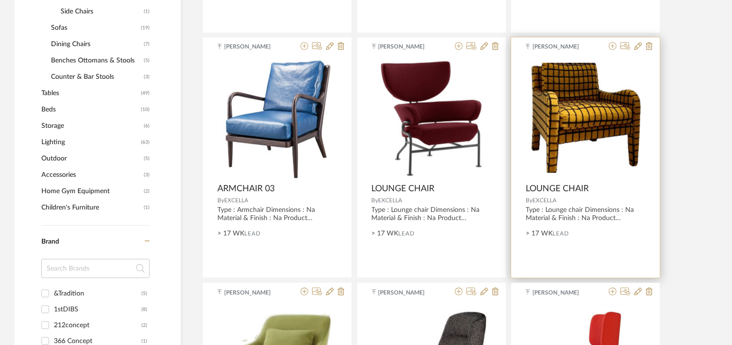
scroll to position [433, 0]
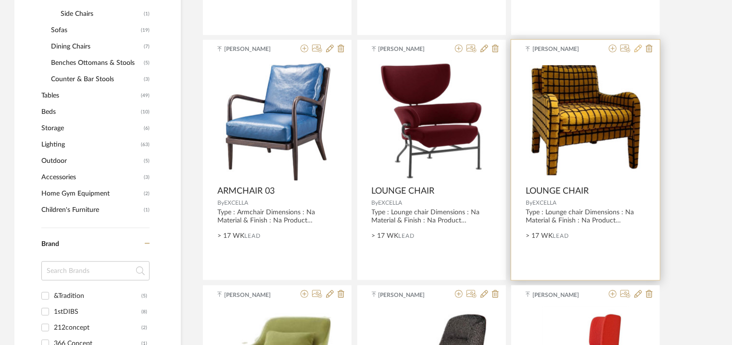
click at [637, 47] on icon at bounding box center [639, 49] width 8 height 8
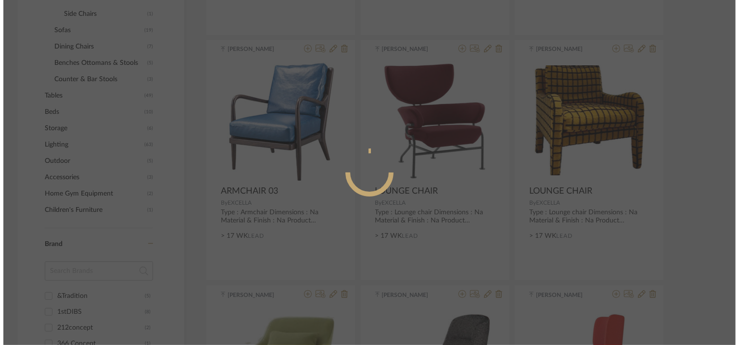
scroll to position [0, 0]
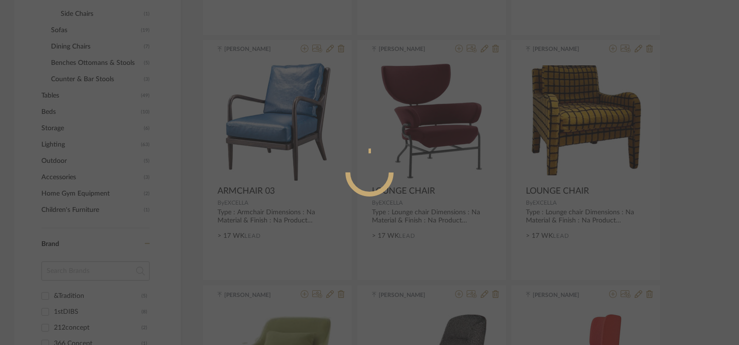
radio input "true"
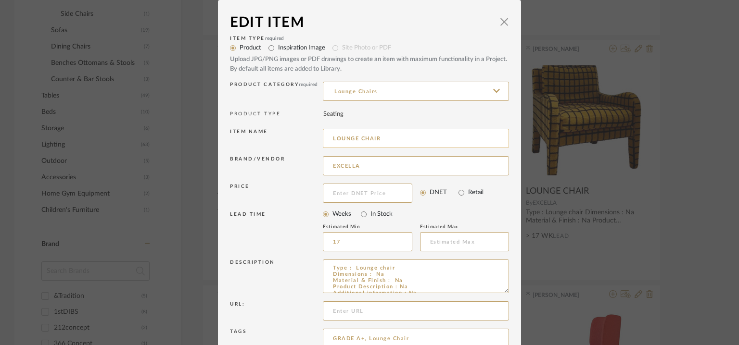
click at [387, 134] on input "LOUNGE CHAIR" at bounding box center [416, 138] width 186 height 19
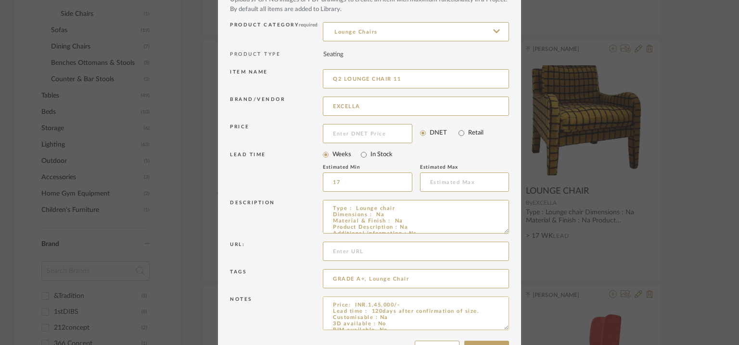
scroll to position [92, 0]
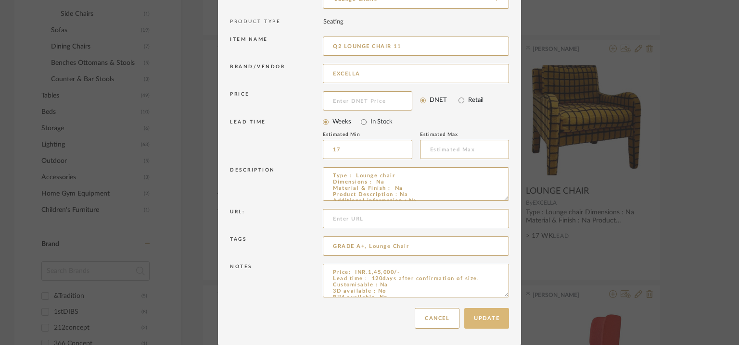
type input "Q2 LOUNGE CHAIR 11"
click at [488, 316] on button "Update" at bounding box center [486, 318] width 45 height 21
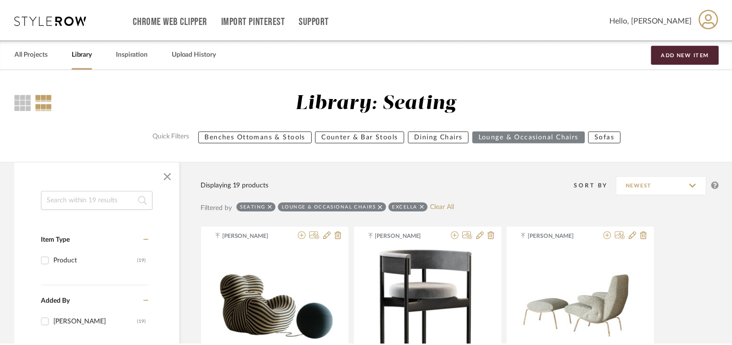
scroll to position [433, 0]
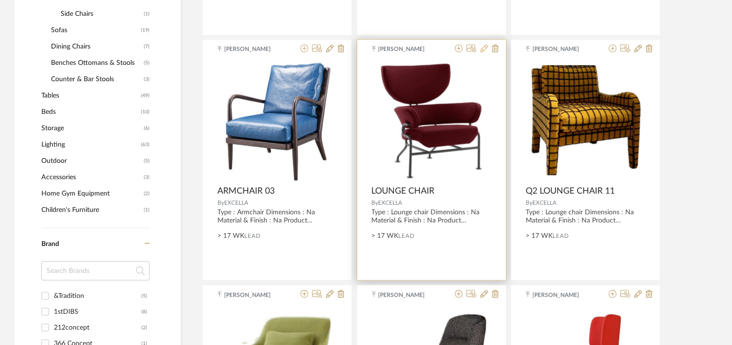
click at [483, 47] on icon at bounding box center [485, 49] width 8 height 8
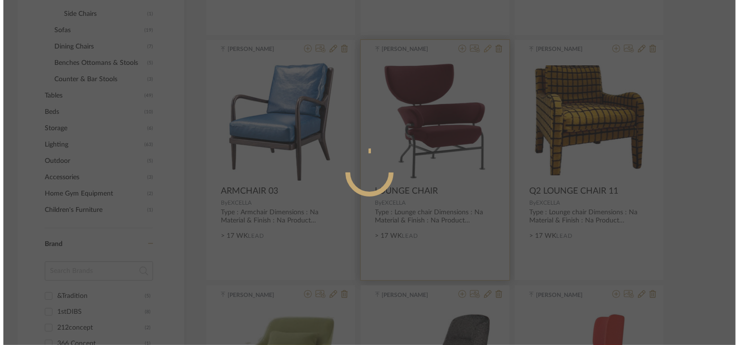
scroll to position [0, 0]
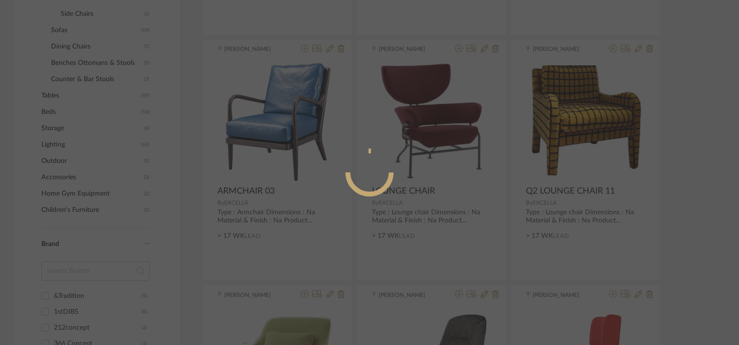
radio input "true"
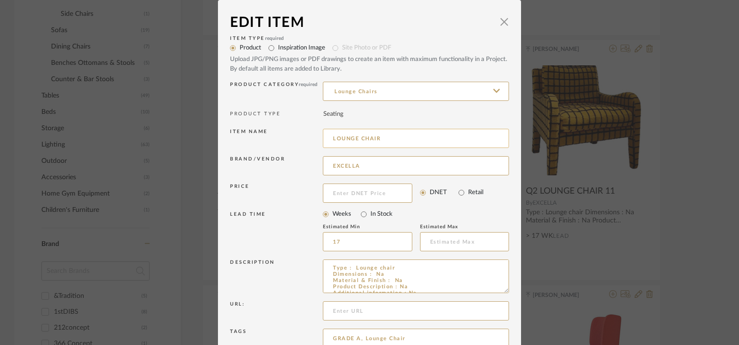
click at [329, 137] on input "LOUNGE CHAIR" at bounding box center [416, 138] width 186 height 19
click at [396, 139] on input "Q2 LOUNGE CHAIR" at bounding box center [416, 138] width 186 height 19
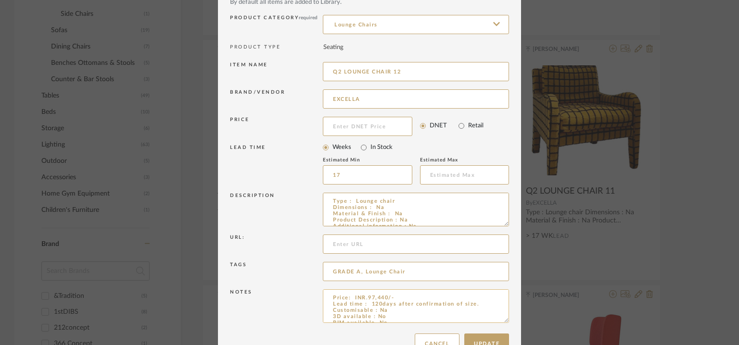
scroll to position [92, 0]
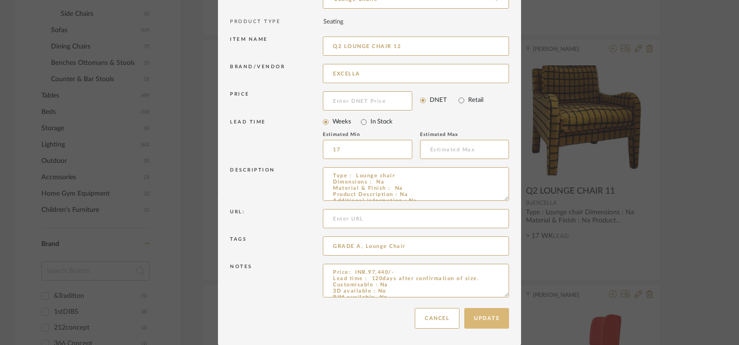
type input "Q2 LOUNGE CHAIR 12"
click at [484, 315] on button "Update" at bounding box center [486, 318] width 45 height 21
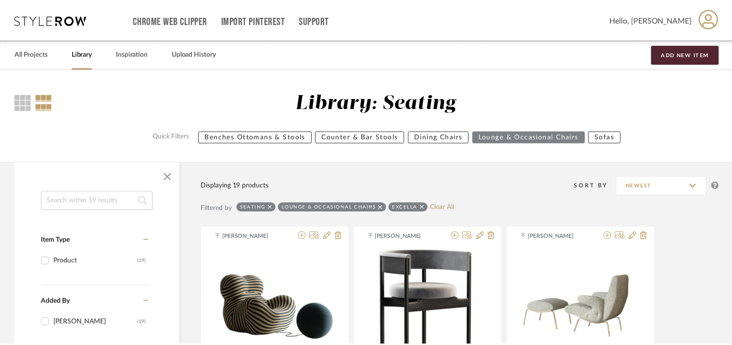
scroll to position [433, 0]
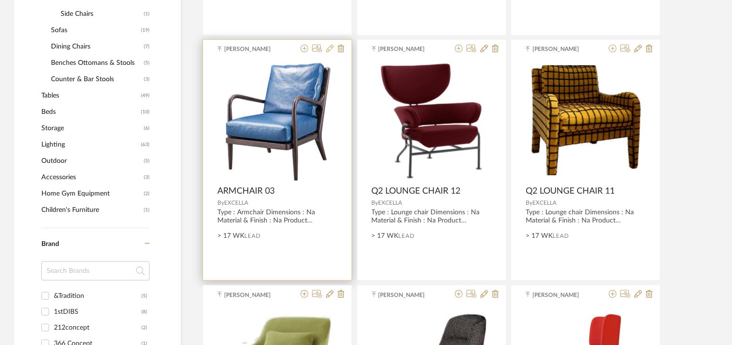
click at [329, 48] on icon at bounding box center [330, 49] width 8 height 8
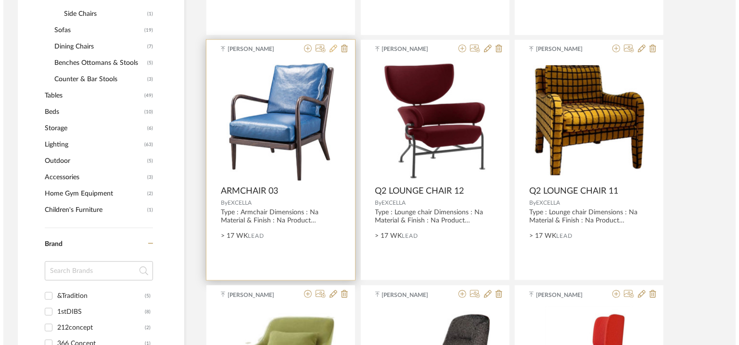
scroll to position [0, 0]
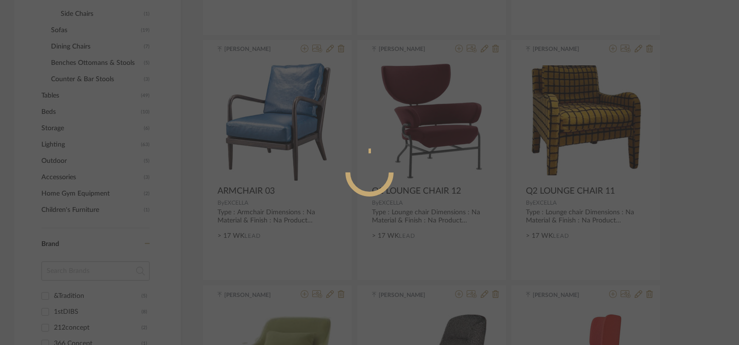
radio input "true"
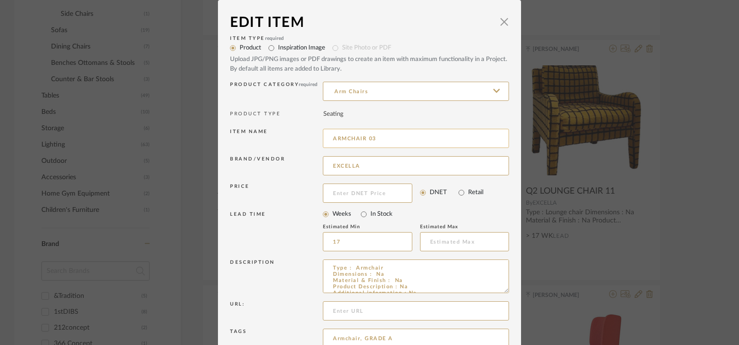
click at [330, 135] on input "ARMCHAIR 03" at bounding box center [416, 138] width 186 height 19
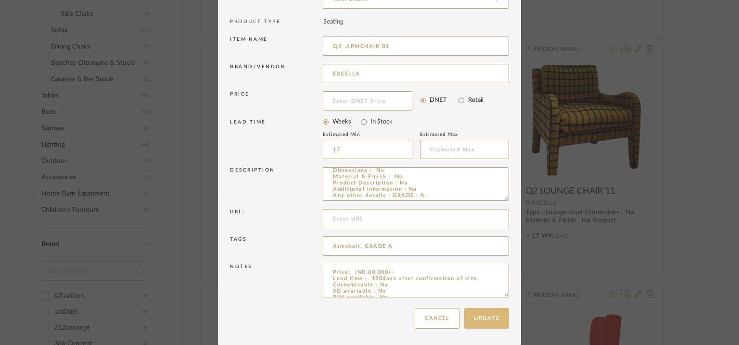
type input "Q2 ARMCHAIR 03"
click at [483, 317] on button "Update" at bounding box center [486, 318] width 45 height 21
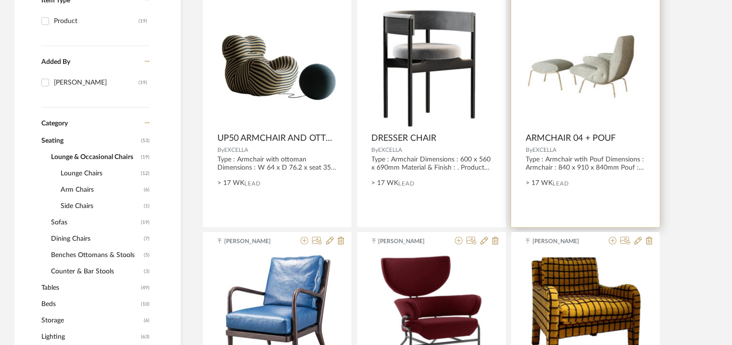
scroll to position [192, 0]
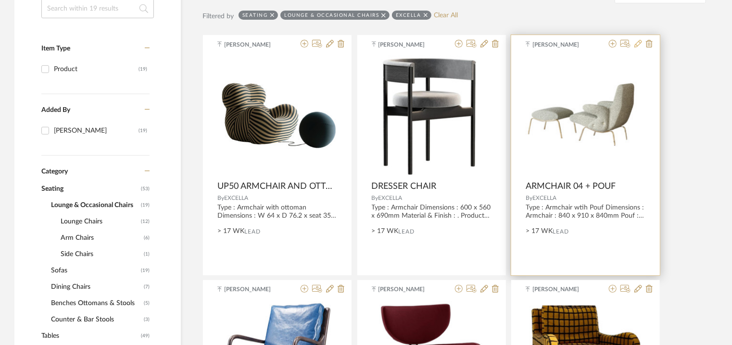
click at [635, 43] on icon at bounding box center [639, 44] width 8 height 8
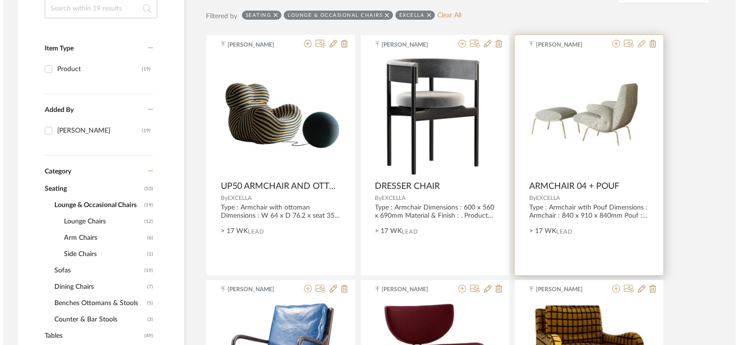
scroll to position [0, 0]
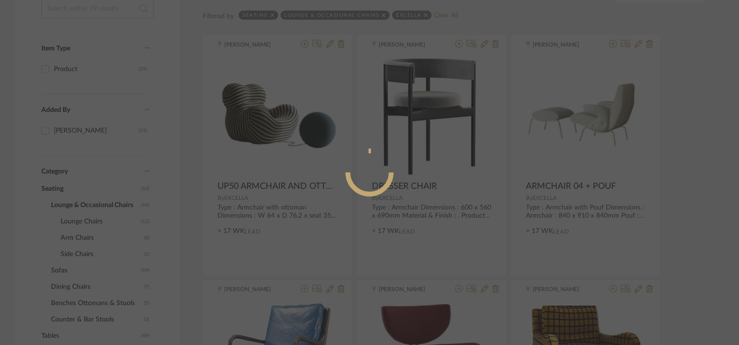
radio input "true"
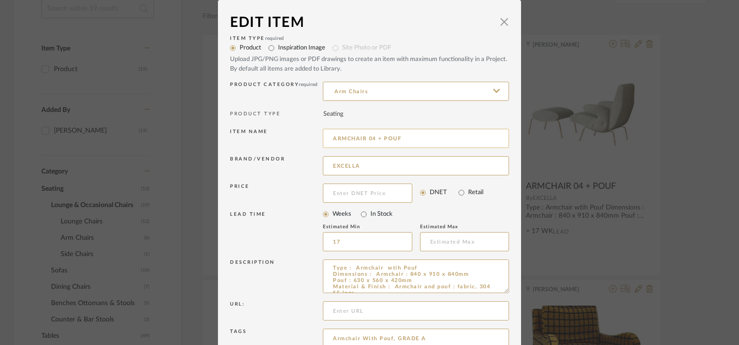
click at [331, 136] on input "ARMCHAIR 04 + POUF" at bounding box center [416, 138] width 186 height 19
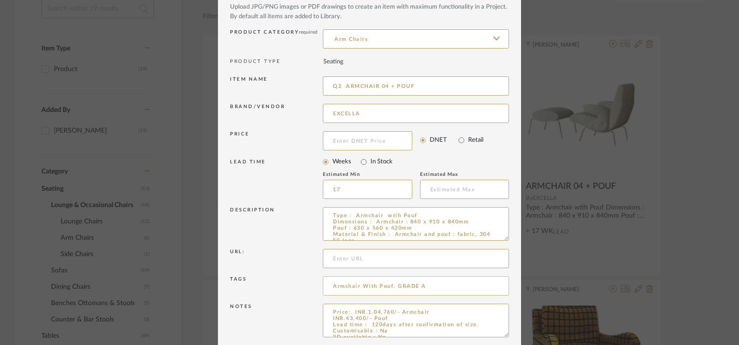
scroll to position [92, 0]
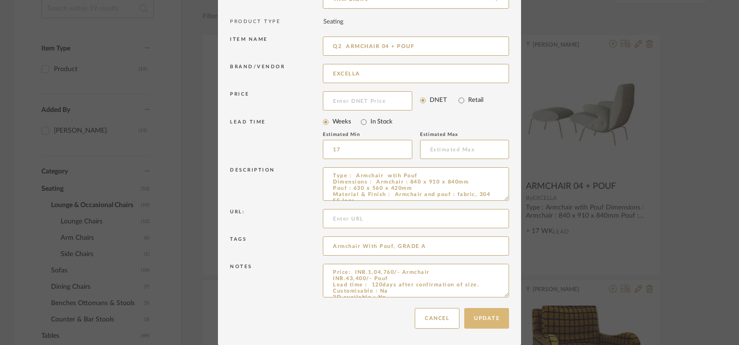
type input "Q2 ARMCHAIR 04 + POUF"
click at [487, 321] on button "Update" at bounding box center [486, 318] width 45 height 21
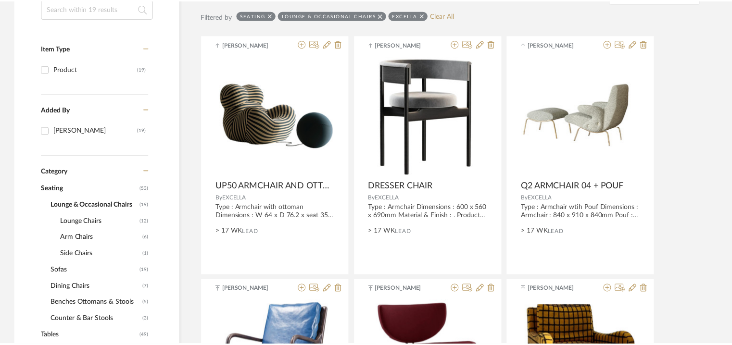
scroll to position [192, 0]
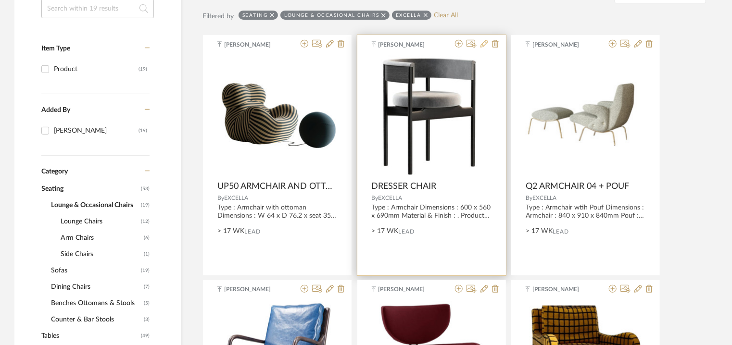
click at [483, 45] on icon at bounding box center [485, 44] width 8 height 8
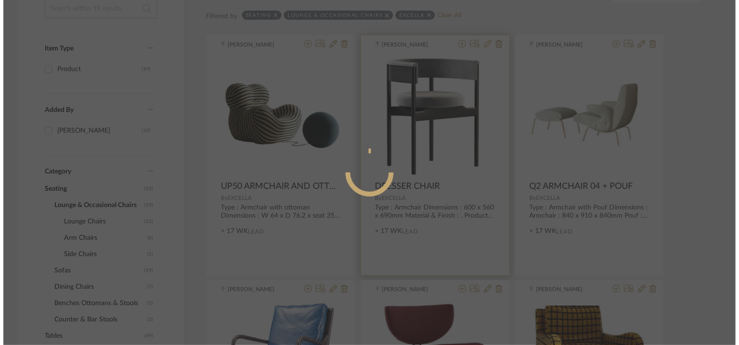
scroll to position [0, 0]
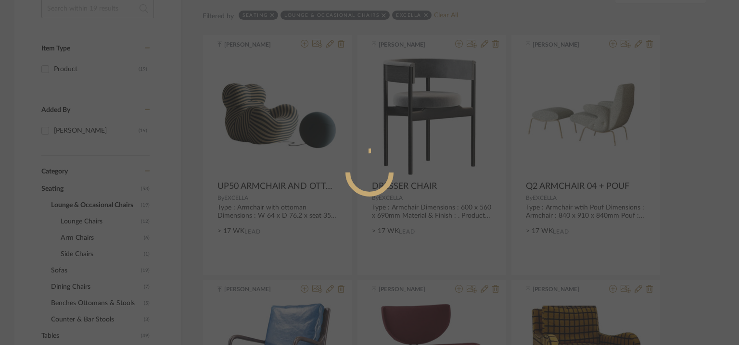
radio input "true"
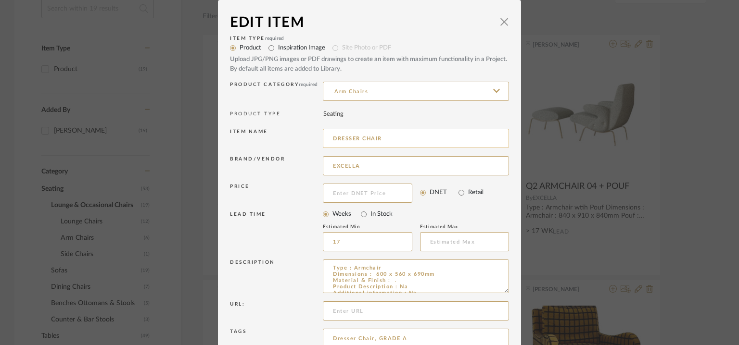
click at [329, 137] on input "DRESSER CHAIR" at bounding box center [416, 138] width 186 height 19
click at [411, 141] on input "Q2 DRESSER CHAIR" at bounding box center [416, 138] width 186 height 19
type input "Q2 DRESSER CHAIR 02"
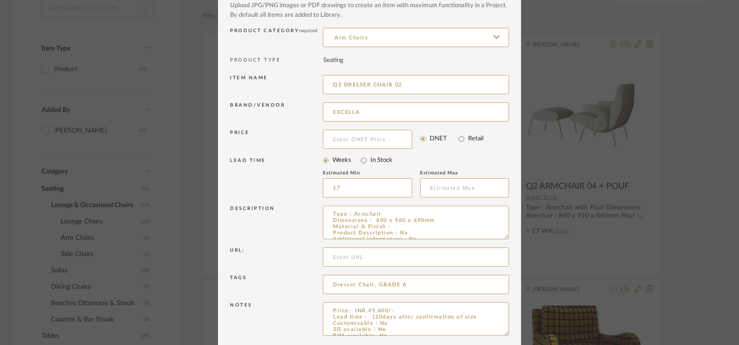
scroll to position [92, 0]
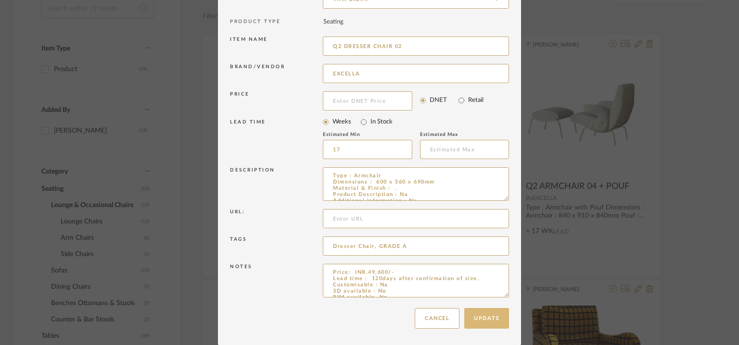
click at [487, 311] on button "Update" at bounding box center [486, 318] width 45 height 21
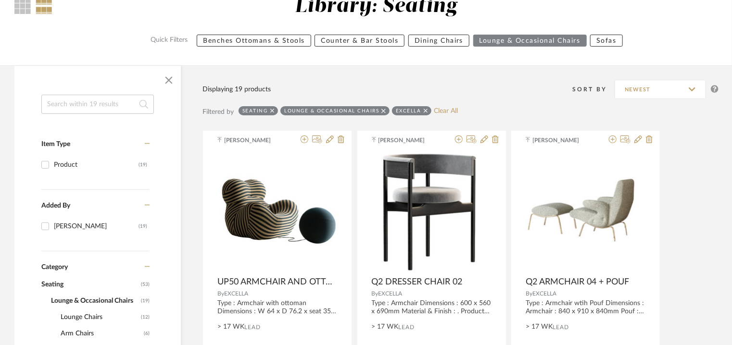
scroll to position [96, 0]
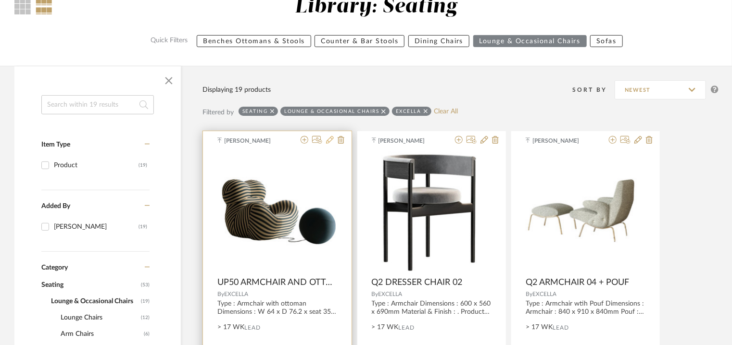
click at [332, 140] on icon at bounding box center [330, 140] width 8 height 8
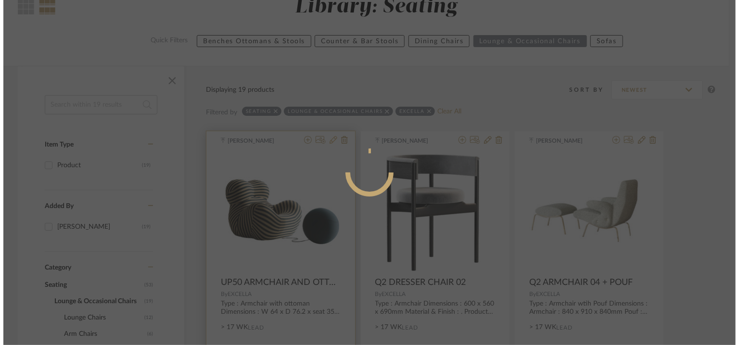
scroll to position [0, 0]
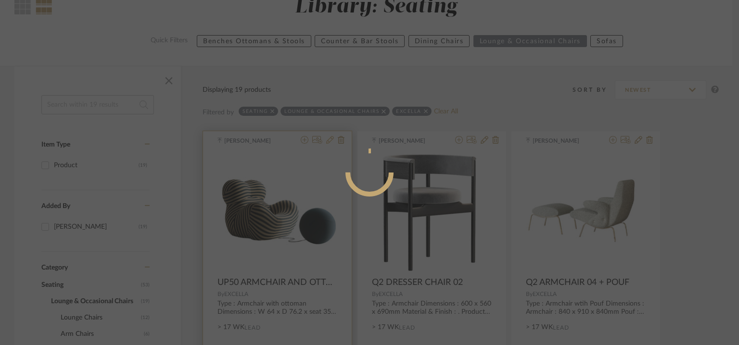
radio input "true"
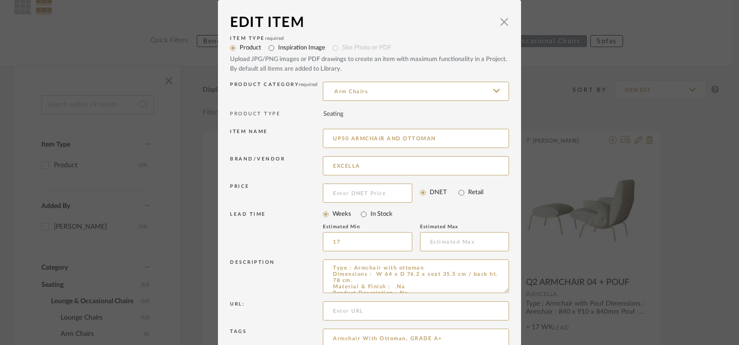
drag, startPoint x: 437, startPoint y: 138, endPoint x: 314, endPoint y: 129, distance: 123.9
click at [314, 129] on div "Item name UP50 ARMCHAIR AND OTTOMAN" at bounding box center [369, 140] width 279 height 27
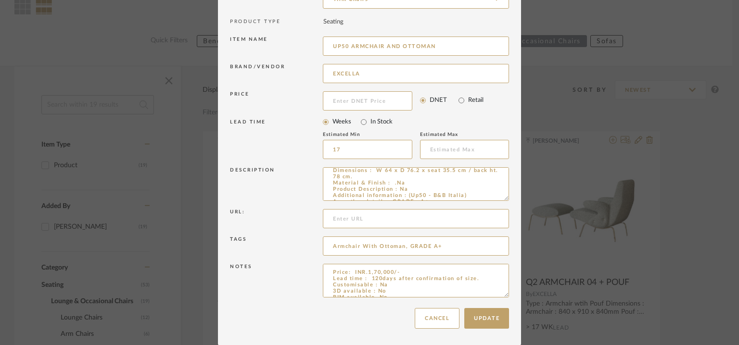
scroll to position [18, 0]
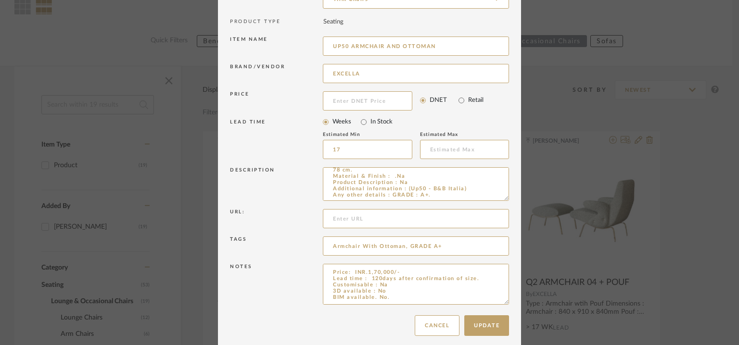
drag, startPoint x: 500, startPoint y: 295, endPoint x: 509, endPoint y: 372, distance: 77.9
click at [509, 249] on html "Chrome Web Clipper Import Pinterest Support All Projects Library Inspiration Up…" at bounding box center [369, 76] width 739 height 345
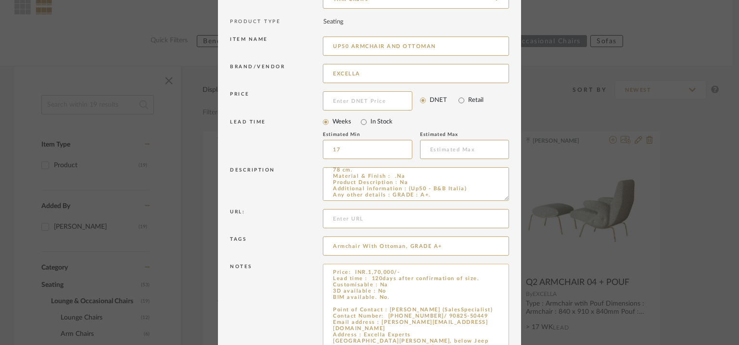
click at [342, 301] on textarea "Price: INR.1,70,000/- Lead time : 120days after confirmation of size. Customisa…" at bounding box center [416, 319] width 186 height 111
paste textarea "UP50 ARMCHAIR AND OTTOMAN"
click at [329, 303] on textarea "Price: INR.1,70,000/- Lead time : 120days after confirmation of size. Customisa…" at bounding box center [416, 319] width 186 height 111
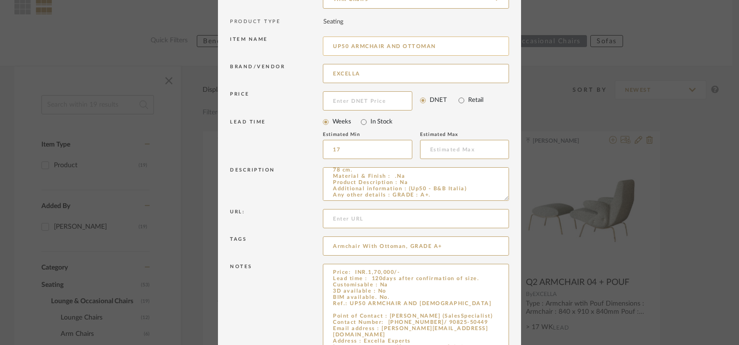
type textarea "Price: INR.1,70,000/- Lead time : 120days after confirmation of size. Customisa…"
drag, startPoint x: 349, startPoint y: 42, endPoint x: 256, endPoint y: 51, distance: 93.7
click at [255, 49] on div "Item name UP50 ARMCHAIR AND OTTOMAN" at bounding box center [369, 47] width 279 height 27
type input "Q2 ARMCHAIR AND OTTOMAN"
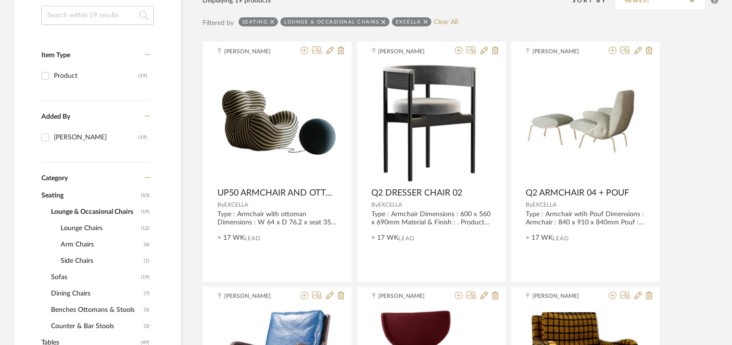
scroll to position [96, 0]
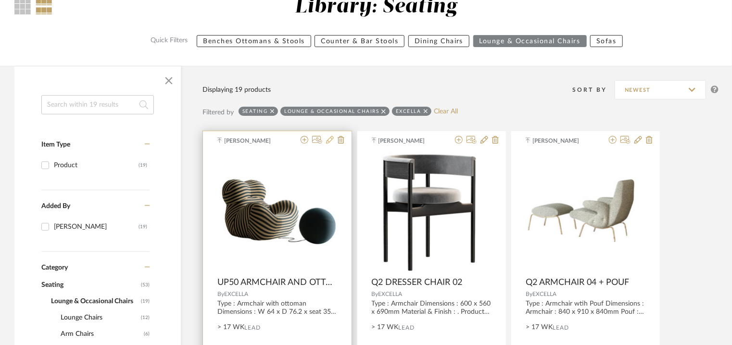
click at [331, 137] on icon at bounding box center [330, 140] width 8 height 8
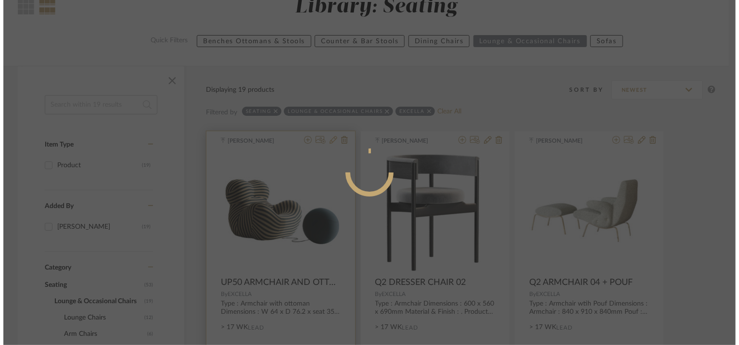
scroll to position [0, 0]
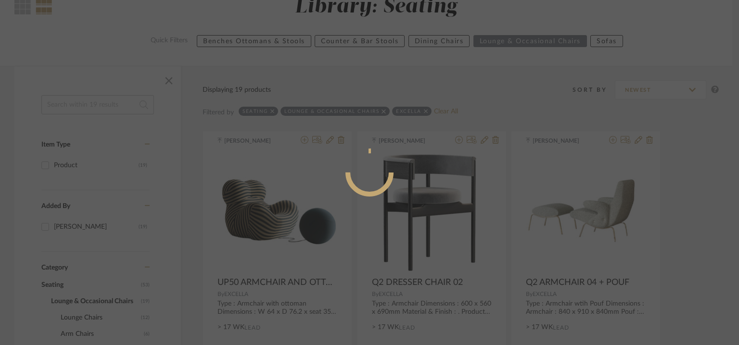
radio input "true"
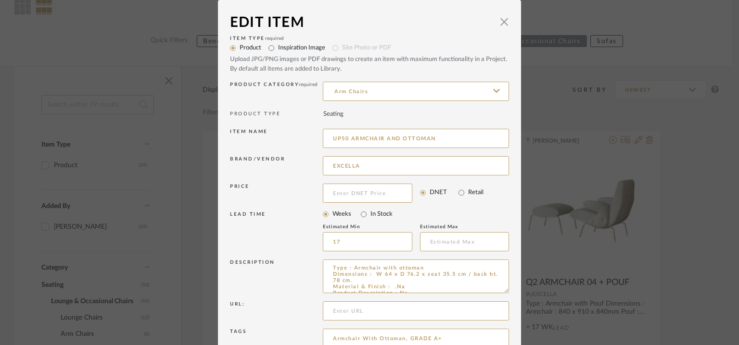
click at [559, 177] on div "Edit Item × Item Type required Product Inspiration Image Site Photo or PDF Uplo…" at bounding box center [369, 172] width 739 height 345
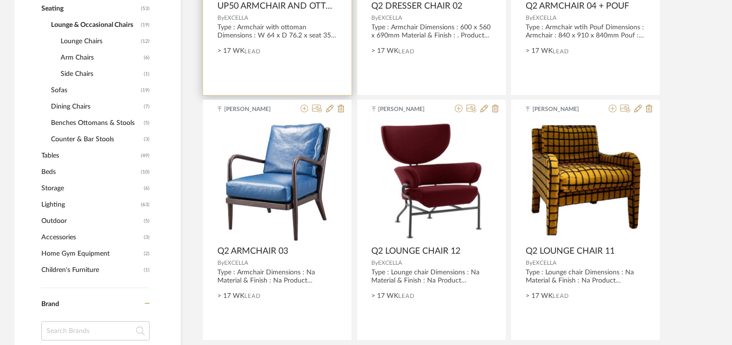
scroll to position [385, 0]
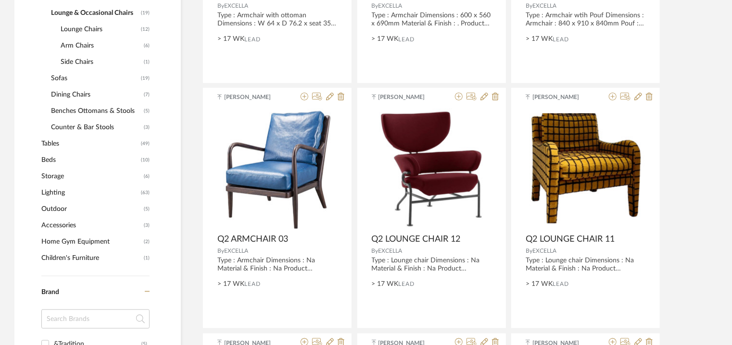
click at [84, 39] on span "Arm Chairs" at bounding box center [101, 46] width 81 height 16
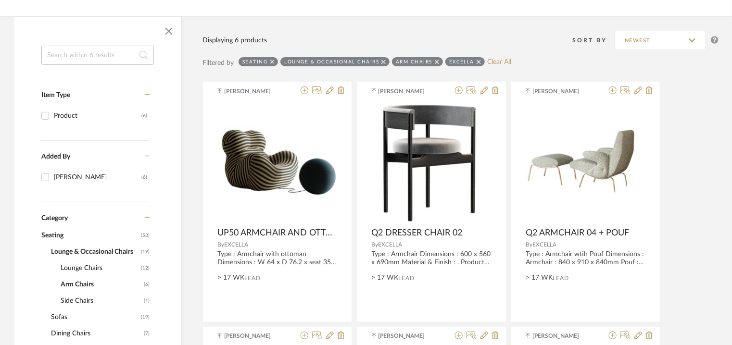
scroll to position [144, 0]
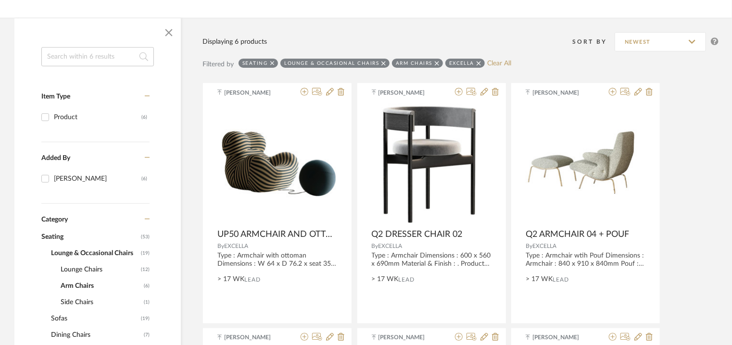
click at [382, 62] on icon at bounding box center [384, 63] width 4 height 7
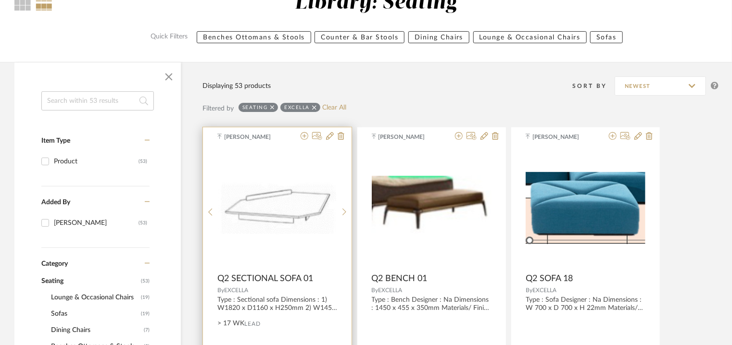
scroll to position [96, 0]
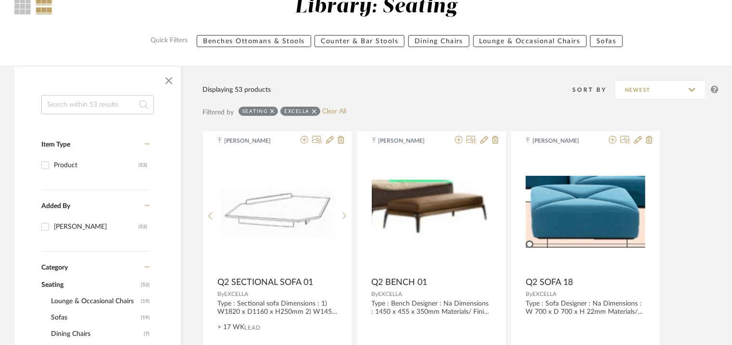
click at [272, 110] on icon at bounding box center [272, 111] width 4 height 7
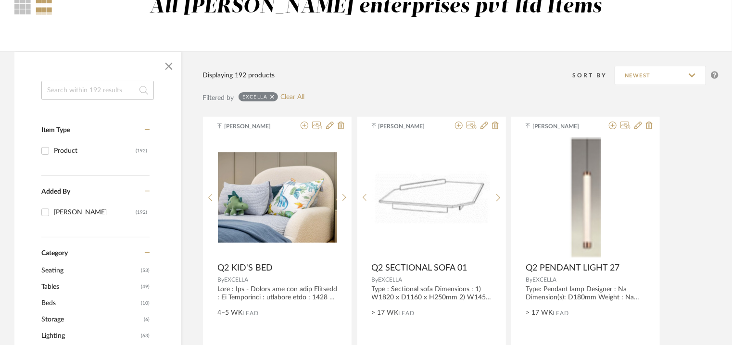
click at [55, 270] on span "Seating" at bounding box center [89, 271] width 97 height 16
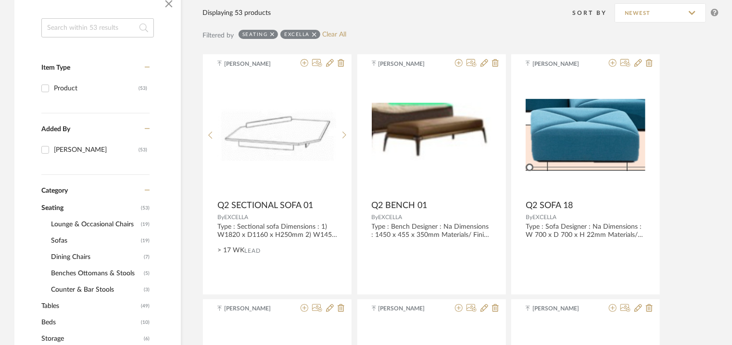
scroll to position [192, 0]
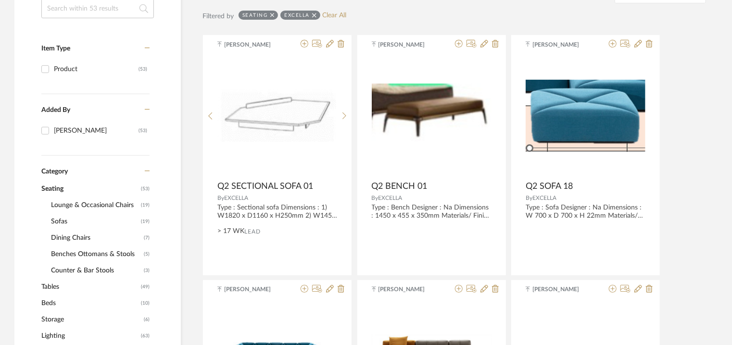
click at [115, 205] on span "Lounge & Occasional Chairs" at bounding box center [95, 205] width 88 height 16
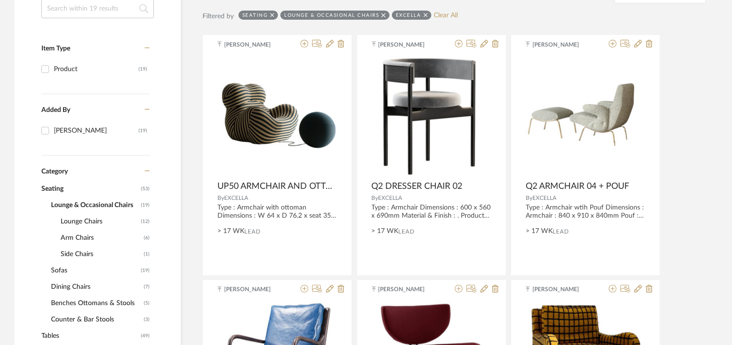
click at [80, 238] on span "Arm Chairs" at bounding box center [101, 238] width 81 height 16
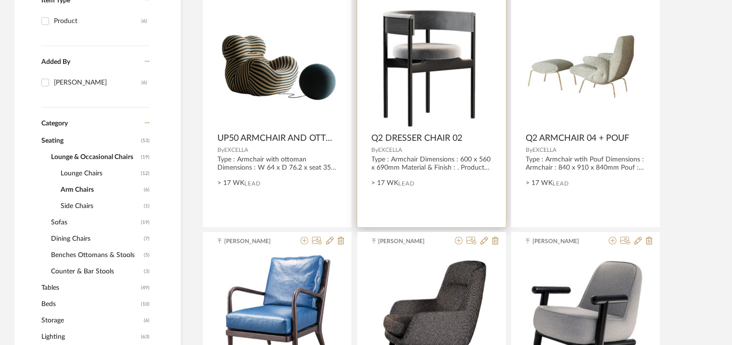
scroll to position [192, 0]
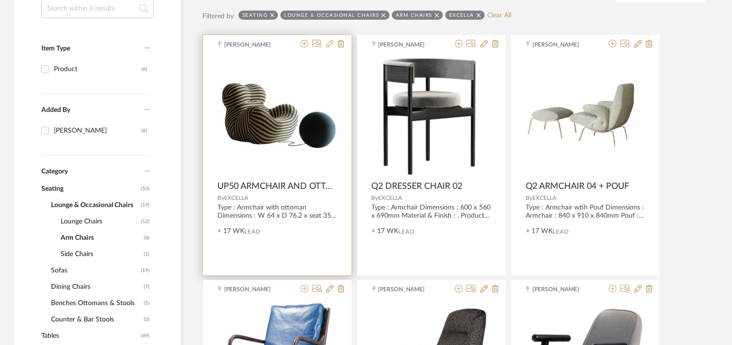
click at [331, 42] on icon at bounding box center [330, 44] width 8 height 8
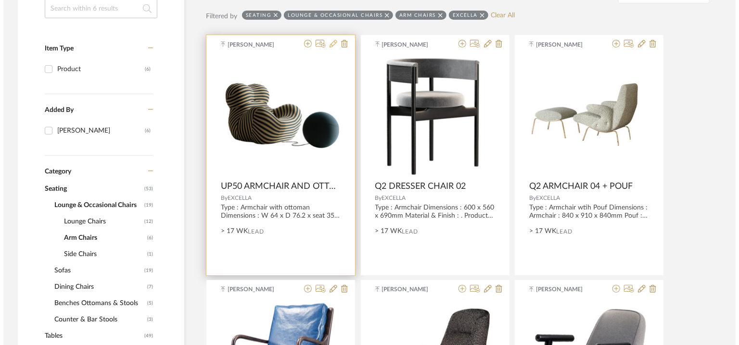
scroll to position [0, 0]
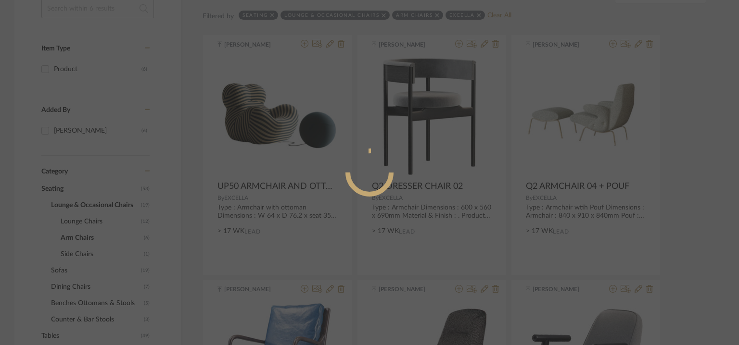
radio input "true"
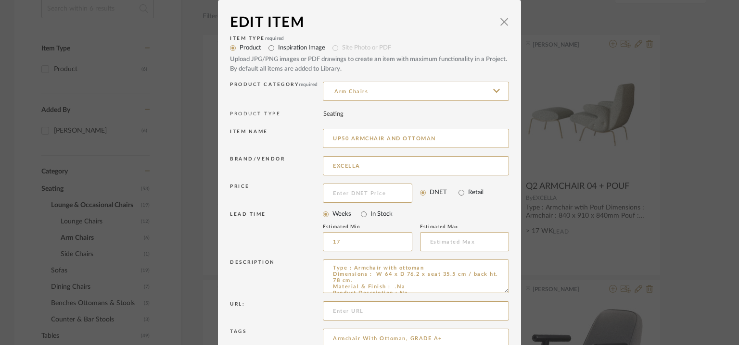
drag, startPoint x: 433, startPoint y: 134, endPoint x: 310, endPoint y: 134, distance: 123.2
click at [310, 134] on div "Item name UP50 ARMCHAIR AND OTTOMAN" at bounding box center [369, 140] width 279 height 27
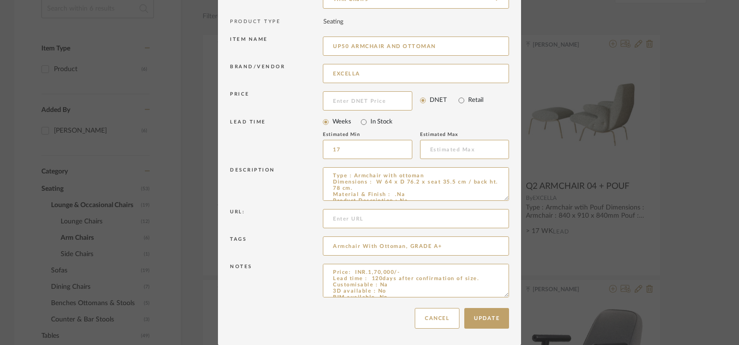
drag, startPoint x: 500, startPoint y: 294, endPoint x: 521, endPoint y: 342, distance: 52.1
click at [521, 341] on div "Edit Item × Item Type required Product Inspiration Image Site Photo or PDF Uplo…" at bounding box center [369, 172] width 739 height 345
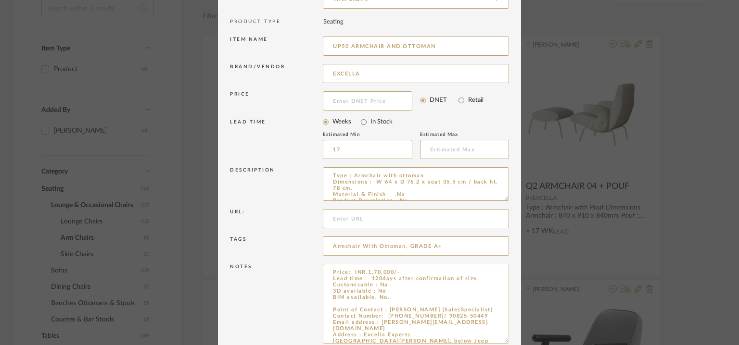
click at [344, 303] on textarea "Price: INR.1,70,000/- Lead time : 120days after confirmation of size. Customisa…" at bounding box center [416, 304] width 186 height 80
paste textarea "UP50 ARMCHAIR AND OTTOMAN"
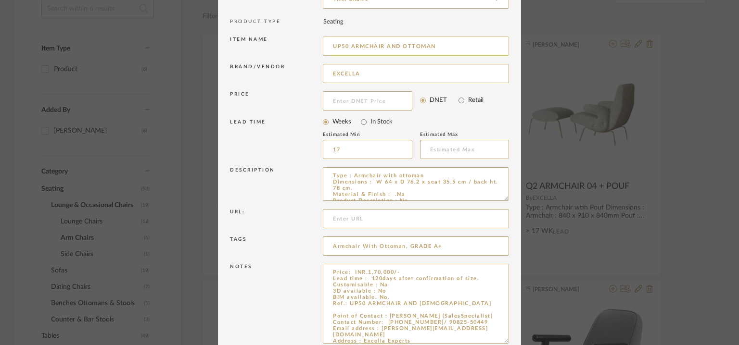
type textarea "Price: INR.1,70,000/- Lead time : 120days after confirmation of size. Customisa…"
drag, startPoint x: 452, startPoint y: 51, endPoint x: 385, endPoint y: 48, distance: 66.9
click at [385, 48] on input "UP50 ARMCHAIR AND OTTOMAN" at bounding box center [416, 46] width 186 height 19
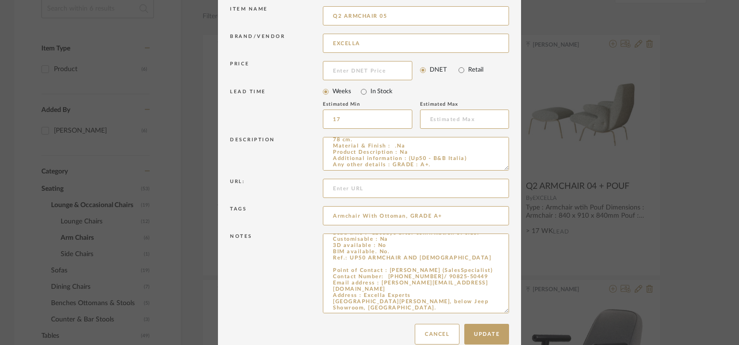
scroll to position [139, 0]
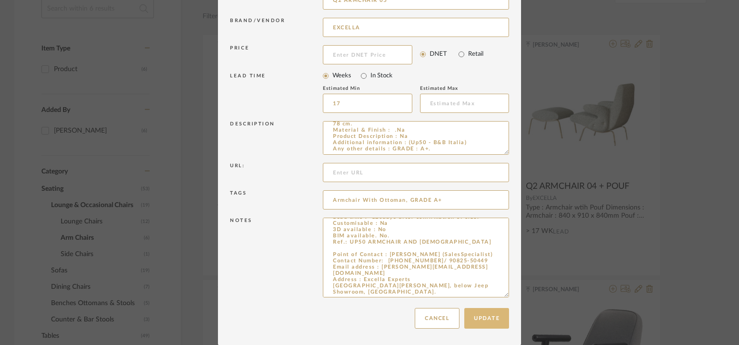
type input "Q2 ARMCHAIR 05"
click at [493, 320] on button "Update" at bounding box center [486, 318] width 45 height 21
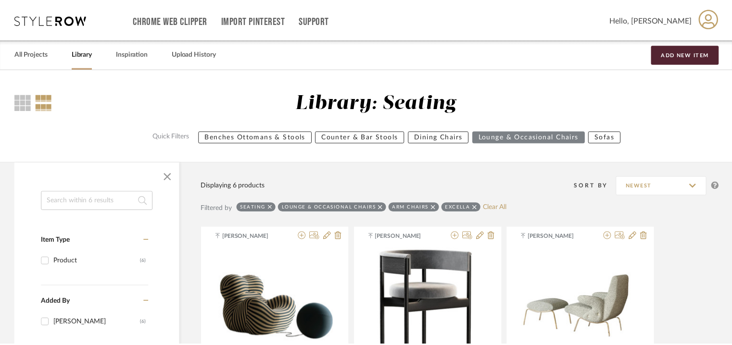
scroll to position [192, 0]
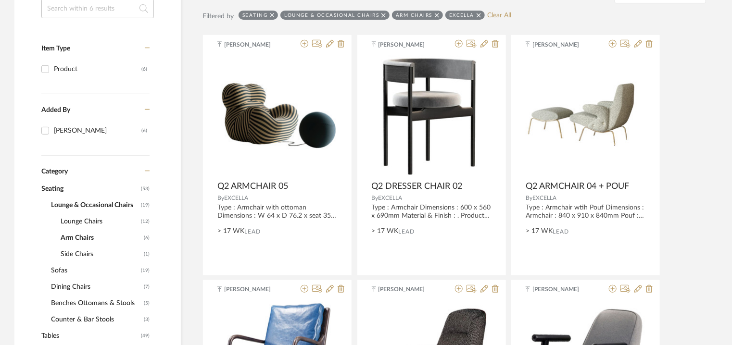
click at [80, 222] on span "Lounge Chairs" at bounding box center [100, 222] width 78 height 16
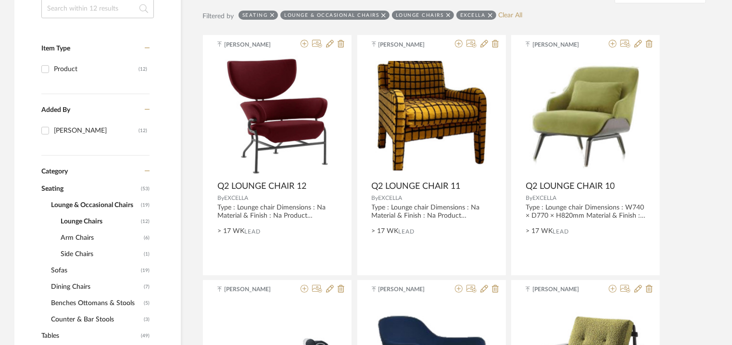
click at [446, 11] on fa-icon at bounding box center [448, 15] width 4 height 9
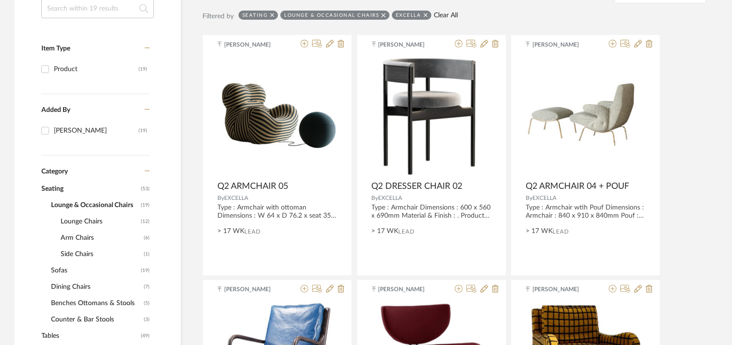
drag, startPoint x: 384, startPoint y: 13, endPoint x: 327, endPoint y: 16, distance: 57.3
click at [383, 13] on icon at bounding box center [384, 15] width 4 height 7
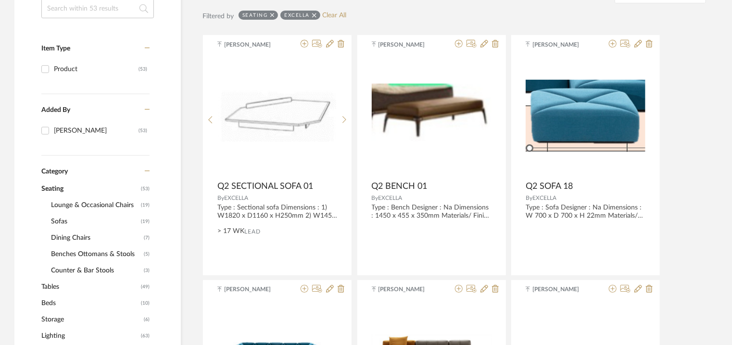
click at [52, 187] on span "Seating" at bounding box center [89, 189] width 97 height 16
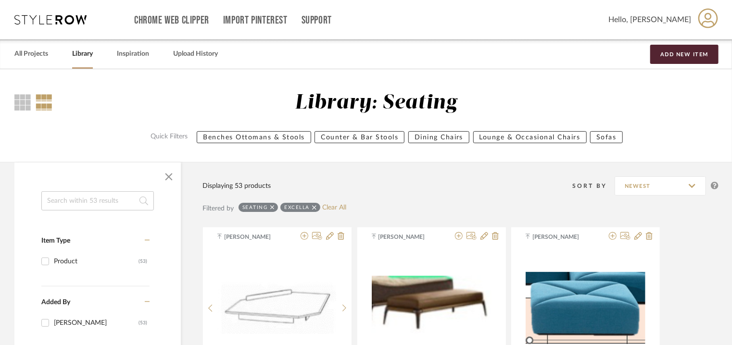
click at [274, 206] on div "Seating" at bounding box center [258, 207] width 39 height 9
click at [269, 206] on div "Seating" at bounding box center [258, 207] width 39 height 9
click at [271, 208] on icon at bounding box center [272, 207] width 4 height 7
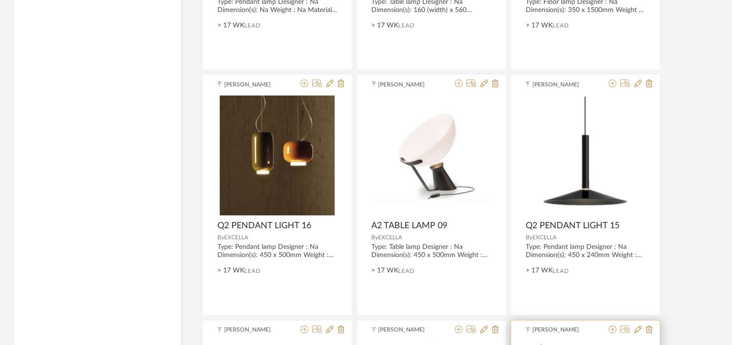
scroll to position [2915, 0]
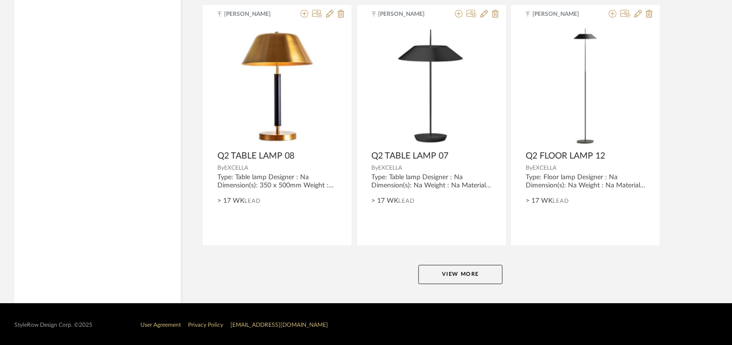
click at [481, 274] on button "View More" at bounding box center [461, 274] width 84 height 19
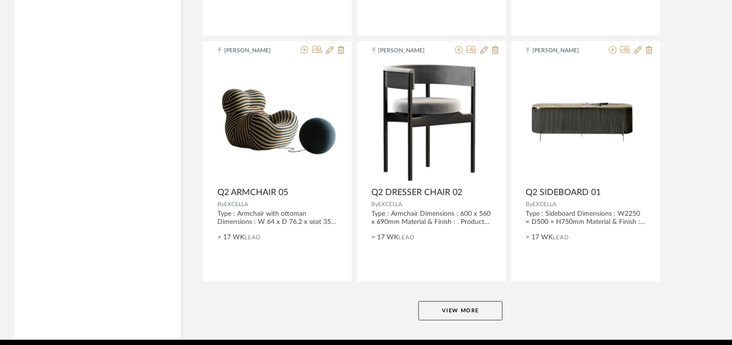
scroll to position [5866, 0]
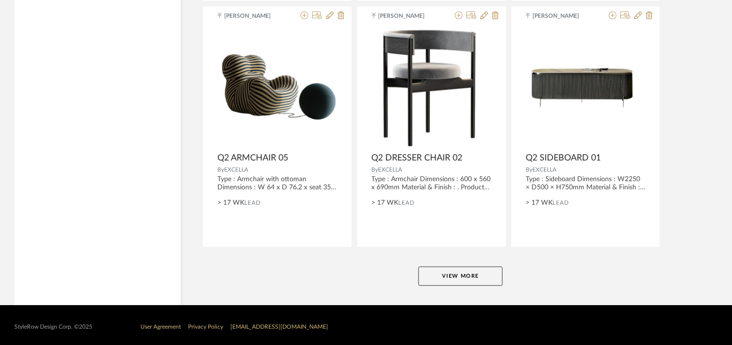
click at [450, 279] on button "View More" at bounding box center [461, 276] width 84 height 19
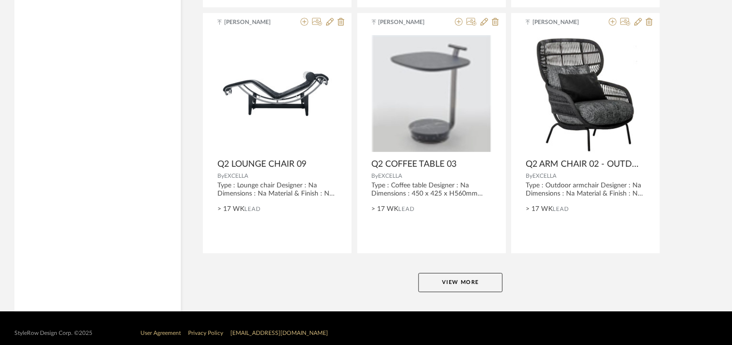
scroll to position [8816, 0]
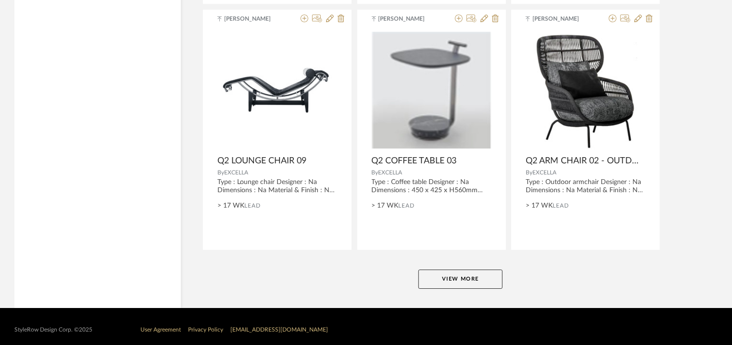
click at [484, 270] on button "View More" at bounding box center [461, 279] width 84 height 19
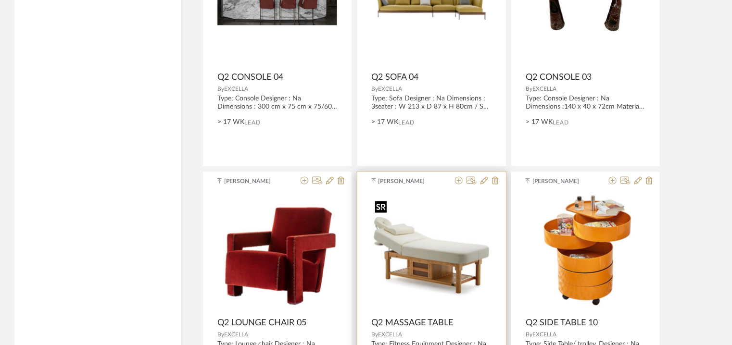
scroll to position [11767, 0]
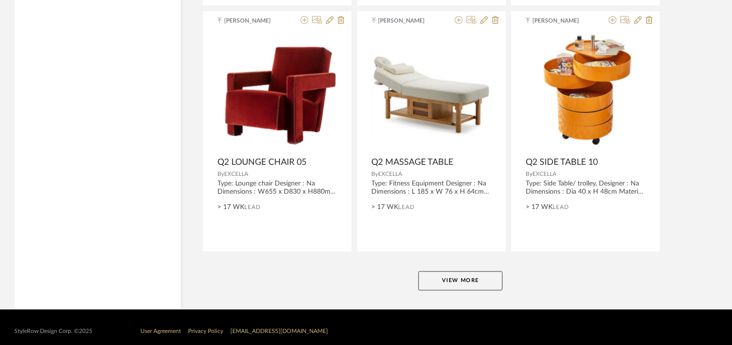
click at [451, 273] on button "View More" at bounding box center [461, 281] width 84 height 19
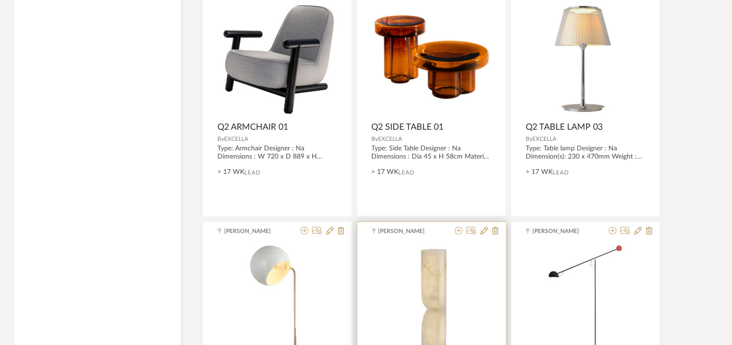
scroll to position [14718, 0]
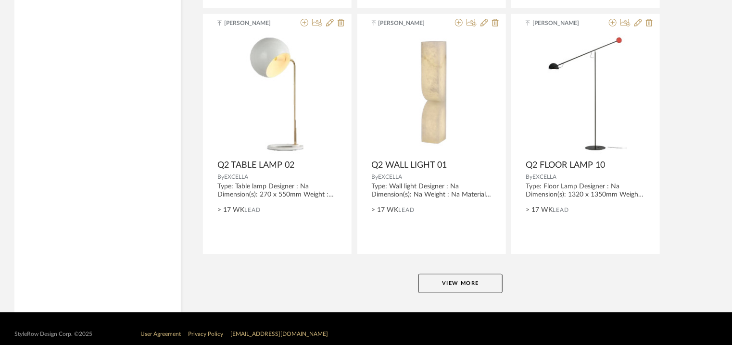
click at [472, 278] on button "View More" at bounding box center [461, 283] width 84 height 19
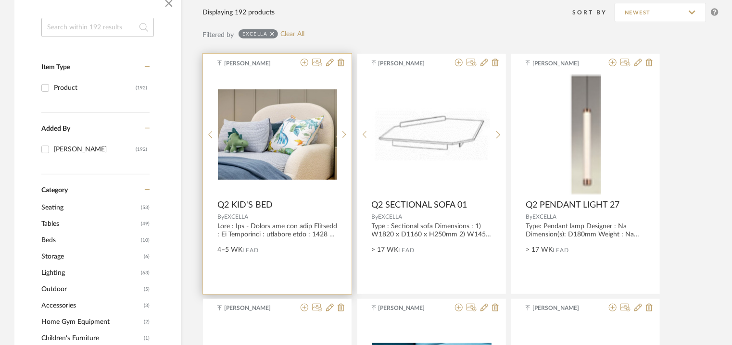
scroll to position [0, 0]
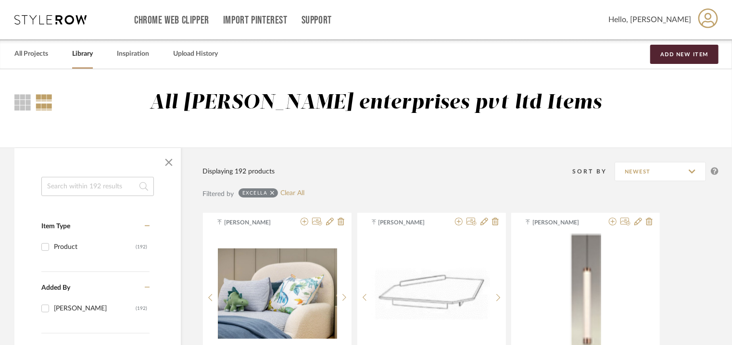
click at [115, 193] on input at bounding box center [97, 186] width 113 height 19
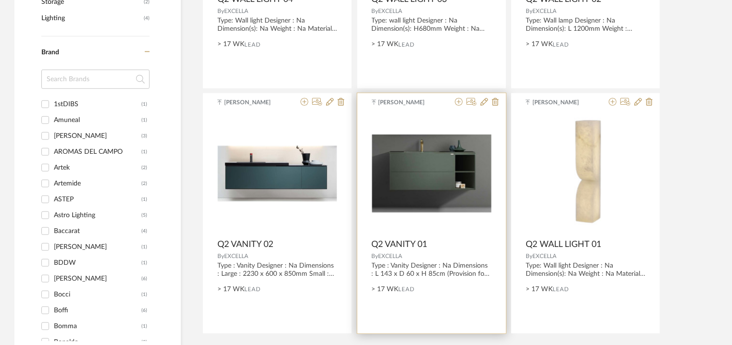
scroll to position [385, 0]
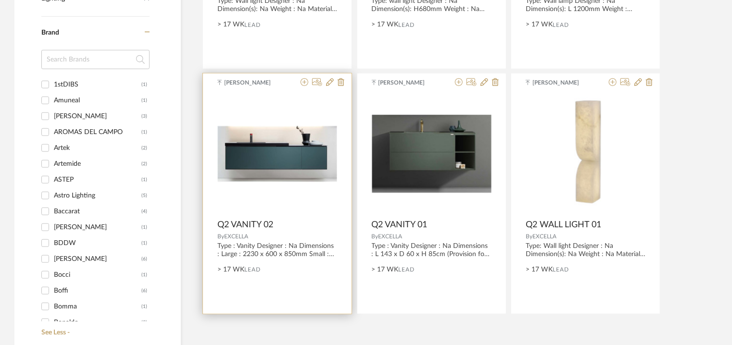
type input "vanity"
click at [0, 0] on img at bounding box center [0, 0] width 0 height 0
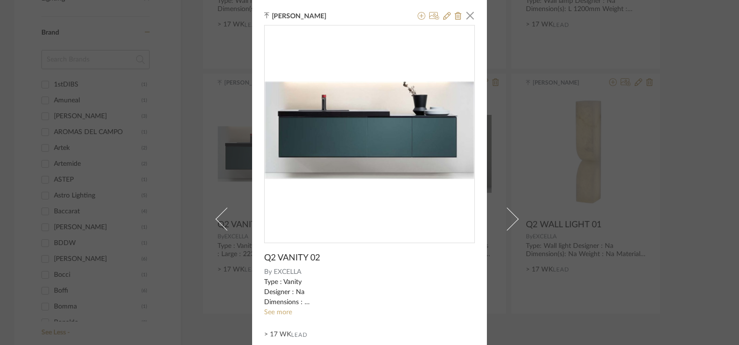
scroll to position [92, 0]
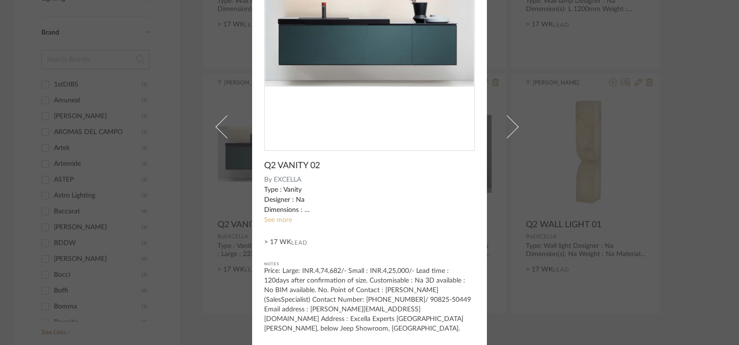
click at [280, 220] on link "See more" at bounding box center [278, 220] width 28 height 7
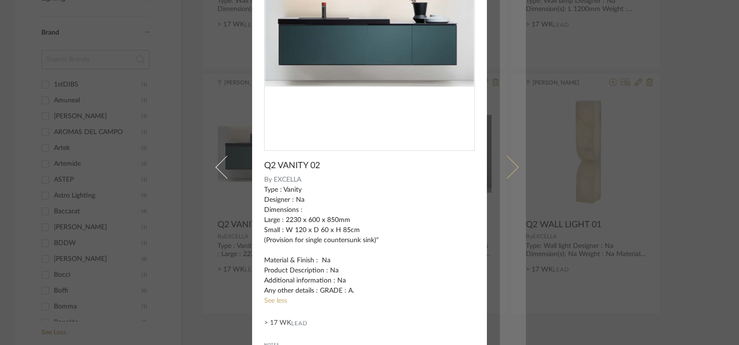
click at [512, 166] on span at bounding box center [507, 167] width 23 height 23
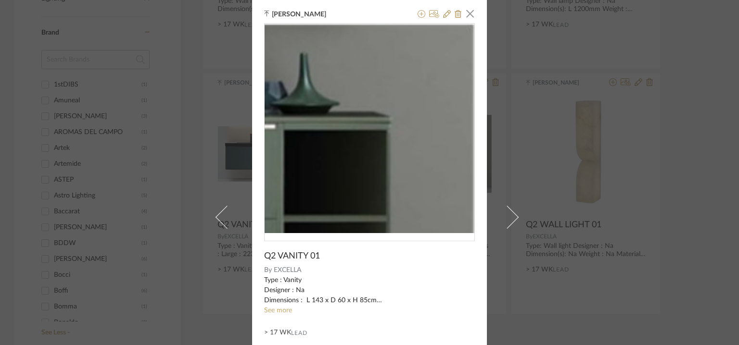
scroll to position [0, 0]
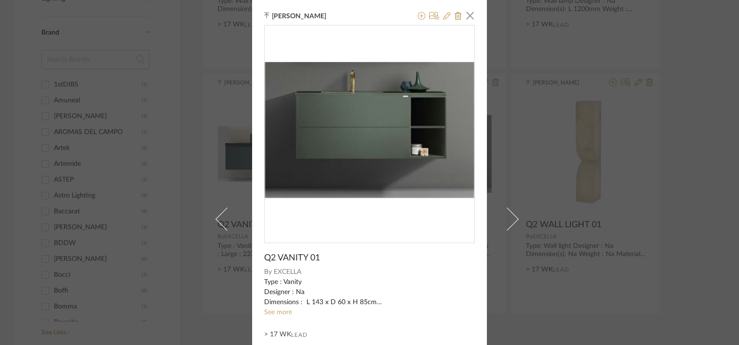
click at [444, 16] on icon at bounding box center [447, 16] width 8 height 8
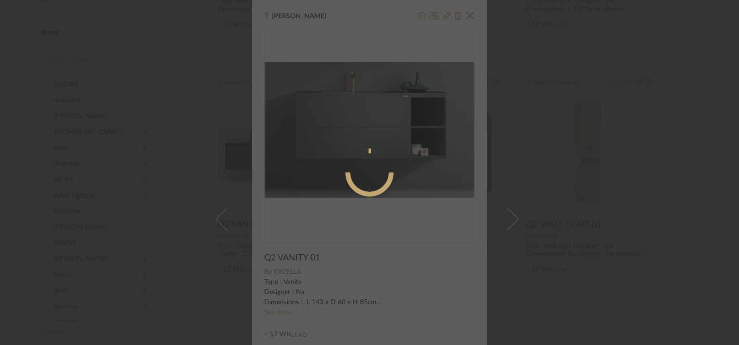
radio input "true"
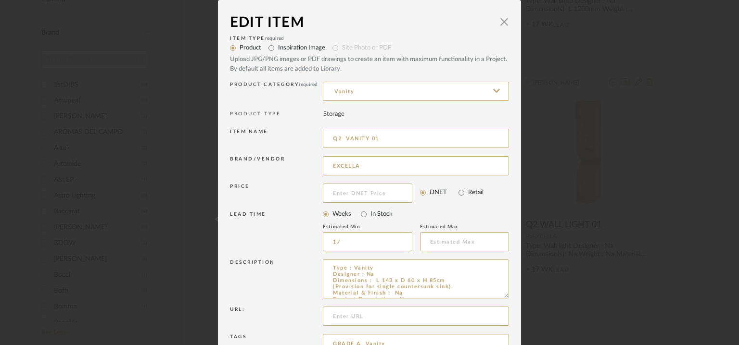
drag, startPoint x: 501, startPoint y: 292, endPoint x: 506, endPoint y: 341, distance: 49.8
click at [506, 341] on dialog-content "Edit Item × Item Type required Product Inspiration Image Site Photo or PDF Uplo…" at bounding box center [369, 222] width 303 height 444
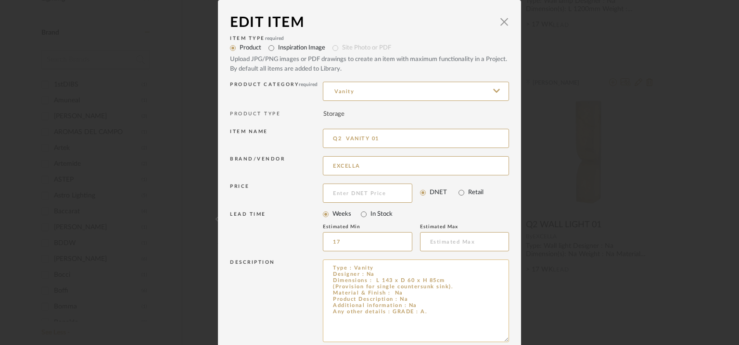
click at [446, 279] on textarea "Type : Vanity Designer : Na Dimensions : L 143 x D 60 x H 85cm (Provision for s…" at bounding box center [416, 301] width 186 height 83
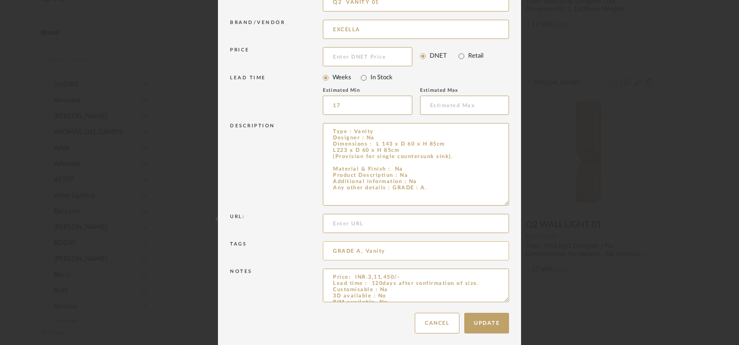
scroll to position [142, 0]
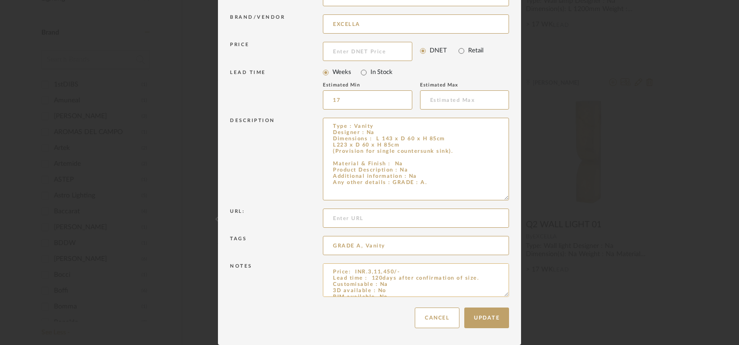
type textarea "Type : Vanity Designer : Na Dimensions : L 143 x D 60 x H 85cm L223 x D 60 x H …"
click at [404, 273] on textarea "Price: INR.3,11,450/- Lead time : 120days after confirmation of size. Customisa…" at bounding box center [416, 281] width 186 height 34
click at [402, 270] on textarea "Price: INR.3,11,450/- Lead time : 120days after confirmation of size. Customisa…" at bounding box center [416, 281] width 186 height 34
drag, startPoint x: 372, startPoint y: 135, endPoint x: 403, endPoint y: 143, distance: 32.2
click at [403, 143] on textarea "Type : Vanity Designer : Na Dimensions : L 143 x D 60 x H 85cm L223 x D 60 x H …" at bounding box center [416, 159] width 186 height 83
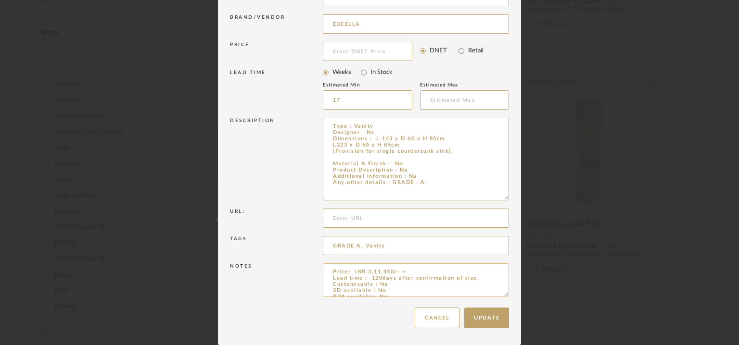
click at [400, 270] on textarea "Price: INR.3,11,450/- = Lead time : 120days after confirmation of size. Customi…" at bounding box center [416, 281] width 186 height 34
click at [404, 270] on textarea "Price: INR.3,11,450/- = Lead time : 120days after confirmation of size. Customi…" at bounding box center [416, 281] width 186 height 34
paste textarea "Dimensions : L 143 x D 60 x H 85cm L223 x D 60 x H 85cm"
click at [411, 270] on textarea "Price: INR.3,11,450/- = Dimensions : L 143 x D 60 x H 85cm L223 x D 60 x H 85cm…" at bounding box center [416, 281] width 186 height 34
type textarea "Price: INR.3,11,450/- = L 143 x D 60 x H 85cm INR.4,37,320/- = L223 x D 60 x H …"
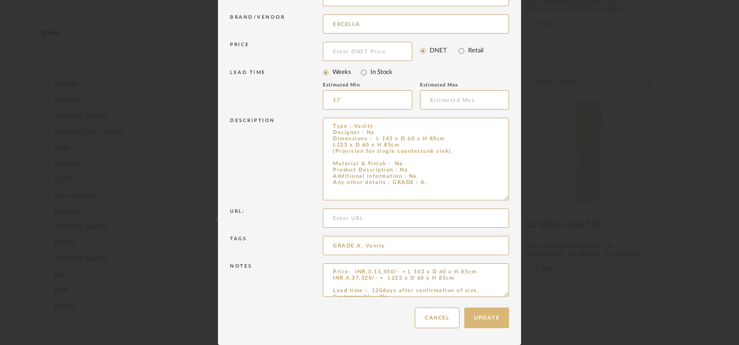
click at [494, 319] on button "Update" at bounding box center [486, 318] width 45 height 21
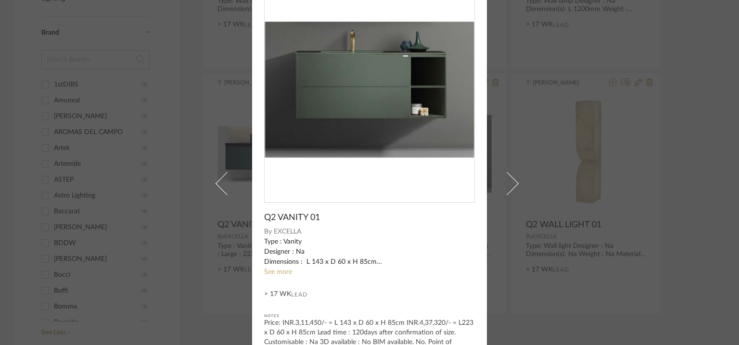
scroll to position [0, 0]
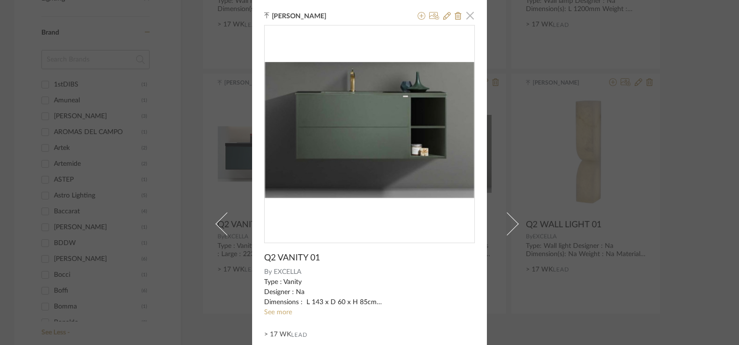
click at [468, 14] on span "button" at bounding box center [469, 15] width 19 height 19
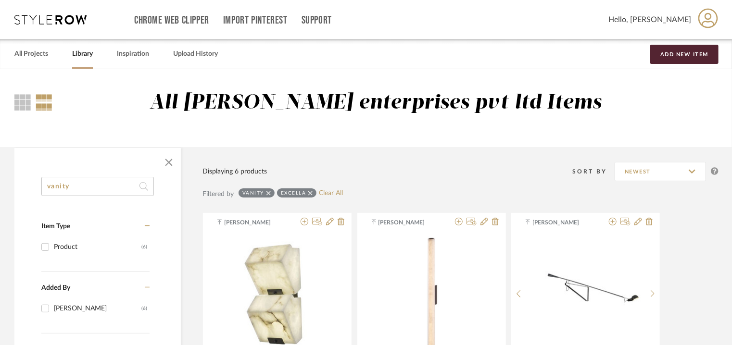
drag, startPoint x: 72, startPoint y: 187, endPoint x: 0, endPoint y: 156, distance: 78.0
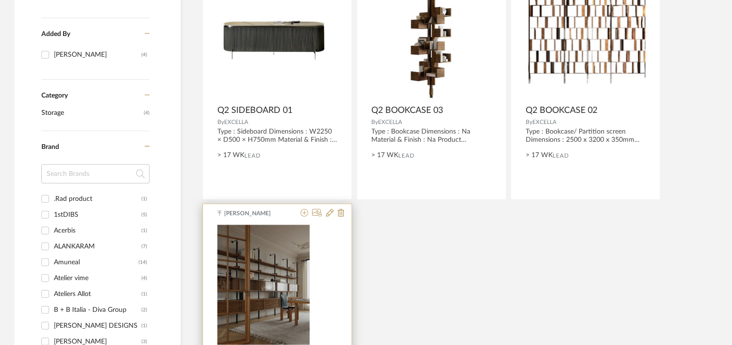
scroll to position [337, 0]
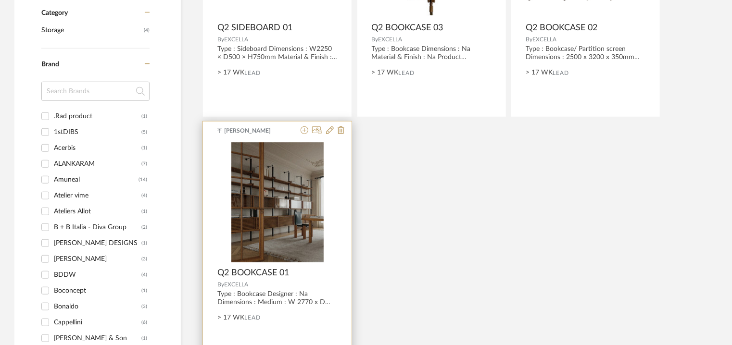
click at [276, 168] on img "0" at bounding box center [277, 202] width 92 height 120
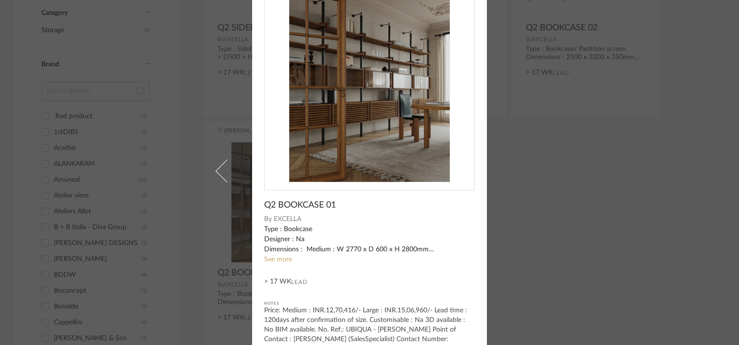
scroll to position [92, 0]
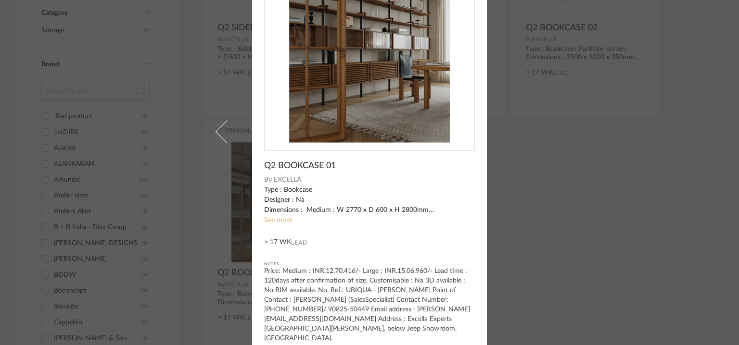
click at [284, 222] on link "See more" at bounding box center [278, 220] width 28 height 7
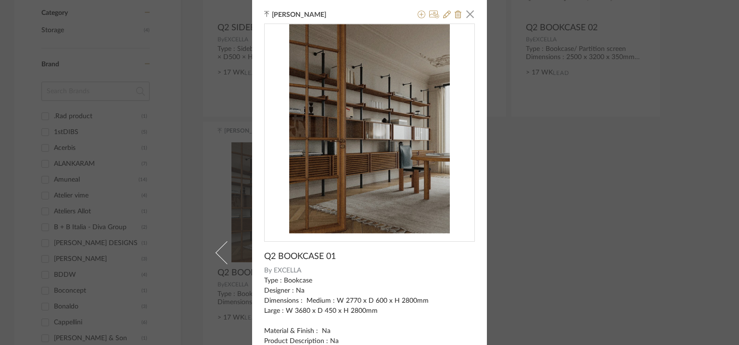
scroll to position [0, 0]
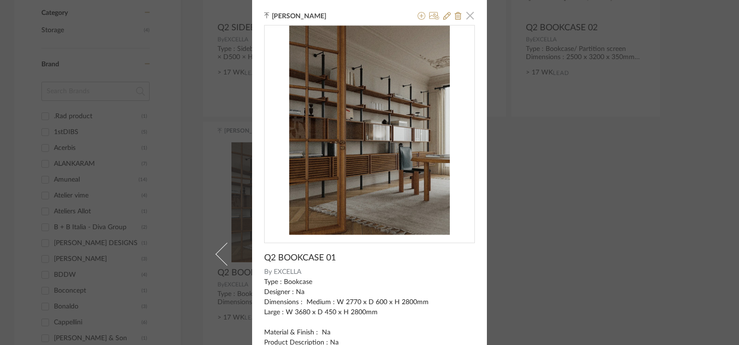
click at [468, 14] on span "button" at bounding box center [469, 15] width 19 height 19
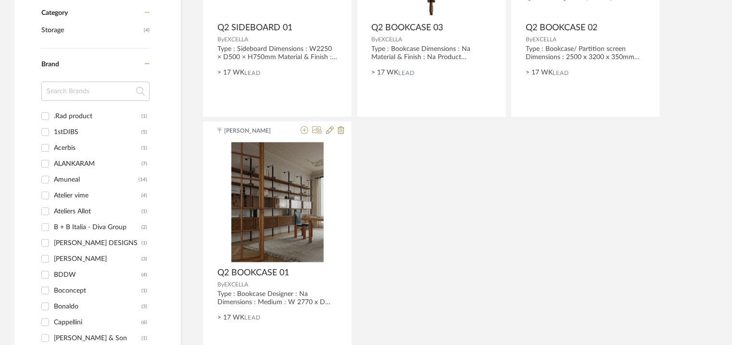
scroll to position [48, 0]
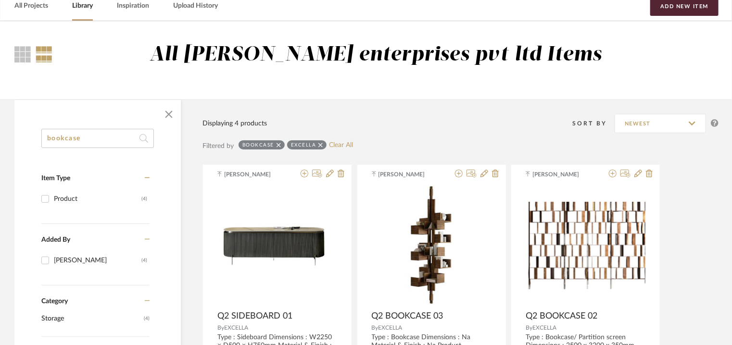
drag, startPoint x: 1, startPoint y: 129, endPoint x: 2, endPoint y: 139, distance: 9.2
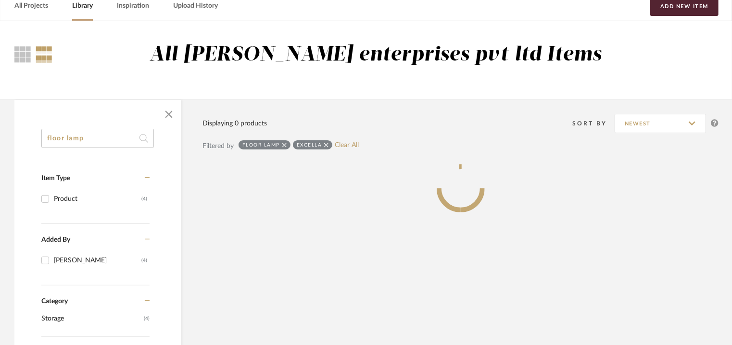
type input "floor lamp"
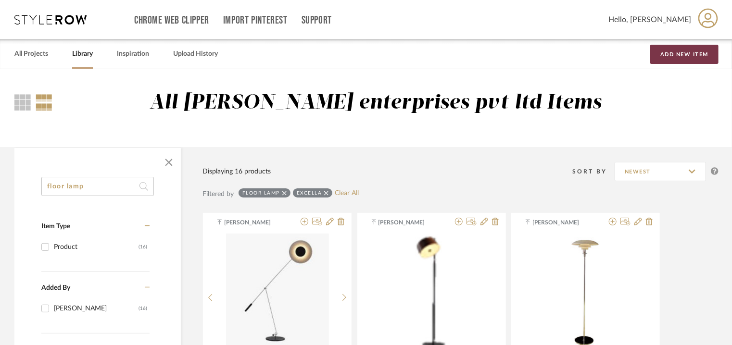
click at [691, 51] on button "Add New Item" at bounding box center [684, 54] width 68 height 19
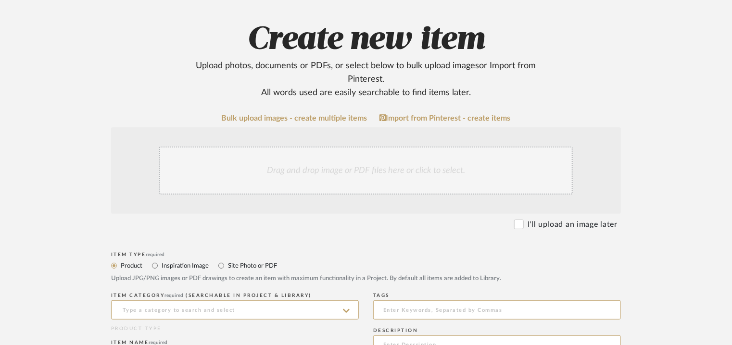
scroll to position [241, 0]
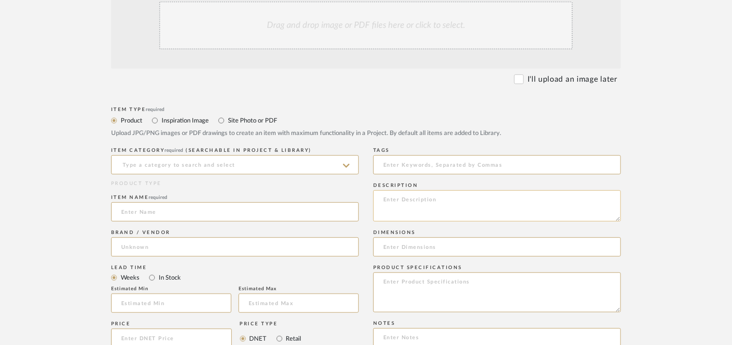
paste textarea "Type: Floor lamp Designer : Na Dimension(s): Na Weight : Na Materials & Finish:…"
type textarea "Type: Floor lamp Designer : Na Dimension(s): Na Weight : Na Materials & Finish:…"
click at [181, 165] on input at bounding box center [235, 164] width 248 height 19
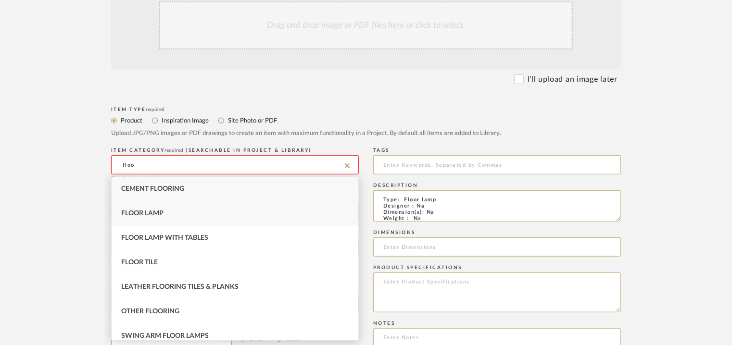
click at [172, 208] on div "Floor Lamp" at bounding box center [235, 214] width 247 height 25
type input "Floor Lamp"
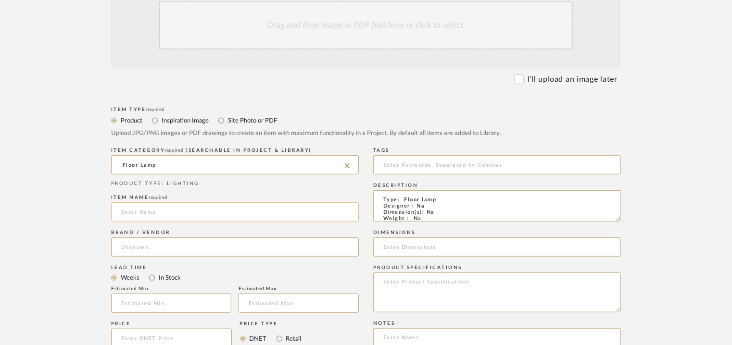
click at [172, 210] on input at bounding box center [235, 212] width 248 height 19
type input "q"
type input "Q2 FLOOR LAMP15"
click at [189, 250] on input at bounding box center [235, 247] width 248 height 19
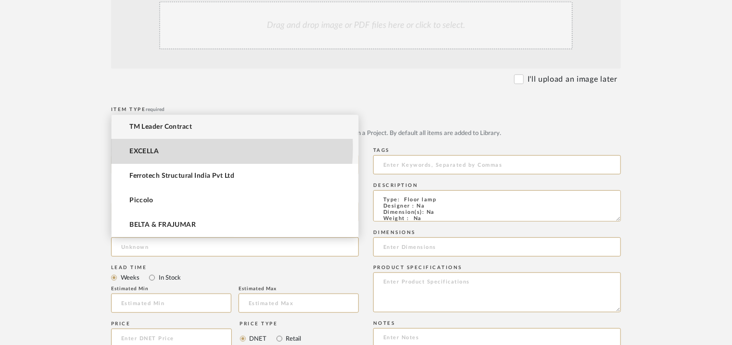
click at [167, 147] on mat-option "EXCELLA" at bounding box center [235, 152] width 247 height 25
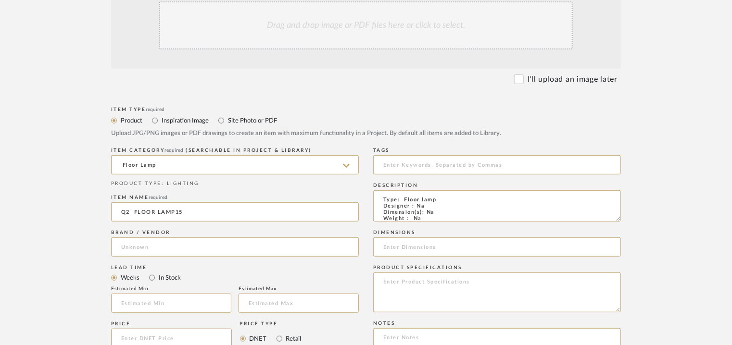
type input "EXCELLA"
click at [411, 166] on input at bounding box center [497, 164] width 248 height 19
type input "g"
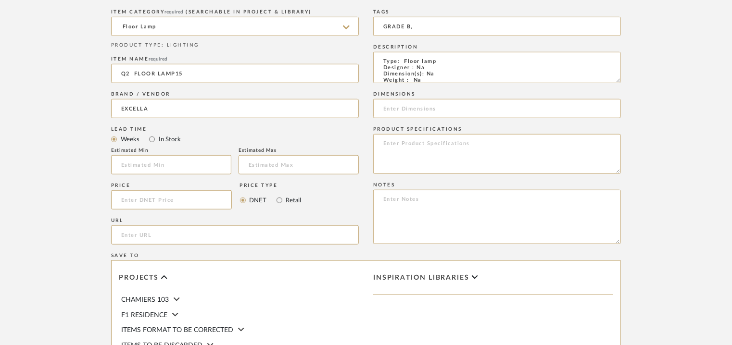
scroll to position [385, 0]
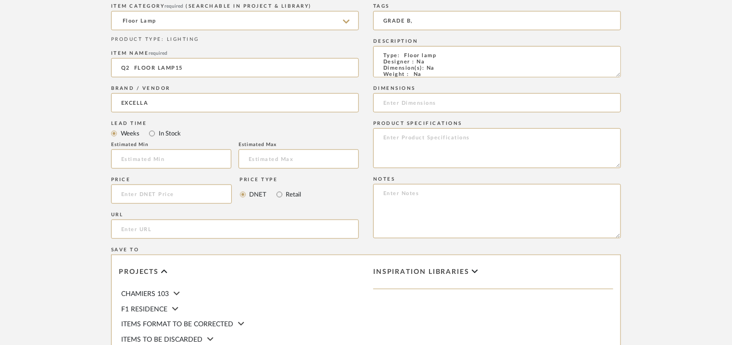
type input "GRADE B,"
click at [456, 199] on textarea at bounding box center [497, 211] width 248 height 54
paste textarea "Price: INR.1,20,000/- Lead time : 120days after confirmation of size. Customisa…"
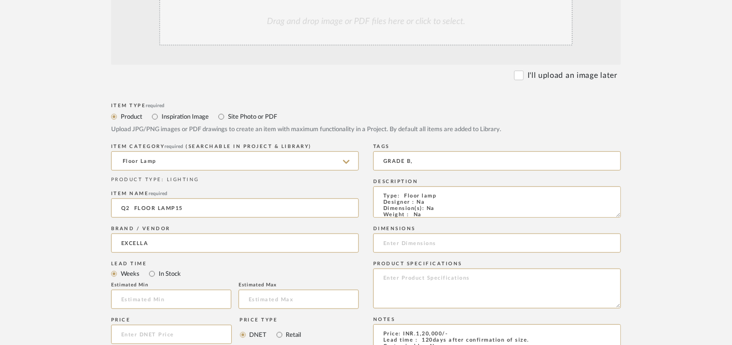
scroll to position [144, 0]
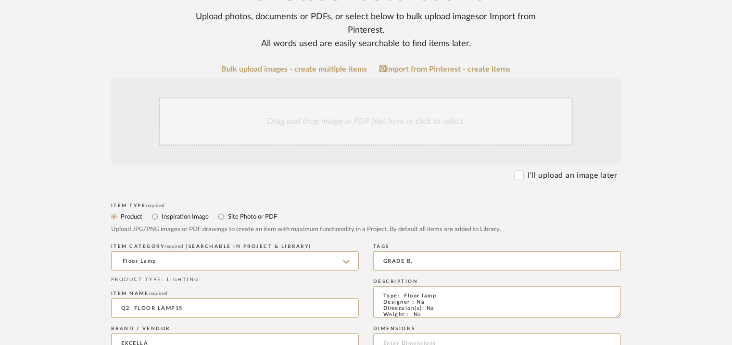
type textarea "Price: INR.1,20,000/- Lead time : 120days after confirmation of size. Customisa…"
click at [357, 111] on div "Drag and drop image or PDF files here or click to select." at bounding box center [366, 122] width 414 height 48
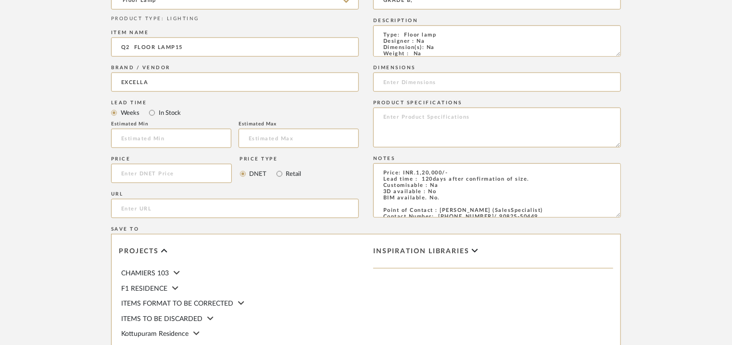
scroll to position [660, 0]
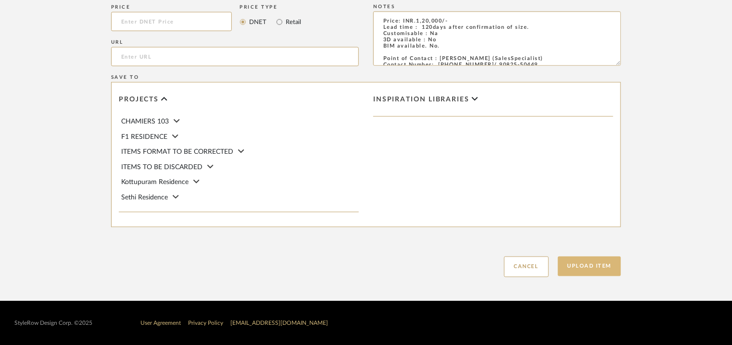
click at [584, 262] on button "Upload Item" at bounding box center [590, 267] width 64 height 20
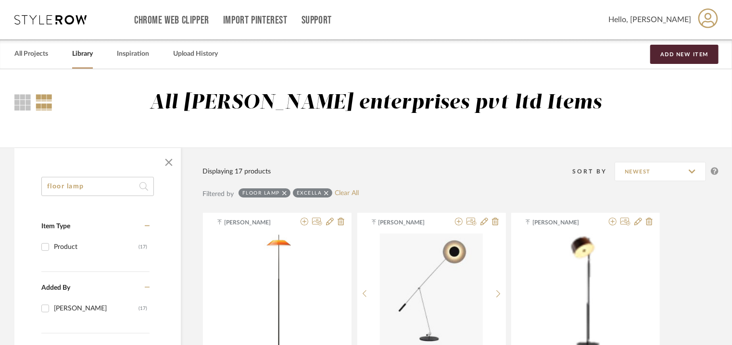
drag, startPoint x: 104, startPoint y: 188, endPoint x: 0, endPoint y: 206, distance: 105.5
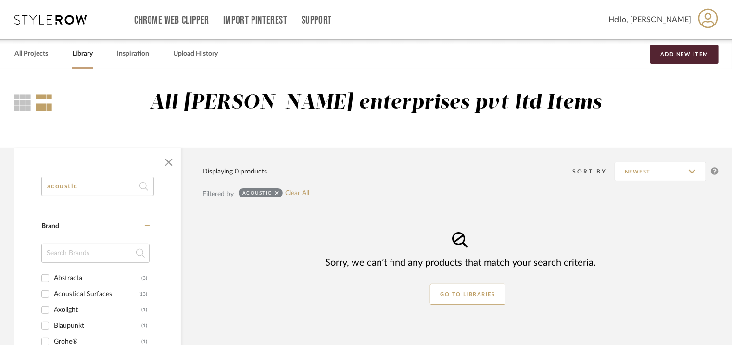
drag, startPoint x: 97, startPoint y: 185, endPoint x: 77, endPoint y: 187, distance: 20.3
click at [77, 187] on input "acoustic" at bounding box center [97, 186] width 113 height 19
type input "acoustic"
click at [295, 194] on link "Clear All" at bounding box center [297, 194] width 24 height 8
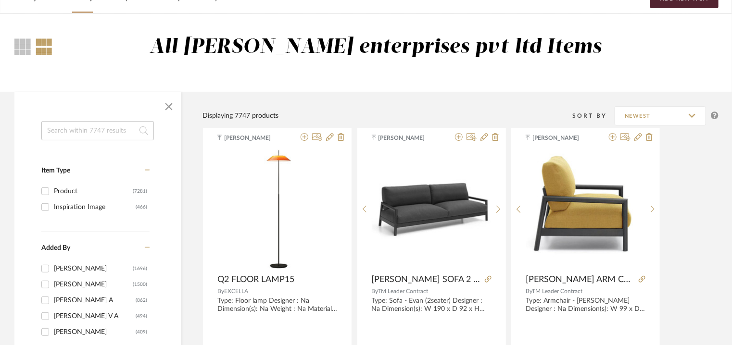
scroll to position [48, 0]
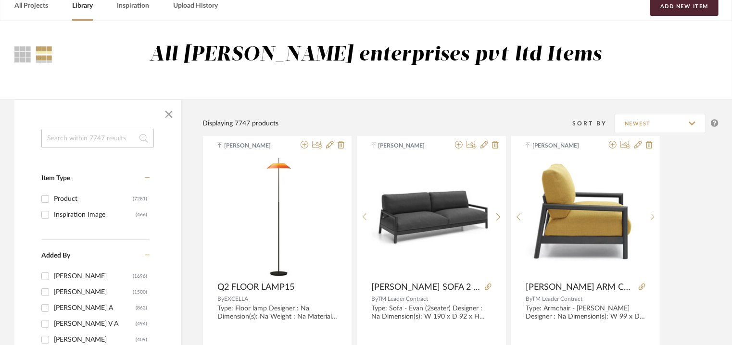
click at [82, 137] on input at bounding box center [97, 138] width 113 height 19
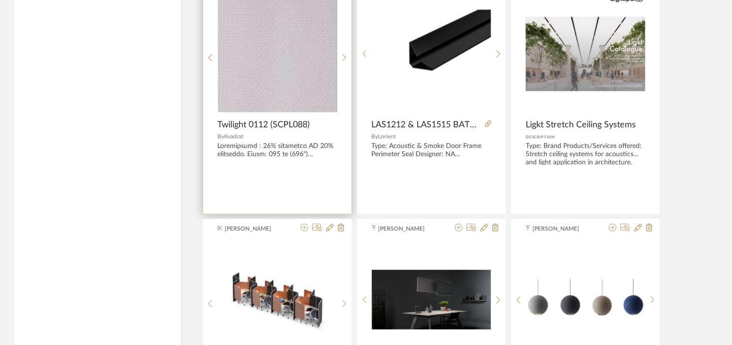
scroll to position [2598, 0]
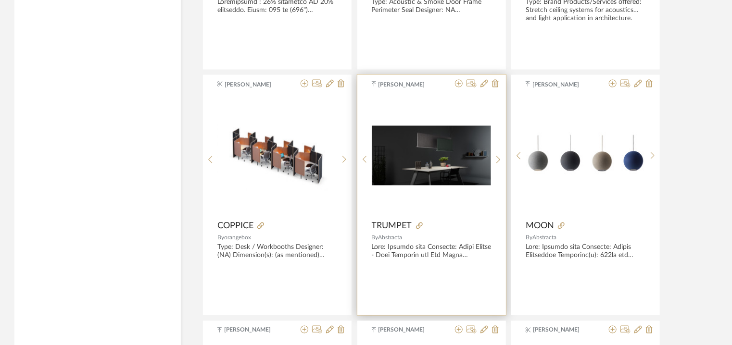
type input "ACOUSTIC"
click at [422, 145] on img "0" at bounding box center [431, 156] width 119 height 60
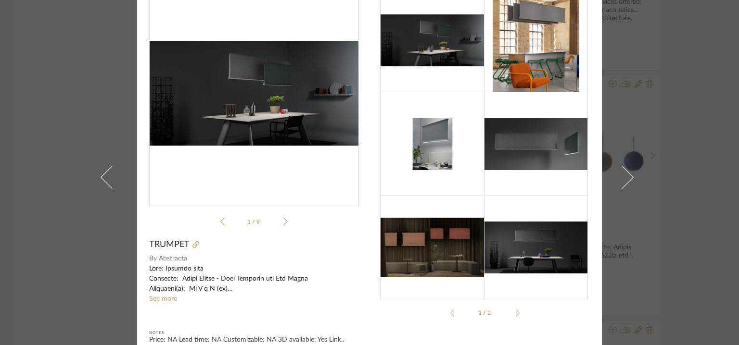
scroll to position [0, 0]
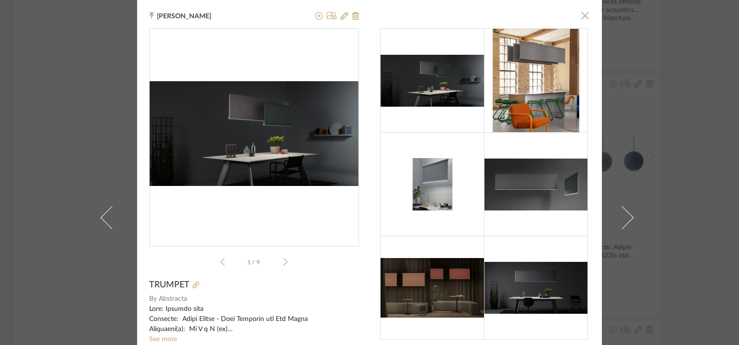
click at [579, 13] on span "button" at bounding box center [584, 15] width 19 height 19
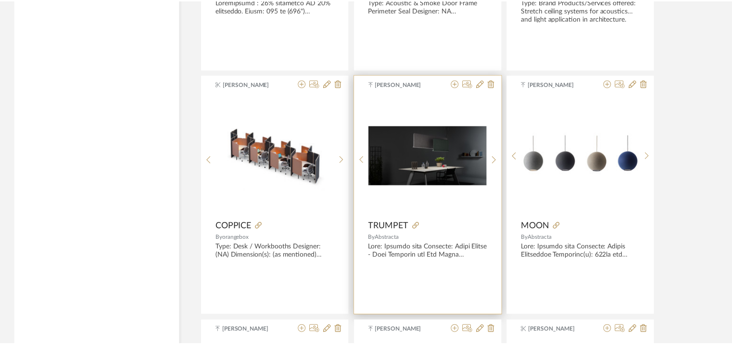
scroll to position [2598, 0]
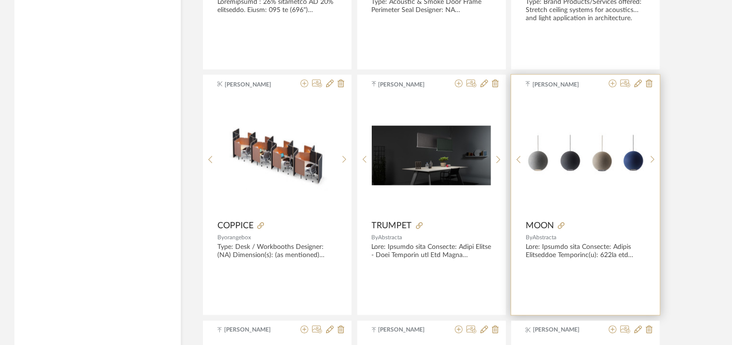
click at [600, 148] on img "0" at bounding box center [585, 156] width 119 height 46
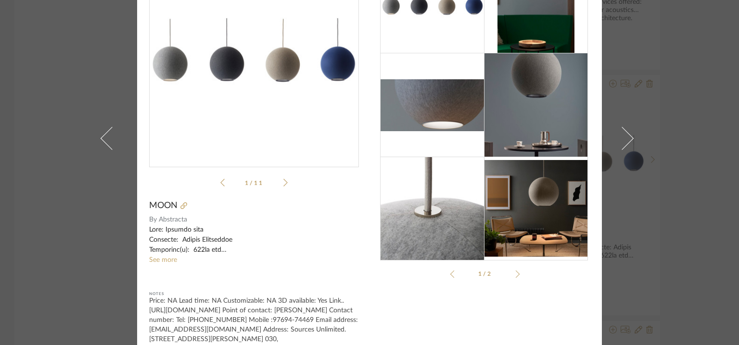
scroll to position [100, 0]
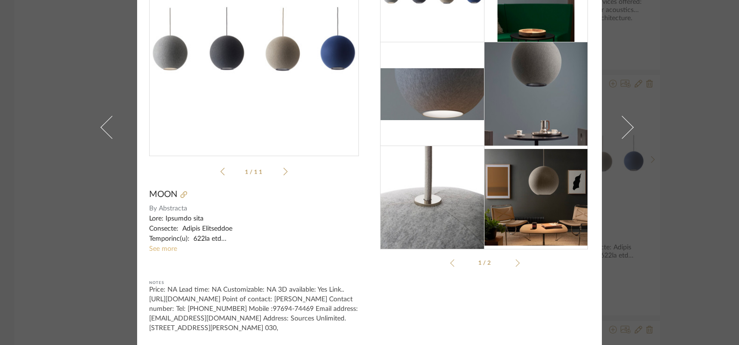
click at [156, 246] on link "See more" at bounding box center [163, 249] width 28 height 7
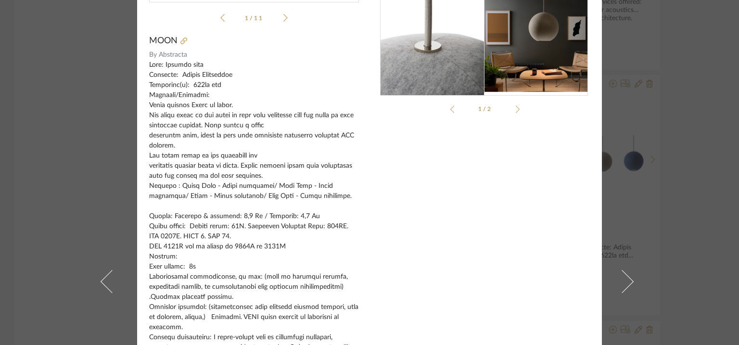
scroll to position [0, 0]
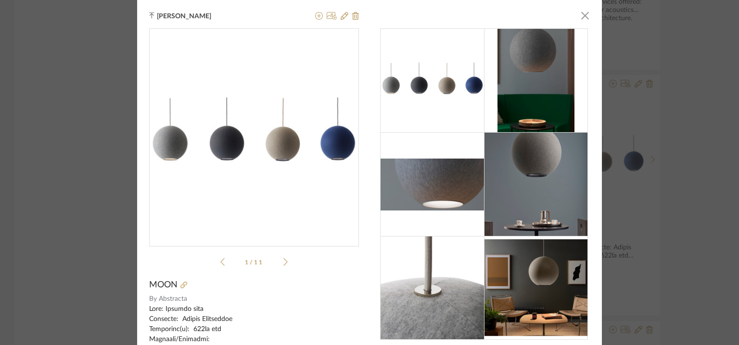
drag, startPoint x: 581, startPoint y: 13, endPoint x: 437, endPoint y: 124, distance: 182.1
click at [581, 12] on span "button" at bounding box center [584, 15] width 19 height 19
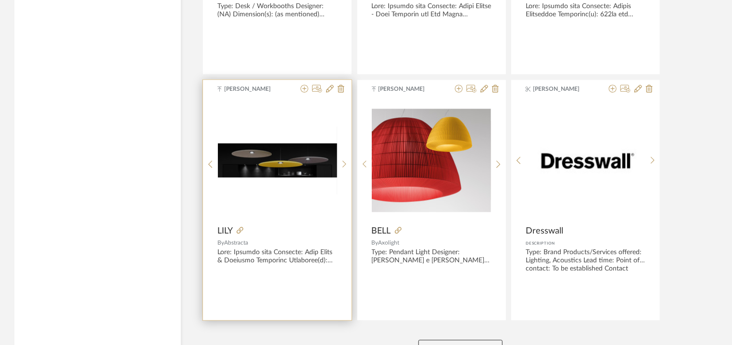
scroll to position [2818, 0]
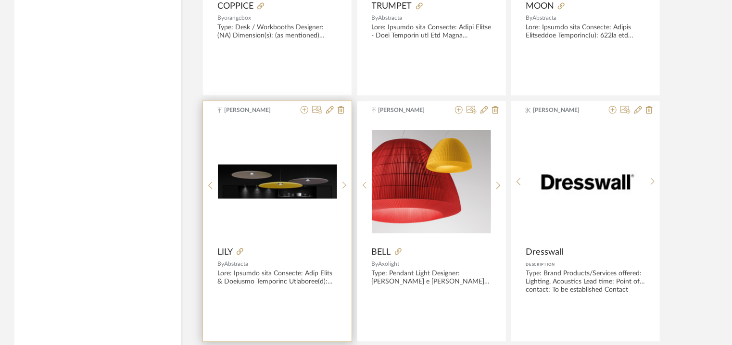
click at [306, 182] on img "0" at bounding box center [277, 182] width 119 height 34
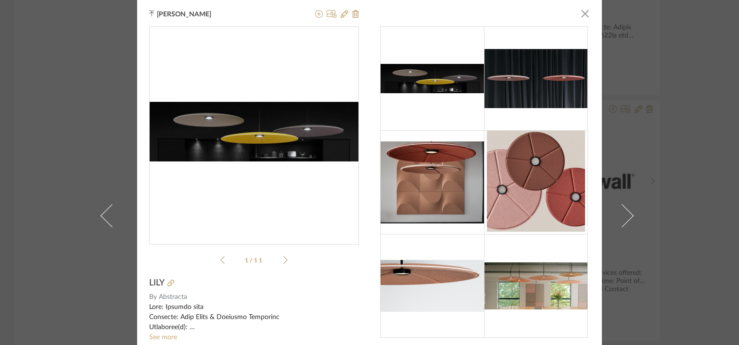
scroll to position [0, 0]
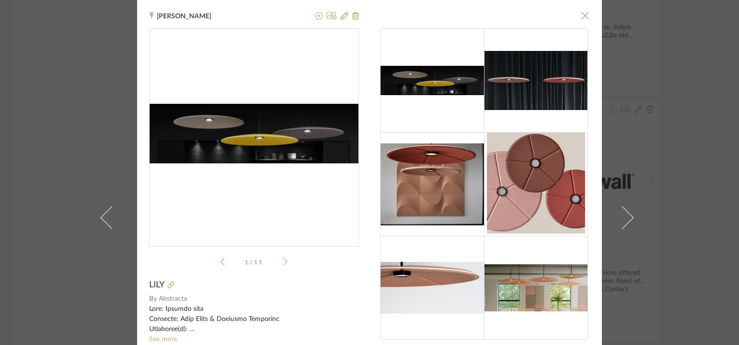
click at [583, 16] on span "button" at bounding box center [584, 15] width 19 height 19
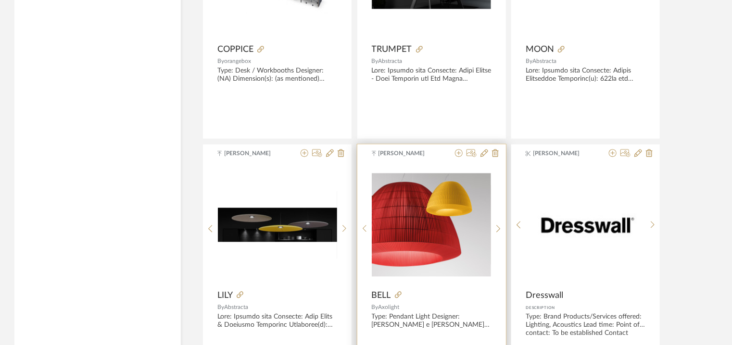
scroll to position [2867, 0]
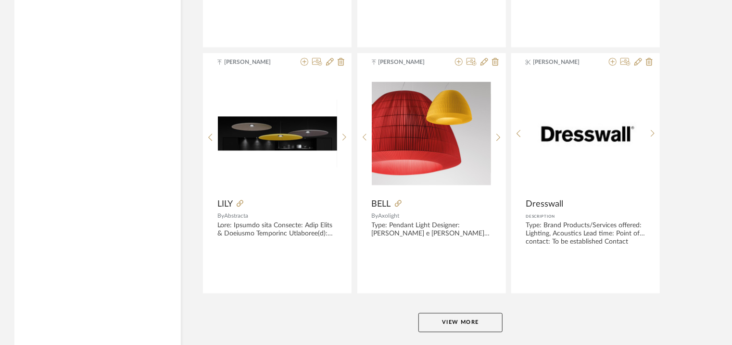
click at [486, 324] on button "View More" at bounding box center [461, 322] width 84 height 19
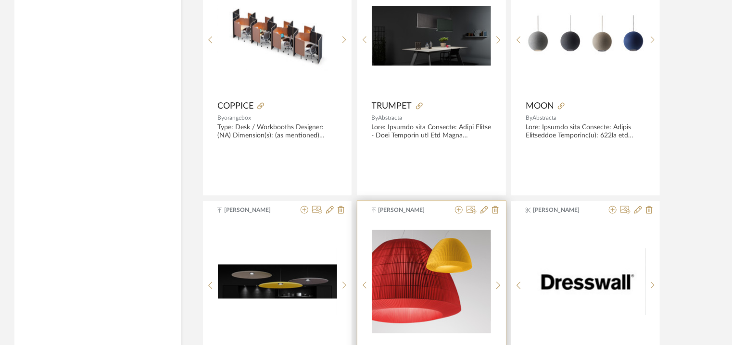
scroll to position [2770, 0]
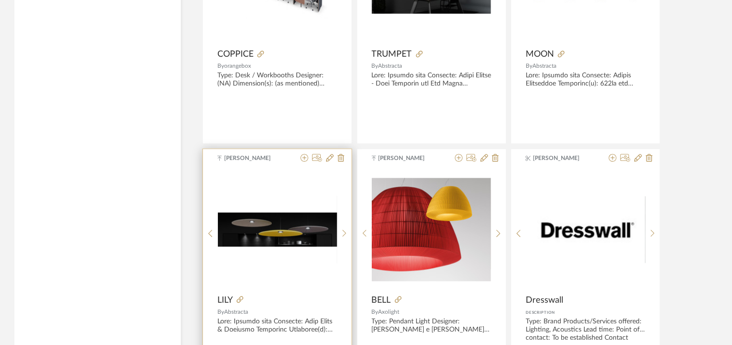
click at [294, 222] on img "0" at bounding box center [277, 230] width 119 height 34
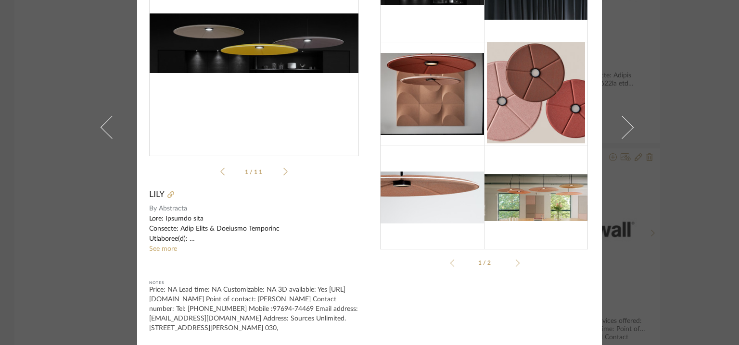
scroll to position [100, 0]
click at [162, 246] on link "See more" at bounding box center [163, 249] width 28 height 7
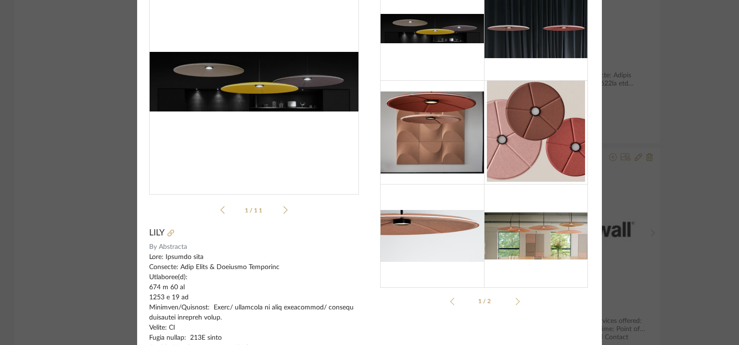
scroll to position [0, 0]
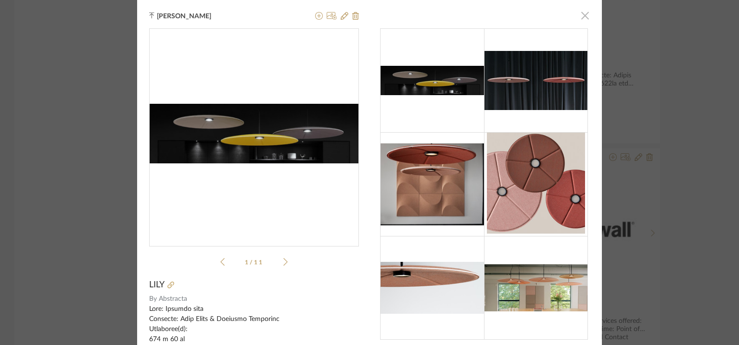
click at [580, 12] on span "button" at bounding box center [584, 15] width 19 height 19
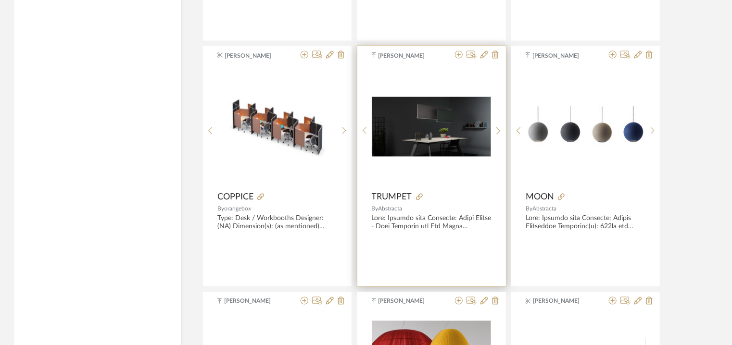
scroll to position [2626, 0]
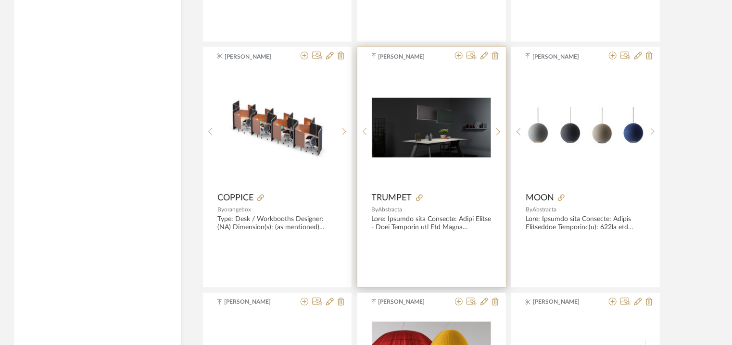
click at [476, 111] on img "0" at bounding box center [431, 128] width 119 height 60
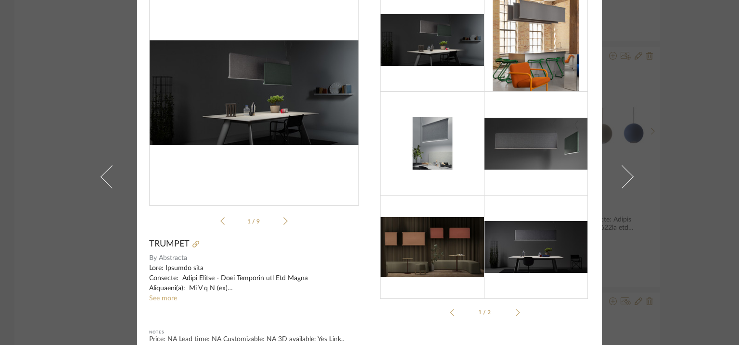
scroll to position [90, 0]
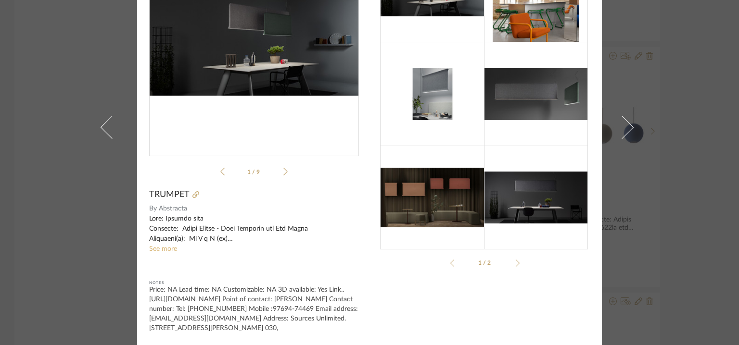
click at [149, 250] on link "See more" at bounding box center [163, 249] width 28 height 7
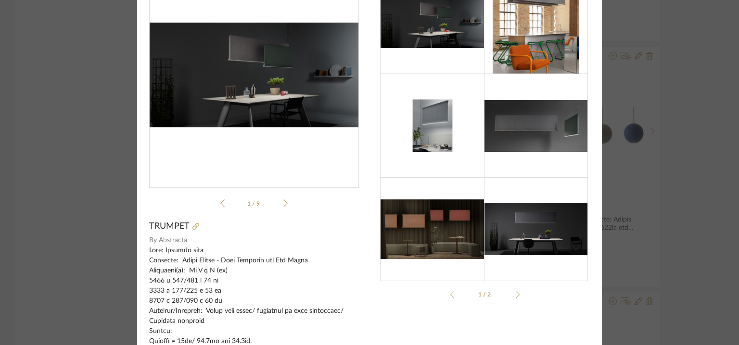
scroll to position [42, 0]
